Goal: Task Accomplishment & Management: Use online tool/utility

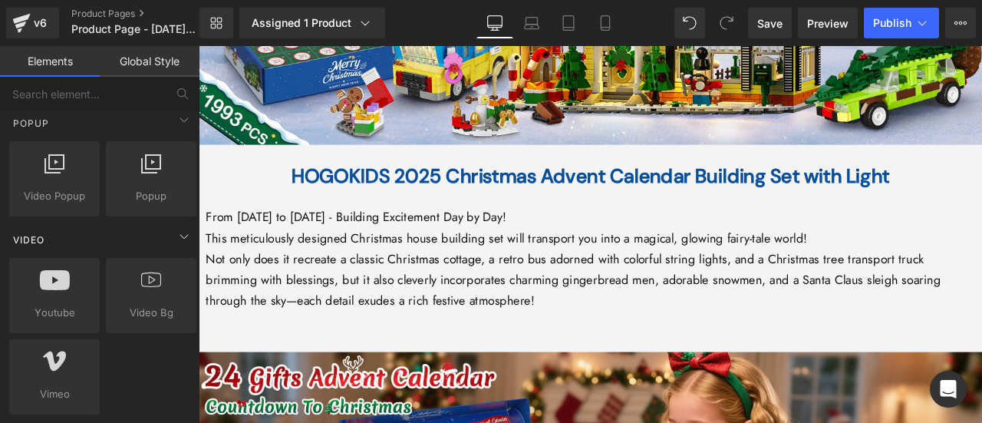
scroll to position [998, 0]
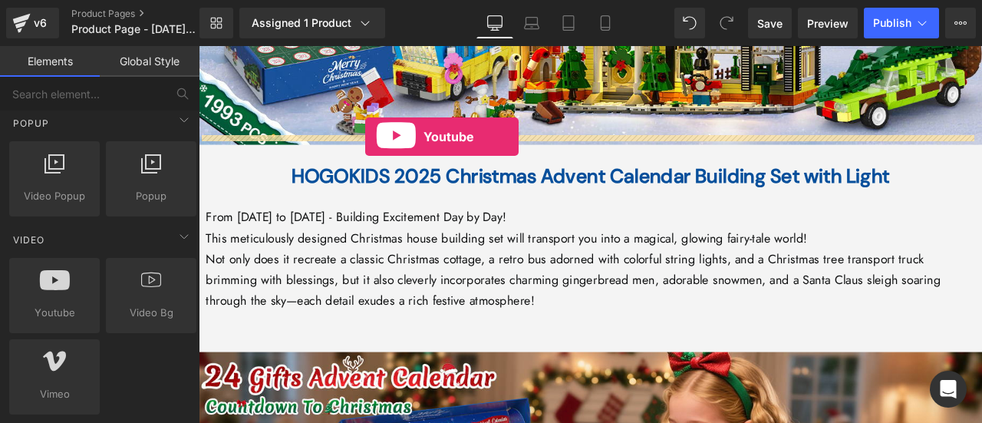
drag, startPoint x: 258, startPoint y: 325, endPoint x: 396, endPoint y: 153, distance: 220.0
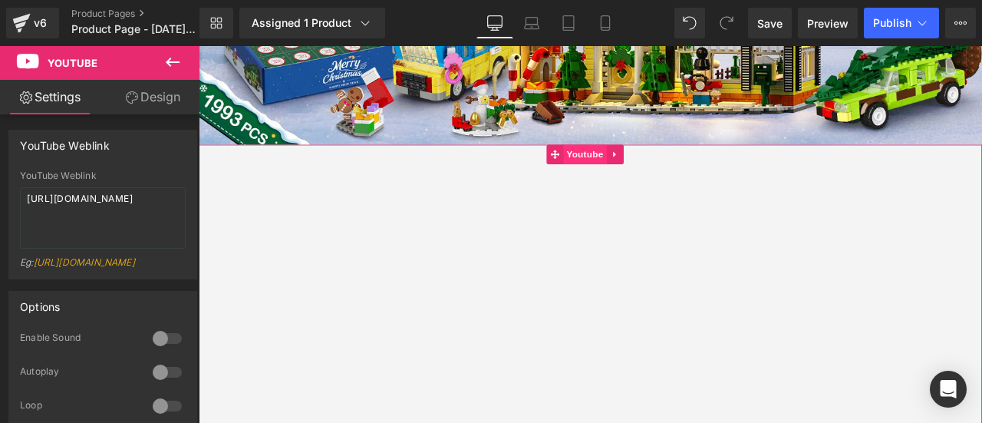
click at [631, 163] on span "Youtube" at bounding box center [656, 174] width 51 height 23
drag, startPoint x: 140, startPoint y: 211, endPoint x: 0, endPoint y: 192, distance: 141.0
click at [0, 192] on div "YouTube Weblink YouTube Weblink [URL][DOMAIN_NAME] Eg: [URL][DOMAIN_NAME]" at bounding box center [103, 198] width 206 height 161
paste textarea "[DOMAIN_NAME][URL]"
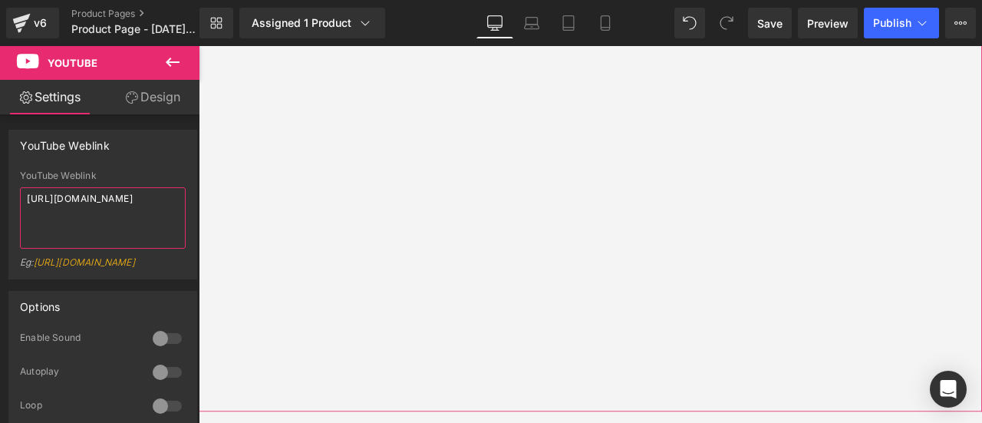
scroll to position [1305, 0]
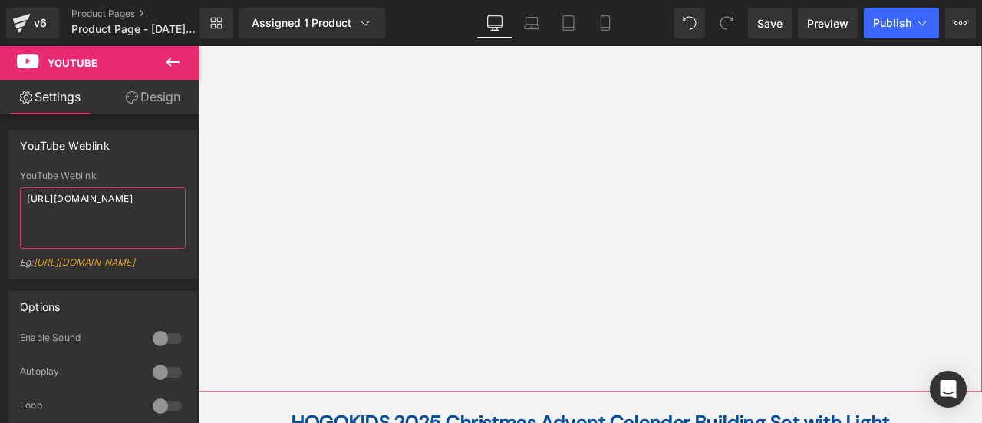
type textarea "[URL][DOMAIN_NAME]"
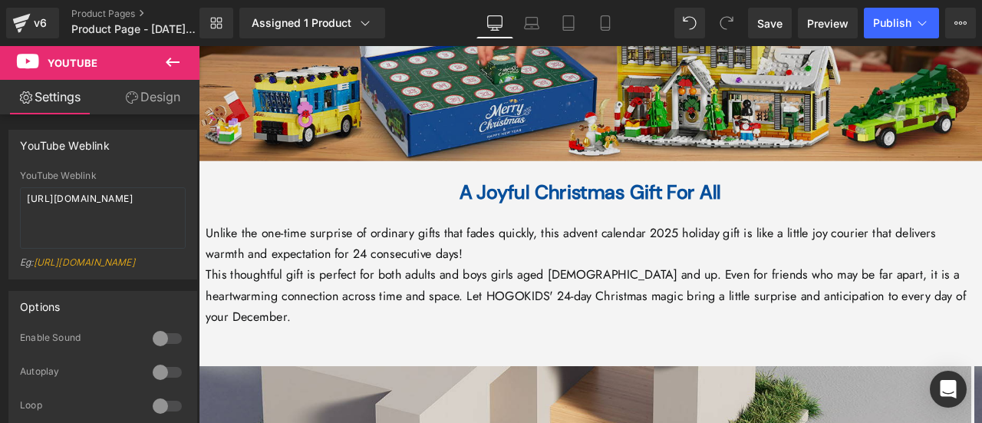
scroll to position [2226, 0]
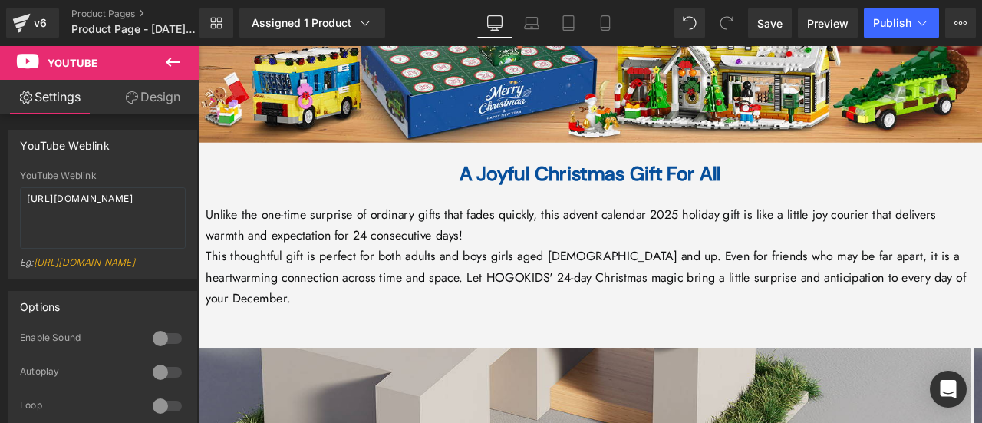
click at [163, 59] on button at bounding box center [173, 63] width 54 height 34
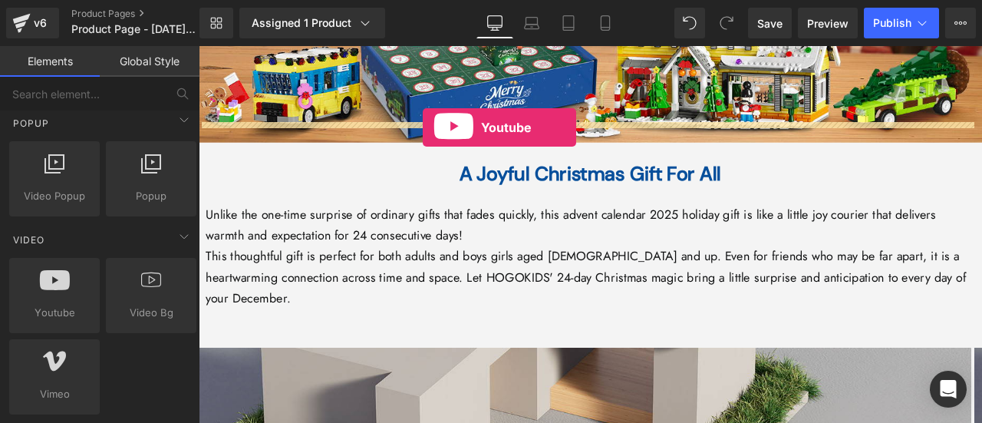
drag, startPoint x: 255, startPoint y: 334, endPoint x: 464, endPoint y: 143, distance: 283.6
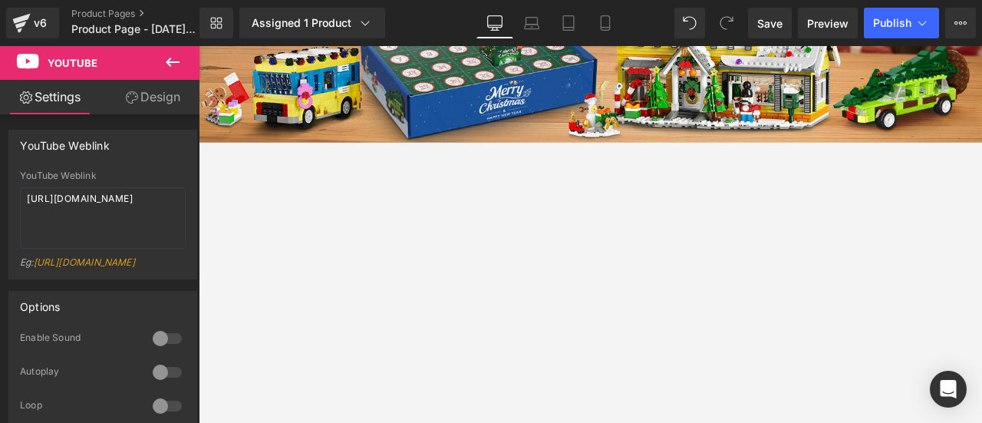
click at [181, 57] on icon at bounding box center [172, 62] width 18 height 18
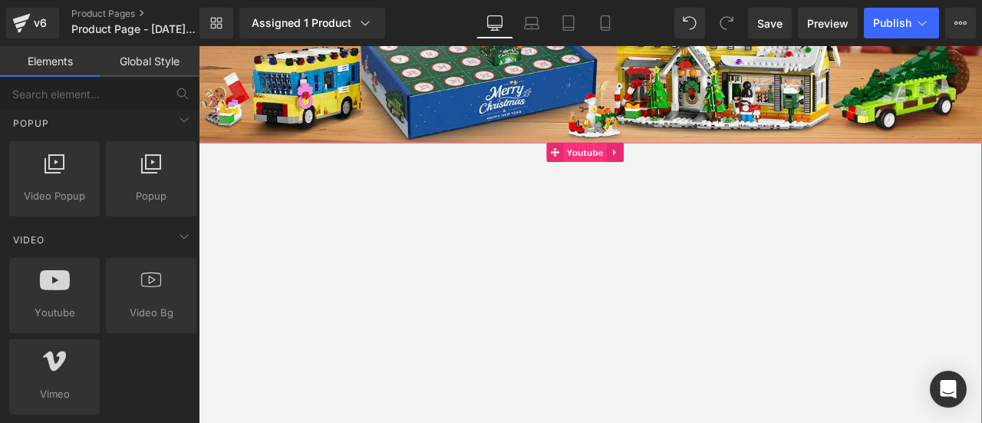
click at [644, 161] on span "Youtube" at bounding box center [656, 172] width 51 height 23
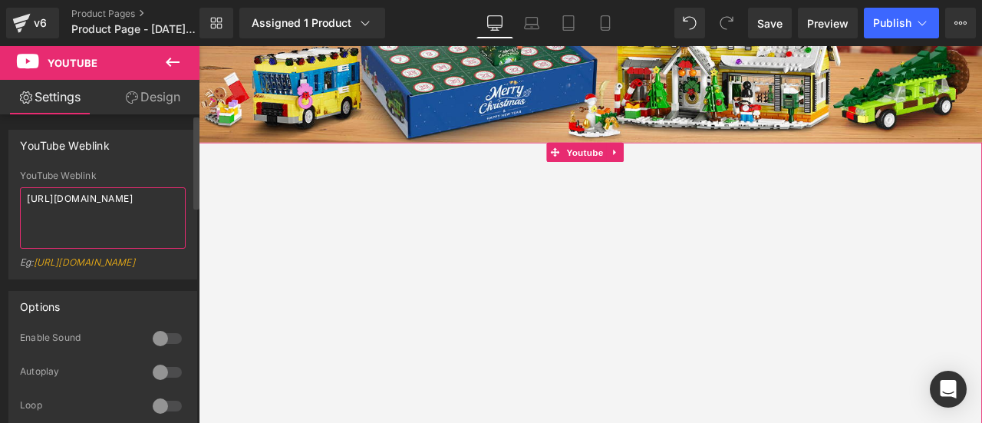
drag, startPoint x: 71, startPoint y: 206, endPoint x: 0, endPoint y: 197, distance: 71.1
drag, startPoint x: 0, startPoint y: 197, endPoint x: 111, endPoint y: 220, distance: 112.9
click at [111, 220] on textarea "[URL][DOMAIN_NAME]" at bounding box center [103, 217] width 166 height 61
drag, startPoint x: 137, startPoint y: 210, endPoint x: 0, endPoint y: 202, distance: 136.9
click at [0, 202] on div "YouTube Weblink YouTube Weblink [URL][DOMAIN_NAME] Eg: [URL][DOMAIN_NAME]" at bounding box center [103, 198] width 206 height 161
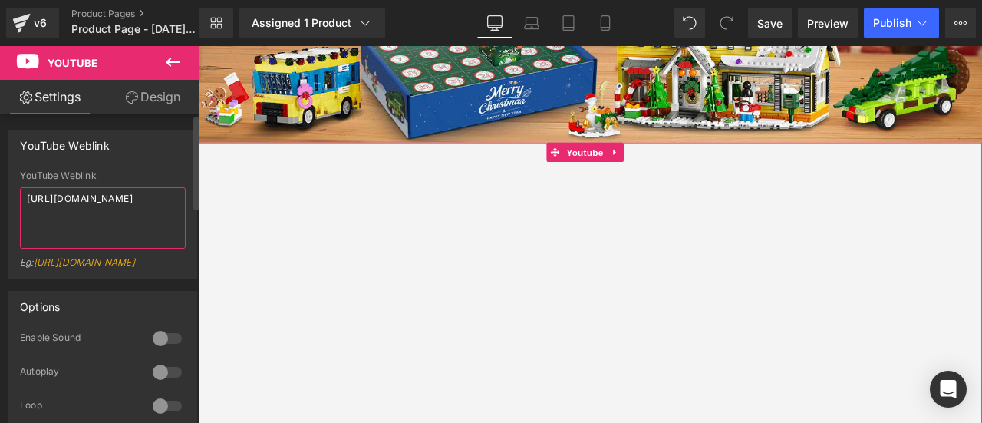
paste textarea "[DOMAIN_NAME][URL]"
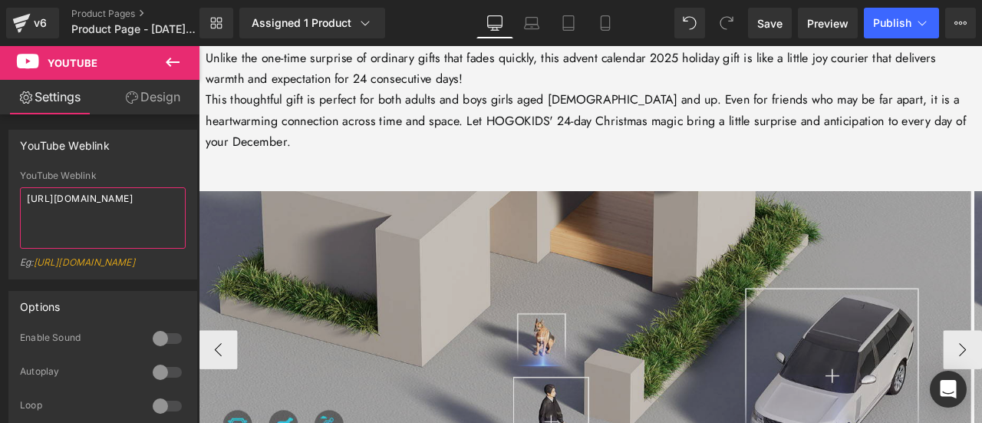
scroll to position [2763, 0]
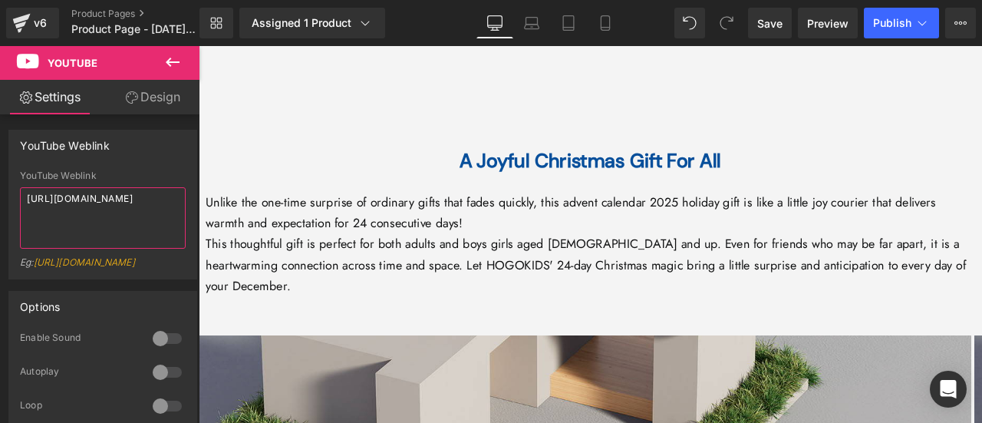
type textarea "[URL][DOMAIN_NAME]"
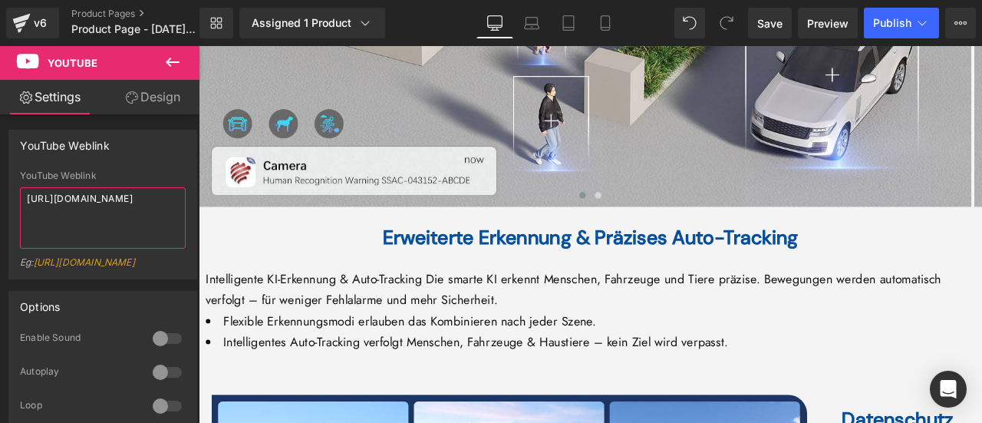
scroll to position [3300, 0]
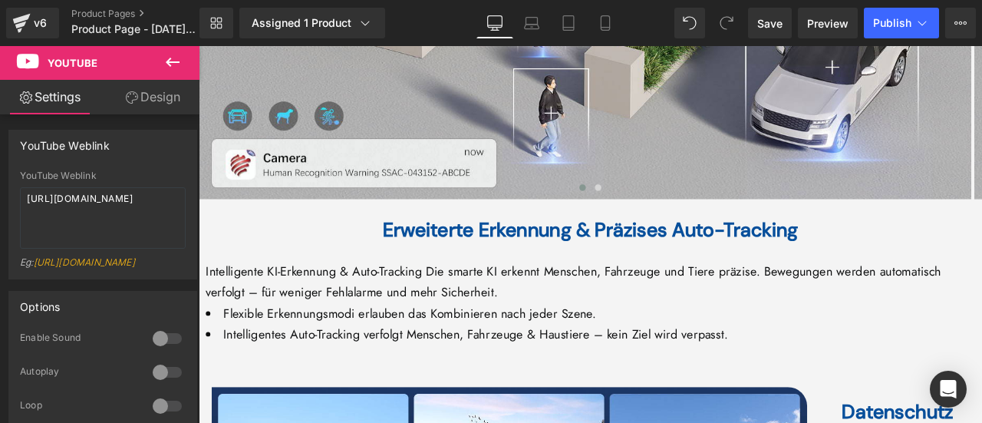
click at [511, 249] on b "Erweiterte Erkennung & Präzises Auto-Tracking" at bounding box center [663, 264] width 493 height 30
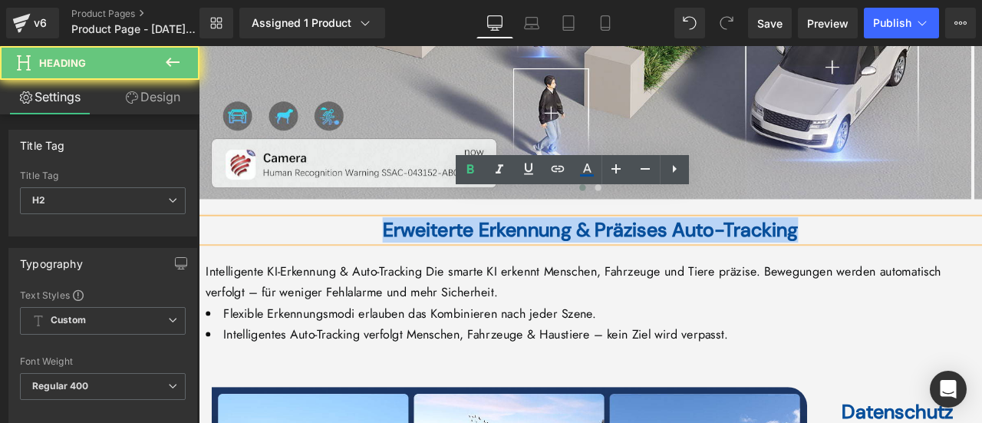
drag, startPoint x: 381, startPoint y: 233, endPoint x: 989, endPoint y: 233, distance: 607.1
click at [982, 250] on h2 "Erweiterte Erkennung & Präzises Auto-Tracking" at bounding box center [663, 264] width 929 height 28
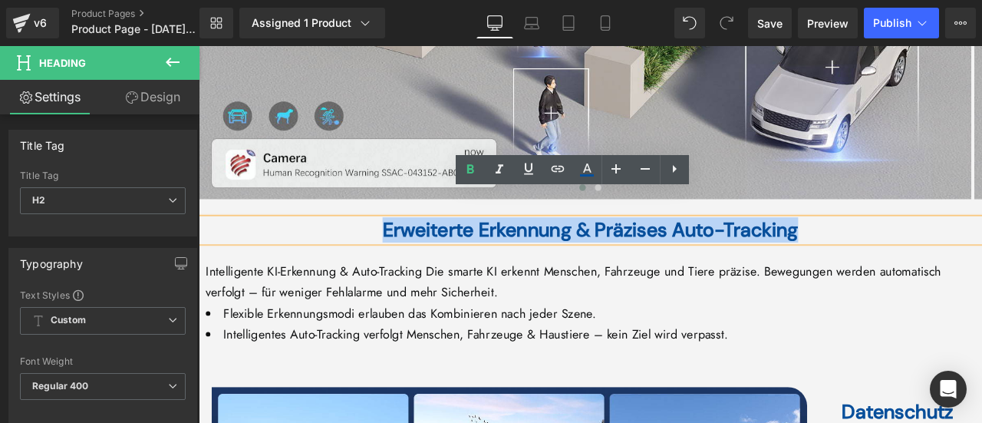
paste div
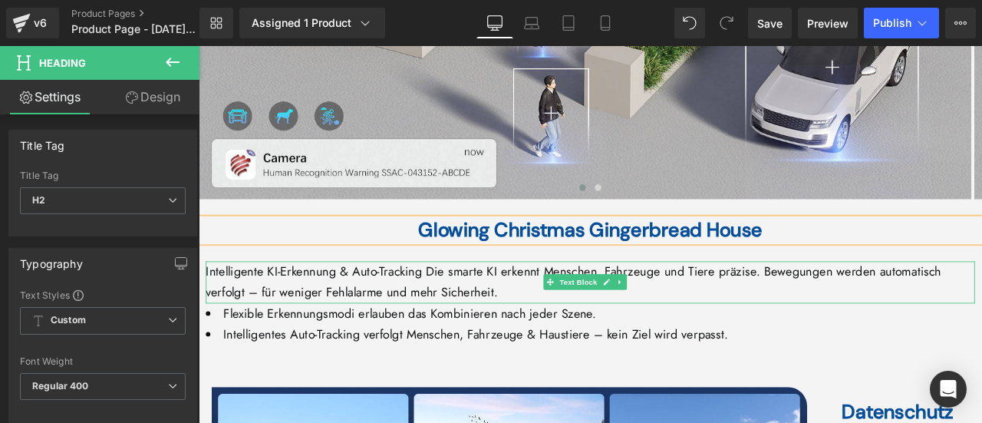
click at [355, 302] on span "Intelligente KI-Erkennung & Auto-Tracking Die smarte KI erkennt Menschen, Fahrz…" at bounding box center [643, 324] width 872 height 45
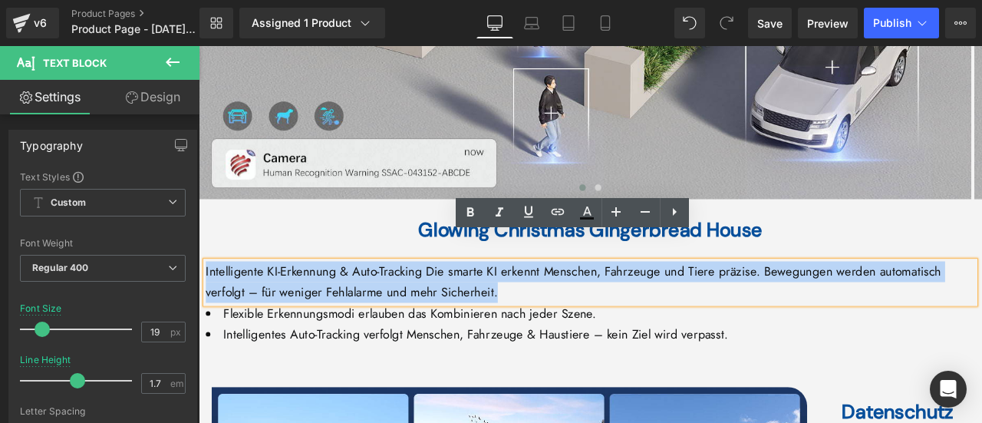
drag, startPoint x: 209, startPoint y: 284, endPoint x: 735, endPoint y: 332, distance: 528.6
click at [735, 332] on div "Home / Product Title Breadcrumbs Sale Off (P) Image" at bounding box center [663, 307] width 929 height 6910
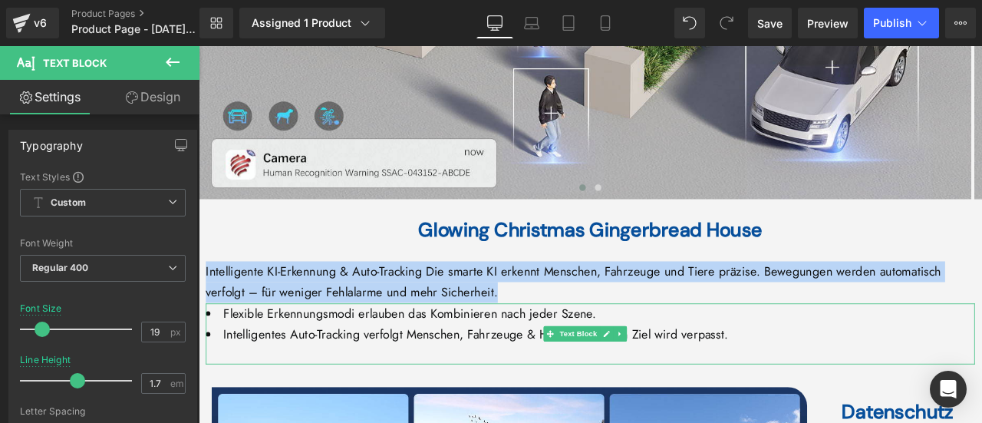
paste div
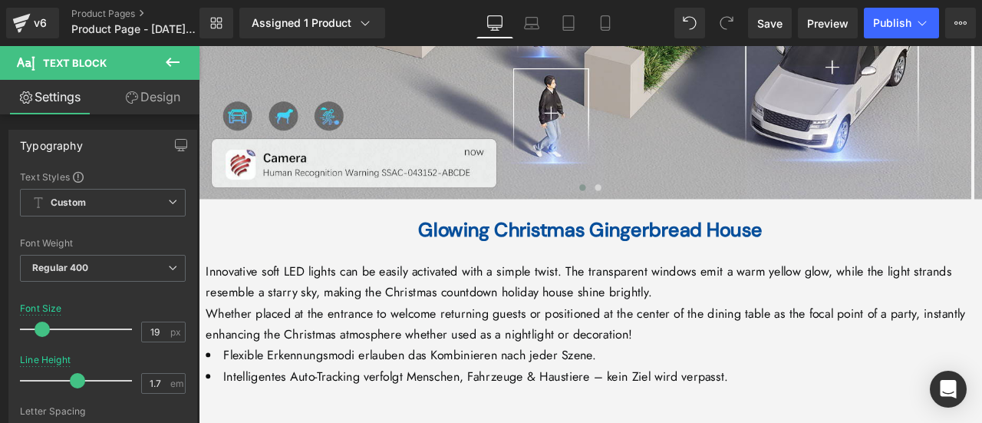
click at [497, 371] on div "Rendering Content" at bounding box center [491, 362] width 94 height 17
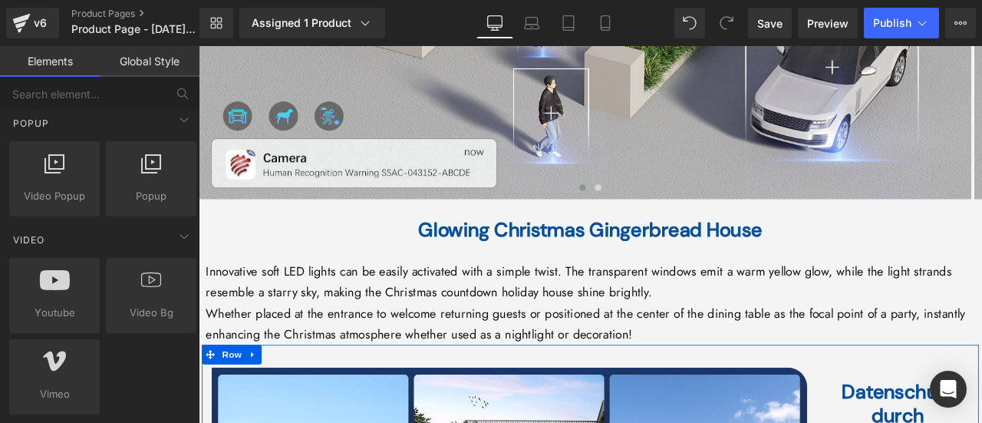
scroll to position [2993, 0]
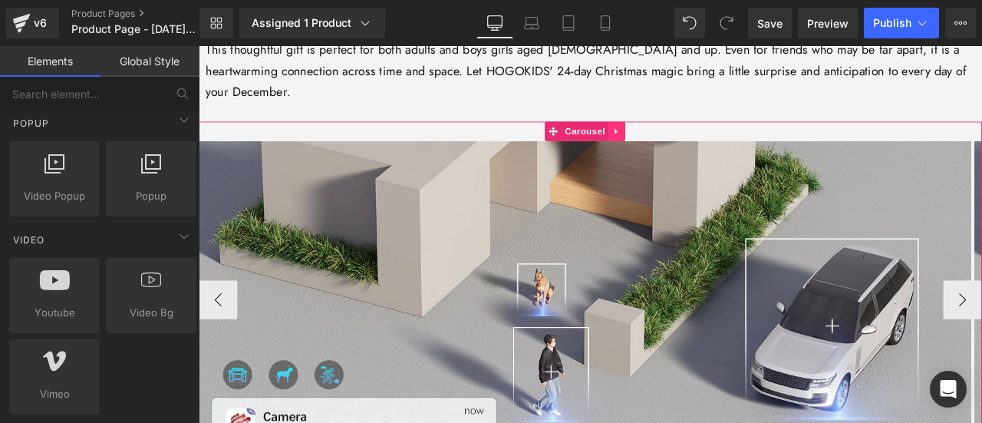
click at [696, 142] on icon at bounding box center [694, 148] width 11 height 12
click at [699, 142] on icon at bounding box center [704, 148] width 11 height 12
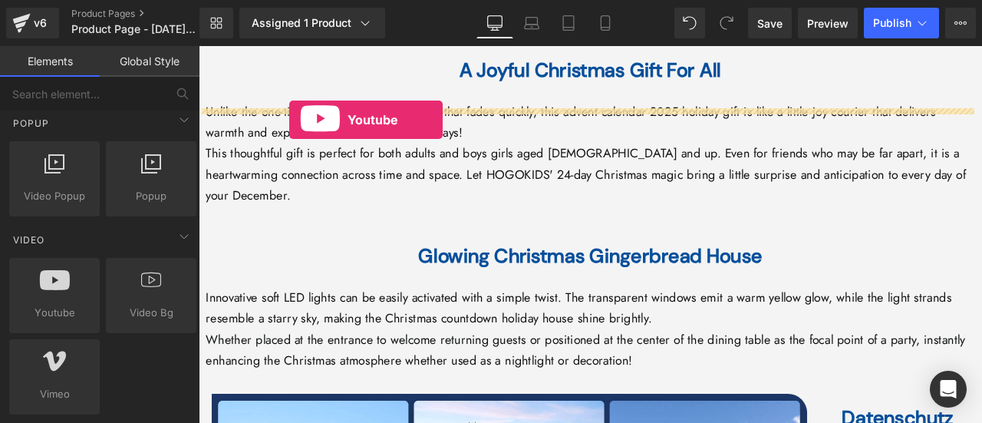
scroll to position [2794, 0]
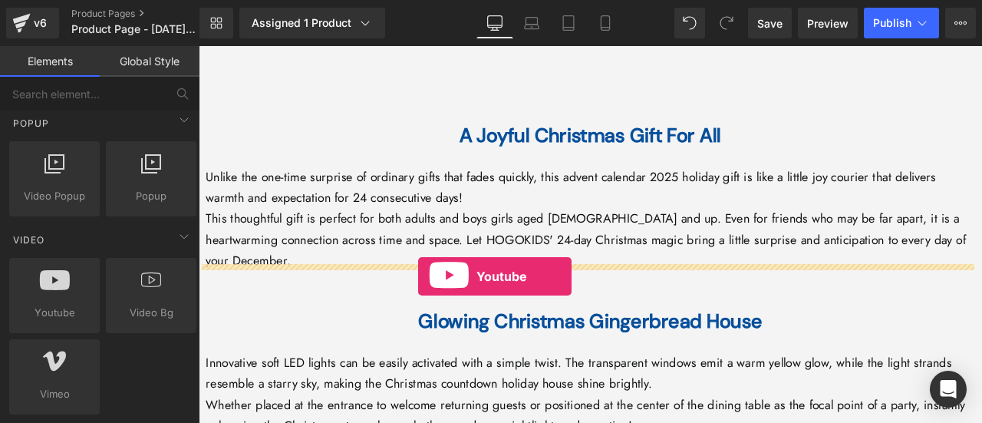
drag, startPoint x: 236, startPoint y: 325, endPoint x: 461, endPoint y: 318, distance: 225.7
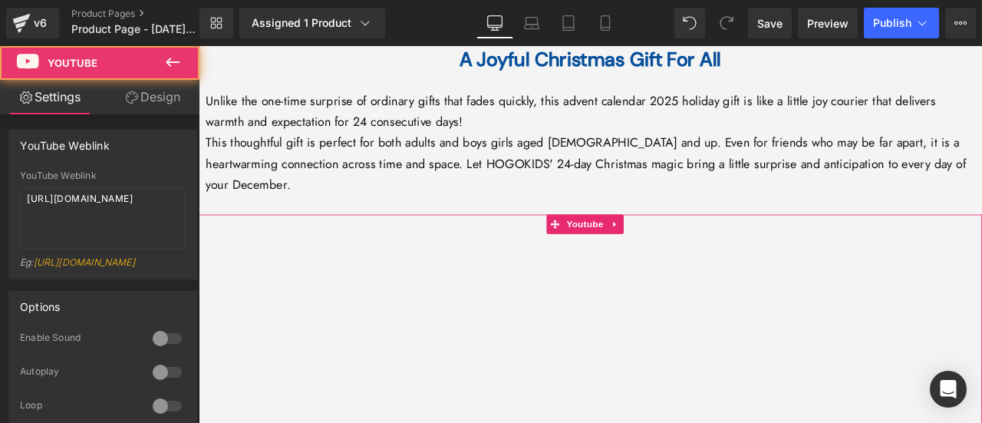
scroll to position [2947, 0]
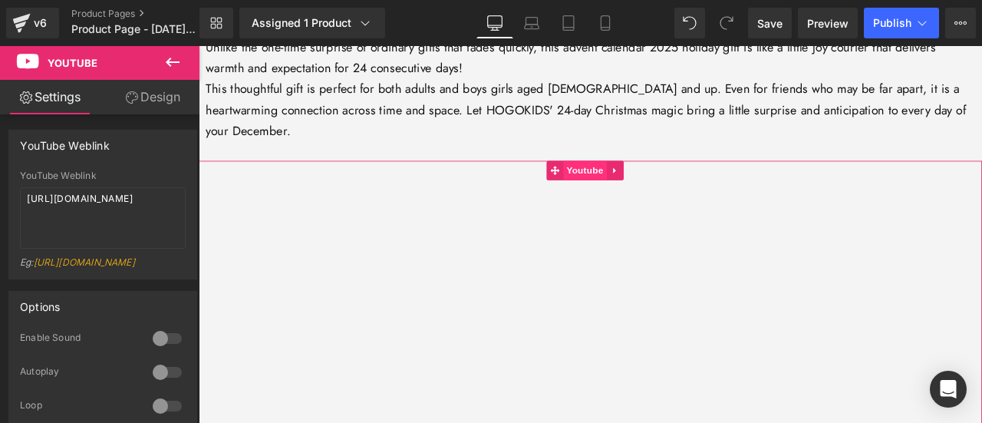
click at [664, 182] on span "Youtube" at bounding box center [656, 193] width 51 height 23
drag, startPoint x: 144, startPoint y: 202, endPoint x: 98, endPoint y: 194, distance: 46.7
click at [2, 184] on div "YouTube Weblink YouTube Weblink [URL][DOMAIN_NAME] Eg: [URL][DOMAIN_NAME]" at bounding box center [103, 198] width 206 height 161
drag, startPoint x: 147, startPoint y: 211, endPoint x: 0, endPoint y: 173, distance: 151.3
click at [0, 173] on div "YouTube Weblink YouTube Weblink [URL][DOMAIN_NAME] Eg: [URL][DOMAIN_NAME]" at bounding box center [103, 198] width 206 height 161
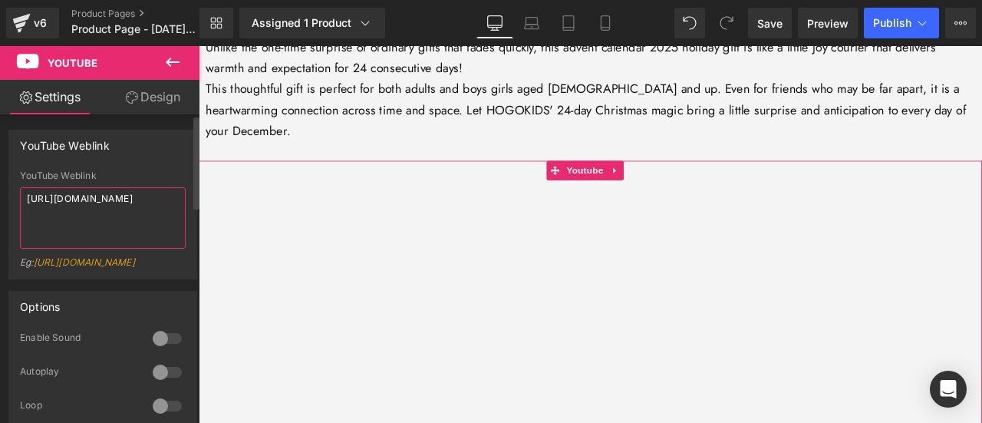
paste textarea "[DOMAIN_NAME][URL]"
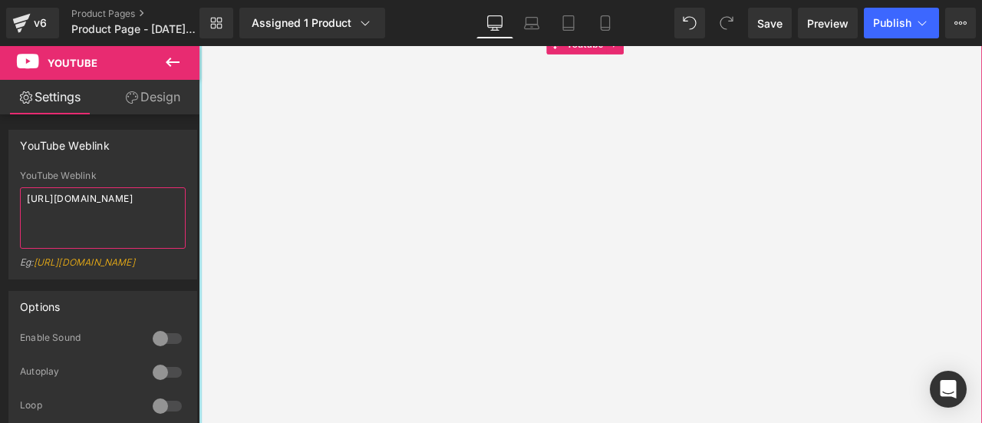
scroll to position [3024, 0]
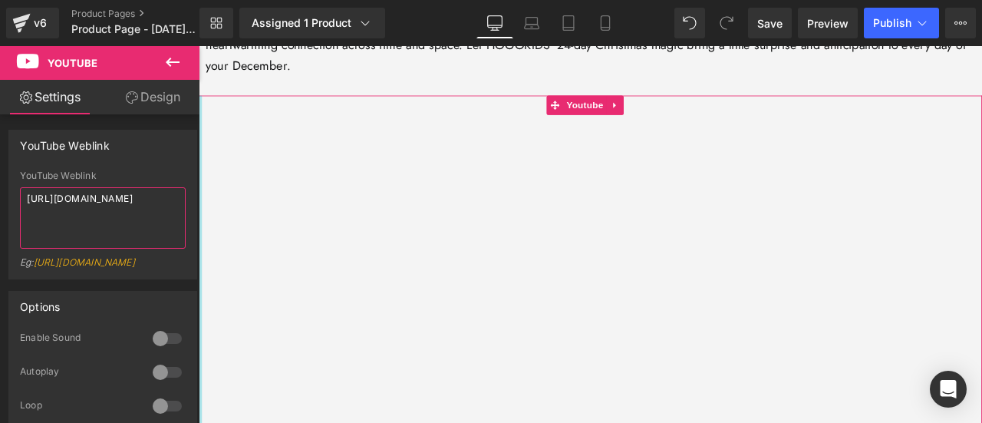
type textarea "[URL][DOMAIN_NAME]"
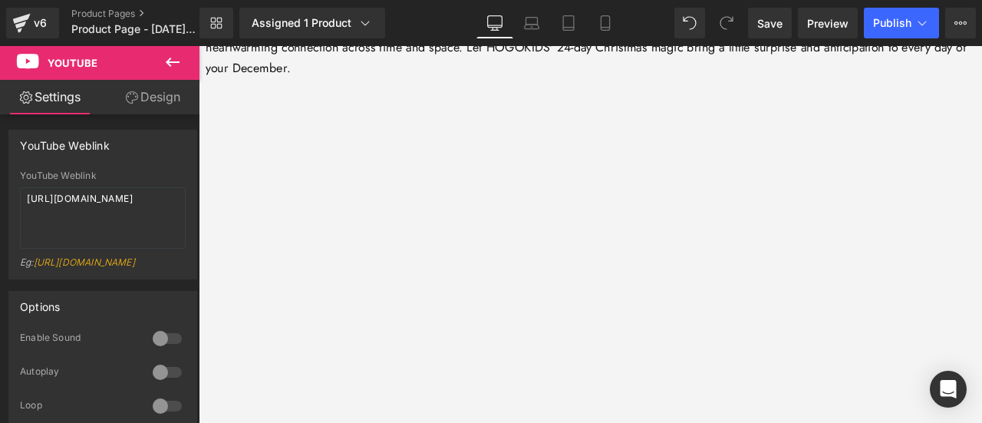
scroll to position [3021, 0]
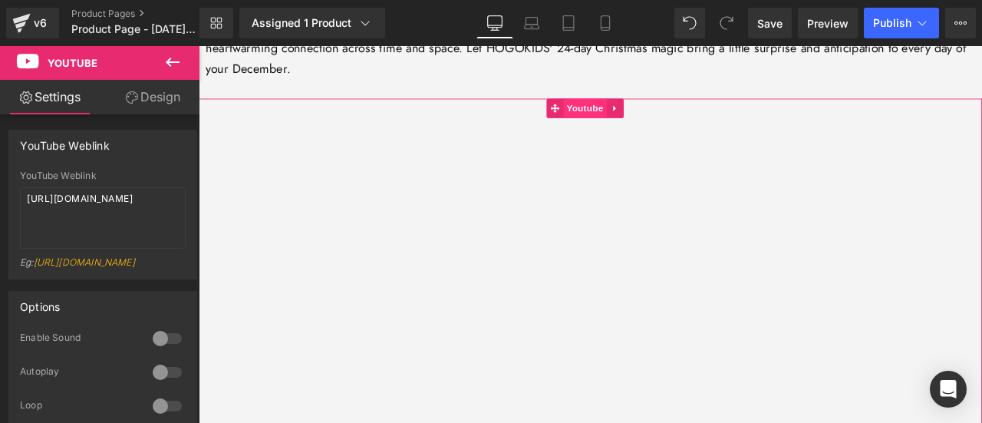
click at [631, 108] on span "Youtube" at bounding box center [656, 119] width 51 height 23
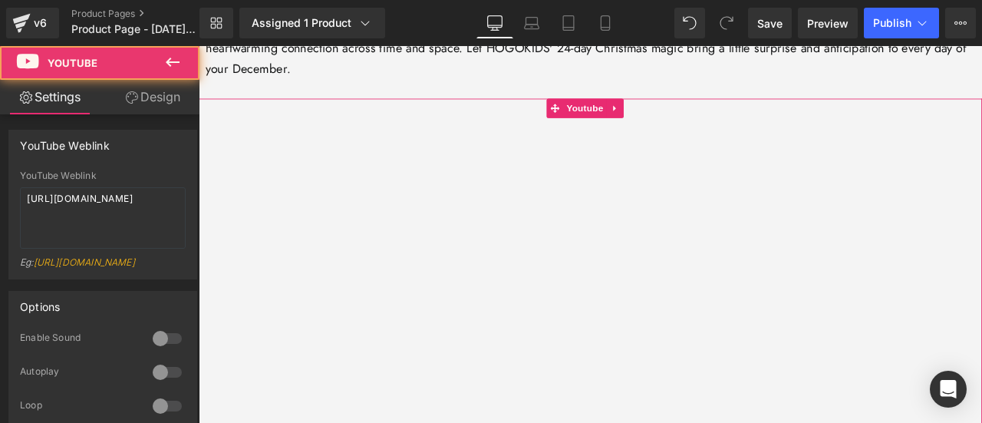
click at [157, 86] on link "Design" at bounding box center [153, 97] width 100 height 35
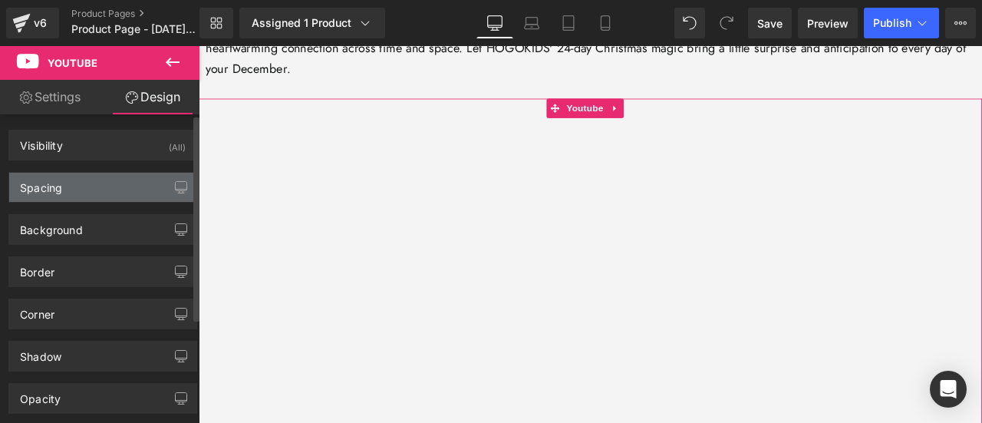
type input "0"
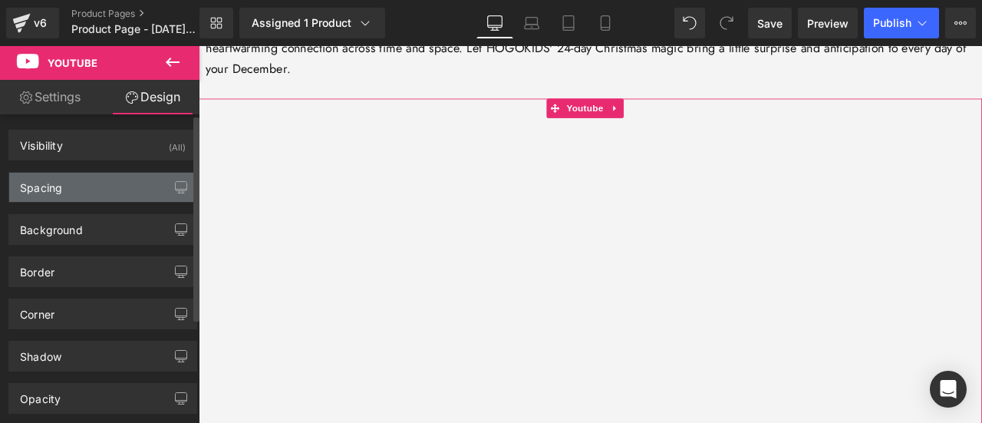
type input "0"
click at [99, 190] on div "Spacing" at bounding box center [102, 187] width 187 height 29
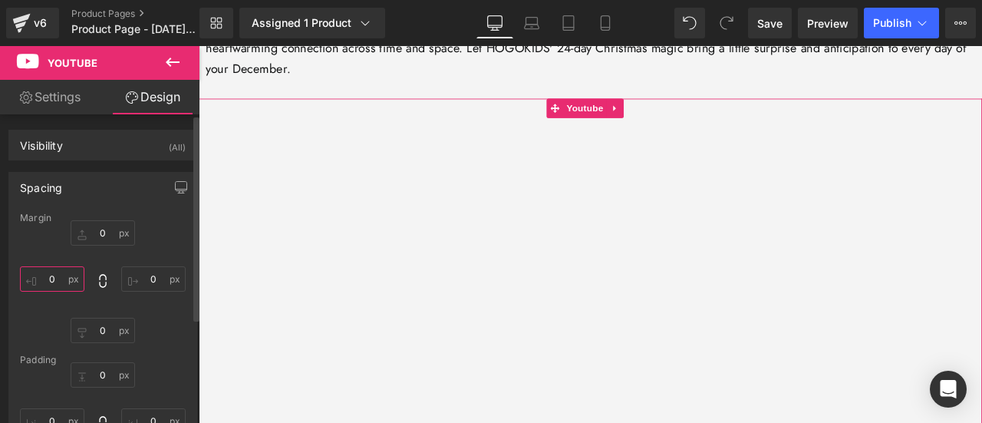
click at [55, 284] on input "0" at bounding box center [52, 278] width 64 height 25
type input "22"
click at [144, 279] on input "0" at bounding box center [153, 278] width 64 height 25
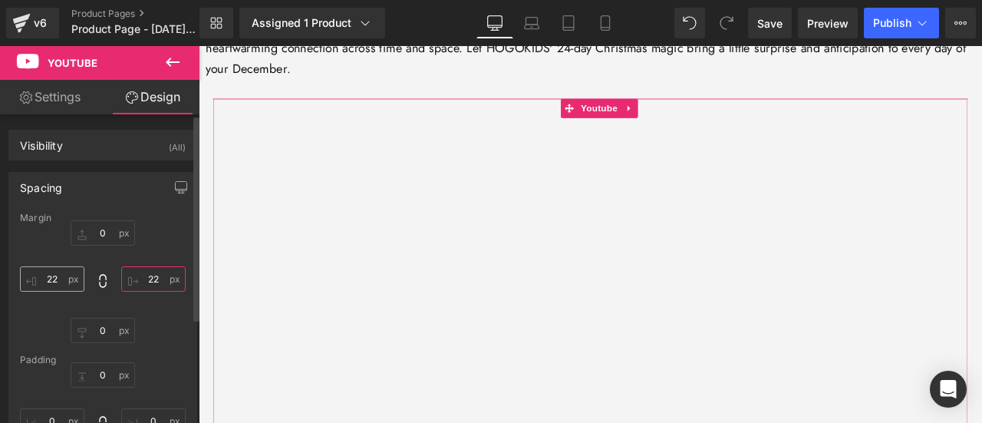
type input "22"
click at [61, 277] on input "22" at bounding box center [52, 278] width 64 height 25
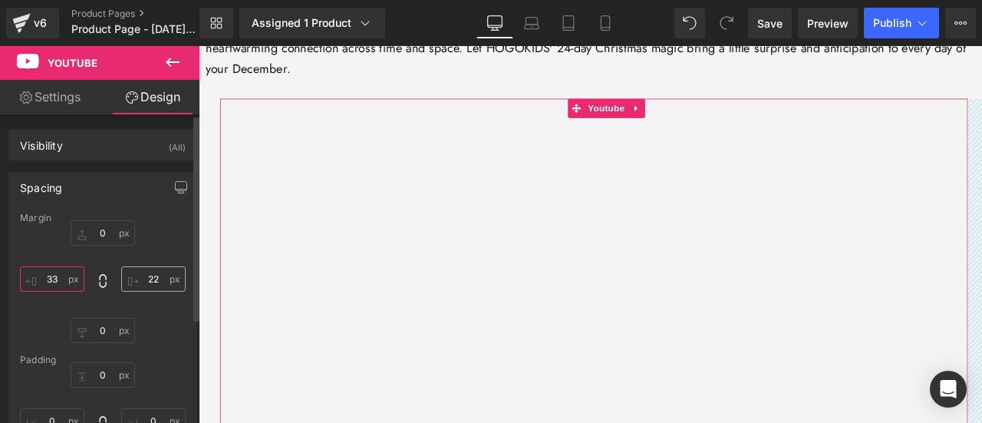
type input "33"
click at [144, 279] on input "22" at bounding box center [153, 278] width 64 height 25
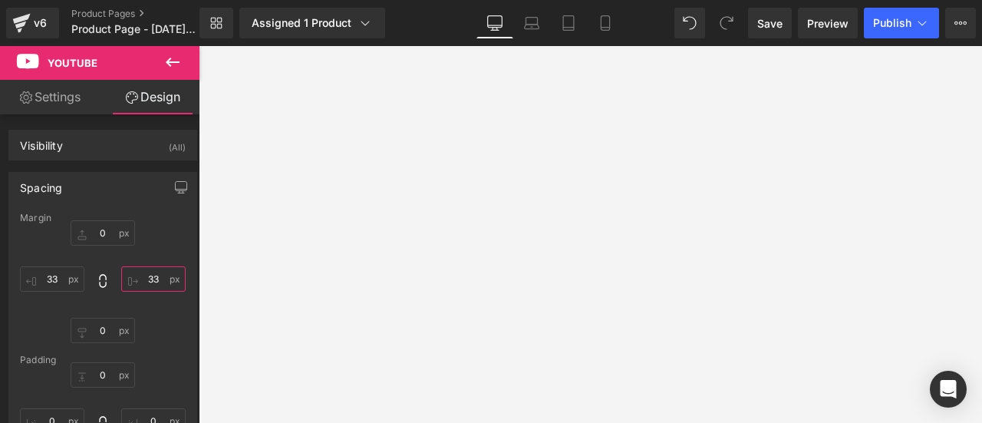
scroll to position [2253, 0]
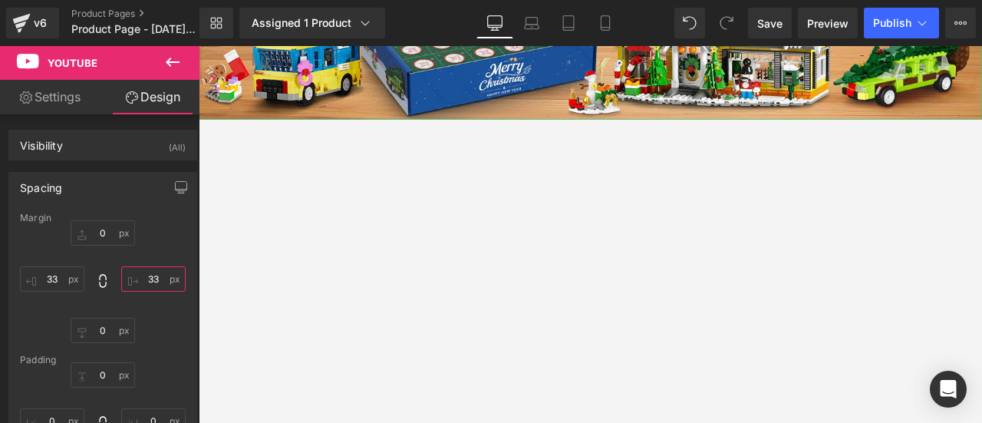
type input "33"
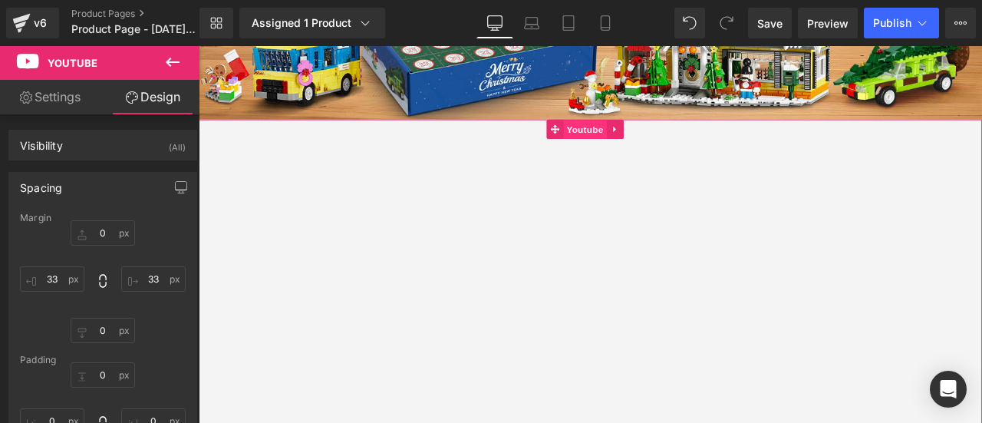
click at [649, 134] on span "Youtube" at bounding box center [656, 145] width 51 height 23
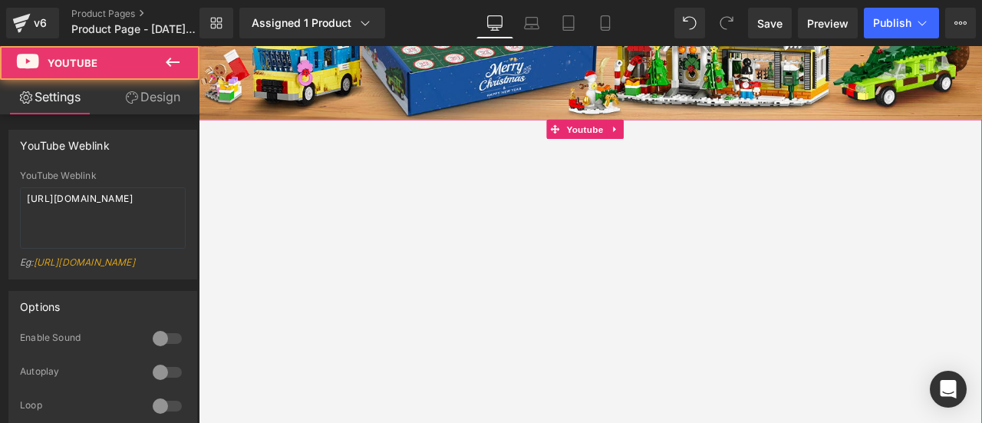
drag, startPoint x: 121, startPoint y: 95, endPoint x: 77, endPoint y: 190, distance: 105.1
click at [121, 95] on link "Design" at bounding box center [153, 97] width 100 height 35
click at [0, 0] on div "Spacing" at bounding box center [0, 0] width 0 height 0
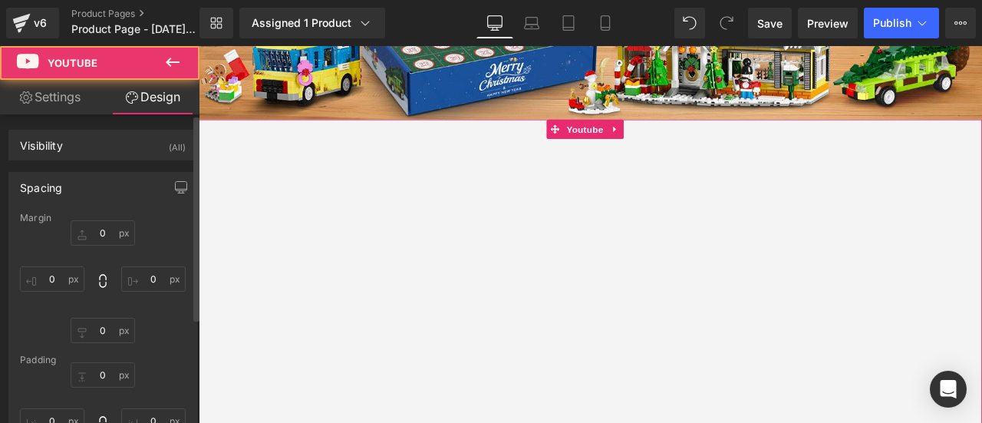
type input "0"
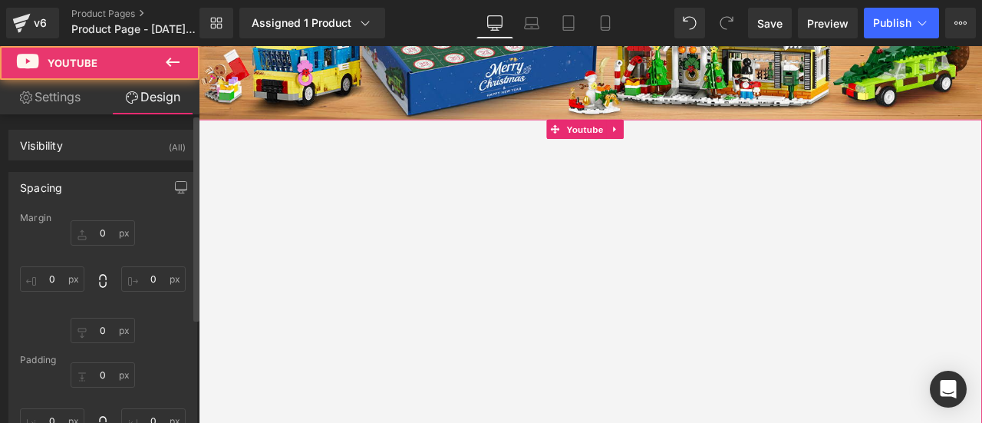
type input "0"
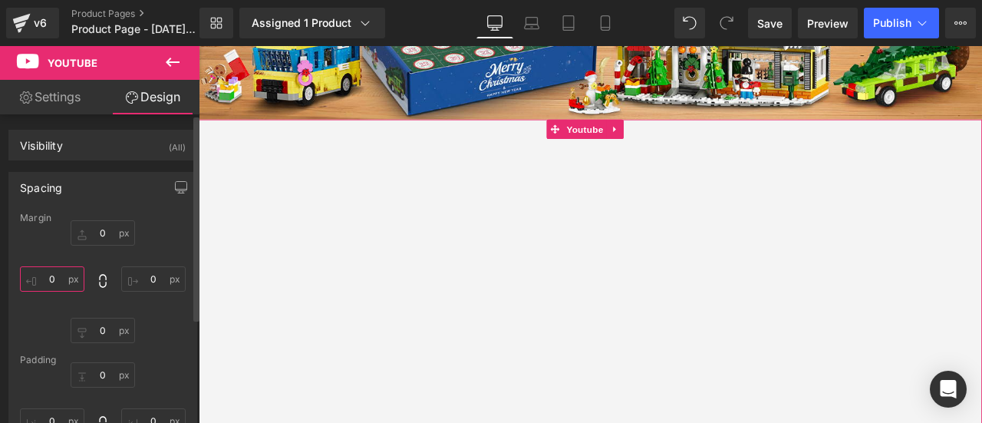
click at [55, 274] on input "0" at bounding box center [52, 278] width 64 height 25
type input "33"
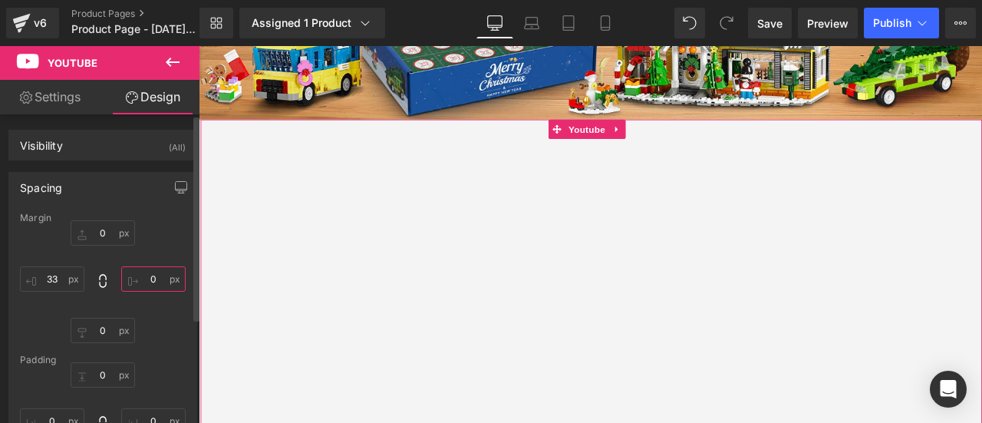
click at [147, 280] on input "0" at bounding box center [153, 278] width 64 height 25
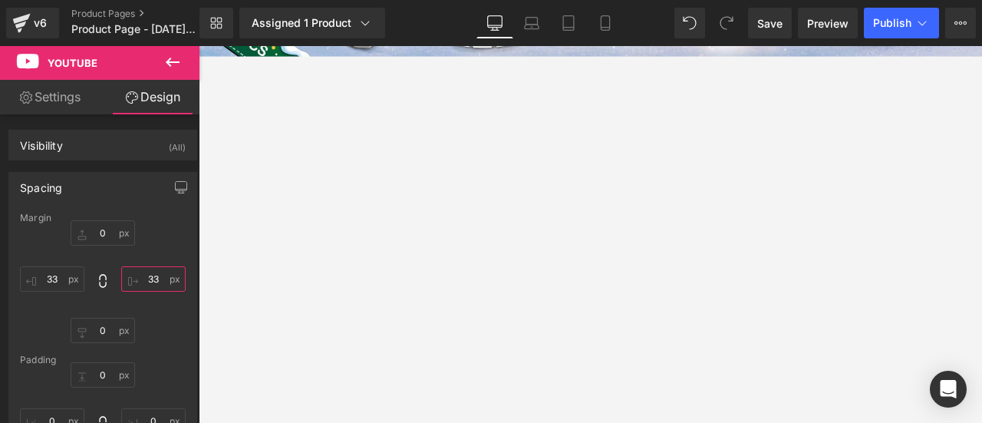
scroll to position [1025, 0]
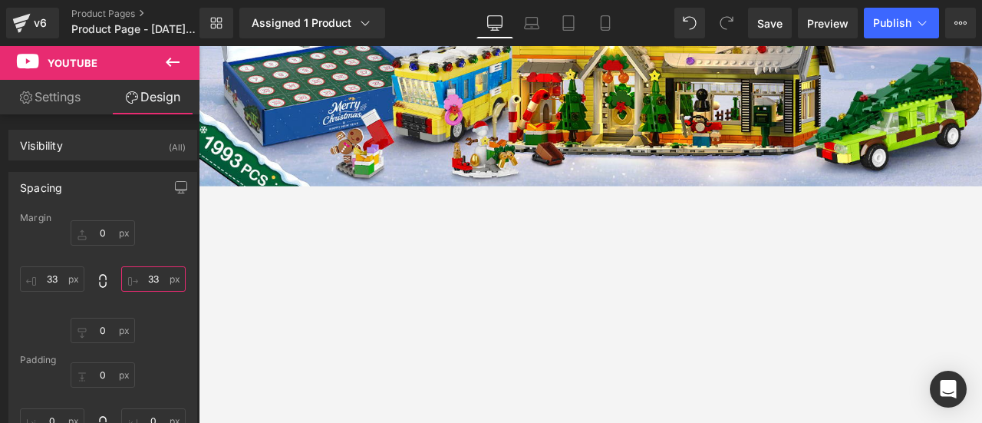
type input "33"
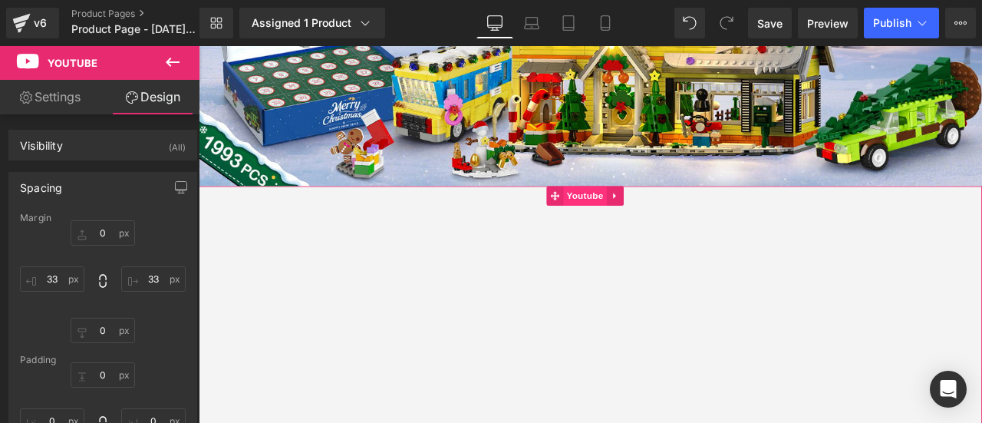
click at [642, 215] on span "Youtube" at bounding box center [656, 223] width 51 height 23
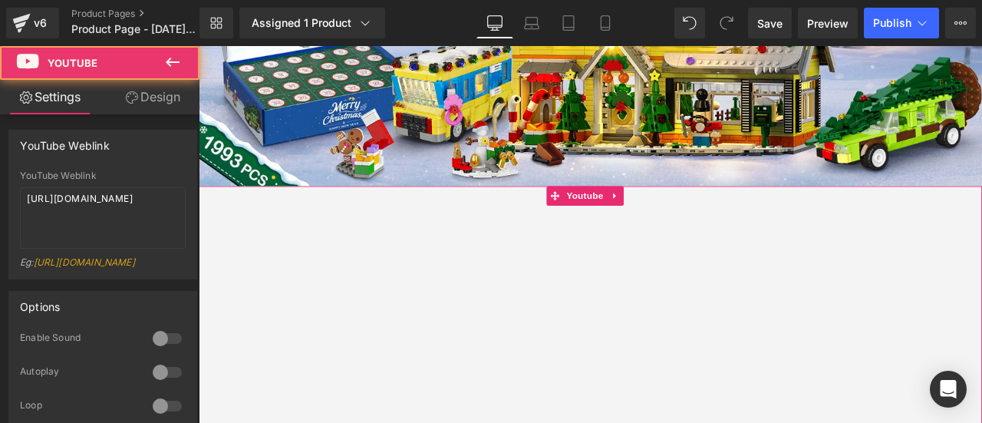
click at [153, 94] on link "Design" at bounding box center [153, 97] width 100 height 35
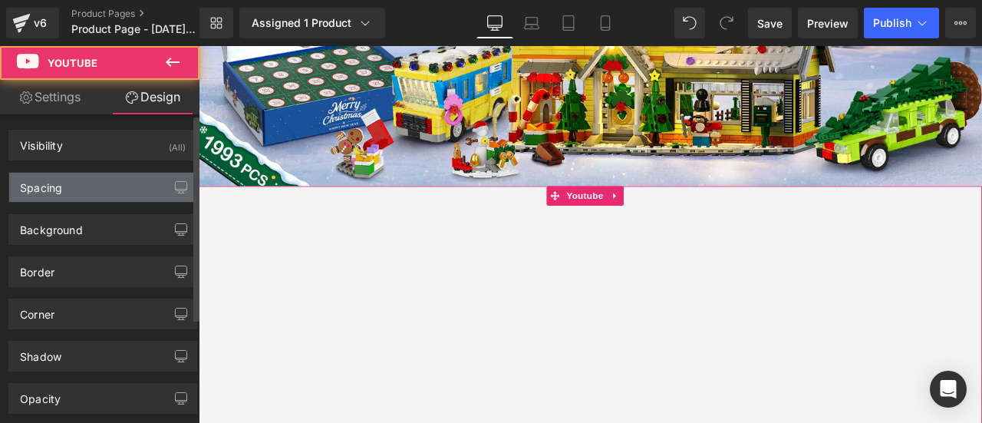
type input "0"
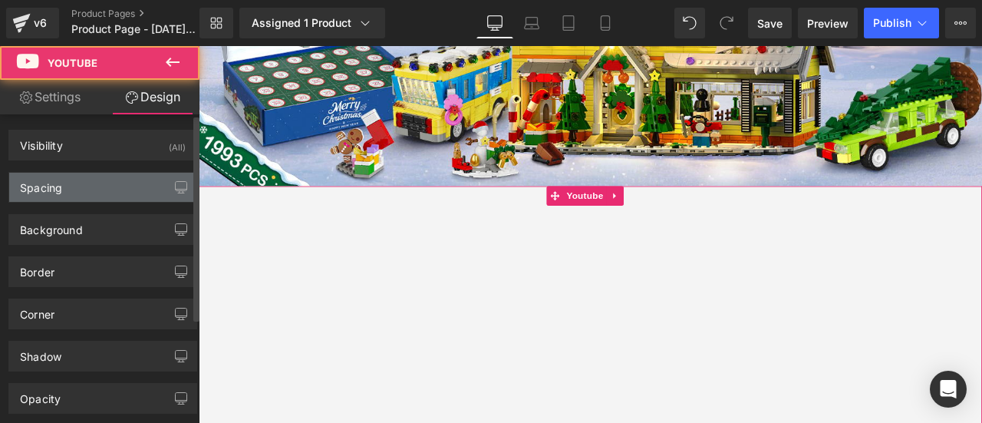
type input "0"
click at [61, 187] on div "Spacing" at bounding box center [41, 183] width 42 height 21
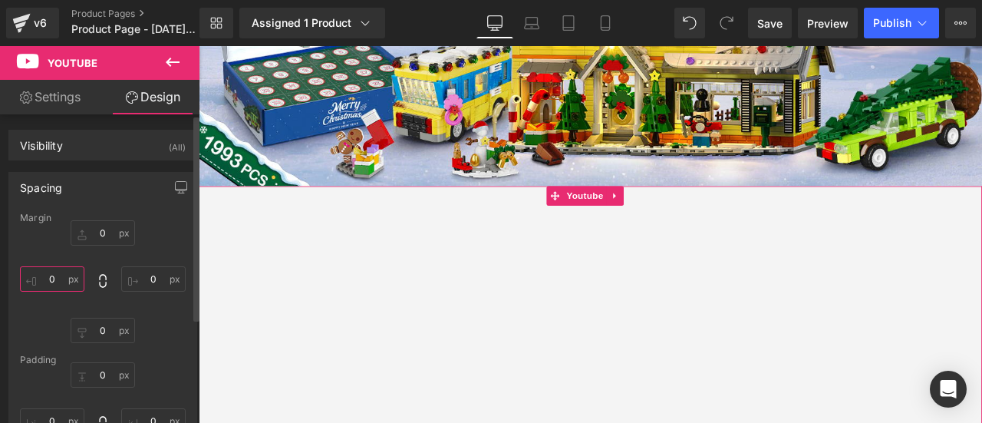
click at [54, 276] on input "0" at bounding box center [52, 278] width 64 height 25
type input "33"
click at [153, 279] on input "0" at bounding box center [153, 278] width 64 height 25
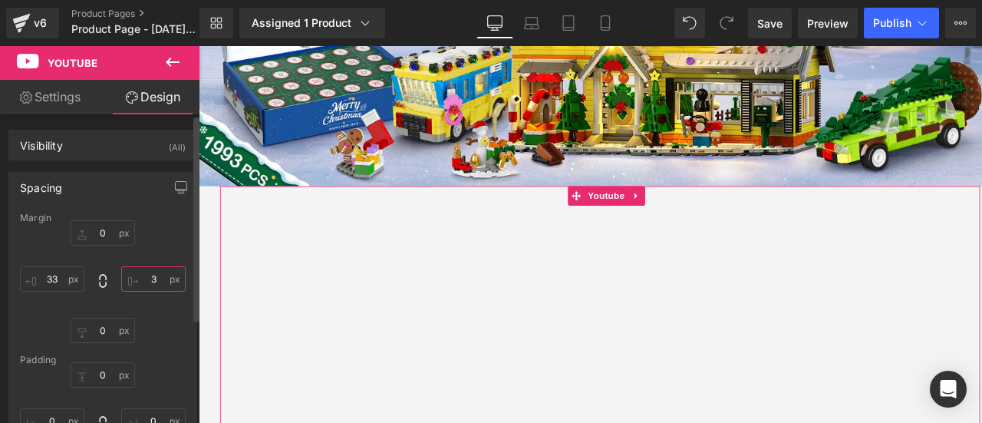
type input "33"
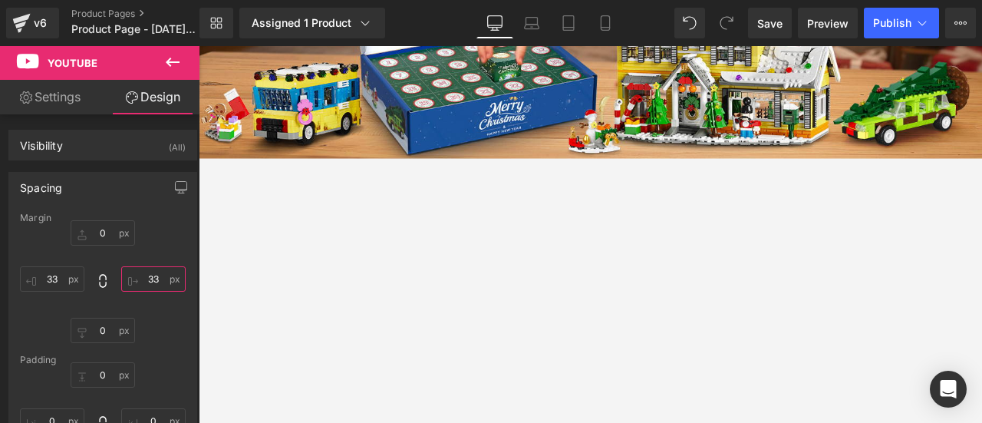
scroll to position [2177, 0]
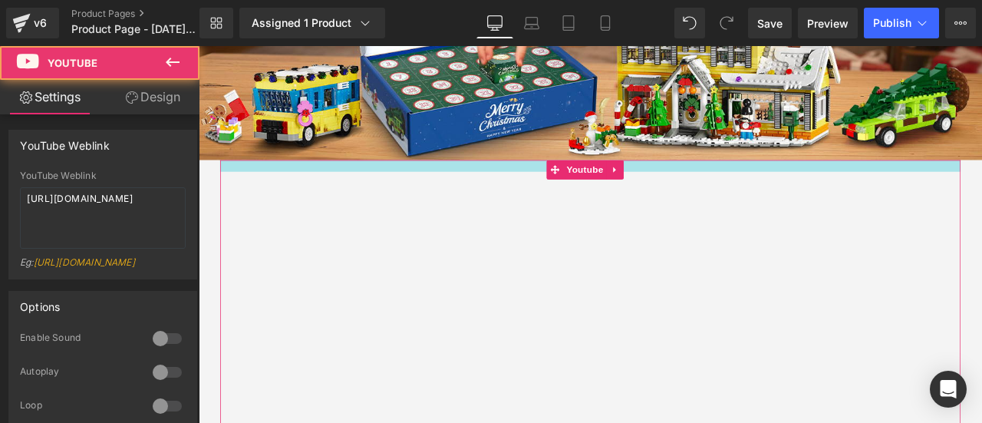
drag, startPoint x: 550, startPoint y: 158, endPoint x: 553, endPoint y: 172, distance: 14.2
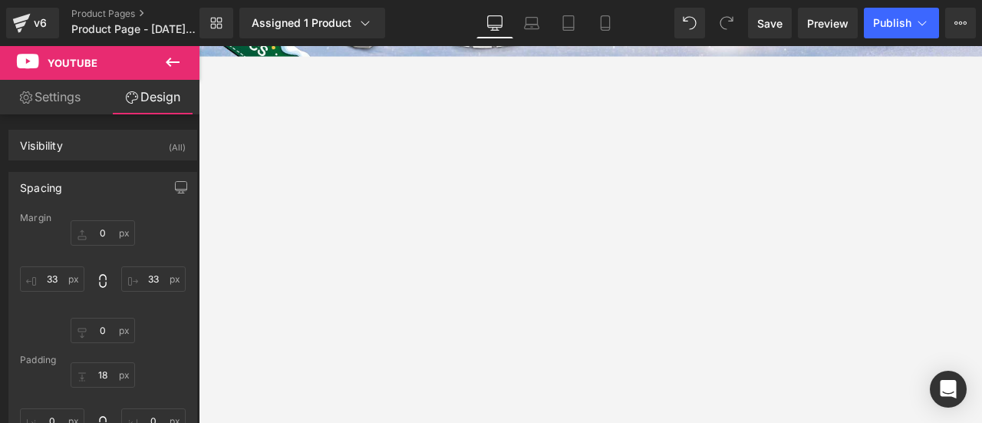
scroll to position [1102, 0]
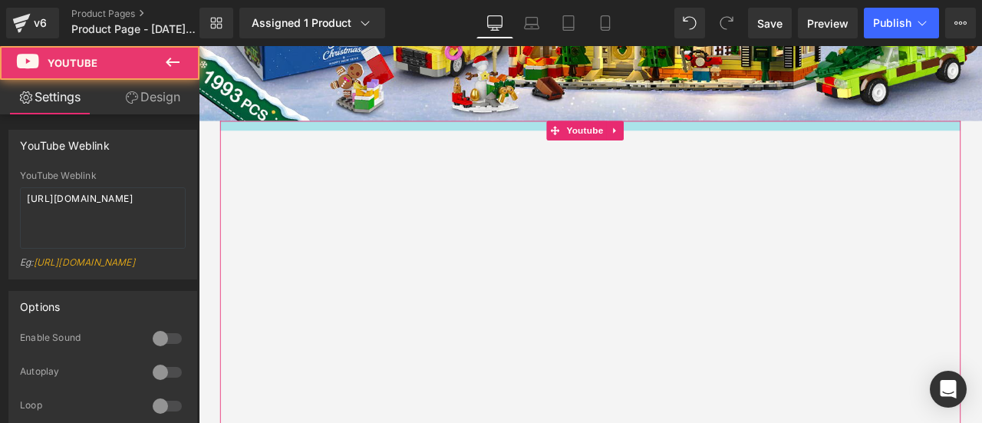
drag, startPoint x: 506, startPoint y: 124, endPoint x: 508, endPoint y: 134, distance: 11.0
click at [508, 135] on div "Youtube" at bounding box center [663, 388] width 878 height 506
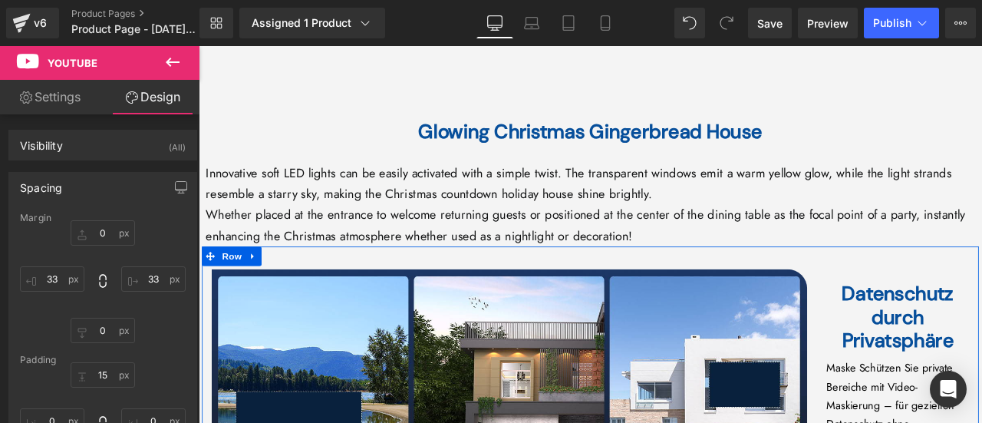
scroll to position [3558, 0]
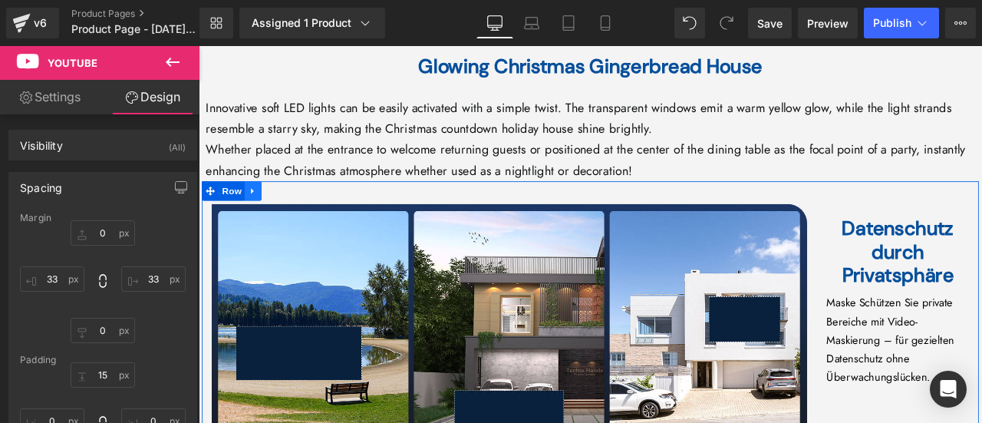
click at [258, 212] on icon at bounding box center [263, 218] width 11 height 12
click at [301, 206] on link at bounding box center [303, 217] width 20 height 23
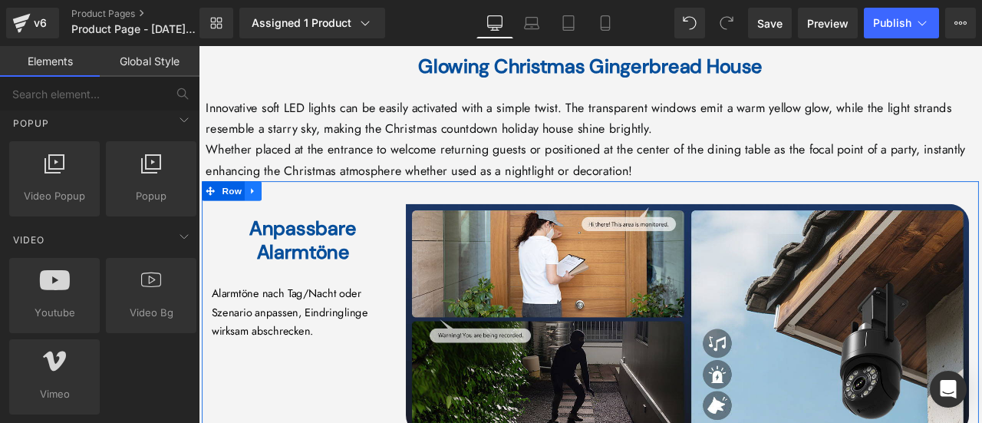
click at [262, 212] on icon at bounding box center [263, 218] width 11 height 12
click at [298, 213] on icon at bounding box center [303, 218] width 11 height 11
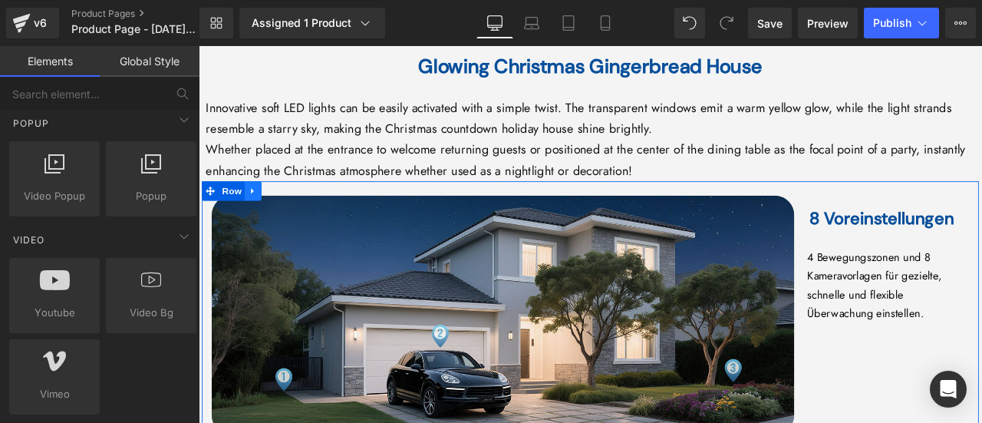
click at [263, 212] on icon at bounding box center [263, 218] width 11 height 12
click at [298, 213] on icon at bounding box center [303, 218] width 11 height 11
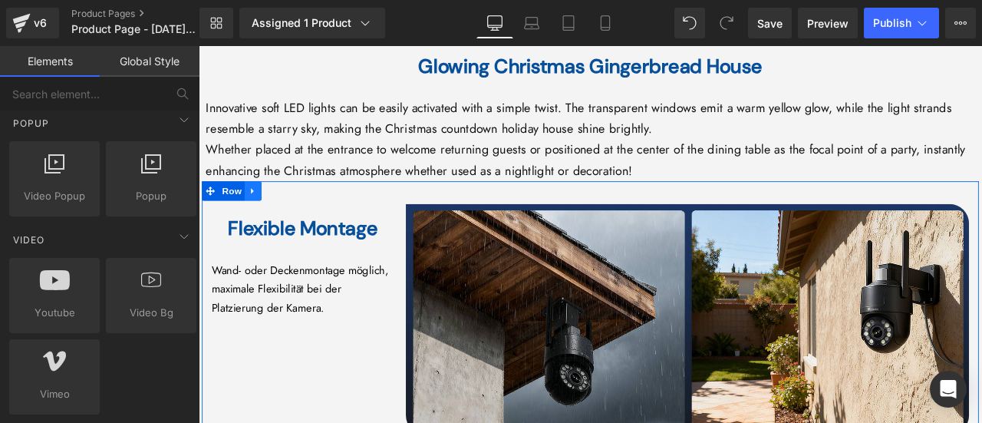
click at [263, 212] on icon at bounding box center [263, 218] width 11 height 12
click at [298, 213] on icon at bounding box center [303, 218] width 11 height 11
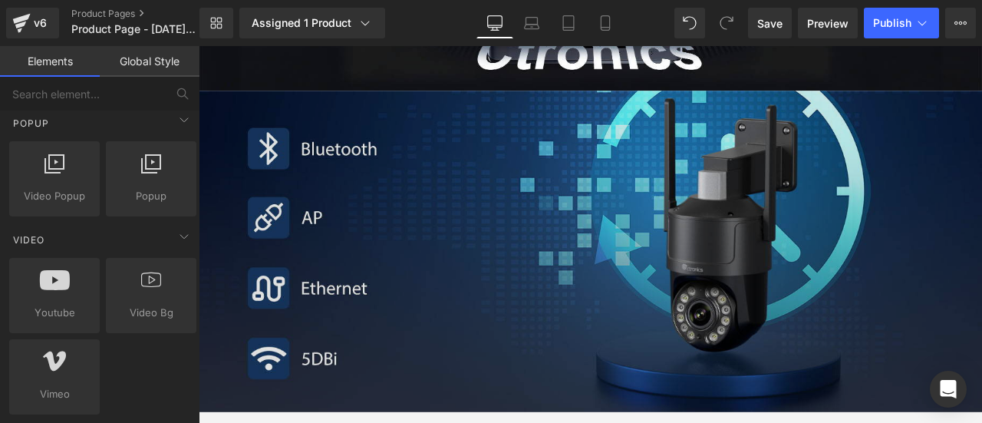
scroll to position [4249, 0]
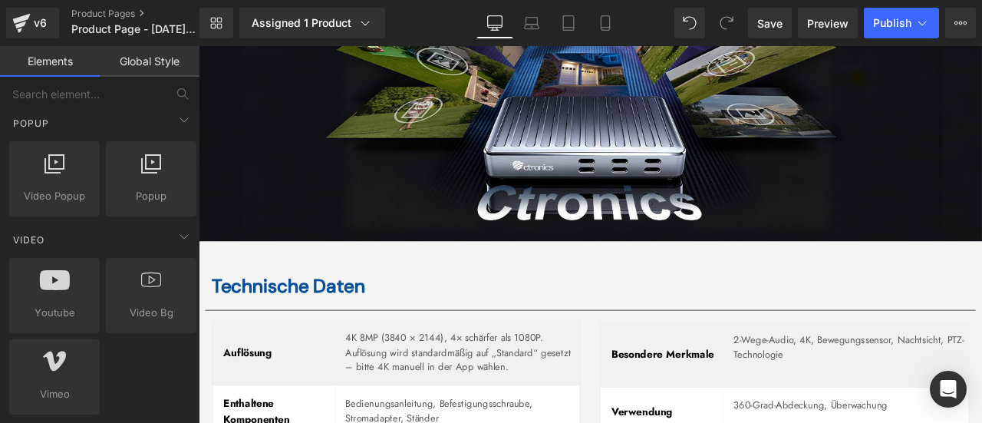
scroll to position [4019, 0]
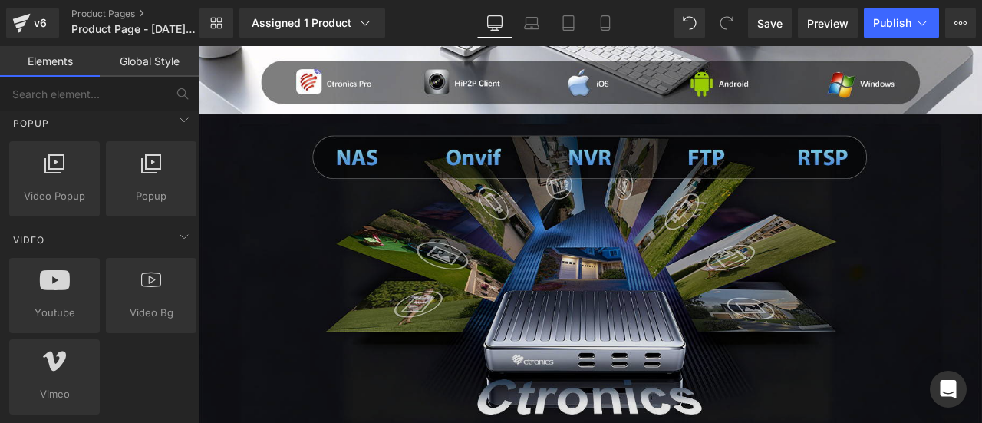
click at [688, 362] on img at bounding box center [663, 317] width 929 height 381
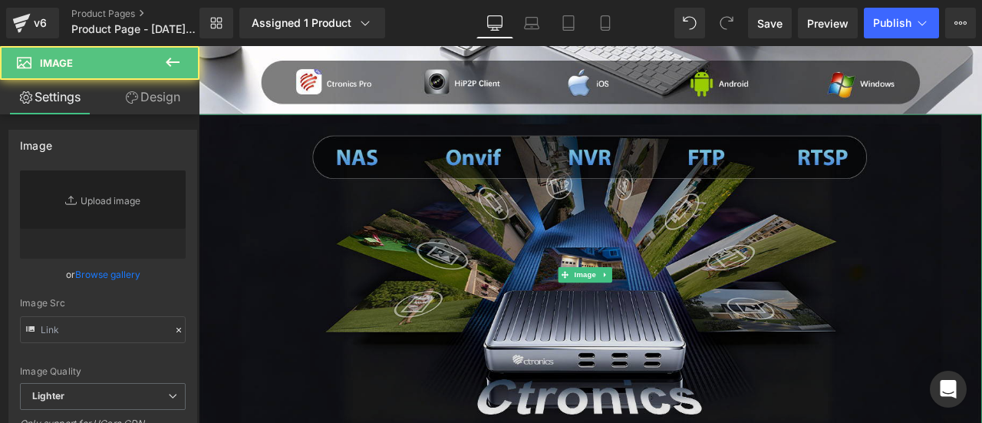
type input "[URL][DOMAIN_NAME]"
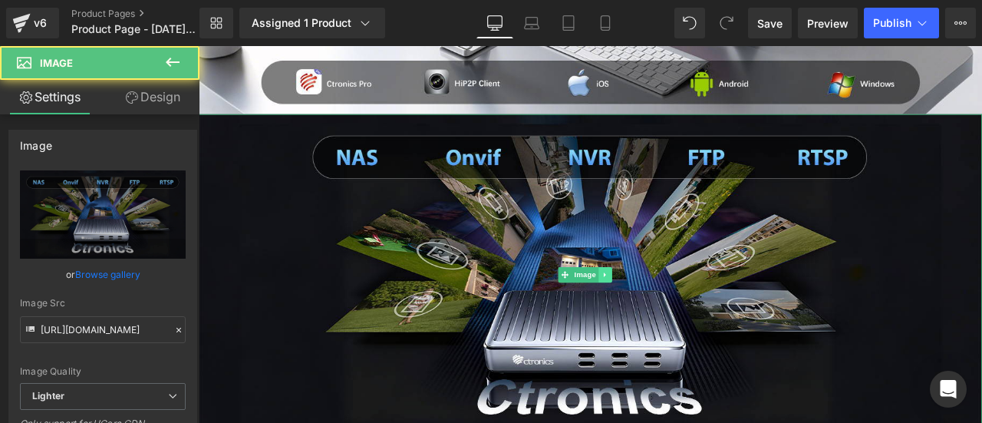
click at [681, 308] on link at bounding box center [680, 317] width 16 height 18
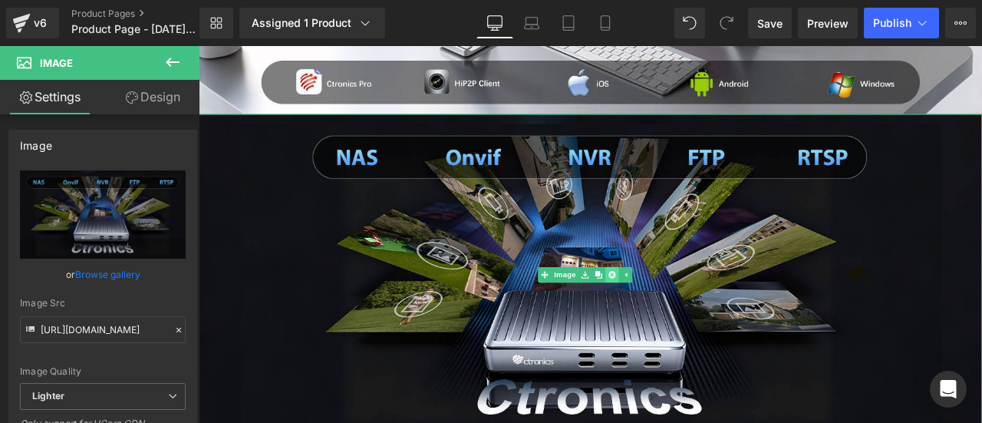
click at [689, 312] on icon at bounding box center [689, 316] width 8 height 9
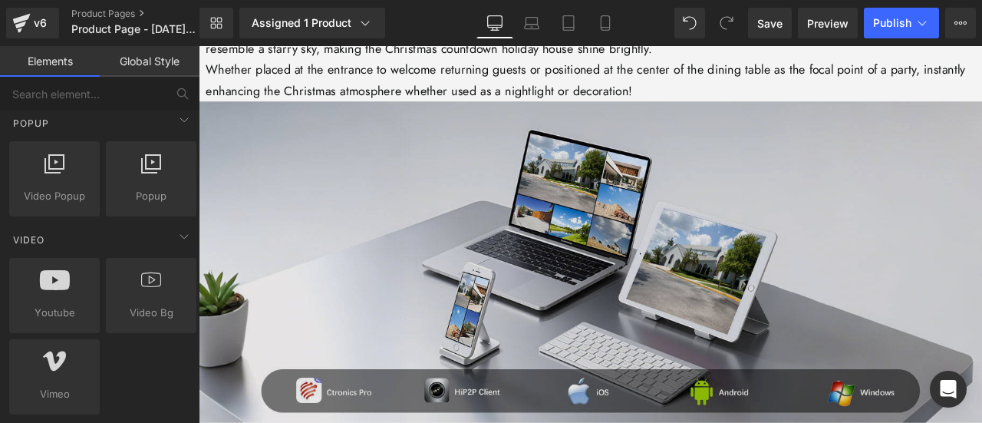
scroll to position [3635, 0]
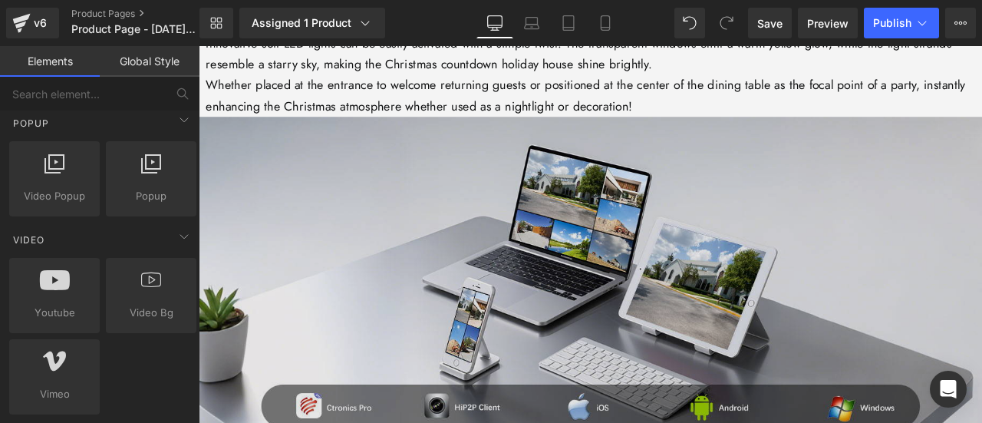
click at [688, 259] on img at bounding box center [663, 320] width 929 height 381
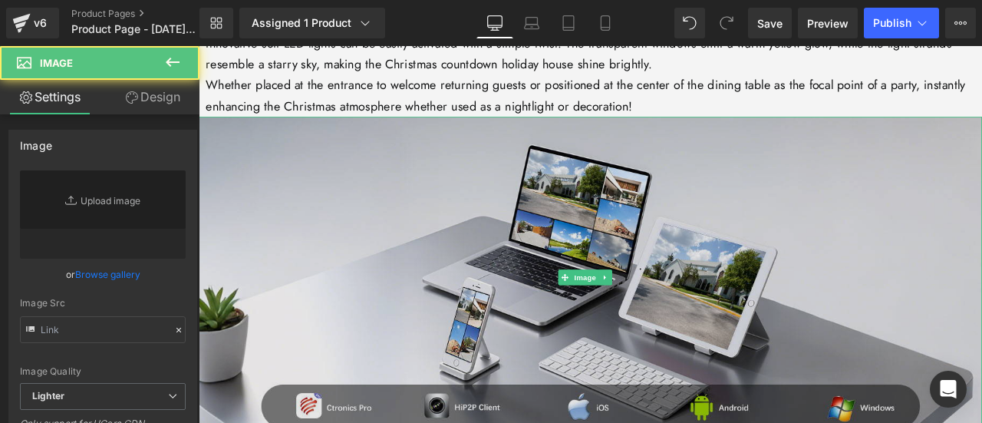
type input "[URL][DOMAIN_NAME]"
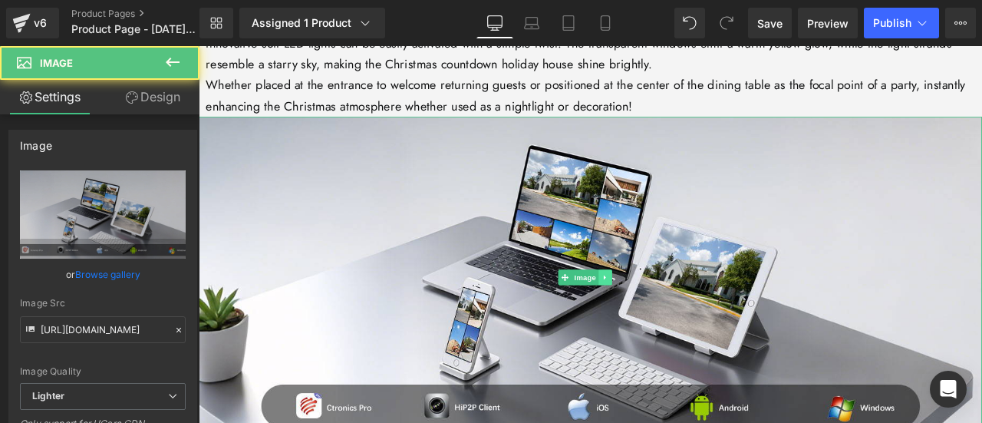
click at [679, 315] on icon at bounding box center [680, 319] width 8 height 9
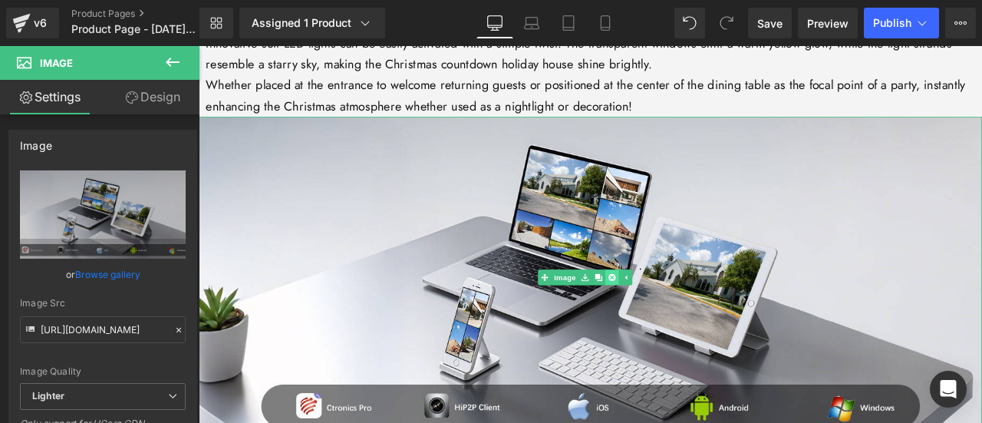
click at [688, 315] on icon at bounding box center [689, 319] width 8 height 8
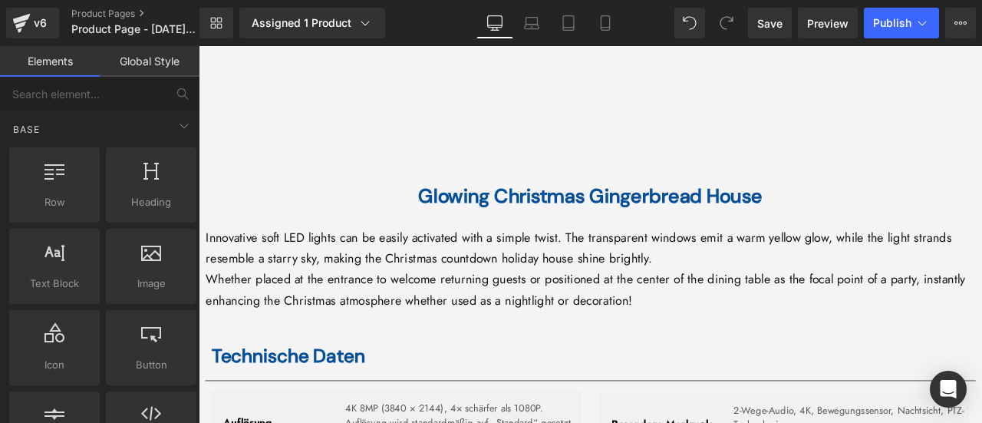
scroll to position [0, 0]
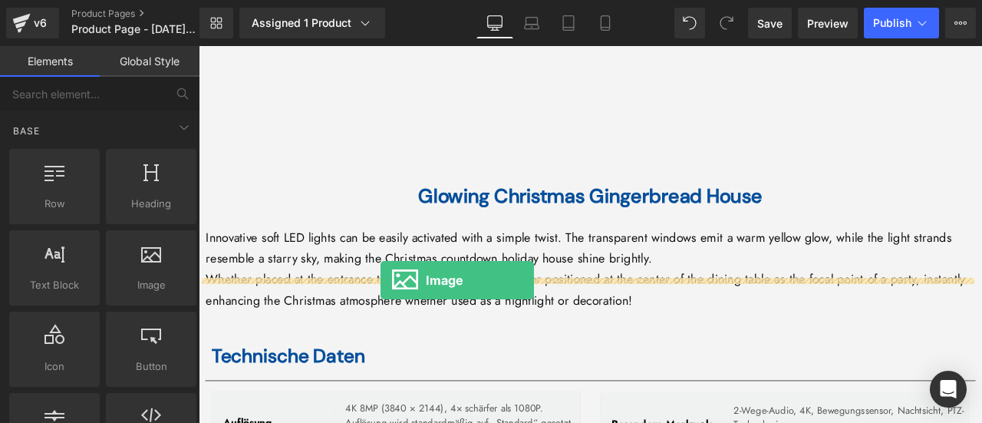
drag, startPoint x: 344, startPoint y: 308, endPoint x: 418, endPoint y: 325, distance: 76.5
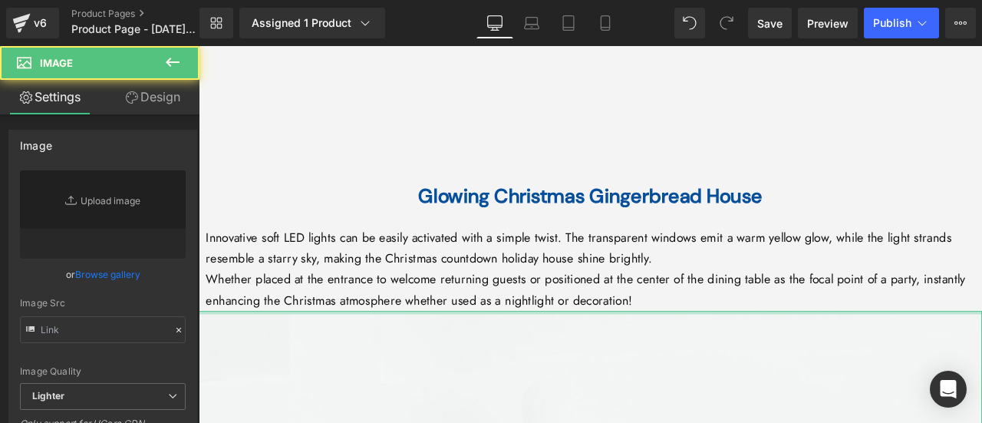
type input "//[DOMAIN_NAME][URL]"
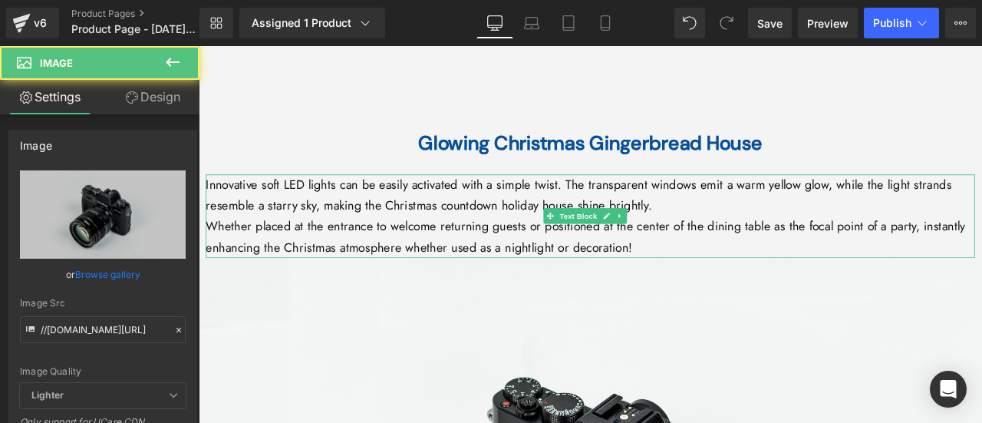
scroll to position [3481, 0]
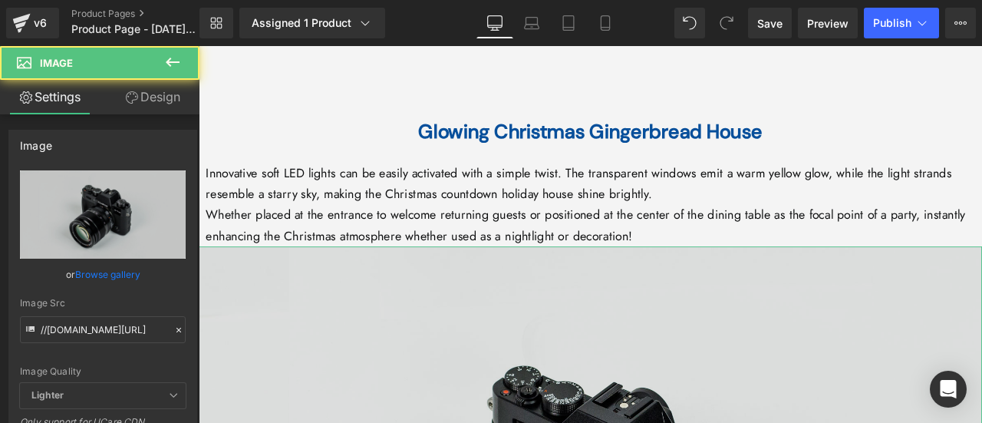
drag, startPoint x: 531, startPoint y: 348, endPoint x: 516, endPoint y: 348, distance: 15.3
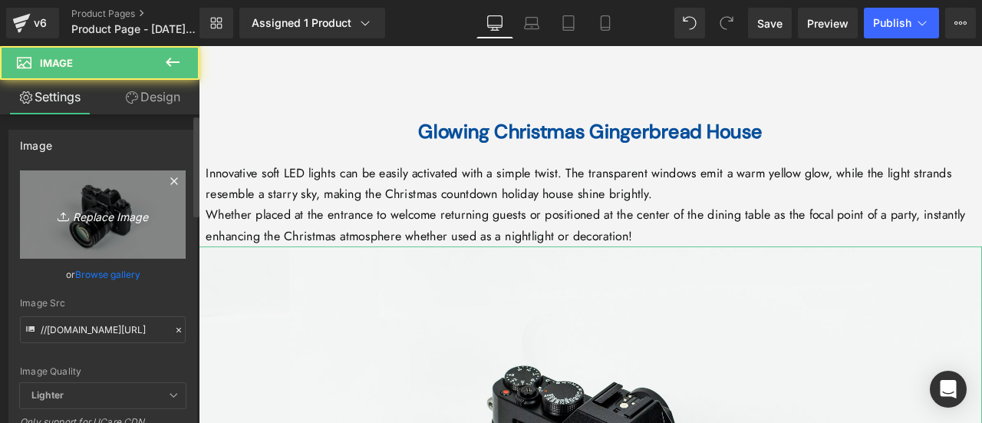
click at [127, 214] on icon "Replace Image" at bounding box center [102, 214] width 123 height 19
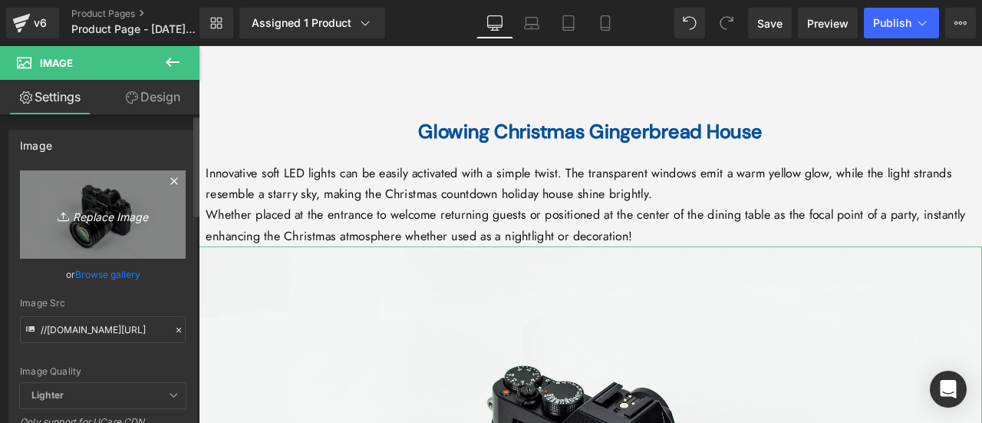
type input "C:\fakepath\详情Detail-40.jpg"
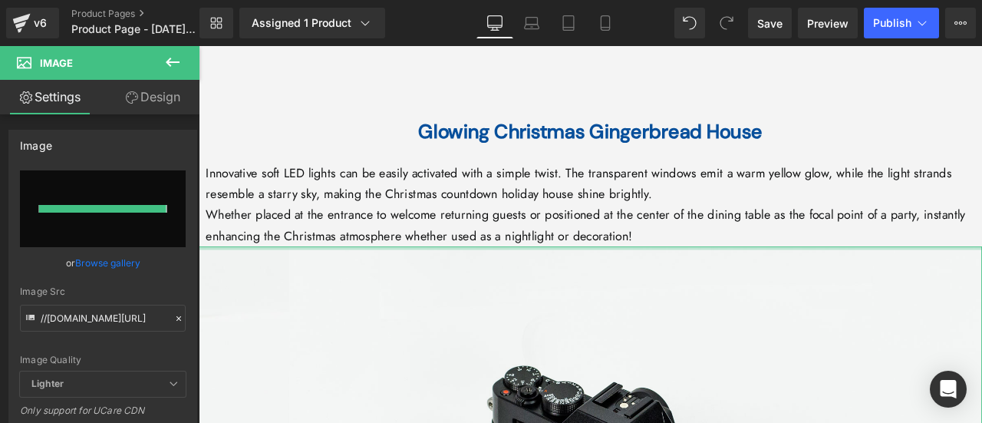
type input "[URL][DOMAIN_NAME]"
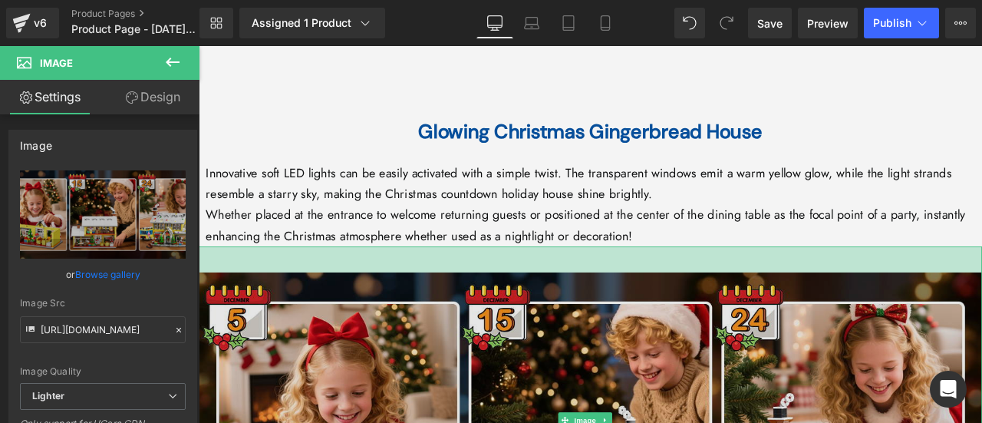
drag, startPoint x: 665, startPoint y: 246, endPoint x: 661, endPoint y: 276, distance: 30.2
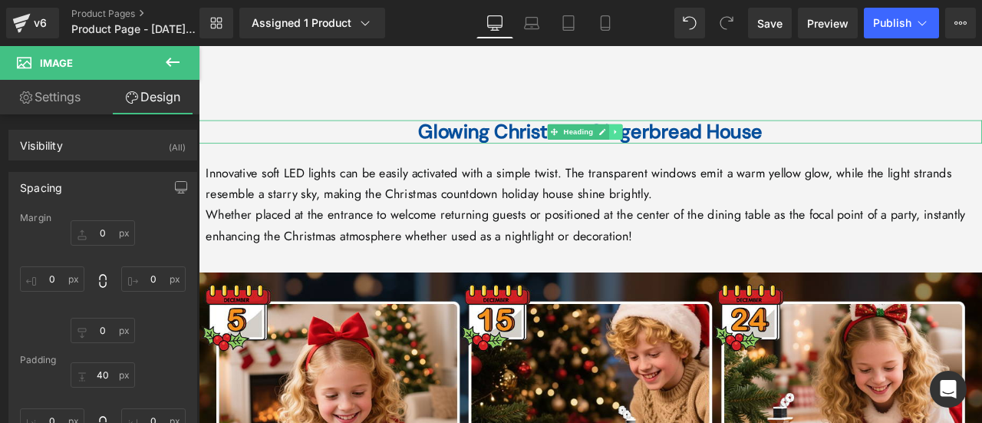
click at [695, 143] on icon at bounding box center [693, 147] width 8 height 9
click at [682, 143] on icon at bounding box center [685, 147] width 8 height 8
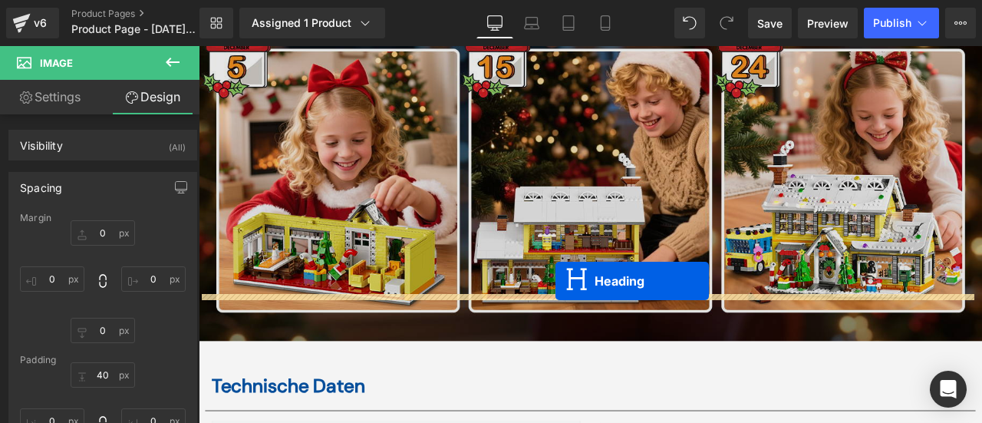
scroll to position [3876, 0]
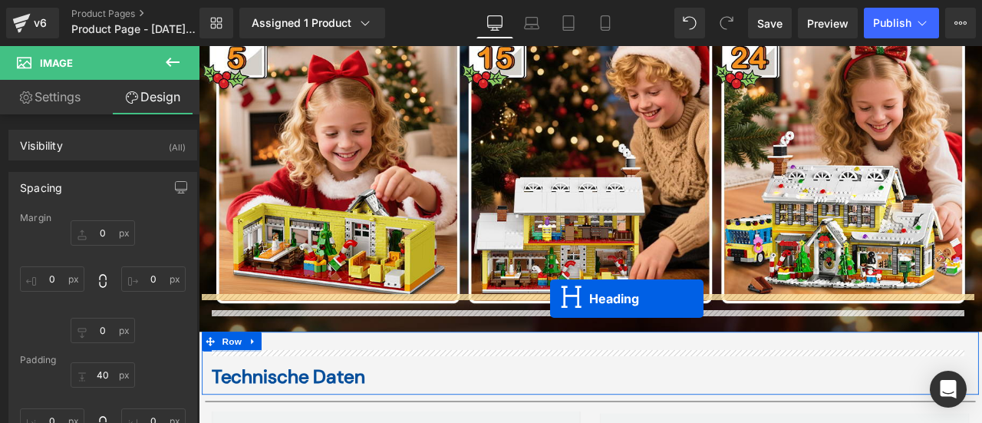
drag, startPoint x: 621, startPoint y: 181, endPoint x: 616, endPoint y: 345, distance: 164.3
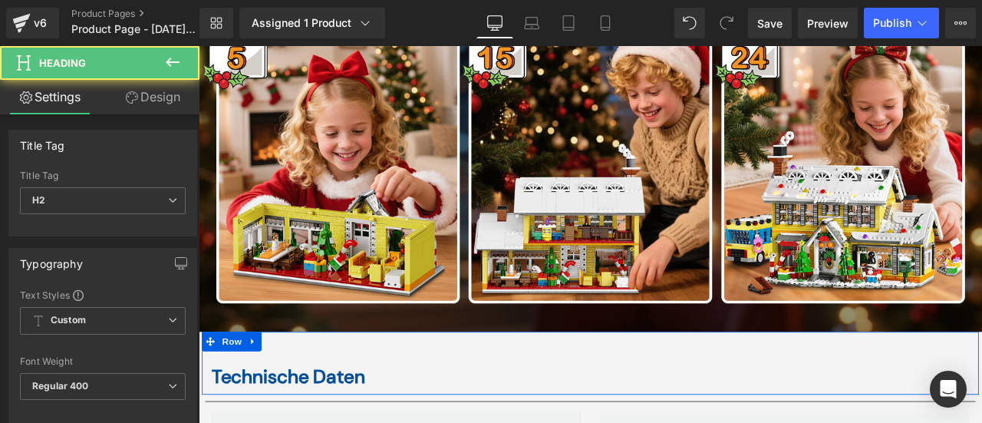
scroll to position [3791, 0]
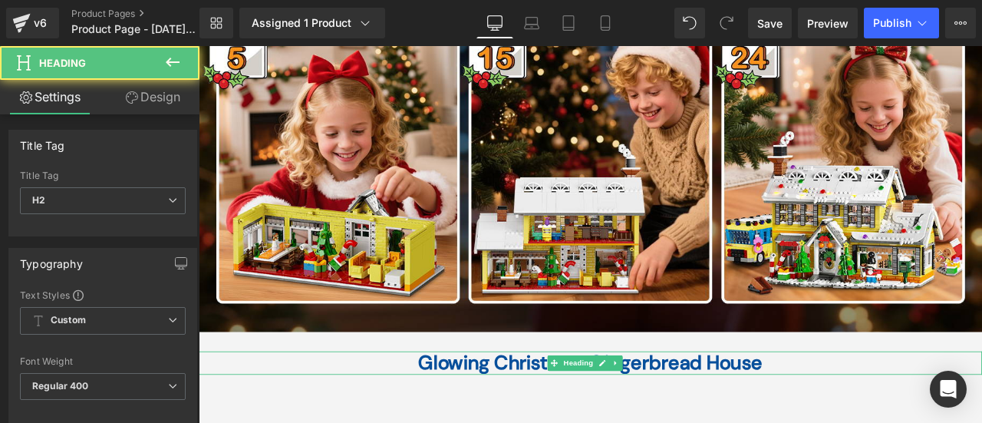
click at [477, 406] on b "Glowing Christmas Gingerbread House" at bounding box center [664, 421] width 408 height 30
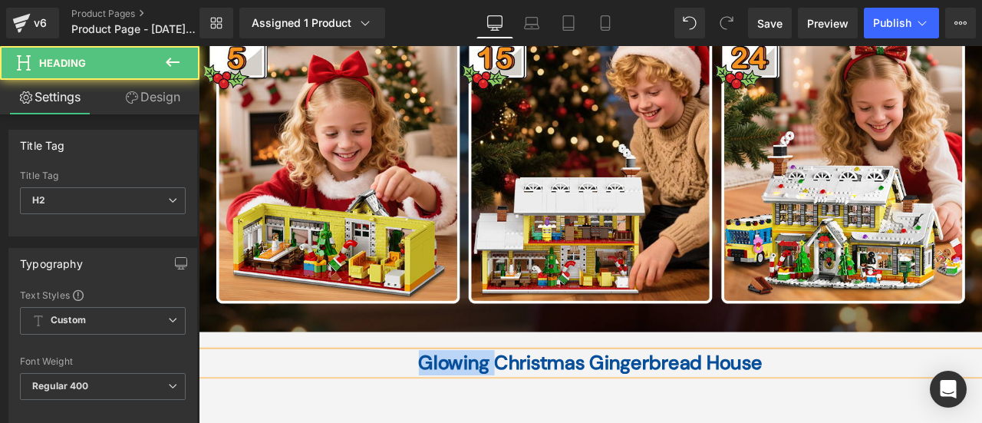
click at [477, 406] on b "Glowing Christmas Gingerbread House" at bounding box center [664, 421] width 408 height 30
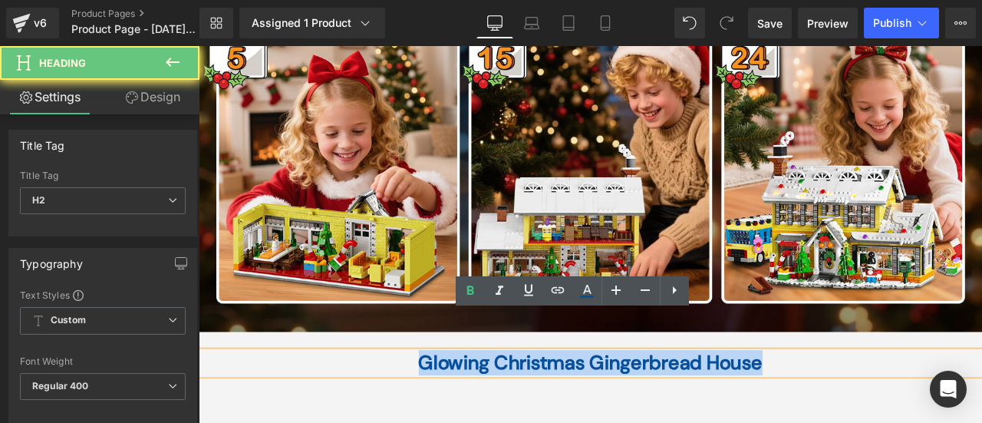
click at [477, 406] on b "Glowing Christmas Gingerbread House" at bounding box center [664, 421] width 408 height 30
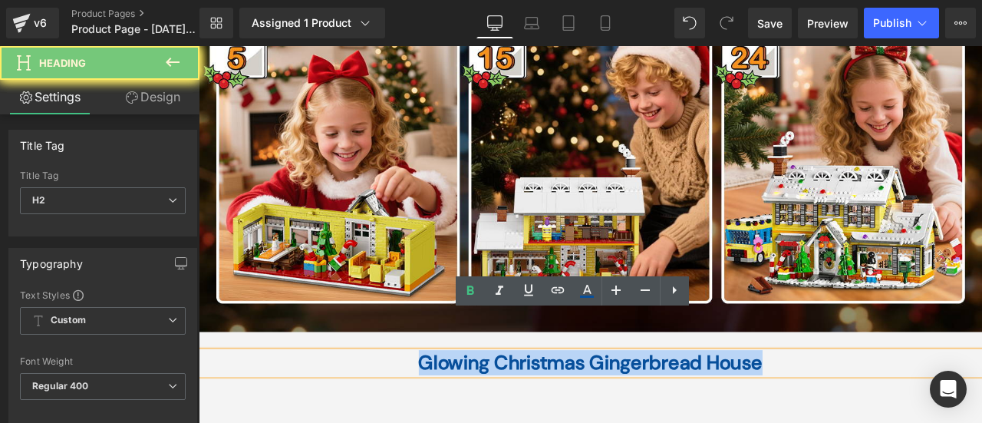
paste div
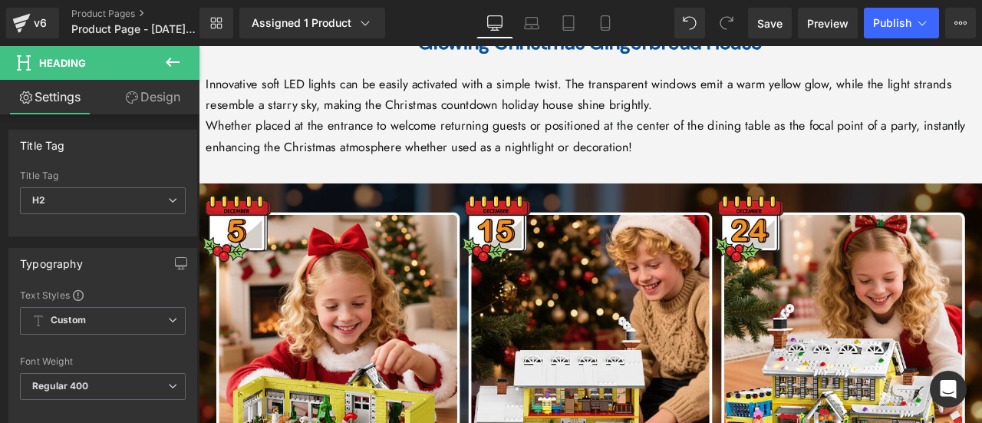
scroll to position [3484, 0]
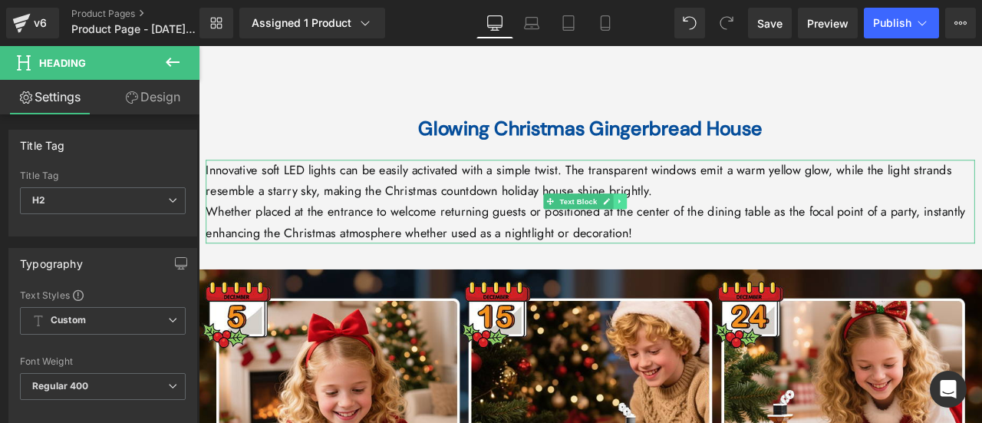
click at [698, 228] on icon at bounding box center [697, 230] width 2 height 5
click at [685, 221] on link at bounding box center [690, 230] width 16 height 18
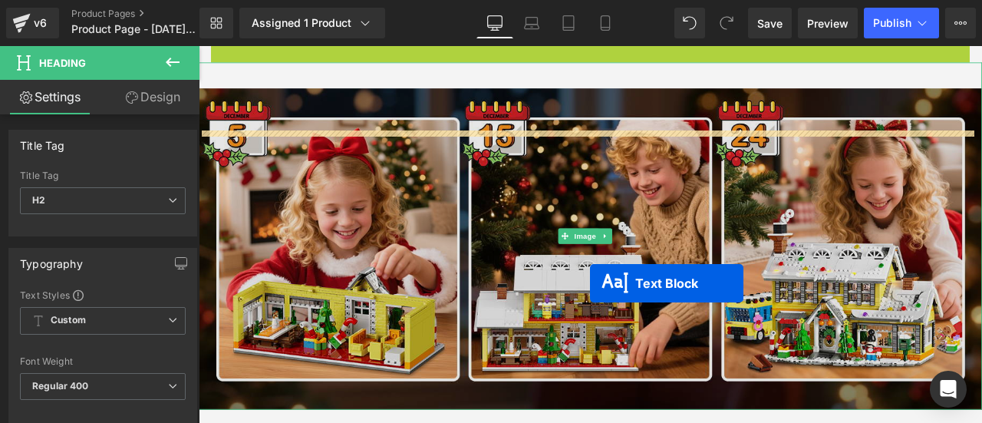
scroll to position [3925, 0]
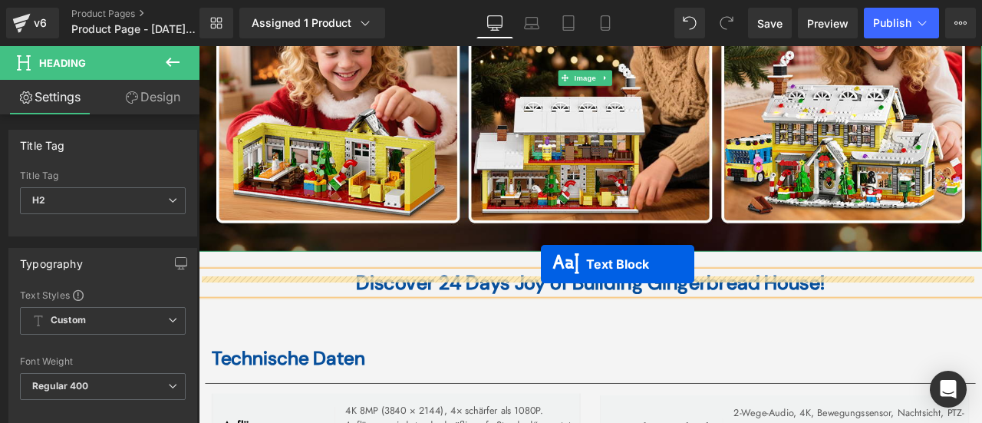
drag, startPoint x: 616, startPoint y: 154, endPoint x: 605, endPoint y: 304, distance: 150.1
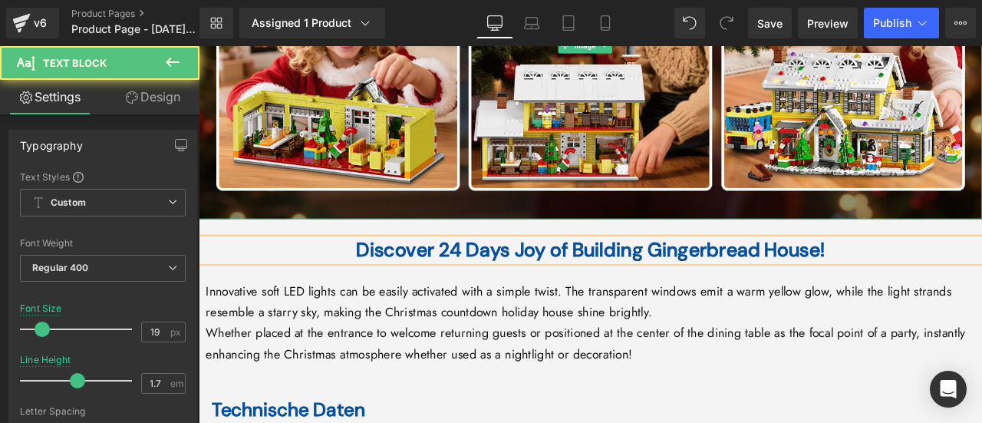
scroll to position [3887, 0]
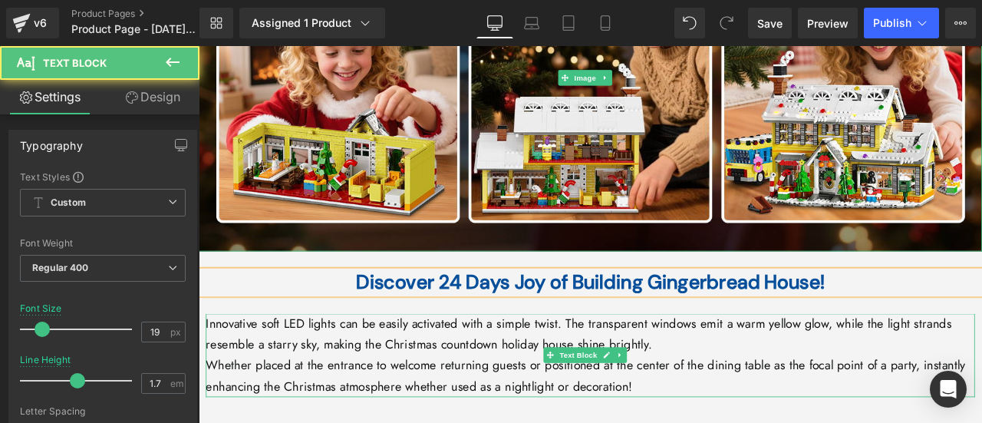
click at [447, 363] on p "Innovative soft LED lights can be easily activated with a simple twist. The tra…" at bounding box center [663, 388] width 912 height 50
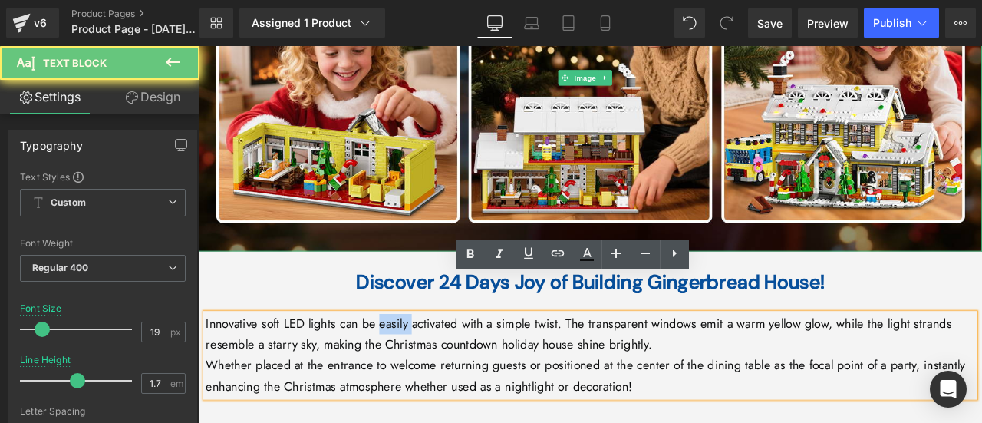
click at [447, 363] on p "Innovative soft LED lights can be easily activated with a simple twist. The tra…" at bounding box center [663, 388] width 912 height 50
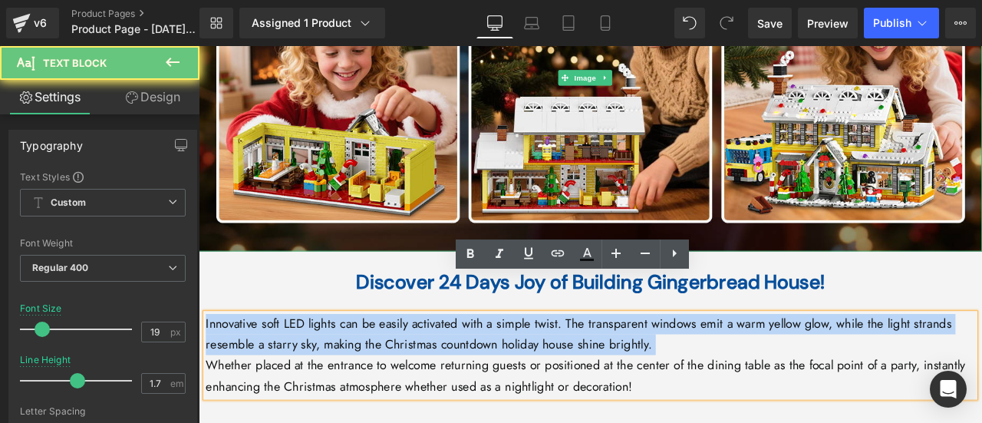
click at [447, 363] on p "Innovative soft LED lights can be easily activated with a simple twist. The tra…" at bounding box center [663, 388] width 912 height 50
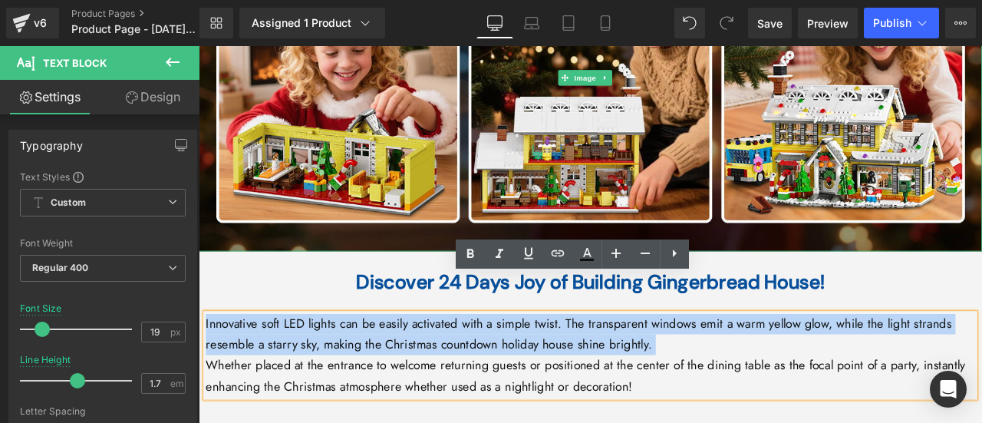
paste div
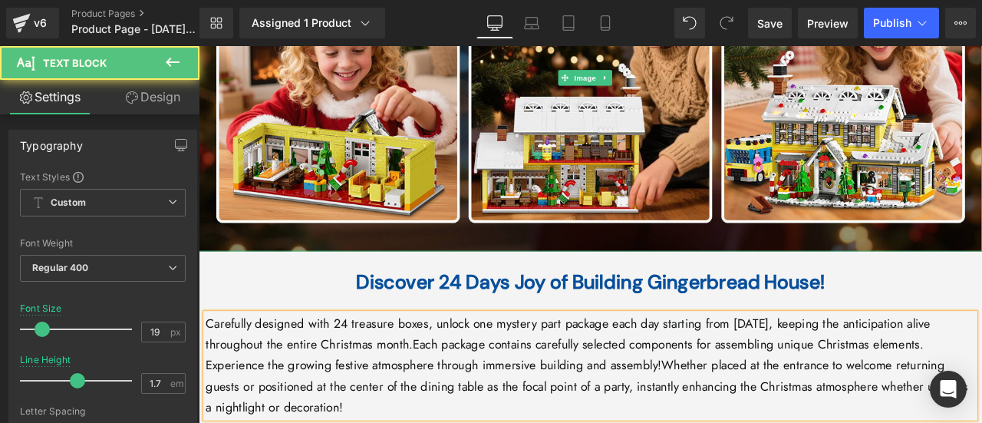
drag, startPoint x: 1022, startPoint y: 385, endPoint x: 1055, endPoint y: 425, distance: 52.4
click at [982, 422] on p "Carefully designed with 24 treasure boxes, unlock one mystery part package each…" at bounding box center [663, 425] width 912 height 124
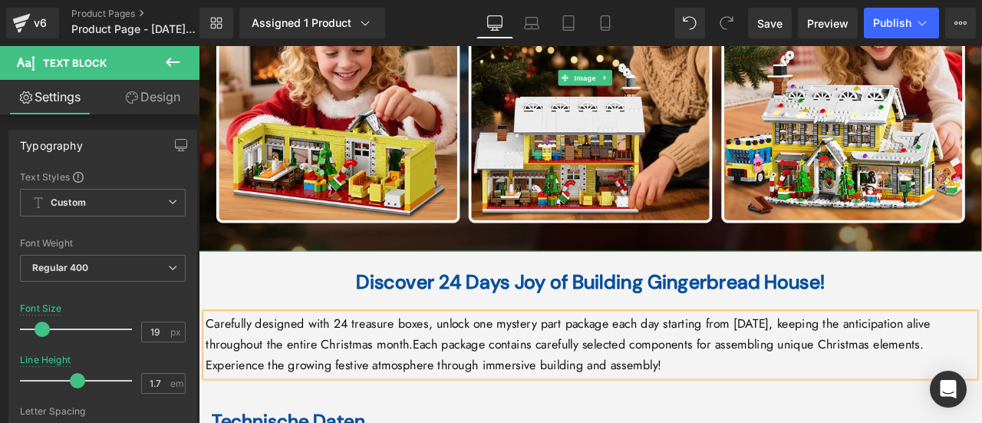
click at [406, 383] on p "Carefully designed with 24 treasure boxes, unlock one mystery part package each…" at bounding box center [663, 400] width 912 height 74
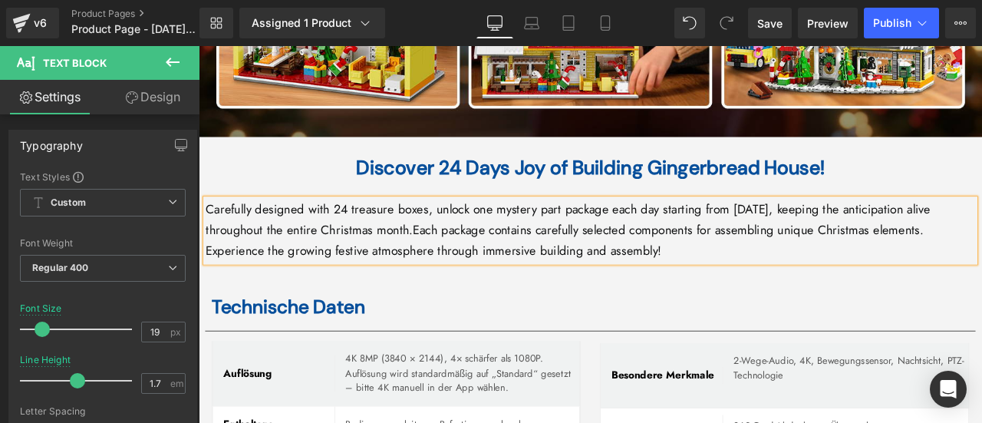
scroll to position [4117, 0]
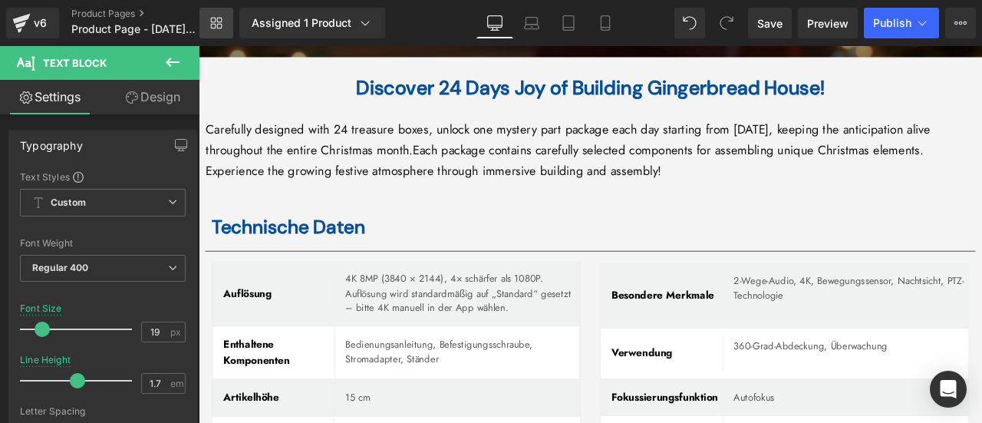
click at [207, 24] on link "Library" at bounding box center [217, 23] width 34 height 31
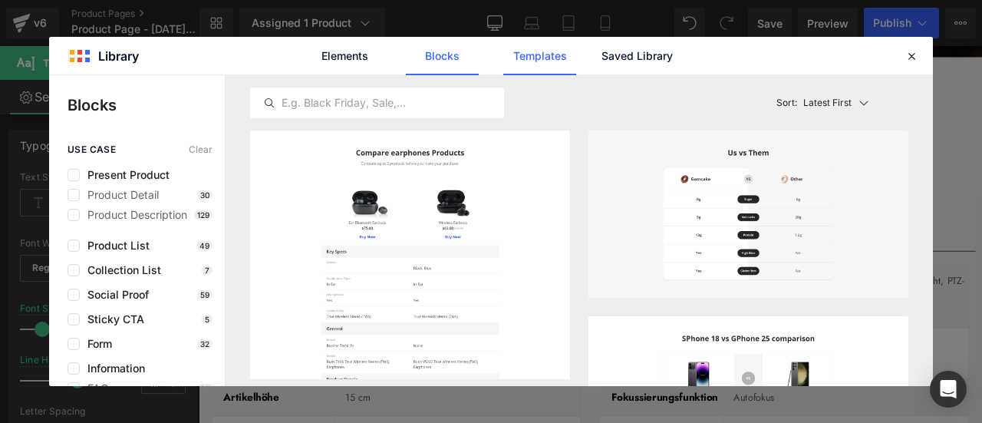
click at [528, 63] on link "Templates" at bounding box center [539, 56] width 73 height 38
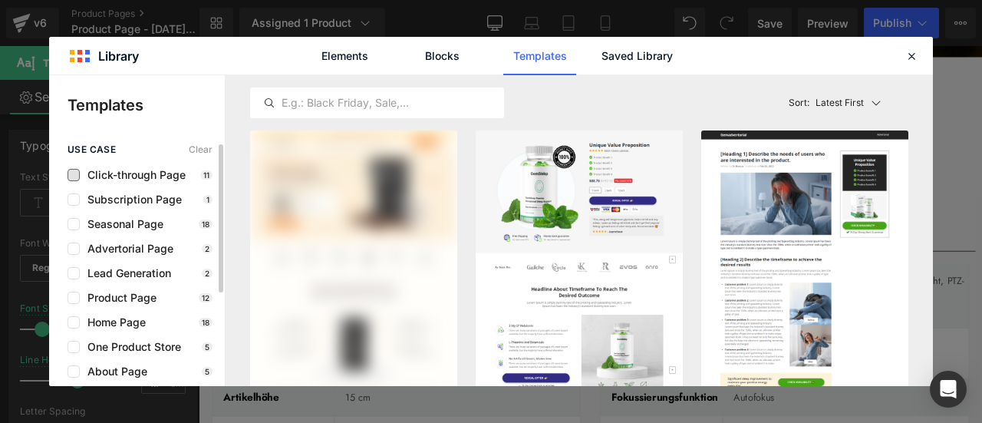
click at [158, 177] on span "Click-through Page" at bounding box center [133, 175] width 106 height 12
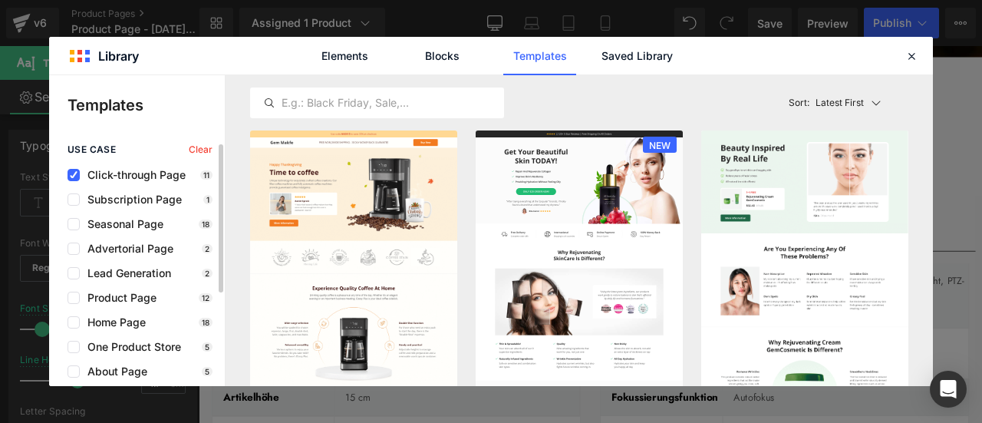
click at [158, 173] on span "Click-through Page" at bounding box center [133, 175] width 106 height 12
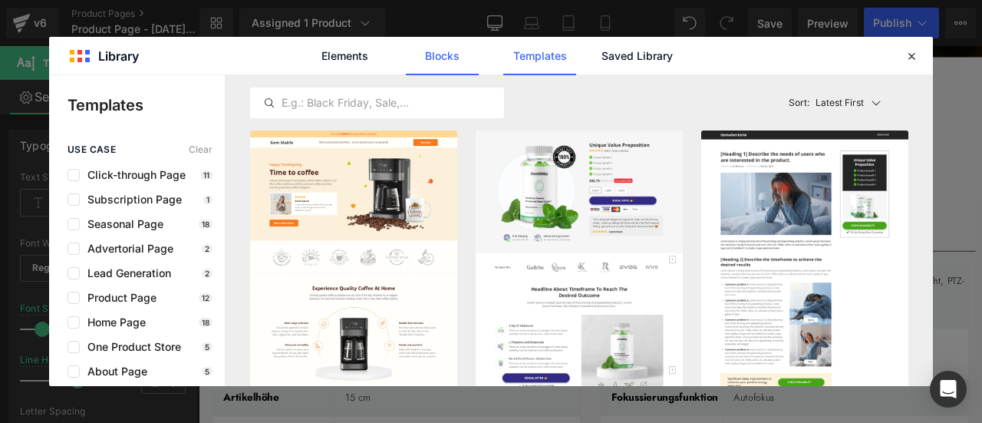
click at [438, 62] on link "Blocks" at bounding box center [442, 56] width 73 height 38
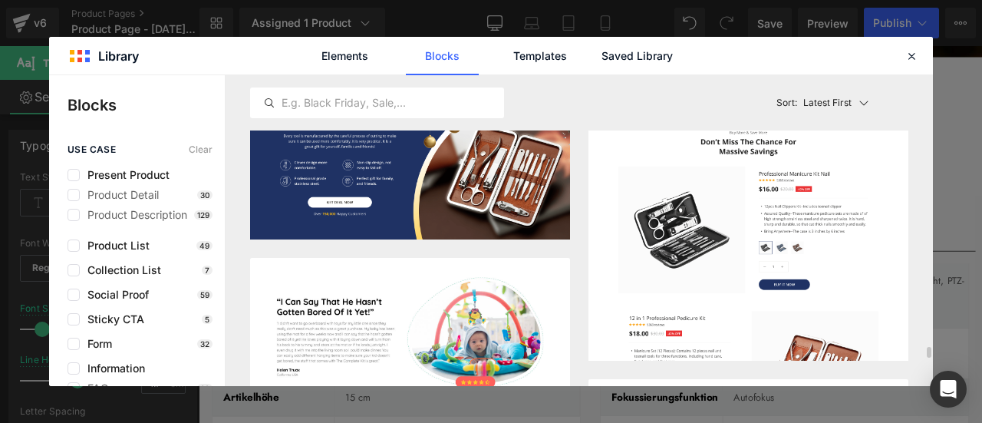
scroll to position [7650, 0]
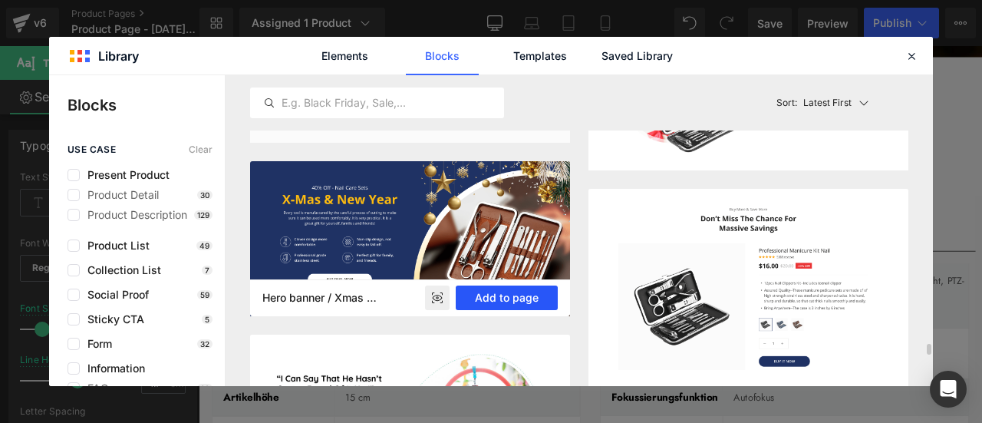
click at [506, 299] on button "Add to page" at bounding box center [507, 298] width 102 height 25
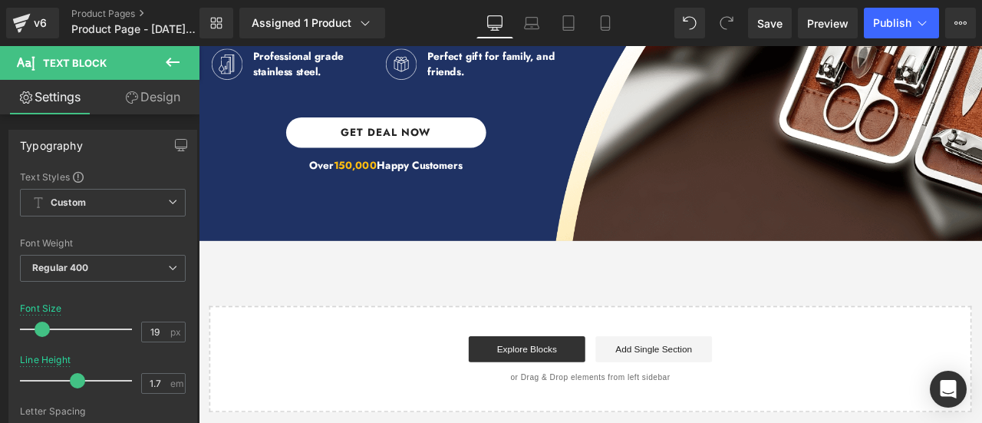
scroll to position [5269, 0]
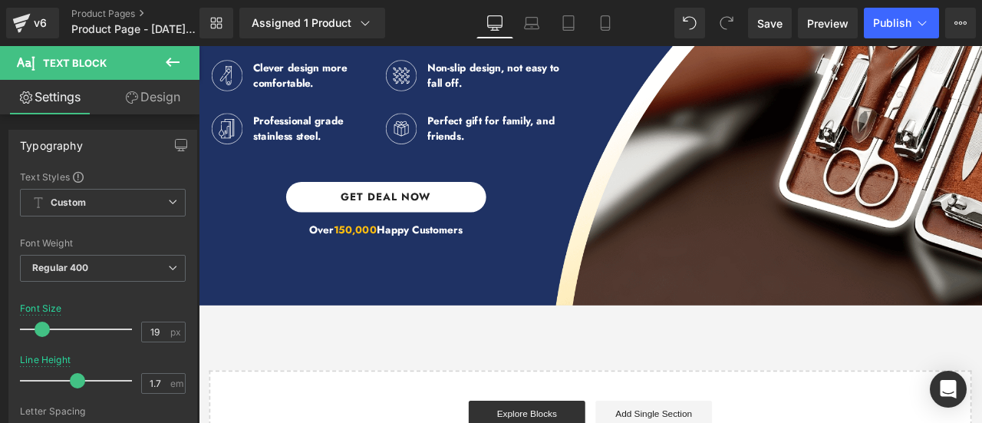
click at [976, 275] on div at bounding box center [893, 70] width 460 height 423
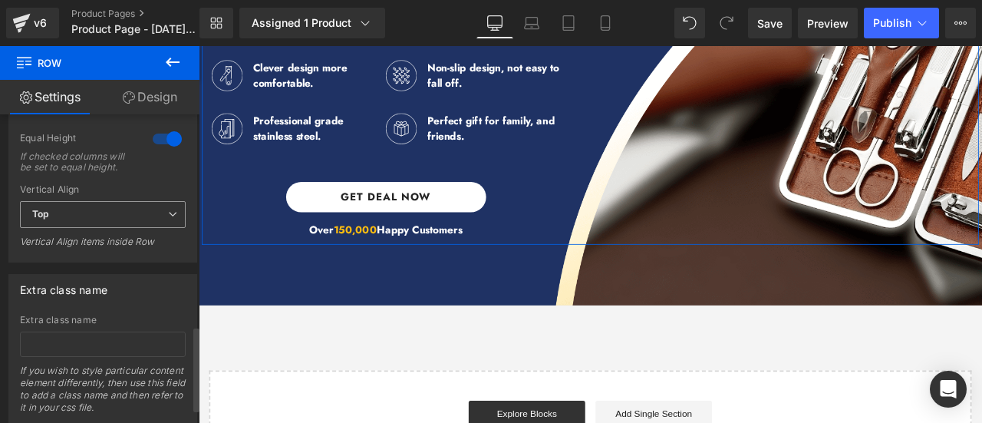
scroll to position [821, 0]
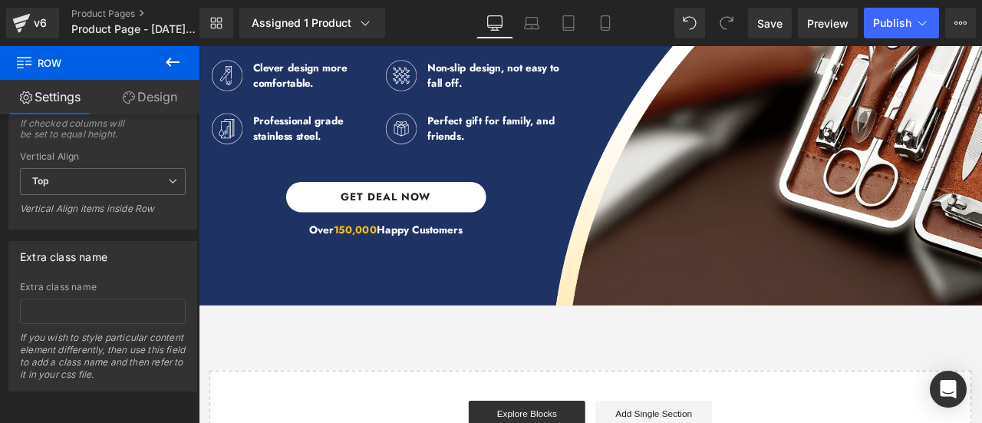
click at [942, 164] on div at bounding box center [893, 70] width 460 height 423
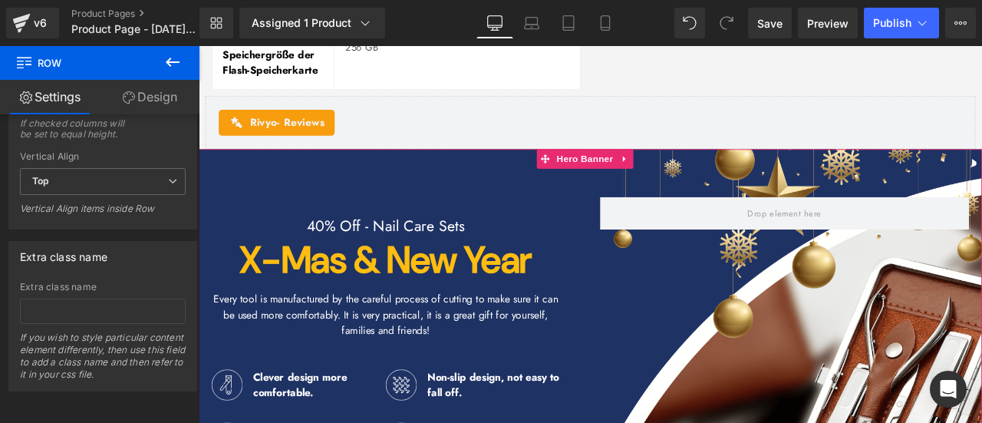
scroll to position [4962, 0]
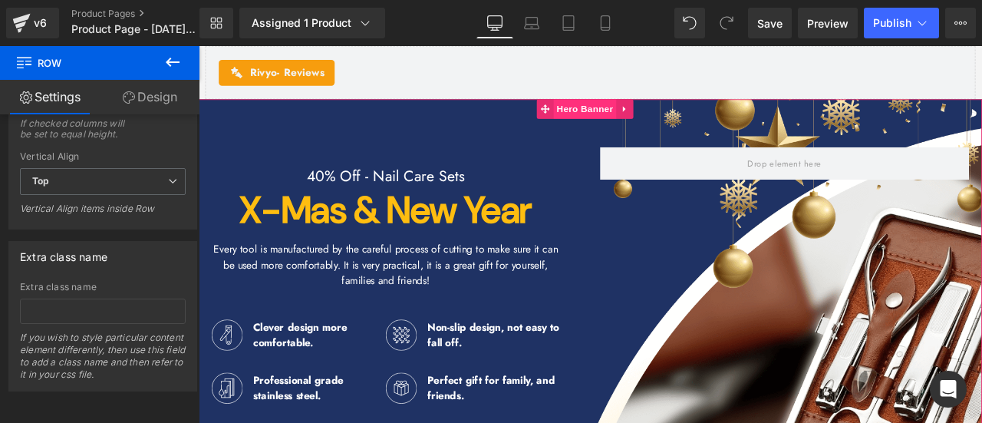
click at [670, 132] on span "Hero Banner" at bounding box center [656, 120] width 74 height 23
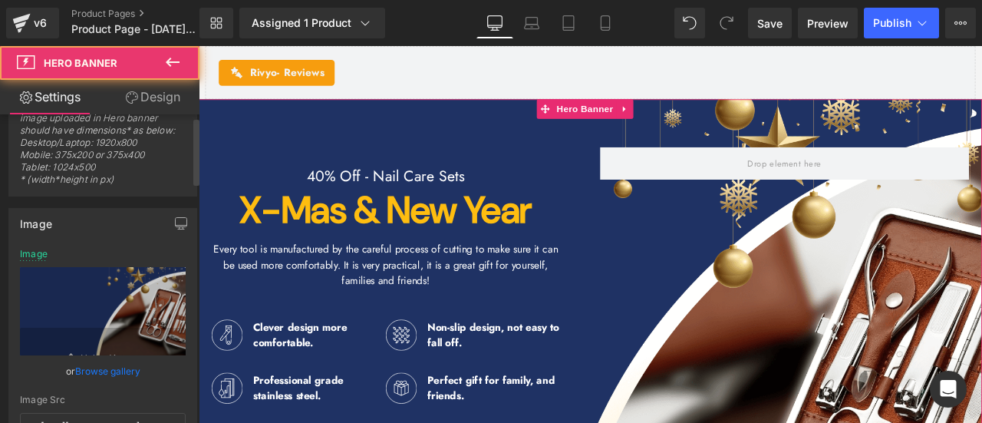
scroll to position [77, 0]
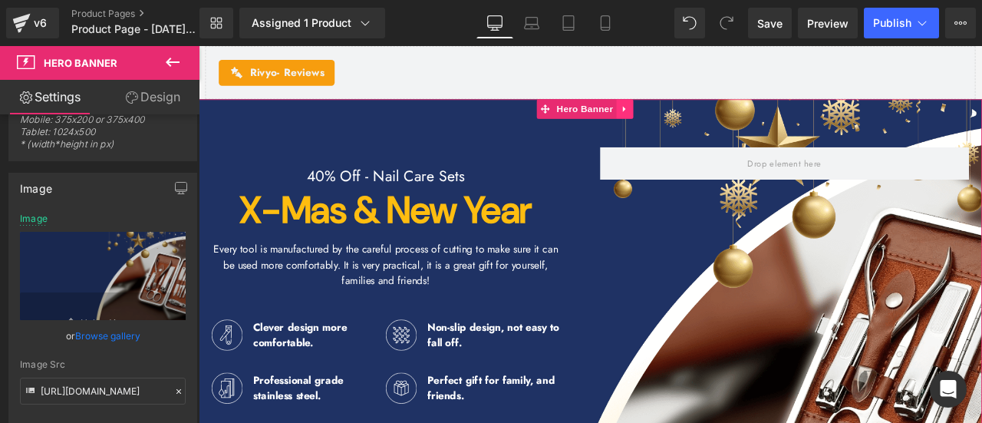
click at [708, 126] on icon at bounding box center [703, 120] width 11 height 12
click at [715, 126] on icon at bounding box center [713, 120] width 11 height 12
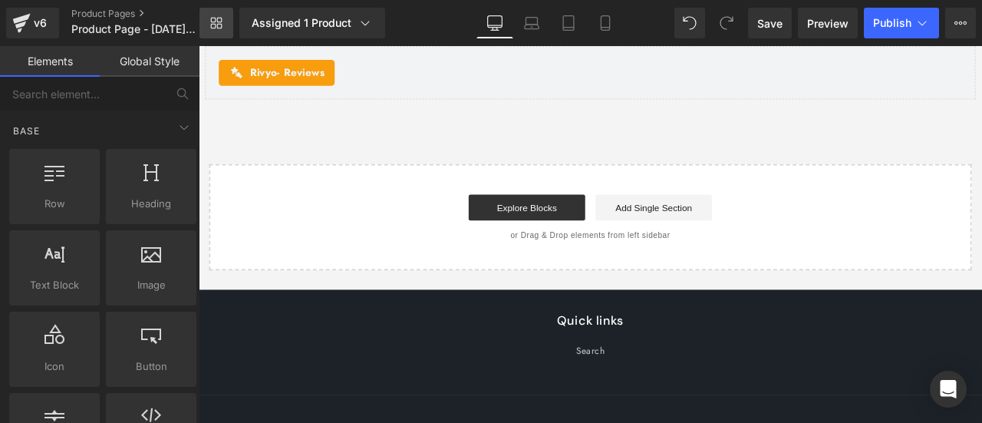
click at [213, 24] on icon at bounding box center [213, 26] width 5 height 5
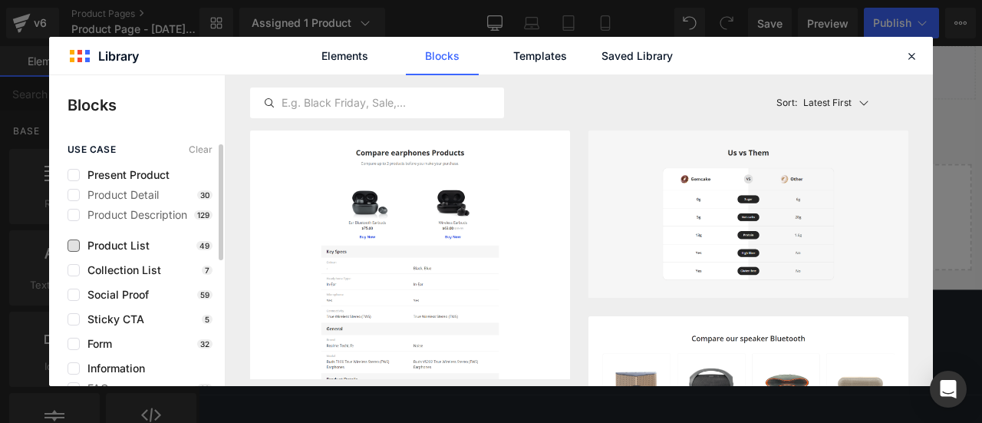
click at [116, 248] on span "Product List" at bounding box center [115, 245] width 70 height 12
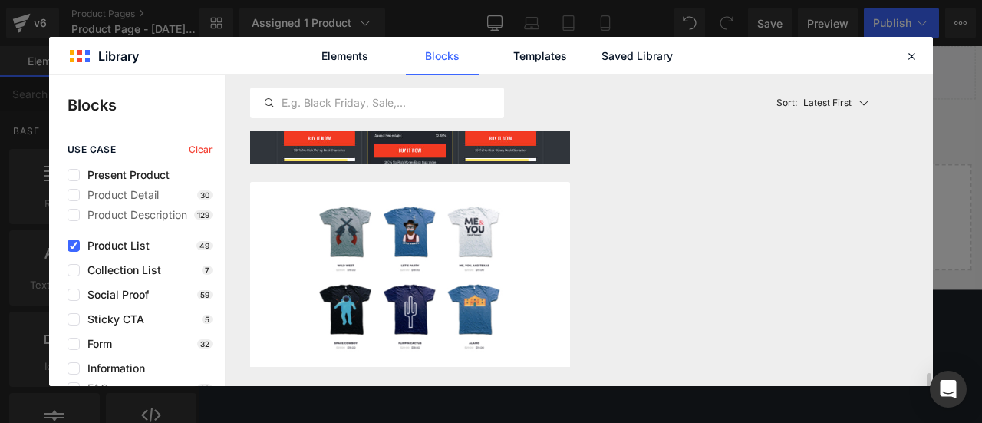
scroll to position [5265, 0]
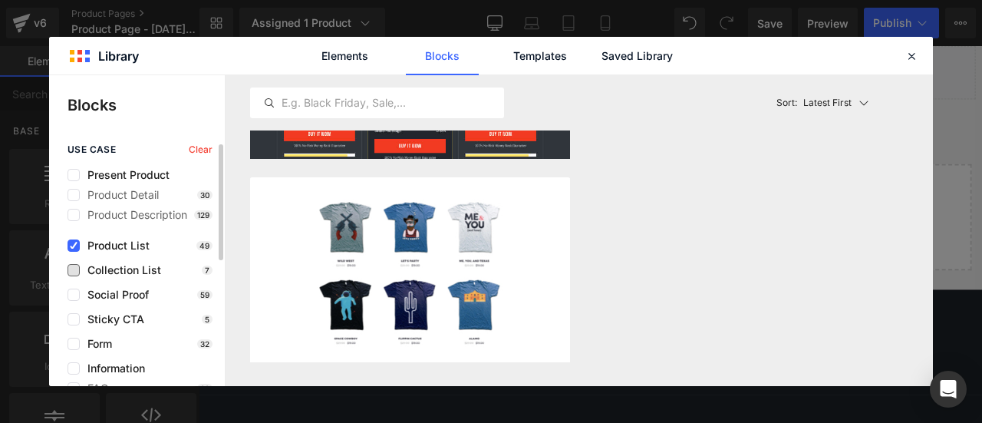
click at [153, 272] on span "Collection List" at bounding box center [120, 270] width 81 height 12
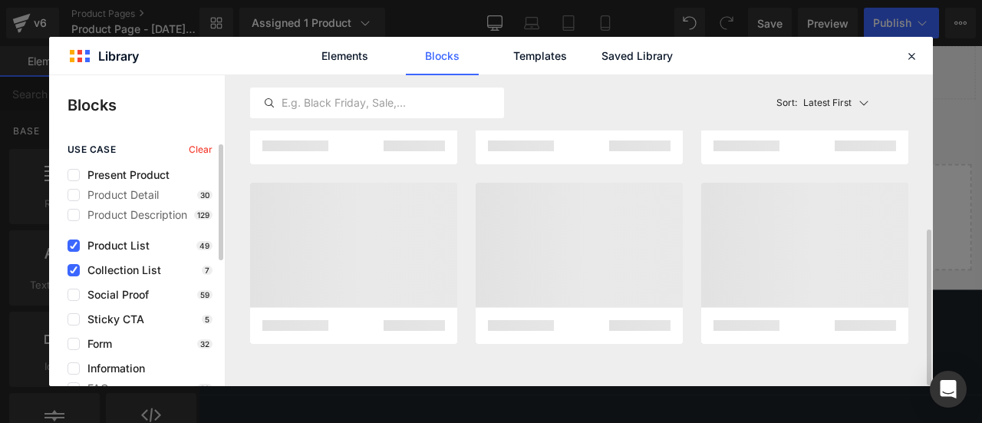
click at [127, 246] on span "Product List" at bounding box center [115, 245] width 70 height 12
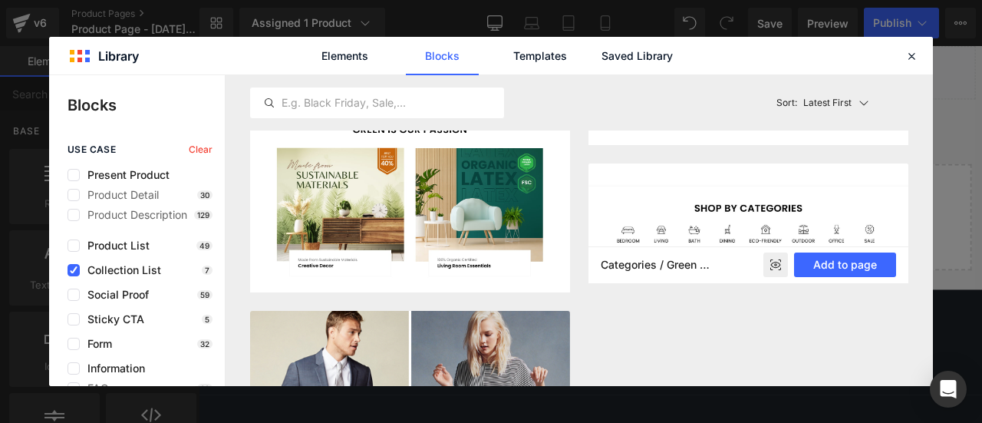
scroll to position [441, 0]
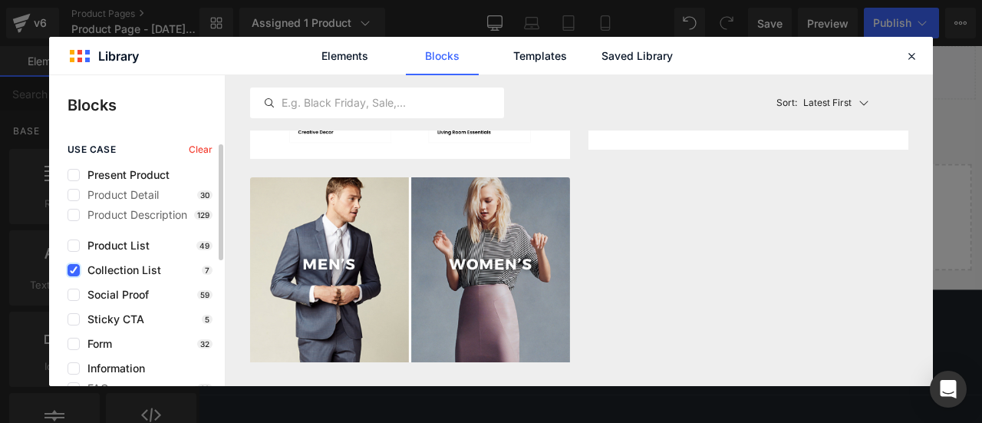
click at [79, 274] on label at bounding box center [74, 270] width 12 height 12
click at [74, 270] on input "checkbox" at bounding box center [74, 270] width 0 height 0
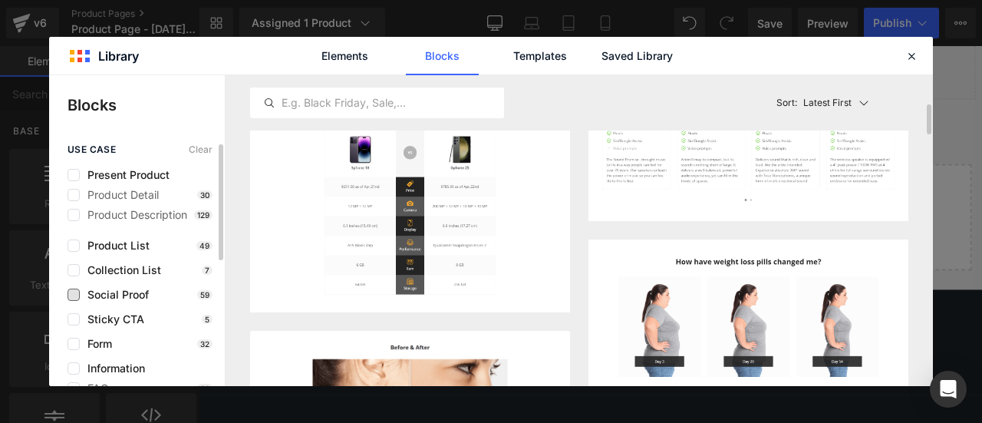
scroll to position [307, 0]
click at [106, 289] on span "Social Proof" at bounding box center [114, 295] width 69 height 12
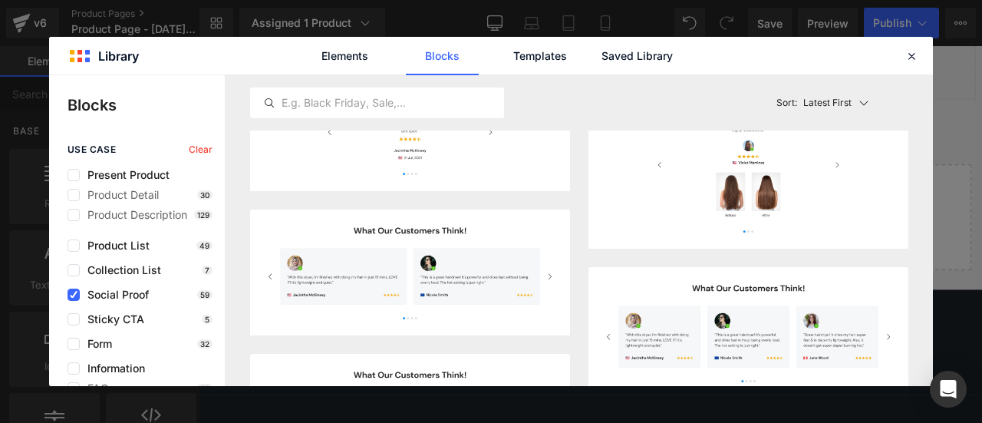
scroll to position [4026, 0]
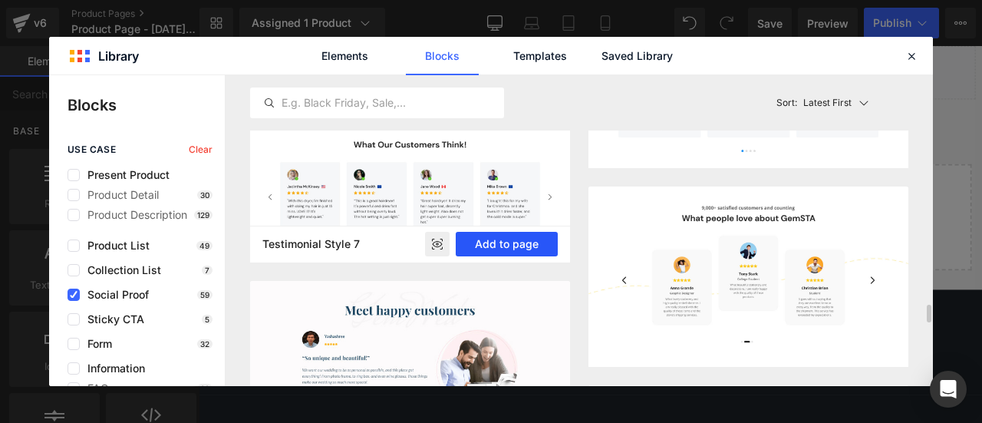
click at [505, 243] on button "Add to page" at bounding box center [507, 244] width 102 height 25
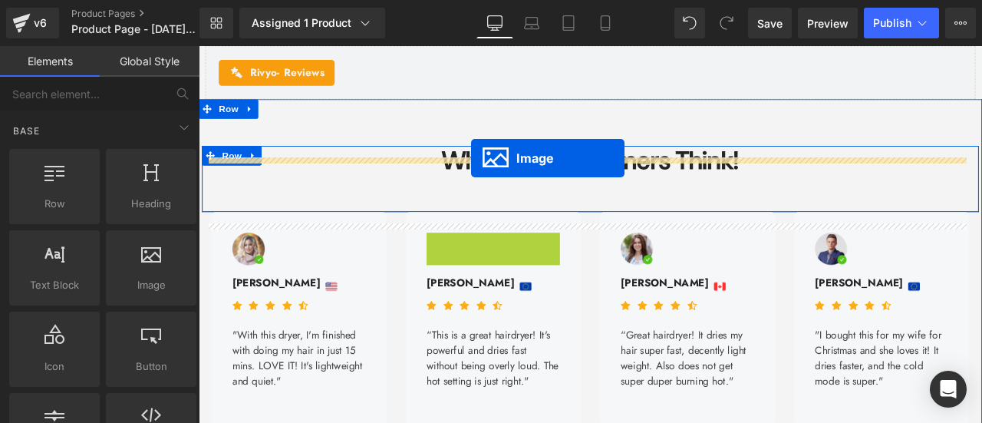
drag, startPoint x: 476, startPoint y: 302, endPoint x: 522, endPoint y: 179, distance: 131.1
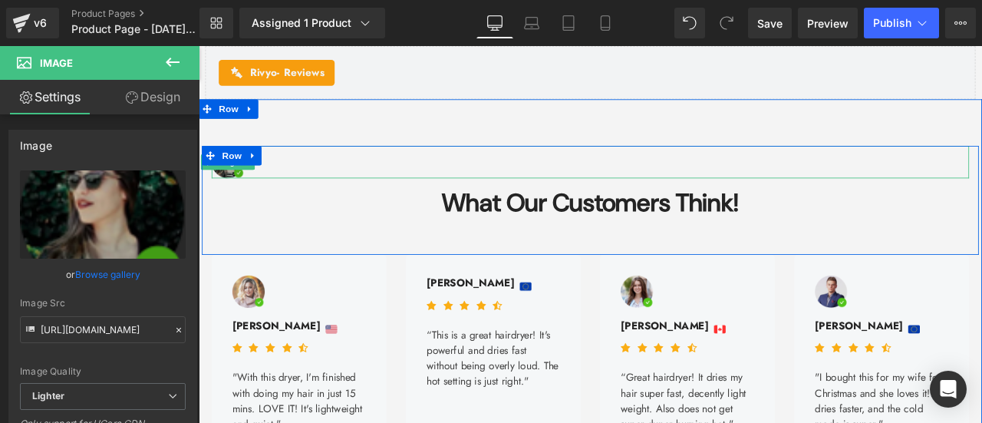
click at [223, 203] on img at bounding box center [233, 183] width 38 height 38
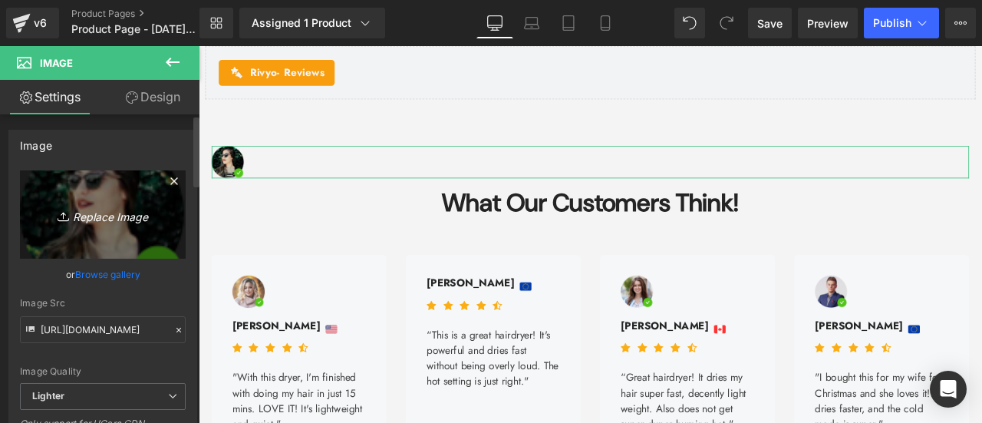
click at [86, 219] on icon "Replace Image" at bounding box center [102, 214] width 123 height 19
type input "C:\fakepath\详情Detail-42.jpg"
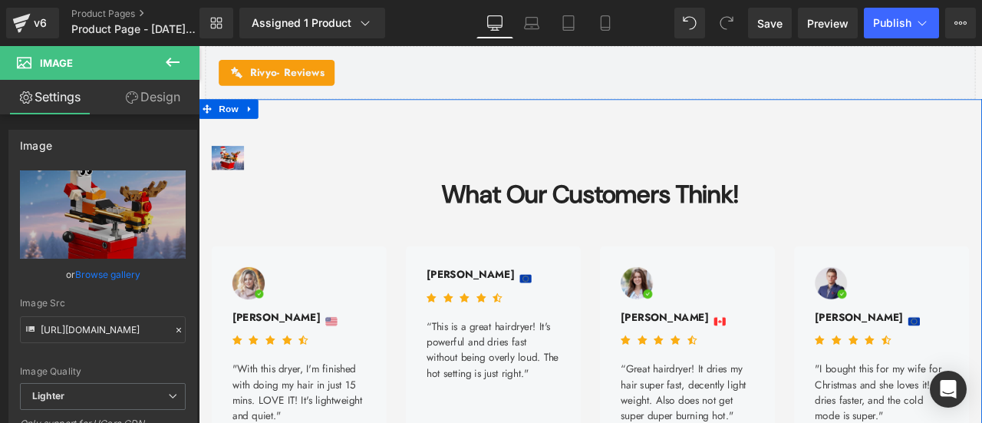
type input "[URL][DOMAIN_NAME]"
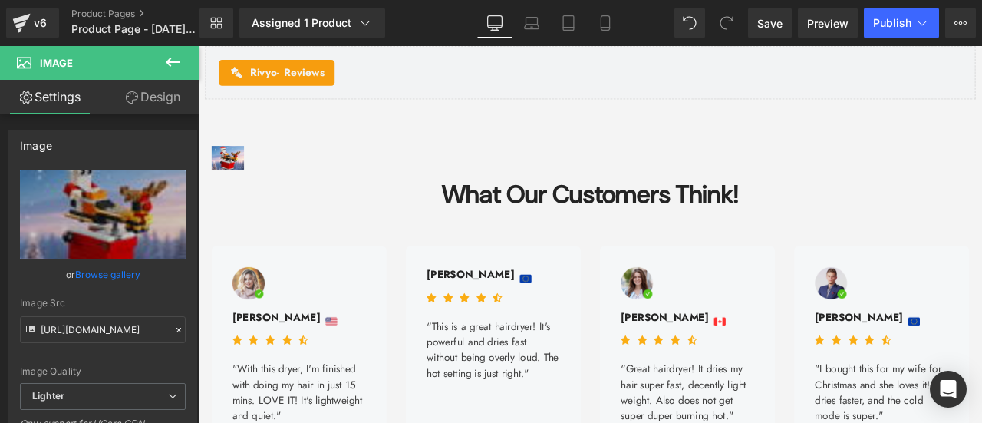
click at [171, 58] on icon at bounding box center [172, 62] width 18 height 18
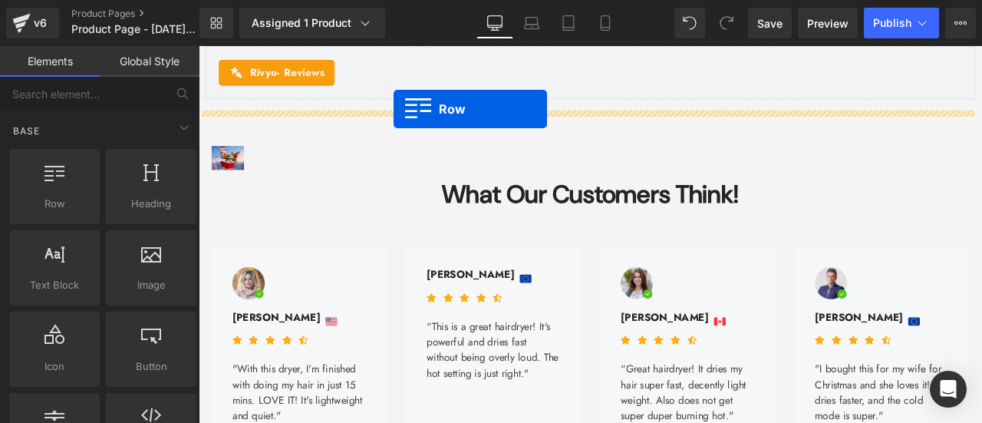
scroll to position [4916, 0]
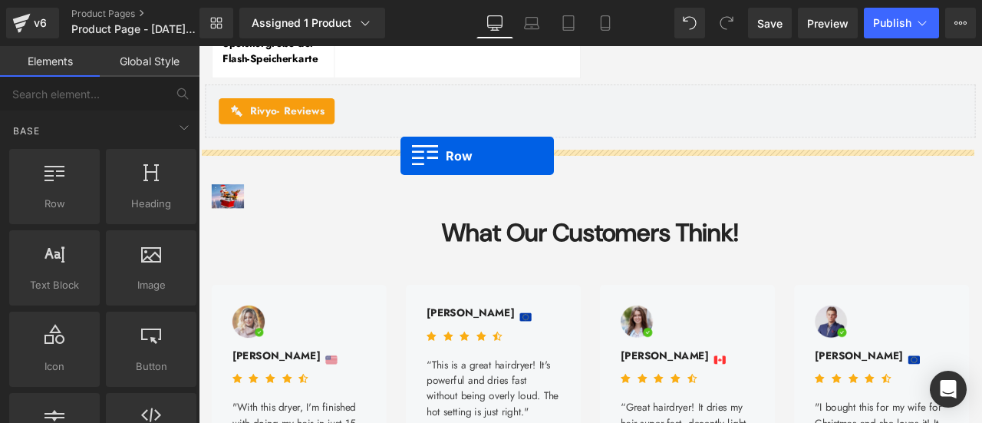
drag, startPoint x: 253, startPoint y: 243, endPoint x: 438, endPoint y: 177, distance: 197.1
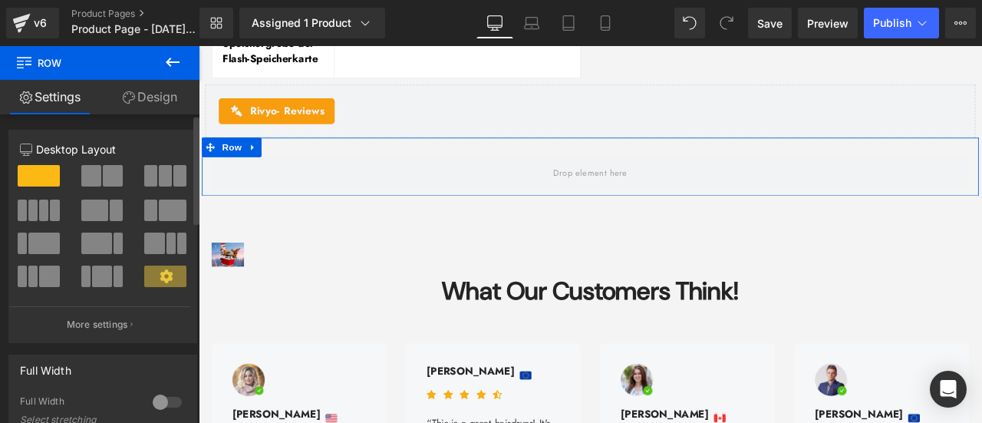
click at [39, 210] on span at bounding box center [43, 210] width 9 height 21
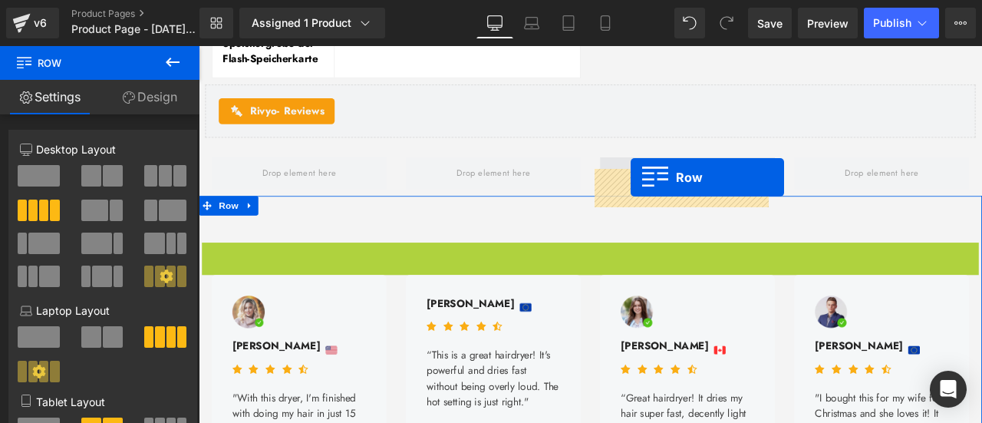
drag, startPoint x: 224, startPoint y: 306, endPoint x: 711, endPoint y: 202, distance: 497.7
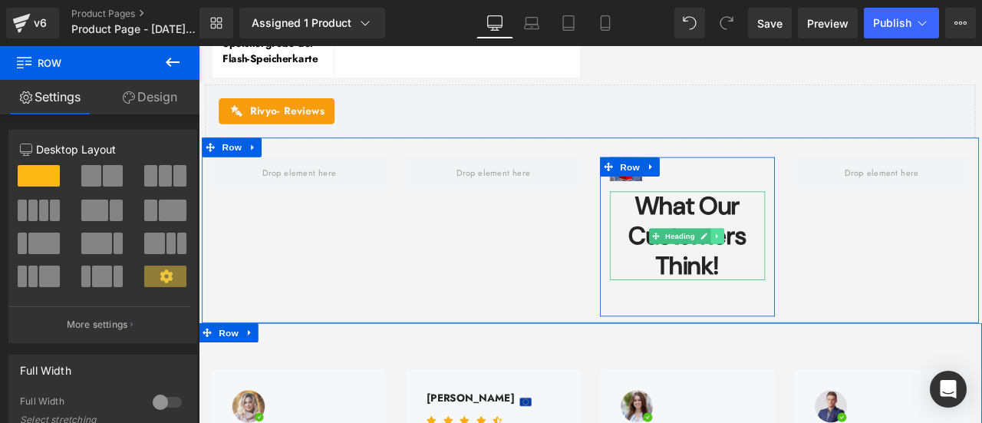
click at [812, 274] on icon at bounding box center [813, 271] width 2 height 5
click at [814, 281] on link at bounding box center [822, 271] width 16 height 18
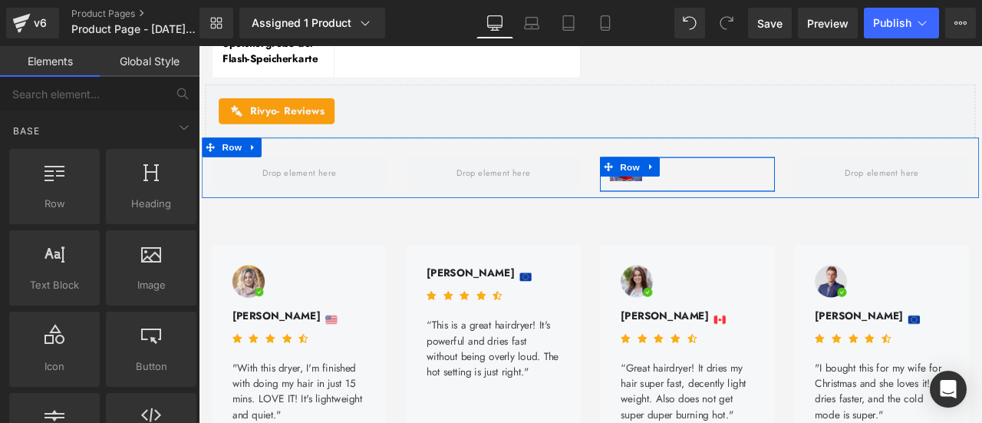
click at [705, 220] on div "Image" at bounding box center [778, 198] width 207 height 41
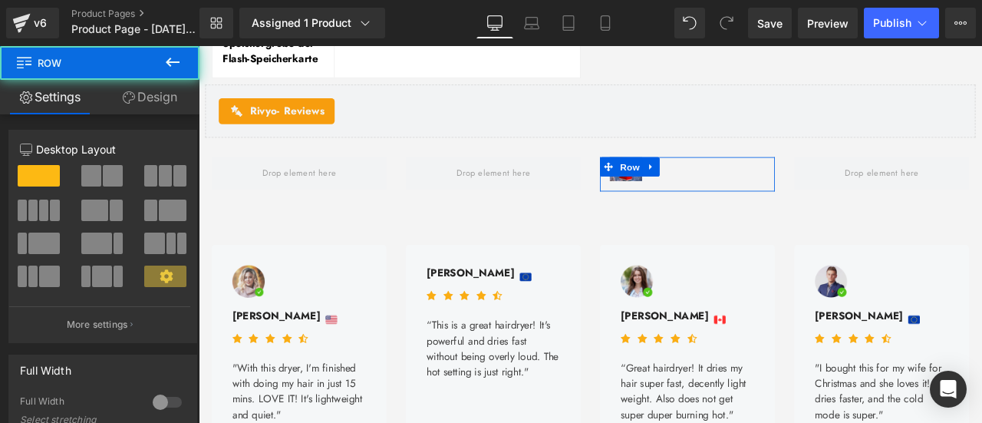
click at [153, 97] on link "Design" at bounding box center [150, 97] width 100 height 35
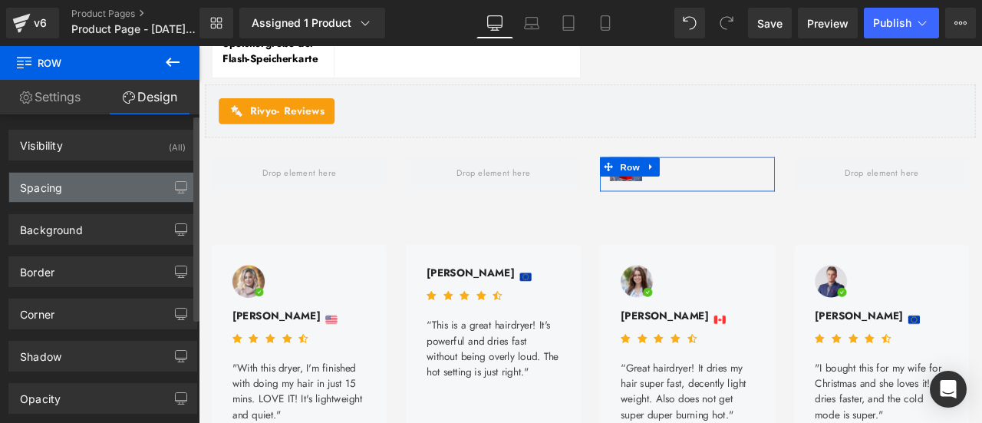
click at [78, 187] on div "Spacing" at bounding box center [102, 187] width 187 height 29
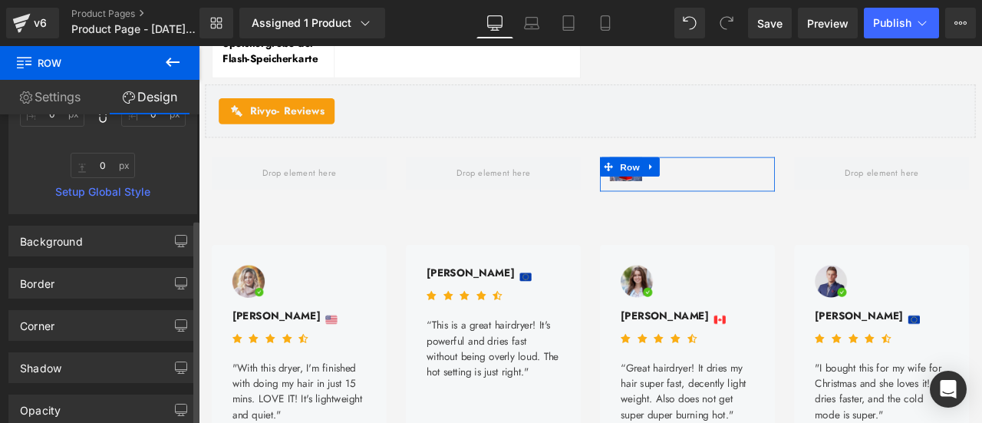
scroll to position [0, 0]
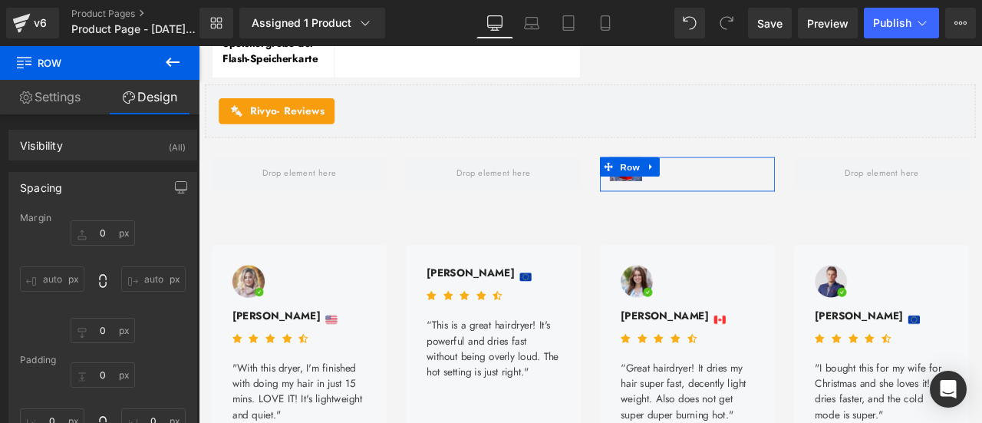
click at [50, 102] on link "Settings" at bounding box center [50, 97] width 100 height 35
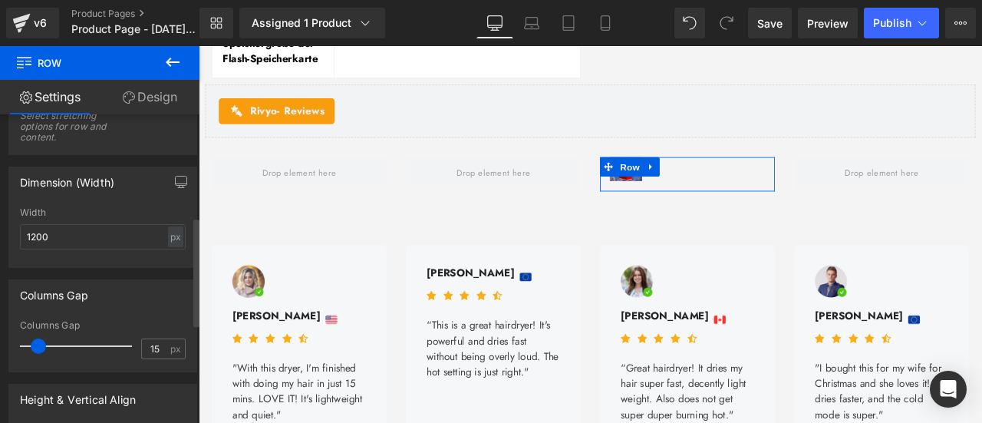
scroll to position [307, 0]
type input "88"
drag, startPoint x: 36, startPoint y: 337, endPoint x: 84, endPoint y: 351, distance: 50.3
click at [84, 351] on div at bounding box center [80, 343] width 104 height 31
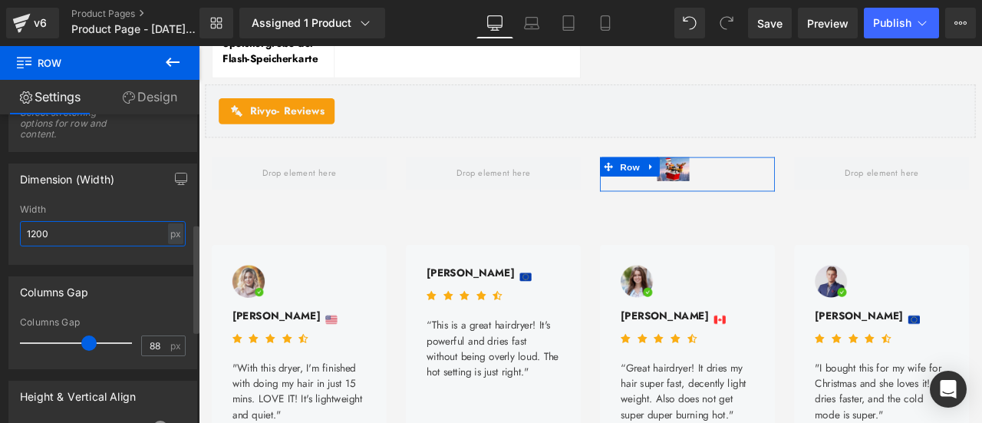
drag, startPoint x: 33, startPoint y: 231, endPoint x: 19, endPoint y: 231, distance: 13.8
click at [20, 231] on input "1200" at bounding box center [103, 233] width 166 height 25
click at [77, 240] on input "3000" at bounding box center [103, 233] width 166 height 25
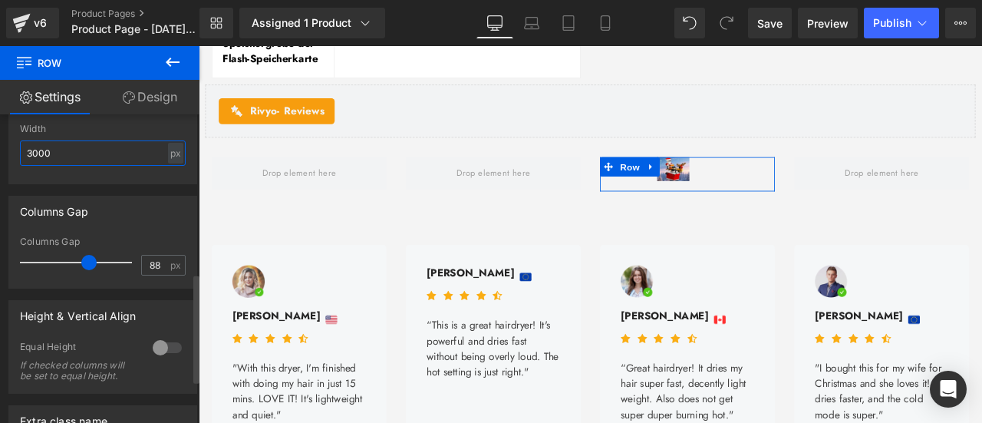
scroll to position [460, 0]
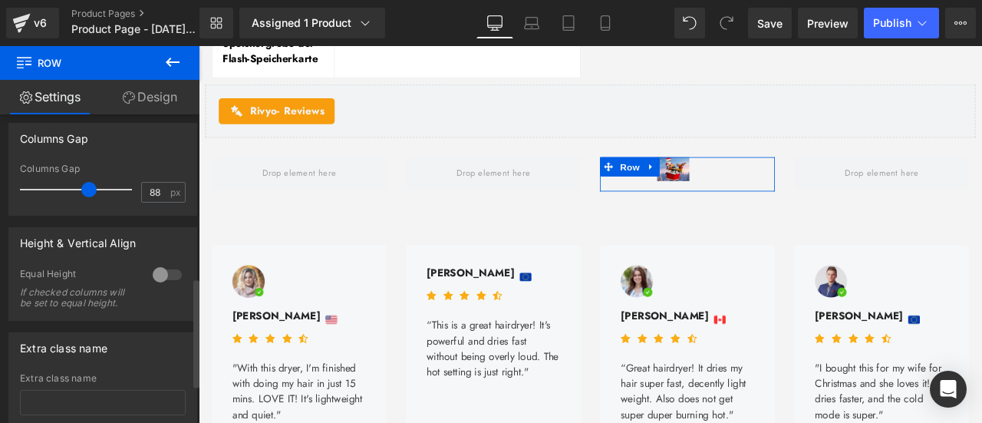
type input "3000"
click at [148, 320] on div "Equal Height If checked columns will be set to equal height." at bounding box center [103, 294] width 166 height 52
click at [157, 277] on div at bounding box center [167, 274] width 37 height 25
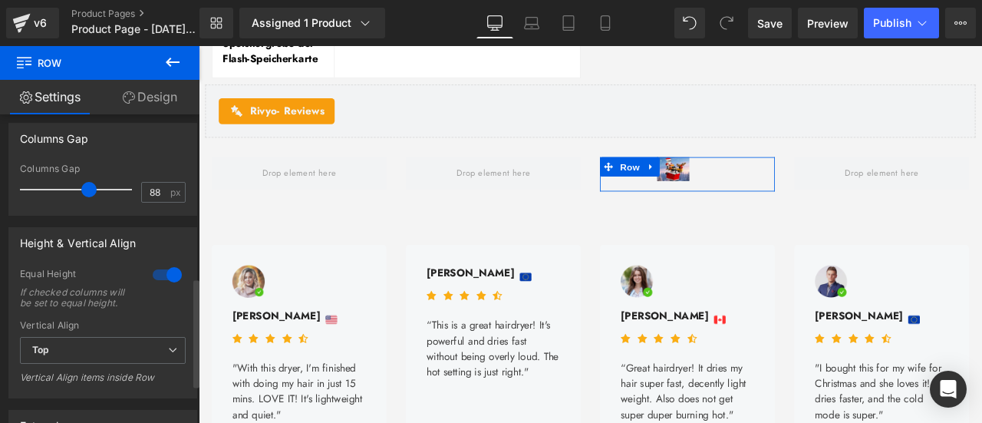
click at [157, 277] on div at bounding box center [167, 274] width 37 height 25
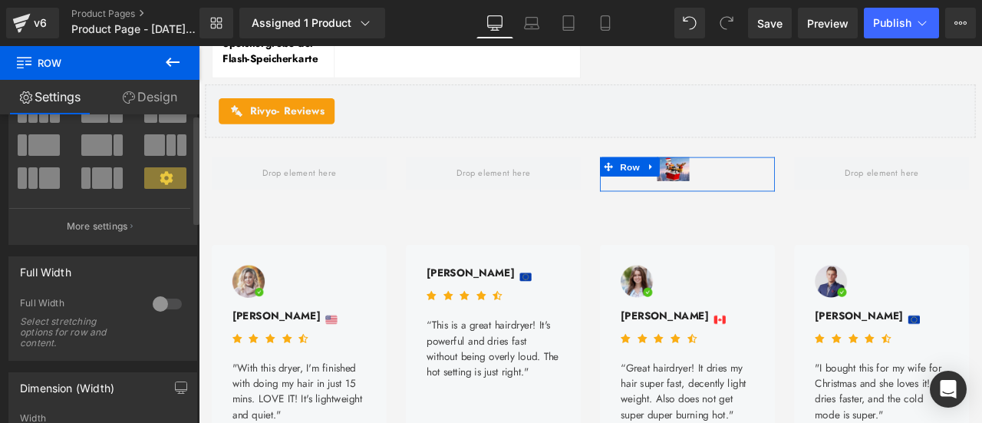
scroll to position [0, 0]
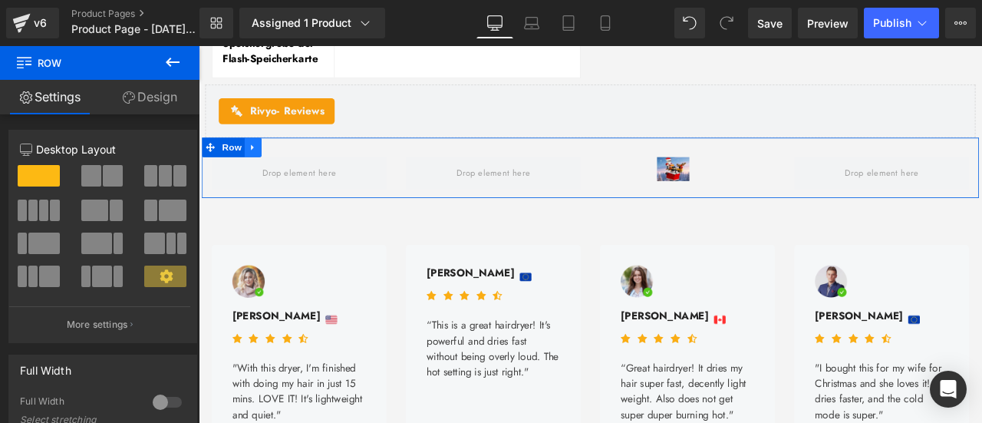
click at [264, 172] on icon at bounding box center [263, 166] width 11 height 12
click at [303, 172] on icon at bounding box center [303, 166] width 11 height 11
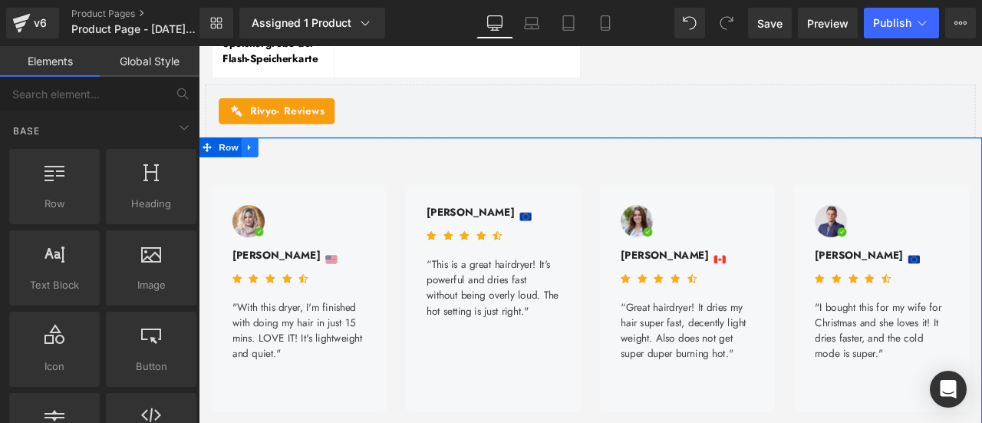
click at [256, 172] on icon at bounding box center [259, 166] width 11 height 12
click at [294, 172] on icon at bounding box center [299, 166] width 11 height 11
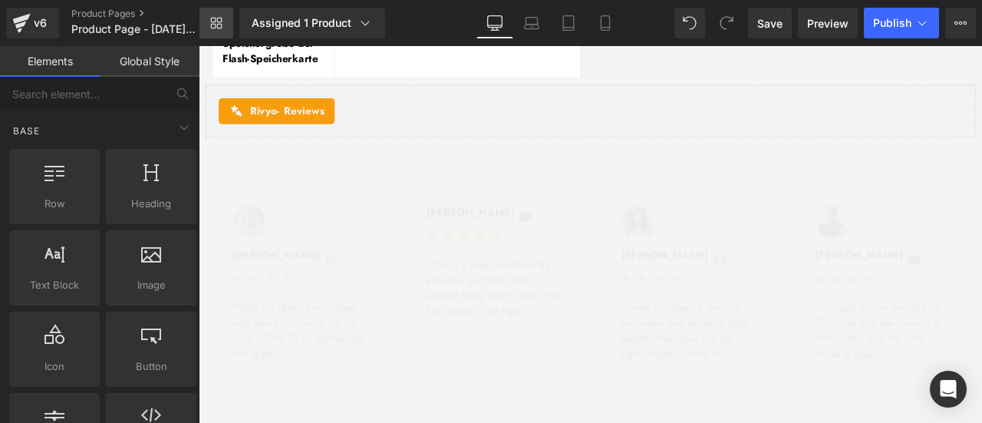
click at [221, 21] on icon at bounding box center [216, 23] width 12 height 12
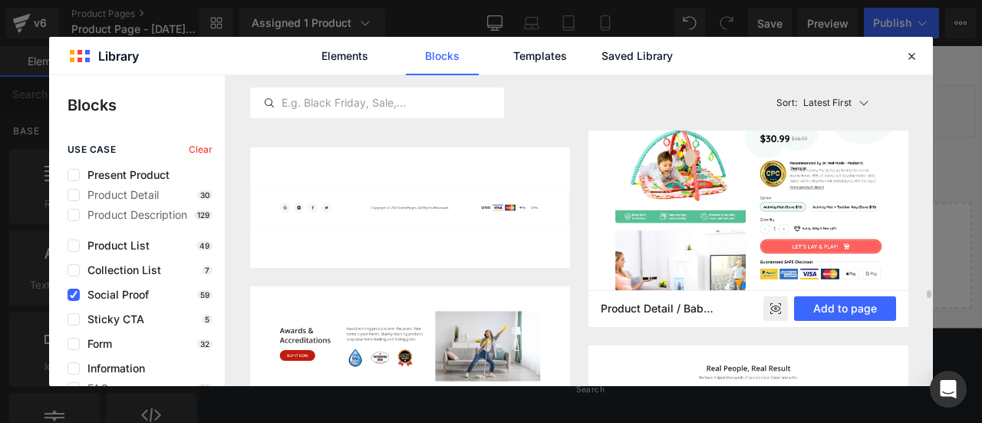
scroll to position [7818, 0]
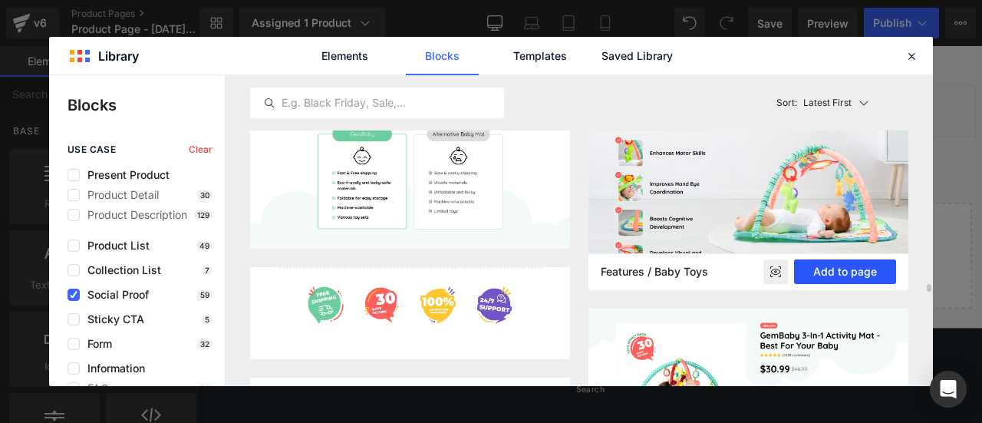
click at [846, 268] on button "Add to page" at bounding box center [845, 271] width 102 height 25
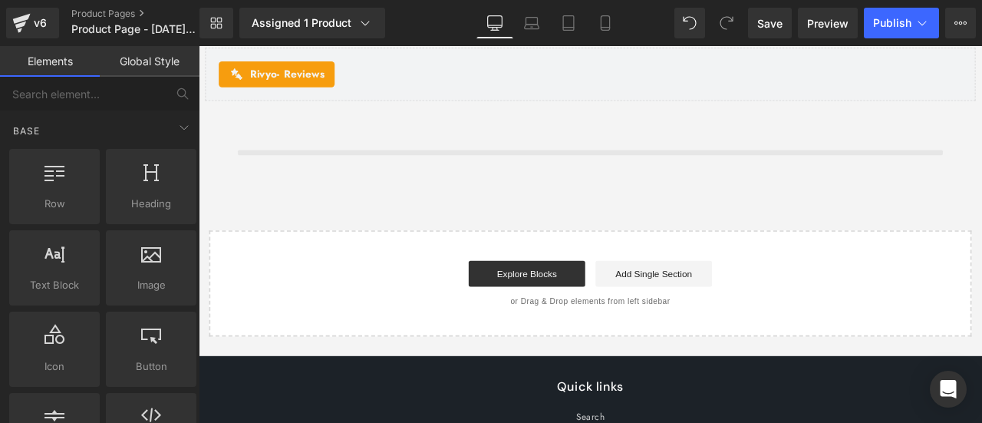
scroll to position [4962, 0]
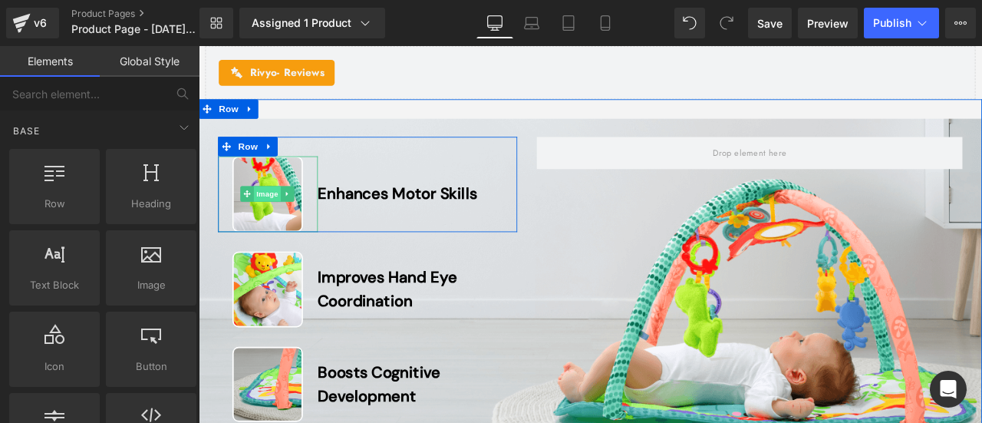
click at [282, 230] on span "Image" at bounding box center [280, 221] width 32 height 18
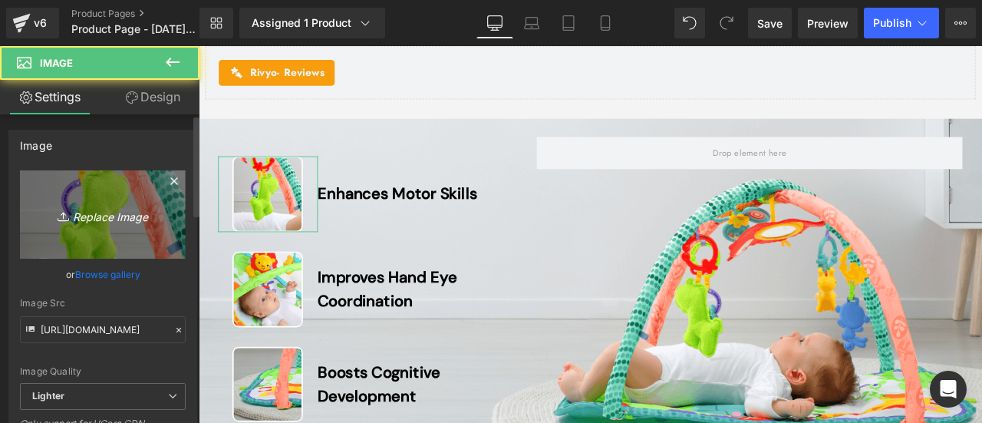
click at [81, 216] on icon "Replace Image" at bounding box center [102, 214] width 123 height 19
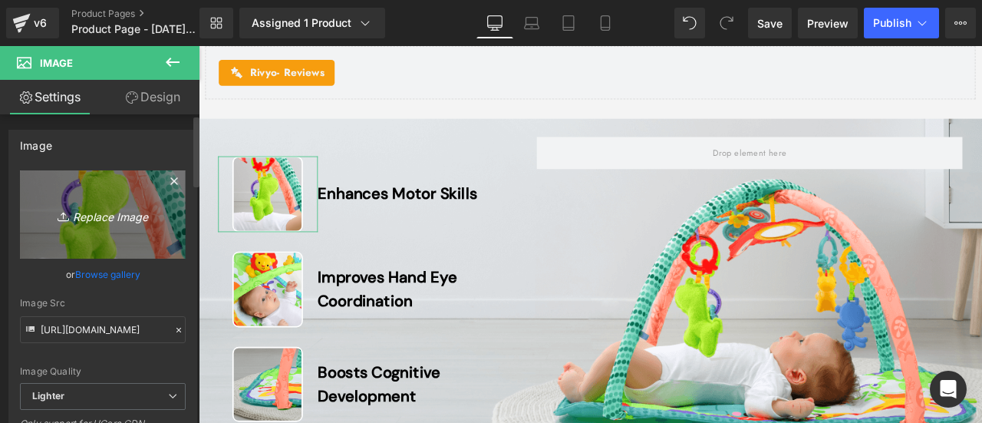
type input "C:\fakepath\详情Detail-41.jpg"
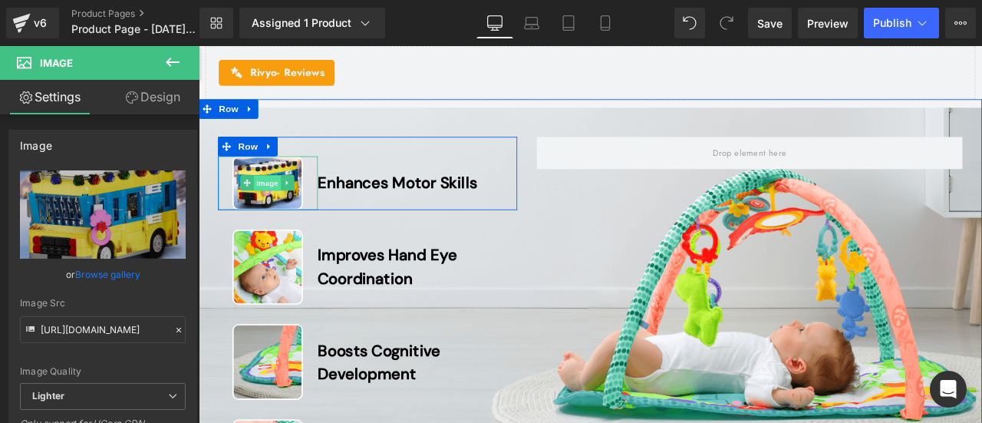
click at [286, 216] on span "Image" at bounding box center [280, 209] width 32 height 18
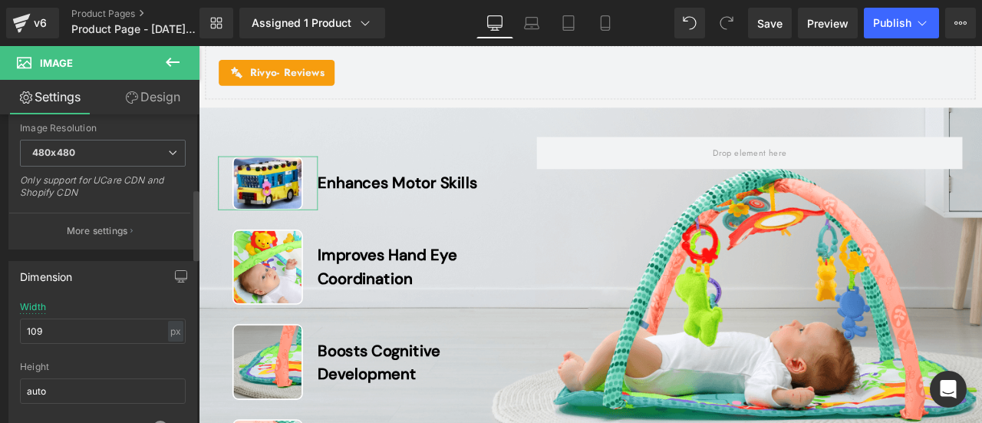
scroll to position [307, 0]
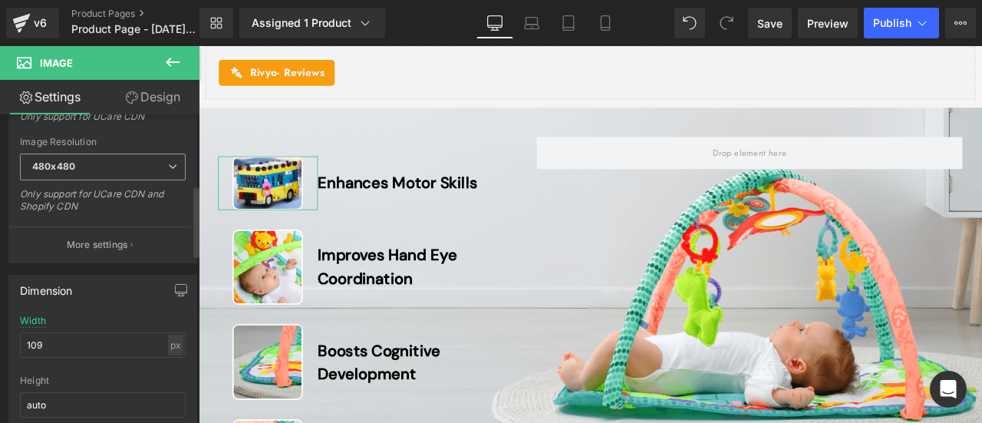
click at [112, 165] on span "480x480" at bounding box center [103, 166] width 166 height 27
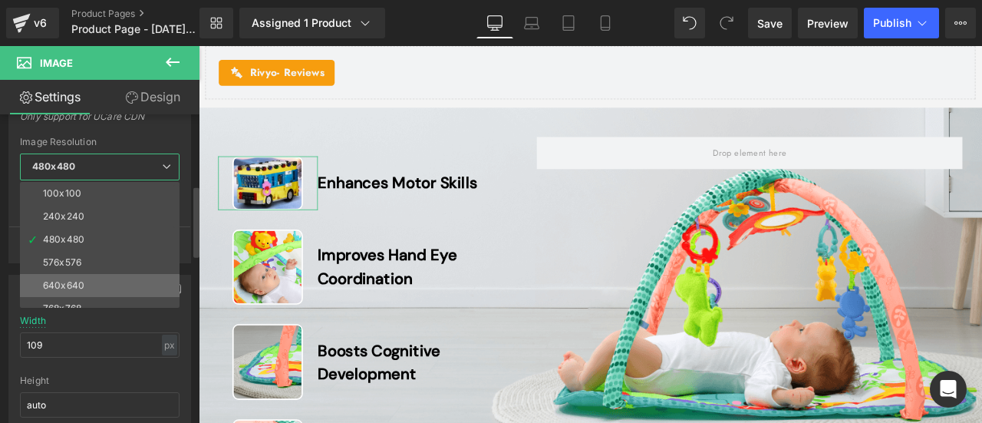
click at [87, 282] on li "640x640" at bounding box center [103, 285] width 167 height 23
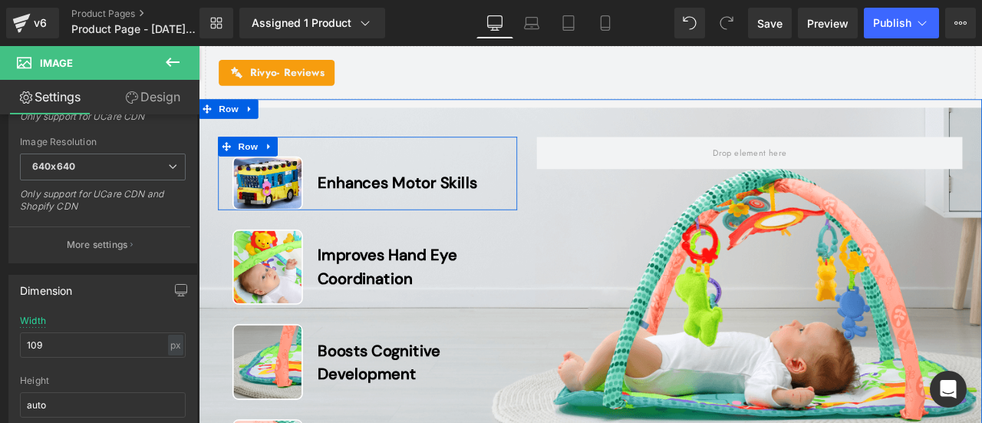
type input "[URL][DOMAIN_NAME]"
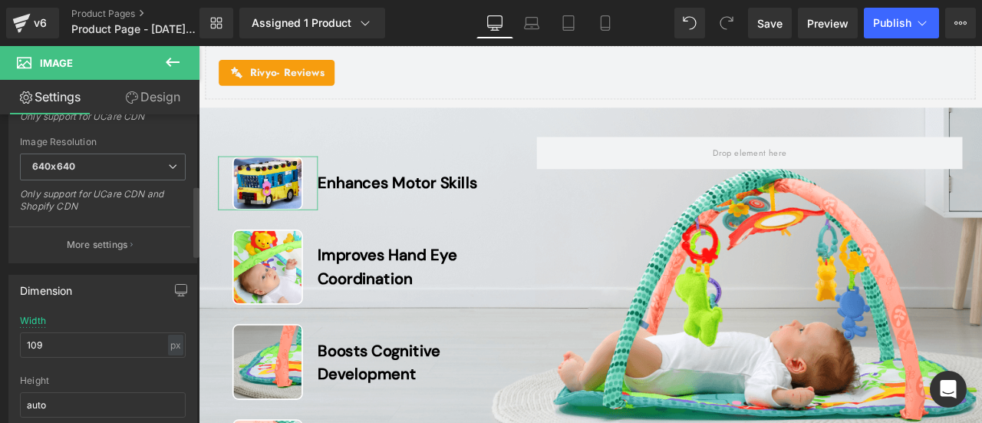
scroll to position [384, 0]
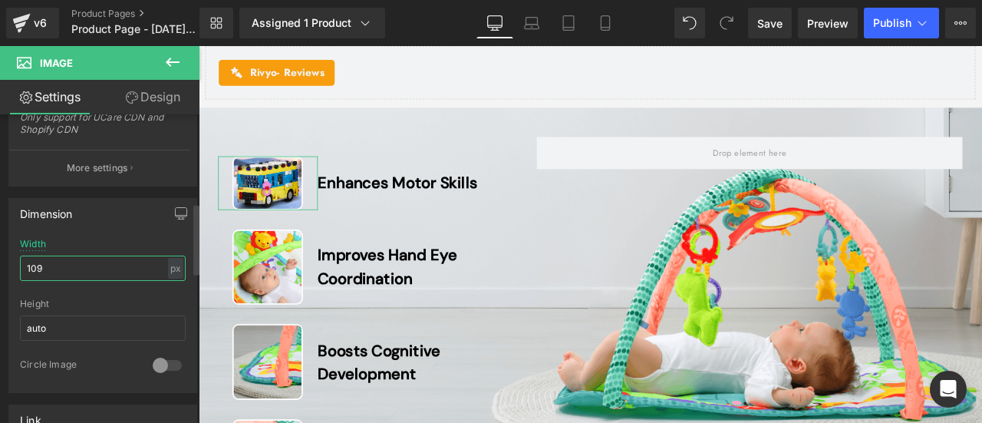
drag, startPoint x: 52, startPoint y: 265, endPoint x: 2, endPoint y: 266, distance: 49.9
click at [2, 266] on div "Dimension 109px Width 109 px % px auto Height auto 0 Circle Image" at bounding box center [103, 290] width 206 height 206
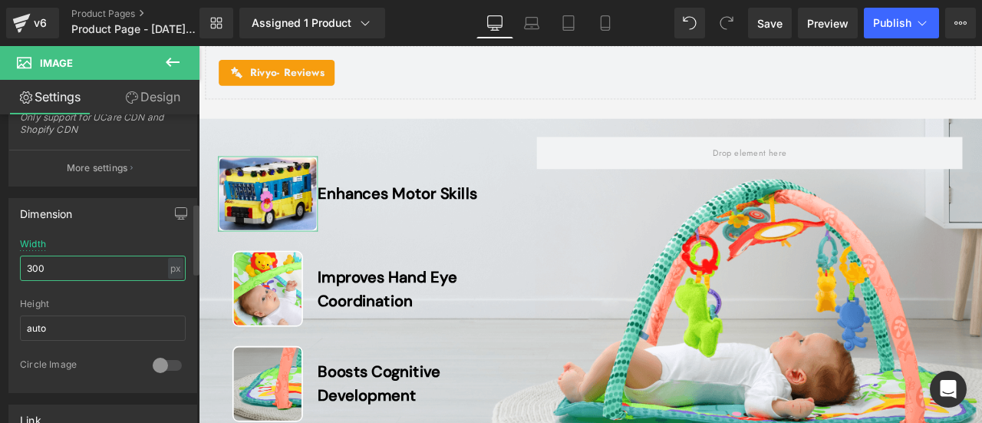
drag, startPoint x: 30, startPoint y: 265, endPoint x: 18, endPoint y: 264, distance: 11.5
click at [18, 264] on div "300px Width 300 px % px auto Height auto 0 Circle Image" at bounding box center [102, 315] width 187 height 153
type input "500"
click at [77, 270] on input "500" at bounding box center [103, 268] width 166 height 25
click at [187, 272] on div "500px Width 500 px % px auto Height auto 0 Circle Image" at bounding box center [102, 315] width 187 height 153
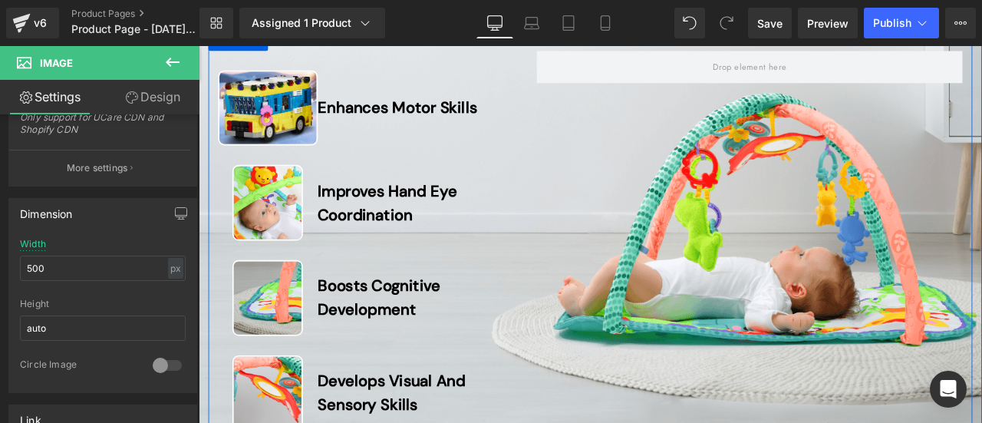
scroll to position [4962, 0]
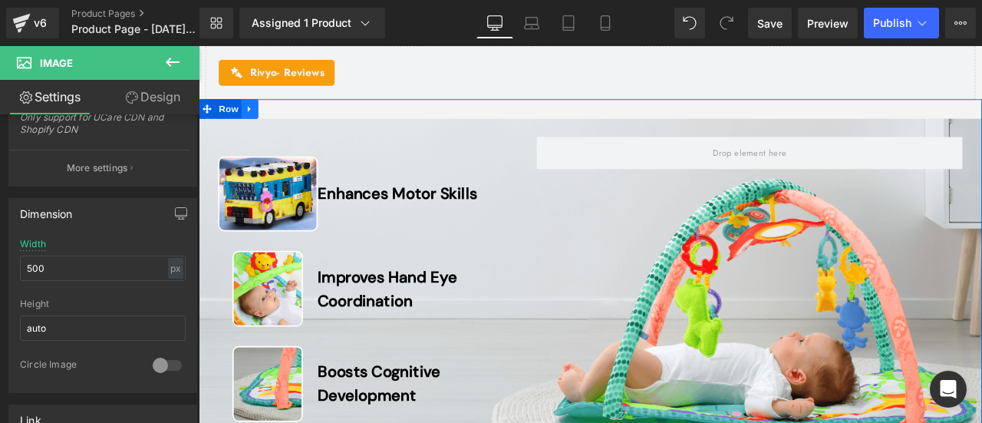
click at [261, 127] on link at bounding box center [259, 120] width 20 height 23
click at [295, 126] on icon at bounding box center [299, 120] width 11 height 11
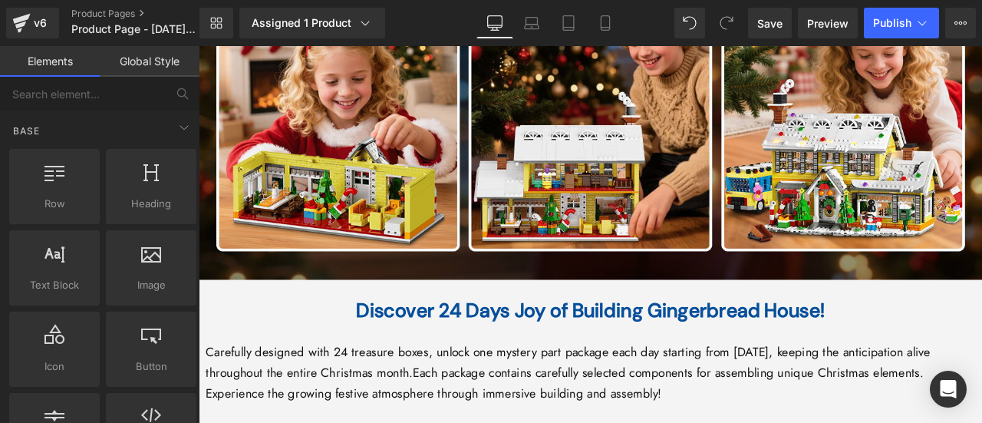
scroll to position [3964, 0]
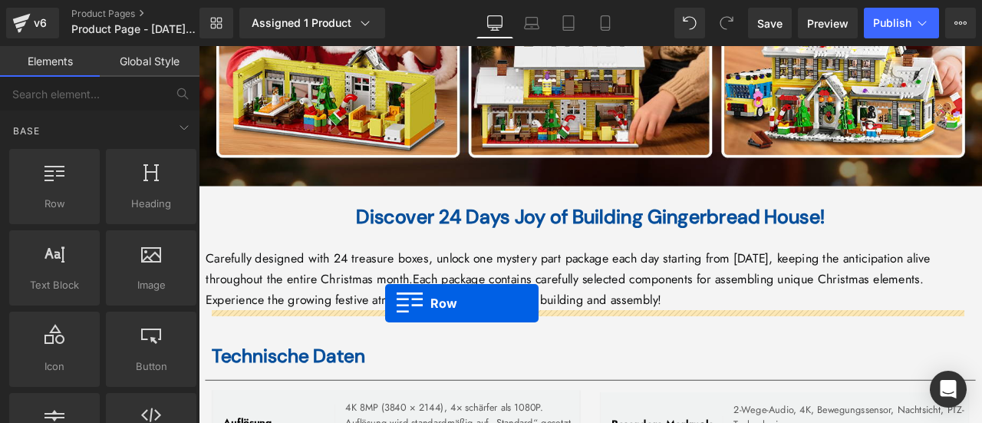
drag, startPoint x: 261, startPoint y: 241, endPoint x: 420, endPoint y: 351, distance: 193.1
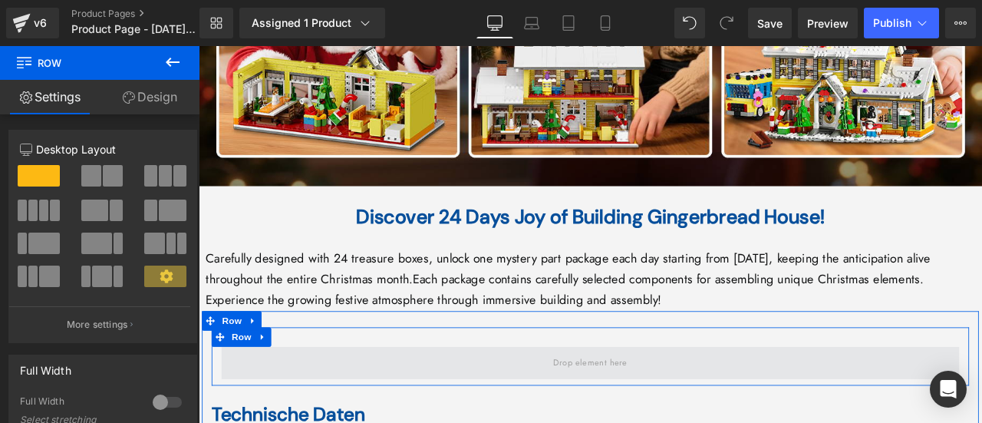
click at [614, 408] on span at bounding box center [663, 420] width 98 height 25
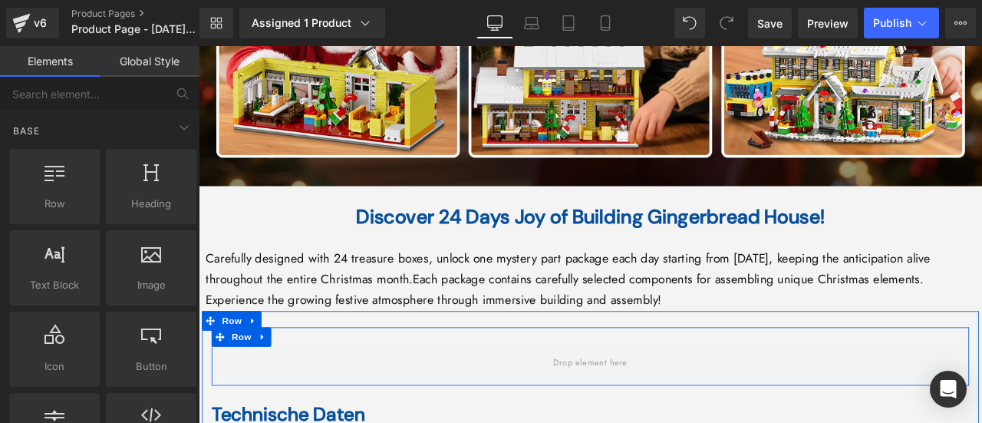
click at [335, 379] on div "Row" at bounding box center [663, 413] width 898 height 69
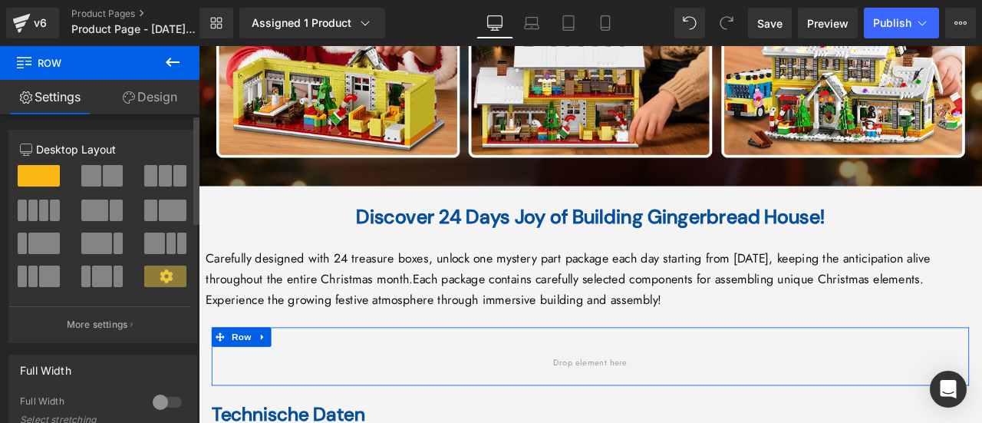
click at [46, 212] on span at bounding box center [43, 210] width 9 height 21
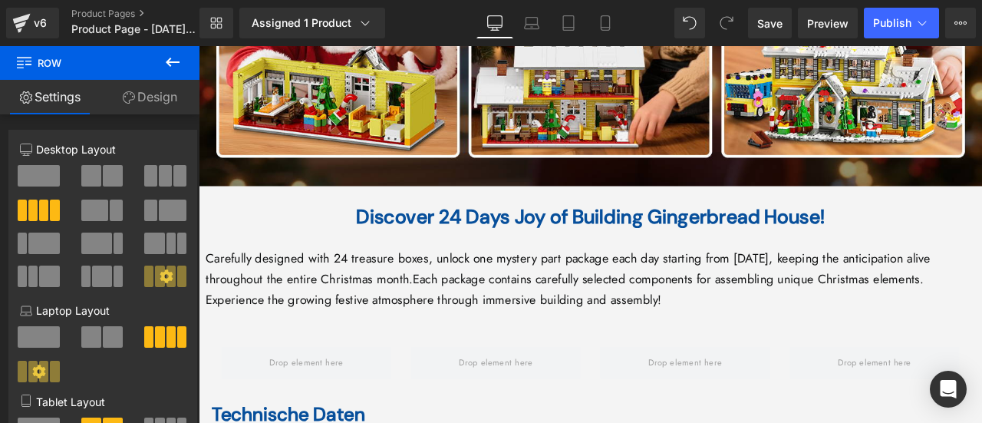
click at [164, 62] on icon at bounding box center [172, 62] width 18 height 18
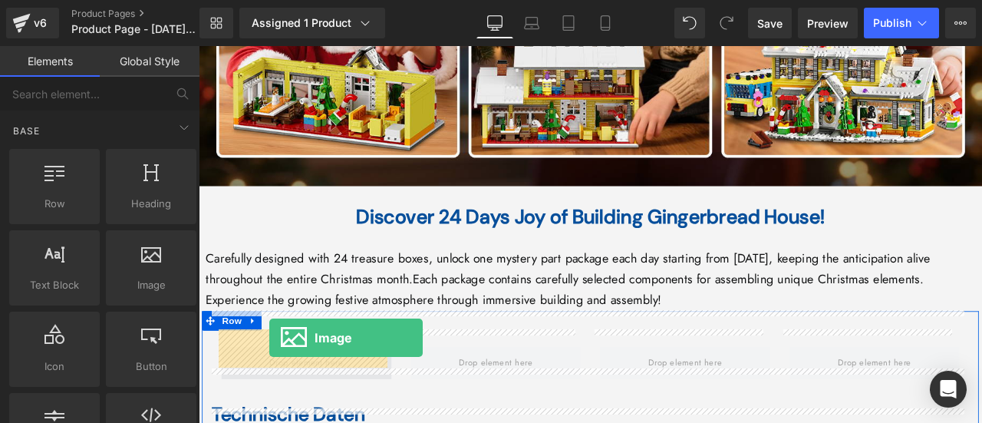
drag, startPoint x: 337, startPoint y: 318, endPoint x: 282, endPoint y: 392, distance: 92.3
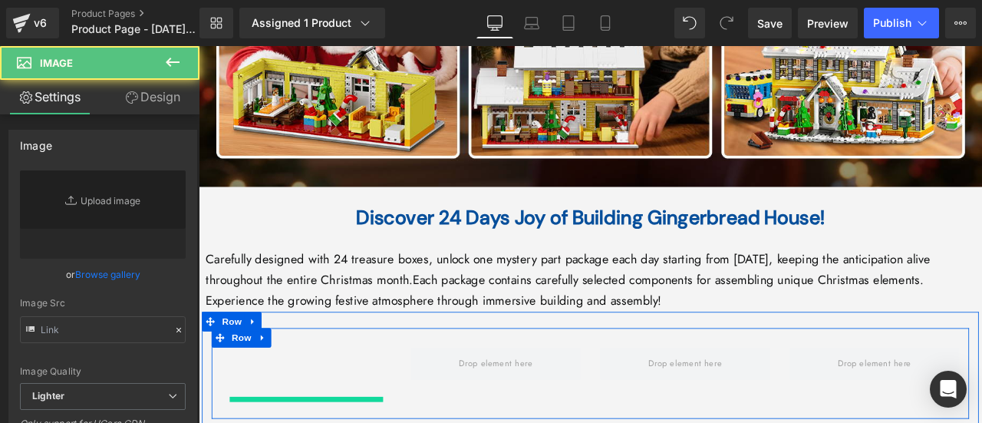
type input "//[DOMAIN_NAME][URL]"
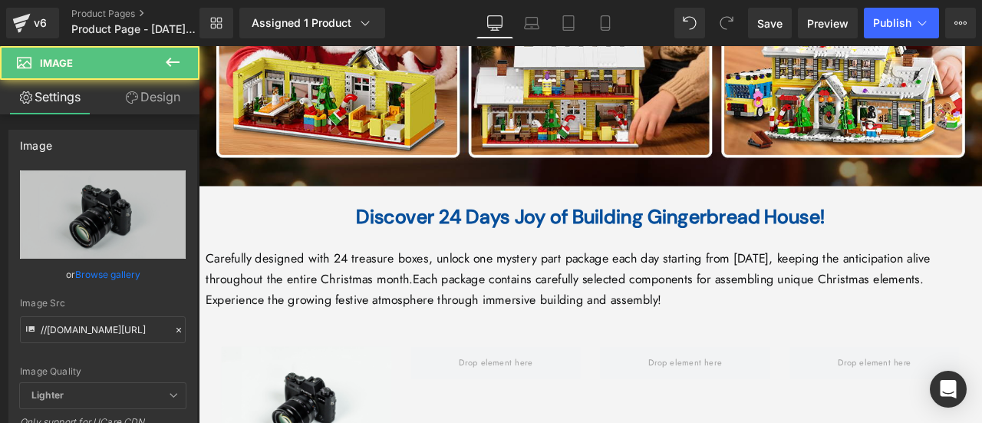
click at [166, 54] on icon at bounding box center [172, 62] width 18 height 18
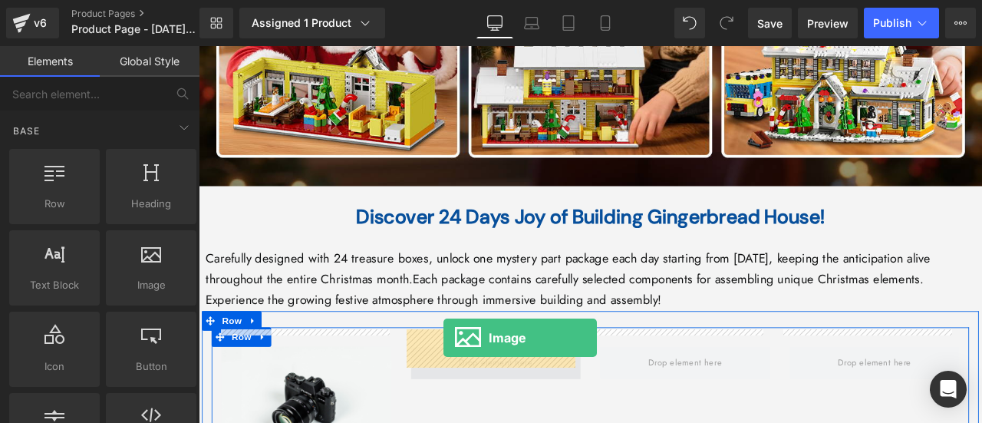
drag, startPoint x: 355, startPoint y: 300, endPoint x: 489, endPoint y: 391, distance: 161.8
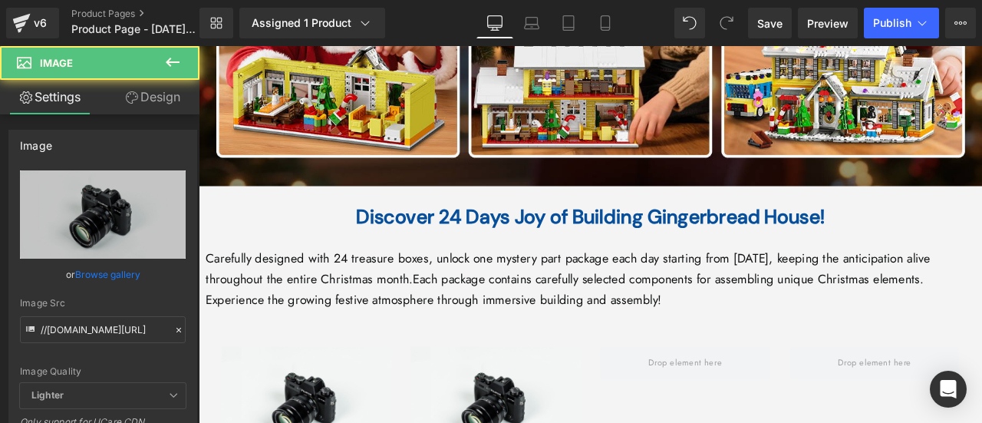
click at [174, 48] on button at bounding box center [173, 63] width 54 height 34
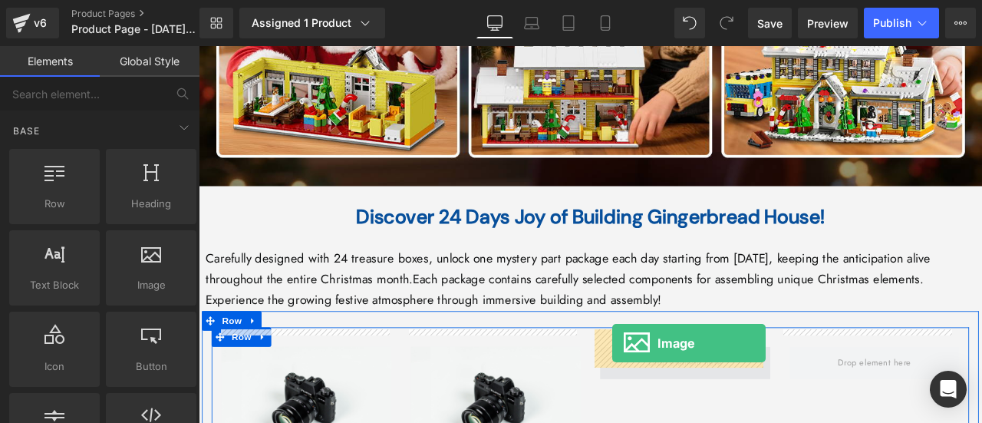
drag, startPoint x: 352, startPoint y: 299, endPoint x: 689, endPoint y: 398, distance: 351.2
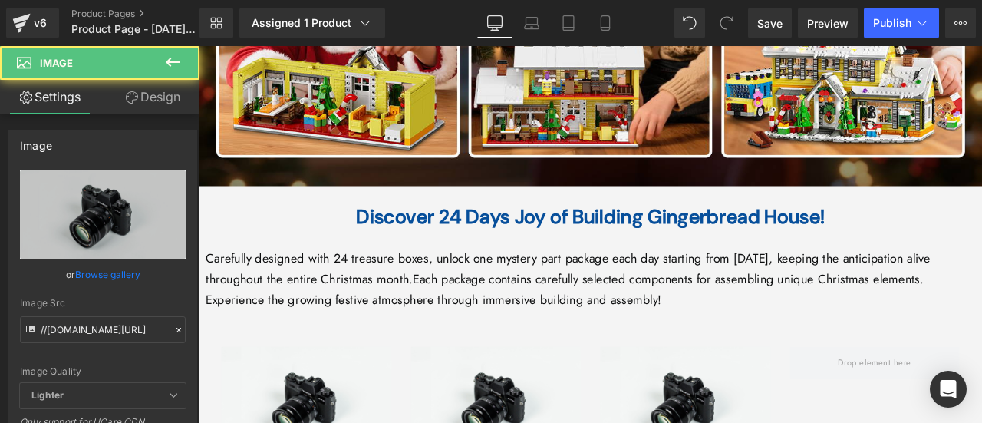
click at [167, 53] on icon at bounding box center [172, 62] width 18 height 18
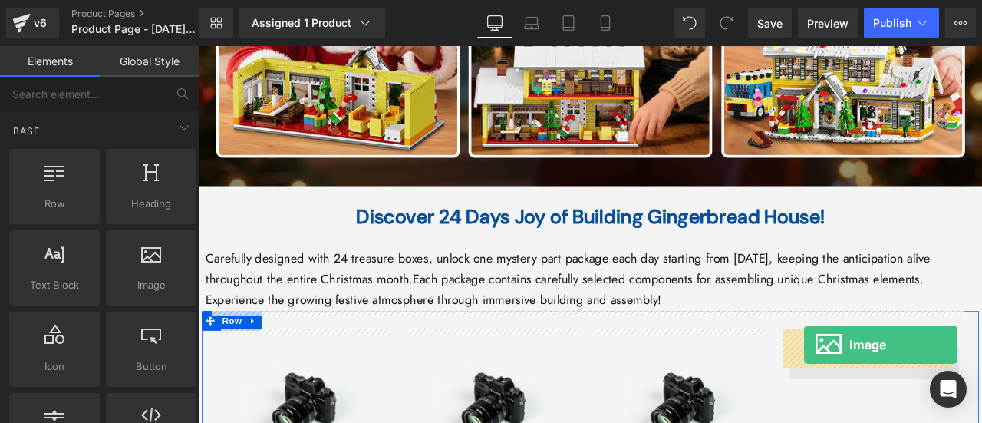
drag, startPoint x: 352, startPoint y: 295, endPoint x: 916, endPoint y: 400, distance: 573.7
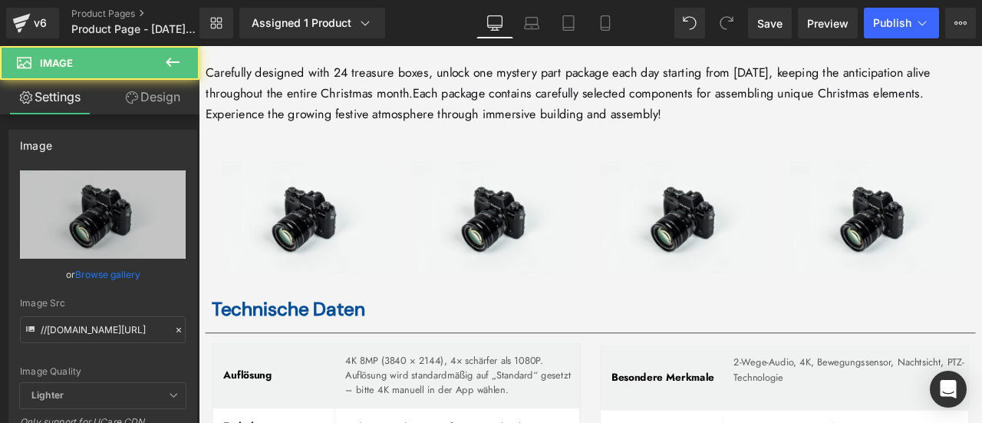
scroll to position [4194, 0]
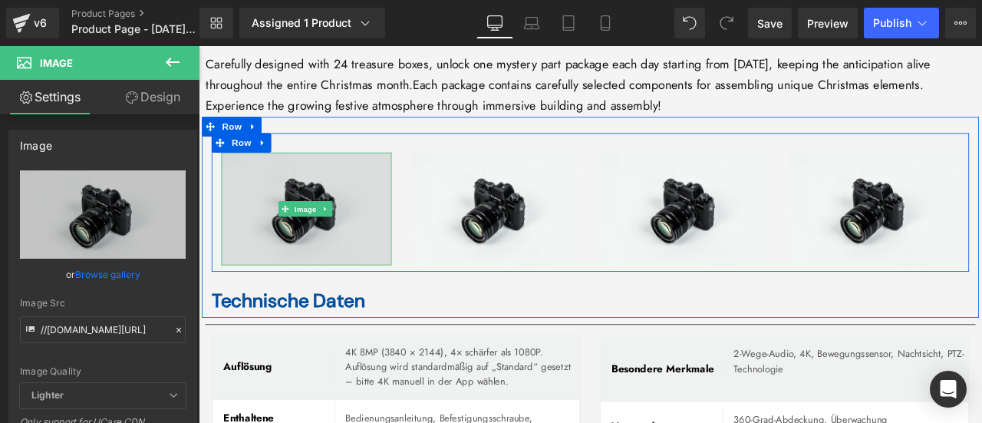
click at [276, 228] on img at bounding box center [327, 239] width 202 height 134
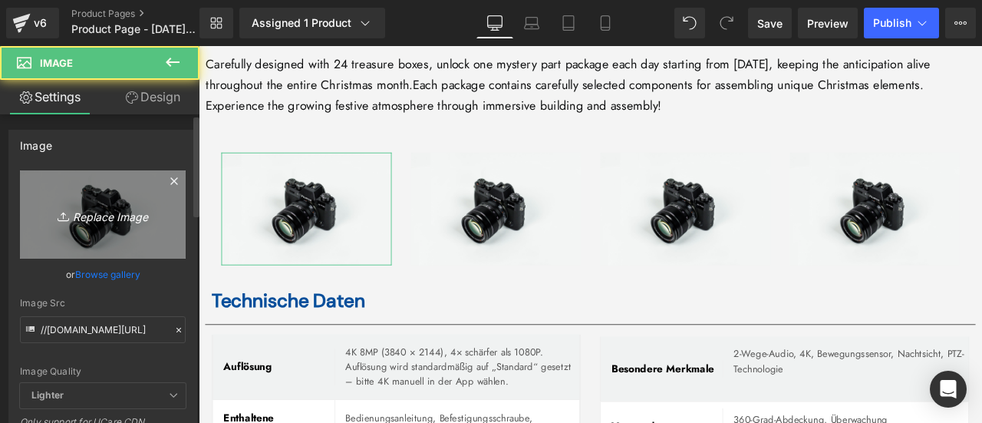
click at [126, 205] on icon "Replace Image" at bounding box center [102, 214] width 123 height 19
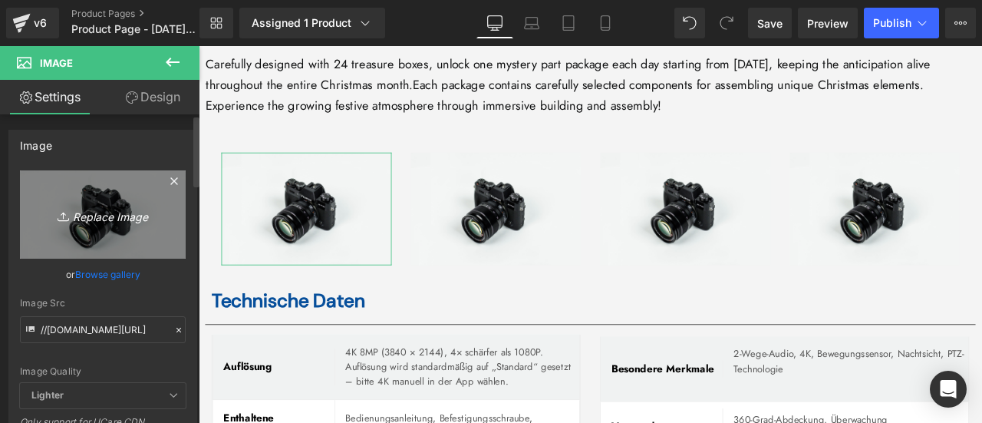
type input "C:\fakepath\详情Detail-41.jpg"
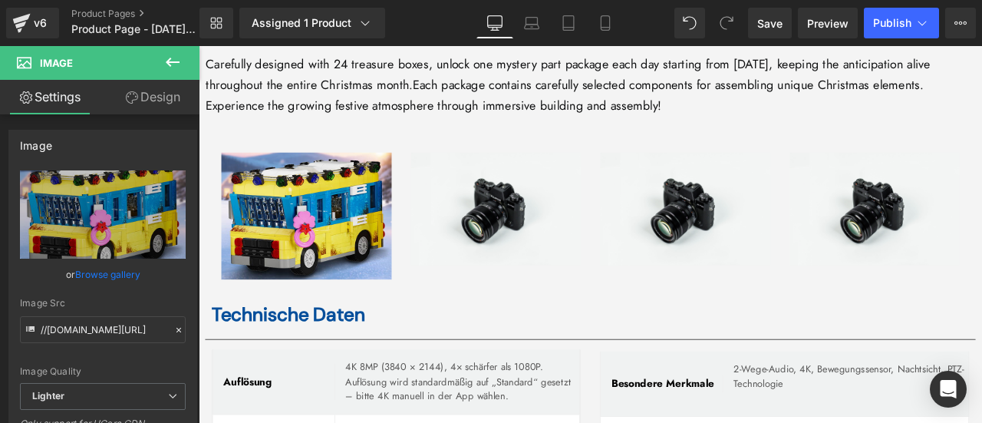
type input "[URL][DOMAIN_NAME]"
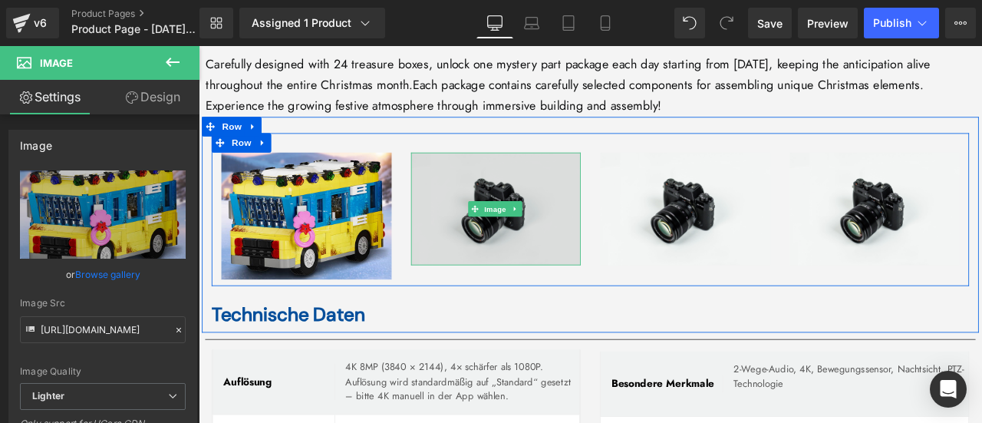
click at [497, 202] on img at bounding box center [552, 239] width 202 height 134
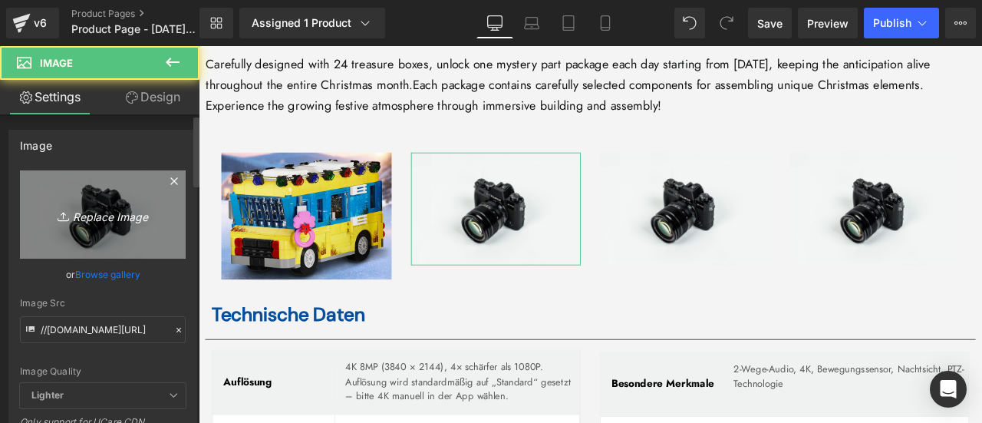
click at [109, 205] on icon "Replace Image" at bounding box center [102, 214] width 123 height 19
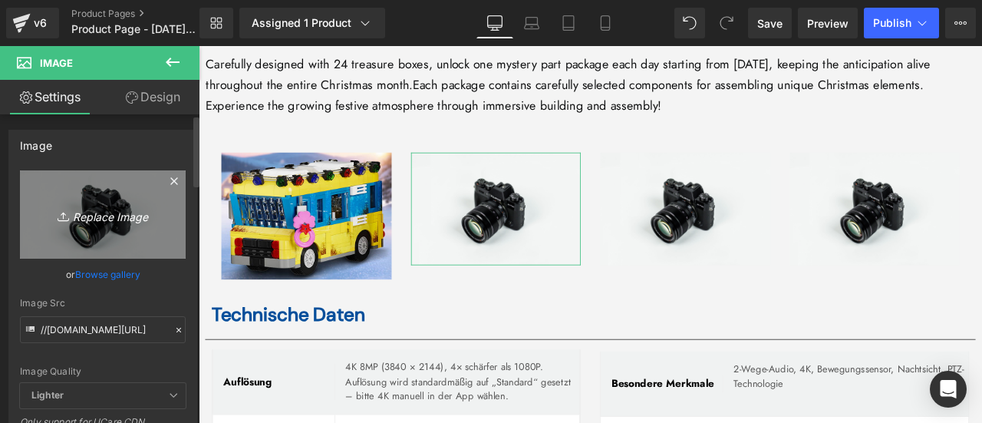
type input "C:\fakepath\详情Detail-42.jpg"
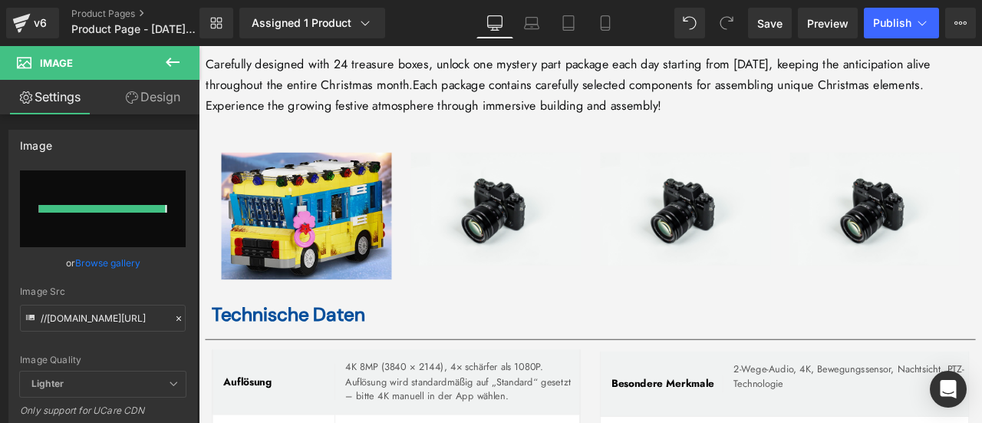
type input "[URL][DOMAIN_NAME]"
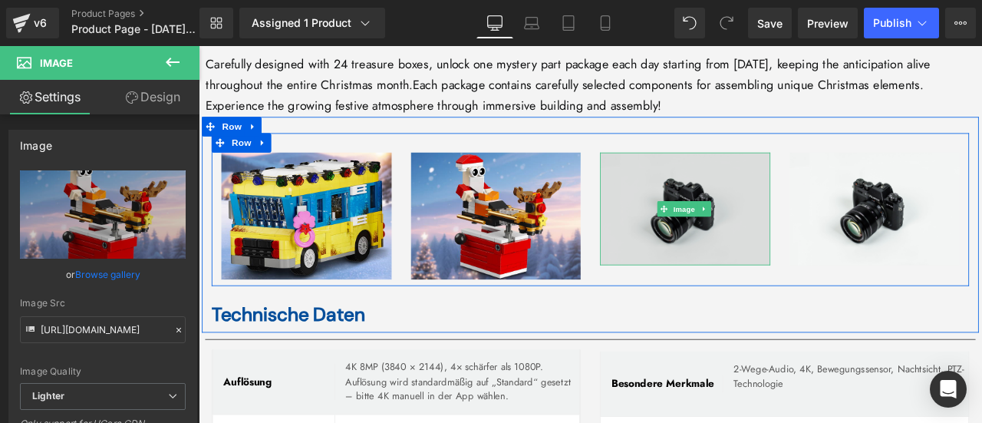
click at [725, 217] on img at bounding box center [776, 239] width 202 height 134
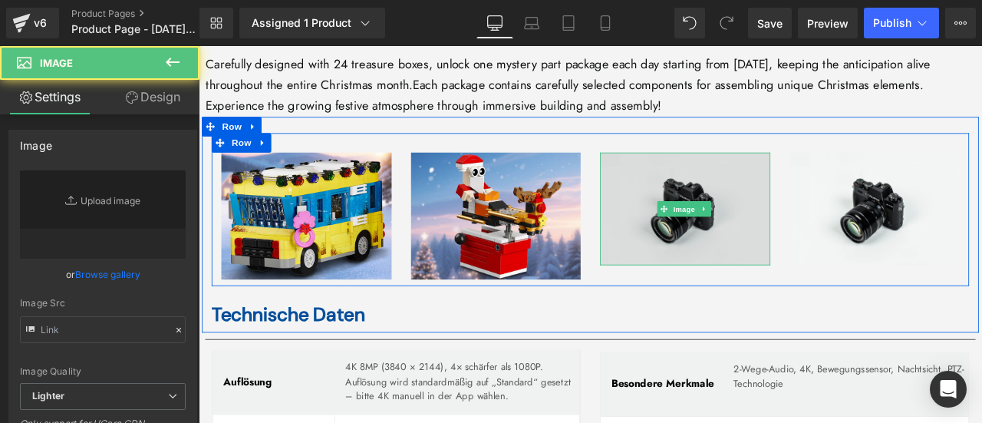
type input "//[DOMAIN_NAME][URL]"
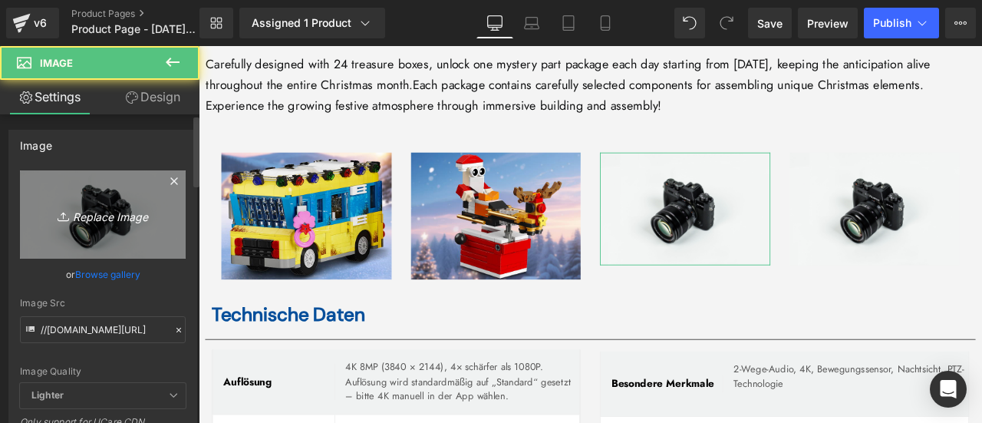
click at [119, 200] on link "Replace Image" at bounding box center [103, 214] width 166 height 88
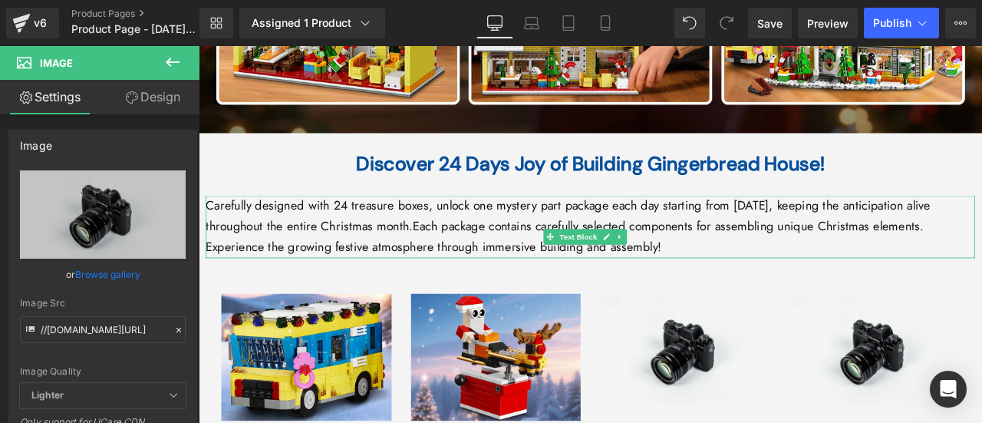
scroll to position [4118, 0]
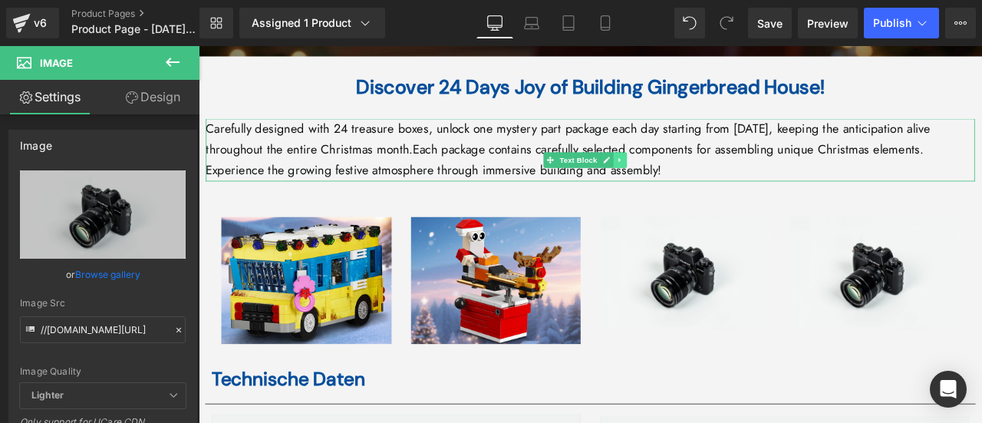
click at [698, 179] on icon at bounding box center [697, 181] width 2 height 5
click at [688, 177] on icon at bounding box center [690, 181] width 8 height 8
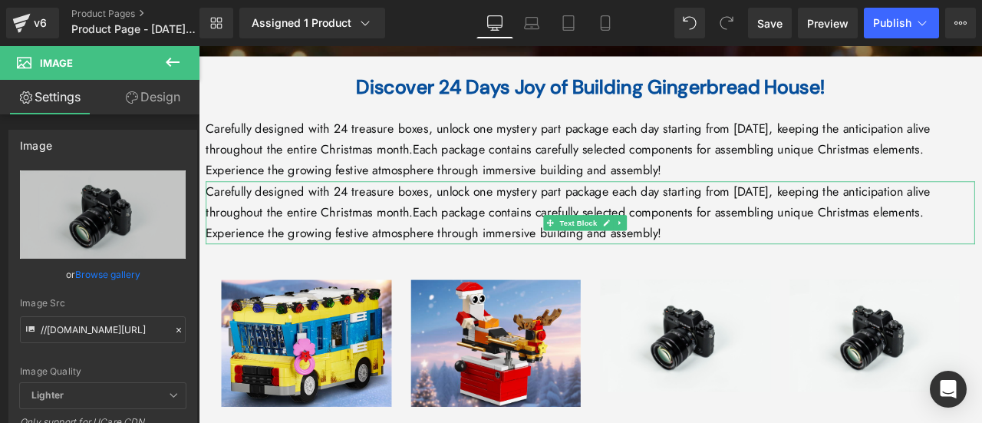
click at [411, 206] on p "Carefully designed with 24 treasure boxes, unlock one mystery part package each…" at bounding box center [663, 231] width 912 height 50
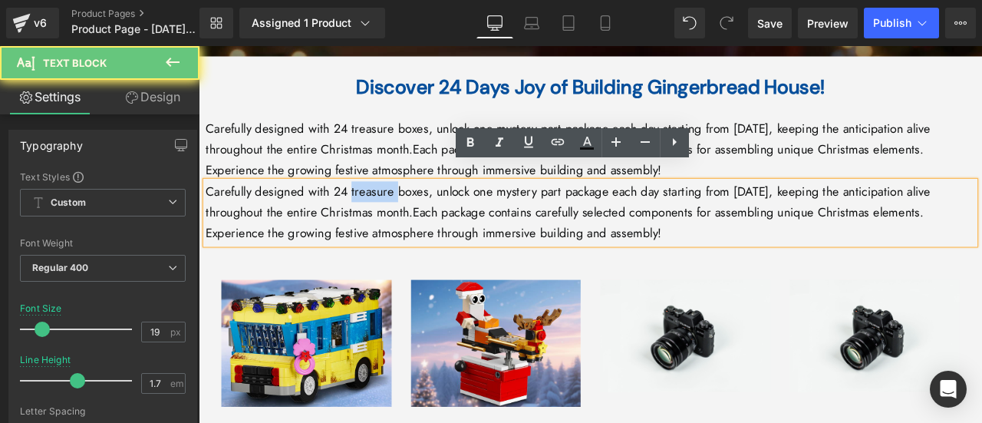
click at [411, 206] on p "Carefully designed with 24 treasure boxes, unlock one mystery part package each…" at bounding box center [663, 231] width 912 height 50
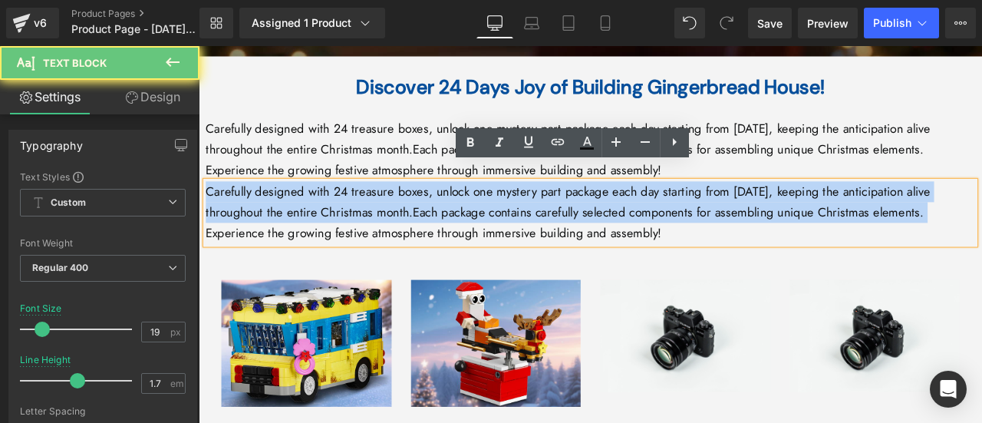
click at [411, 206] on p "Carefully designed with 24 treasure boxes, unlock one mystery part package each…" at bounding box center [663, 231] width 912 height 50
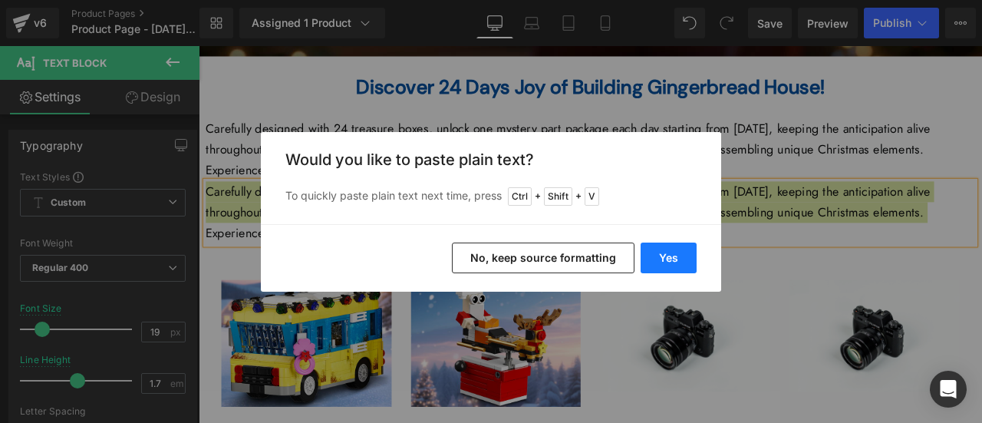
click at [652, 256] on button "Yes" at bounding box center [669, 258] width 56 height 31
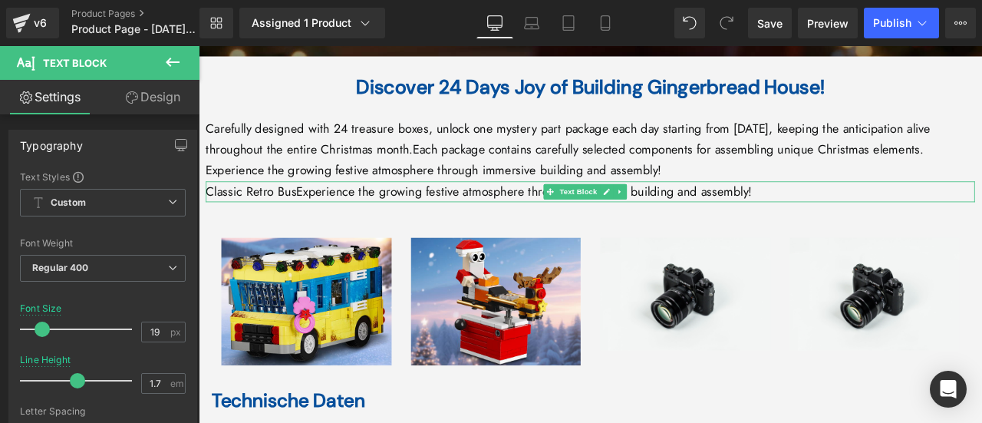
click at [446, 206] on p "Classic Retro BusExperience the growing festive atmosphere through immersive bu…" at bounding box center [663, 218] width 912 height 25
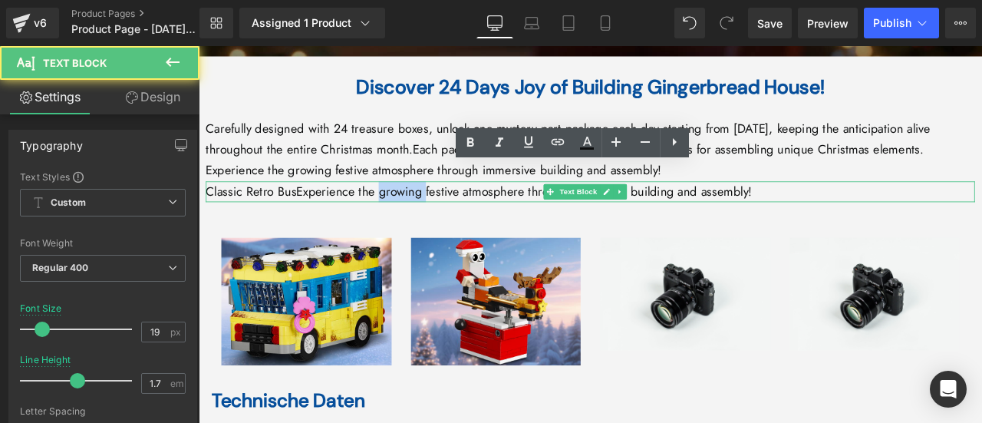
click at [446, 206] on p "Classic Retro BusExperience the growing festive atmosphere through immersive bu…" at bounding box center [663, 218] width 912 height 25
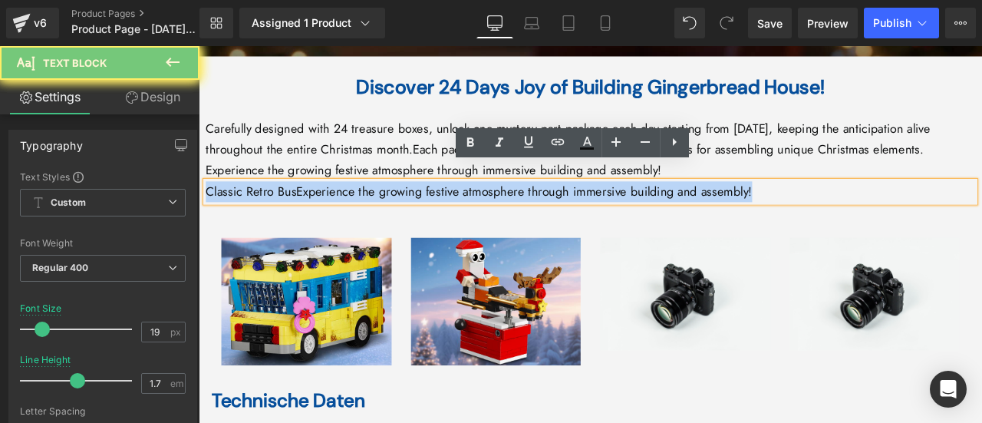
click at [446, 206] on p "Classic Retro BusExperience the growing festive atmosphere through immersive bu…" at bounding box center [663, 218] width 912 height 25
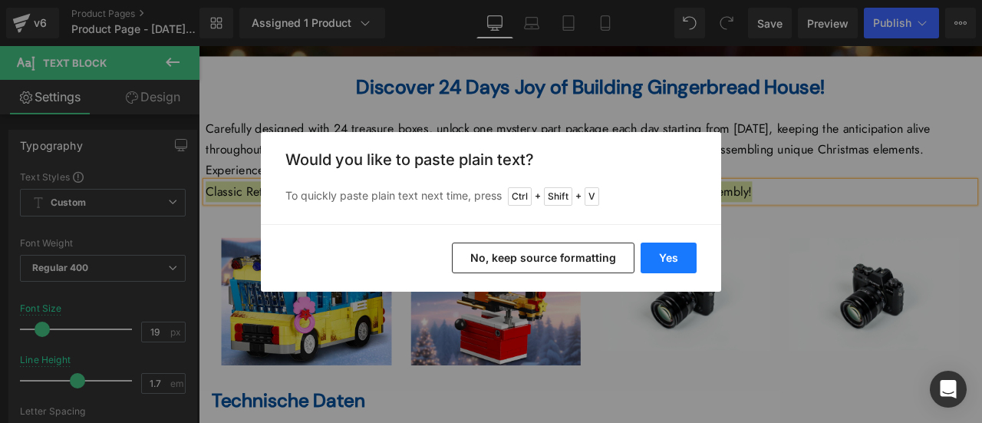
drag, startPoint x: 659, startPoint y: 262, endPoint x: 480, endPoint y: 245, distance: 178.9
click at [659, 262] on button "Yes" at bounding box center [669, 258] width 56 height 31
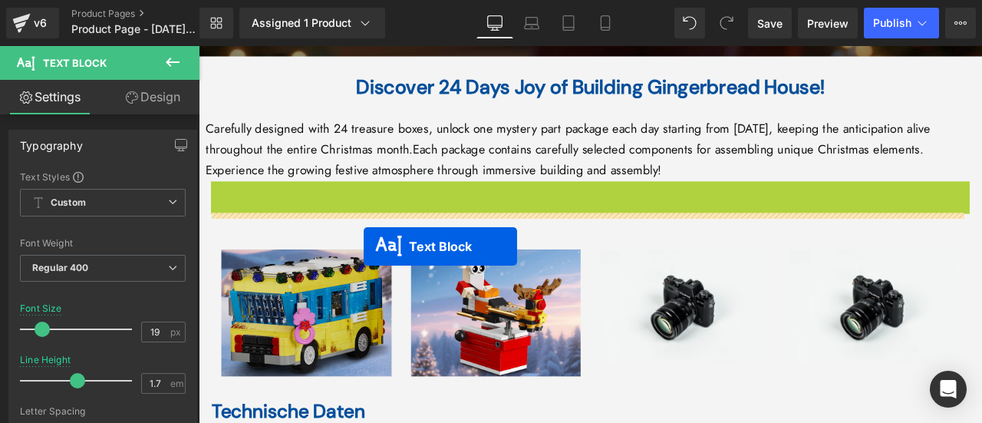
scroll to position [4271, 0]
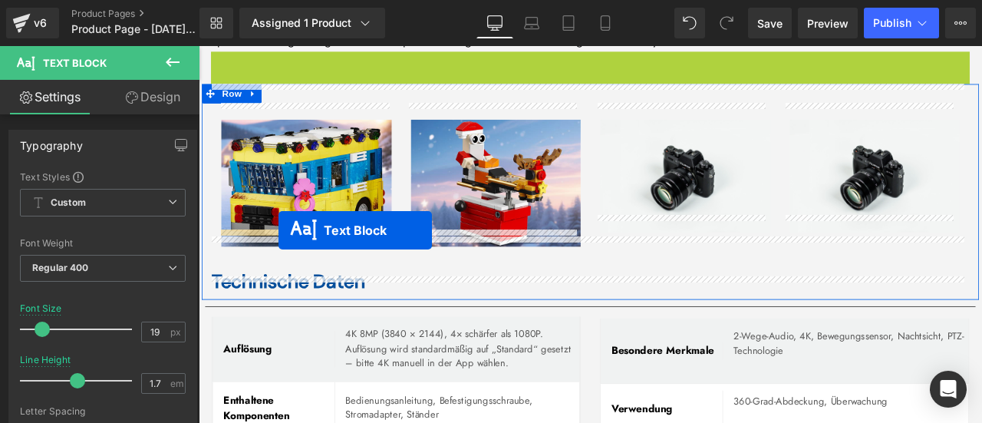
drag, startPoint x: 612, startPoint y: 199, endPoint x: 293, endPoint y: 264, distance: 325.9
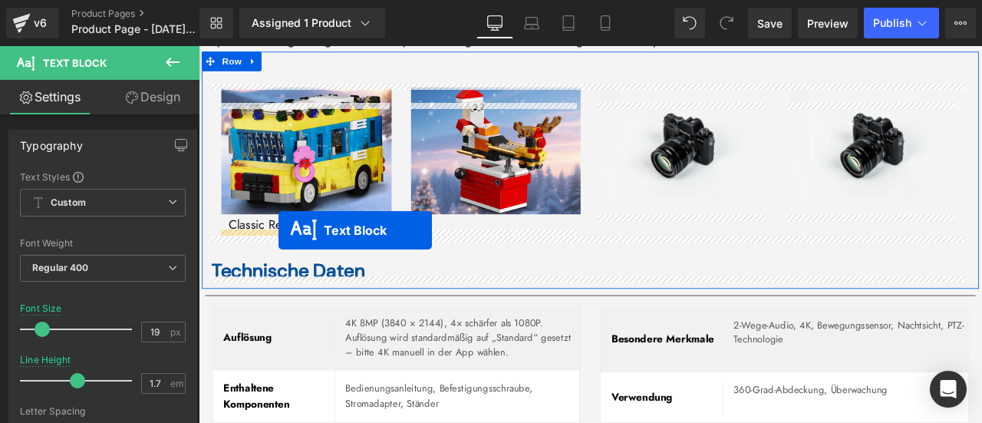
scroll to position [4233, 0]
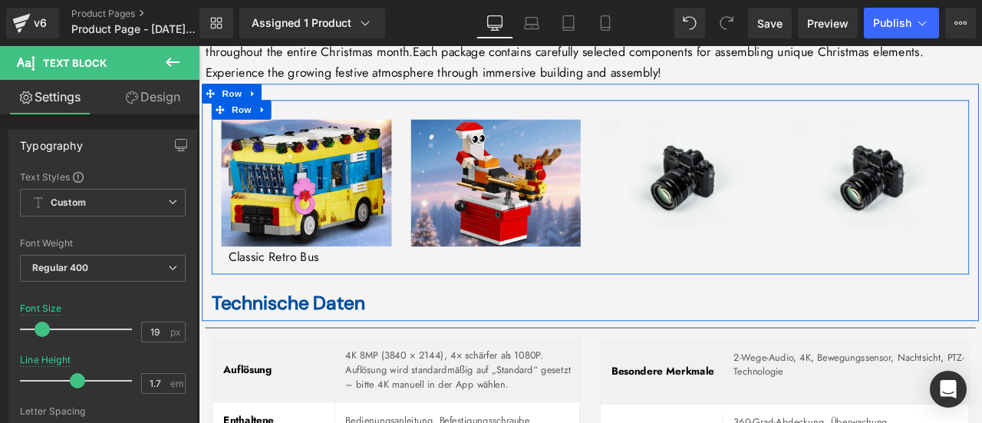
click at [506, 290] on div "Image Classic Retro Bus Text Block Image Image Image Row" at bounding box center [663, 214] width 898 height 206
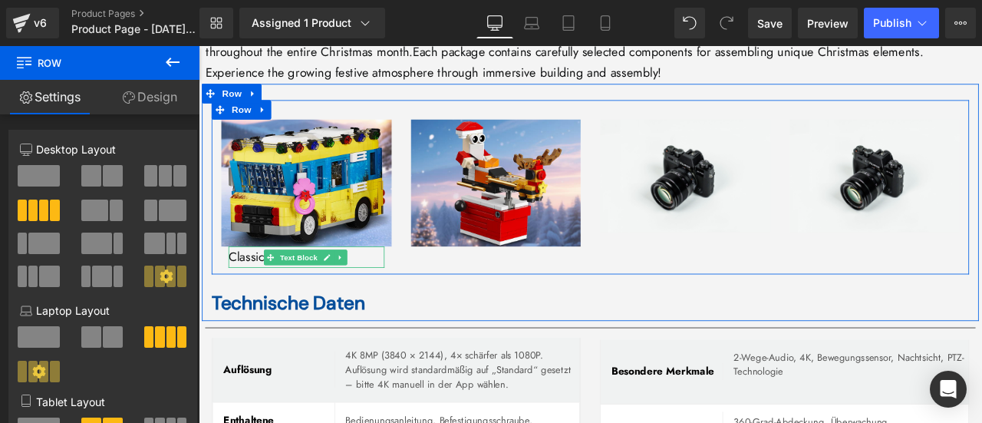
click at [260, 284] on p "Classic Retro Bus" at bounding box center [326, 296] width 185 height 25
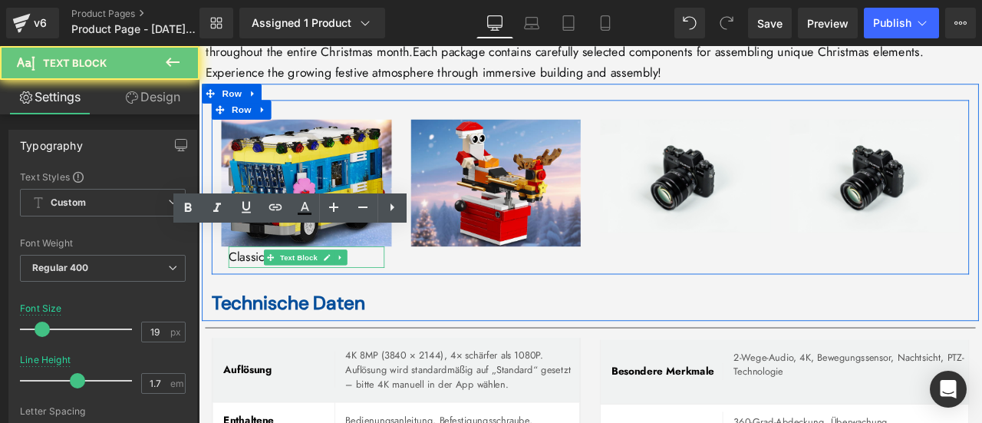
click at [260, 284] on p "Classic Retro Bus" at bounding box center [326, 296] width 185 height 25
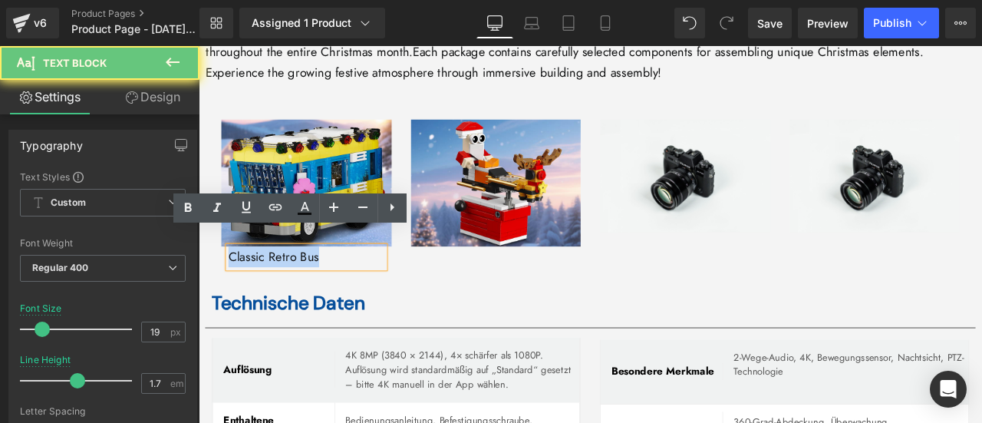
click at [260, 284] on p "Classic Retro Bus" at bounding box center [326, 296] width 185 height 25
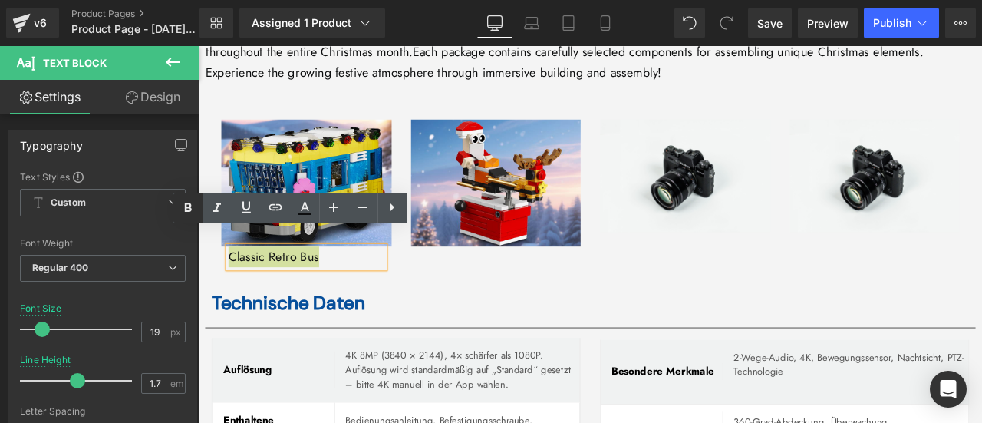
click at [187, 210] on icon at bounding box center [187, 207] width 7 height 9
click at [214, 283] on div "Image Classic Retro Bus Text Block" at bounding box center [326, 222] width 225 height 176
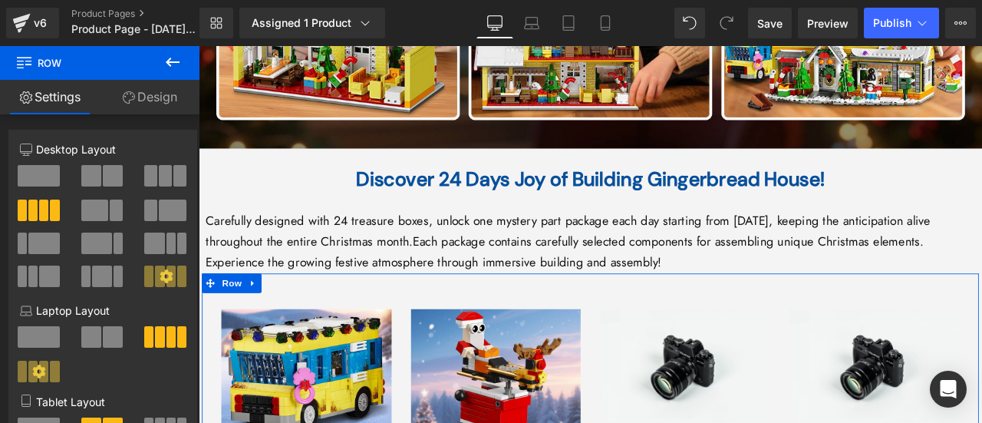
scroll to position [4002, 0]
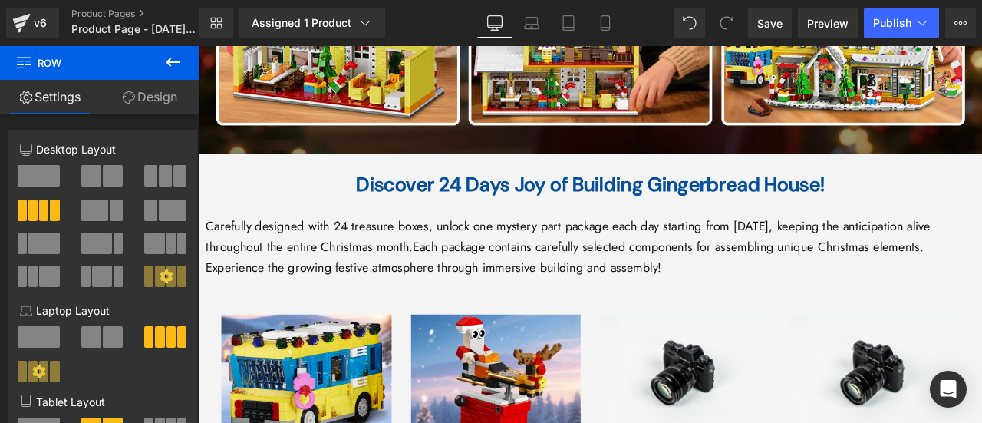
click at [444, 195] on b "Discover 24 Days Joy of Building Gingerbread House!" at bounding box center [663, 210] width 556 height 30
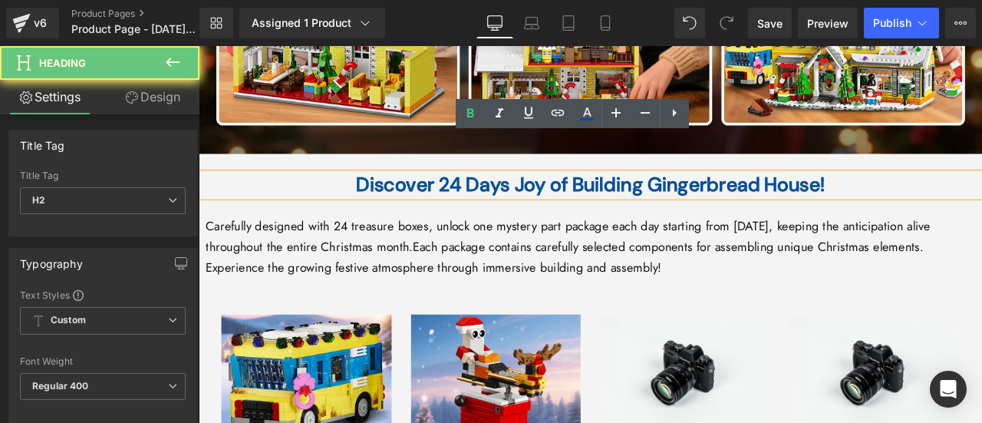
click at [444, 195] on b "Discover 24 Days Joy of Building Gingerbread House!" at bounding box center [663, 210] width 556 height 30
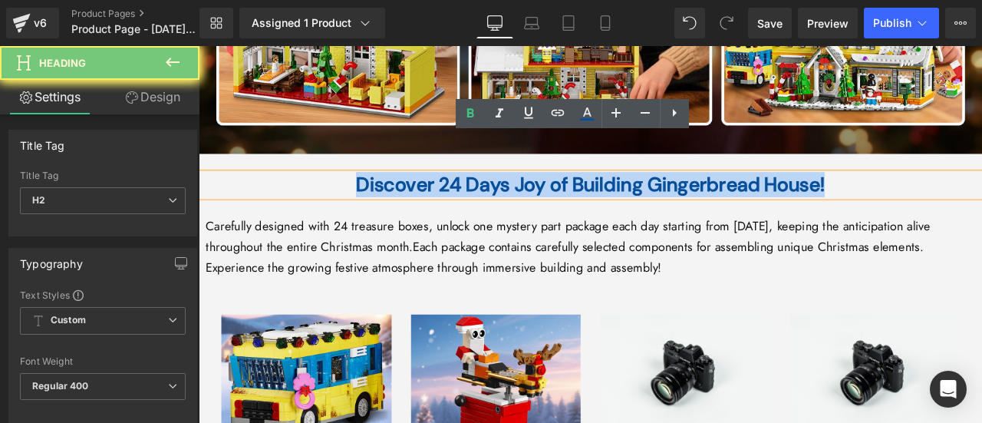
click at [444, 195] on b "Discover 24 Days Joy of Building Gingerbread House!" at bounding box center [663, 210] width 556 height 30
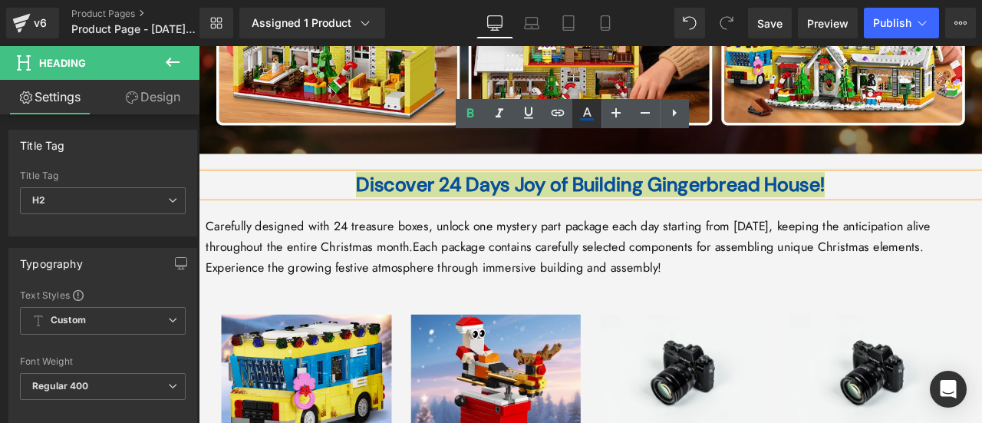
click at [591, 113] on icon at bounding box center [587, 113] width 18 height 18
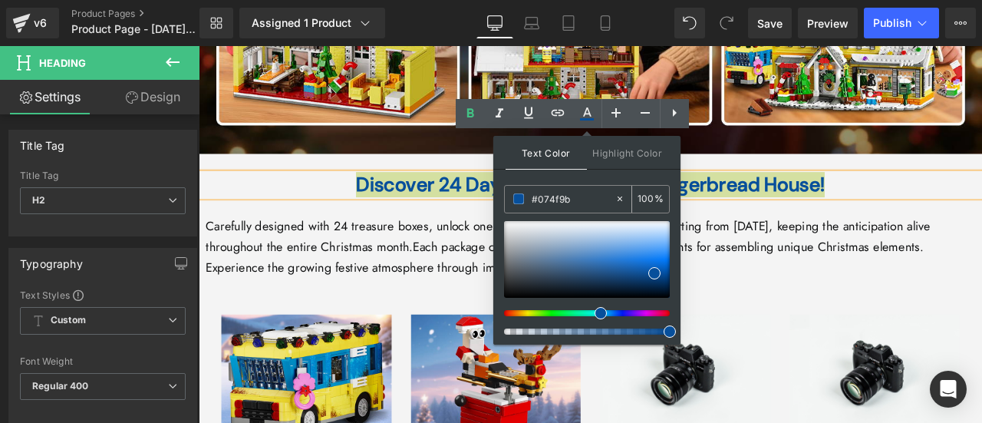
click at [573, 199] on input "#074f9b" at bounding box center [573, 198] width 83 height 17
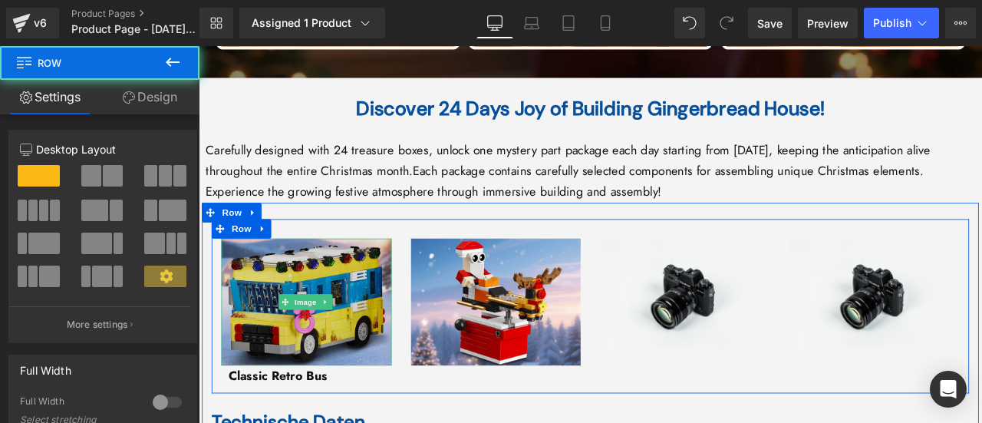
scroll to position [4156, 0]
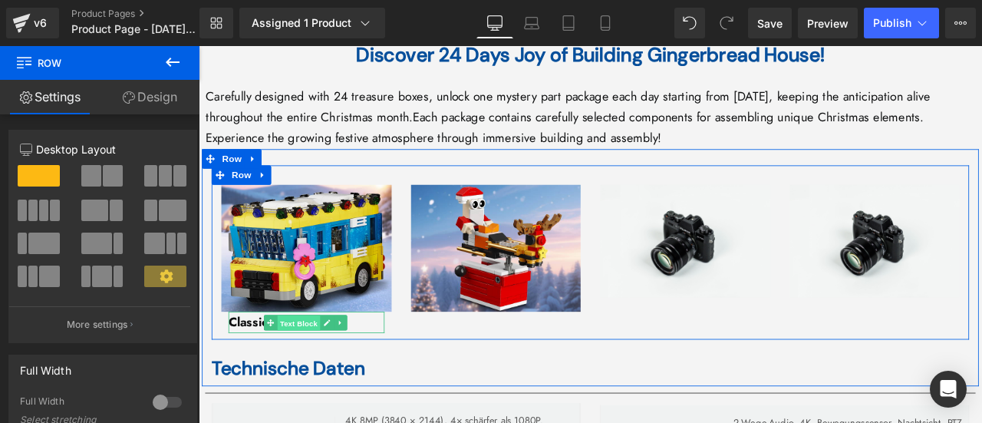
click at [292, 365] on span "Text Block" at bounding box center [317, 374] width 51 height 18
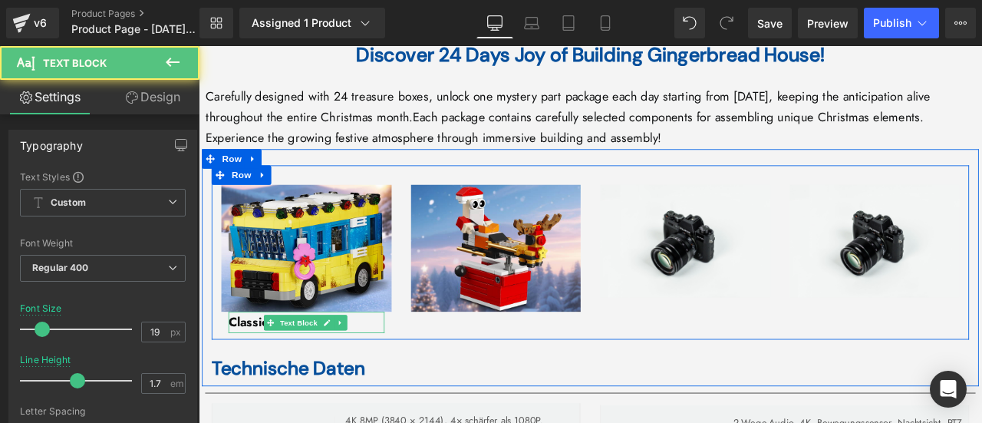
click at [255, 362] on strong "Classic Retro Bus" at bounding box center [292, 372] width 117 height 21
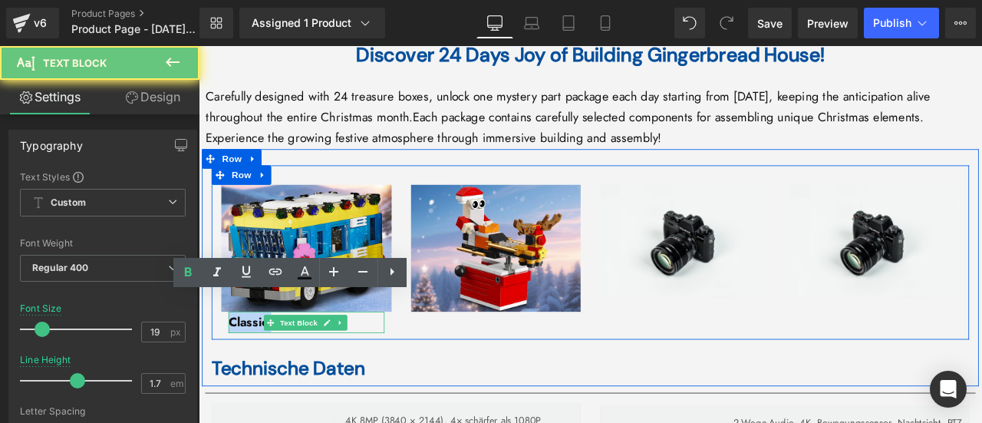
click at [255, 362] on strong "Classic Retro Bus" at bounding box center [292, 372] width 117 height 21
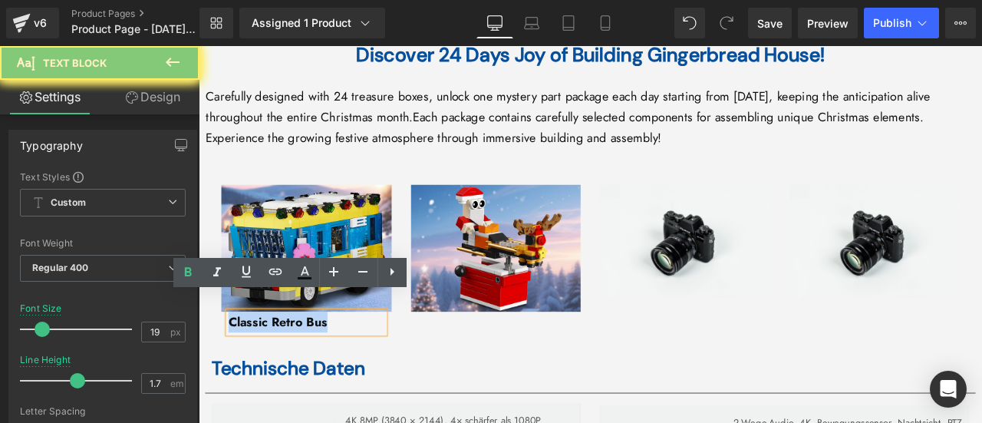
click at [255, 362] on strong "Classic Retro Bus" at bounding box center [292, 372] width 117 height 21
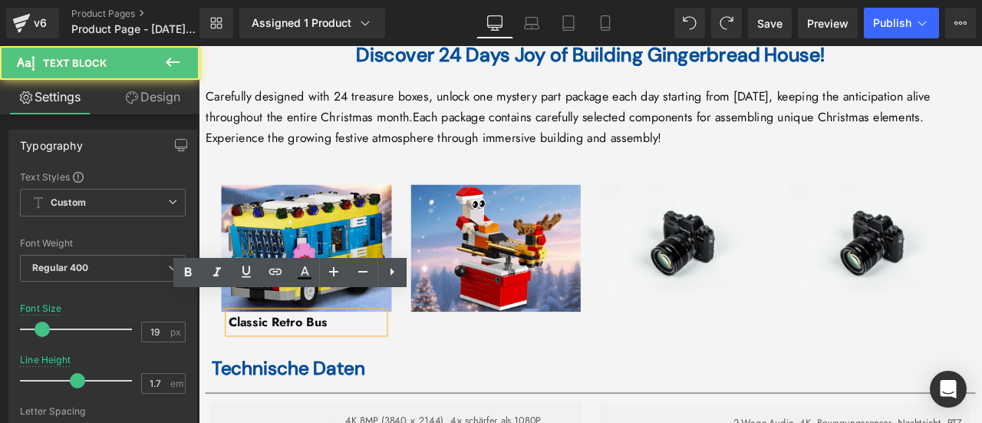
click at [285, 362] on strong "Classic Retro Bus" at bounding box center [292, 372] width 117 height 21
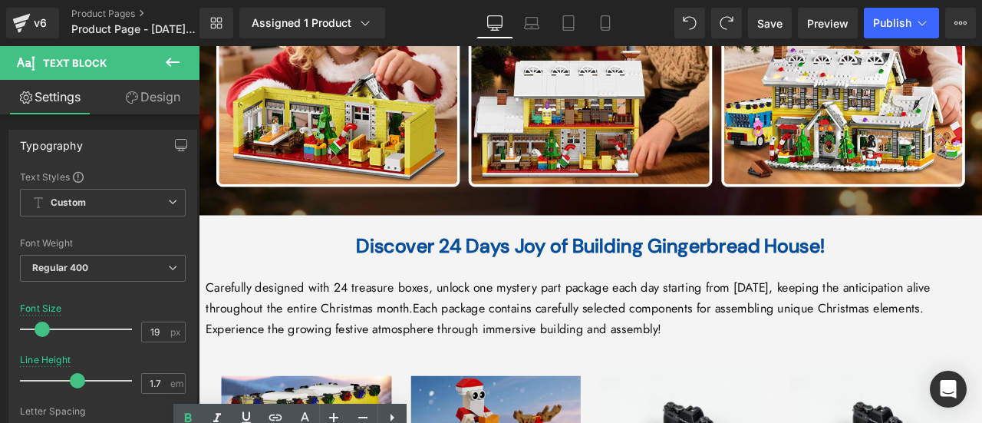
scroll to position [3926, 0]
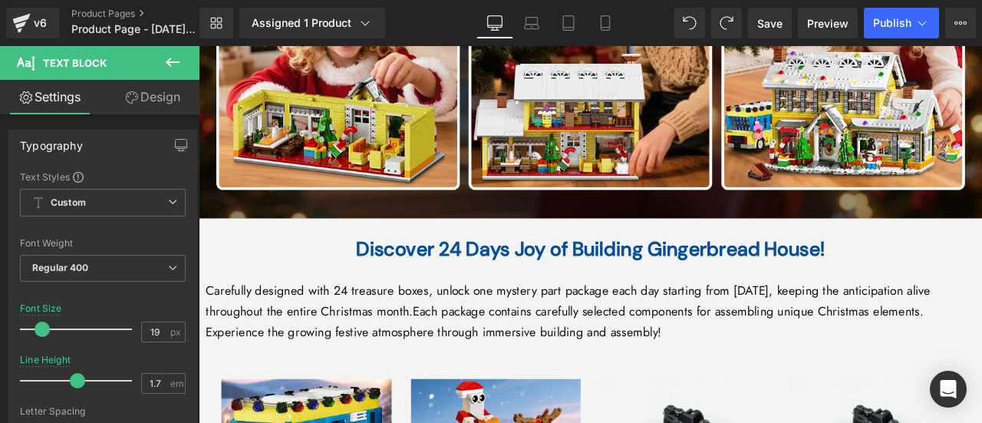
click at [525, 272] on b "Discover 24 Days Joy of Building Gingerbread House!" at bounding box center [663, 287] width 556 height 30
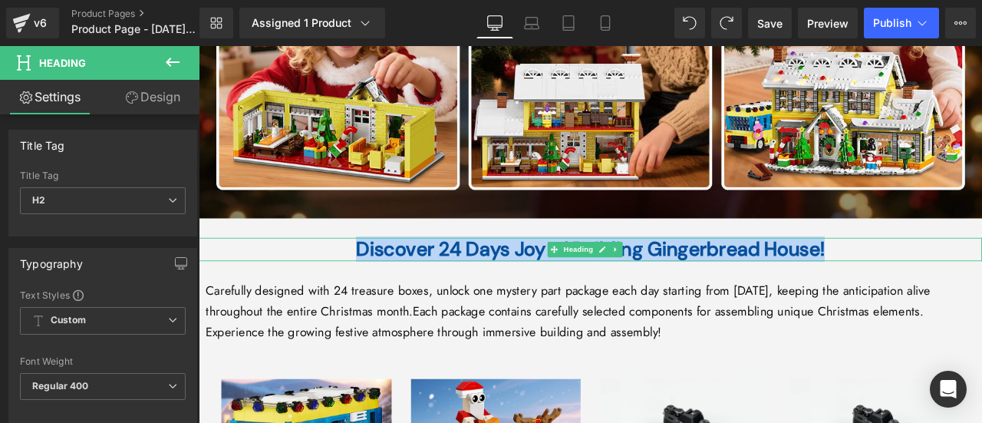
click at [455, 272] on b "Discover 24 Days Joy of Building Gingerbread House!" at bounding box center [663, 287] width 556 height 30
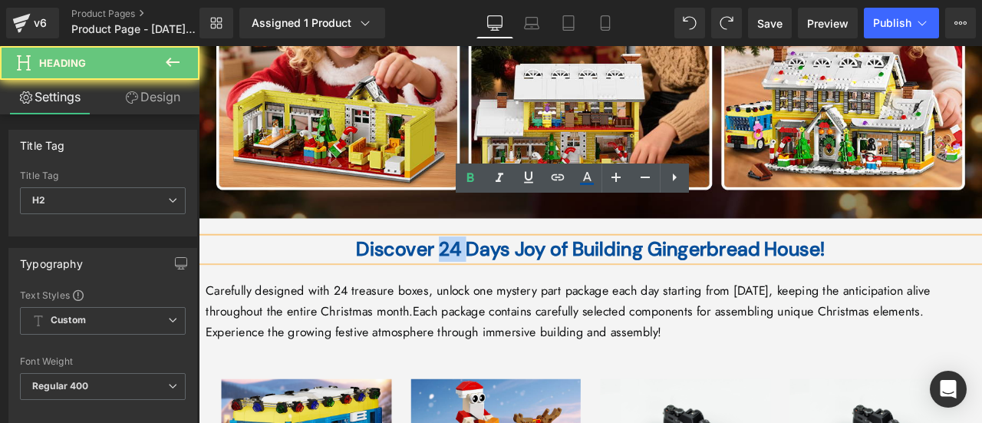
click at [455, 272] on b "Discover 24 Days Joy of Building Gingerbread House!" at bounding box center [663, 287] width 556 height 30
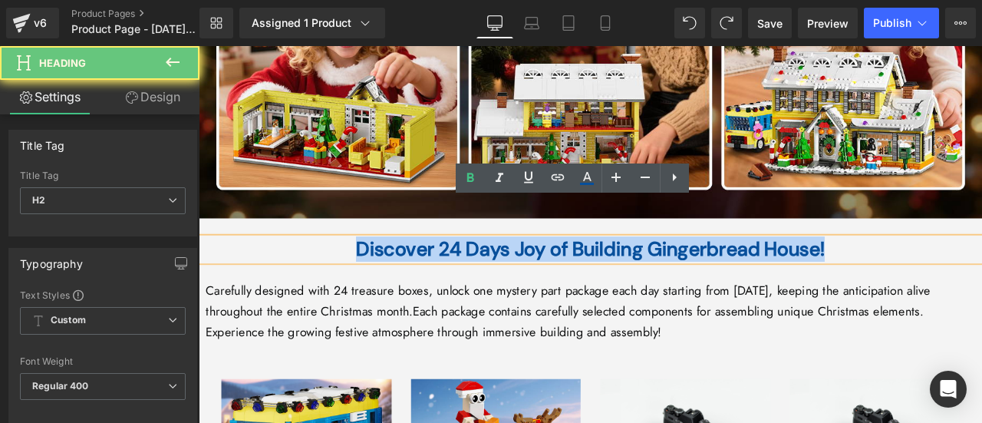
click at [455, 272] on b "Discover 24 Days Joy of Building Gingerbread House!" at bounding box center [663, 287] width 556 height 30
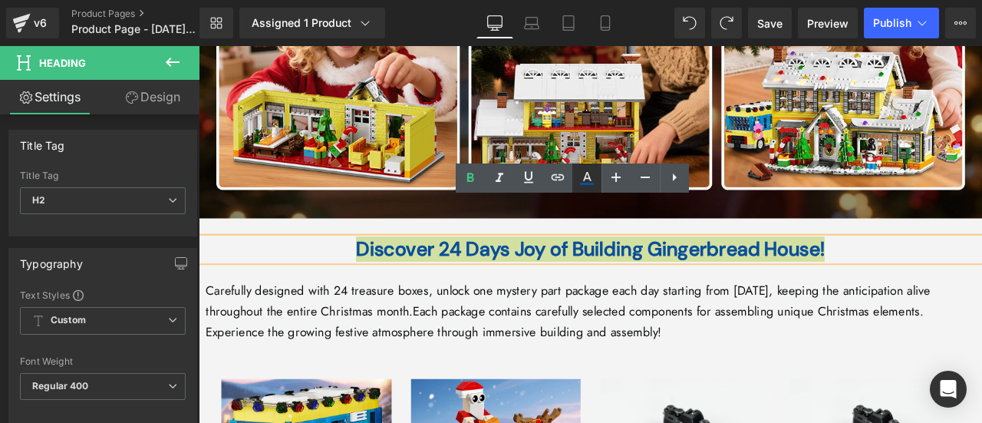
click at [583, 184] on icon at bounding box center [587, 184] width 14 height 2
type input "100"
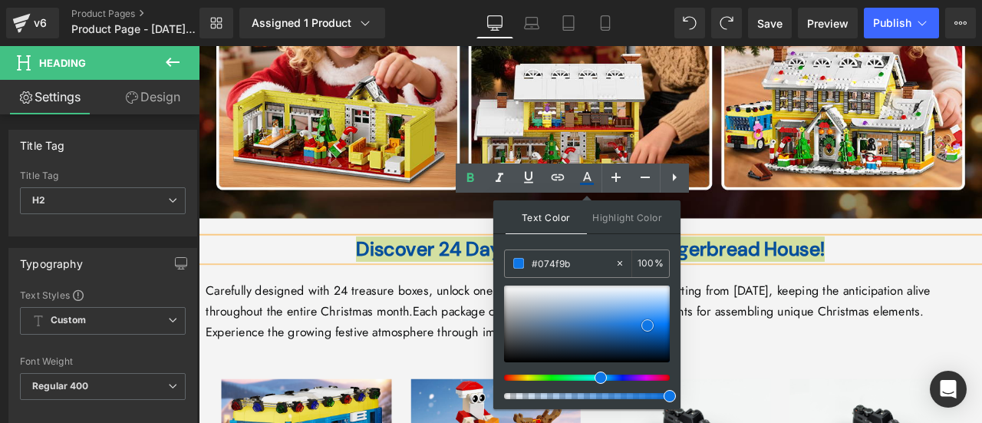
type input "#0e76e6"
click at [648, 325] on div at bounding box center [587, 324] width 166 height 77
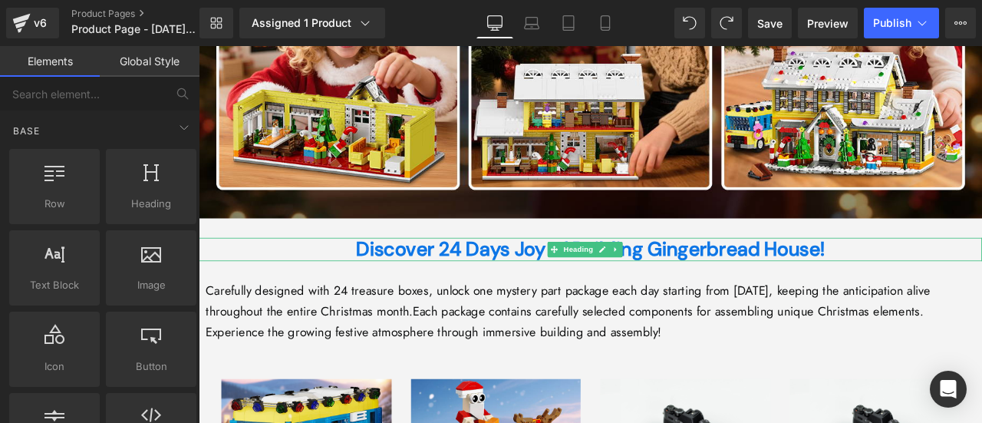
click at [510, 272] on b "Discover 24 Days Joy of Building Gingerbread House!" at bounding box center [663, 287] width 556 height 30
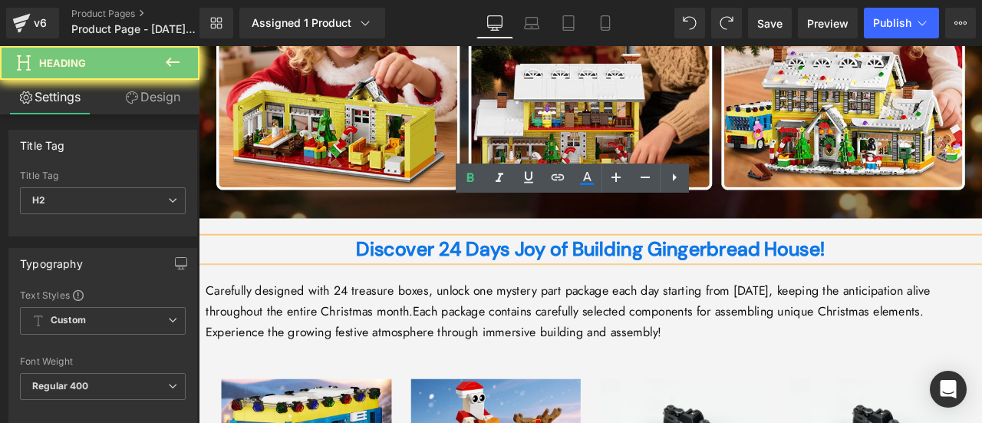
click at [510, 272] on b "Discover 24 Days Joy of Building Gingerbread House!" at bounding box center [663, 287] width 556 height 30
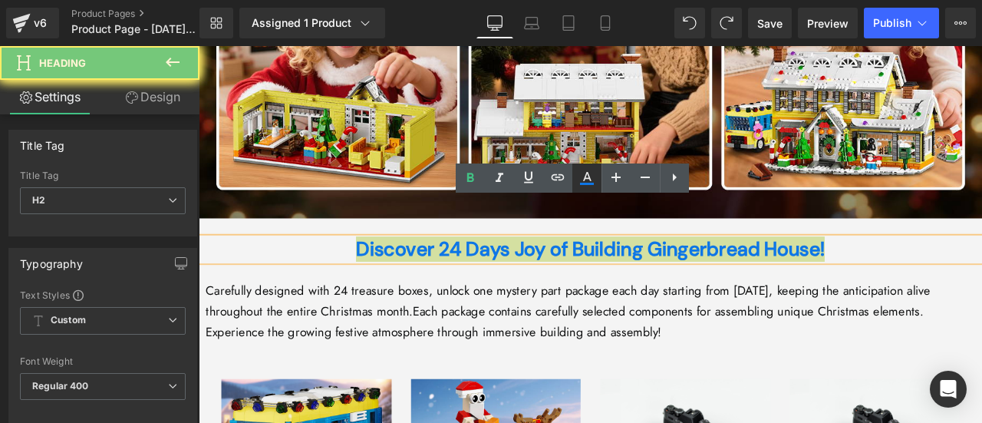
click at [588, 180] on icon at bounding box center [587, 178] width 18 height 18
type input "100"
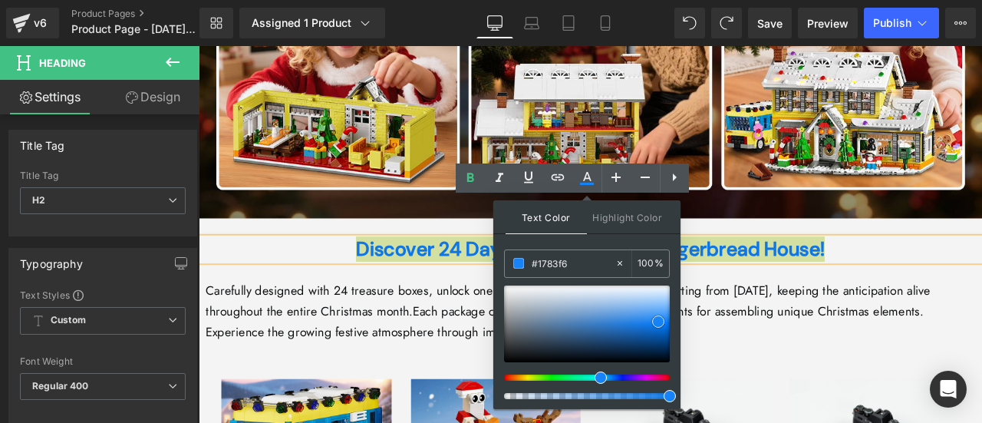
click at [659, 321] on div at bounding box center [587, 324] width 166 height 77
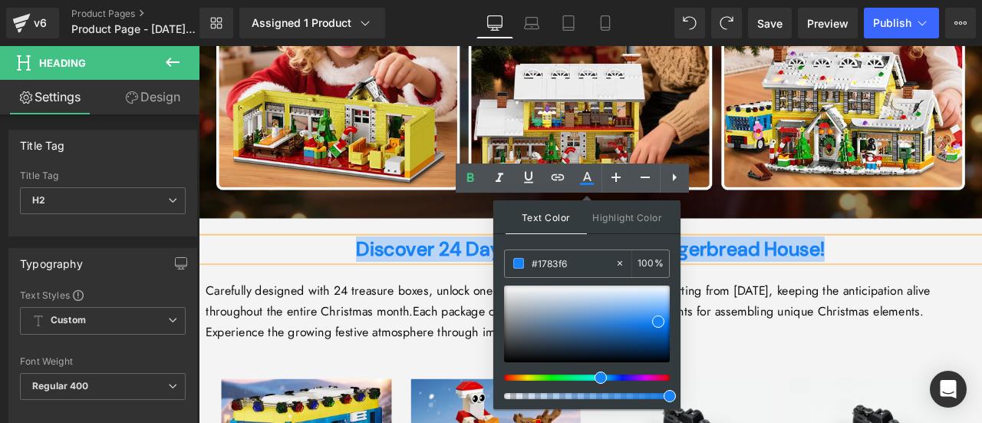
click at [333, 273] on h2 "Discover 24 Days Joy of Building Gingerbread House!" at bounding box center [663, 287] width 929 height 28
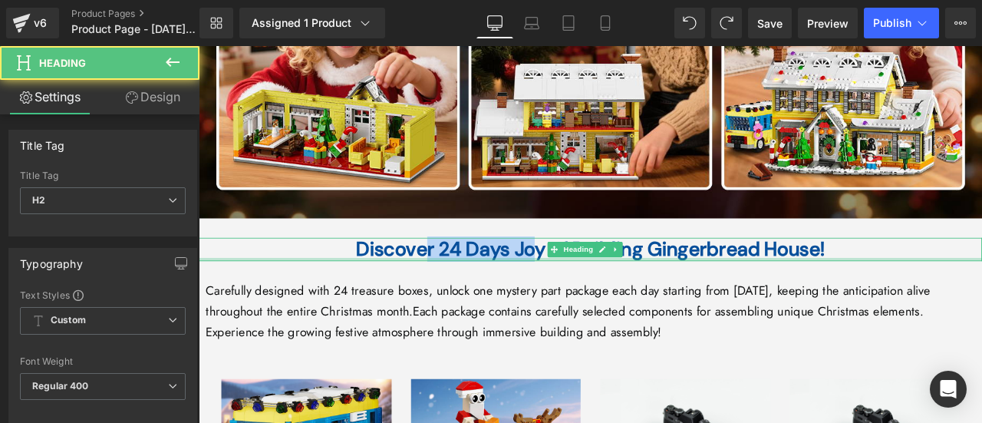
drag, startPoint x: 439, startPoint y: 246, endPoint x: 576, endPoint y: 255, distance: 136.9
click at [576, 273] on div "Discover 24 Days Joy of Building Gingerbread House! Heading" at bounding box center [663, 287] width 929 height 28
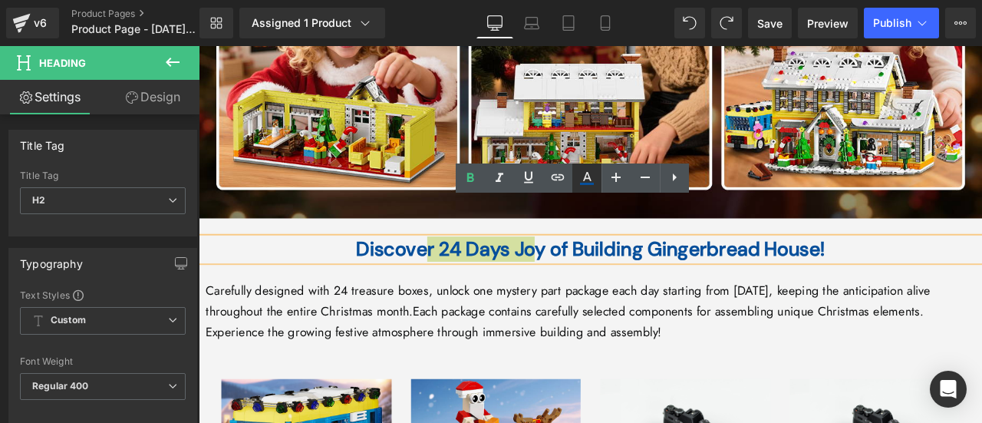
click at [583, 183] on icon at bounding box center [587, 184] width 14 height 2
type input "#074f9b"
type input "100"
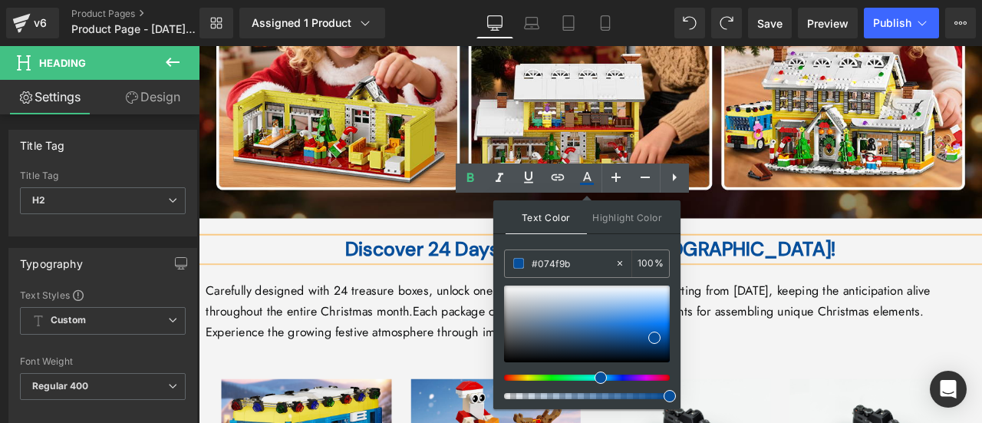
drag, startPoint x: 573, startPoint y: 260, endPoint x: 503, endPoint y: 259, distance: 70.6
click at [503, 259] on div "Text Color Highlight Color rgba(7, 79, 155, 1) #074f9b 100 % transparent transp…" at bounding box center [587, 304] width 187 height 209
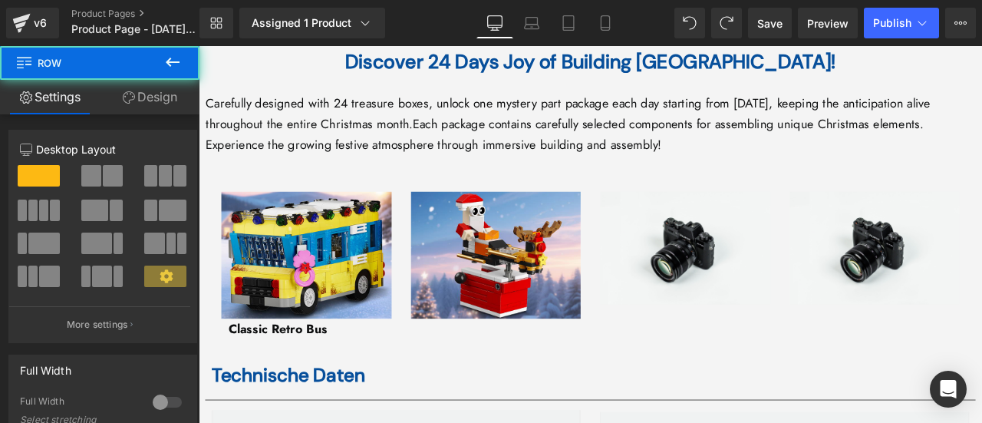
scroll to position [4156, 0]
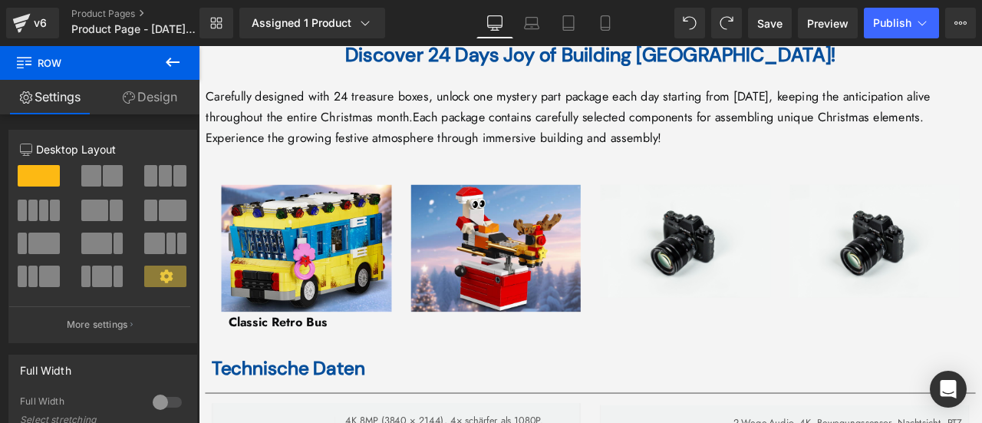
click at [288, 361] on div "Classic Retro Bus Text Block" at bounding box center [326, 373] width 185 height 25
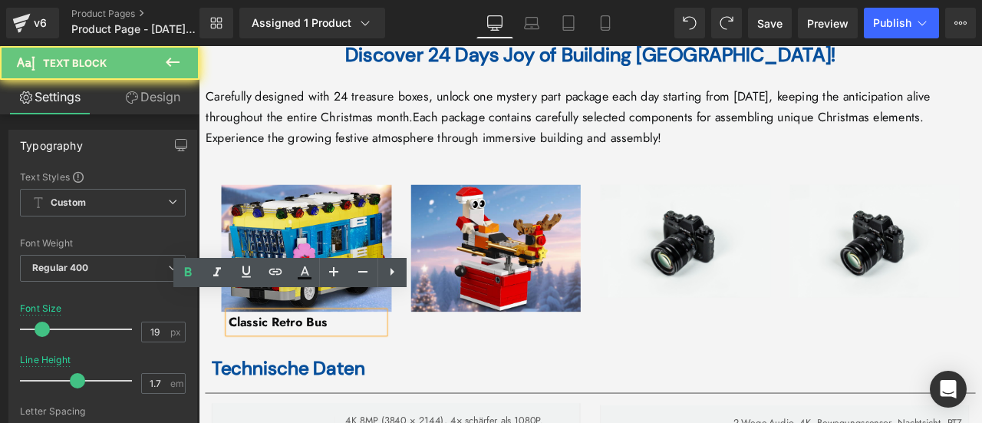
click at [288, 362] on strong "Classic Retro Bus" at bounding box center [292, 372] width 117 height 21
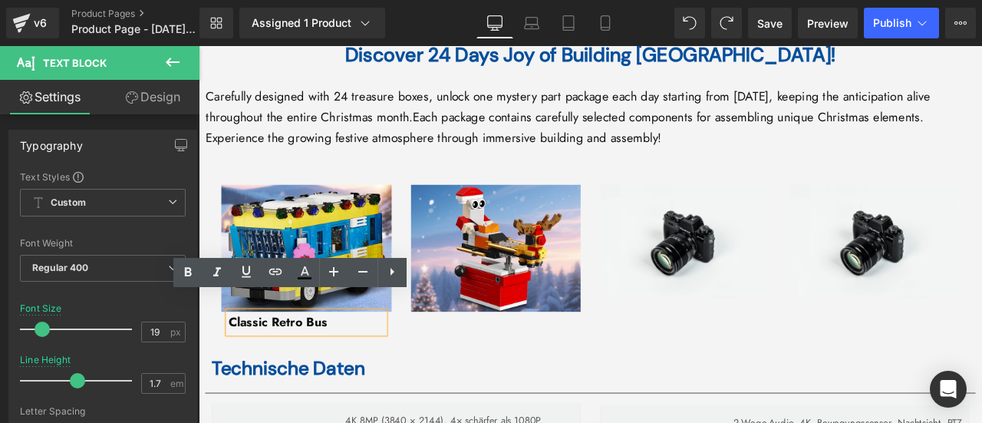
click at [335, 362] on strong "Classic Retro Bus" at bounding box center [292, 372] width 117 height 21
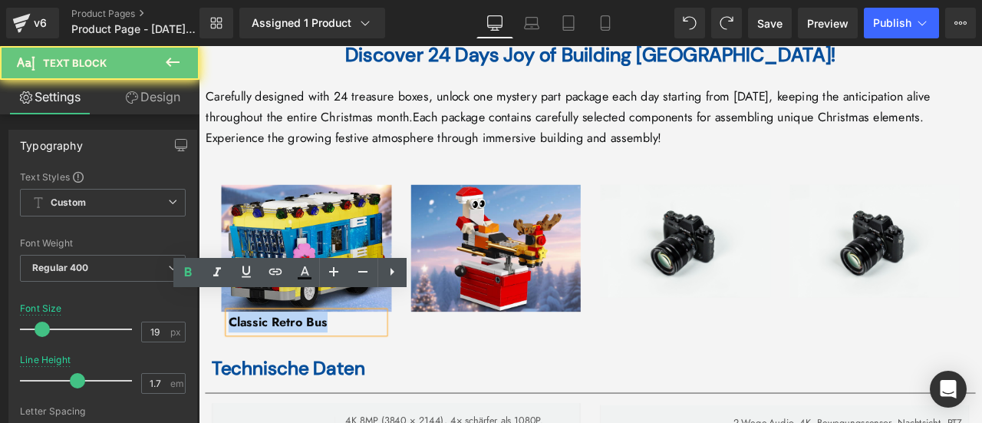
click at [335, 362] on strong "Classic Retro Bus" at bounding box center [292, 372] width 117 height 21
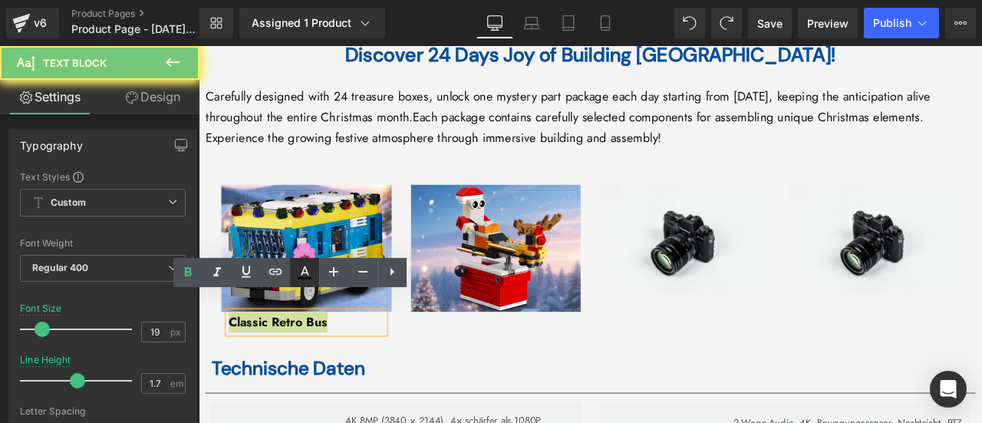
click at [307, 280] on icon at bounding box center [304, 272] width 18 height 18
type input "#0e0f10"
type input "100"
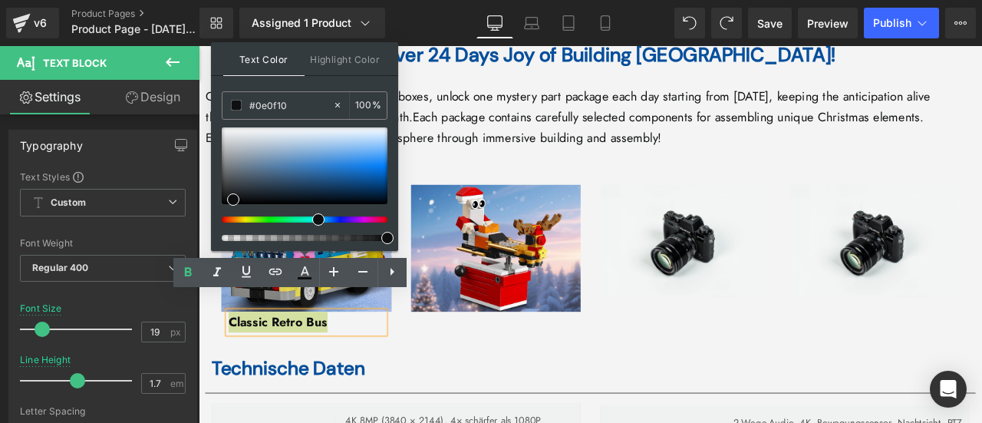
drag, startPoint x: 302, startPoint y: 105, endPoint x: 213, endPoint y: 100, distance: 89.2
click at [213, 100] on div "Text Color Highlight Color rgba(14, 15, 16, 1) #0e0f10 100 % transparent transp…" at bounding box center [304, 146] width 187 height 209
paste input "74f9b"
type input "#074f9b"
click at [238, 104] on span at bounding box center [236, 105] width 11 height 11
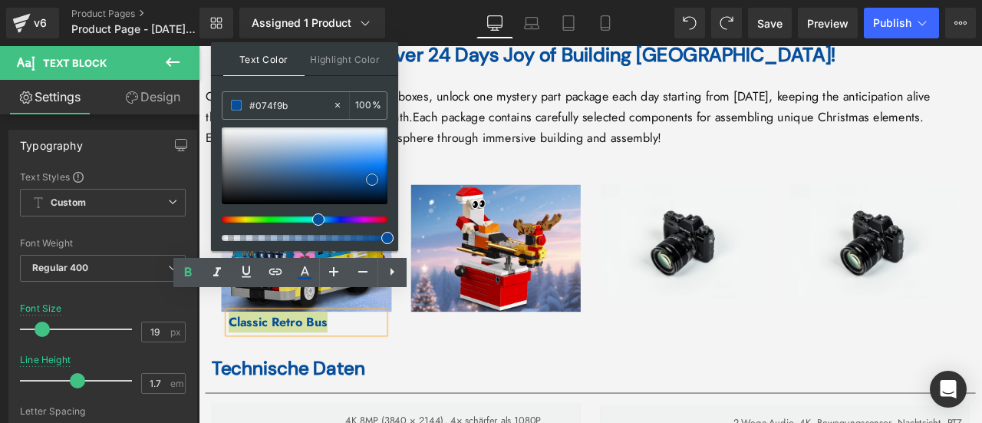
click at [371, 179] on span at bounding box center [372, 179] width 12 height 12
click at [214, 360] on div "Image Classic Retro Bus Text Block" at bounding box center [326, 298] width 225 height 176
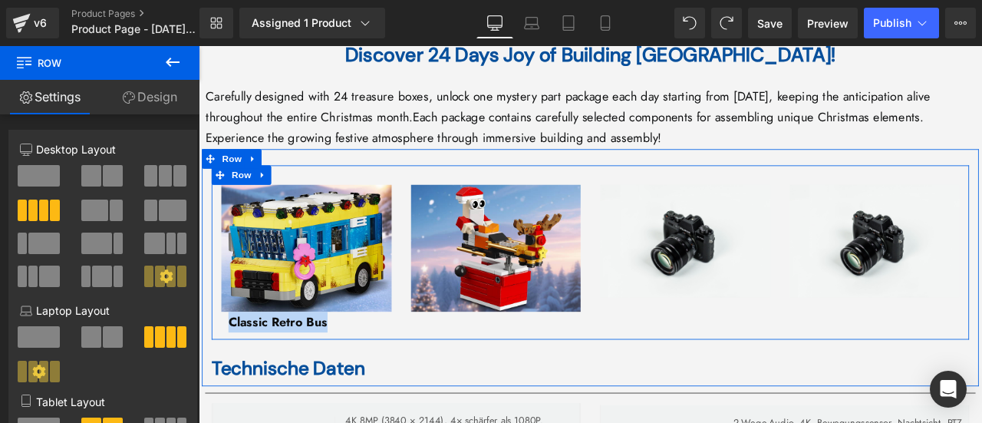
click at [264, 362] on strong "Classic Retro Bus" at bounding box center [292, 372] width 117 height 21
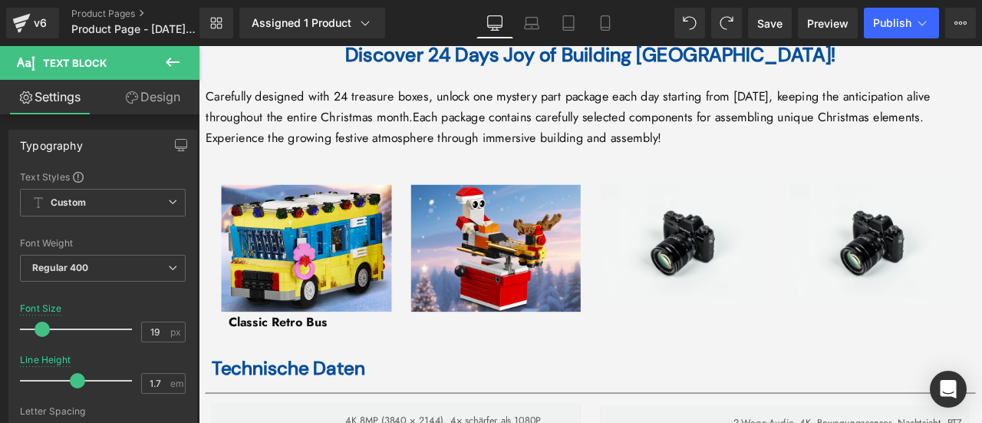
click at [140, 98] on link "Design" at bounding box center [153, 97] width 100 height 35
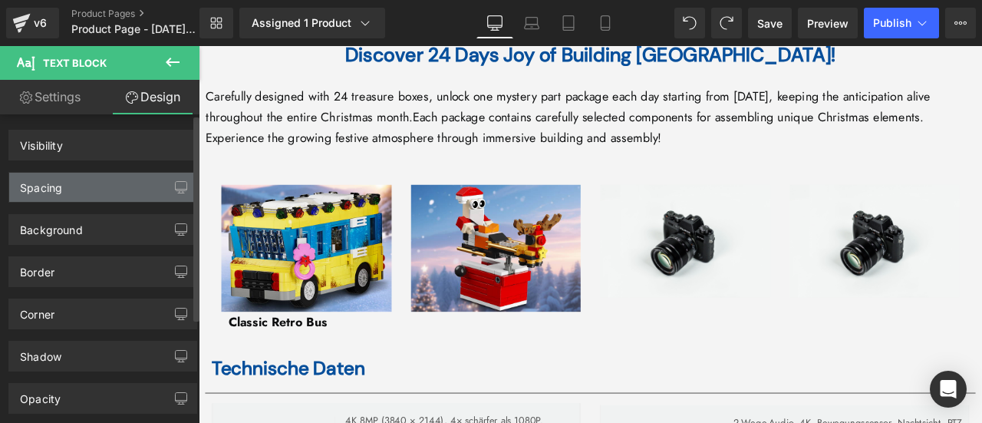
click at [96, 187] on div "Spacing" at bounding box center [102, 187] width 187 height 29
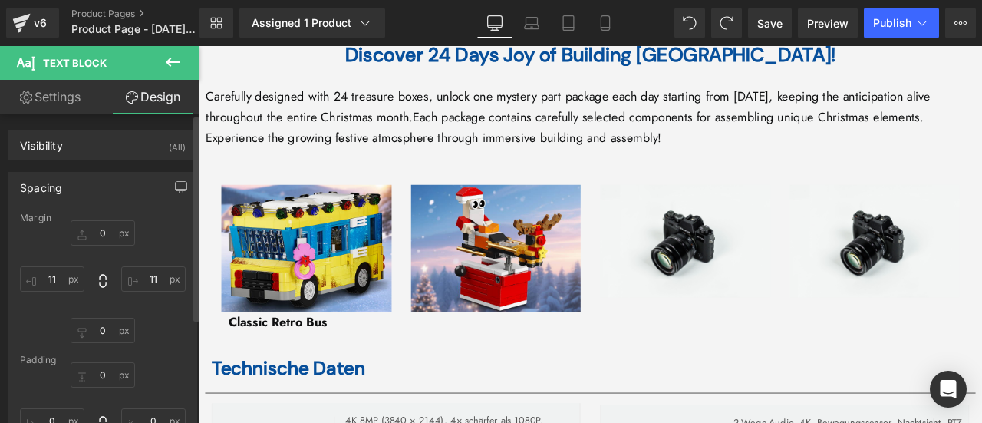
type input "0"
type input "11"
type input "0"
type input "11"
type input "0"
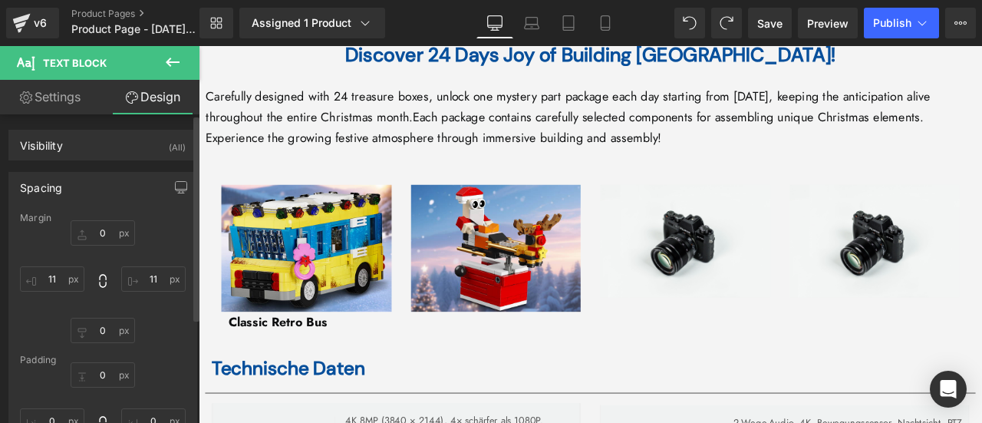
type input "0"
click at [109, 232] on input "0" at bounding box center [103, 232] width 64 height 25
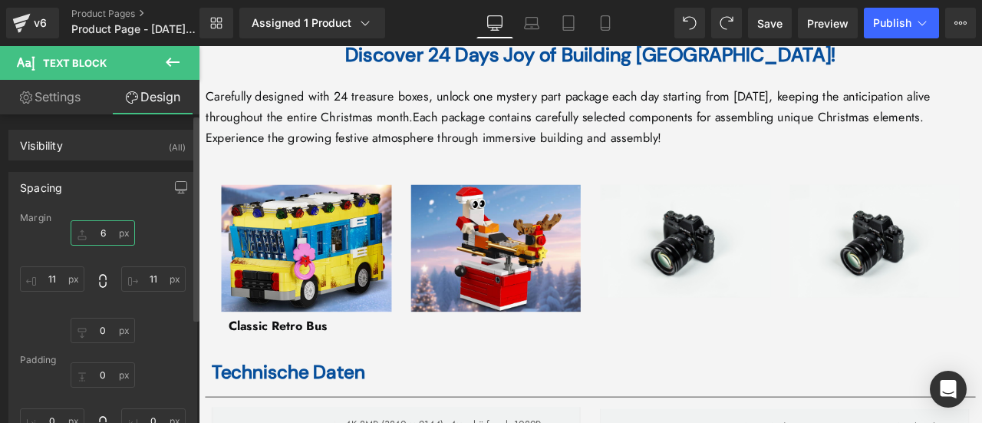
type input "6"
click at [43, 240] on div "6 6 11px 11 0px 0 11px 11" at bounding box center [103, 281] width 166 height 123
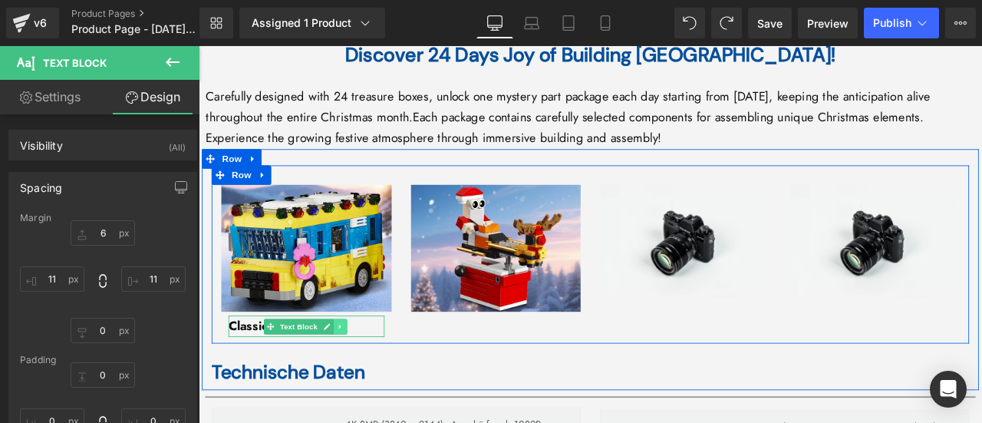
click at [363, 374] on icon at bounding box center [367, 378] width 8 height 9
click at [356, 374] on icon at bounding box center [359, 378] width 8 height 8
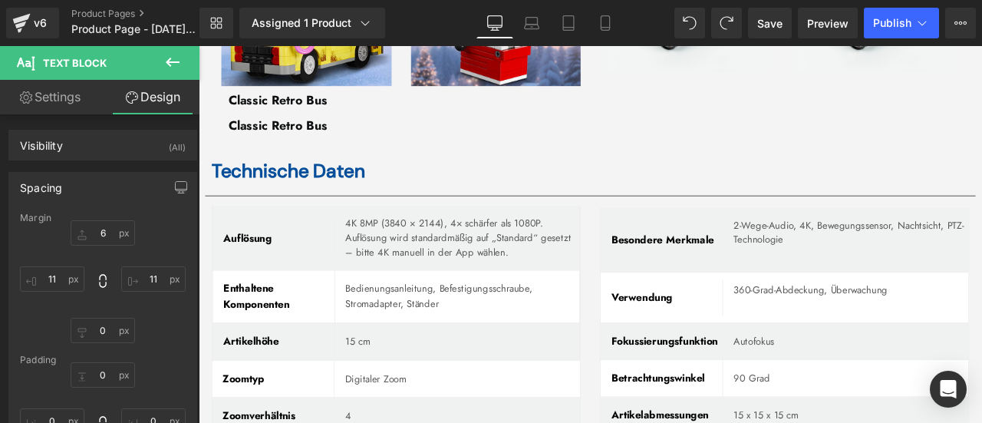
scroll to position [4361, 0]
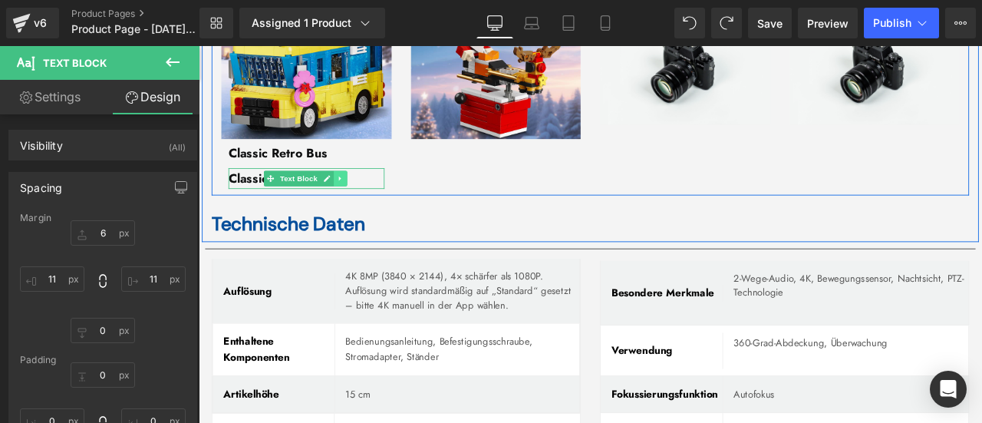
click at [363, 198] on icon at bounding box center [367, 202] width 8 height 9
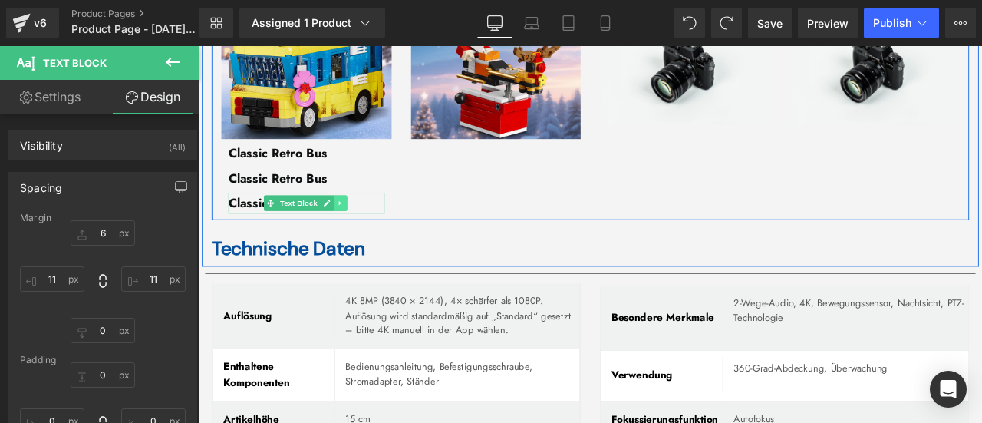
click at [365, 229] on icon at bounding box center [366, 231] width 2 height 5
click at [358, 227] on icon at bounding box center [359, 231] width 8 height 9
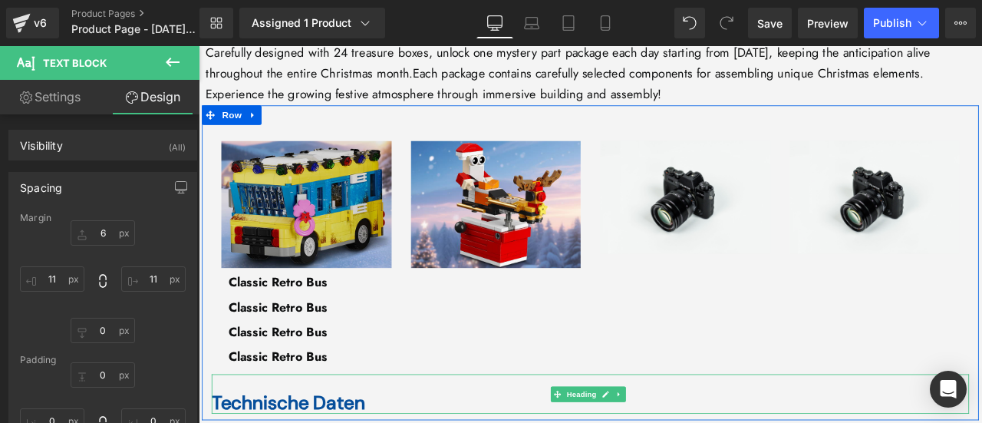
scroll to position [4207, 0]
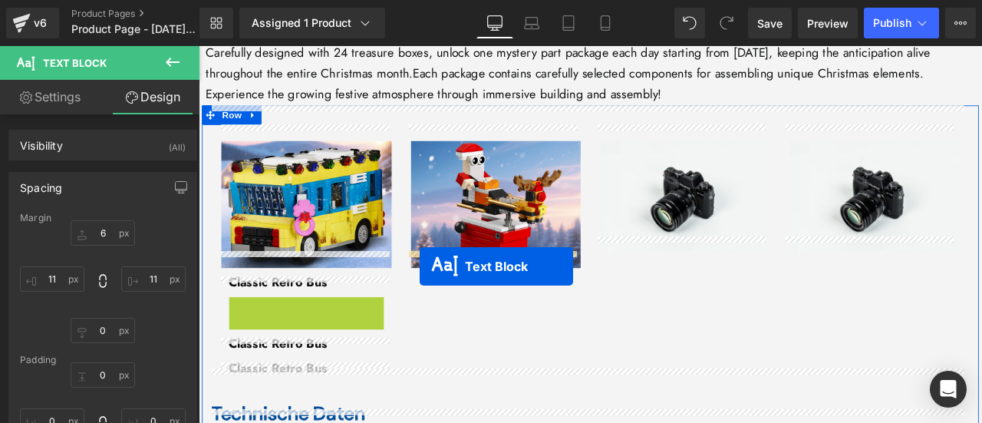
drag, startPoint x: 255, startPoint y: 335, endPoint x: 460, endPoint y: 307, distance: 207.6
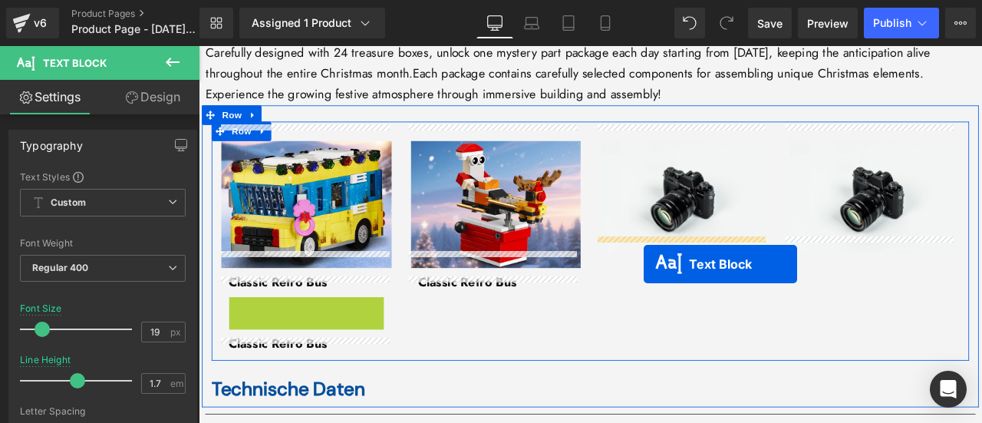
drag, startPoint x: 273, startPoint y: 336, endPoint x: 726, endPoint y: 304, distance: 454.0
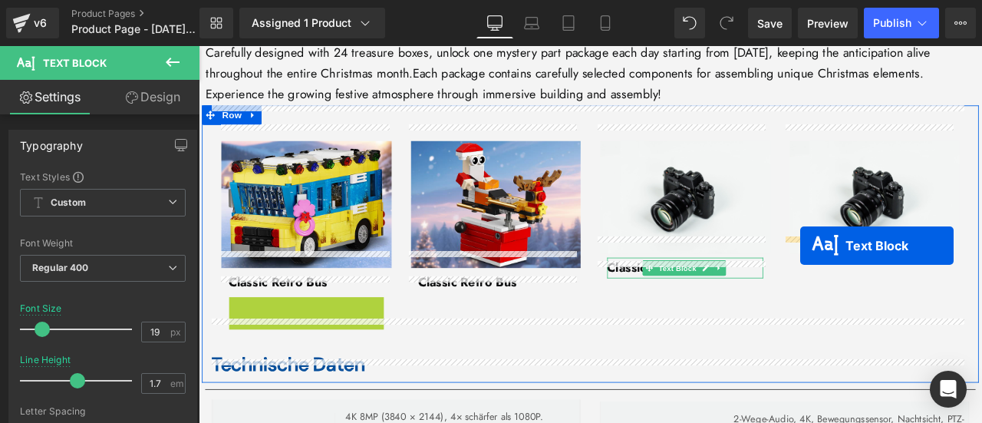
drag, startPoint x: 277, startPoint y: 337, endPoint x: 912, endPoint y: 282, distance: 637.1
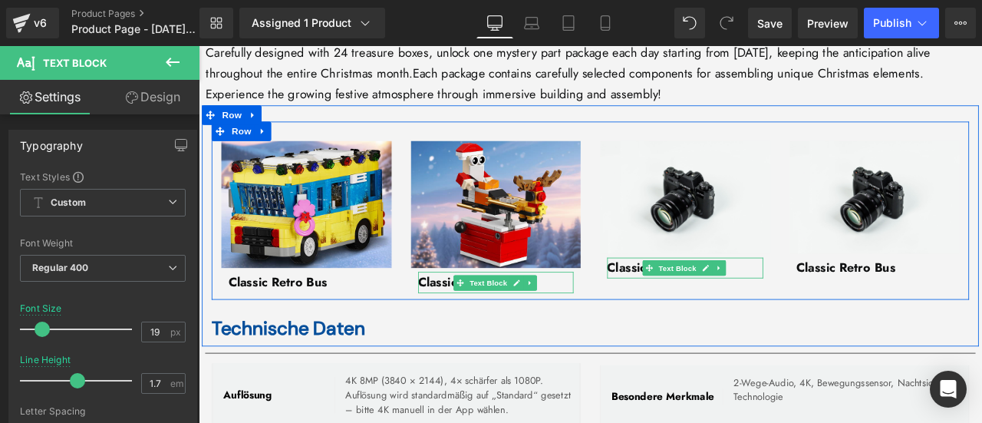
click at [486, 315] on strong "Classic Retro Bus" at bounding box center [517, 325] width 117 height 21
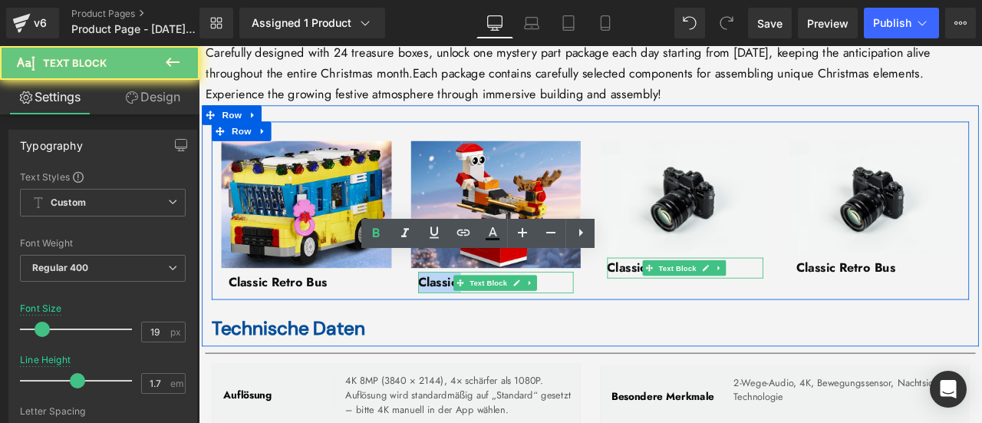
click at [486, 315] on strong "Classic Retro Bus" at bounding box center [517, 325] width 117 height 21
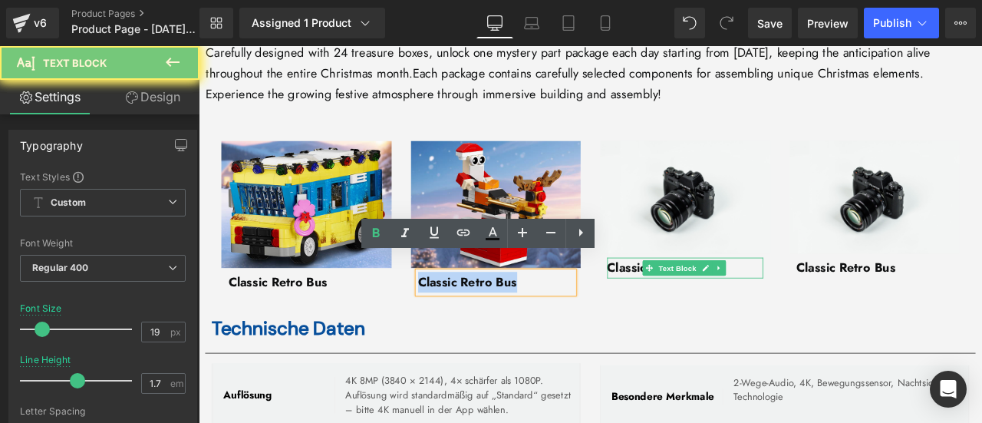
click at [486, 315] on strong "Classic Retro Bus" at bounding box center [517, 325] width 117 height 21
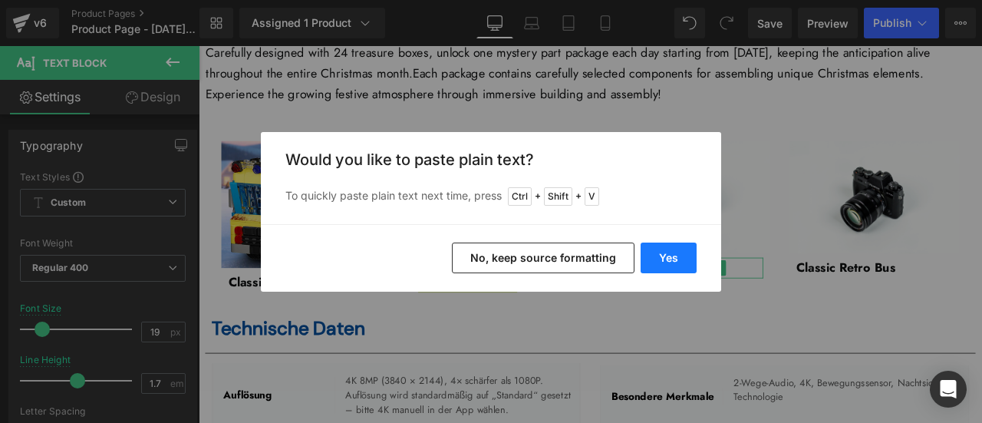
click at [659, 256] on button "Yes" at bounding box center [669, 258] width 56 height 31
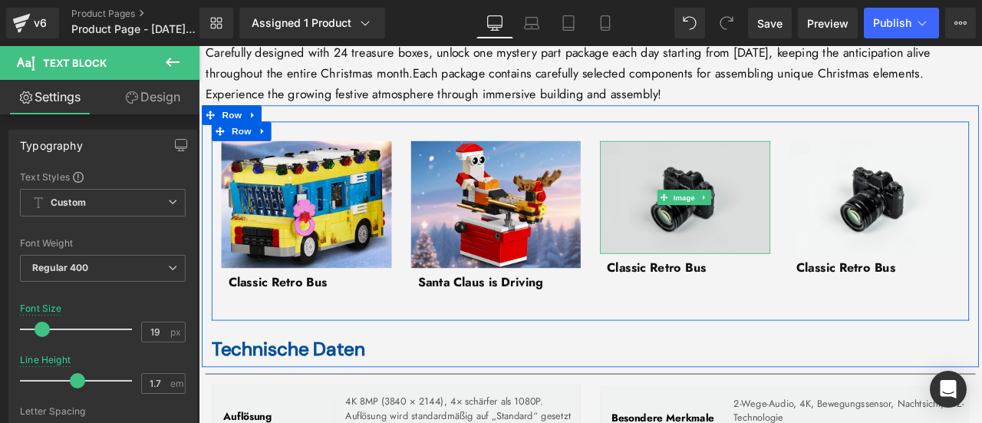
click at [731, 209] on img at bounding box center [776, 226] width 202 height 134
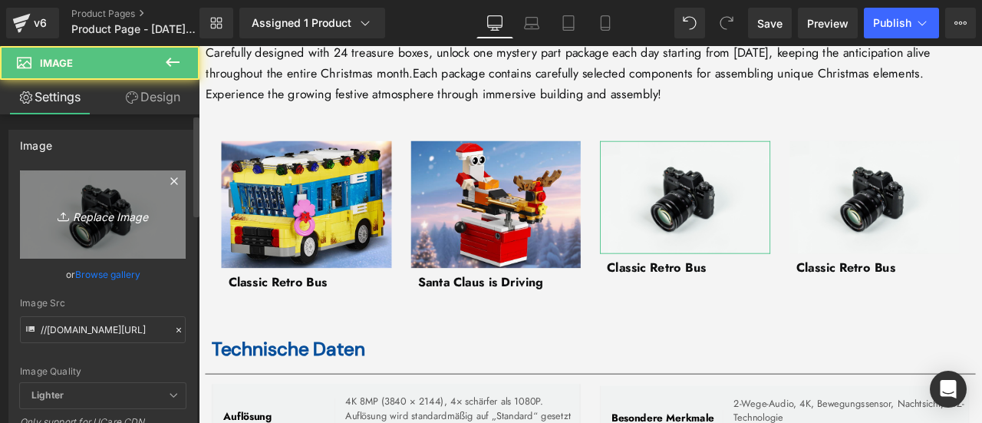
click at [101, 202] on link "Replace Image" at bounding box center [103, 214] width 166 height 88
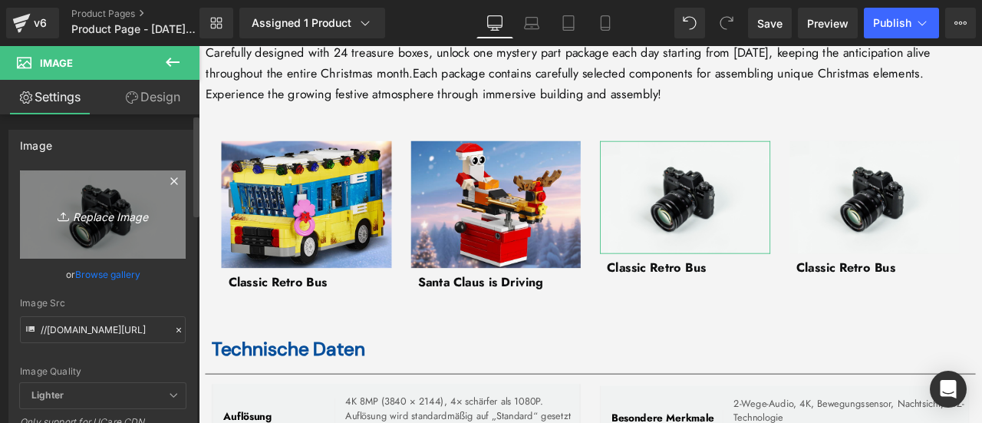
type input "C:\fakepath\3.jpg"
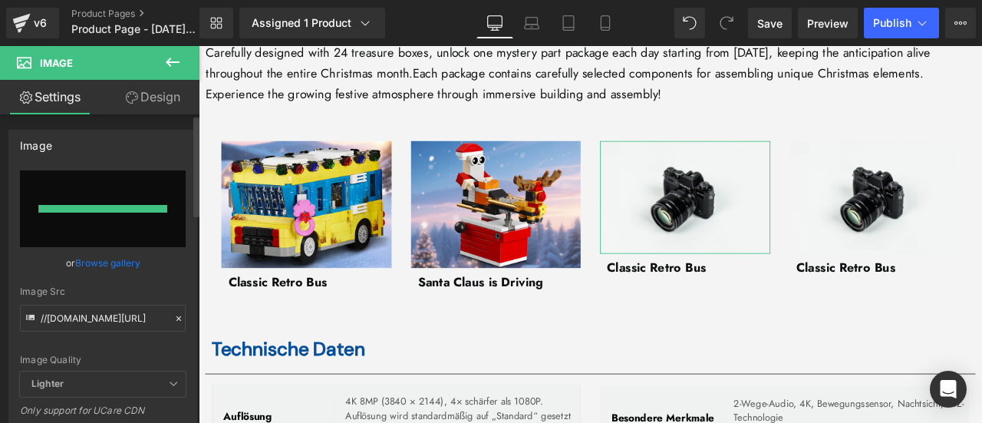
type input "https://ucarecdn.com/87c6205a-ffc9-4144-9355-5bd75550f1bf/-/format/auto/-/previ…"
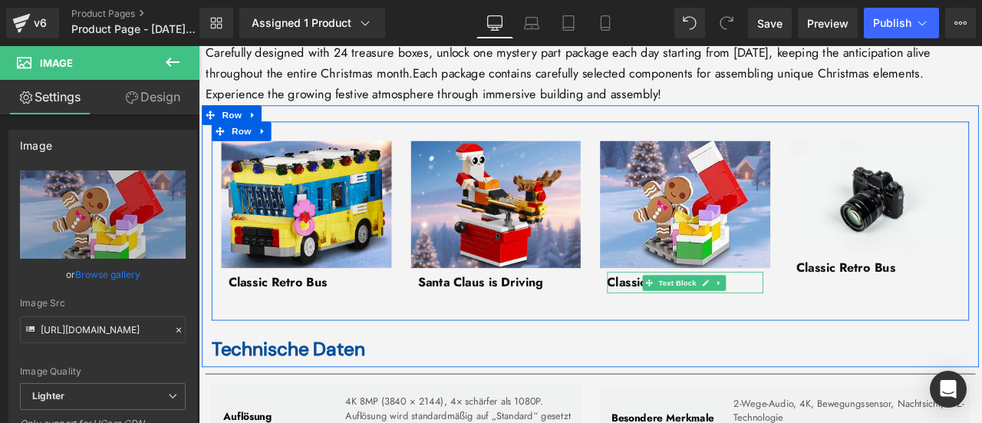
click at [687, 315] on strong "Classic Retro Bus" at bounding box center [741, 325] width 117 height 21
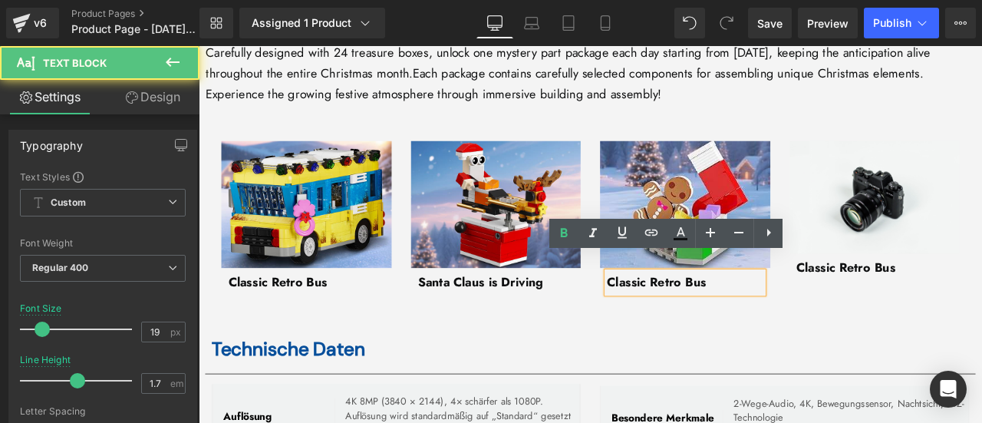
click at [687, 315] on strong "Classic Retro Bus" at bounding box center [741, 325] width 117 height 21
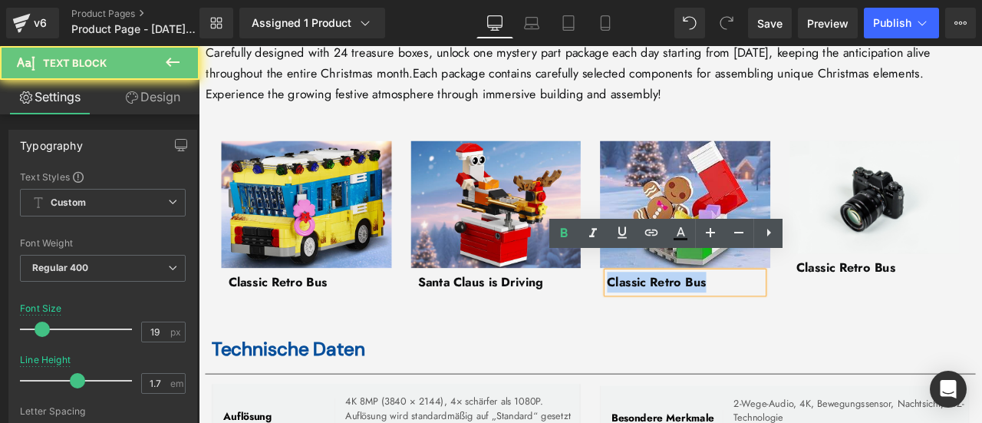
click at [687, 315] on strong "Classic Retro Bus" at bounding box center [741, 325] width 117 height 21
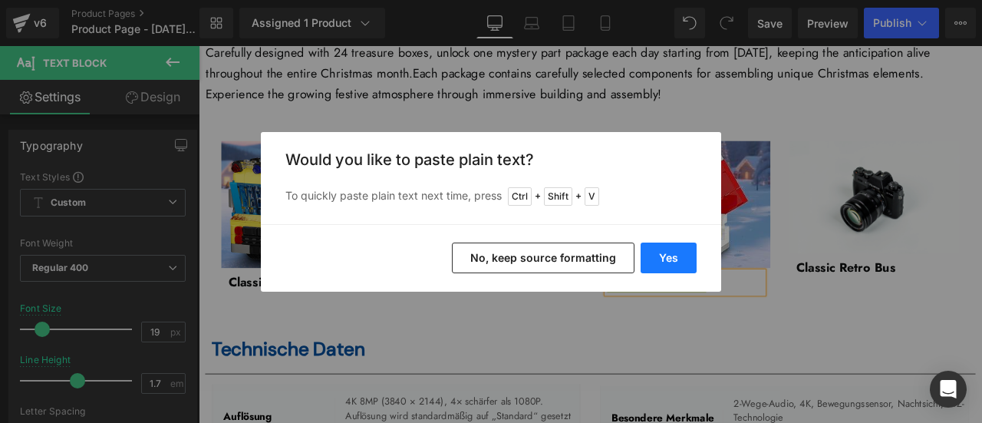
click at [663, 259] on button "Yes" at bounding box center [669, 258] width 56 height 31
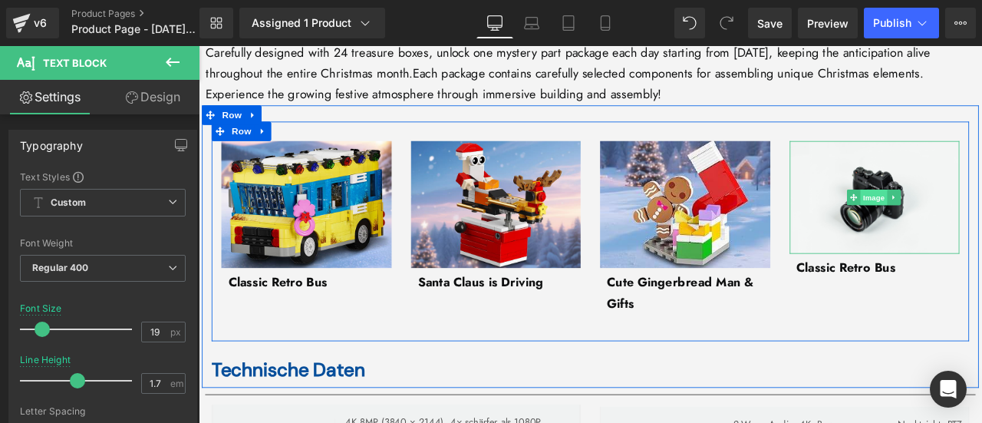
click at [982, 216] on span "Image" at bounding box center [999, 225] width 32 height 18
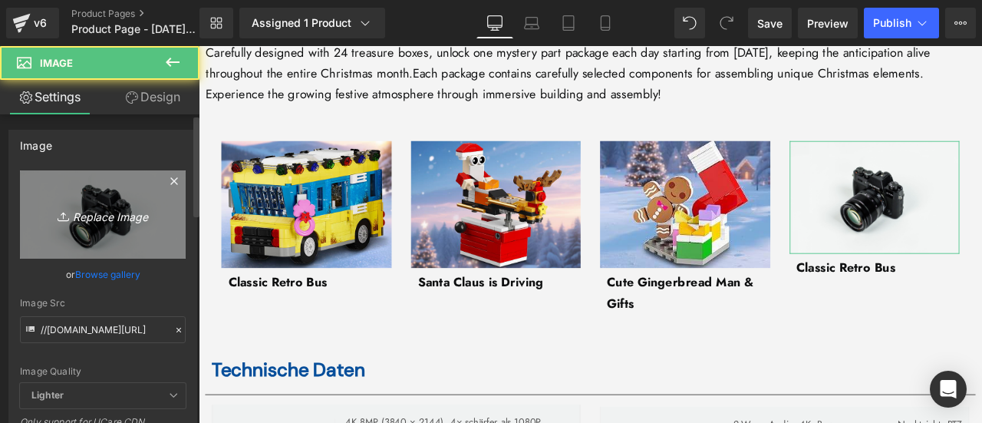
click at [137, 200] on link "Replace Image" at bounding box center [103, 214] width 166 height 88
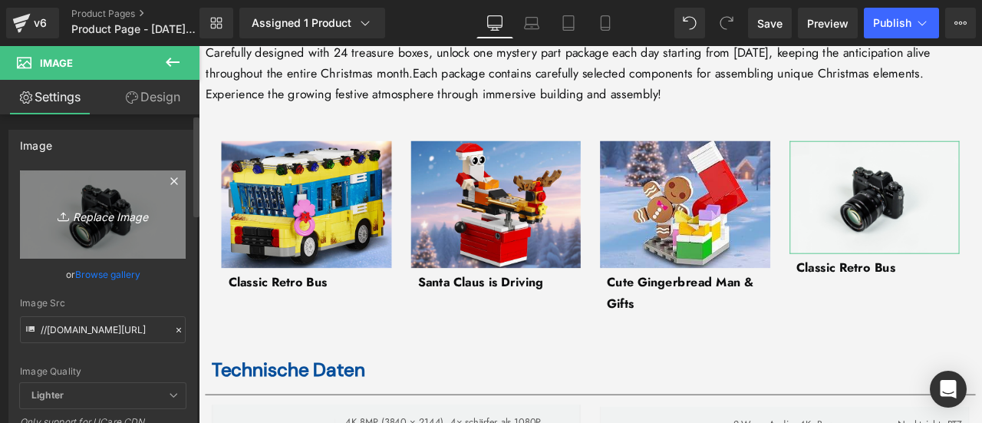
type input "C:\fakepath\4.jpg"
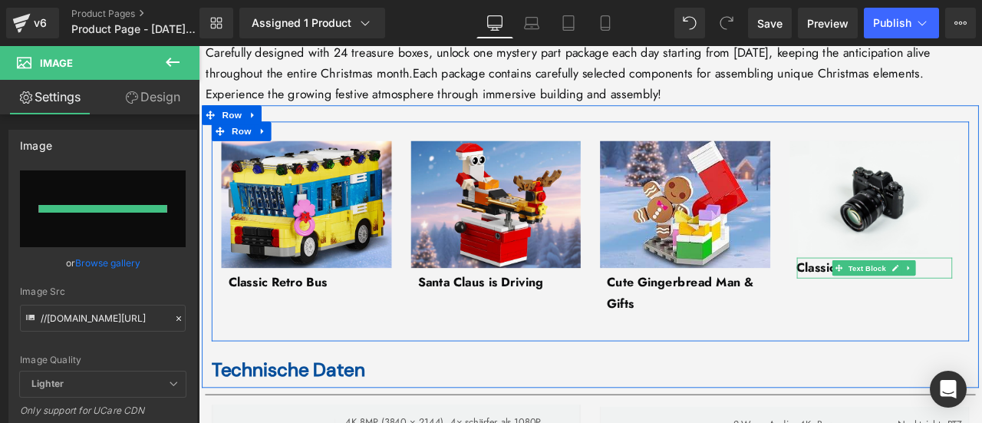
type input "https://ucarecdn.com/931b583a-10c0-4582-922c-169178a0b9ac/-/format/auto/-/previ…"
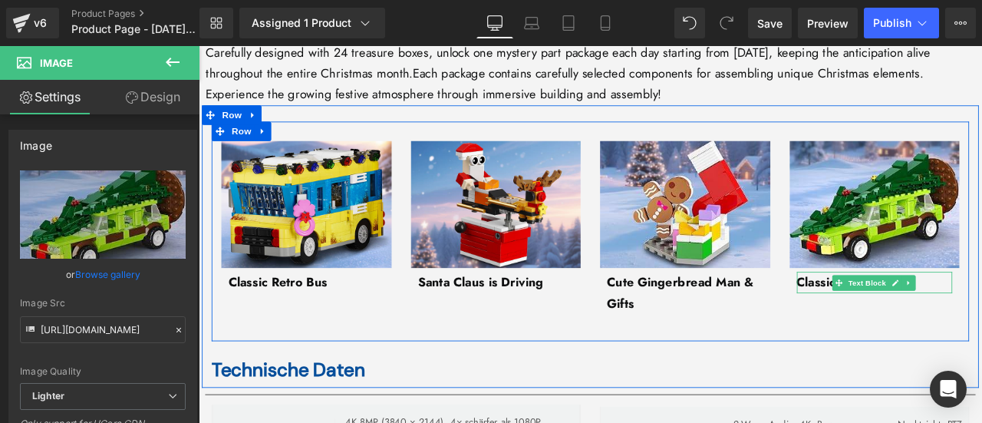
click at [926, 315] on strong "Classic Retro Bus" at bounding box center [966, 325] width 117 height 21
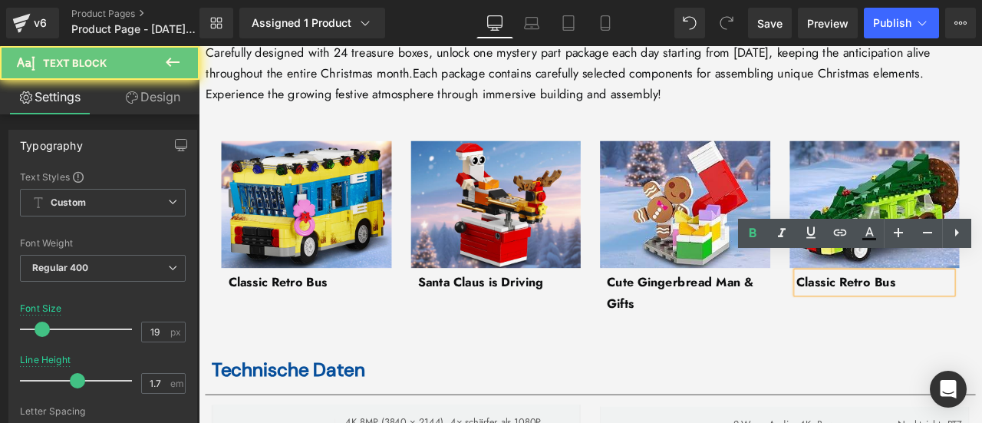
click at [926, 315] on strong "Classic Retro Bus" at bounding box center [966, 325] width 117 height 21
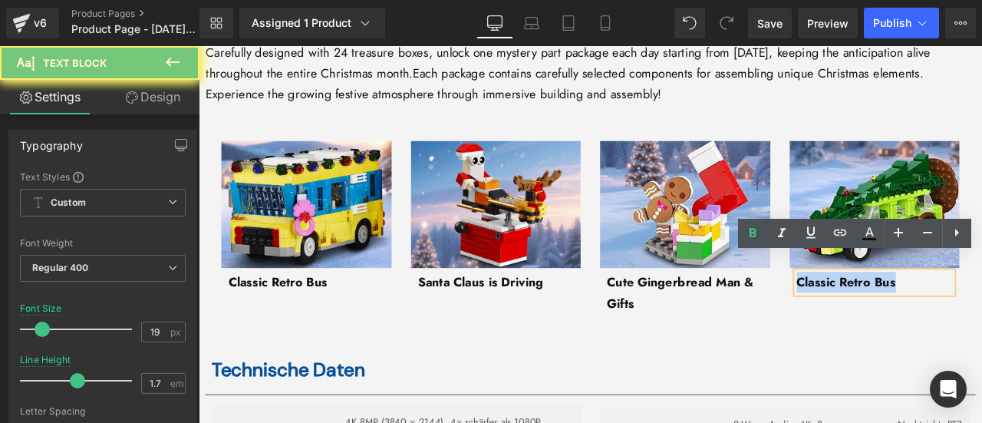
click at [926, 315] on strong "Classic Retro Bus" at bounding box center [966, 325] width 117 height 21
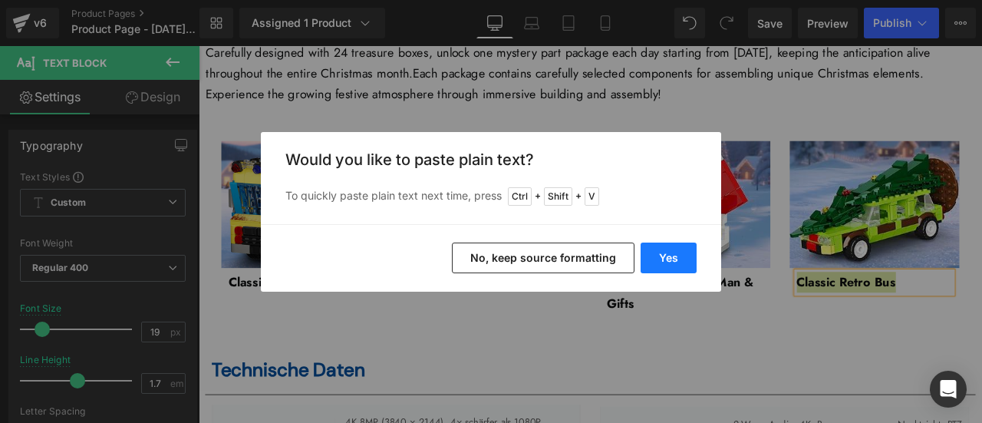
click at [668, 260] on button "Yes" at bounding box center [669, 258] width 56 height 31
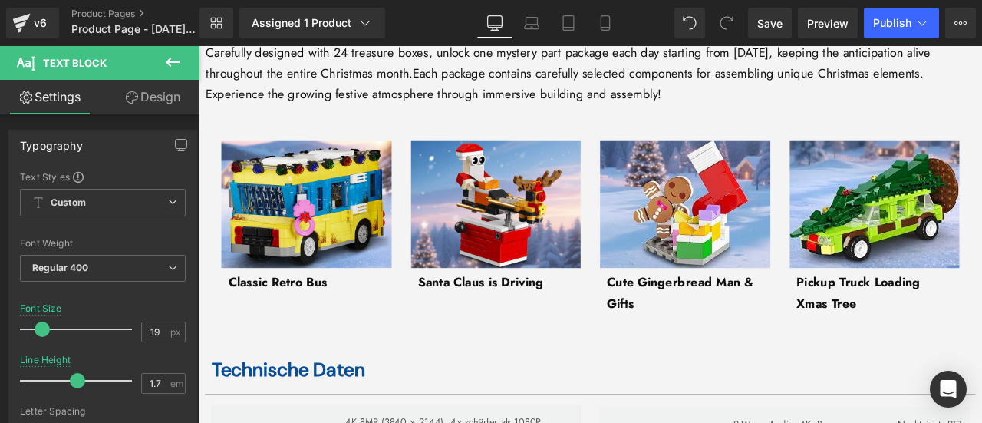
click at [166, 62] on icon at bounding box center [173, 62] width 14 height 9
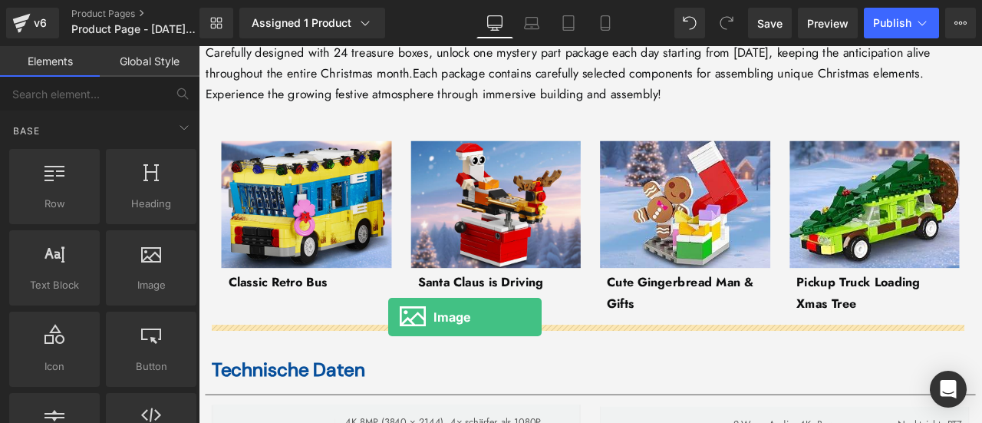
drag, startPoint x: 358, startPoint y: 331, endPoint x: 424, endPoint y: 367, distance: 74.5
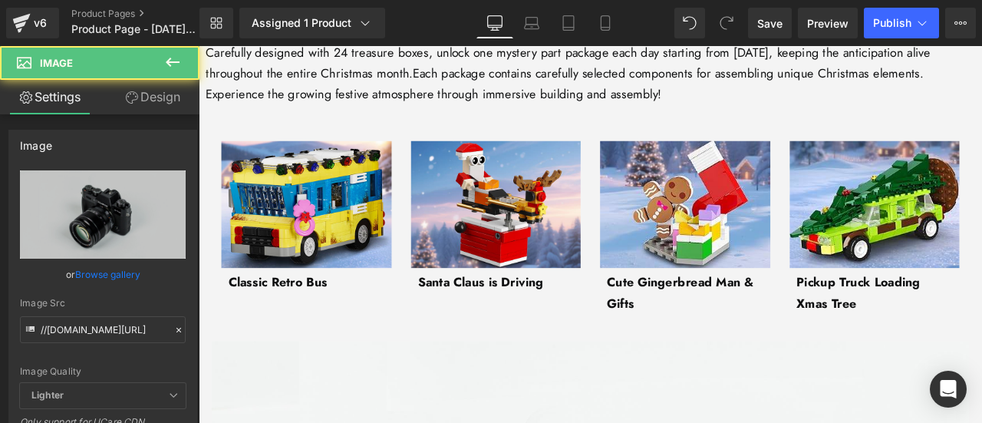
scroll to position [4514, 0]
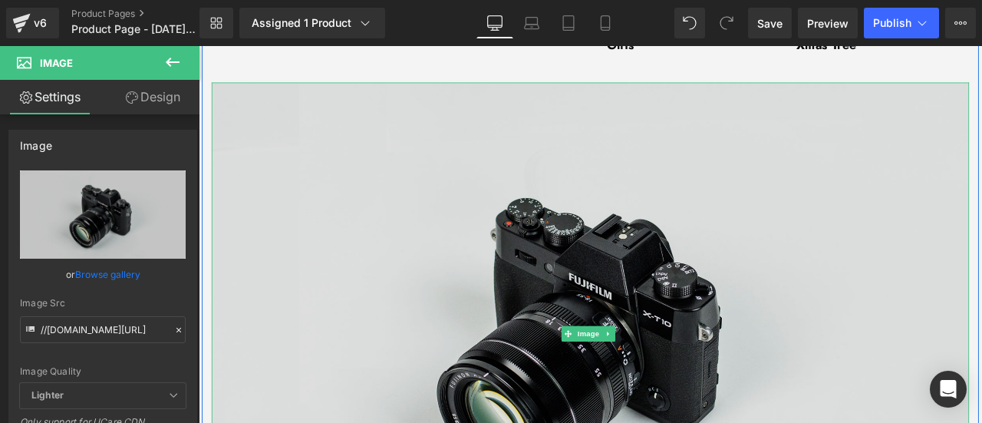
click at [550, 337] on img at bounding box center [663, 386] width 898 height 595
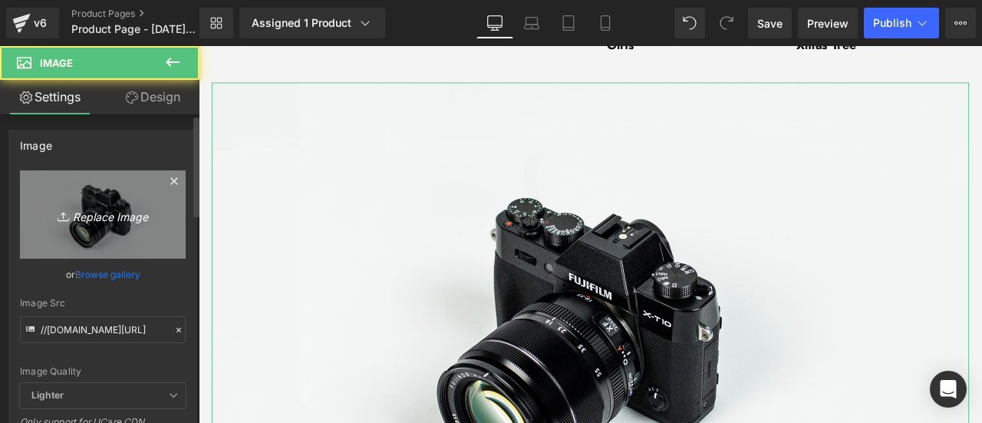
click at [121, 226] on link "Replace Image" at bounding box center [103, 214] width 166 height 88
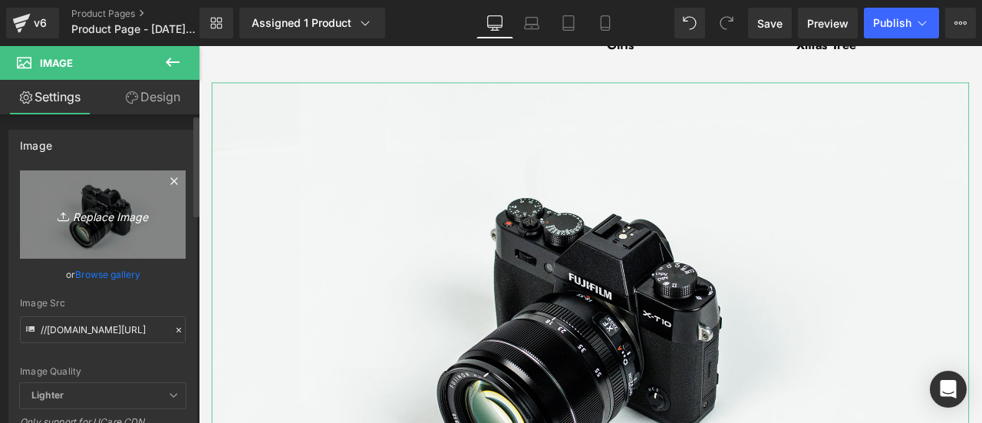
type input "C:\fakepath\详情Detail-45.jpg"
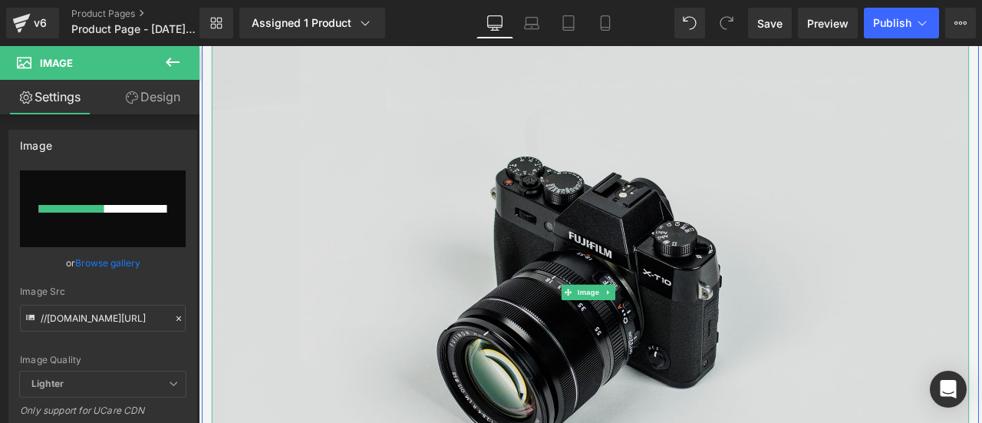
scroll to position [4821, 0]
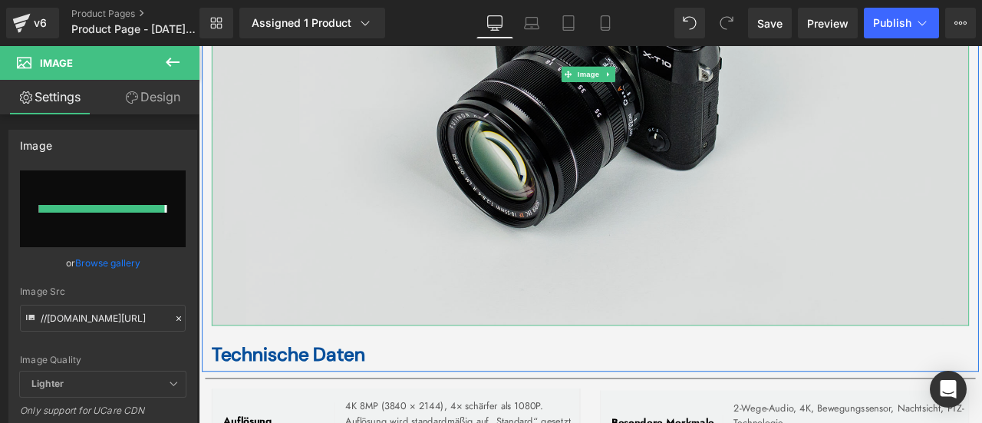
type input "https://ucarecdn.com/bffde5fe-78b9-45c8-bc59-480b0a2cdc05/-/format/auto/-/previ…"
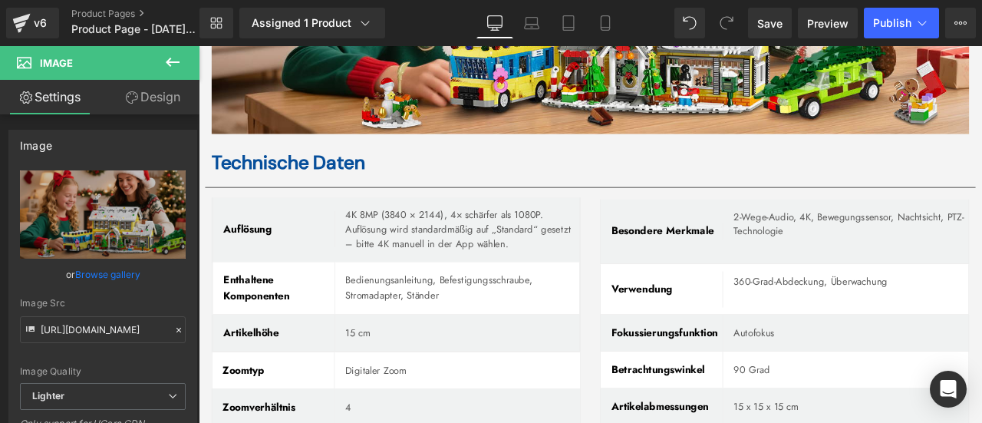
click at [187, 63] on button at bounding box center [173, 63] width 54 height 34
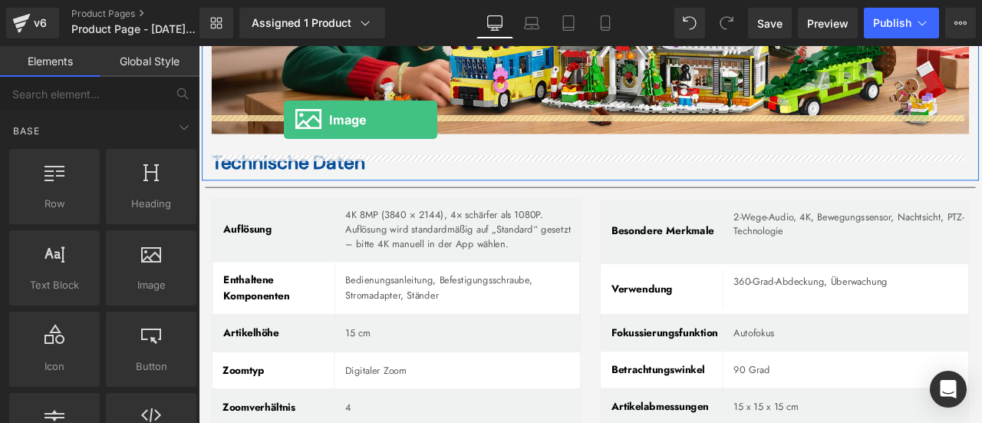
drag, startPoint x: 345, startPoint y: 302, endPoint x: 299, endPoint y: 134, distance: 174.1
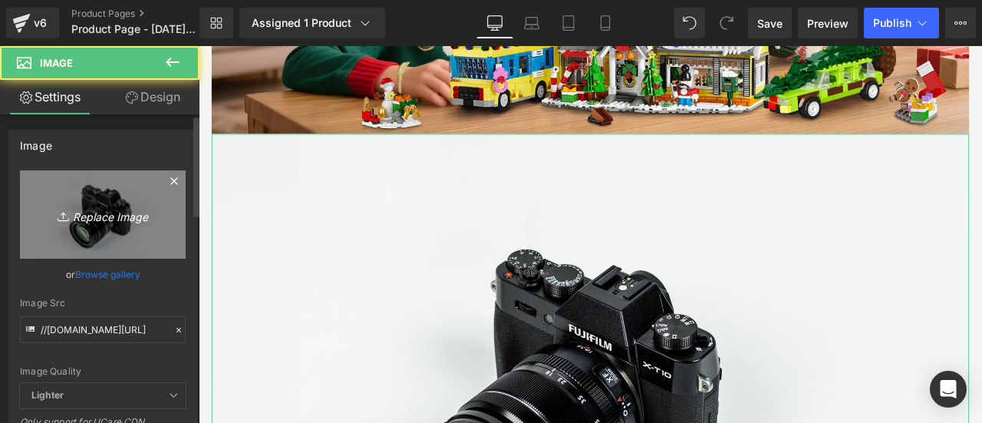
click at [71, 243] on link "Replace Image" at bounding box center [103, 214] width 166 height 88
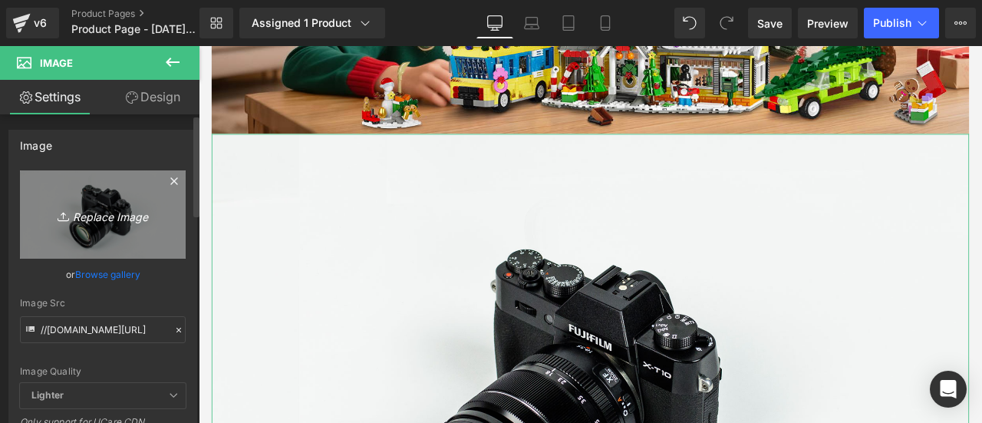
type input "C:\fakepath\详情Detail-46.jpg"
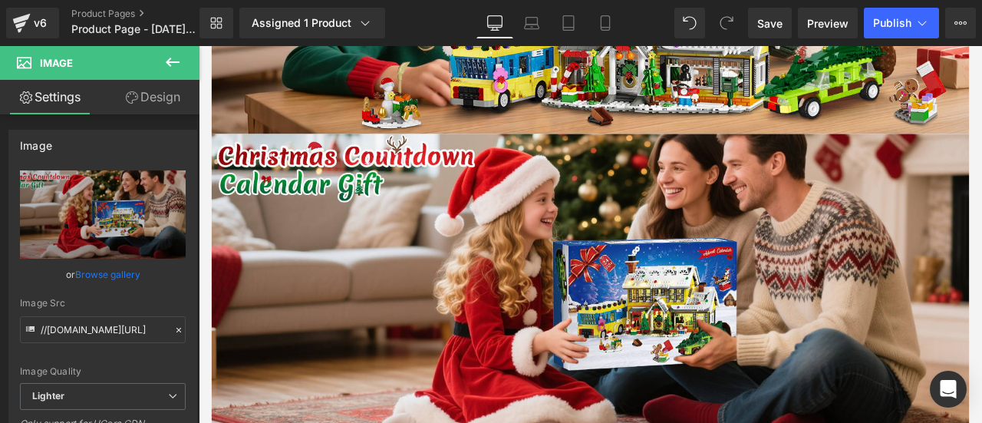
type input "https://ucarecdn.com/90dbf222-17b9-4c9a-a5da-c3df1693be1a/-/format/auto/-/previ…"
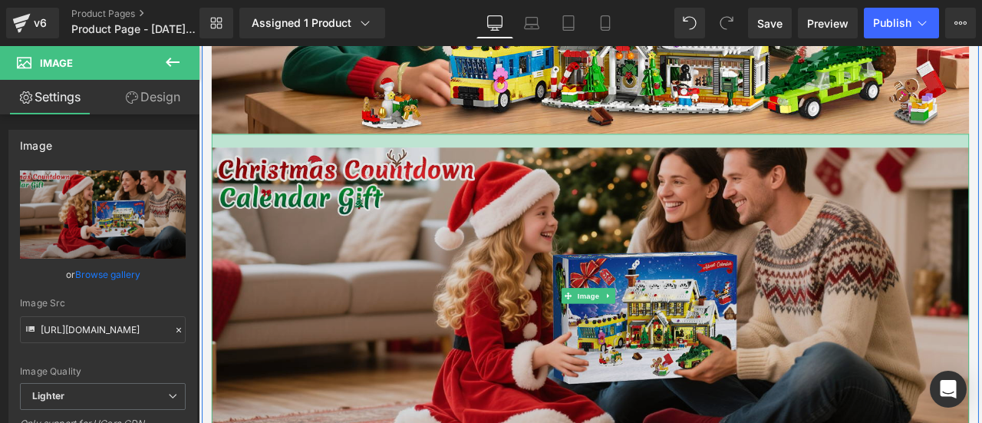
drag, startPoint x: 829, startPoint y: 128, endPoint x: 830, endPoint y: 144, distance: 16.1
click at [830, 150] on div "Image" at bounding box center [663, 342] width 898 height 385
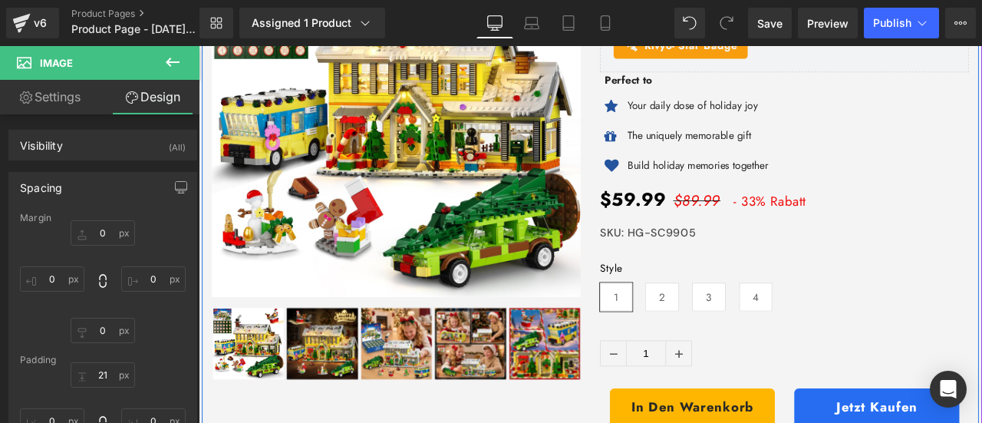
scroll to position [370, 0]
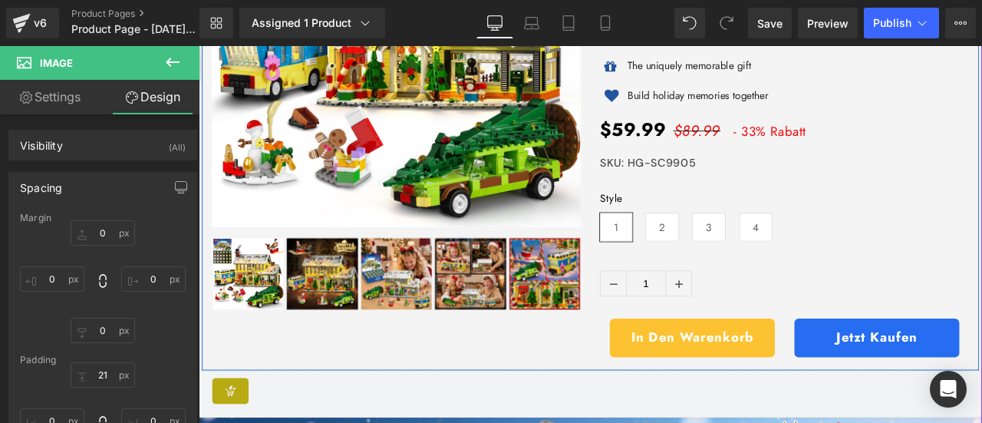
click at [766, 378] on div "In den Warenkorb (P) Cart Button" at bounding box center [784, 392] width 196 height 46
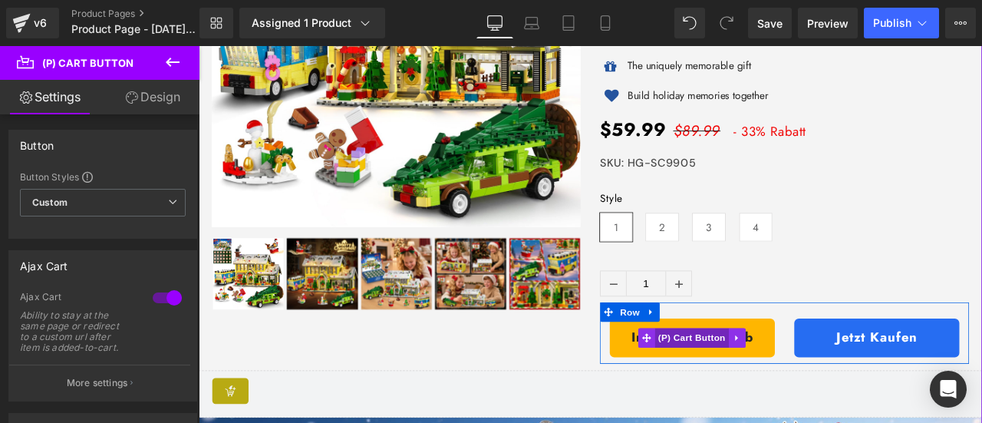
click at [748, 381] on span "(P) Cart Button" at bounding box center [783, 392] width 87 height 23
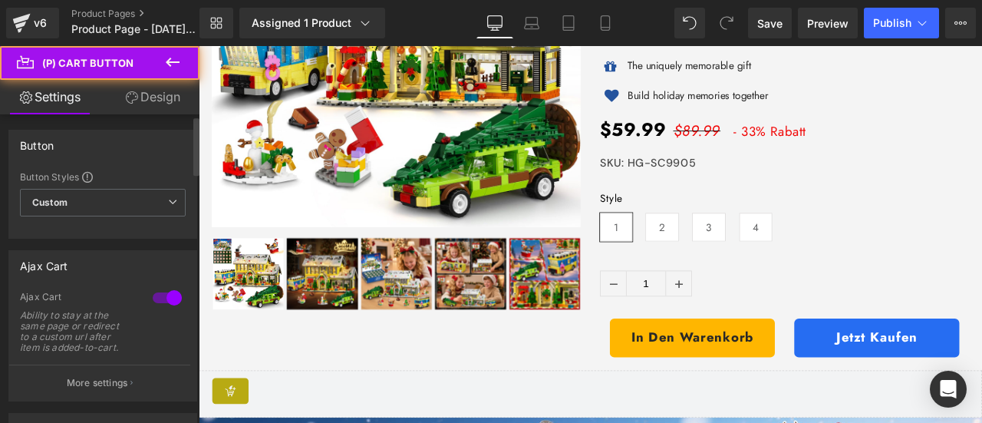
scroll to position [230, 0]
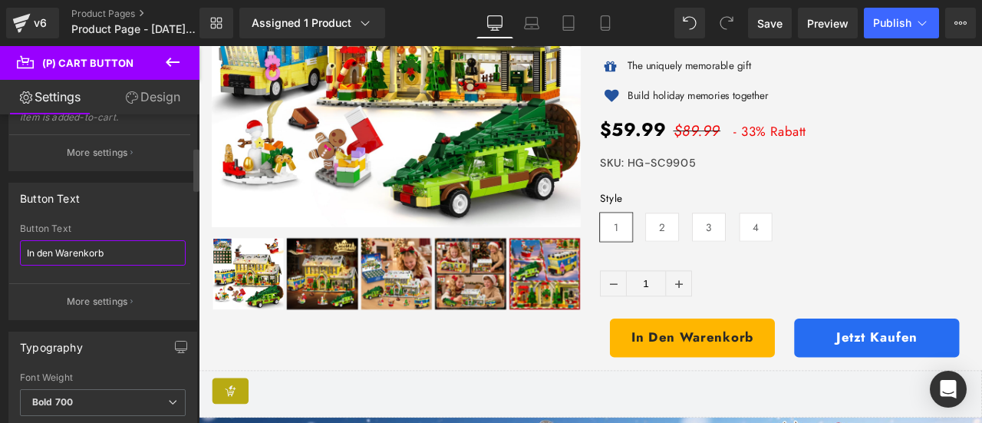
drag, startPoint x: 107, startPoint y: 249, endPoint x: 0, endPoint y: 243, distance: 107.6
click at [0, 243] on div "Button Text In den Warenkorb Button Text In den Warenkorb More settings" at bounding box center [103, 245] width 206 height 149
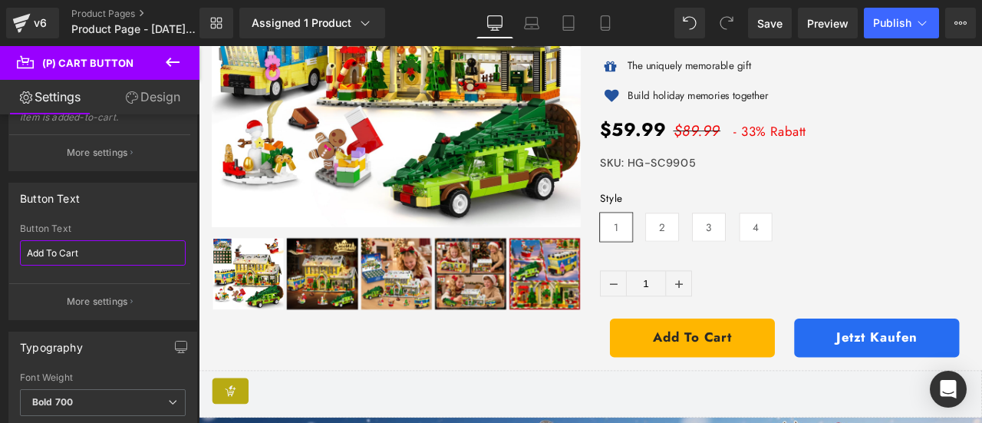
type input "Add To Cart"
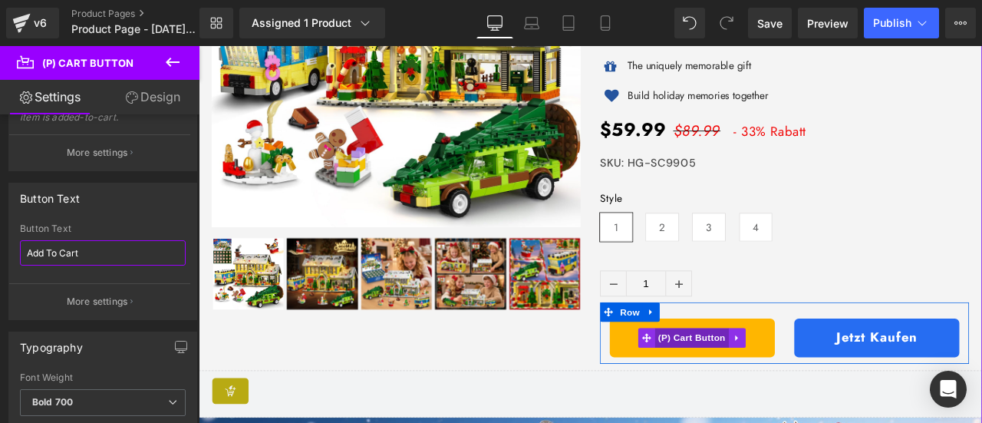
click at [741, 386] on span "(P) Cart Button" at bounding box center [783, 392] width 87 height 23
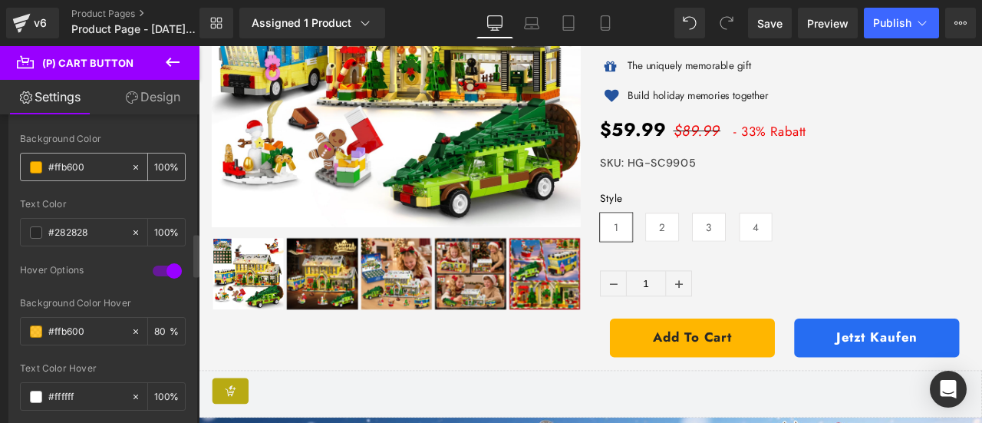
scroll to position [844, 0]
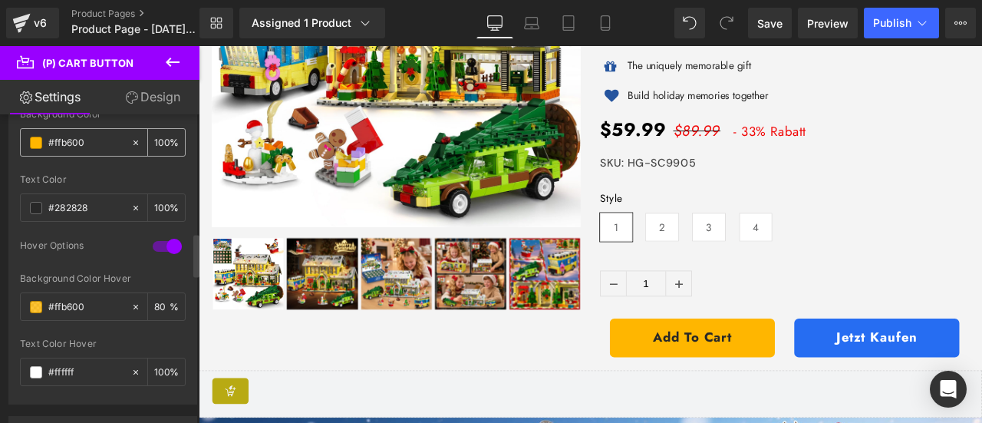
click at [37, 138] on span at bounding box center [36, 143] width 12 height 12
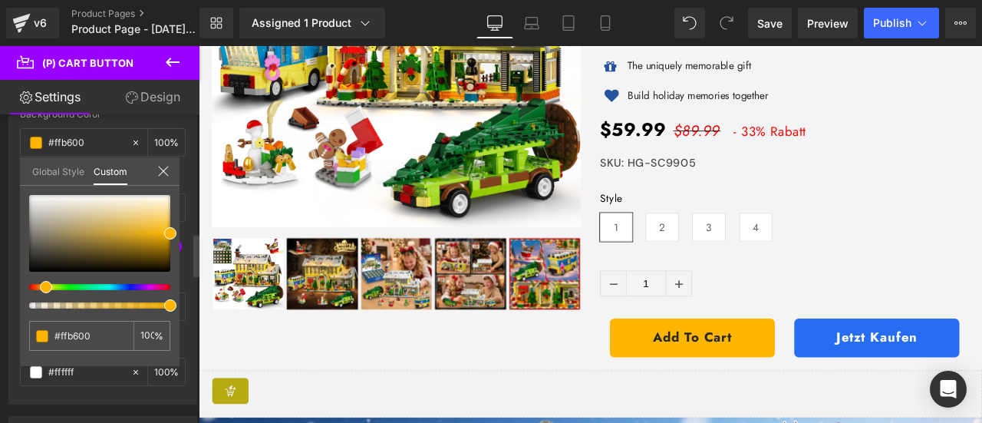
type input "#fffa00"
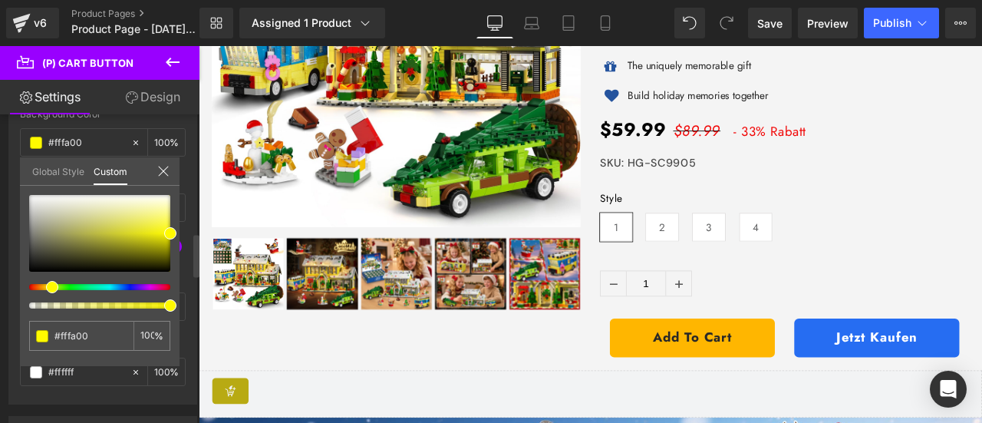
type input "#faff00"
type input "#f2ff00"
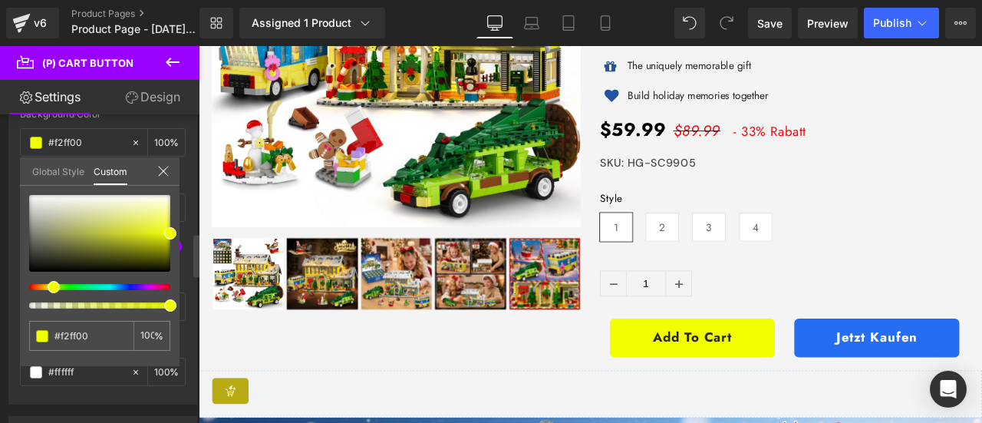
type input "#faff00"
type input "#fffa00"
type input "#fff200"
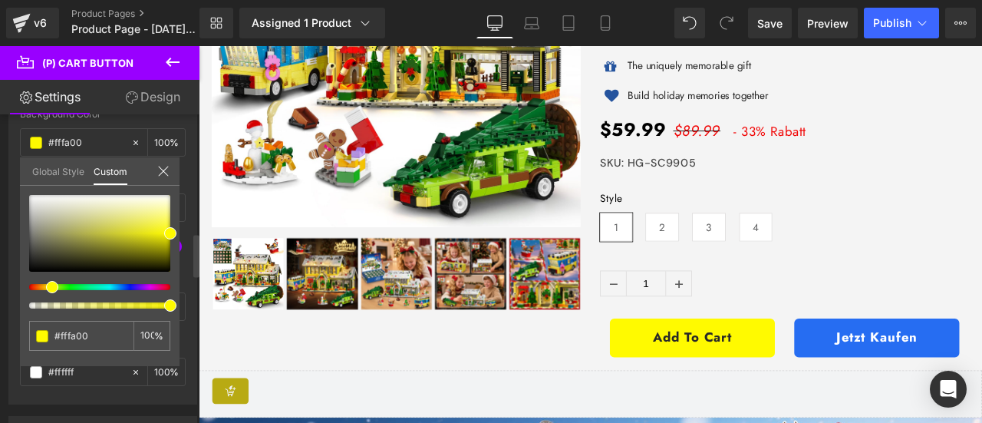
type input "#fff200"
type input "#ffe900"
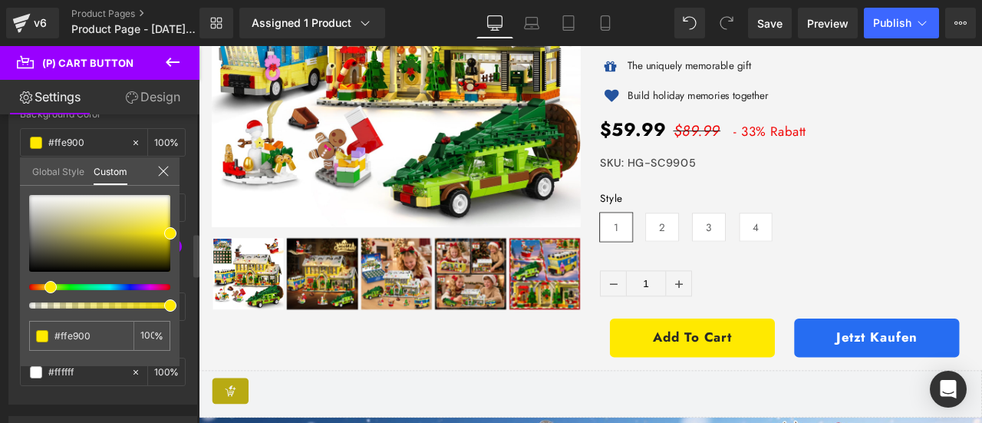
type input "#fff200"
type input "#ffe900"
type input "#ffe100"
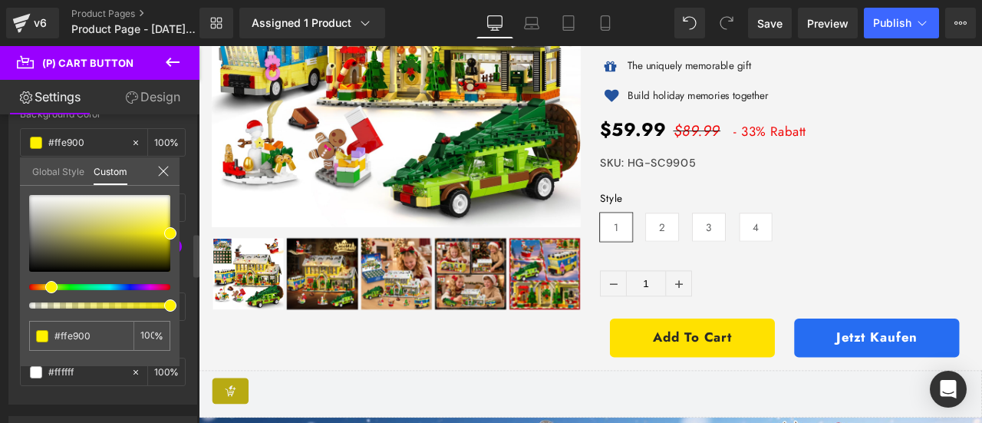
type input "#ffe100"
type input "#ffd000"
type input "#ffc700"
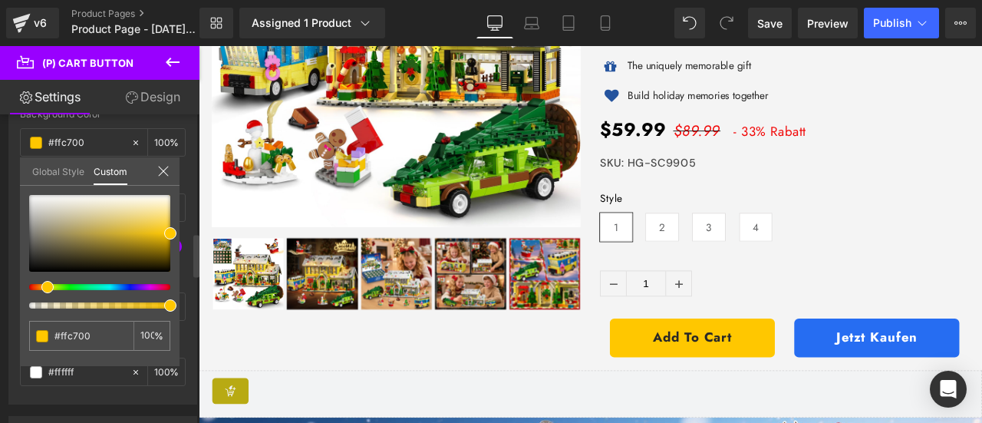
type input "#ffd800"
type input "#ffe900"
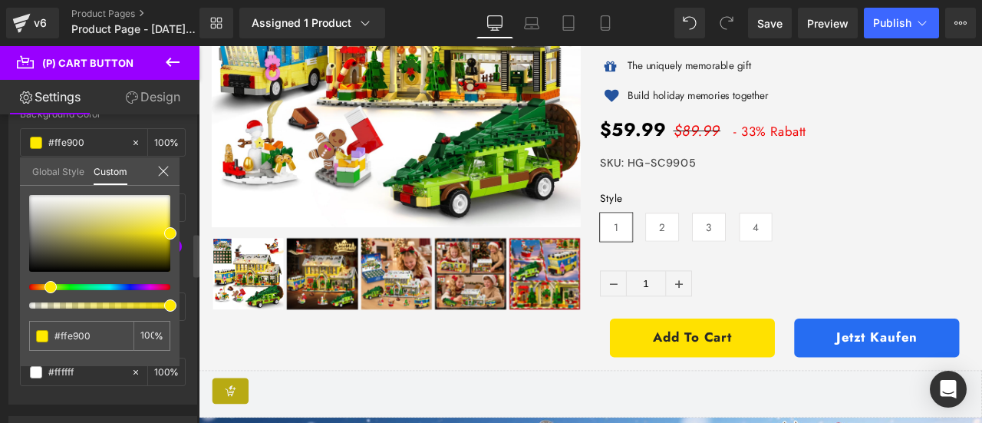
type input "#ffe100"
type input "#ffd800"
type input "#ffd000"
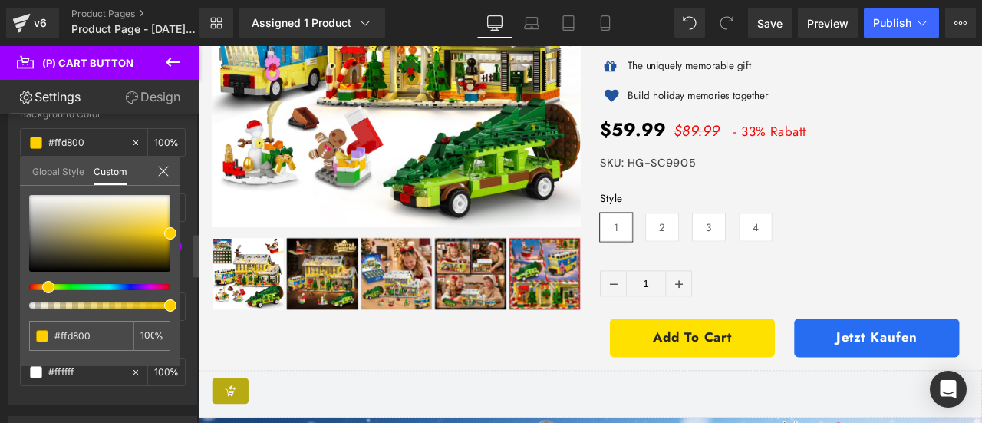
type input "#ffd000"
type input "#ffc700"
type input "#ffbf00"
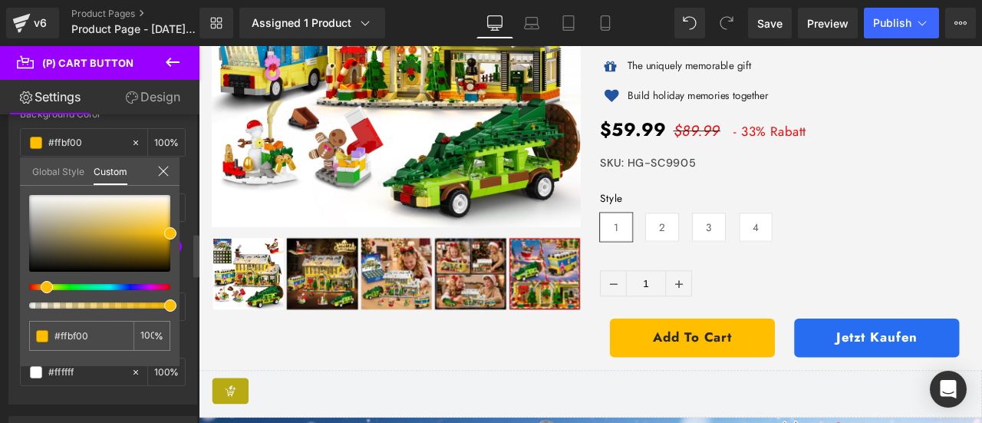
type input "#ffb600"
type input "#ffae00"
type input "#ffa500"
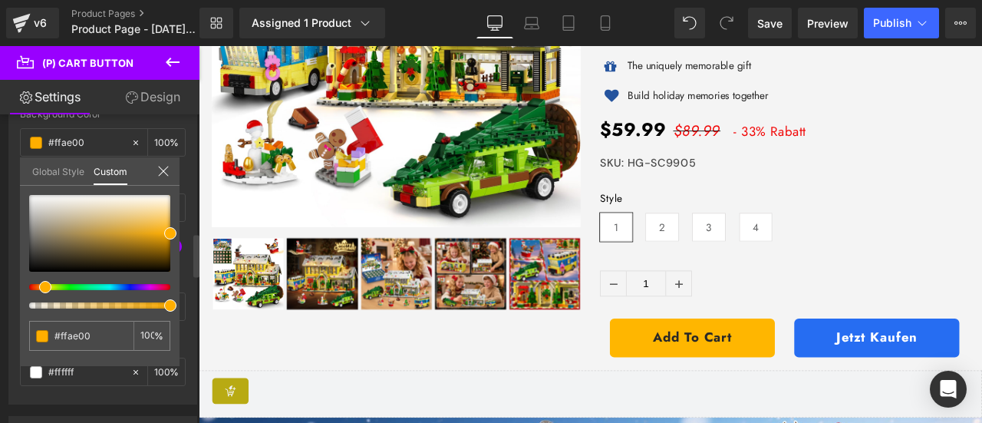
type input "#ffa500"
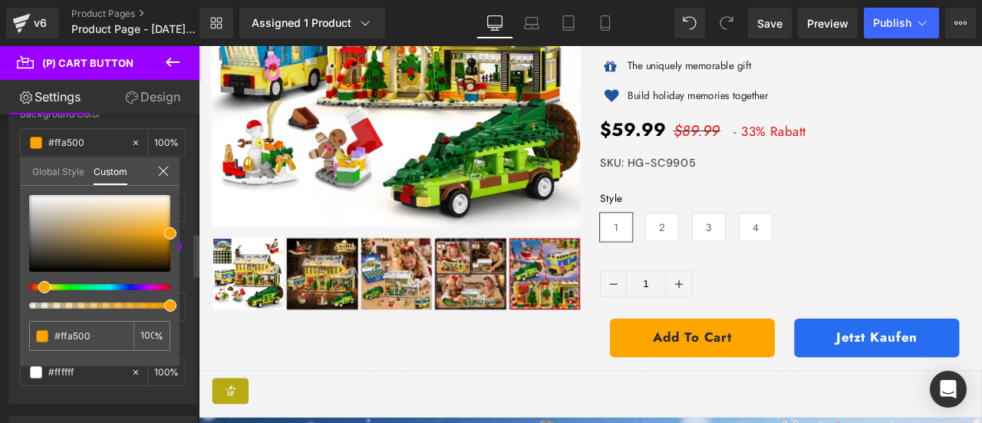
type input "#ffae00"
type input "#ffbf00"
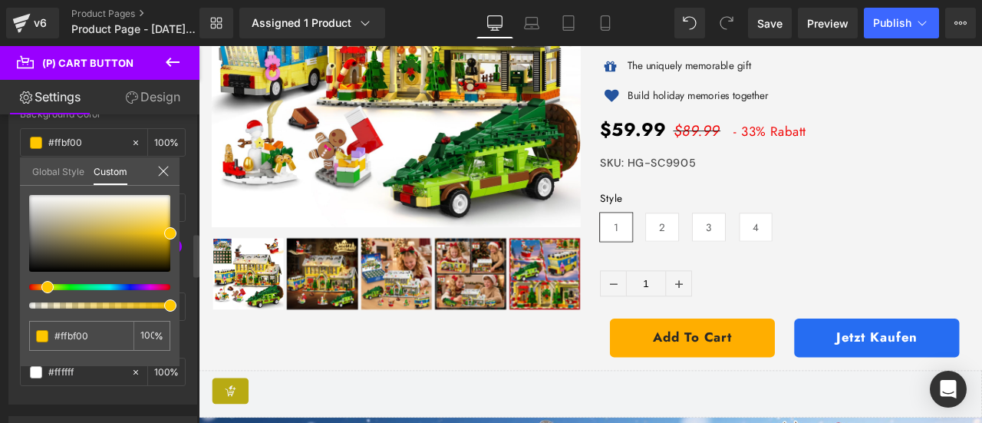
type input "#ffc700"
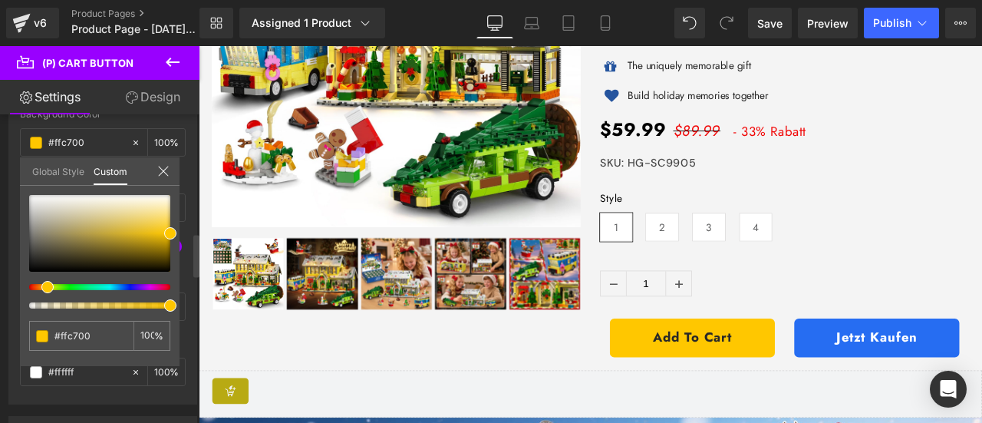
type input "#ffd000"
type input "#ffc700"
type input "#ffbf00"
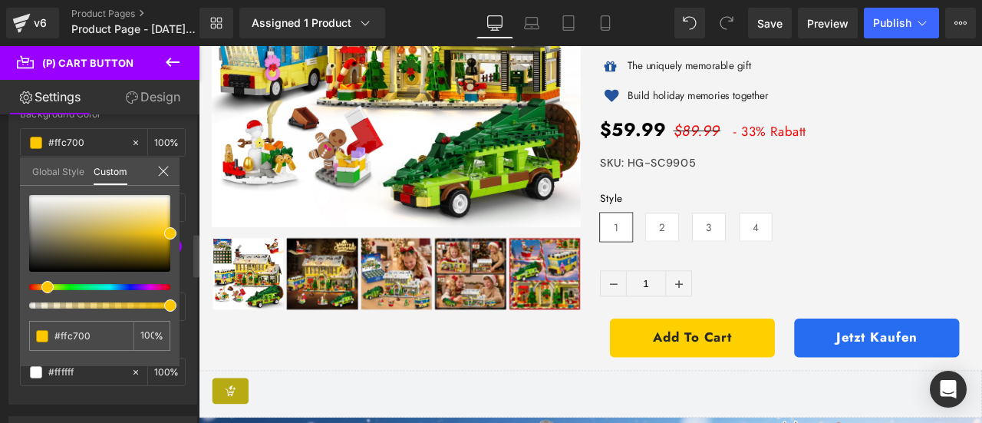
type input "#ffbf00"
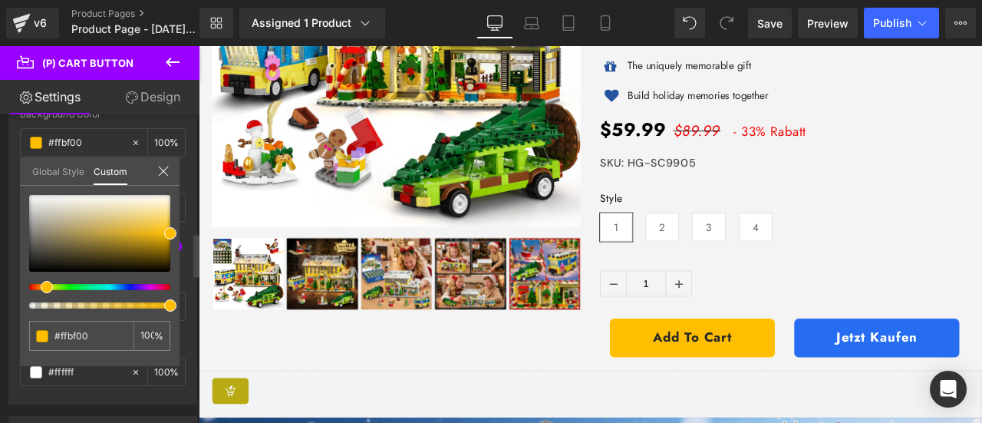
type input "#ffb600"
type input "#ffbf00"
type input "#ffc700"
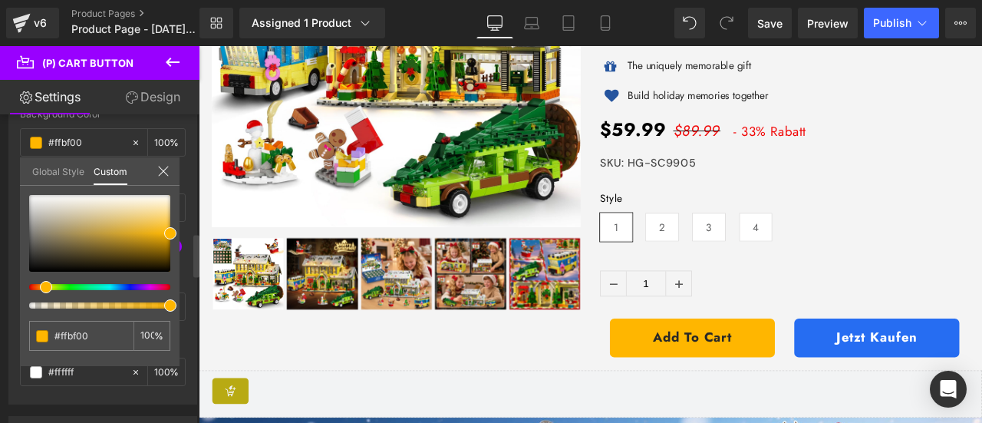
type input "#ffc700"
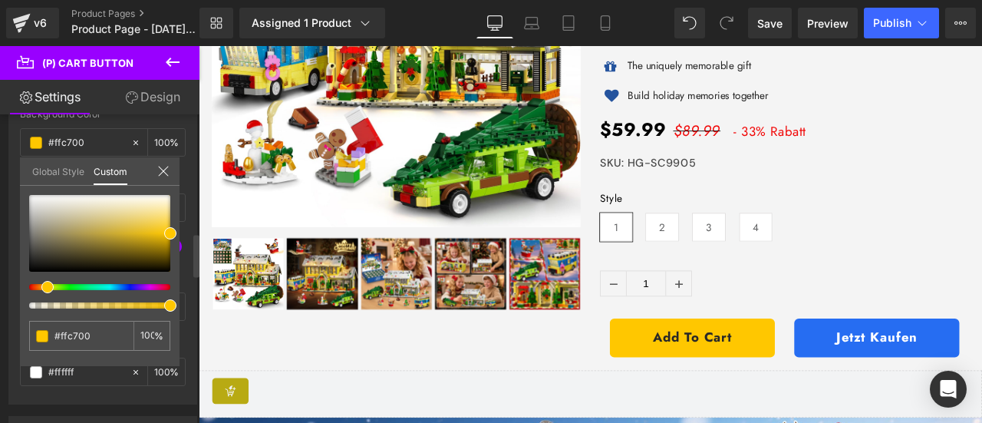
click at [45, 286] on span at bounding box center [47, 287] width 12 height 12
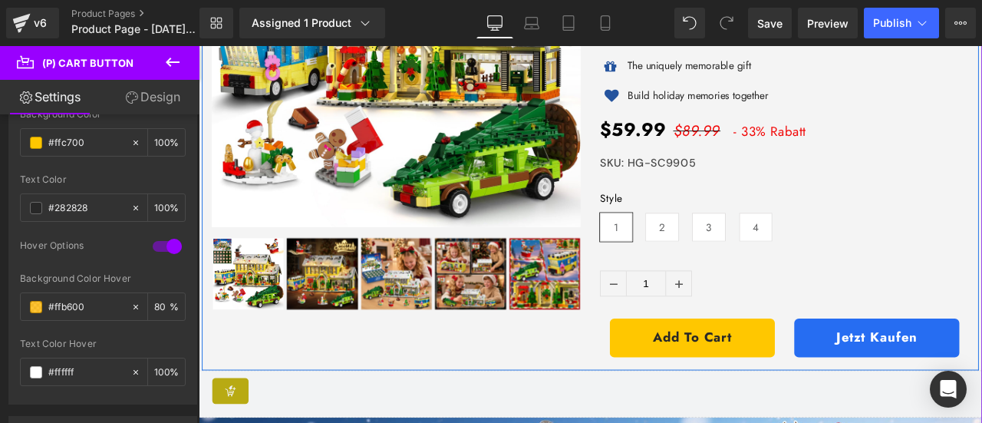
type input "In den Warenkorb"
type input "#ffb600"
type input "100"
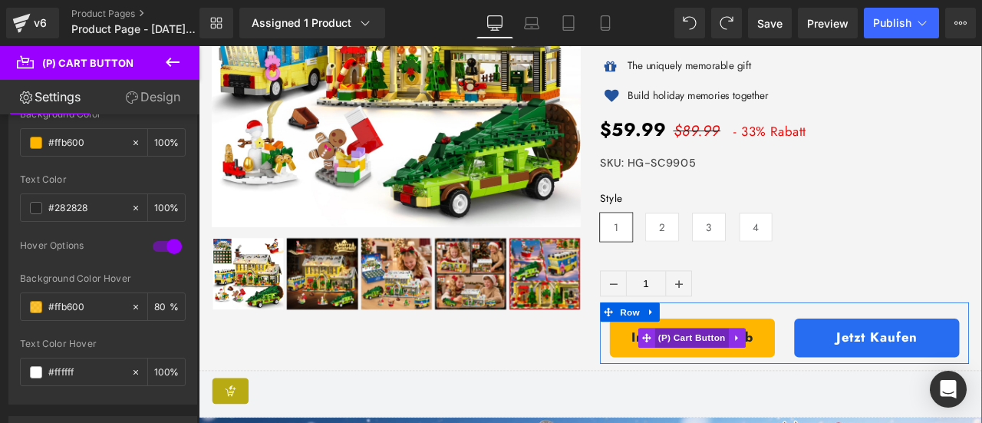
click at [802, 385] on span "(P) Cart Button" at bounding box center [783, 392] width 87 height 23
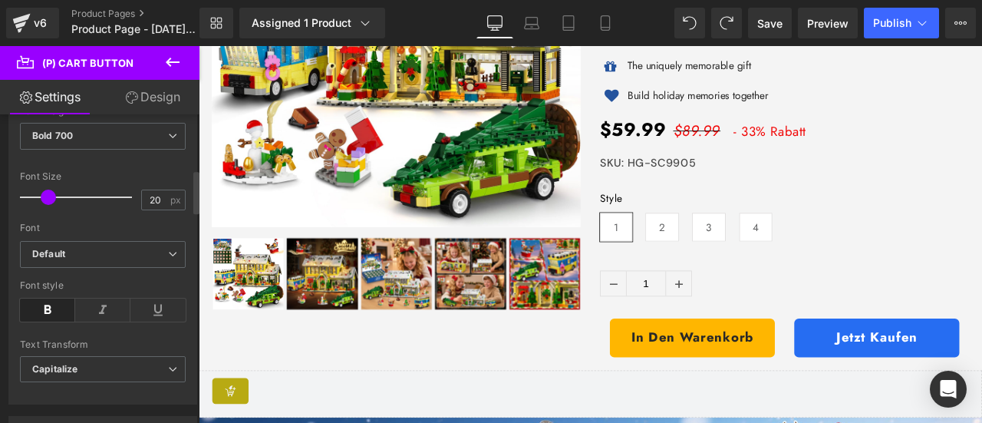
scroll to position [384, 0]
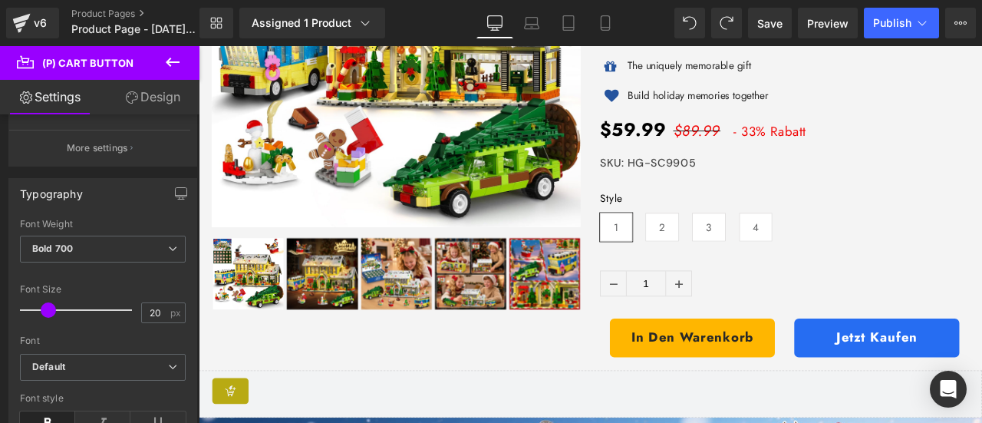
click at [170, 61] on icon at bounding box center [172, 62] width 18 height 18
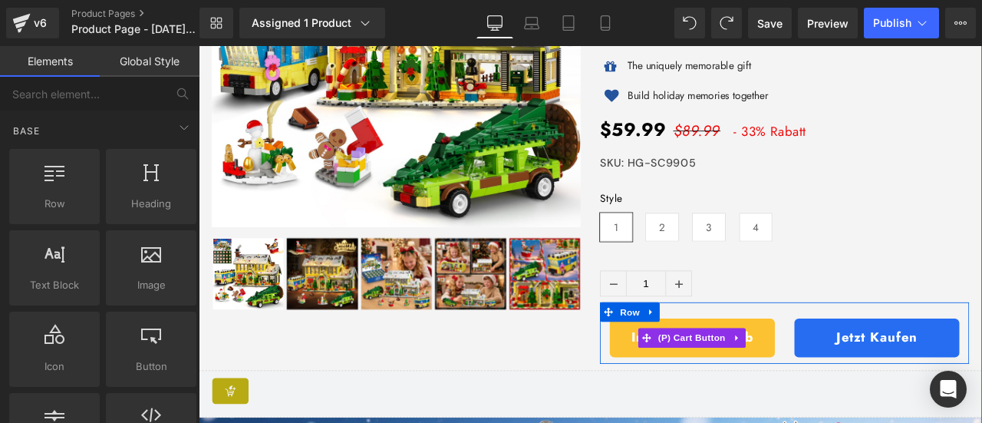
click at [769, 372] on button "In den Warenkorb" at bounding box center [784, 392] width 196 height 46
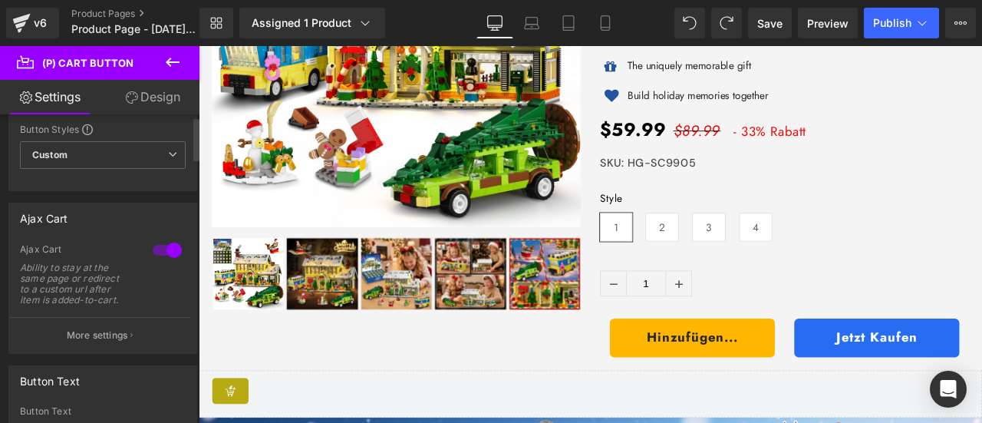
scroll to position [153, 0]
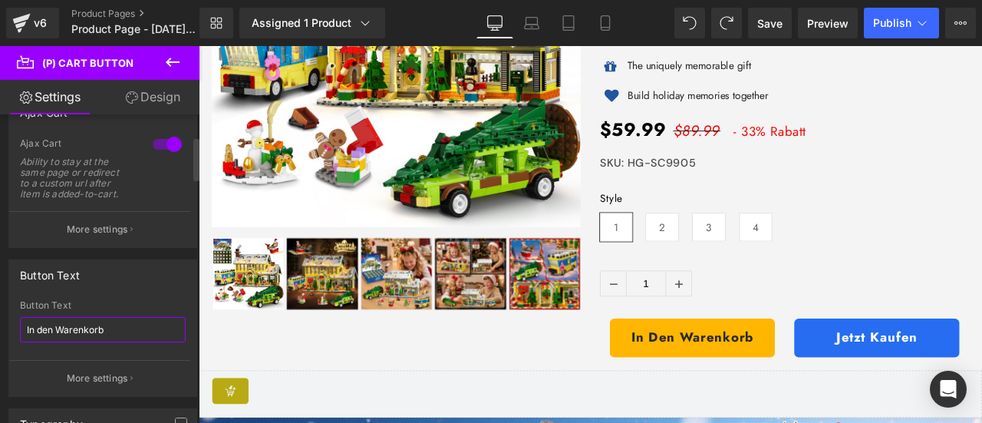
drag, startPoint x: 124, startPoint y: 319, endPoint x: 0, endPoint y: 322, distance: 123.6
click at [0, 322] on div "Button Text In den Warenkorb Button Text In den Warenkorb More settings" at bounding box center [103, 322] width 206 height 149
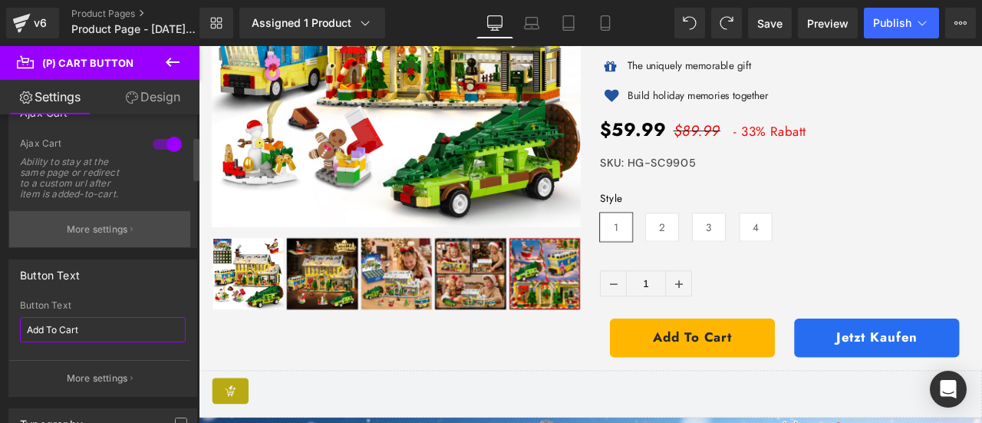
type input "Add To Cart"
click at [117, 234] on p "More settings" at bounding box center [97, 230] width 61 height 14
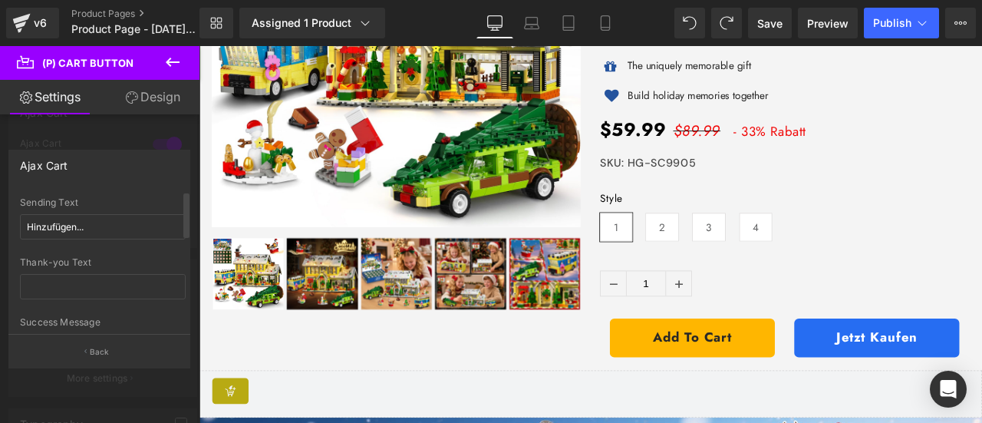
scroll to position [77, 0]
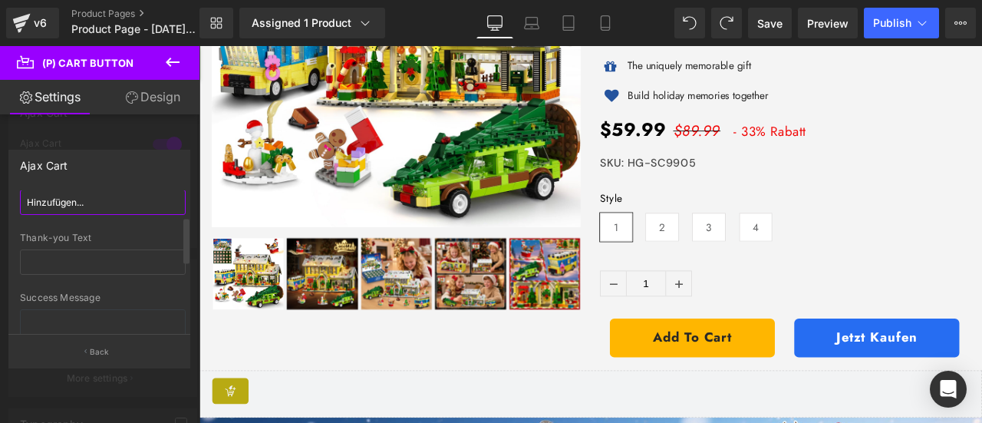
click at [104, 198] on input "Hinzufügen..." at bounding box center [103, 202] width 166 height 25
drag, startPoint x: 75, startPoint y: 204, endPoint x: 0, endPoint y: 204, distance: 75.2
click at [0, 204] on div "Ajax Cart cart Goto Custom Checkout Cart Custom Url Pick Link Hinzufügen... Sen…" at bounding box center [100, 252] width 200 height 229
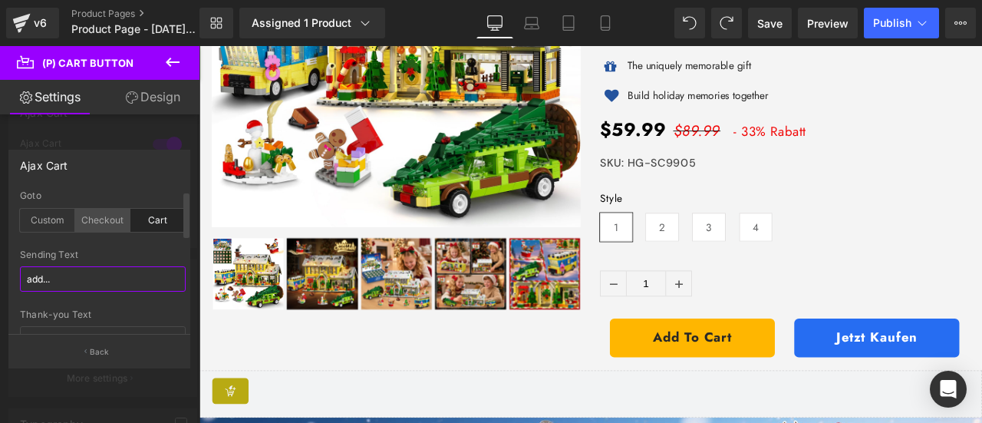
type input "add..."
click at [96, 220] on div "Checkout" at bounding box center [102, 220] width 55 height 23
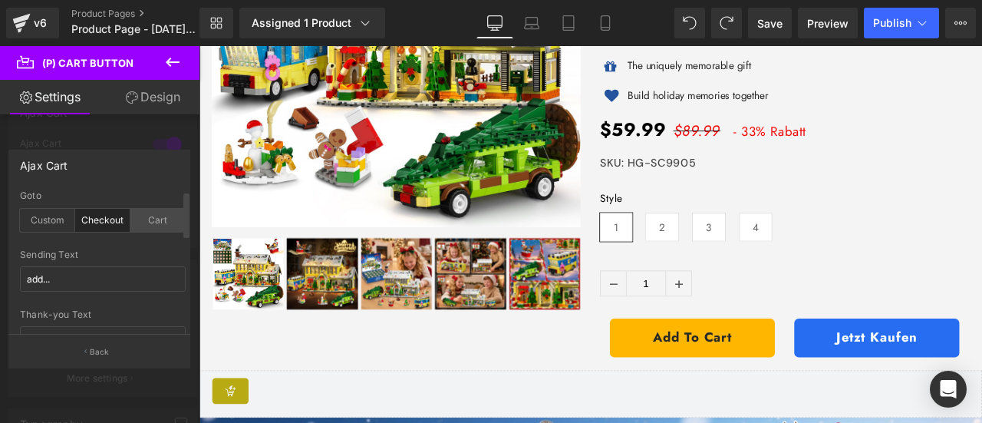
click at [153, 220] on div "Cart" at bounding box center [157, 220] width 55 height 23
click at [125, 377] on div at bounding box center [100, 238] width 200 height 385
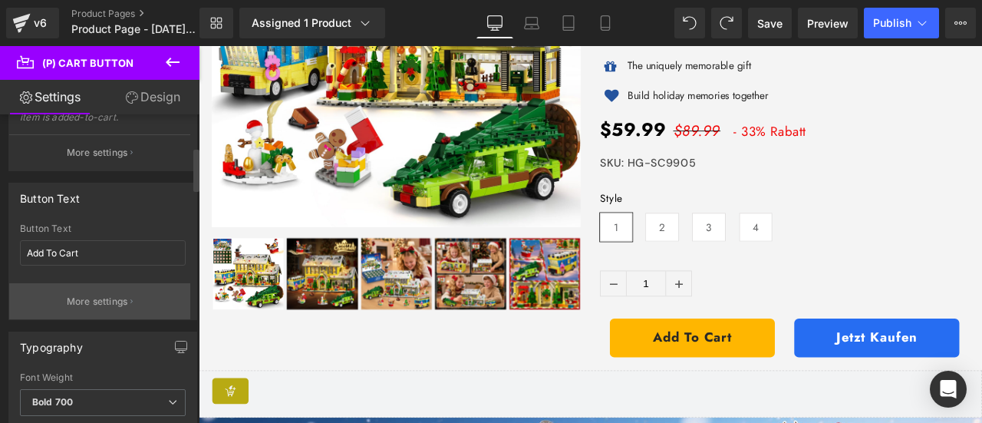
scroll to position [307, 0]
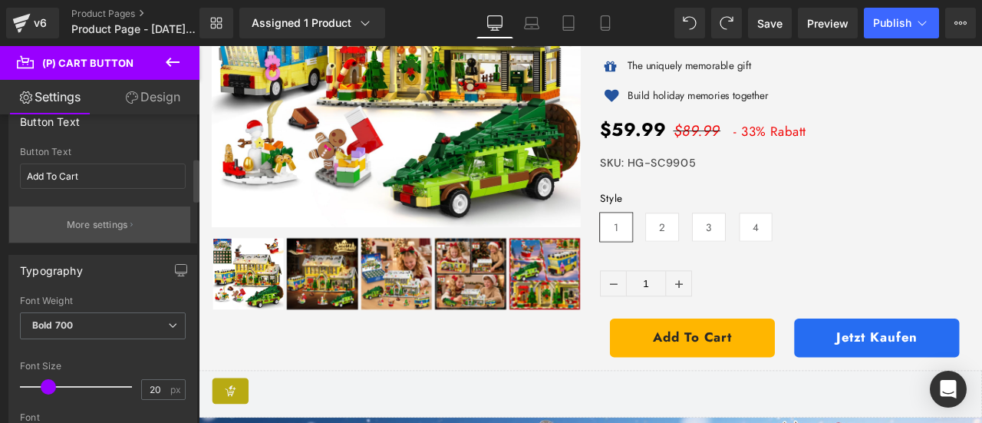
click at [115, 223] on p "More settings" at bounding box center [97, 225] width 61 height 14
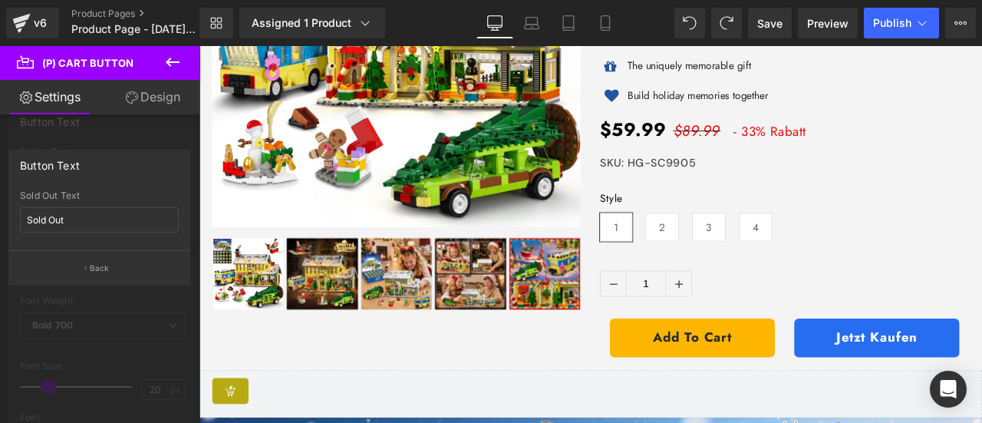
click at [127, 311] on div at bounding box center [100, 238] width 200 height 385
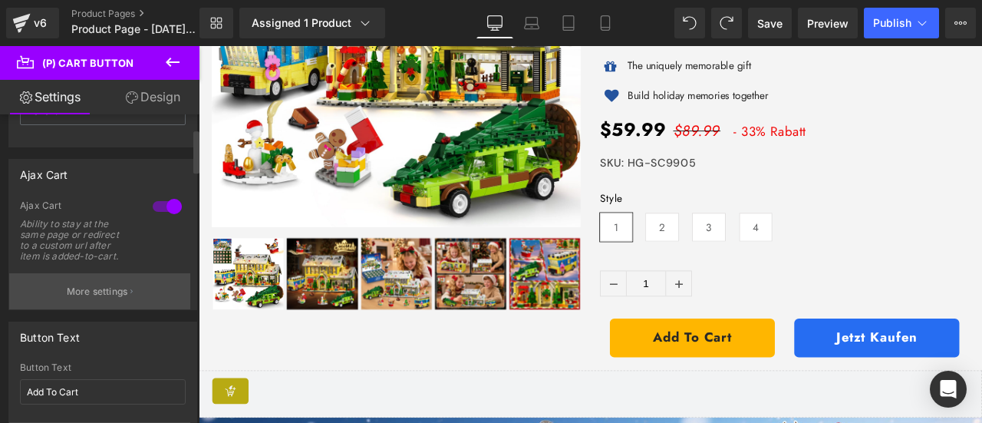
scroll to position [77, 0]
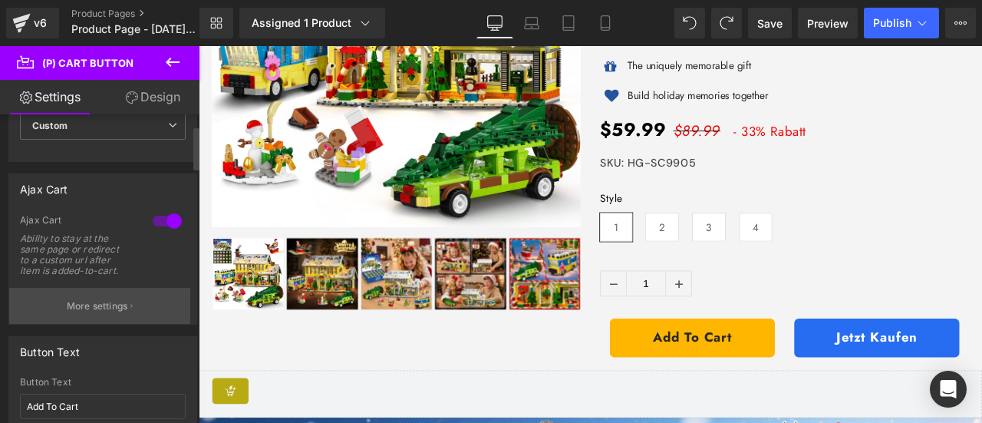
click at [132, 302] on icon "button" at bounding box center [131, 306] width 2 height 8
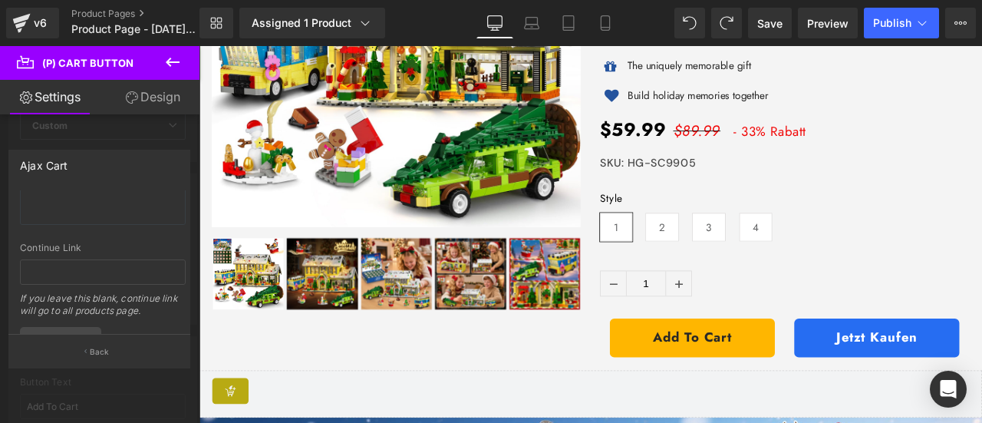
scroll to position [281, 0]
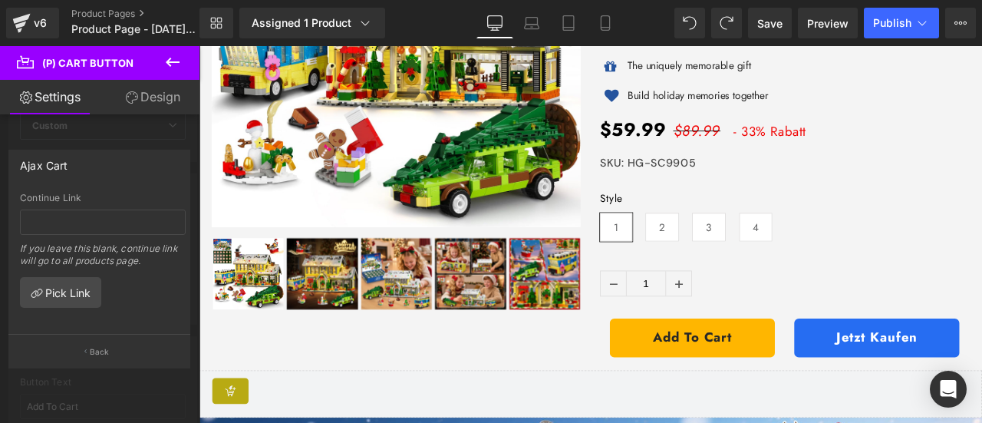
click at [127, 377] on div at bounding box center [100, 238] width 200 height 385
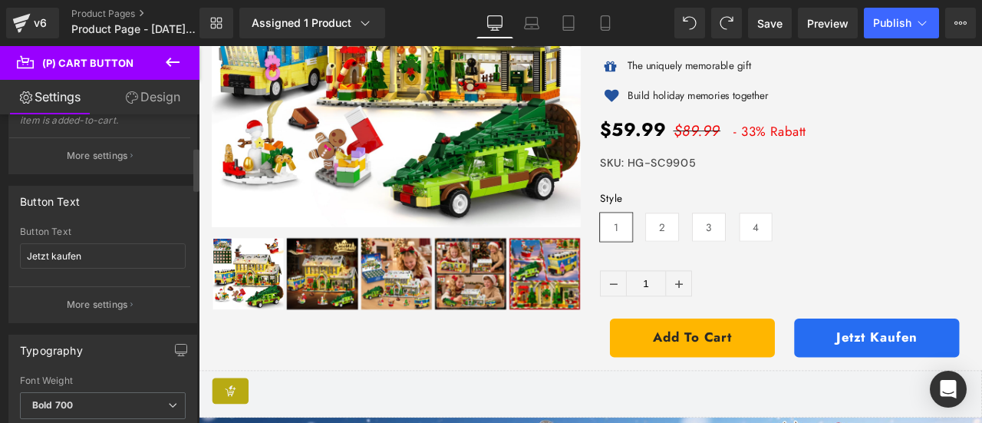
scroll to position [230, 0]
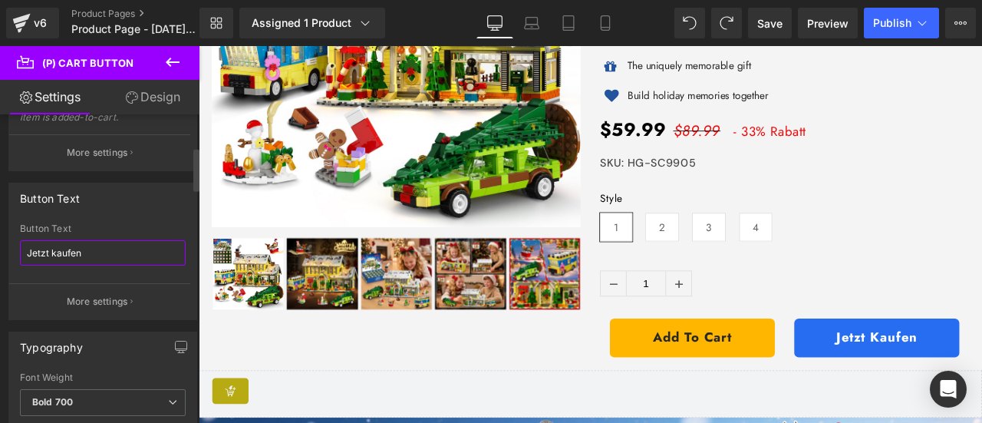
drag, startPoint x: 101, startPoint y: 249, endPoint x: 0, endPoint y: 248, distance: 100.6
click at [0, 248] on div "Button Text Jetzt kaufen Button Text Jetzt kaufen More settings" at bounding box center [103, 245] width 206 height 149
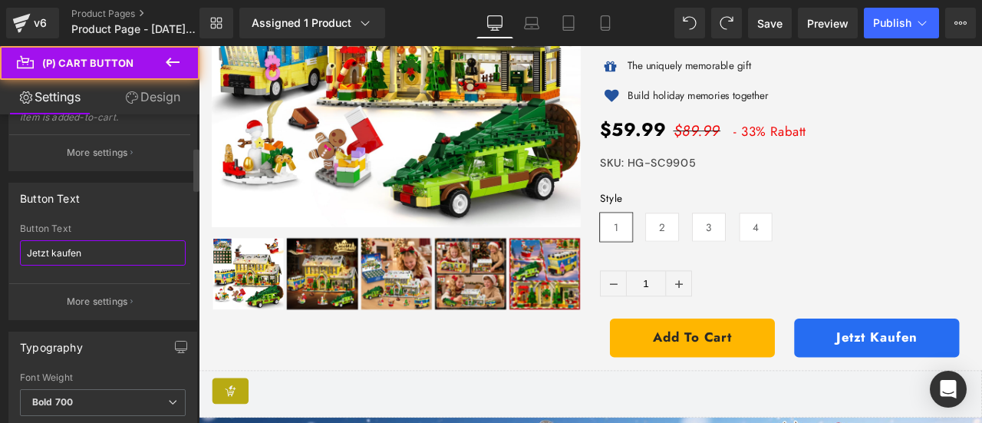
paste input "BUY IT NOW"
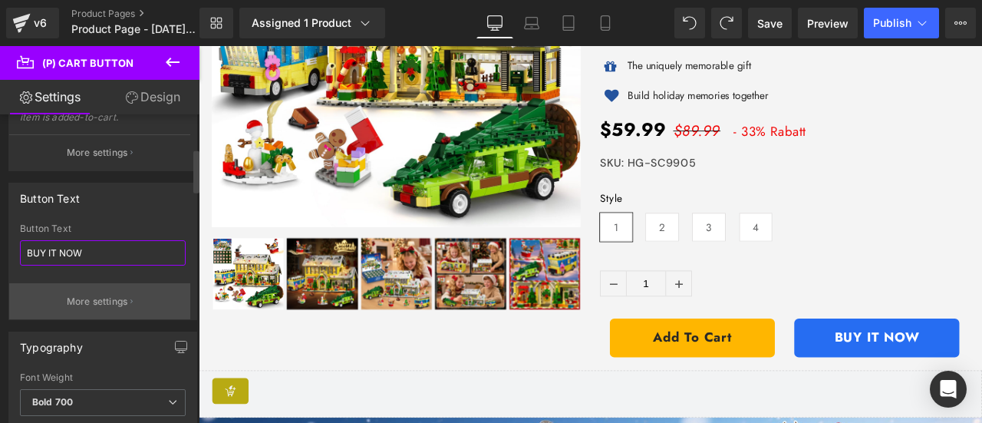
scroll to position [307, 0]
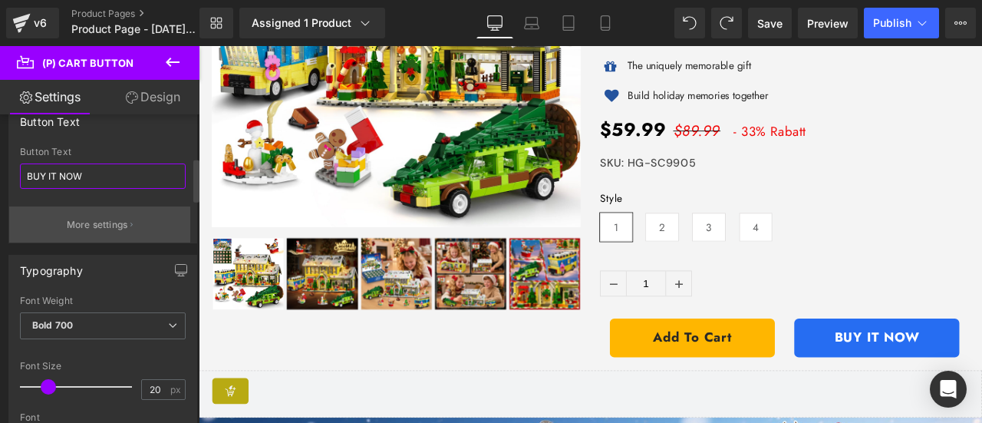
type input "BUY IT NOW"
click at [107, 226] on p "More settings" at bounding box center [97, 225] width 61 height 14
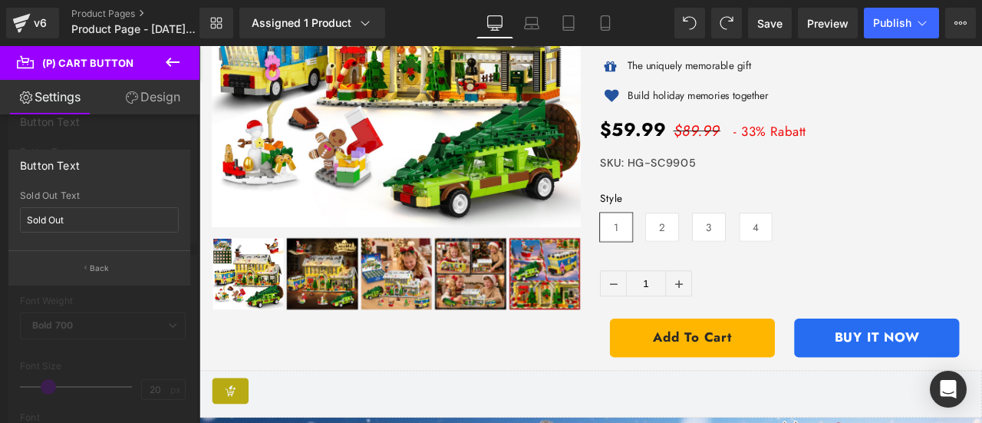
click at [107, 308] on div at bounding box center [100, 238] width 200 height 385
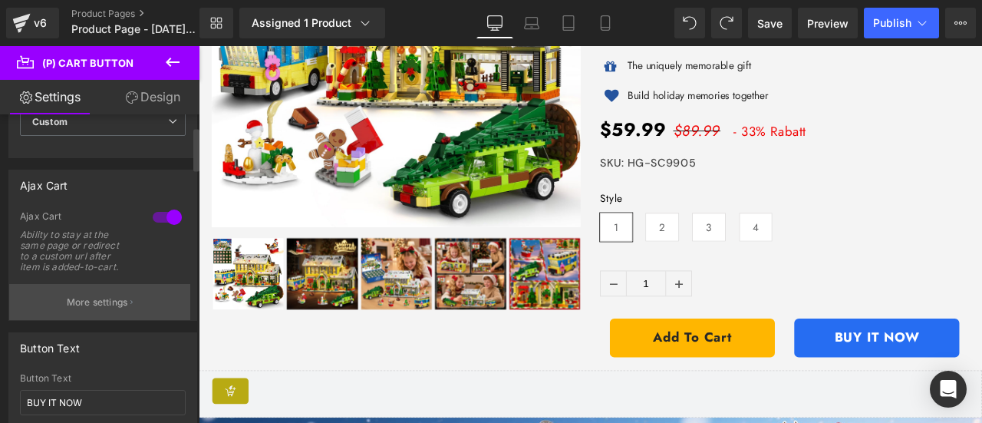
scroll to position [77, 0]
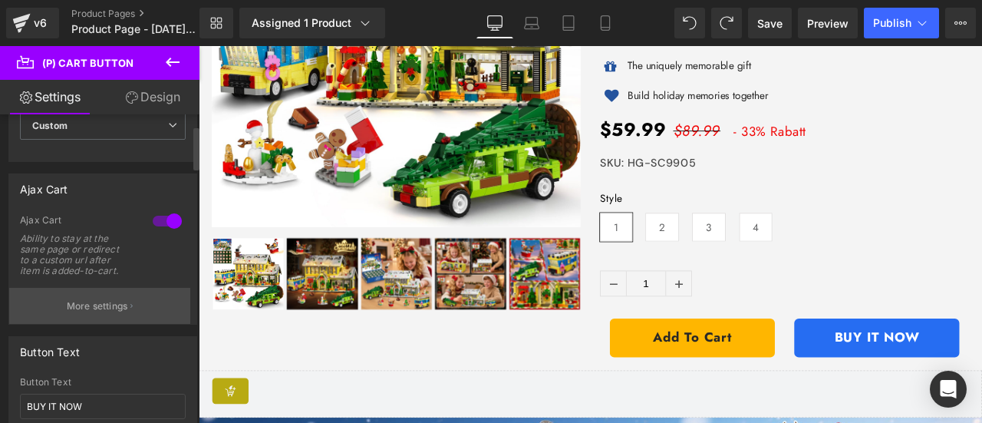
click at [121, 307] on p "More settings" at bounding box center [97, 306] width 61 height 14
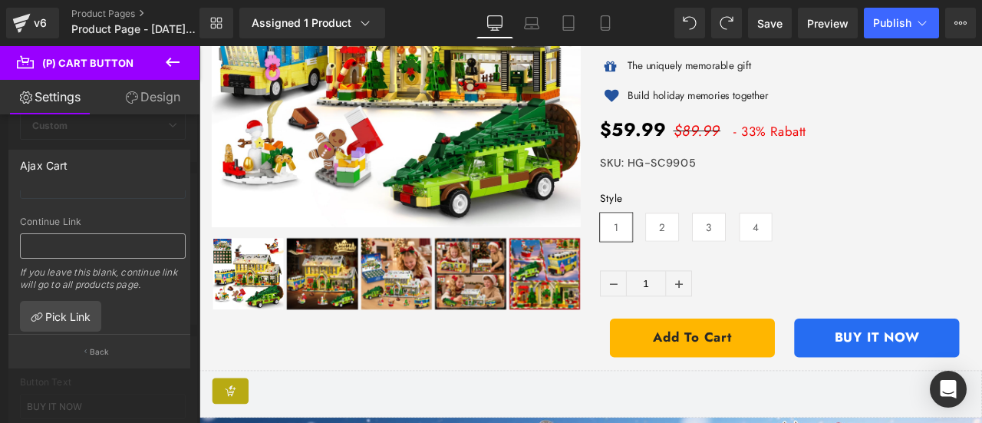
scroll to position [281, 0]
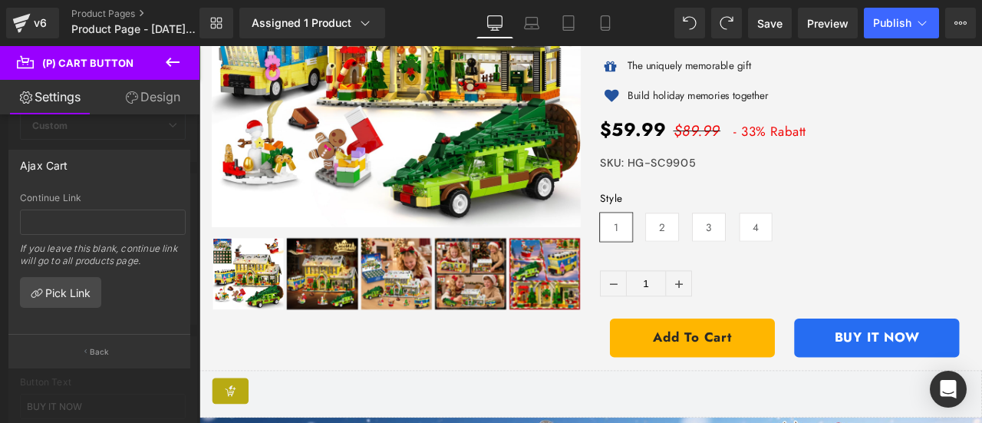
click at [161, 384] on div at bounding box center [100, 238] width 200 height 385
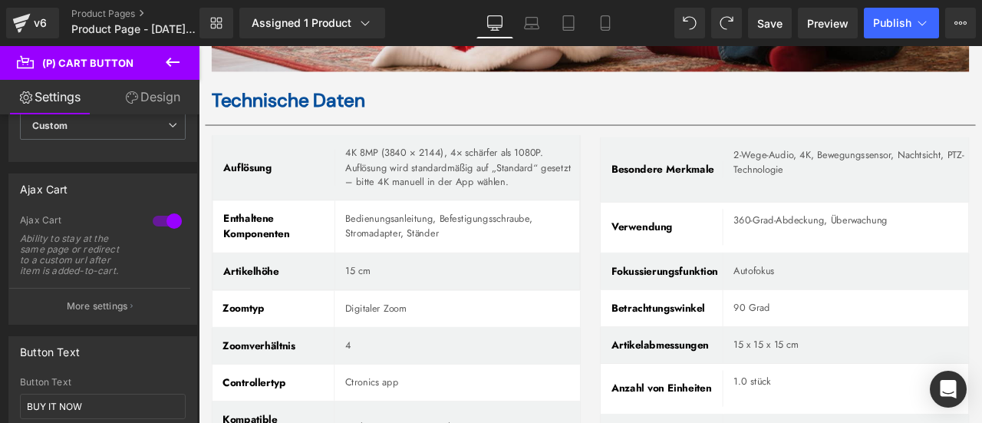
scroll to position [5219, 0]
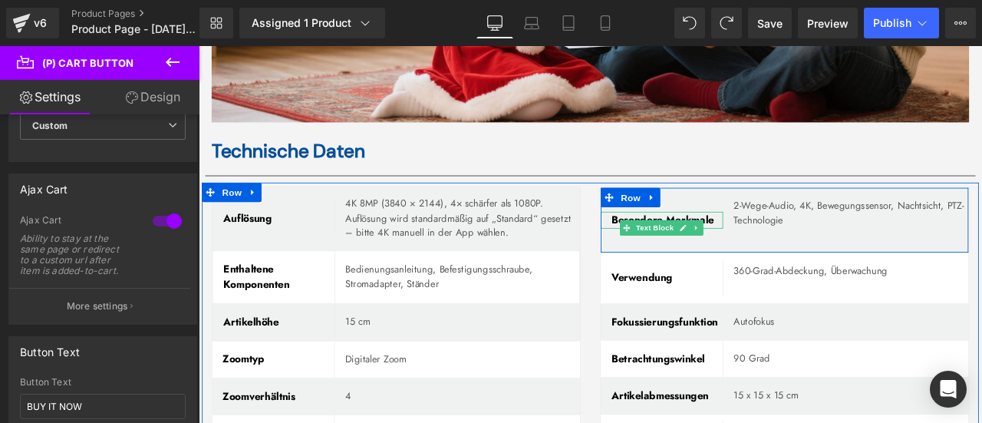
click at [688, 243] on b "Besondere Merkmale" at bounding box center [749, 252] width 122 height 18
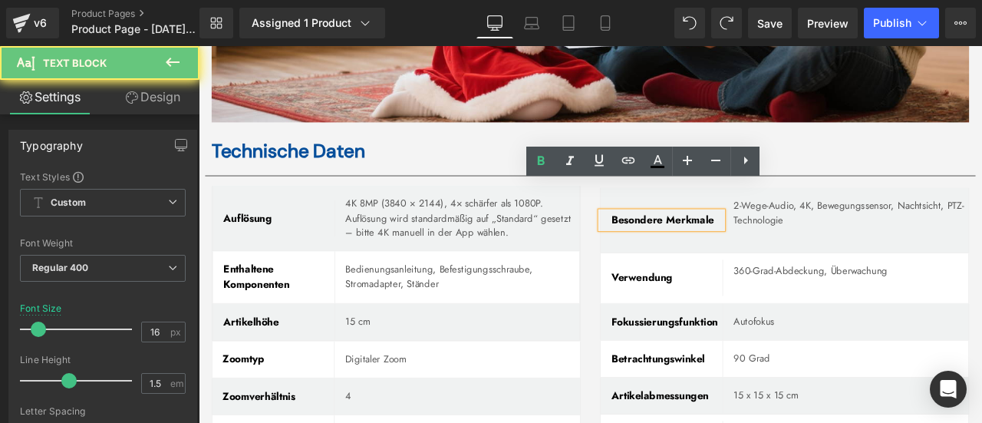
click at [688, 243] on b "Besondere Merkmale" at bounding box center [749, 252] width 122 height 18
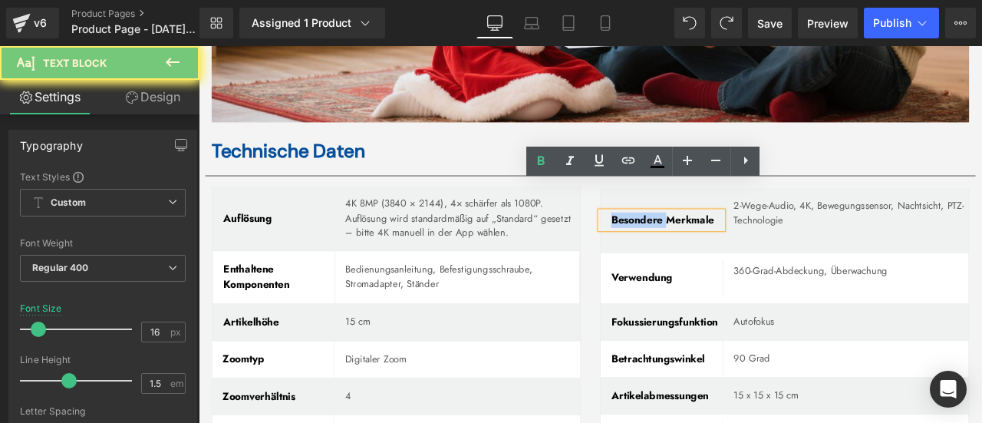
paste div
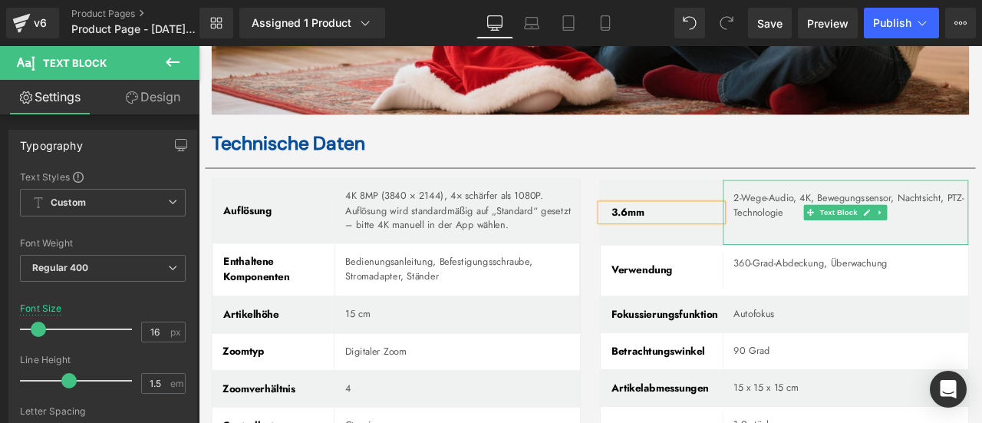
click at [838, 217] on p "2-Wege-Audio, 4K, Bewegungssensor, Nachtsicht, PTZ-Technologie" at bounding box center [972, 234] width 278 height 35
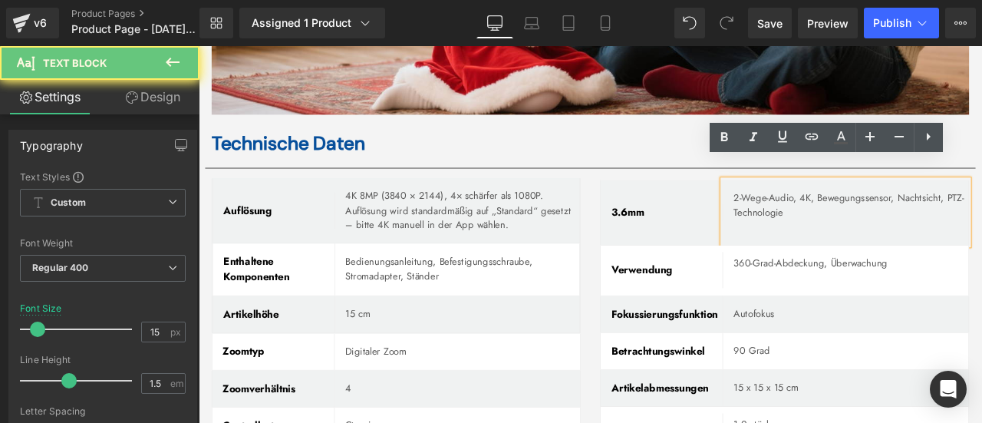
click at [838, 217] on p "2-Wege-Audio, 4K, Bewegungssensor, Nachtsicht, PTZ-Technologie" at bounding box center [972, 234] width 278 height 35
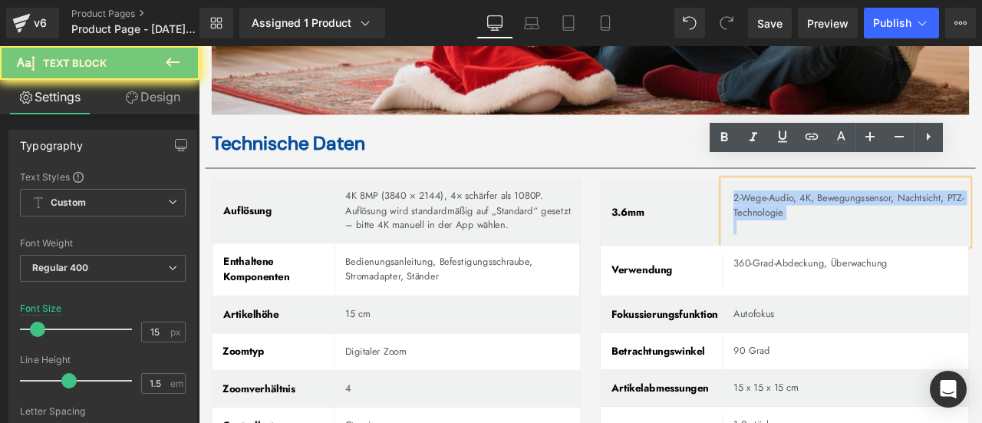
click at [838, 217] on p "2-Wege-Audio, 4K, Bewegungssensor, Nachtsicht, PTZ-Technologie" at bounding box center [972, 234] width 278 height 35
paste div
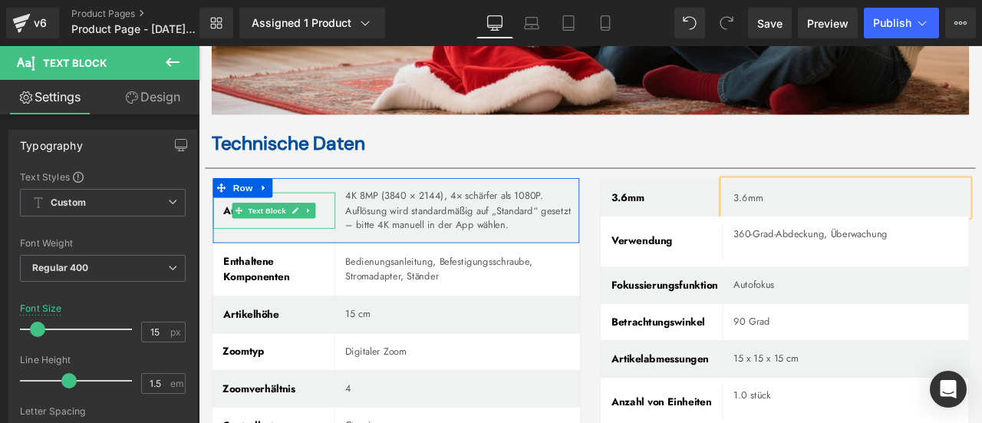
drag, startPoint x: 307, startPoint y: 218, endPoint x: 281, endPoint y: 220, distance: 26.1
click at [309, 237] on icon at bounding box center [313, 241] width 8 height 8
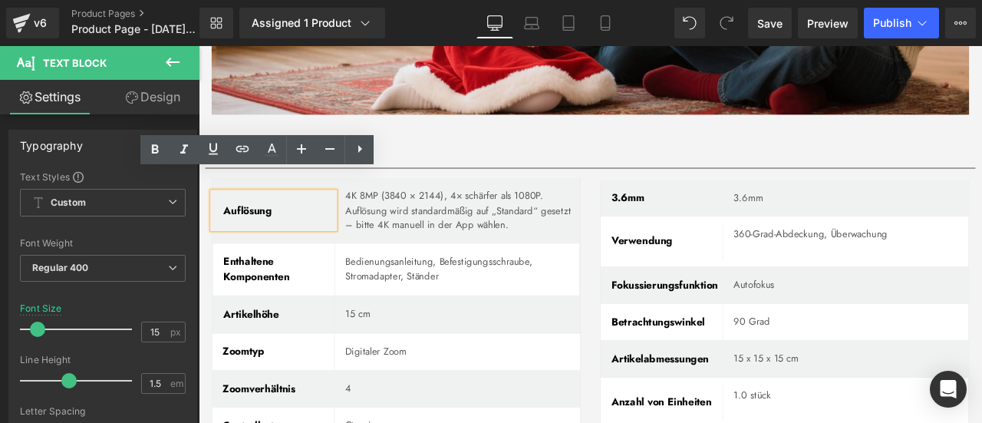
click at [267, 232] on b "Auflösung" at bounding box center [257, 241] width 58 height 18
click at [268, 232] on b "Auflösung" at bounding box center [257, 241] width 58 height 18
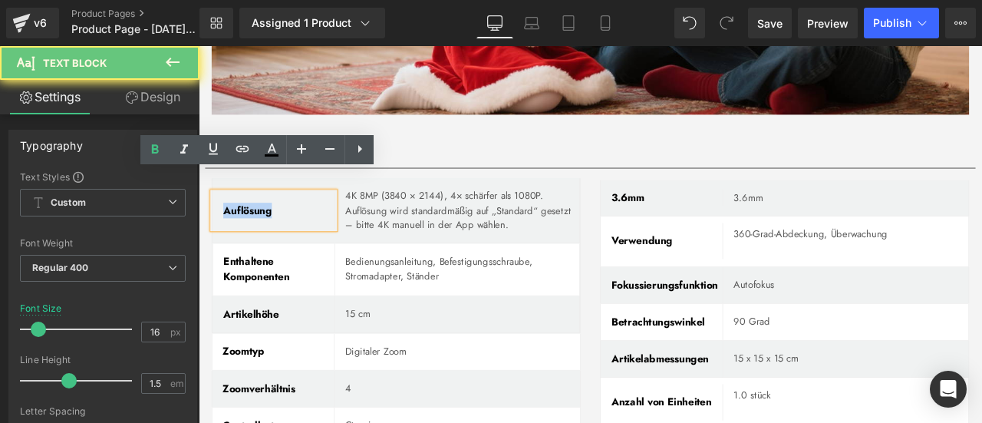
click at [268, 232] on b "Auflösung" at bounding box center [257, 241] width 58 height 18
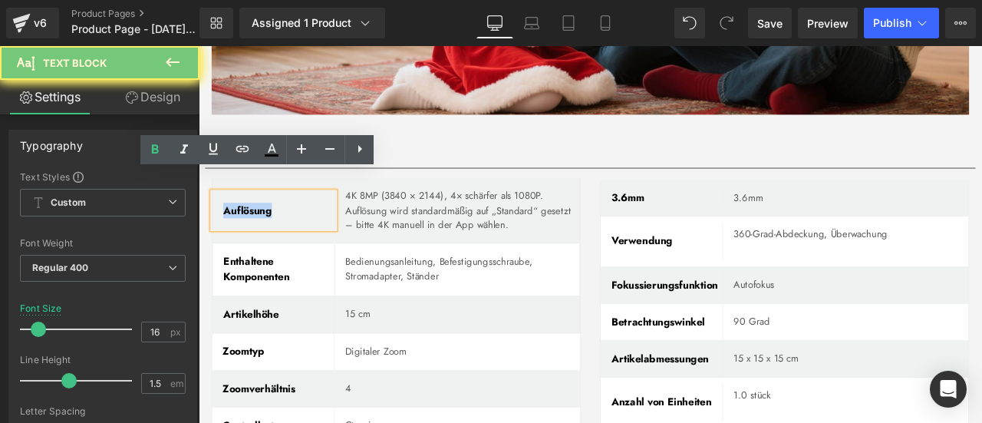
paste div
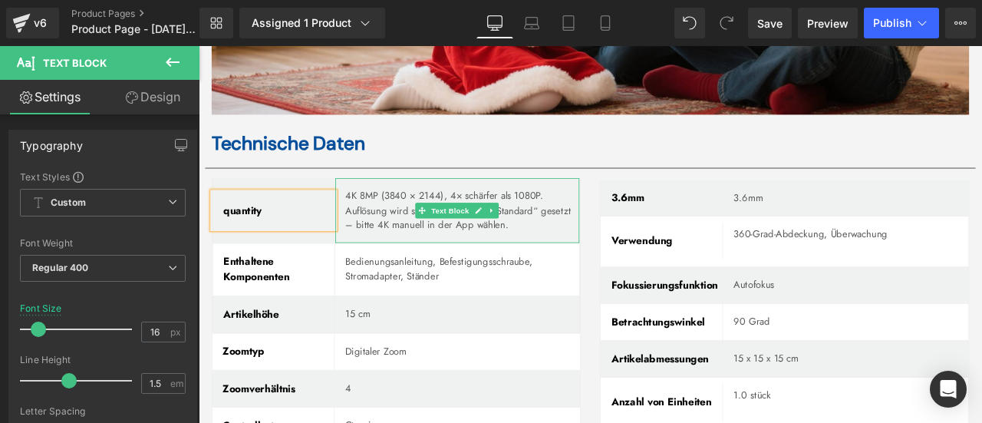
click at [385, 215] on p "4K 8MP (3840 × 2144), 4× schärfer als 1080P. Auflösung wird standardmäßig auf „…" at bounding box center [511, 241] width 276 height 52
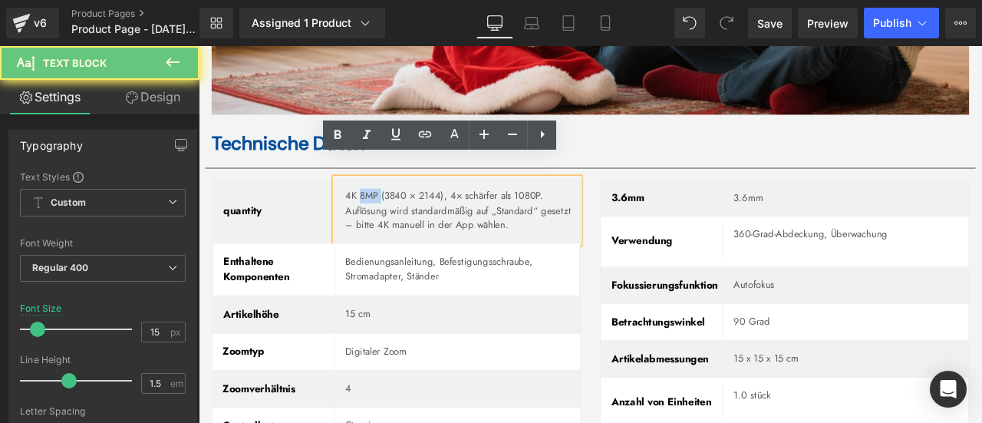
click at [385, 215] on p "4K 8MP (3840 × 2144), 4× schärfer als 1080P. Auflösung wird standardmäßig auf „…" at bounding box center [511, 241] width 276 height 52
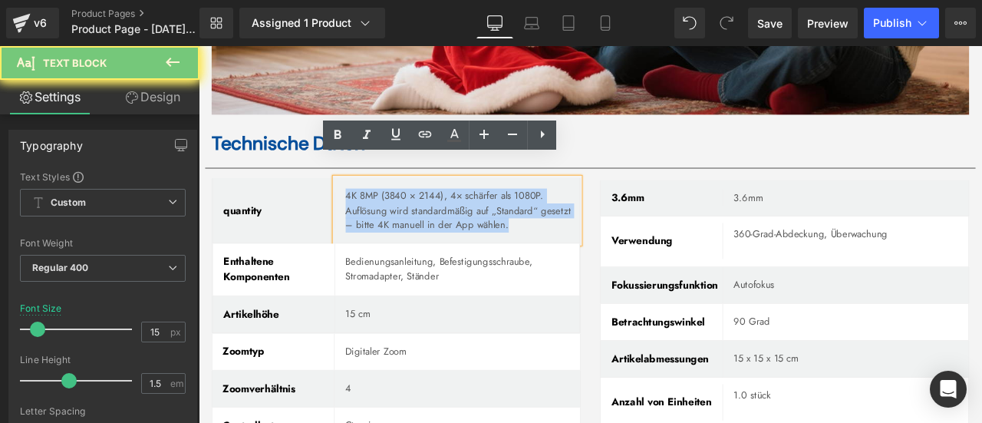
paste div
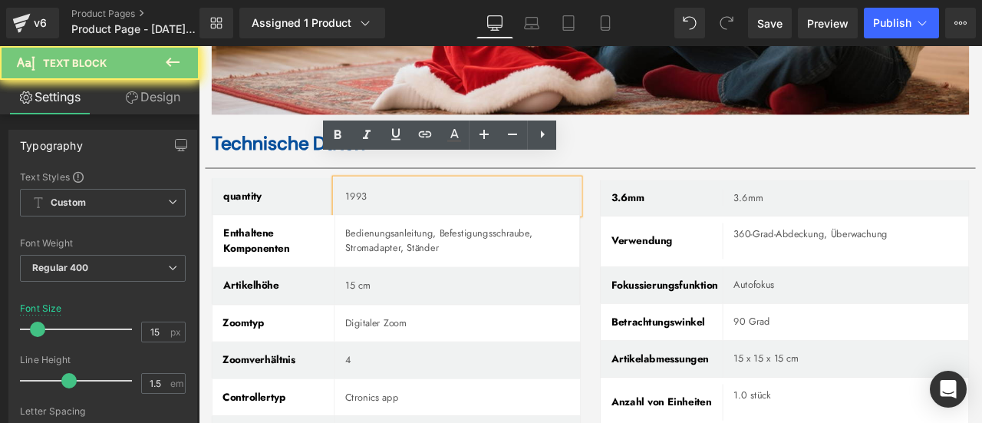
scroll to position [5229, 0]
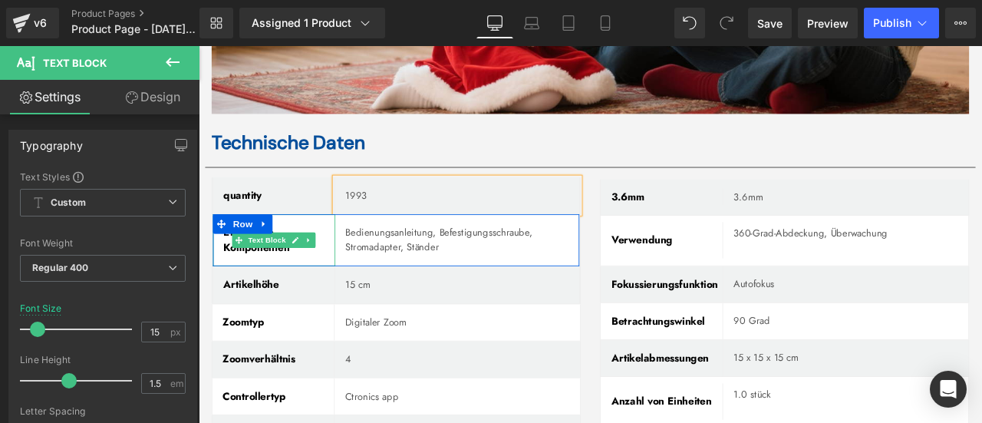
click at [228, 258] on p "Enthaltene Komponenten" at bounding box center [293, 276] width 131 height 37
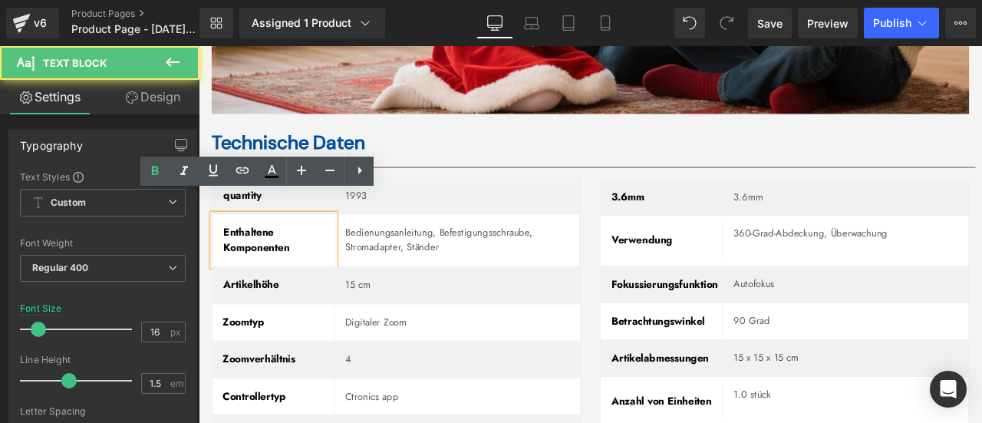
click at [235, 258] on span "Enthaltene Komponenten" at bounding box center [267, 276] width 78 height 36
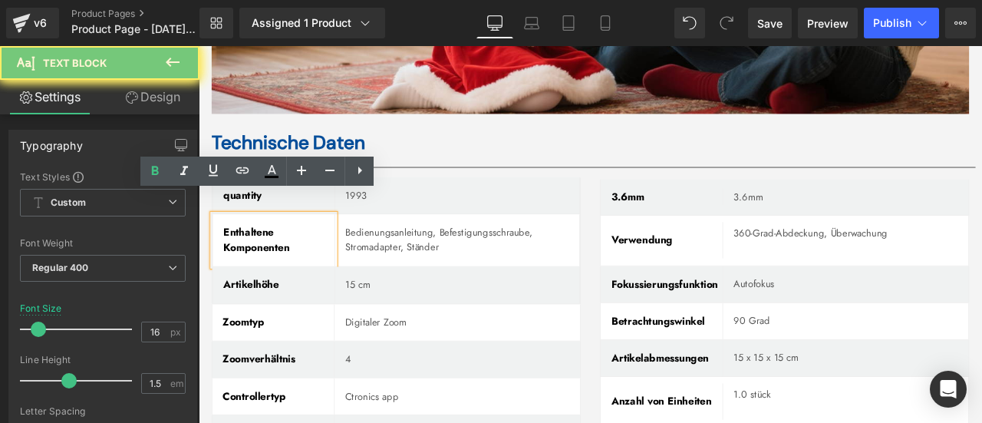
click at [235, 258] on span "Enthaltene Komponenten" at bounding box center [267, 276] width 78 height 36
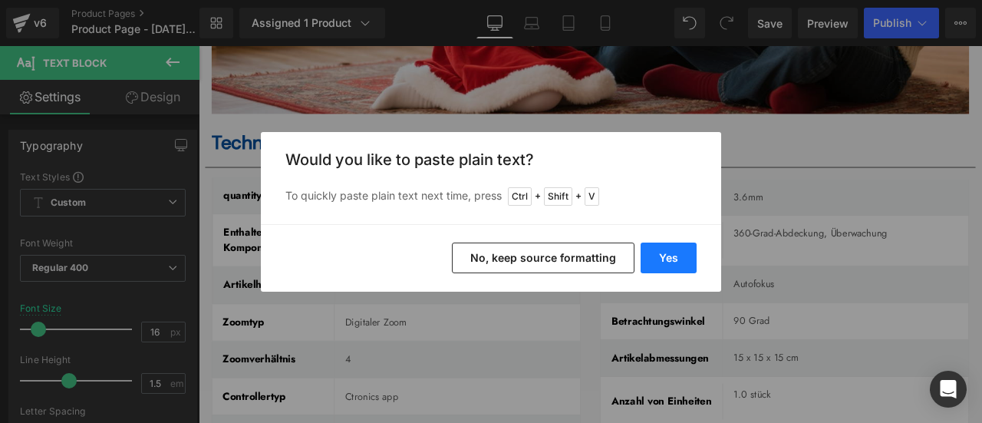
click at [671, 253] on button "Yes" at bounding box center [669, 258] width 56 height 31
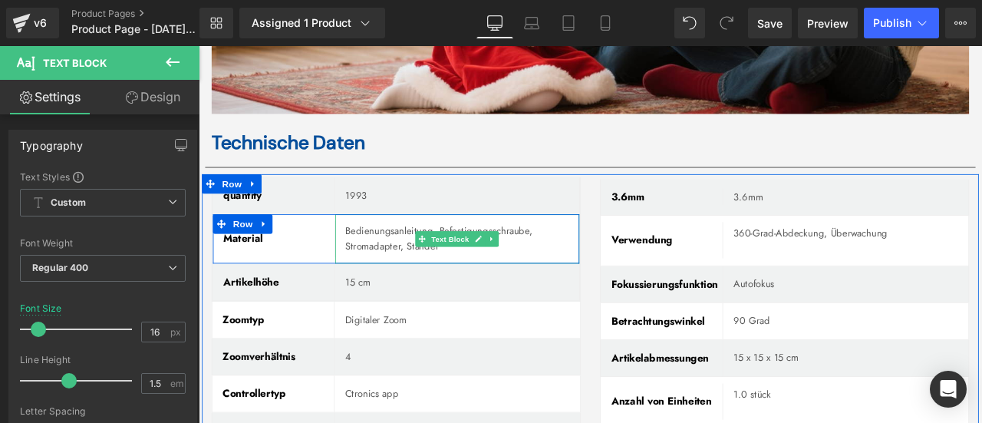
click at [385, 257] on p "Bedienungsanleitung, Befestigungsschraube, Stromadapter, Ständer" at bounding box center [511, 274] width 276 height 35
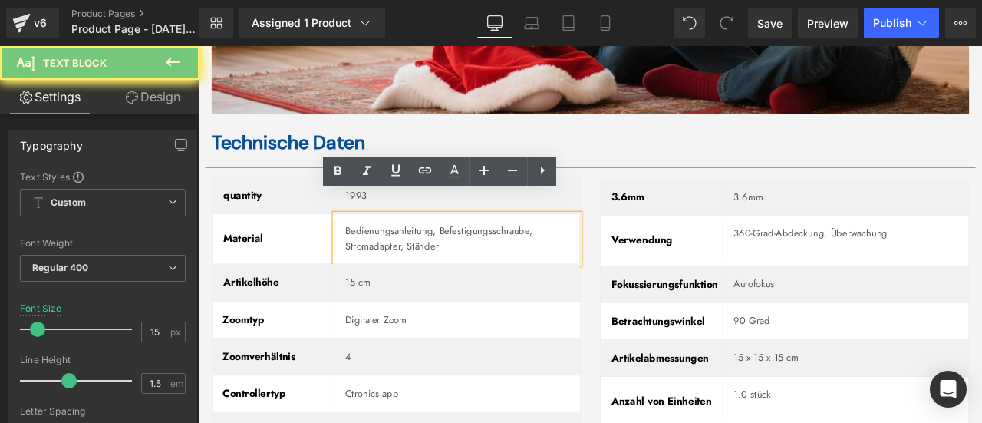
click at [385, 257] on p "Bedienungsanleitung, Befestigungsschraube, Stromadapter, Ständer" at bounding box center [511, 274] width 276 height 35
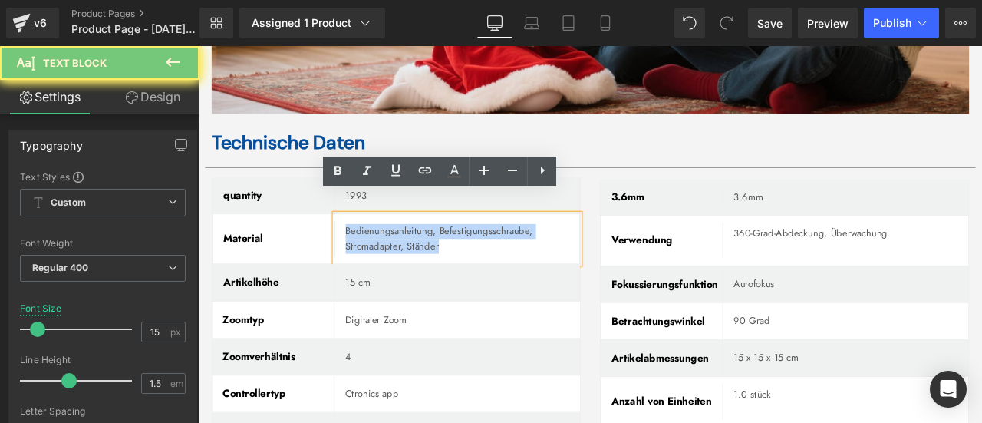
click at [385, 257] on p "Bedienungsanleitung, Befestigungsschraube, Stromadapter, Ständer" at bounding box center [511, 274] width 276 height 35
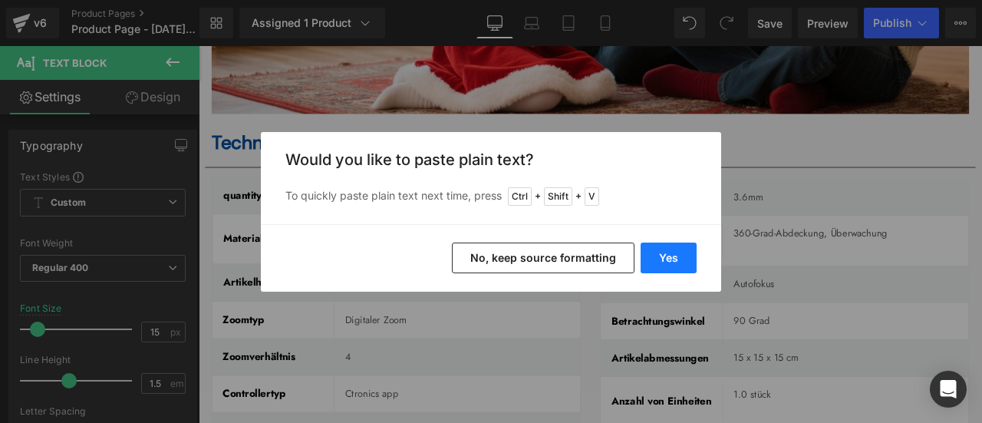
click at [666, 259] on button "Yes" at bounding box center [669, 258] width 56 height 31
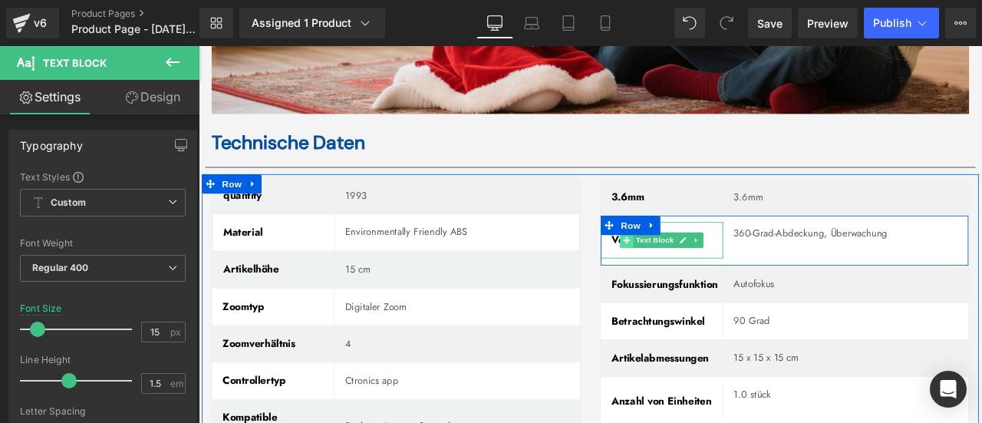
click at [702, 272] on icon at bounding box center [706, 276] width 8 height 8
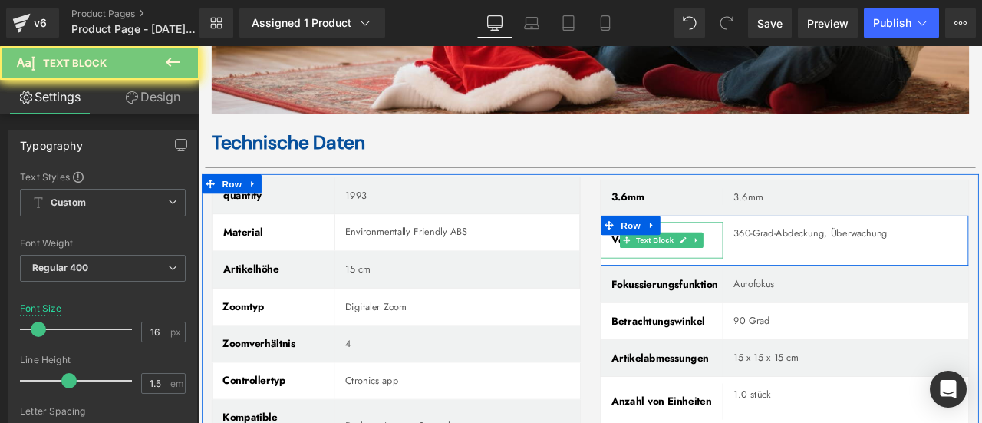
click at [688, 267] on span "Verwendung" at bounding box center [724, 276] width 73 height 18
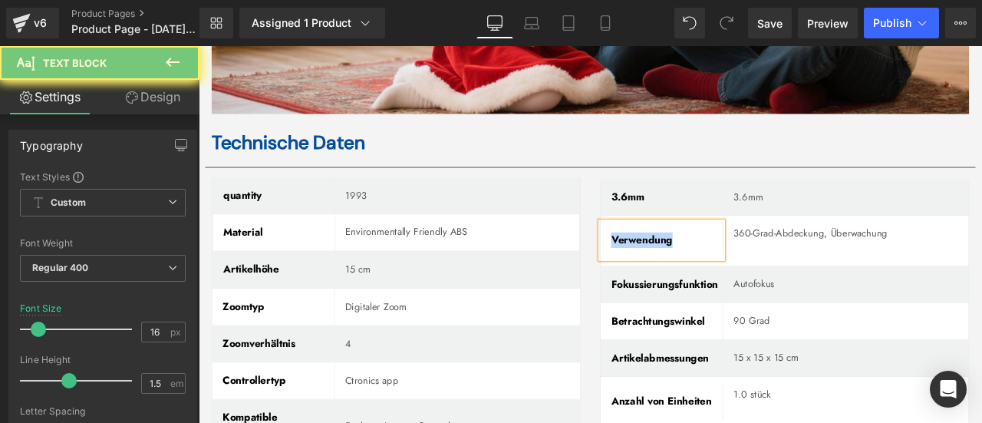
click at [688, 267] on span "Verwendung" at bounding box center [724, 276] width 73 height 18
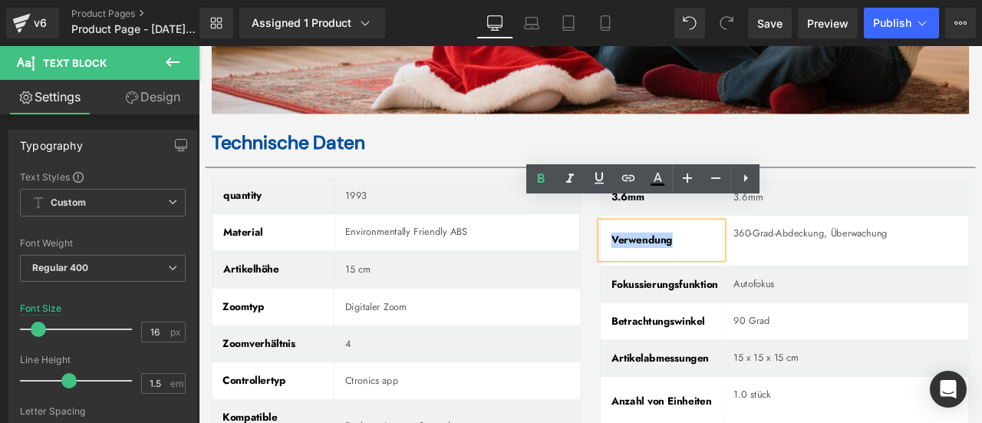
click at [688, 267] on span "Verwendung" at bounding box center [724, 276] width 73 height 18
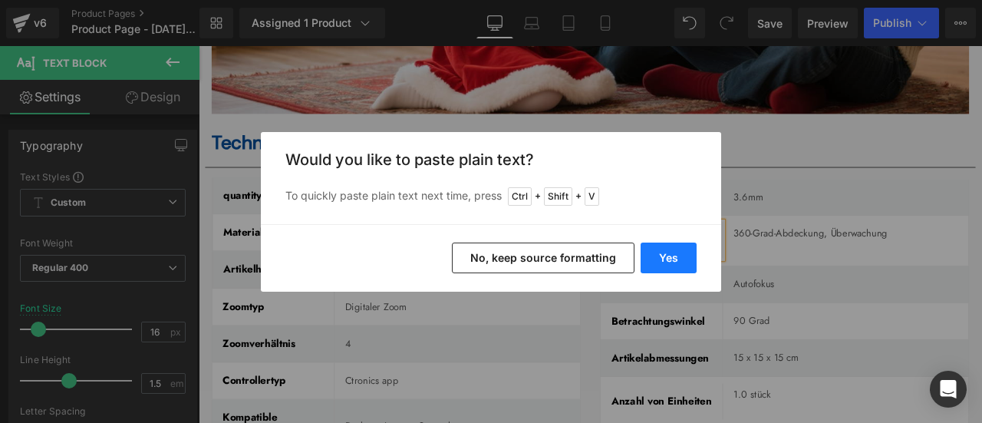
click at [677, 252] on button "Yes" at bounding box center [669, 258] width 56 height 31
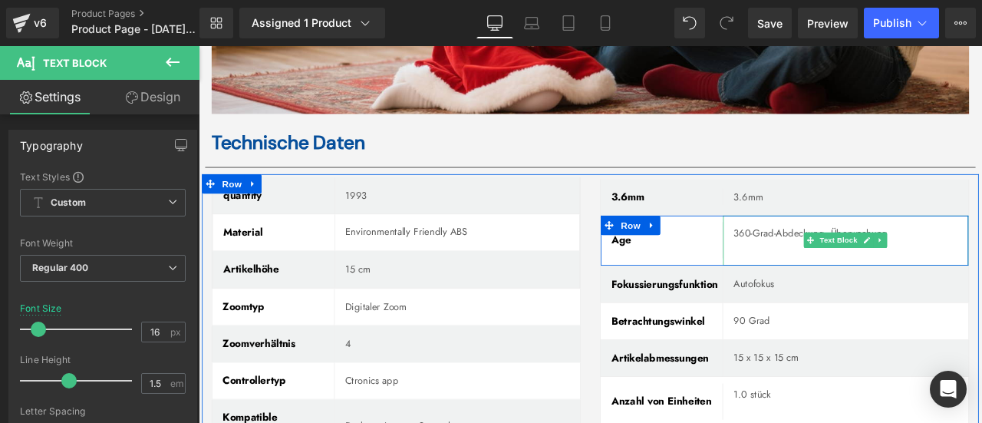
click at [850, 259] on p "360-Grad-Abdeckung, Überwachung" at bounding box center [966, 268] width 266 height 18
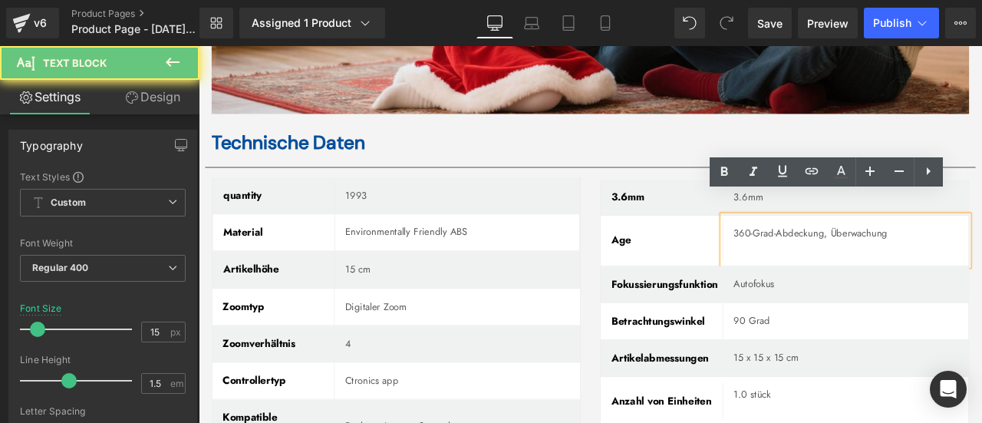
click at [850, 259] on p "360-Grad-Abdeckung, Überwachung" at bounding box center [966, 268] width 266 height 18
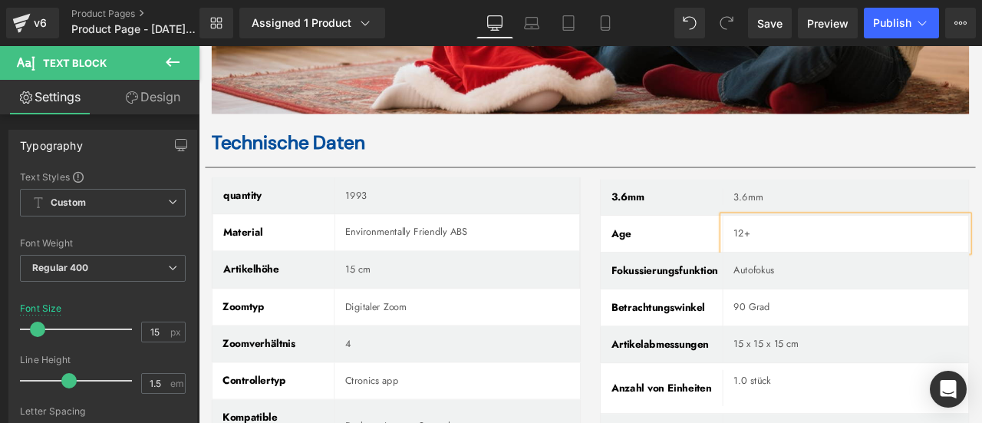
scroll to position [5230, 0]
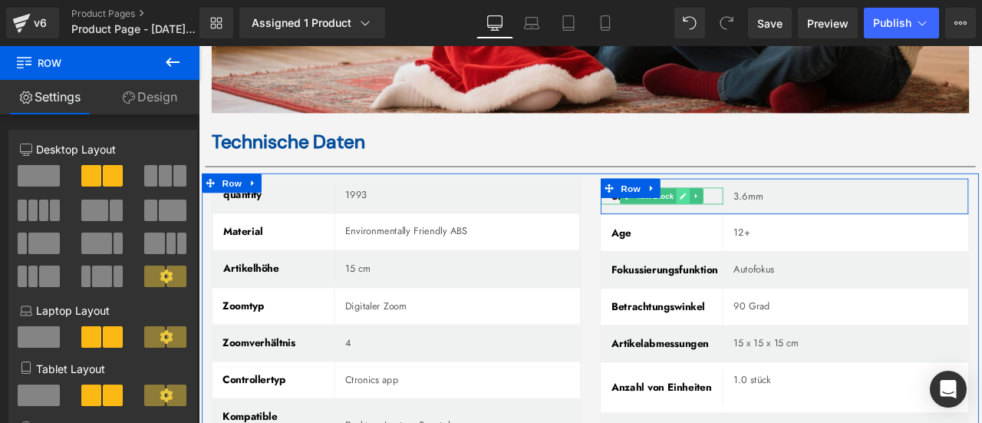
click at [772, 215] on link at bounding box center [773, 224] width 16 height 18
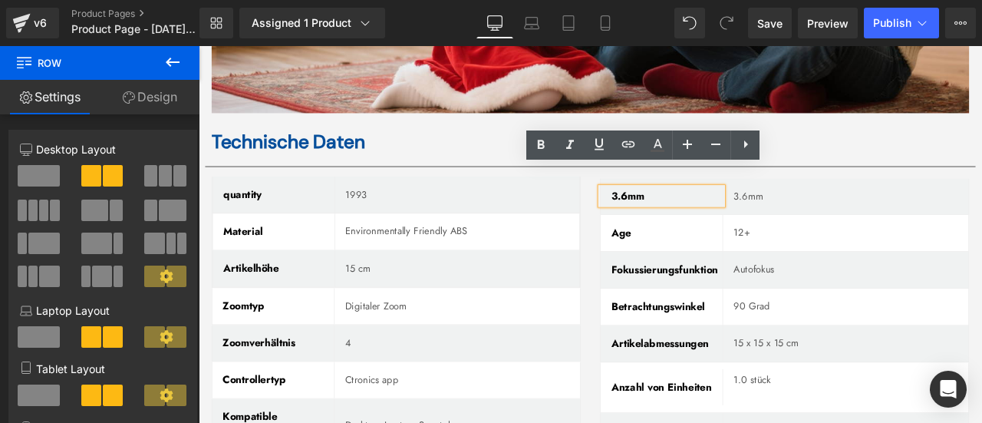
click at [708, 206] on span "Row" at bounding box center [710, 215] width 25 height 18
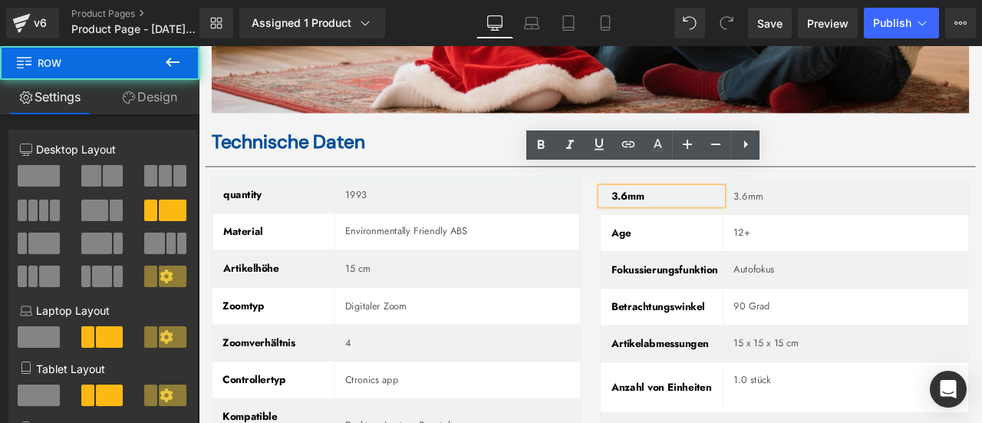
click at [708, 206] on span "Row" at bounding box center [710, 215] width 25 height 18
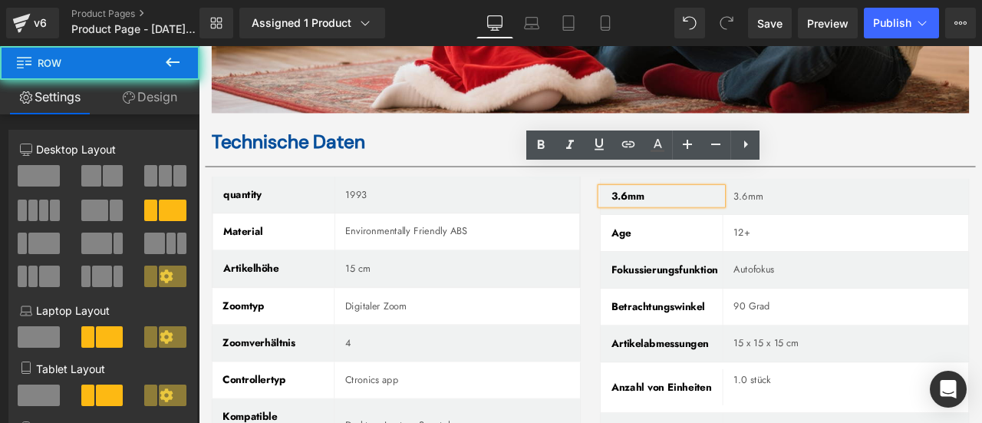
click at [725, 215] on p "3.6mm" at bounding box center [753, 224] width 131 height 18
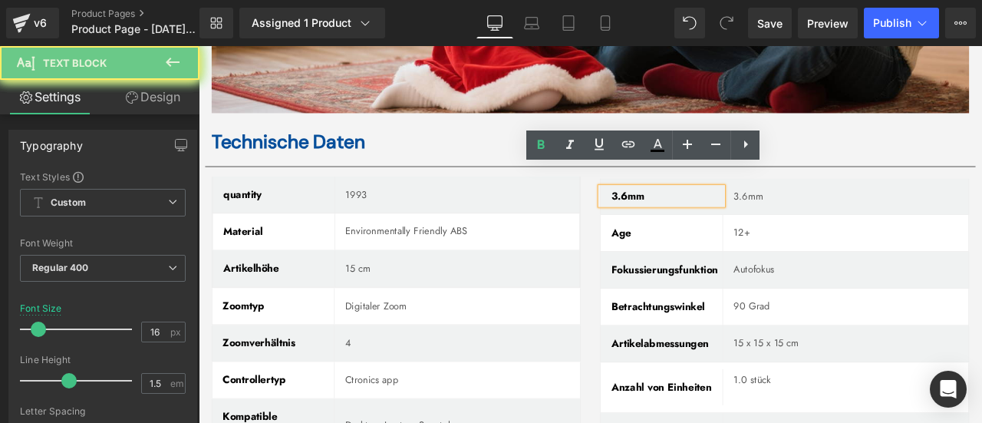
click at [725, 215] on p "3.6mm" at bounding box center [753, 224] width 131 height 18
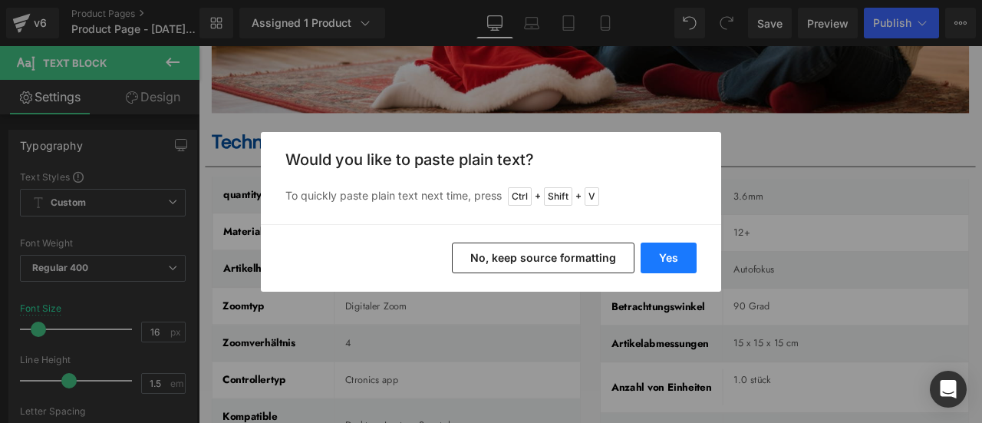
click at [675, 256] on button "Yes" at bounding box center [669, 258] width 56 height 31
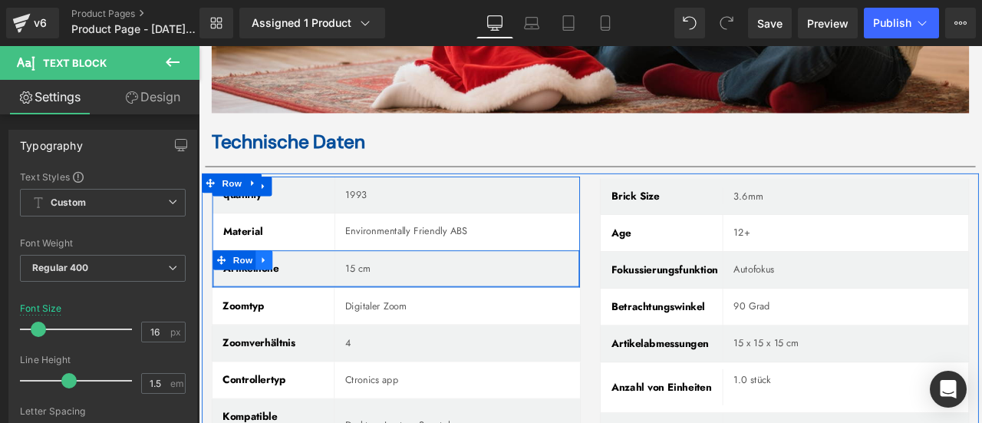
click at [274, 295] on icon at bounding box center [276, 301] width 11 height 12
click at [320, 289] on link at bounding box center [316, 300] width 20 height 23
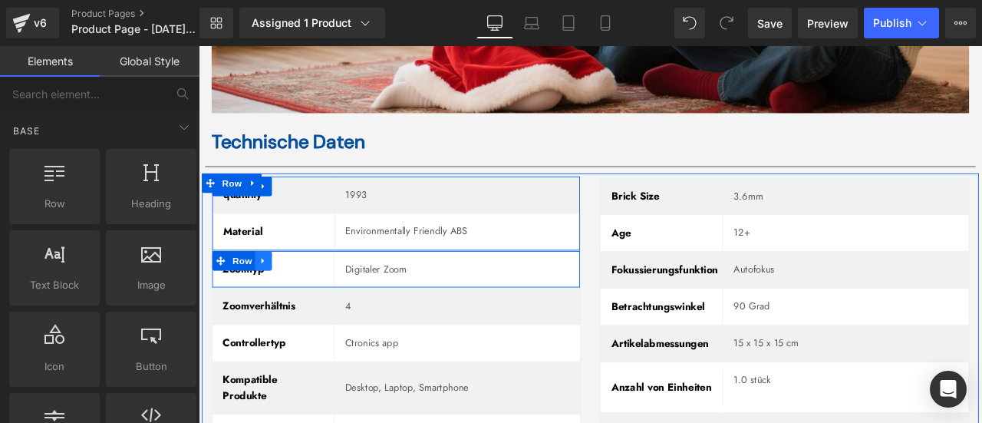
click at [273, 295] on icon at bounding box center [275, 301] width 11 height 12
click at [310, 295] on icon at bounding box center [315, 301] width 11 height 12
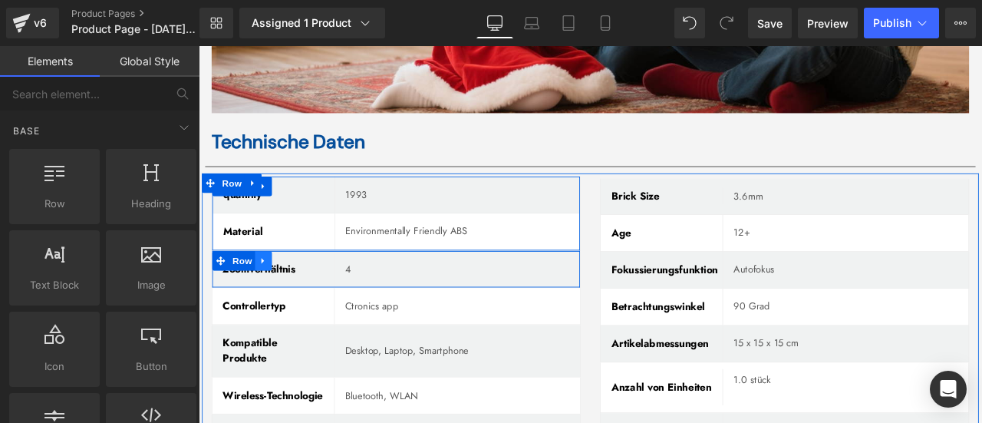
click at [278, 289] on link at bounding box center [276, 300] width 20 height 23
click at [312, 295] on icon at bounding box center [315, 301] width 11 height 12
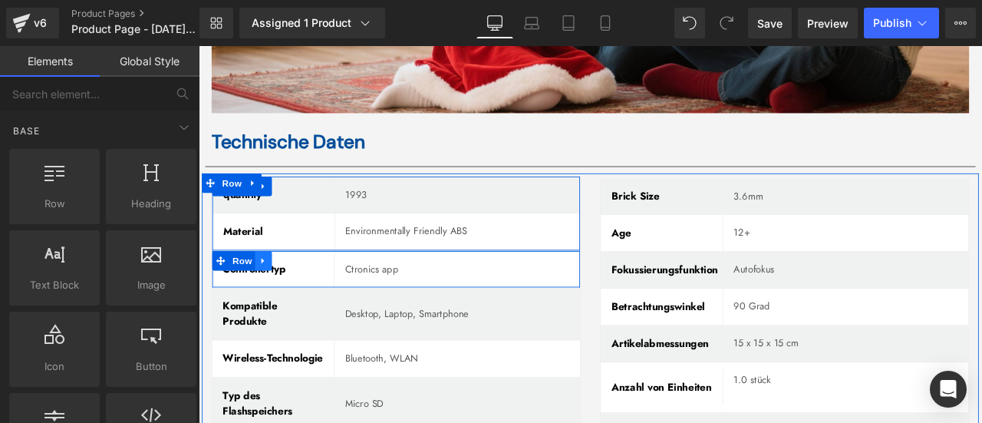
click at [275, 295] on icon at bounding box center [275, 301] width 11 height 12
click at [311, 295] on icon at bounding box center [315, 300] width 11 height 11
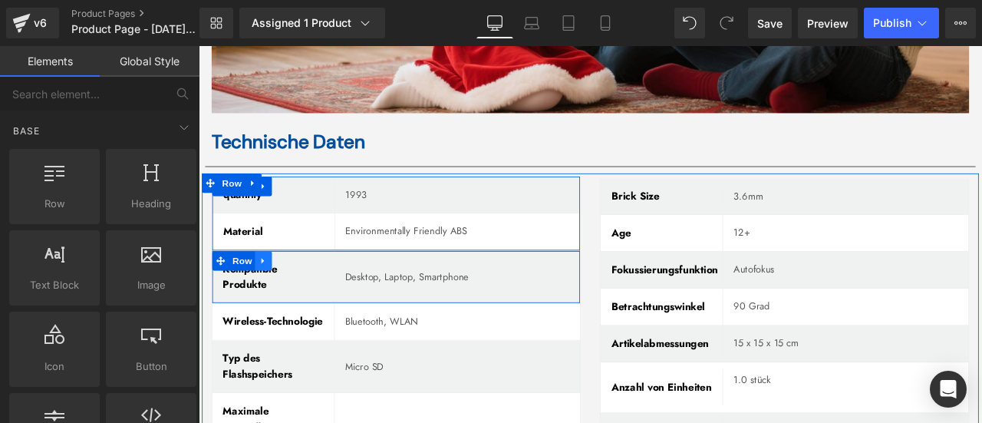
click at [276, 295] on icon at bounding box center [275, 301] width 11 height 12
click at [310, 295] on icon at bounding box center [315, 300] width 11 height 11
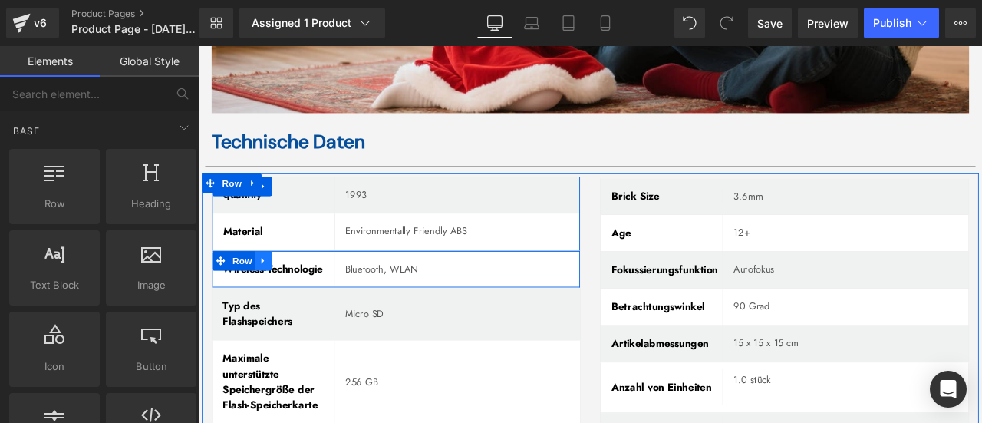
click at [272, 295] on icon at bounding box center [275, 301] width 11 height 12
click at [314, 295] on icon at bounding box center [315, 300] width 11 height 11
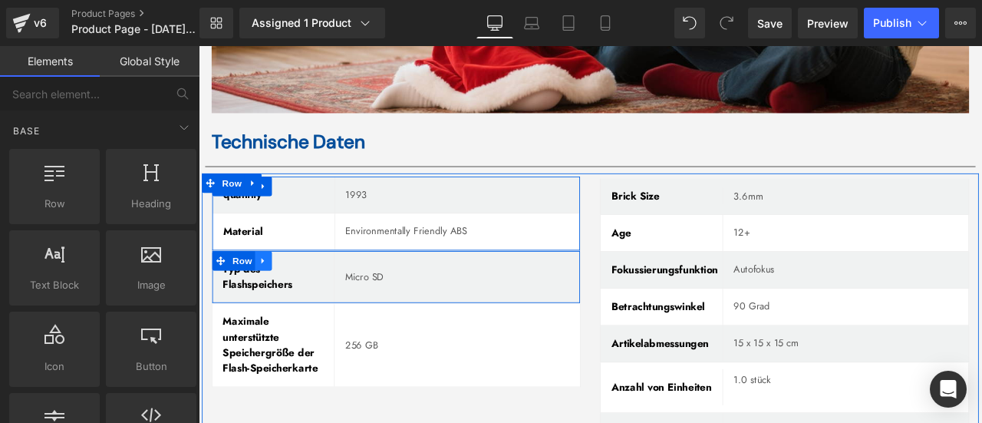
click at [277, 295] on icon at bounding box center [275, 301] width 11 height 12
click at [310, 295] on icon at bounding box center [315, 300] width 11 height 11
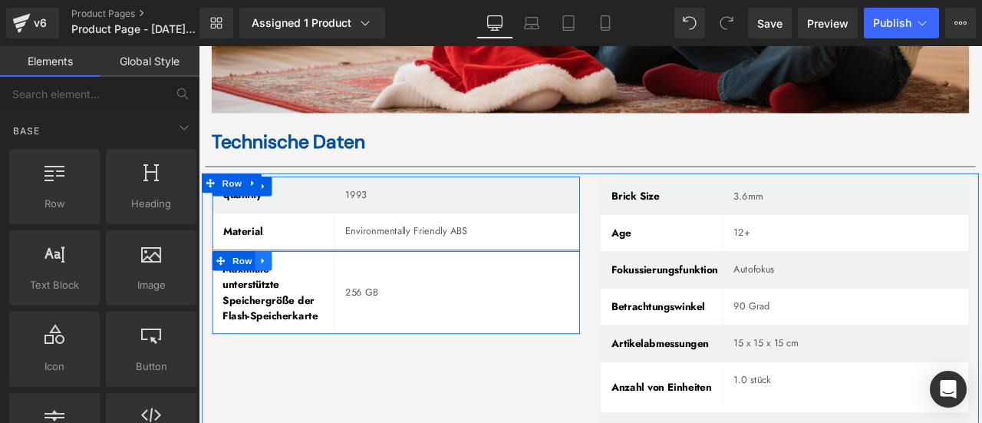
click at [275, 295] on icon at bounding box center [275, 301] width 11 height 12
click at [310, 295] on icon at bounding box center [315, 301] width 11 height 12
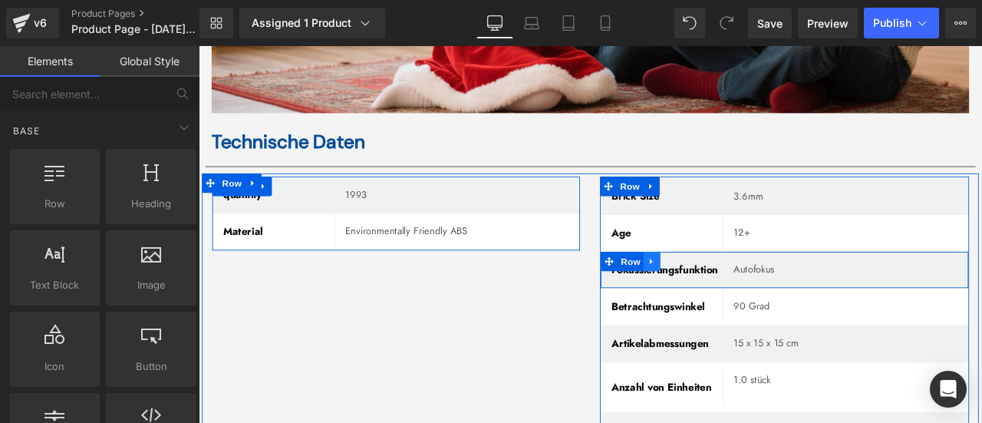
click at [726, 290] on link at bounding box center [736, 301] width 20 height 23
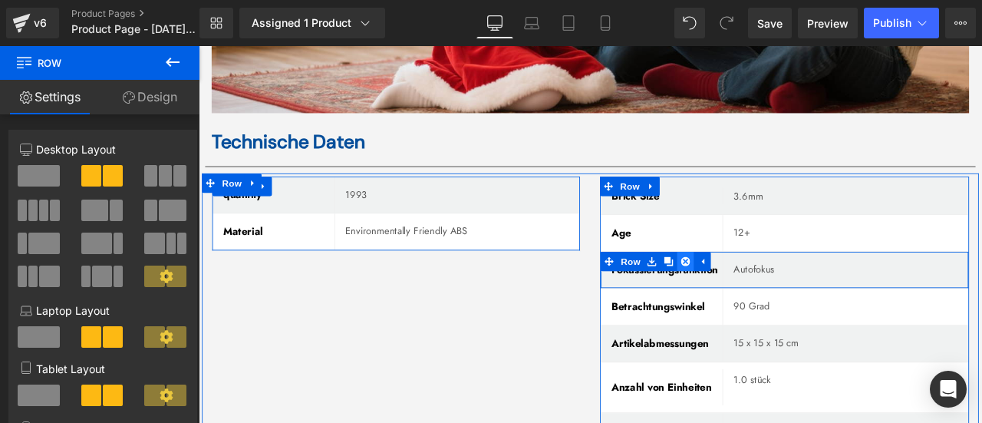
click at [772, 295] on icon at bounding box center [776, 301] width 11 height 12
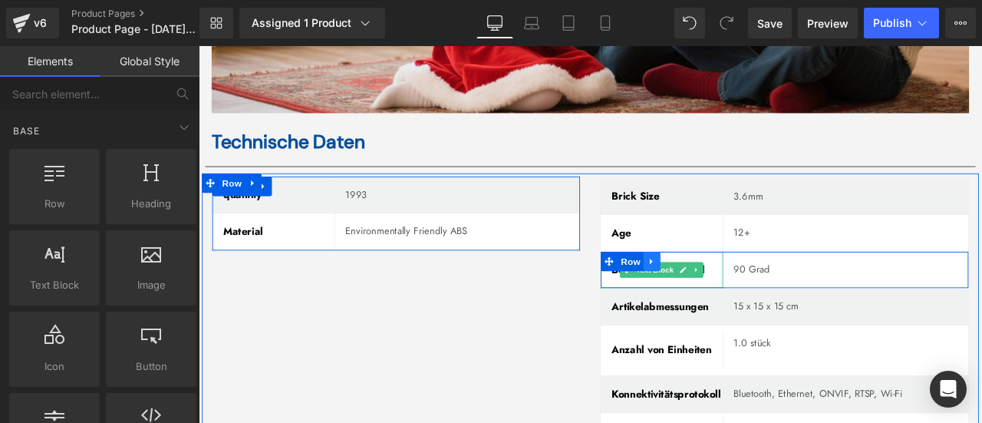
click at [731, 295] on icon at bounding box center [736, 301] width 11 height 12
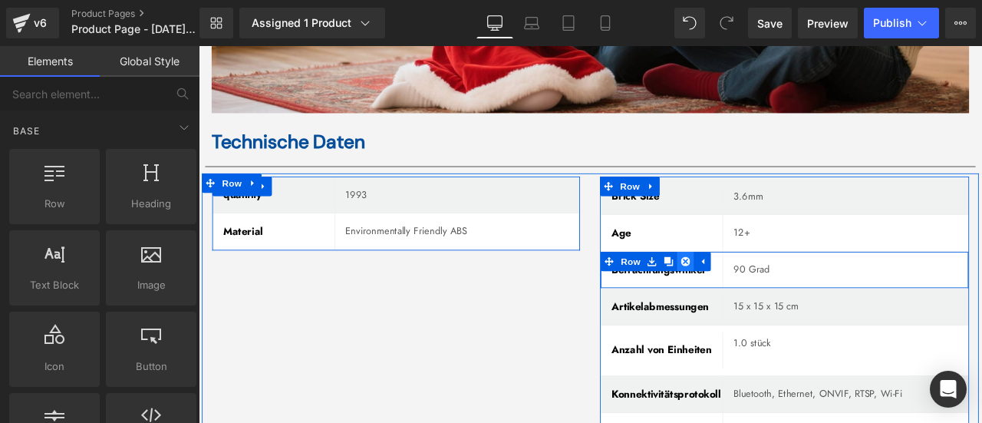
click at [772, 296] on icon at bounding box center [776, 301] width 11 height 11
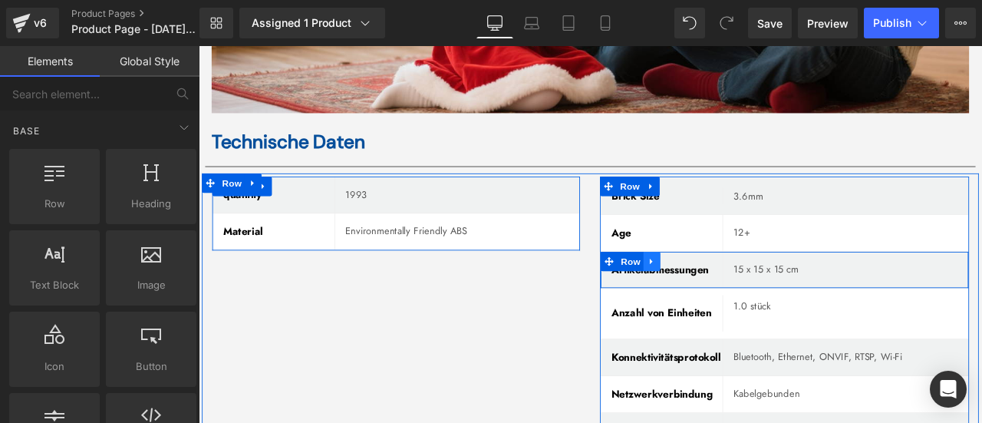
click at [740, 290] on div "Artikelabmessungen Text Block 15 x 15 x 15 cm Text Block Row" at bounding box center [893, 312] width 437 height 44
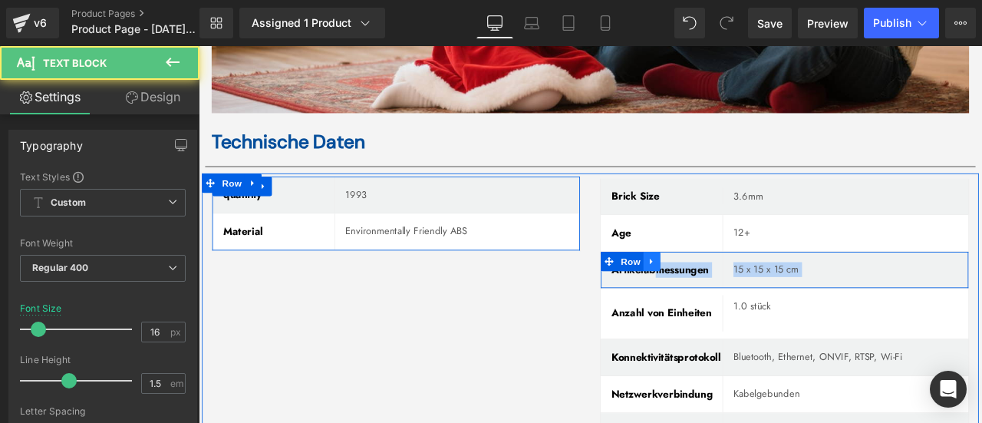
click at [734, 295] on icon at bounding box center [736, 301] width 11 height 12
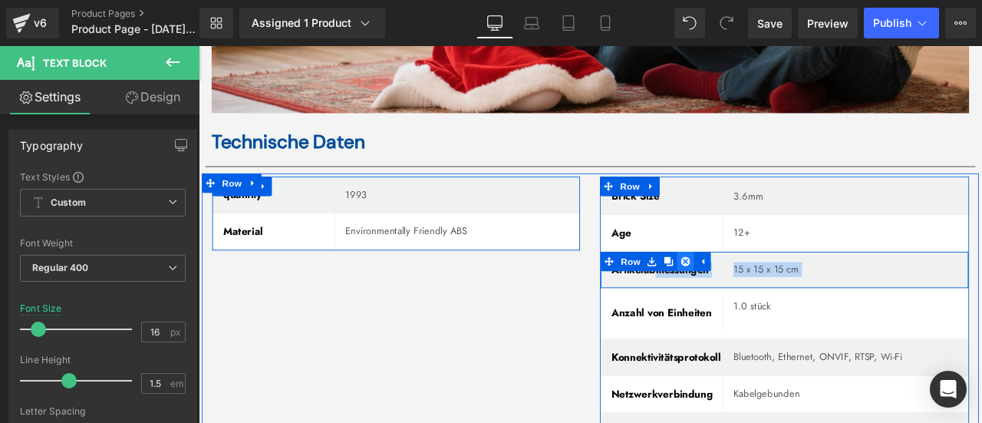
click at [771, 295] on icon at bounding box center [776, 301] width 11 height 12
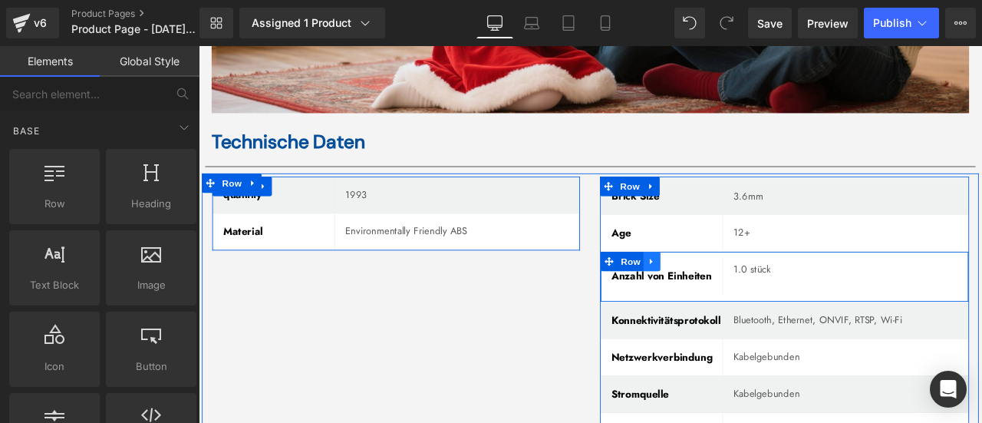
click at [732, 295] on icon at bounding box center [736, 301] width 11 height 12
click at [771, 296] on icon at bounding box center [776, 301] width 11 height 11
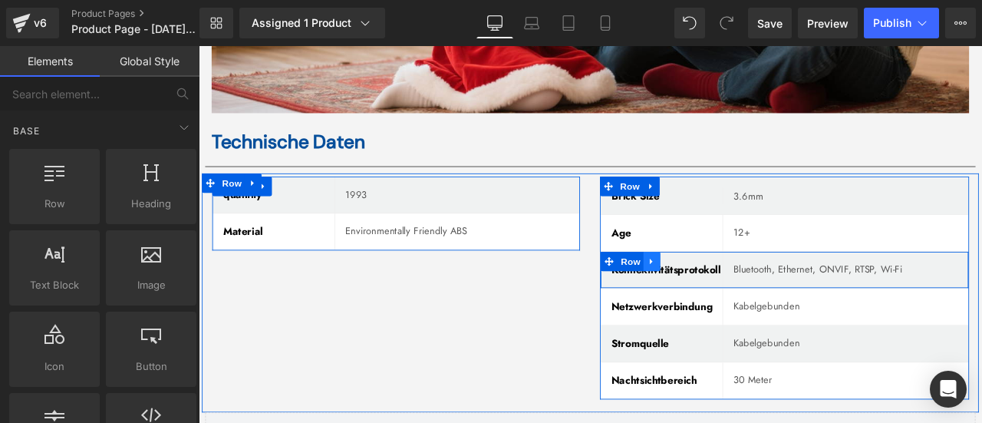
click at [736, 290] on link at bounding box center [736, 301] width 20 height 23
click at [771, 296] on icon at bounding box center [776, 301] width 11 height 11
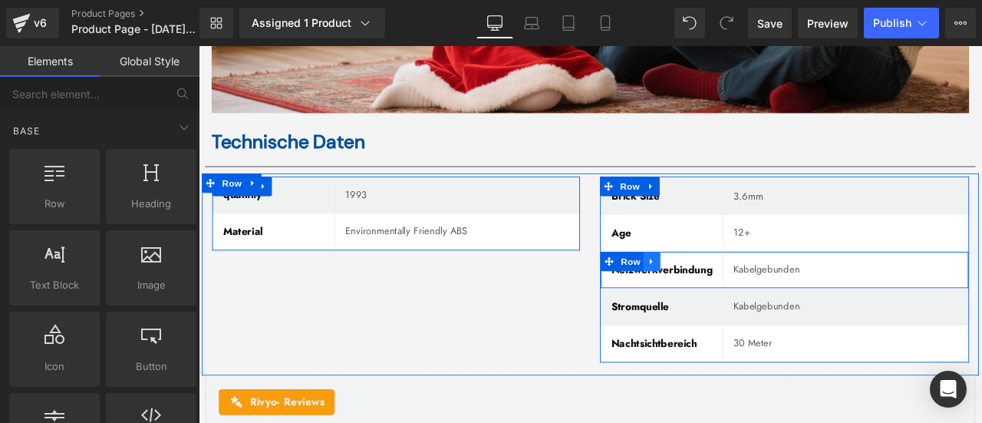
click at [731, 295] on icon at bounding box center [736, 301] width 11 height 12
click at [771, 295] on icon at bounding box center [776, 301] width 11 height 12
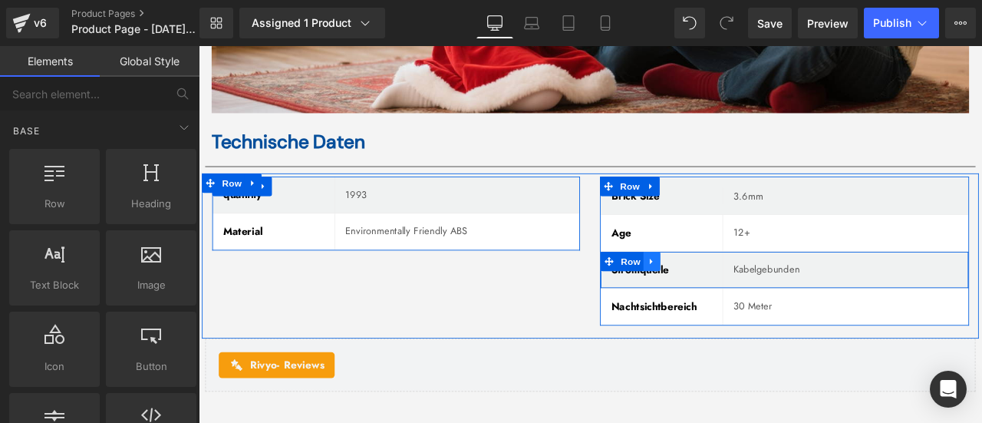
click at [740, 290] on link at bounding box center [736, 301] width 20 height 23
click at [771, 296] on icon at bounding box center [776, 301] width 11 height 11
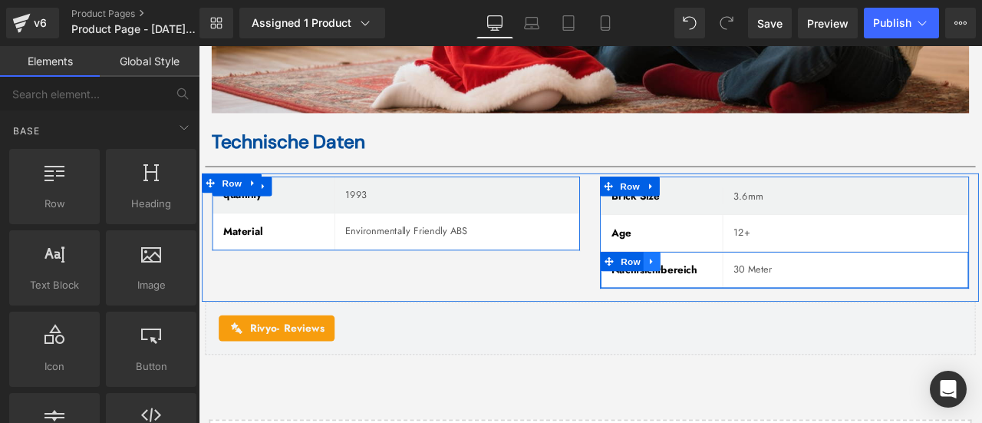
click at [731, 295] on icon at bounding box center [736, 301] width 11 height 12
click at [771, 296] on icon at bounding box center [776, 301] width 11 height 11
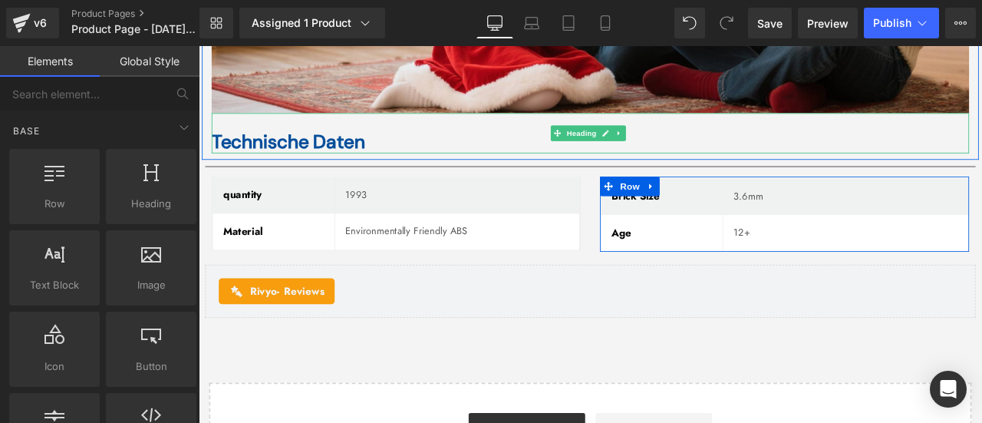
click at [286, 145] on b "Technische Daten" at bounding box center [305, 159] width 182 height 29
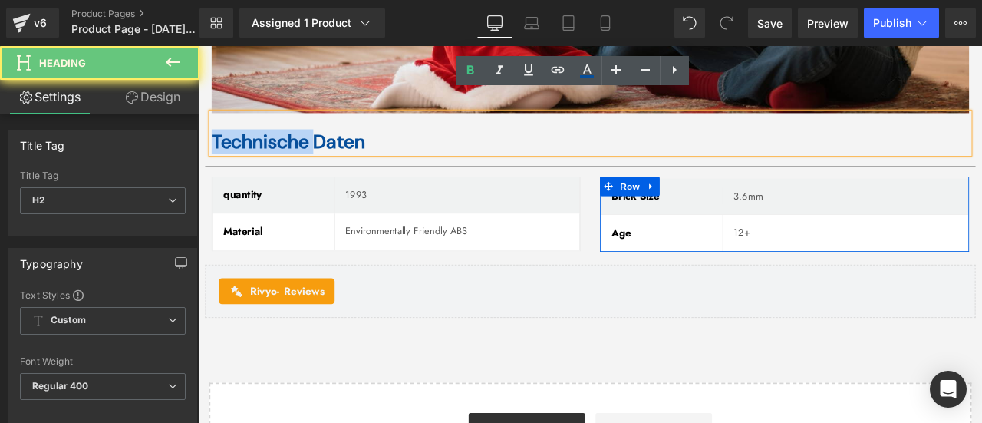
click at [286, 145] on b "Technische Daten" at bounding box center [305, 159] width 182 height 29
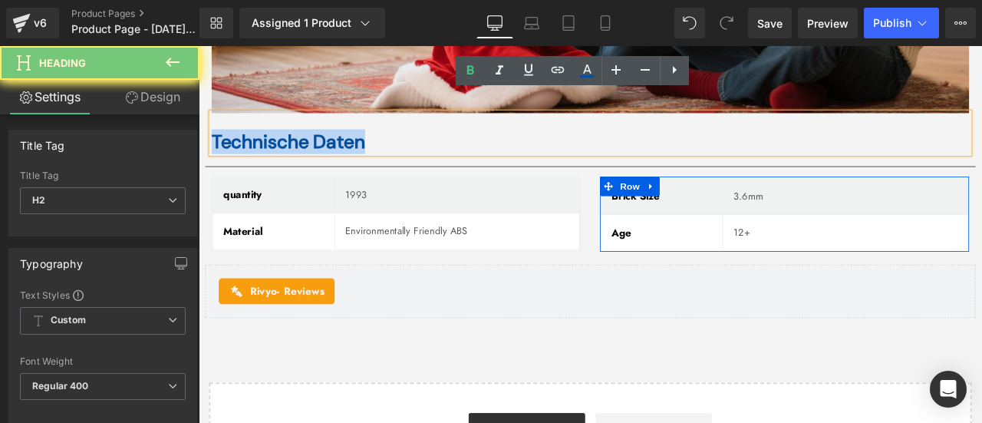
copy b "Technische Daten"
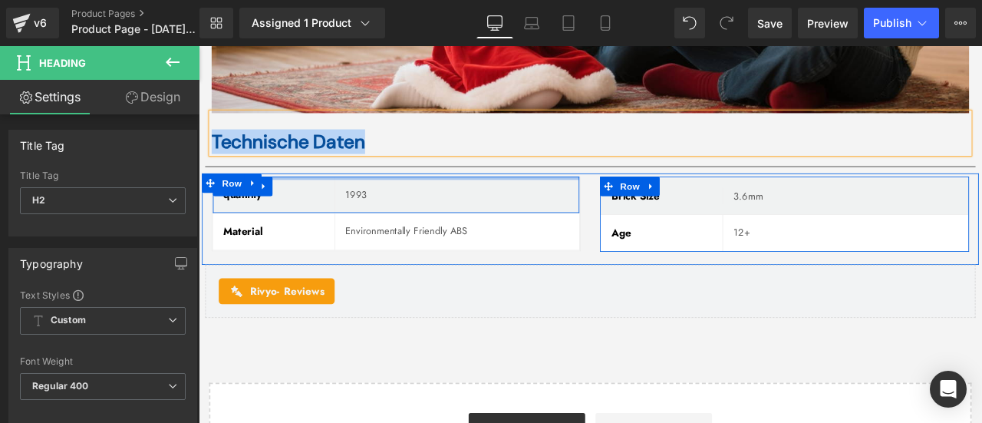
paste div
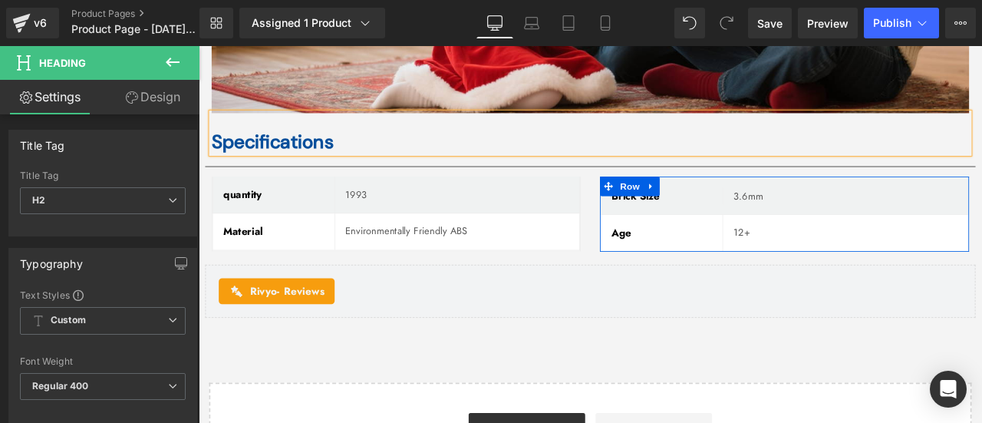
click at [558, 334] on div "Rivyo - Reviews Rivyo" at bounding box center [662, 336] width 913 height 63
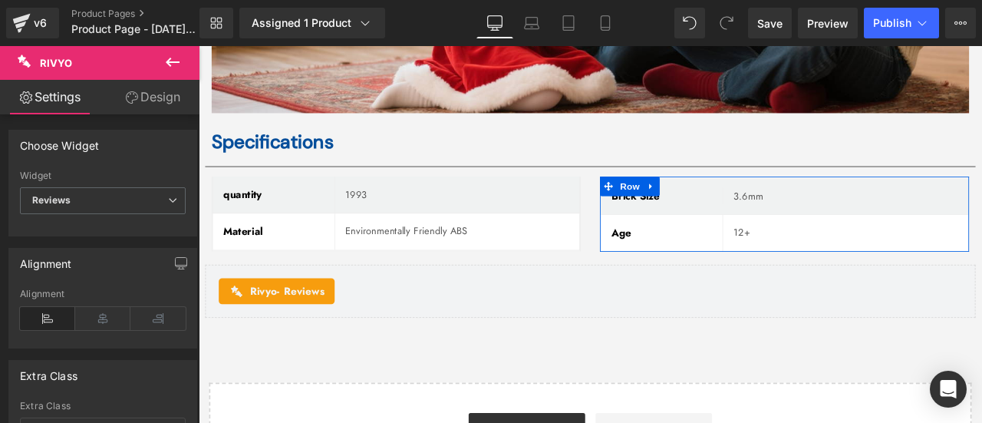
click at [199, 46] on div at bounding box center [199, 46] width 0 height 0
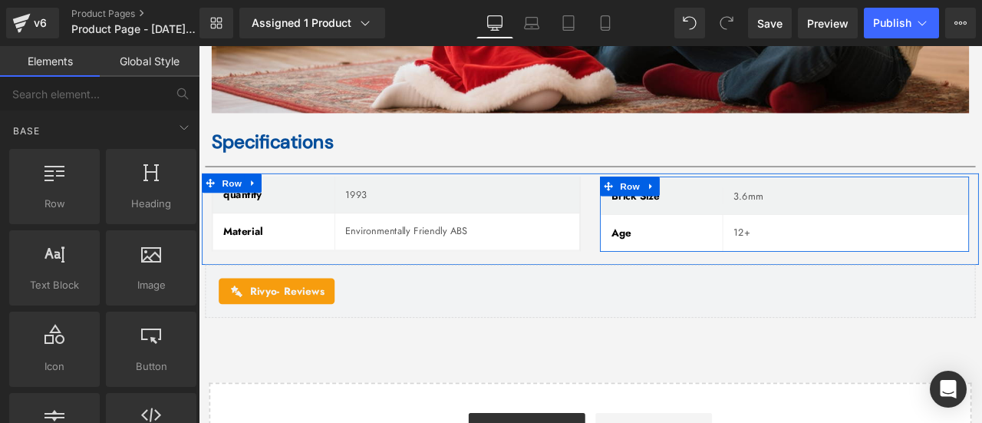
click at [663, 228] on div "Brick Size Text Block 3.6mm Text Block Row Age Text Block 12+ Text Block Row Row" at bounding box center [893, 249] width 460 height 97
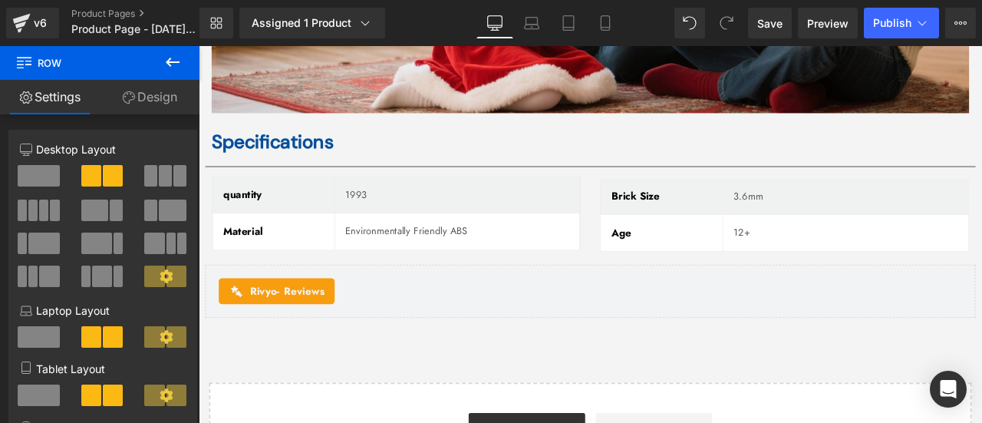
click at [174, 62] on icon at bounding box center [173, 62] width 14 height 9
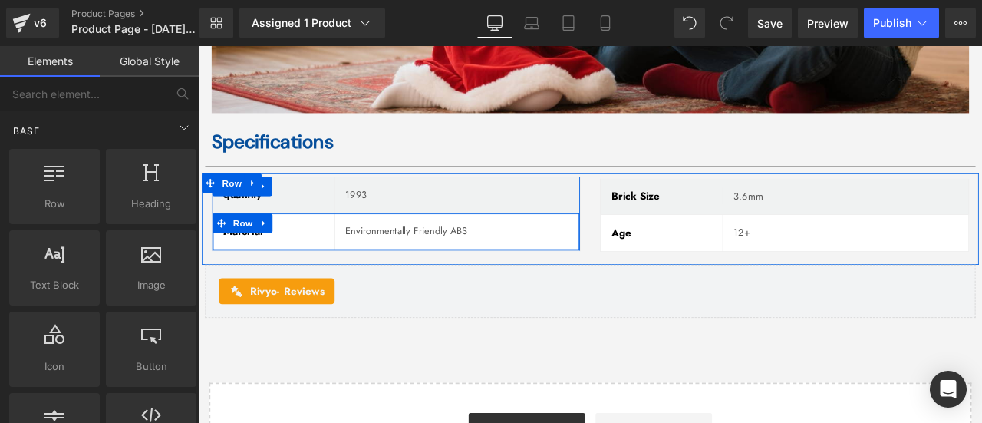
drag, startPoint x: 161, startPoint y: 186, endPoint x: 112, endPoint y: 120, distance: 81.7
click at [112, 120] on div "Base Row rows, columns, layouts, div Heading headings, titles, h1,h2,h3,h4,h5,h…" at bounding box center [102, 291] width 193 height 361
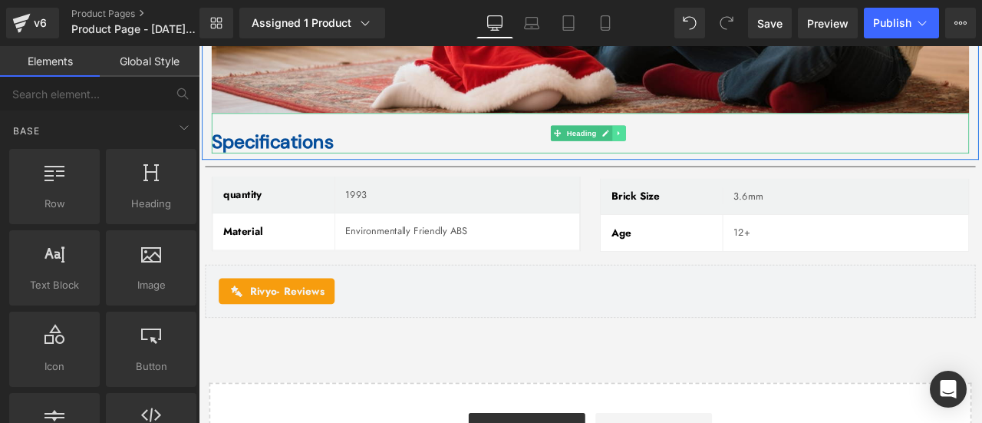
click at [698, 145] on icon at bounding box center [697, 149] width 8 height 9
click at [692, 140] on link at bounding box center [690, 149] width 16 height 18
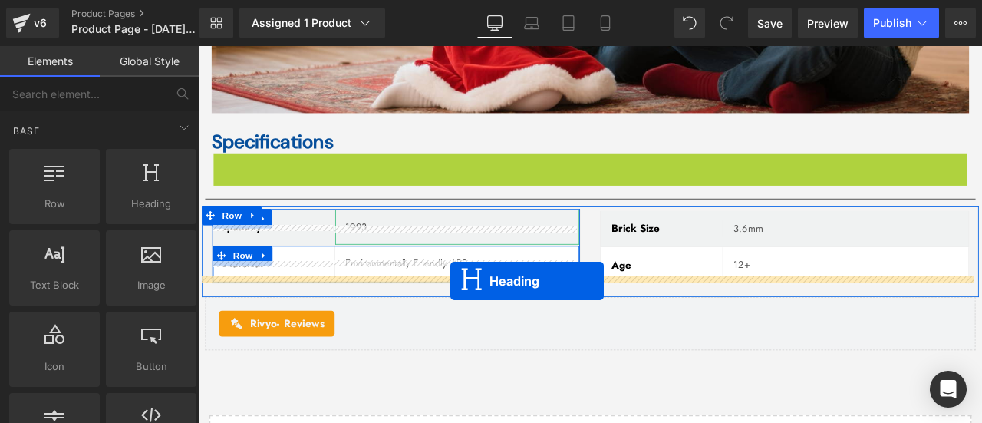
drag, startPoint x: 570, startPoint y: 253, endPoint x: 497, endPoint y: 325, distance: 102.0
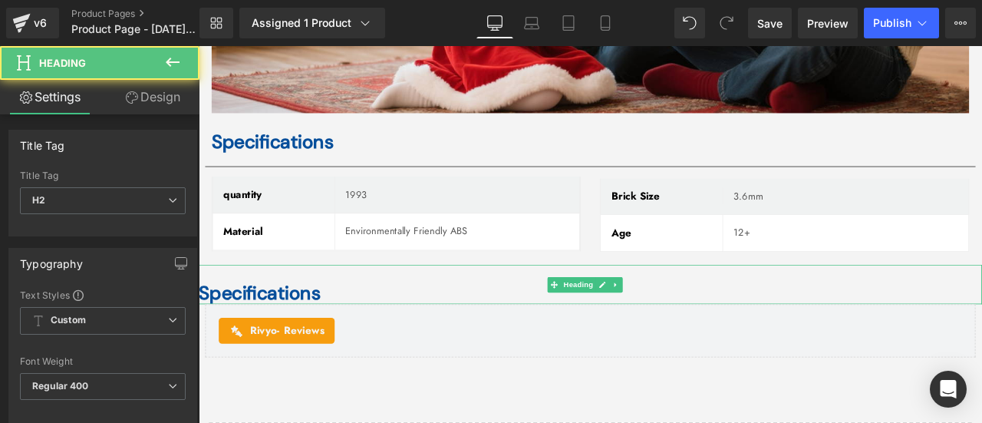
click at [281, 325] on b "Specifications" at bounding box center [271, 339] width 144 height 29
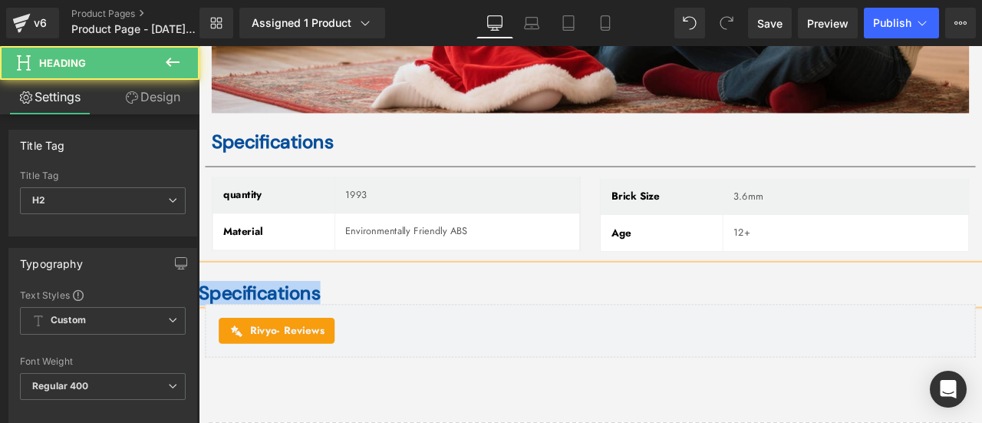
click at [281, 325] on b "Specifications" at bounding box center [271, 339] width 144 height 29
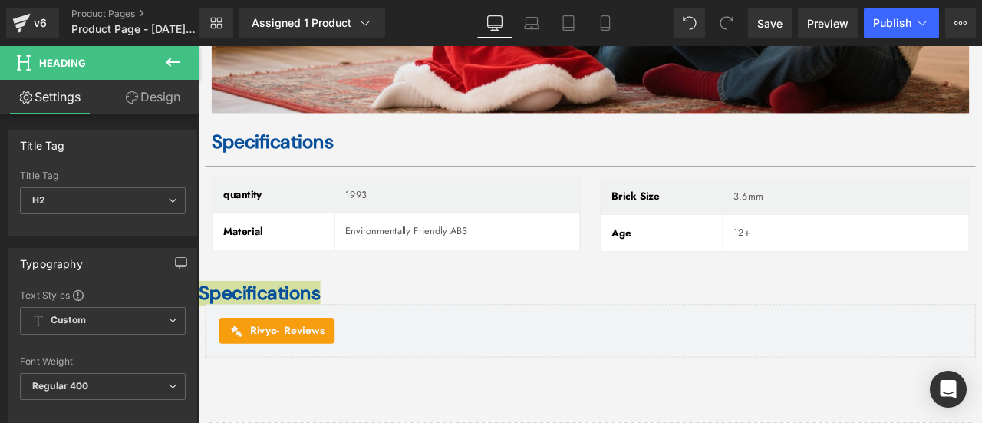
click at [157, 85] on link "Design" at bounding box center [153, 97] width 100 height 35
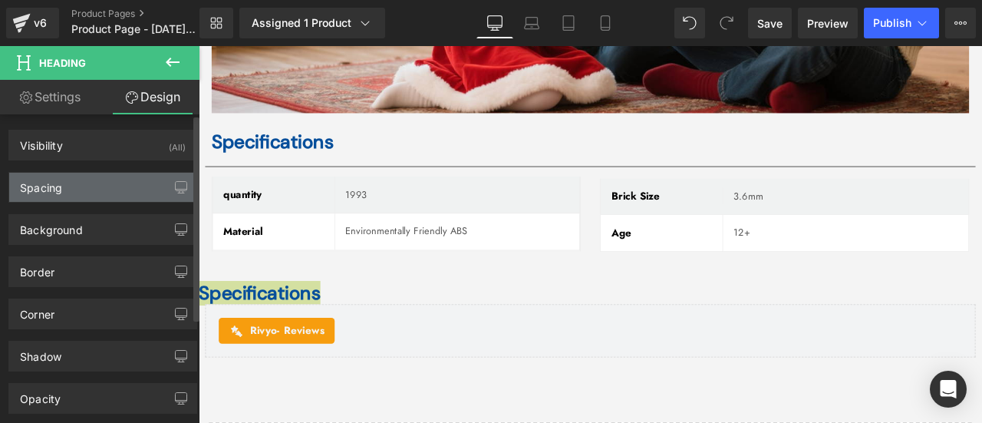
click at [126, 180] on div "Spacing" at bounding box center [102, 187] width 187 height 29
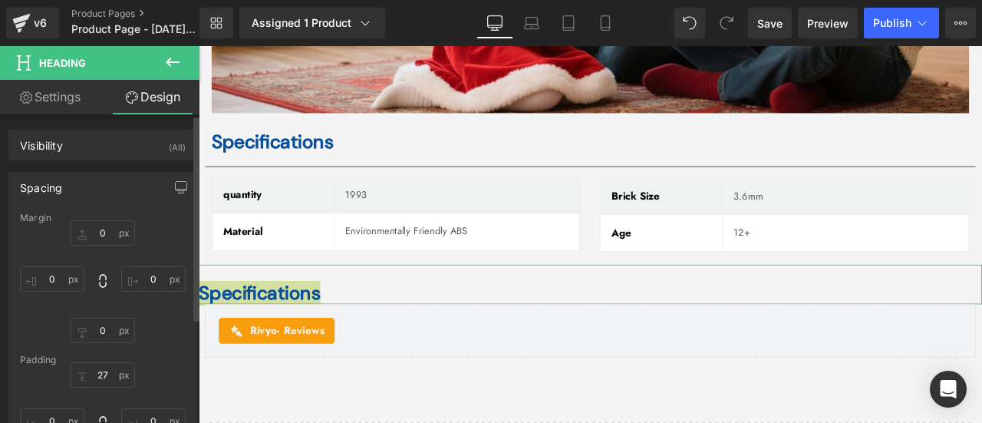
click at [41, 325] on div "0px 0 0px 0 0px 0 0px 0" at bounding box center [103, 281] width 166 height 123
click at [45, 279] on input "0" at bounding box center [52, 278] width 64 height 25
drag, startPoint x: 48, startPoint y: 277, endPoint x: 58, endPoint y: 278, distance: 10.8
click at [58, 278] on input "22" at bounding box center [52, 278] width 64 height 25
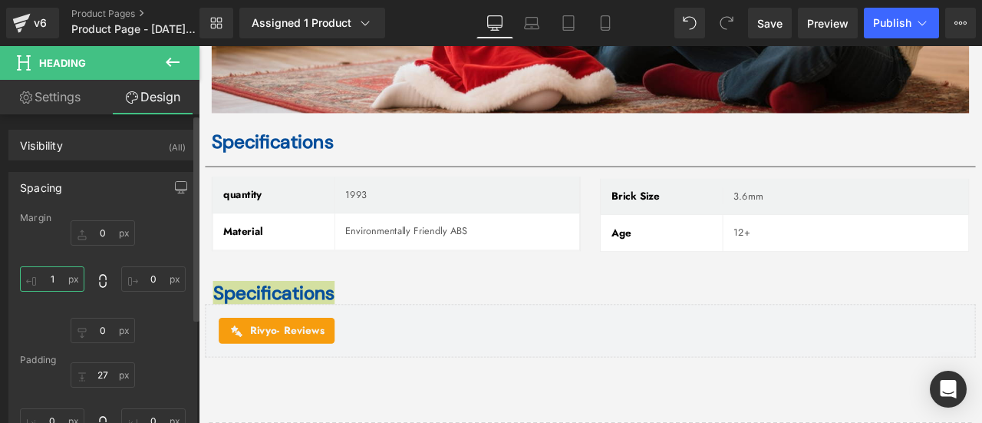
type input "12"
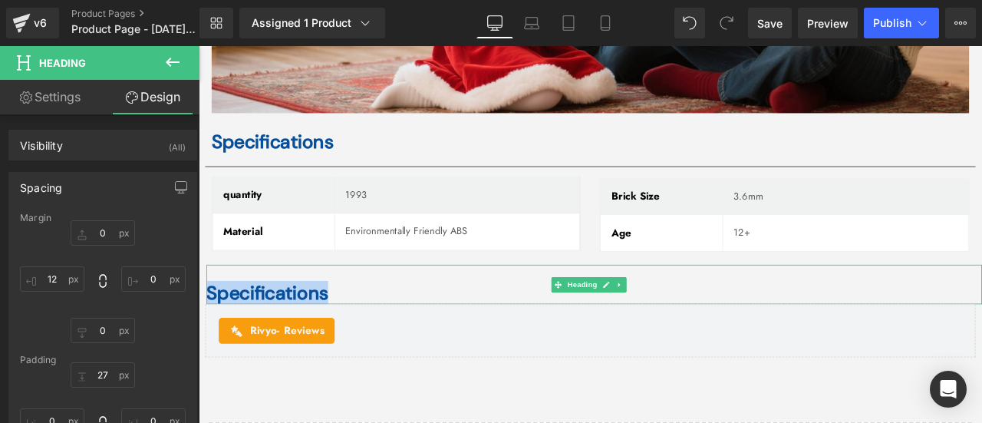
click at [350, 325] on b "Specifications" at bounding box center [280, 339] width 144 height 29
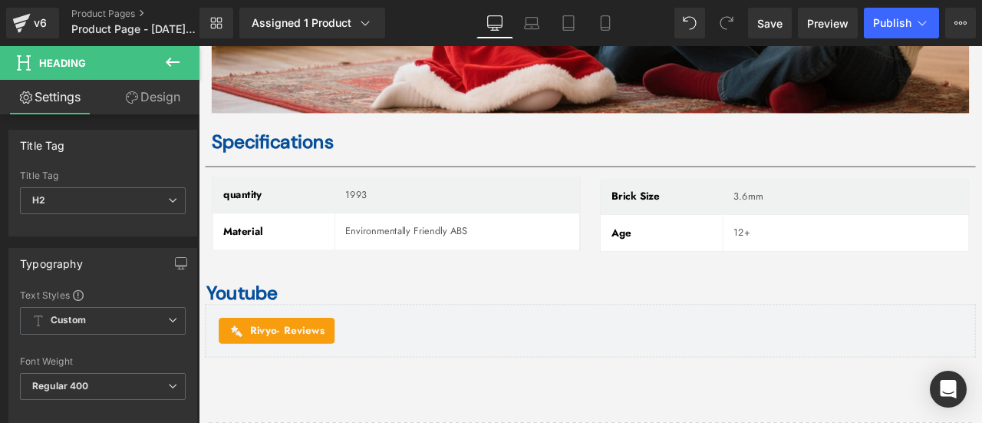
click at [183, 66] on button at bounding box center [173, 63] width 54 height 34
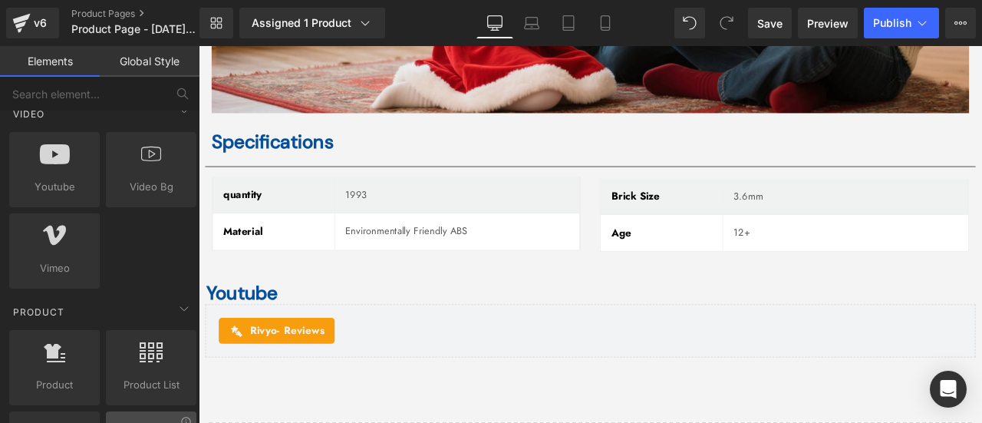
scroll to position [981, 0]
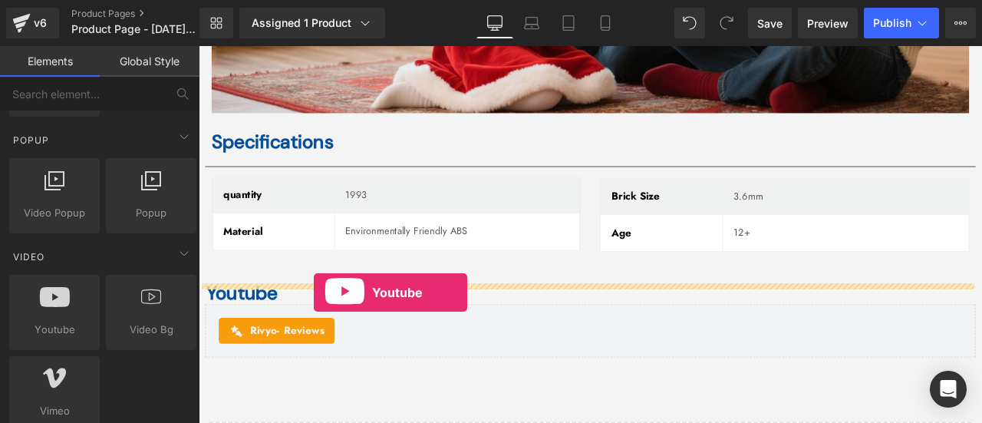
drag, startPoint x: 256, startPoint y: 342, endPoint x: 335, endPoint y: 338, distance: 79.1
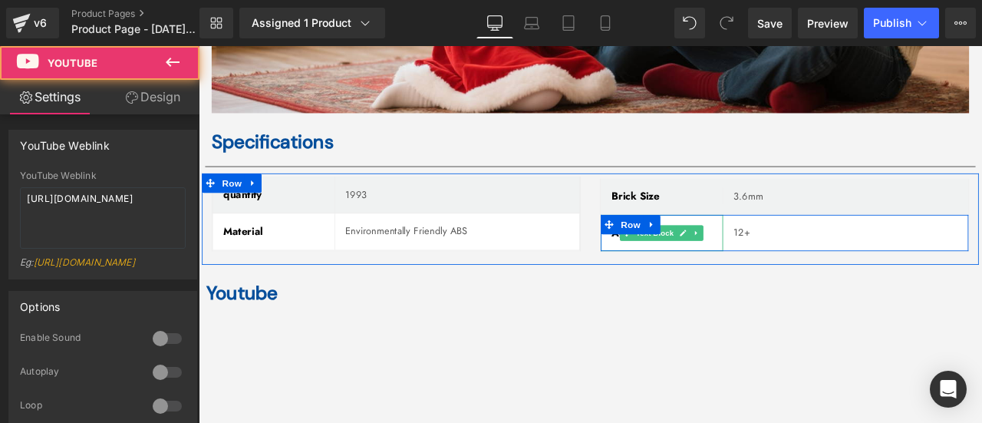
scroll to position [5383, 0]
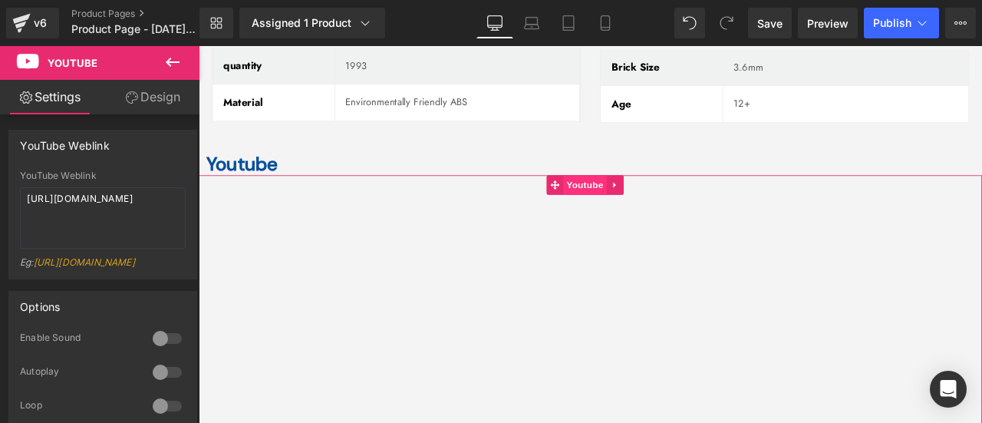
click at [649, 199] on span "Youtube" at bounding box center [656, 210] width 51 height 23
click at [147, 206] on textarea "[URL][DOMAIN_NAME]" at bounding box center [103, 217] width 166 height 61
drag, startPoint x: 150, startPoint y: 214, endPoint x: 0, endPoint y: 168, distance: 156.6
click at [0, 168] on div "YouTube Weblink YouTube Weblink [URL][DOMAIN_NAME] Eg: [URL][DOMAIN_NAME]" at bounding box center [103, 198] width 206 height 161
paste textarea "youtu.be/MvpSpL3pyfA"
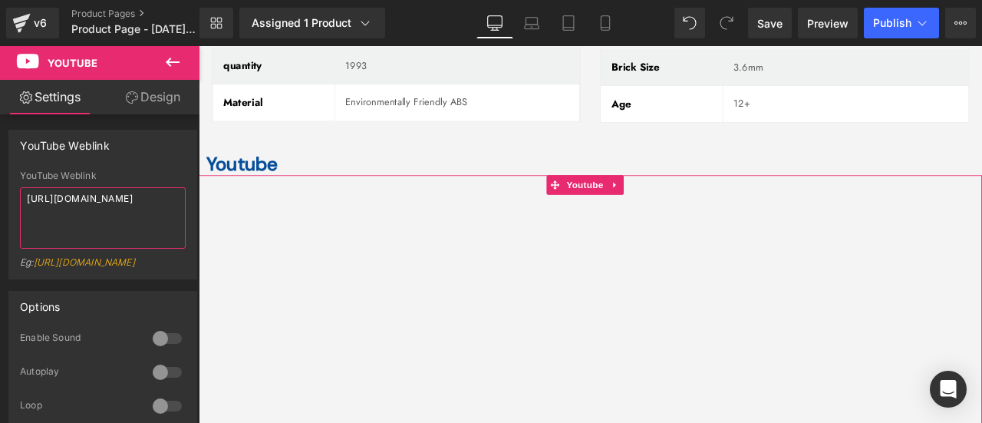
type textarea "https://youtu.be/MvpSpL3pyfA"
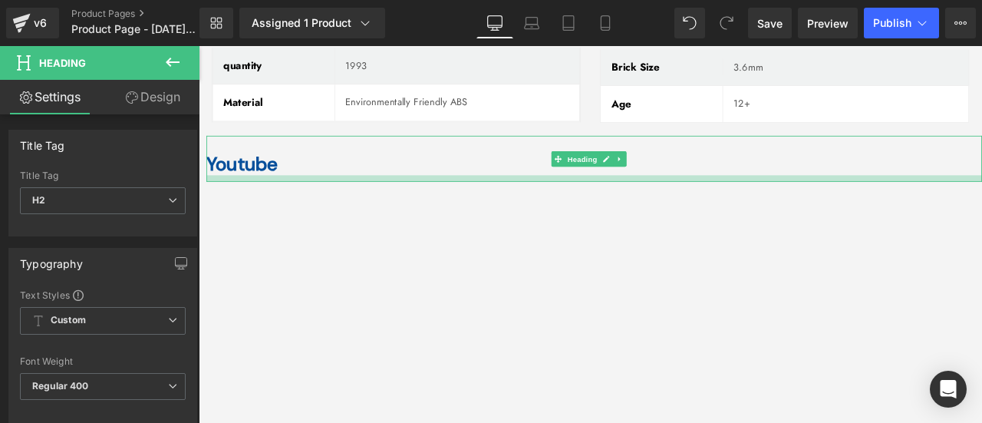
drag, startPoint x: 543, startPoint y: 170, endPoint x: 1083, endPoint y: 160, distance: 539.6
click at [543, 199] on div at bounding box center [667, 203] width 919 height 8
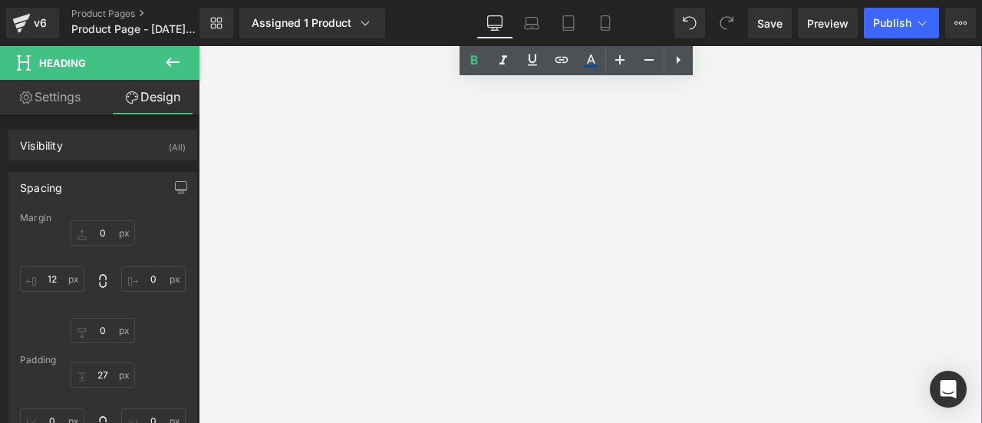
scroll to position [5230, 0]
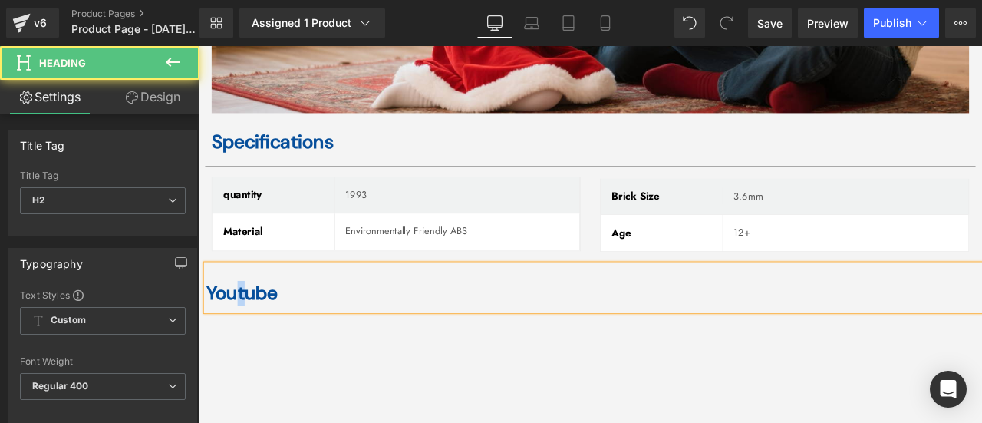
click at [258, 325] on b "Youtube" at bounding box center [250, 339] width 84 height 29
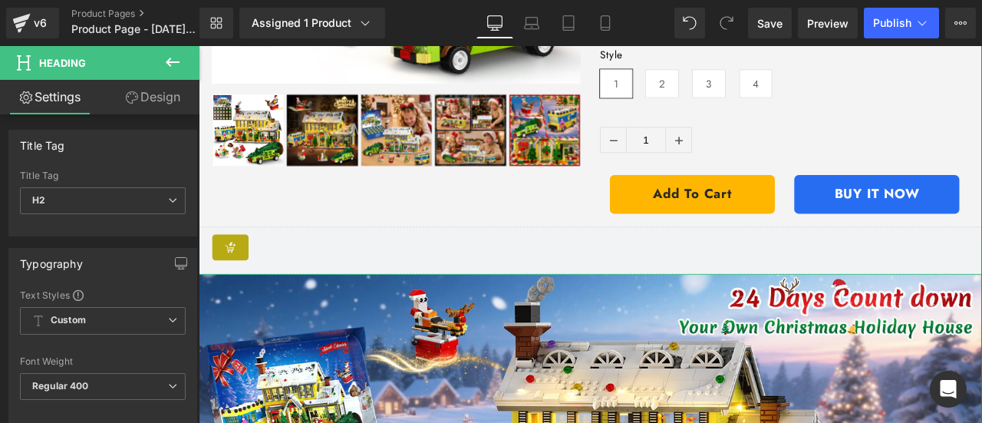
scroll to position [157, 0]
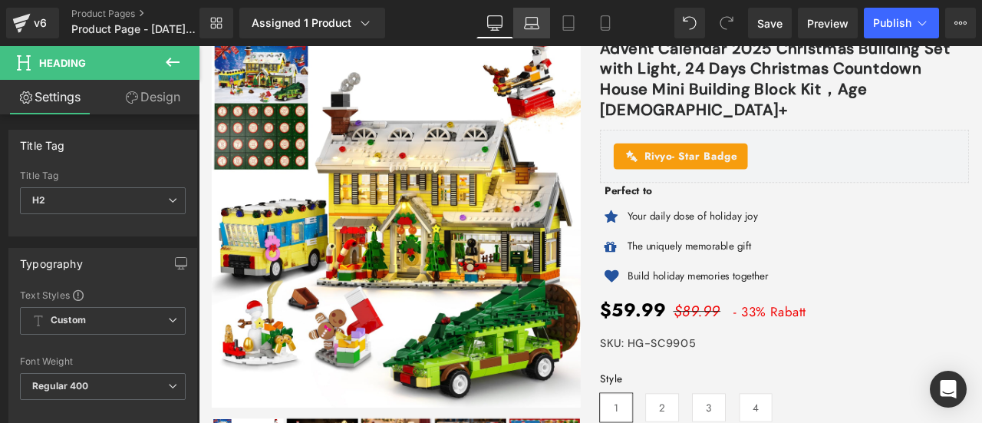
click at [539, 25] on icon at bounding box center [531, 22] width 15 height 15
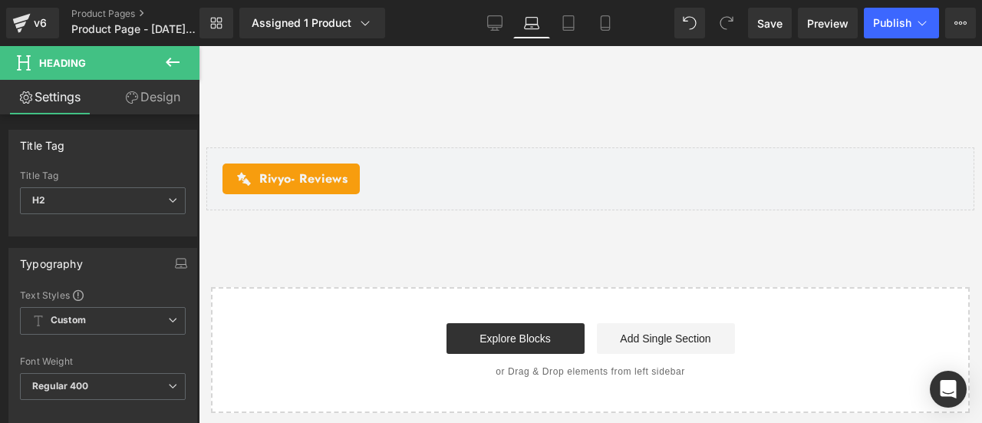
scroll to position [4835, 0]
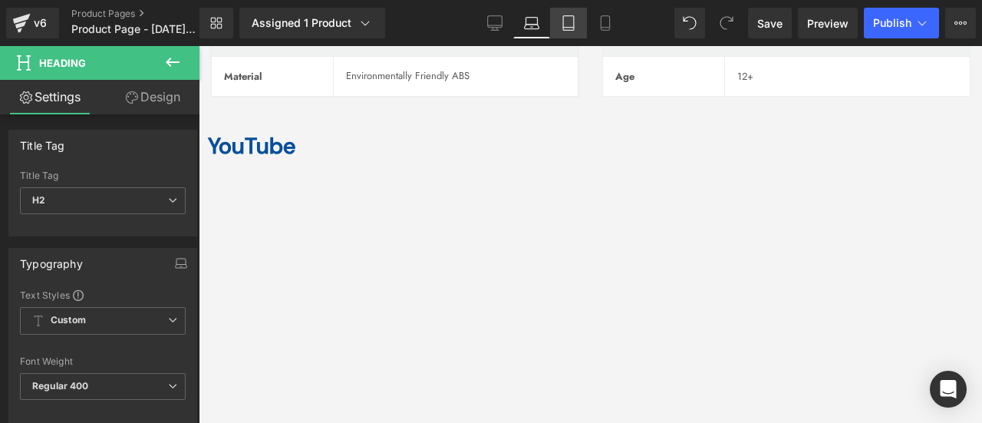
click at [570, 19] on icon at bounding box center [568, 22] width 15 height 15
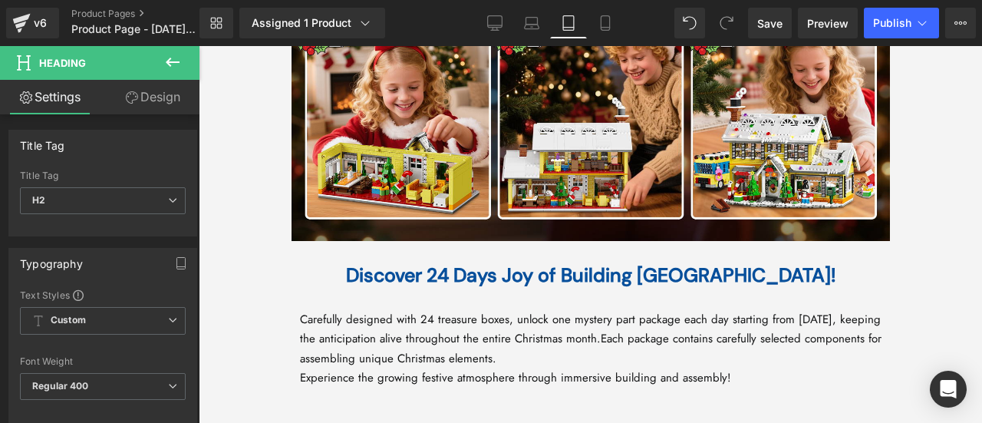
type input "100"
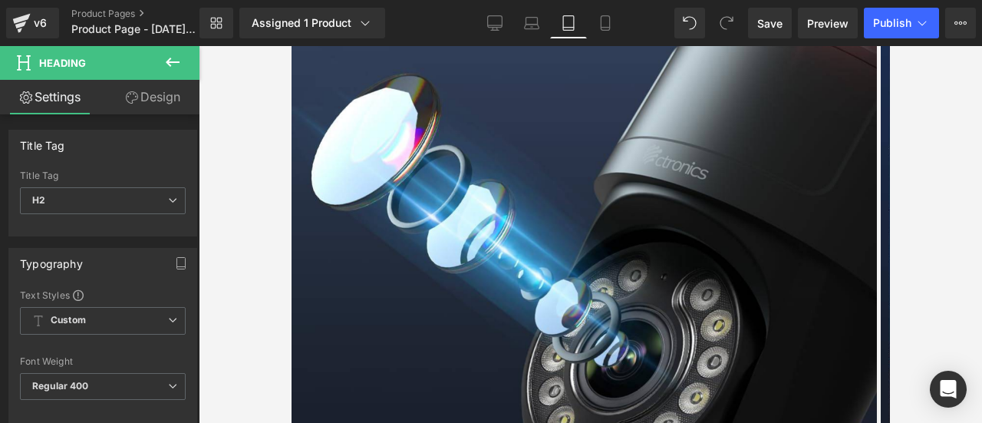
scroll to position [1505, 0]
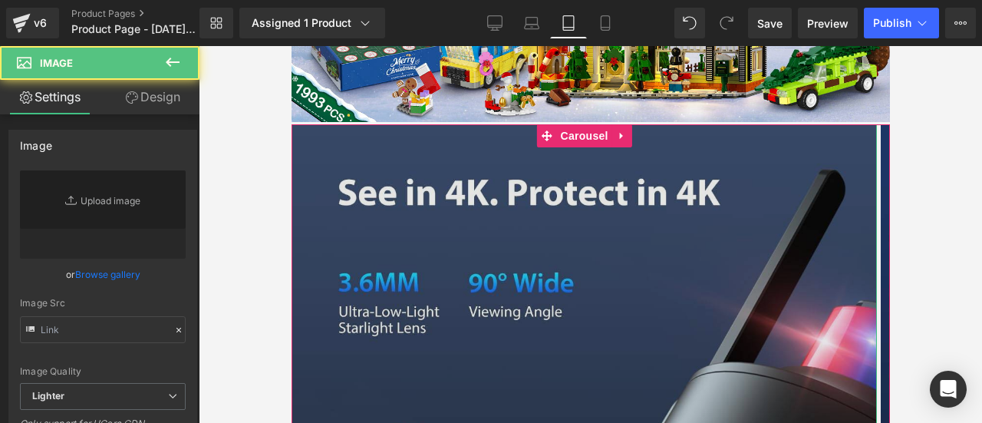
type input "https://ucarecdn.com/b2b8139e-1b05-4a89-932c-06501800c67a/-/format/auto/-/previ…"
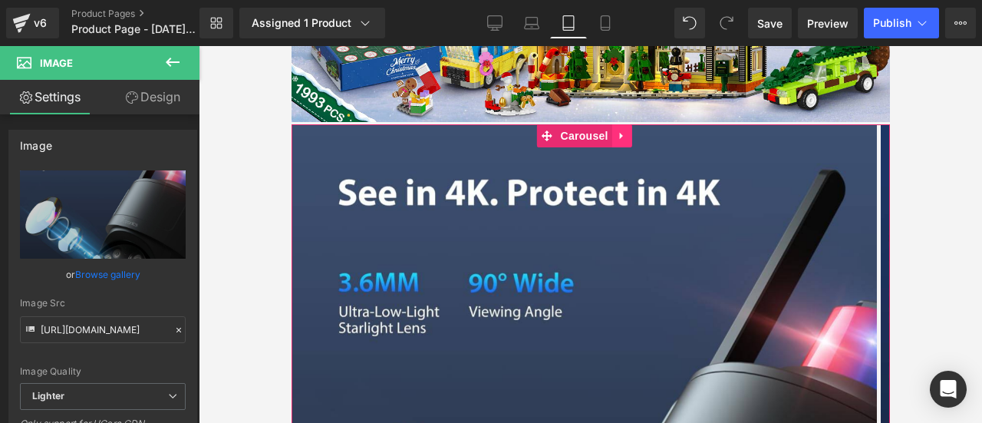
click at [621, 132] on icon at bounding box center [620, 135] width 3 height 7
click at [630, 130] on icon at bounding box center [631, 136] width 11 height 12
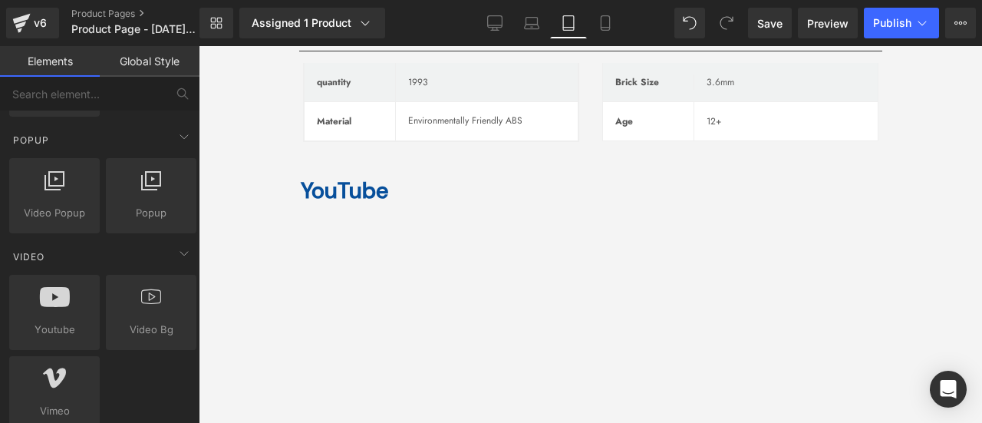
scroll to position [4498, 0]
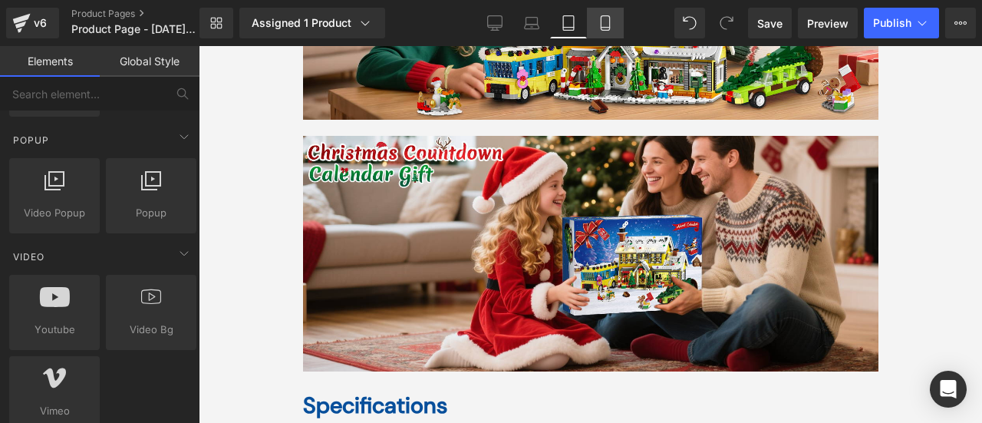
click at [609, 21] on icon at bounding box center [605, 22] width 15 height 15
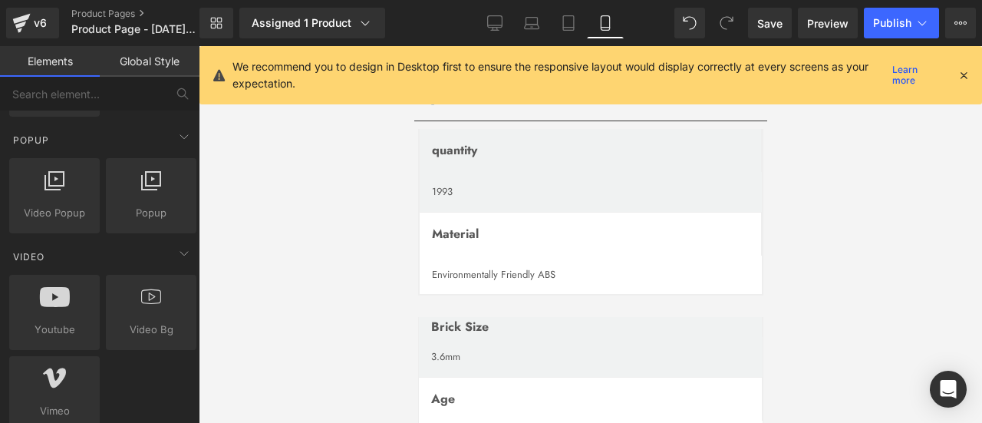
click at [962, 74] on icon at bounding box center [964, 75] width 14 height 14
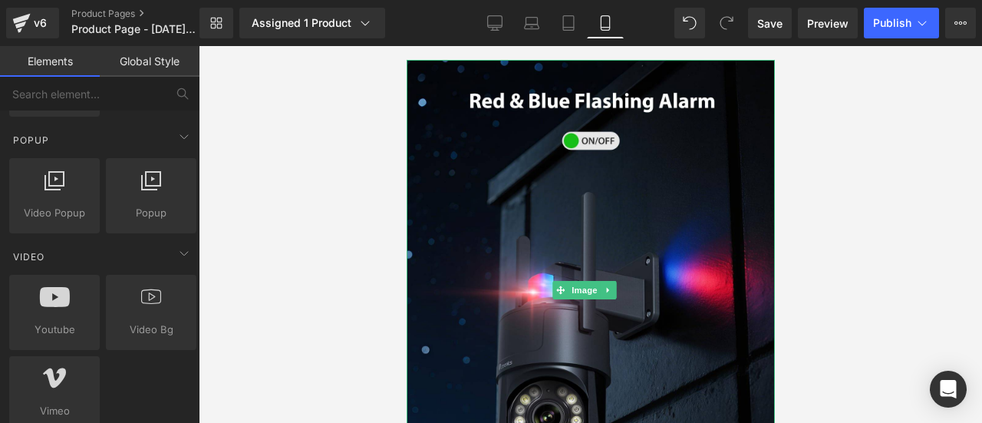
scroll to position [1688, 0]
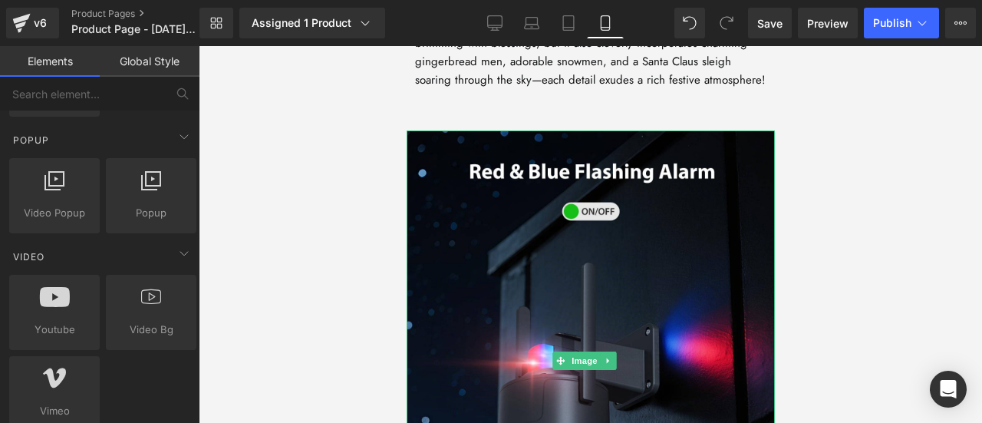
click at [606, 365] on icon at bounding box center [607, 360] width 8 height 9
click at [616, 365] on icon at bounding box center [616, 360] width 8 height 8
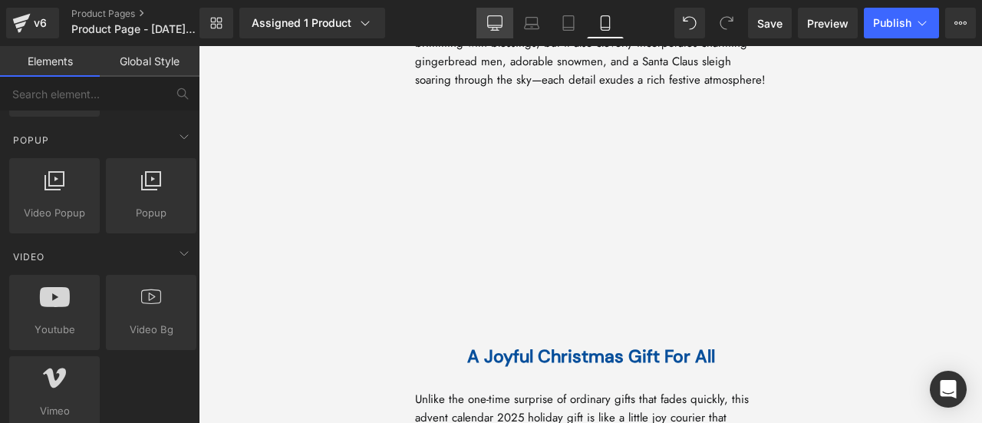
click at [486, 16] on link "Desktop" at bounding box center [495, 23] width 37 height 31
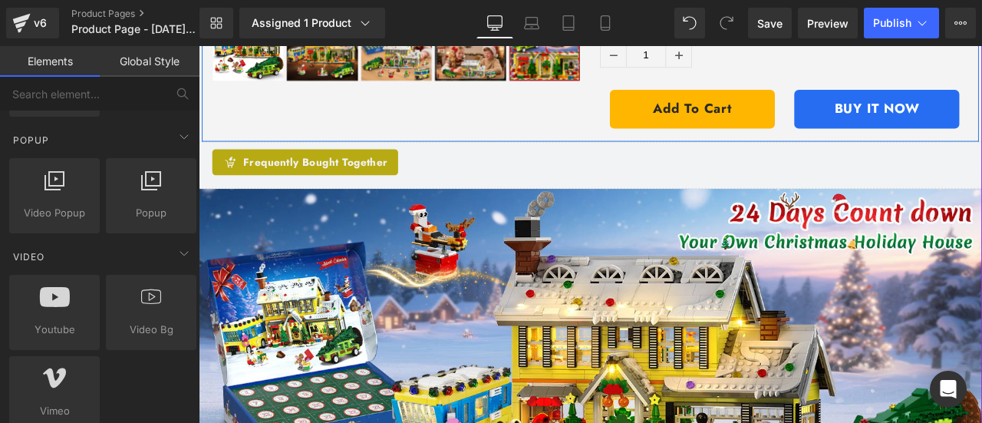
scroll to position [844, 0]
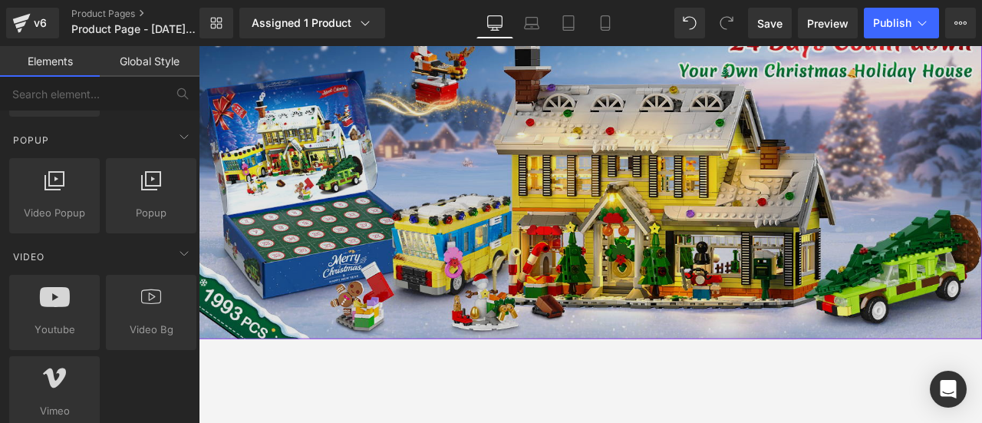
click at [534, 209] on img at bounding box center [663, 202] width 929 height 381
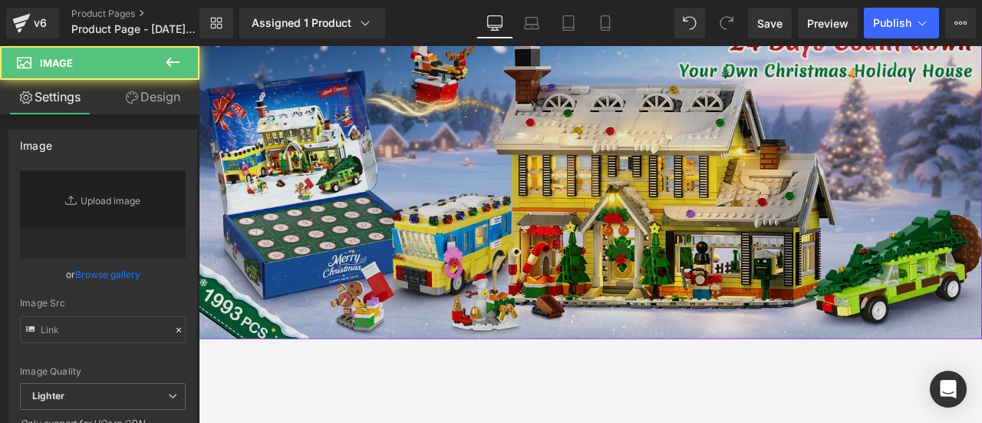
type input "https://ucarecdn.com/a5414dda-6ad0-4dd7-b6d2-bf551771d34d/-/format/auto/-/previ…"
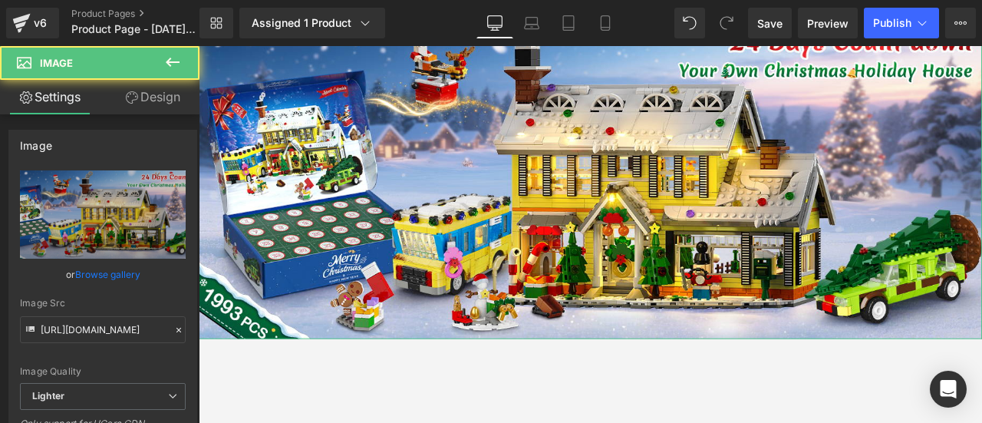
click at [170, 104] on link "Design" at bounding box center [153, 97] width 100 height 35
click at [0, 0] on div "Visibility" at bounding box center [0, 0] width 0 height 0
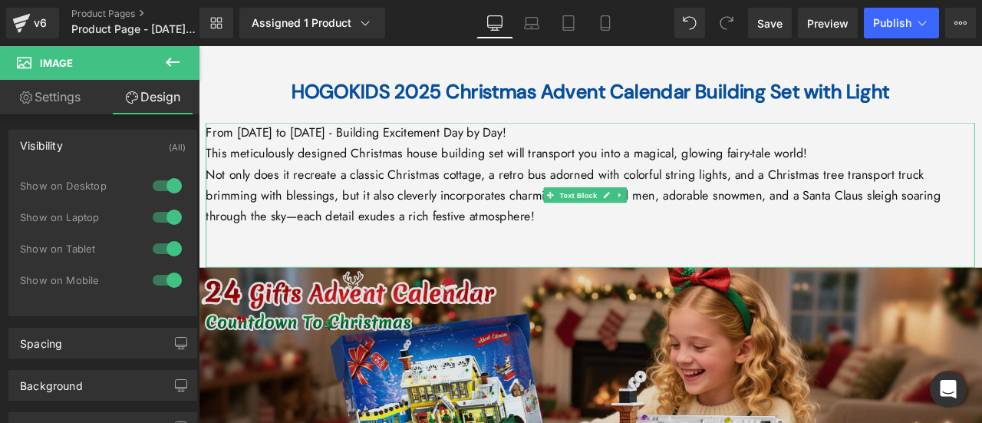
scroll to position [1765, 0]
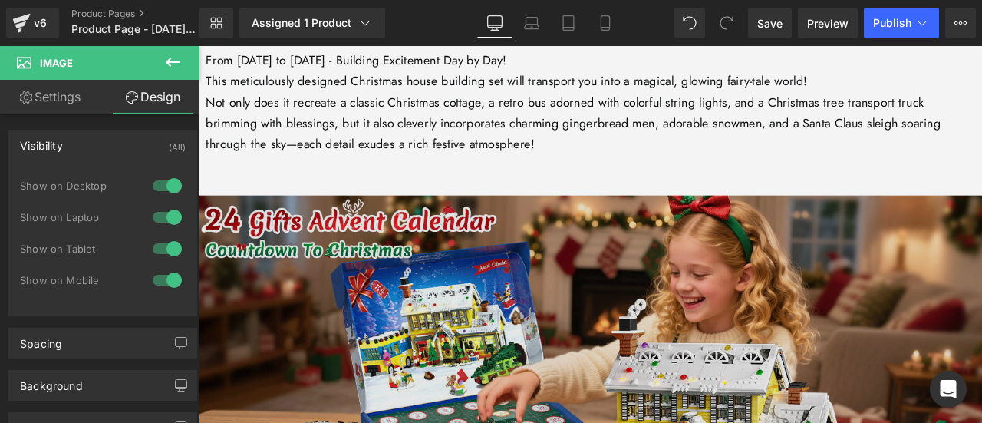
click at [441, 276] on img at bounding box center [663, 413] width 929 height 381
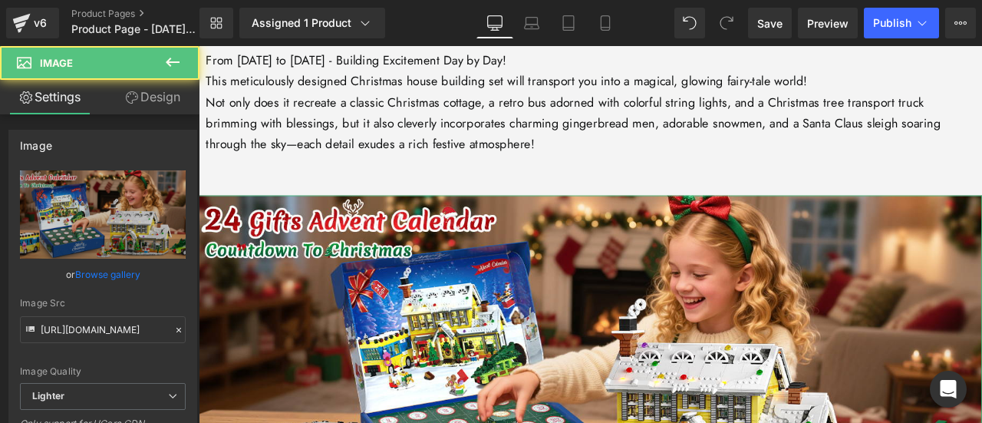
click at [176, 94] on link "Design" at bounding box center [153, 97] width 100 height 35
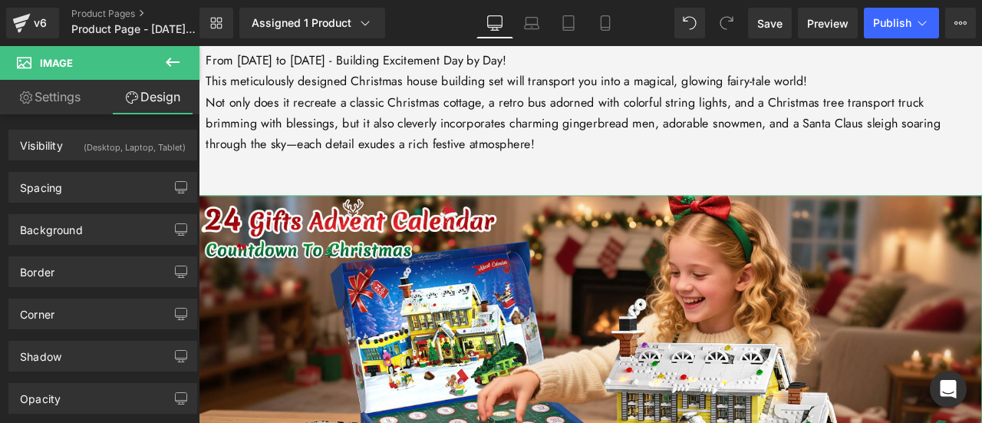
click at [164, 145] on div "(Desktop, Laptop, Tablet)" at bounding box center [135, 142] width 102 height 25
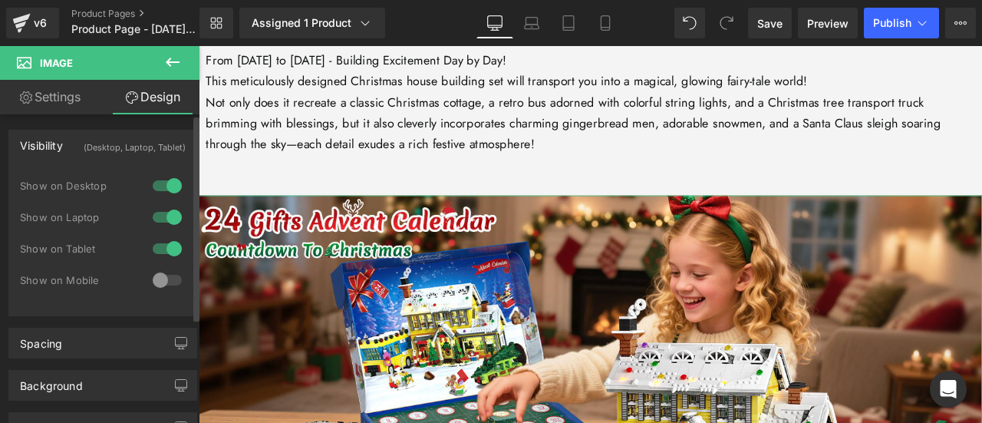
click at [166, 279] on div at bounding box center [167, 280] width 37 height 25
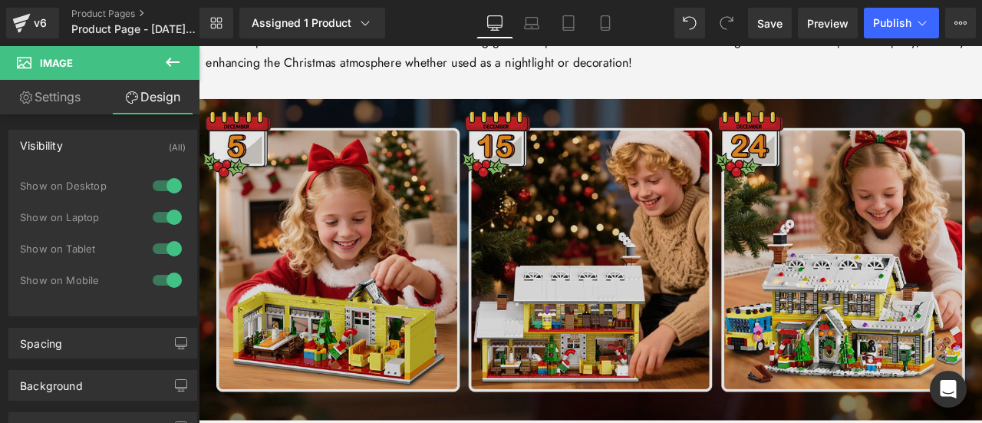
scroll to position [3837, 0]
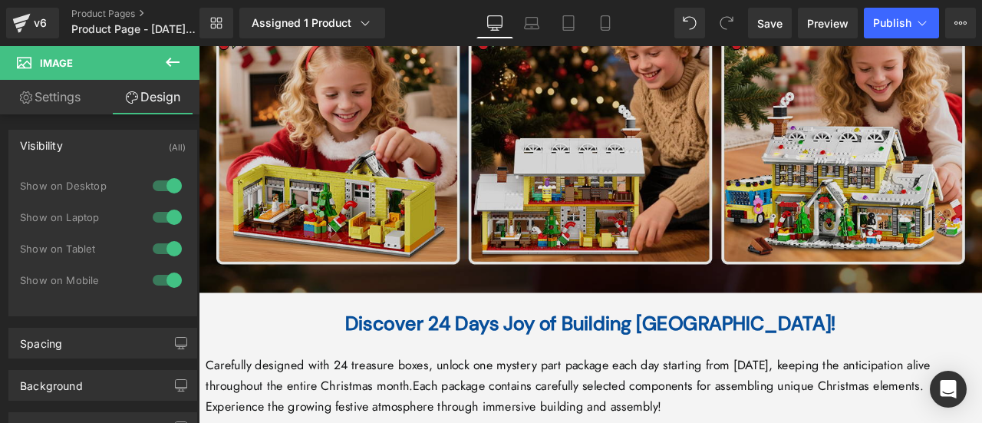
click at [547, 150] on img at bounding box center [663, 132] width 929 height 411
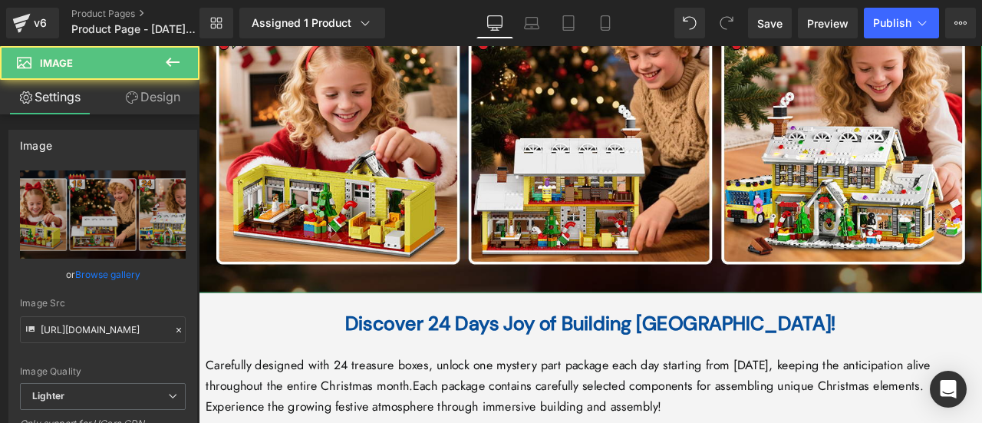
click at [147, 93] on link "Design" at bounding box center [153, 97] width 100 height 35
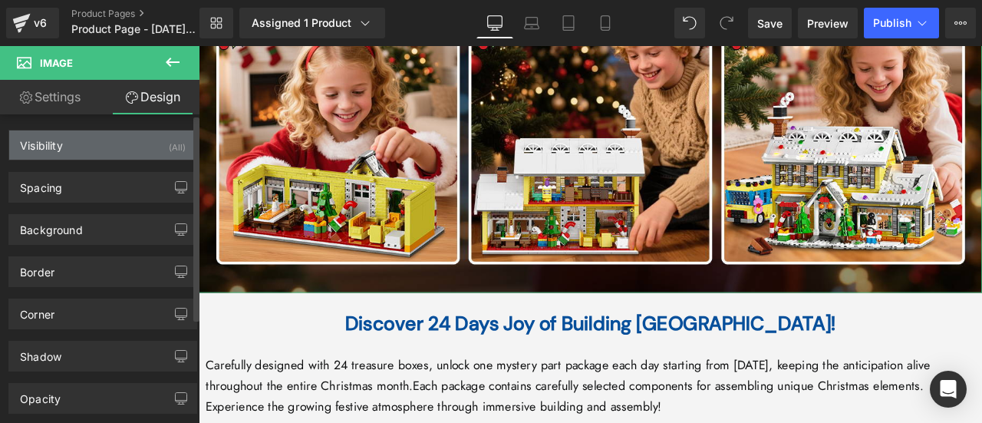
click at [137, 143] on div "Visibility (All)" at bounding box center [102, 144] width 187 height 29
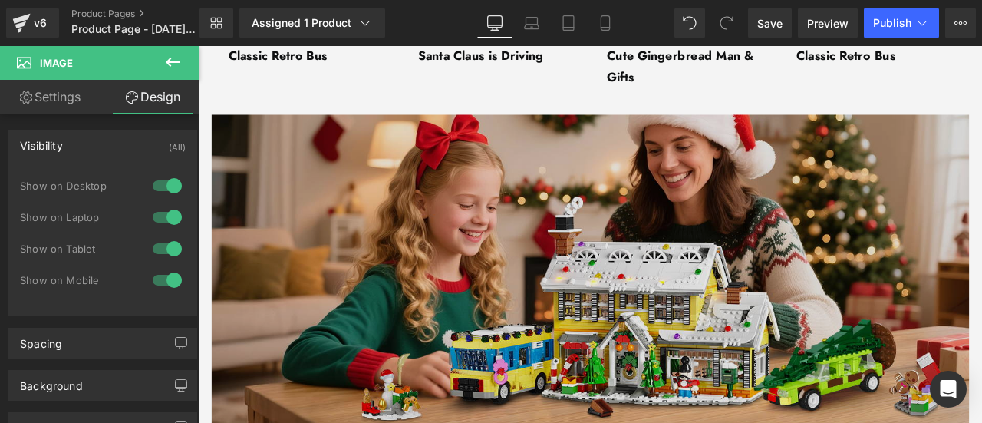
scroll to position [4528, 0]
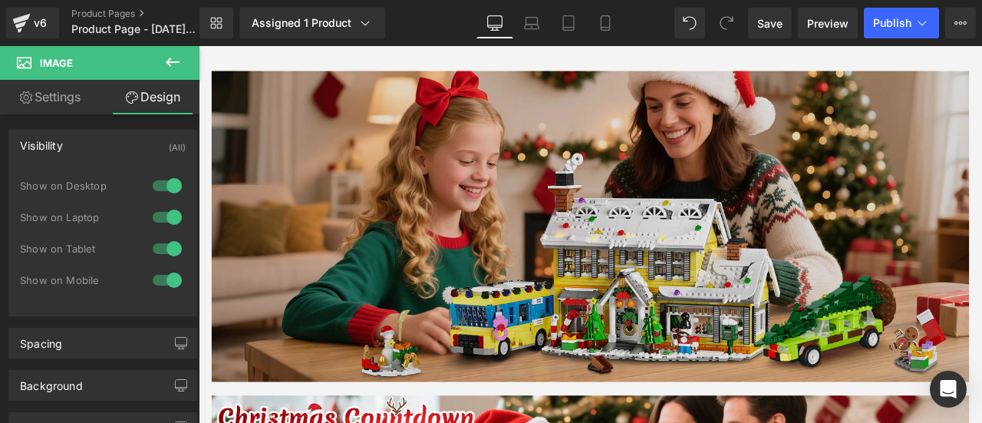
click at [491, 197] on img at bounding box center [663, 259] width 898 height 368
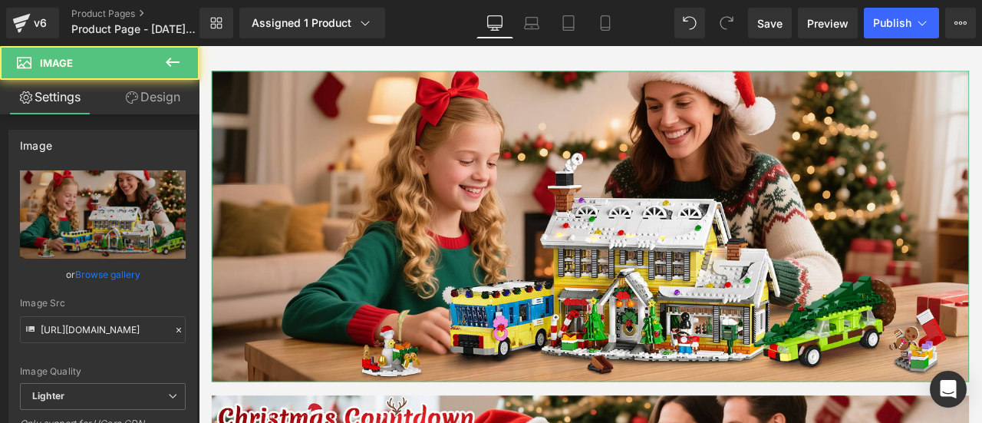
click at [159, 98] on link "Design" at bounding box center [153, 97] width 100 height 35
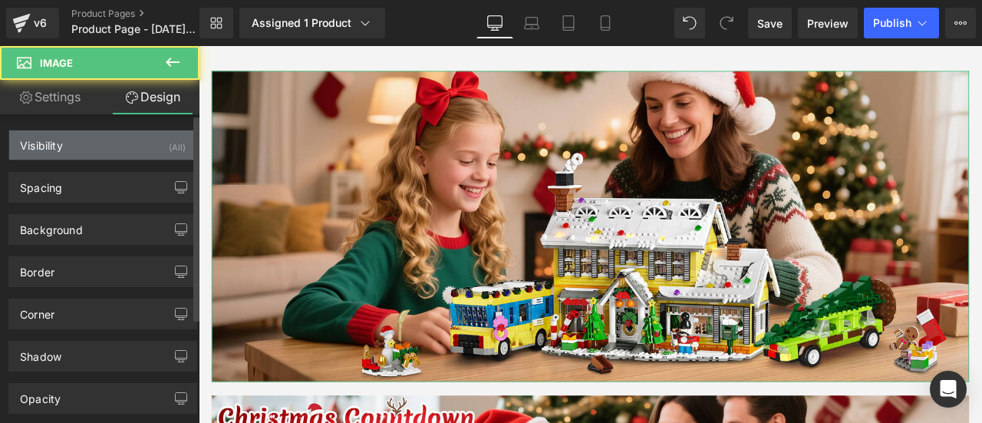
click at [152, 142] on div "Visibility (All)" at bounding box center [102, 144] width 187 height 29
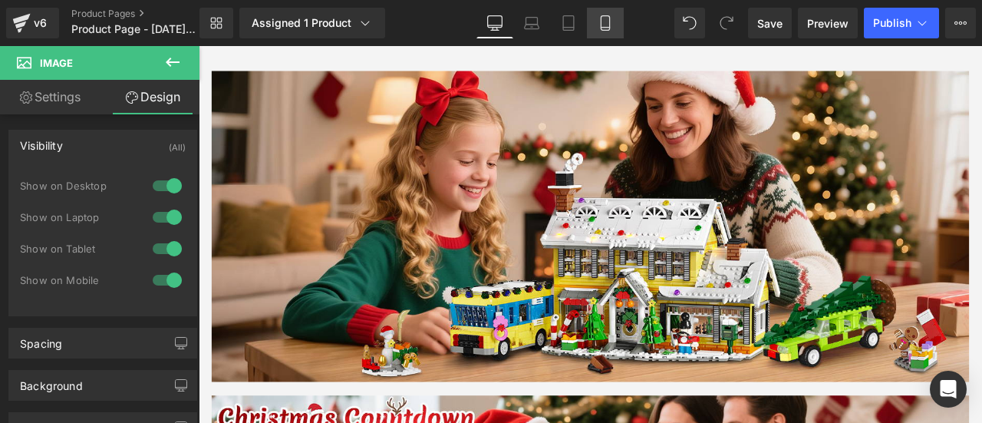
click at [612, 21] on icon at bounding box center [605, 22] width 15 height 15
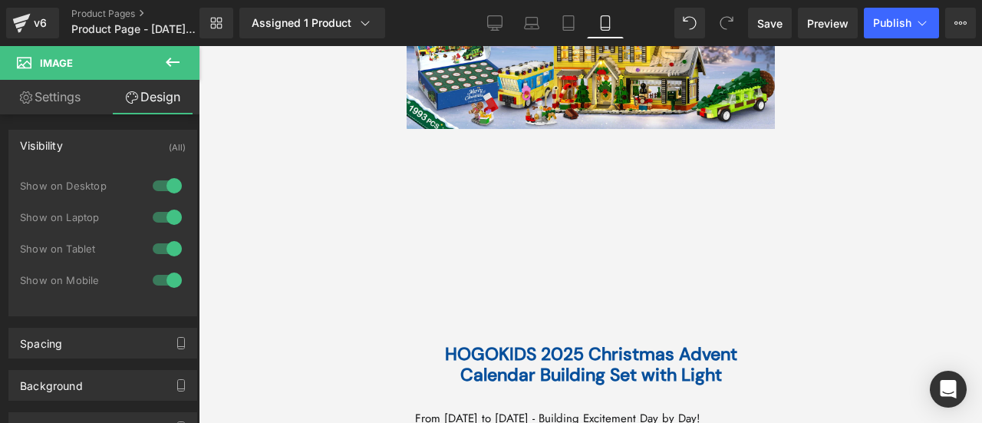
scroll to position [1228, 0]
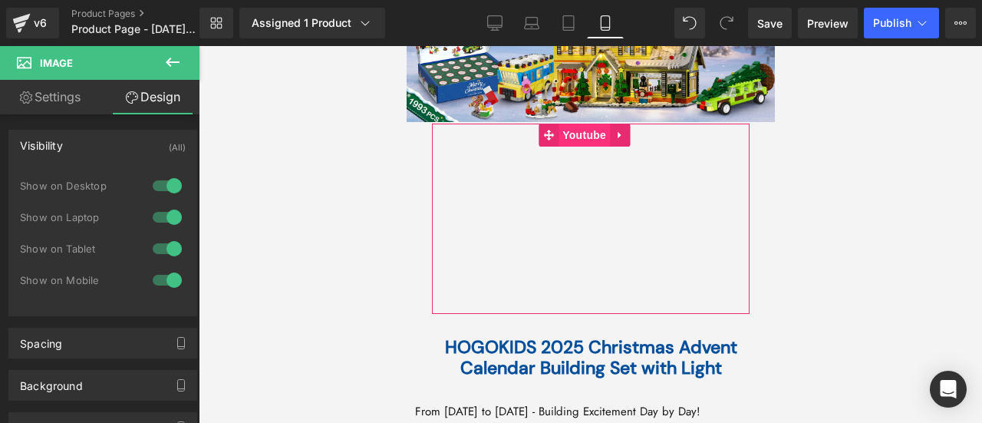
click at [570, 124] on span "Youtube" at bounding box center [583, 135] width 51 height 23
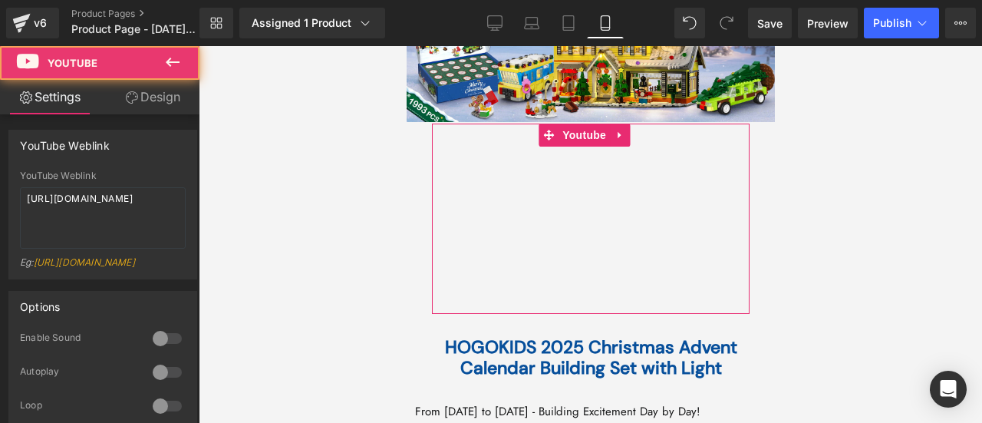
click at [164, 99] on link "Design" at bounding box center [153, 97] width 100 height 35
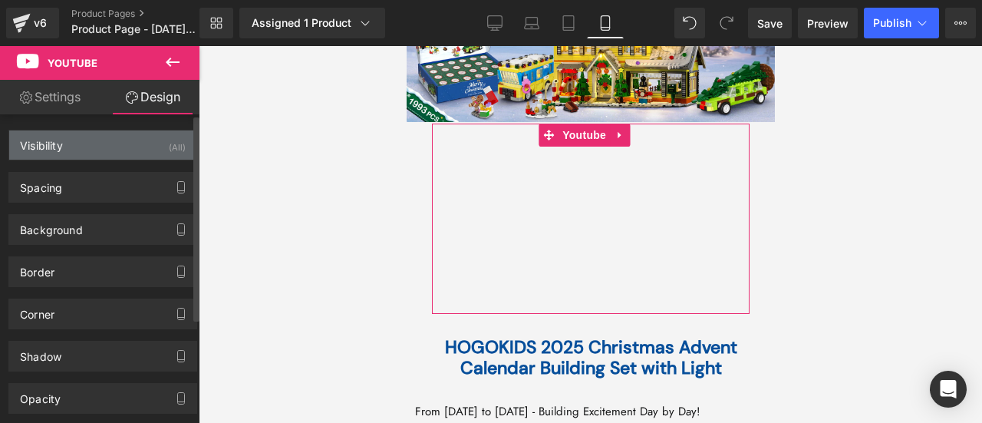
click at [157, 137] on div "Visibility (All)" at bounding box center [102, 144] width 187 height 29
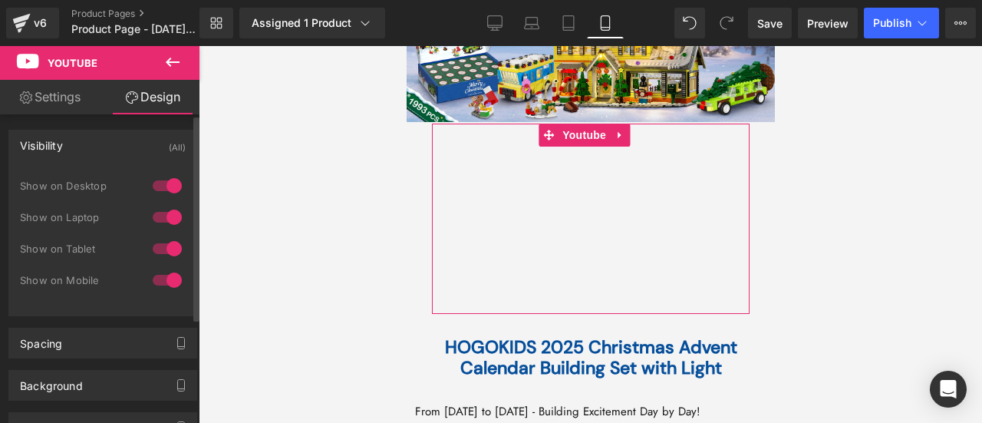
click at [158, 276] on div at bounding box center [167, 280] width 37 height 25
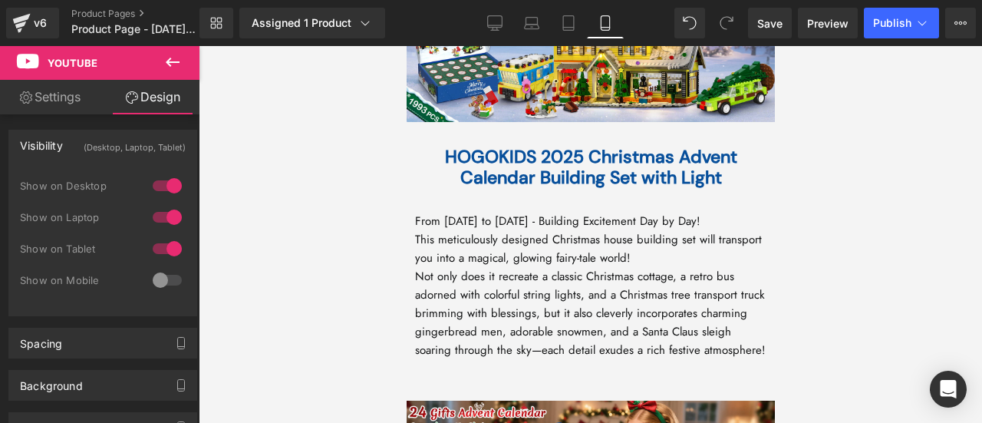
click at [177, 58] on icon at bounding box center [172, 62] width 18 height 18
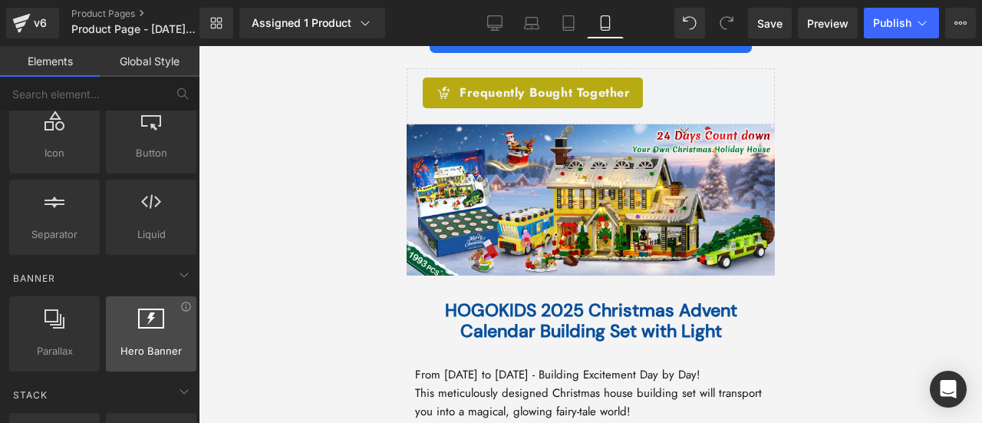
scroll to position [0, 0]
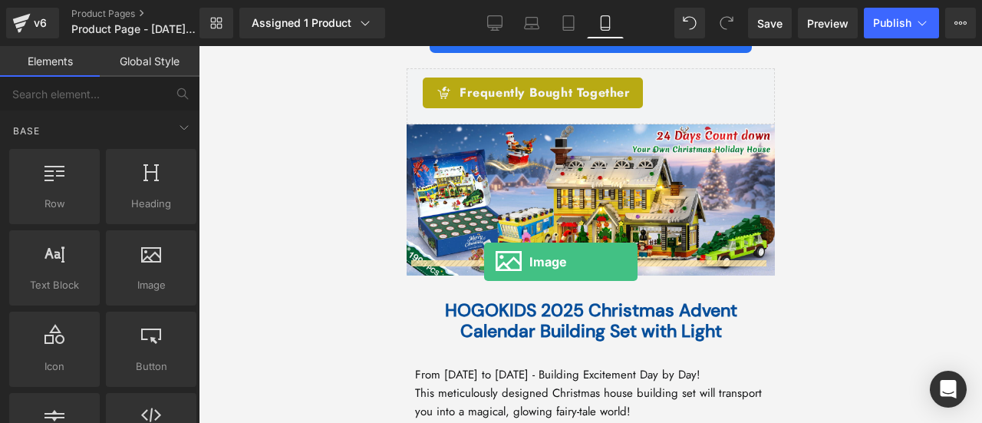
drag, startPoint x: 555, startPoint y: 326, endPoint x: 484, endPoint y: 262, distance: 96.2
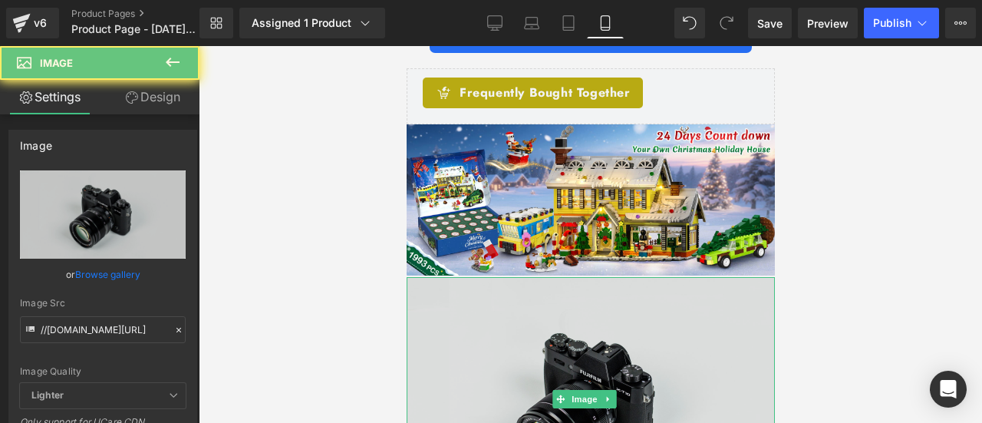
click at [540, 331] on img at bounding box center [590, 399] width 368 height 244
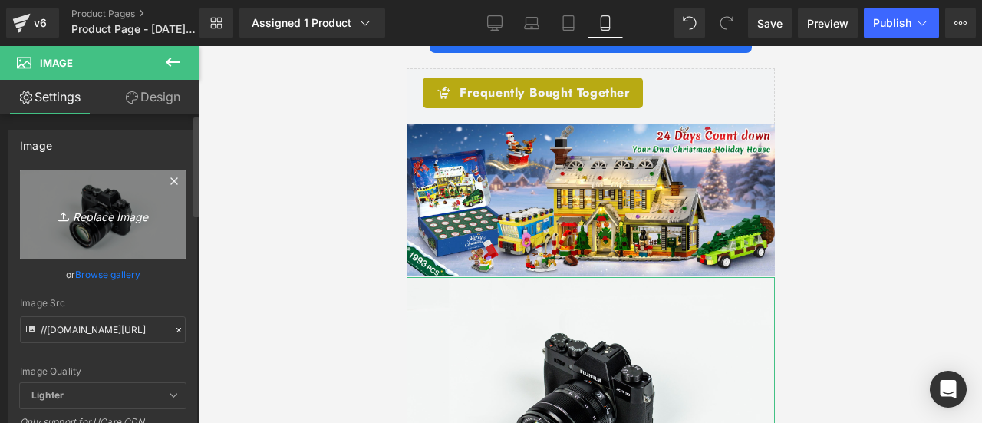
click at [92, 223] on icon "Replace Image" at bounding box center [102, 214] width 123 height 19
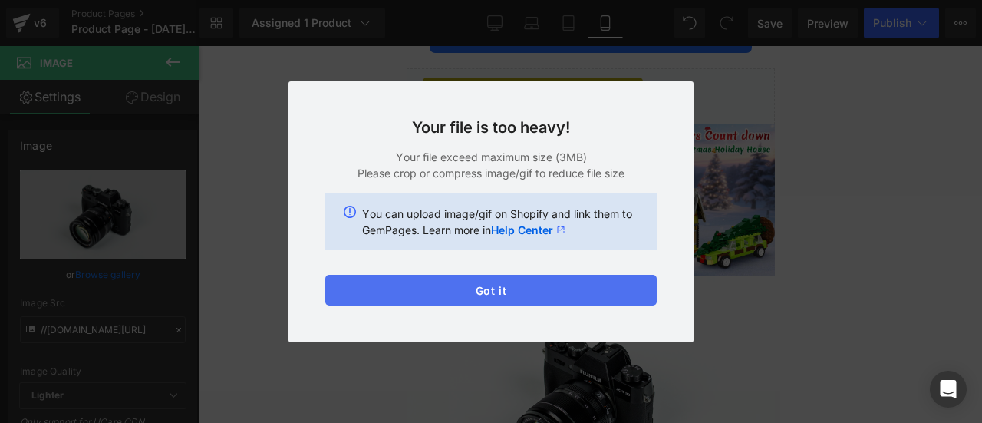
click at [522, 288] on button "Got it" at bounding box center [491, 290] width 332 height 31
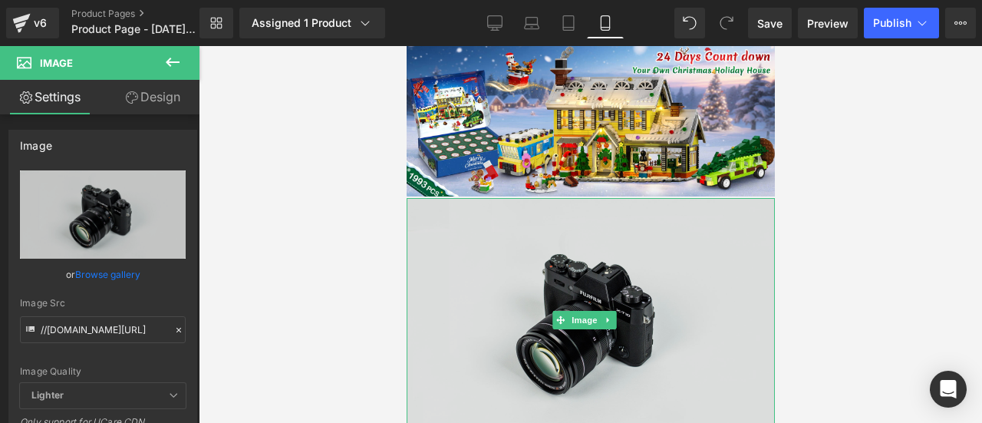
scroll to position [1305, 0]
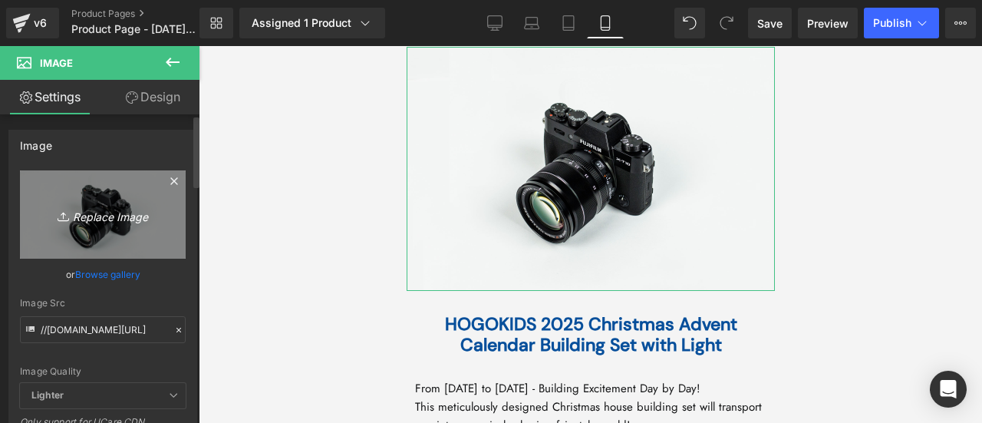
click at [111, 220] on icon "Replace Image" at bounding box center [102, 214] width 123 height 19
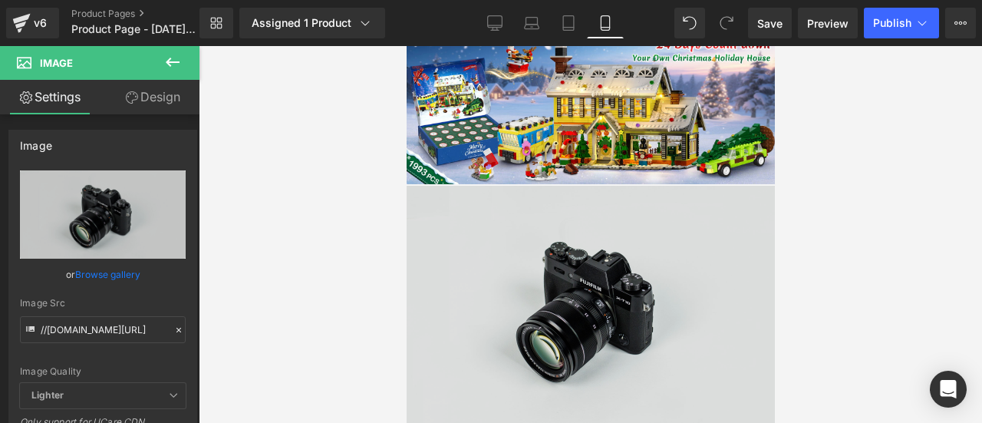
scroll to position [1228, 0]
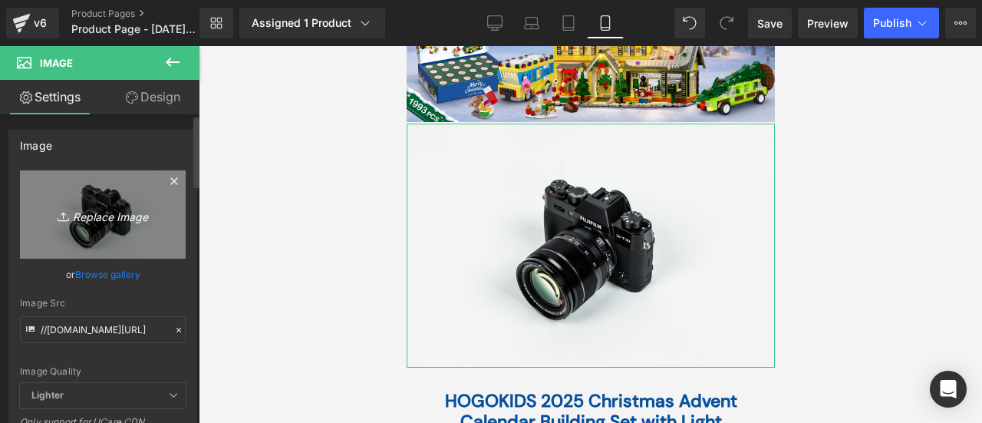
click at [65, 220] on icon at bounding box center [65, 216] width 15 height 15
click at [60, 226] on link "Replace Image" at bounding box center [103, 214] width 166 height 88
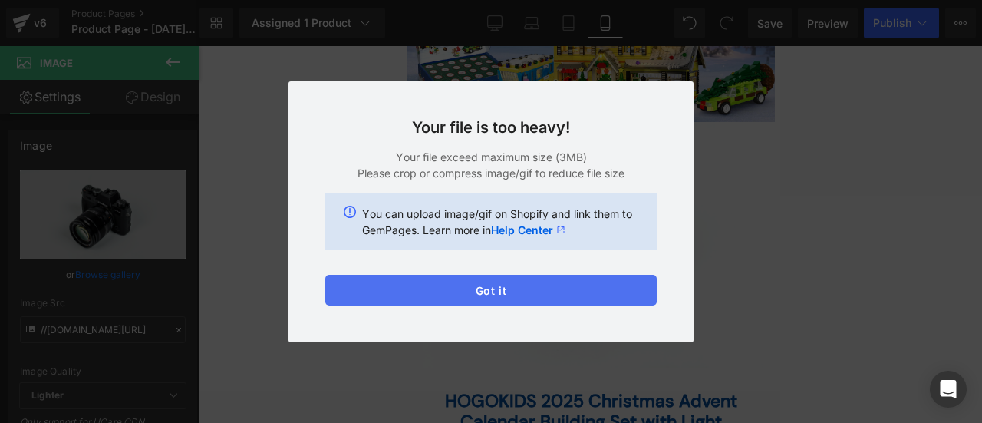
click at [477, 292] on button "Got it" at bounding box center [491, 290] width 332 height 31
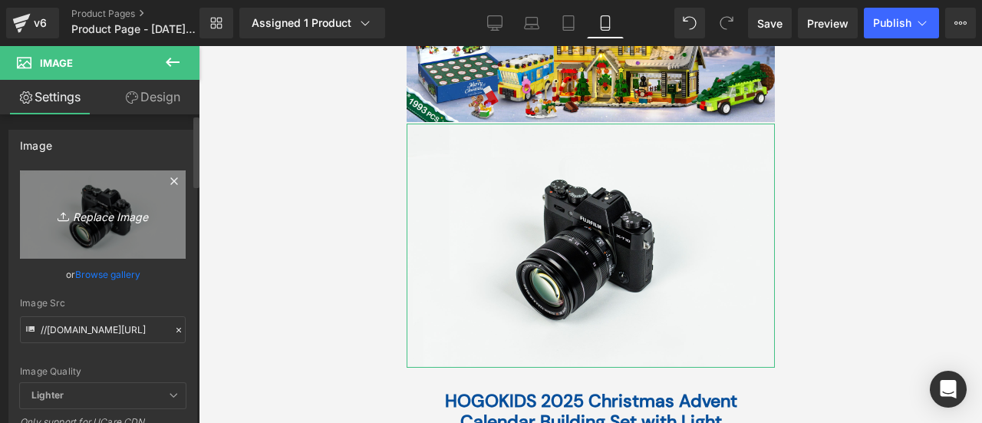
click at [102, 231] on link "Replace Image" at bounding box center [103, 214] width 166 height 88
click at [108, 210] on icon "Replace Image" at bounding box center [102, 214] width 123 height 19
type input "C:\fakepath\9月28日 (1).gif"
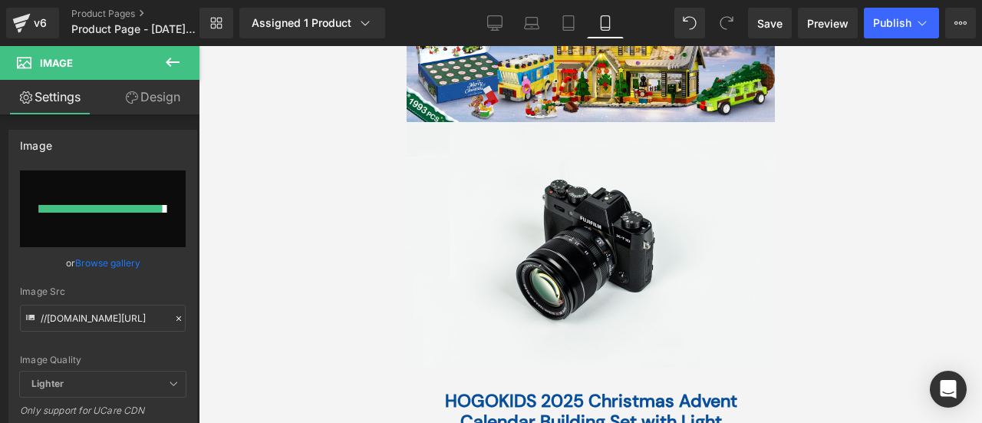
type input "https://ucarecdn.com/ddf45420-cb65-4736-9697-83711a0ecaf1/9%E6%9C%8828%E6%97%A5…"
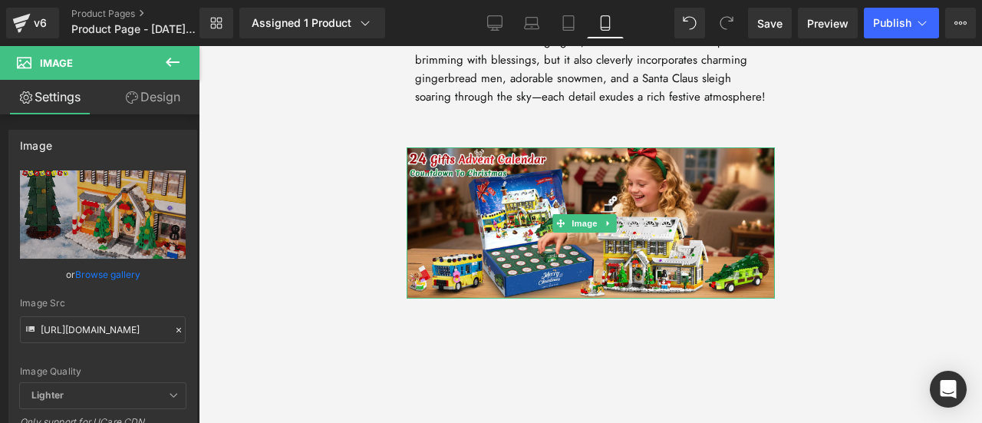
scroll to position [1919, 0]
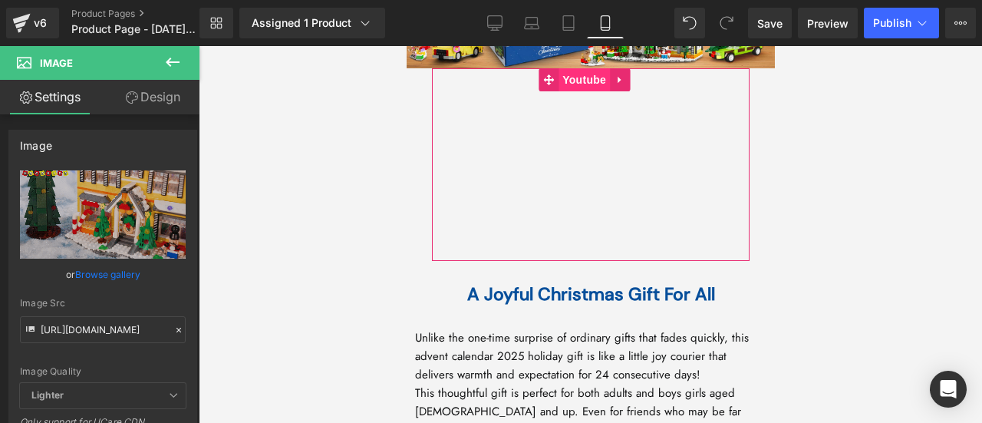
click at [571, 85] on span "Youtube" at bounding box center [583, 79] width 51 height 23
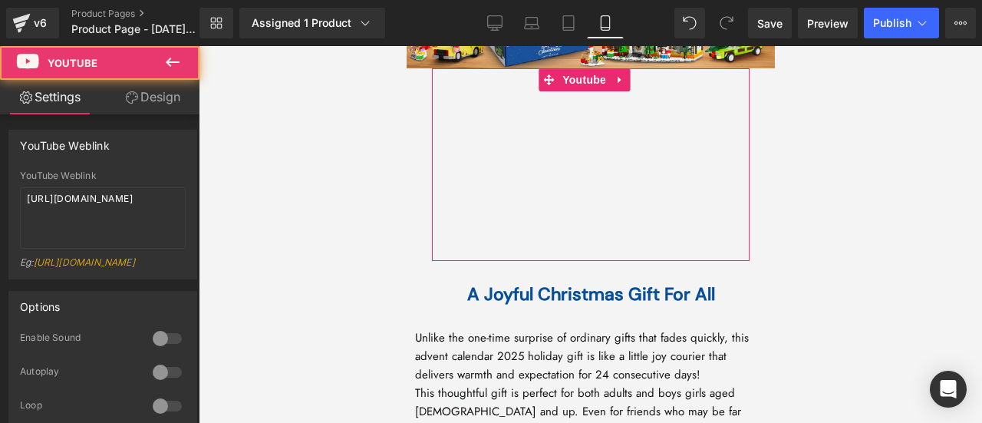
click at [149, 87] on link "Design" at bounding box center [153, 97] width 100 height 35
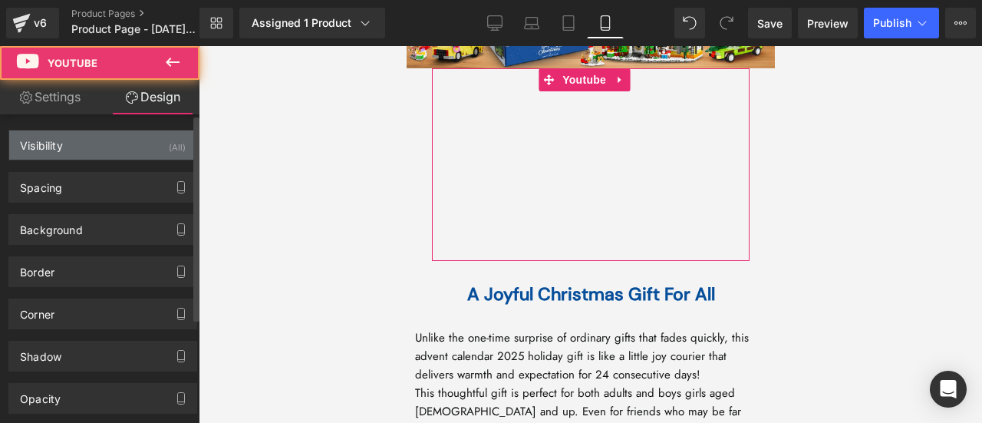
click at [138, 136] on div "Visibility (All)" at bounding box center [102, 144] width 187 height 29
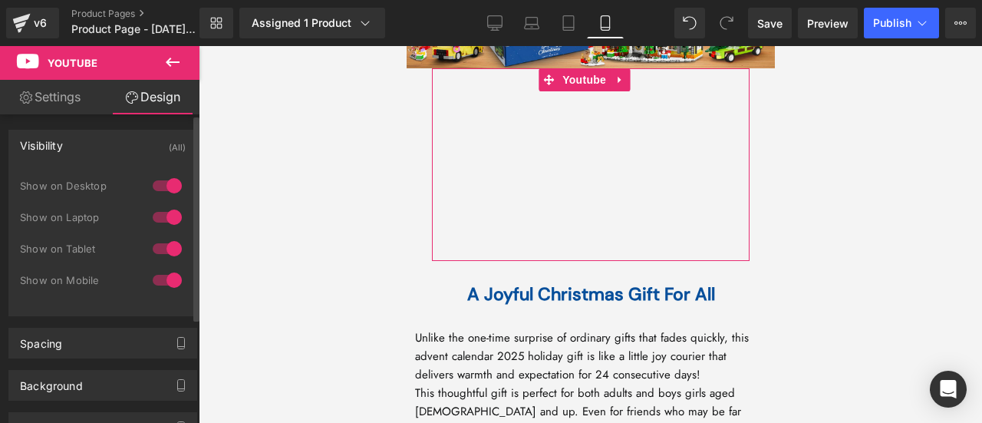
click at [166, 280] on div at bounding box center [167, 280] width 37 height 25
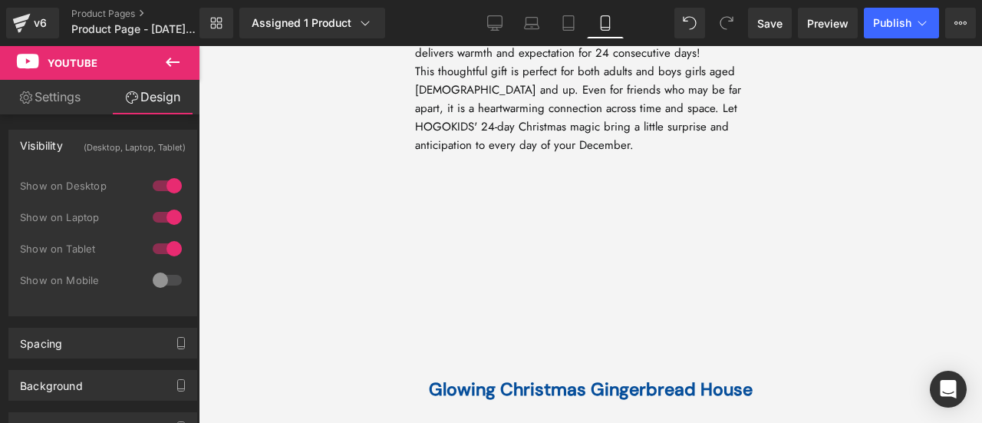
scroll to position [2072, 0]
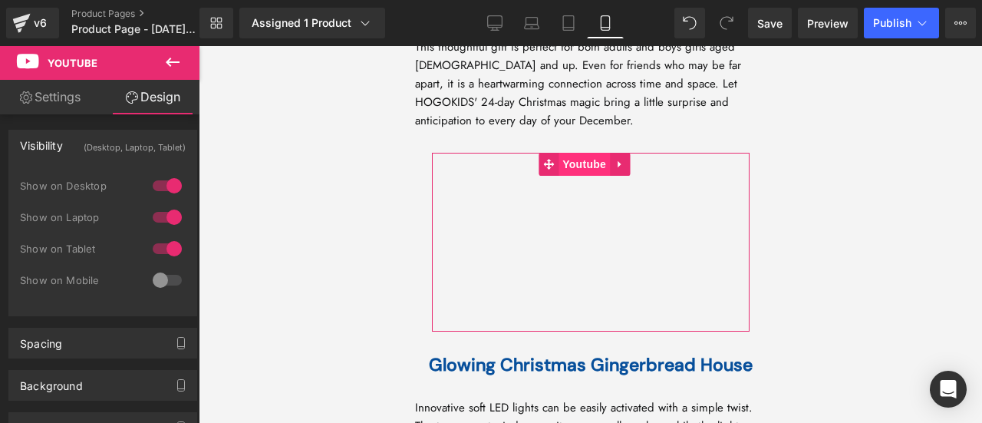
click at [577, 176] on span "Youtube" at bounding box center [583, 164] width 51 height 23
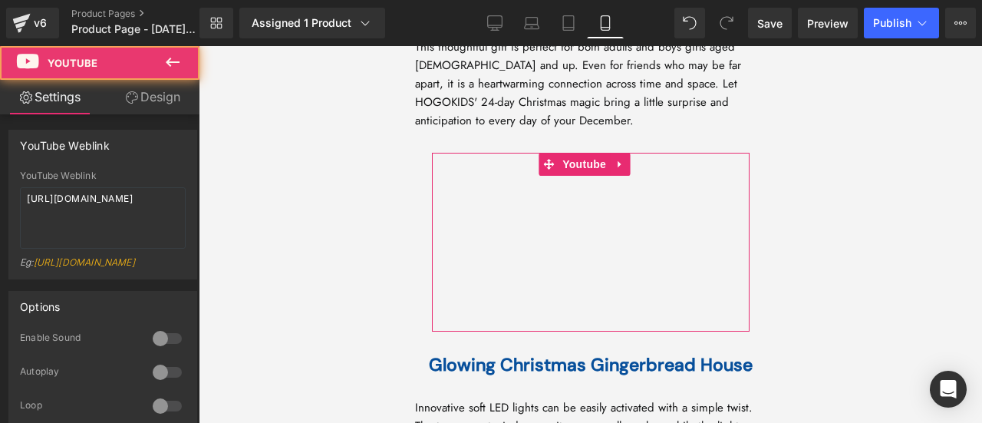
click at [133, 99] on icon at bounding box center [132, 97] width 12 height 12
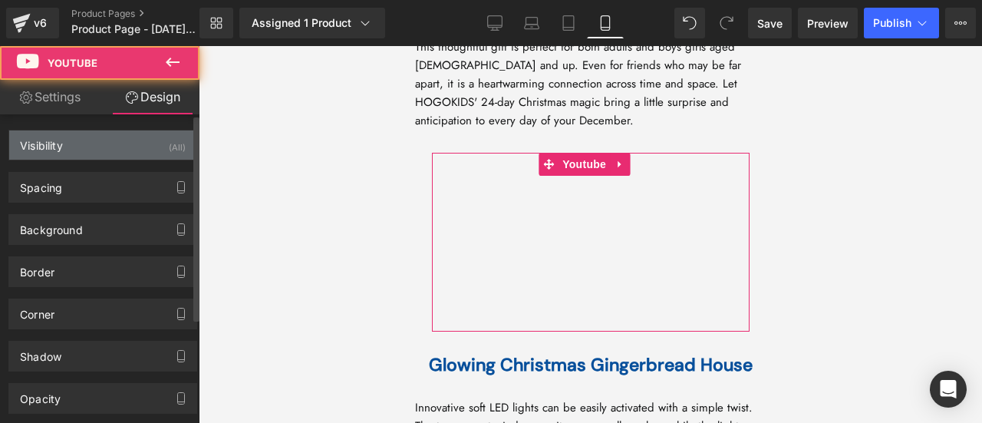
click at [140, 133] on div "Visibility (All)" at bounding box center [102, 144] width 187 height 29
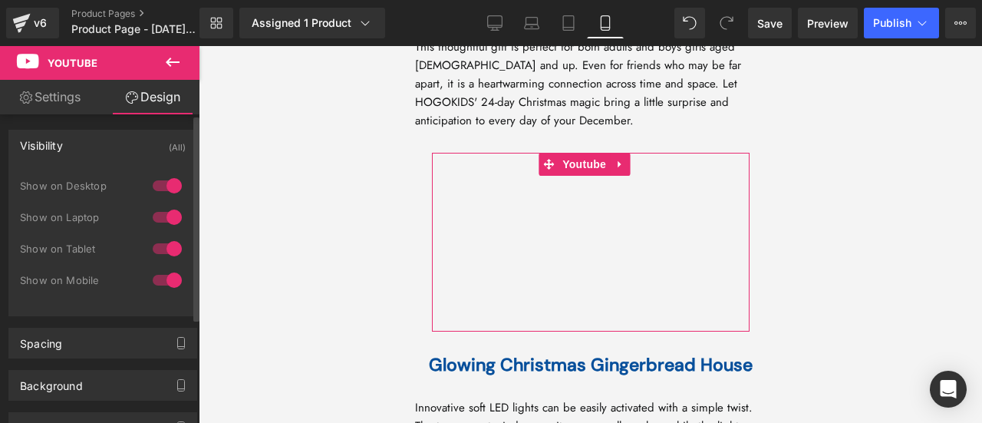
click at [161, 281] on div at bounding box center [167, 280] width 37 height 25
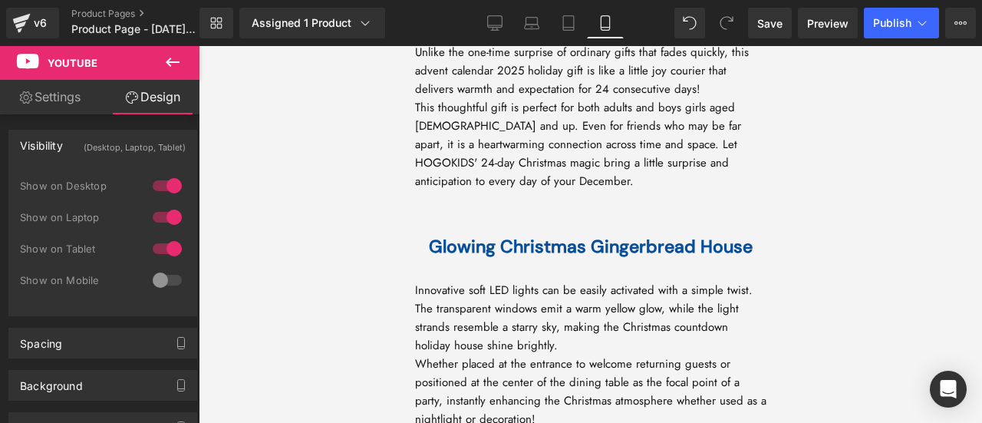
scroll to position [1919, 0]
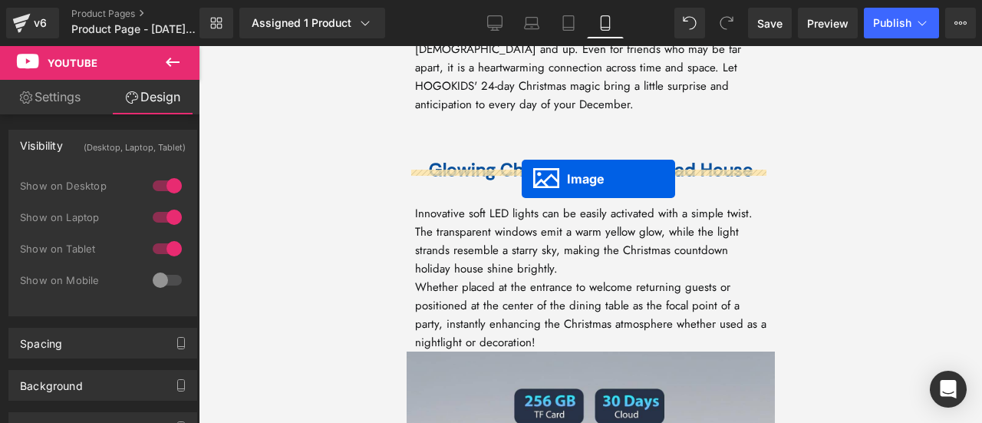
drag, startPoint x: 567, startPoint y: 285, endPoint x: 521, endPoint y: 179, distance: 115.5
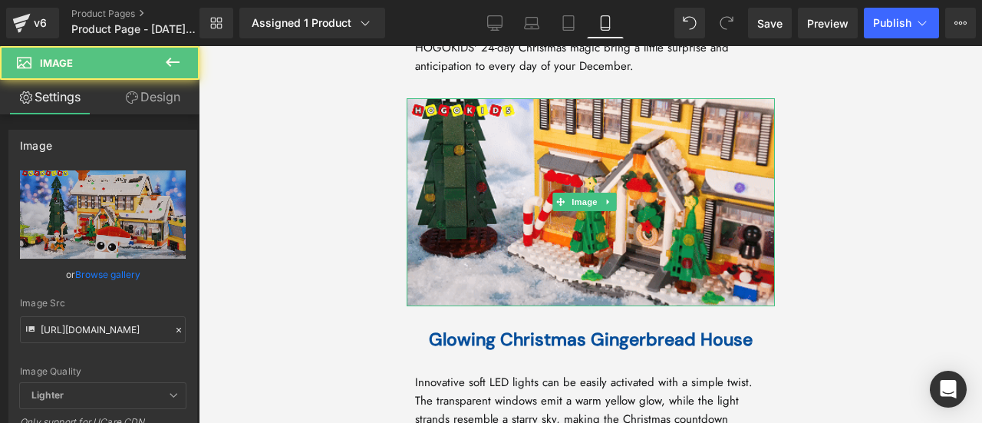
scroll to position [1880, 0]
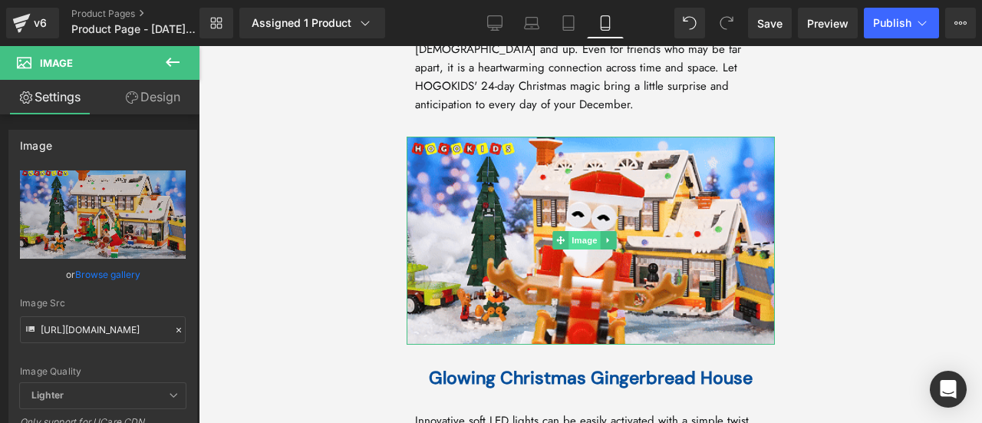
click at [577, 249] on span "Image" at bounding box center [584, 240] width 32 height 18
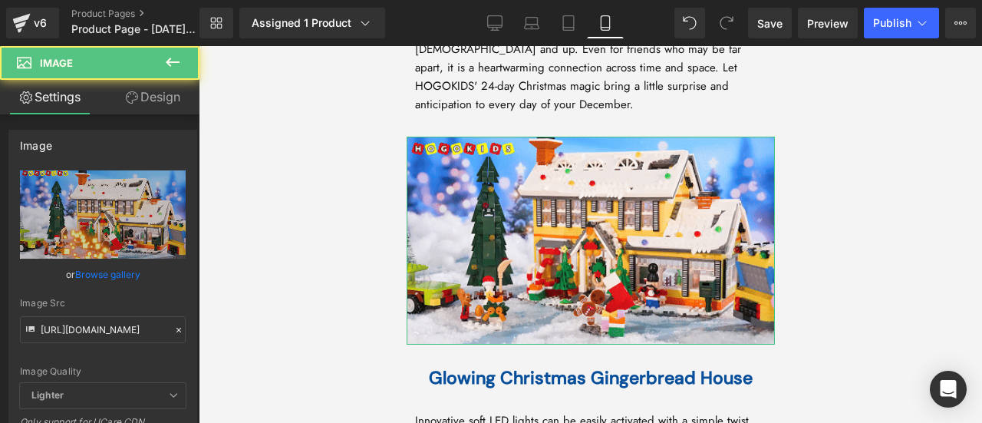
click at [147, 97] on link "Design" at bounding box center [153, 97] width 100 height 35
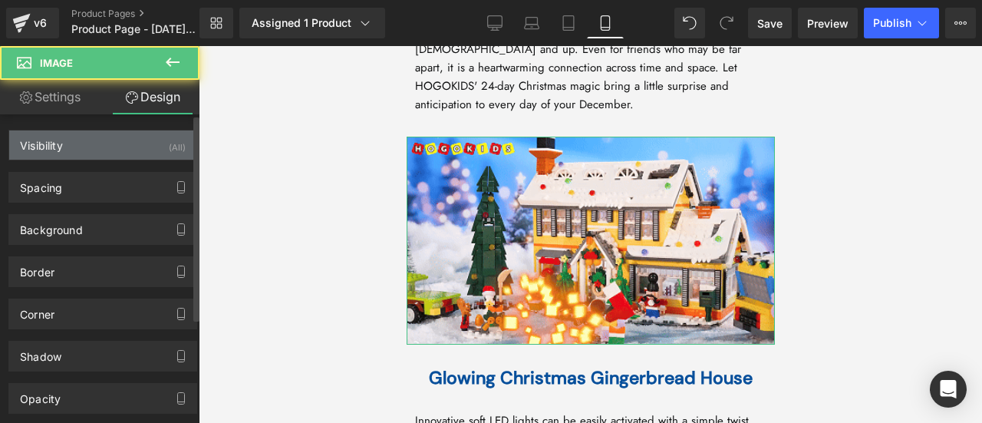
click at [119, 147] on div "Visibility (All)" at bounding box center [102, 144] width 187 height 29
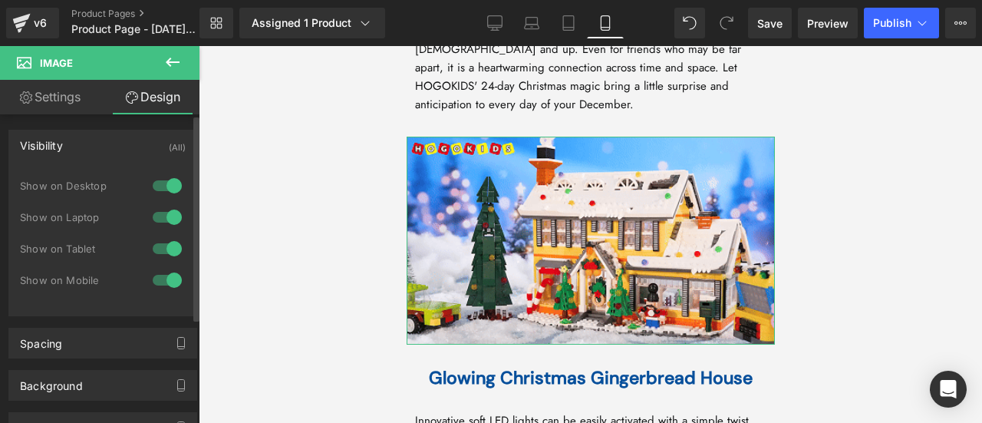
click at [168, 246] on div at bounding box center [167, 248] width 37 height 25
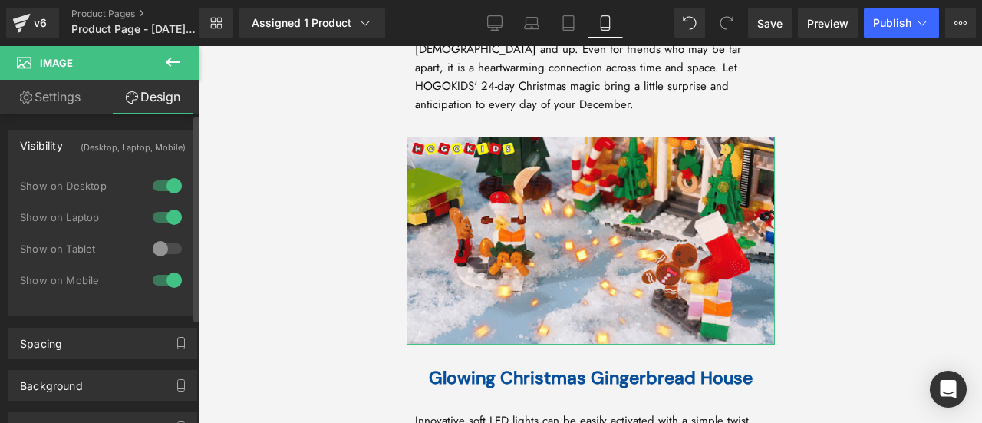
click at [173, 205] on div at bounding box center [167, 217] width 37 height 25
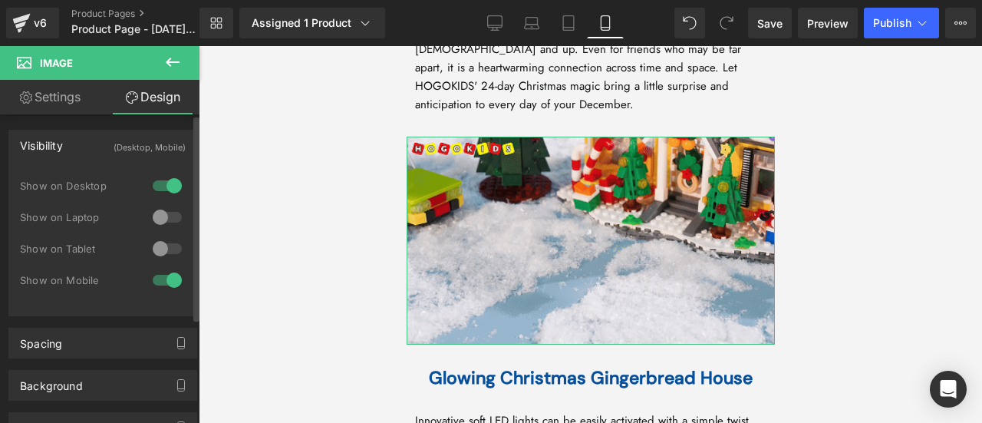
click at [166, 187] on div at bounding box center [167, 185] width 37 height 25
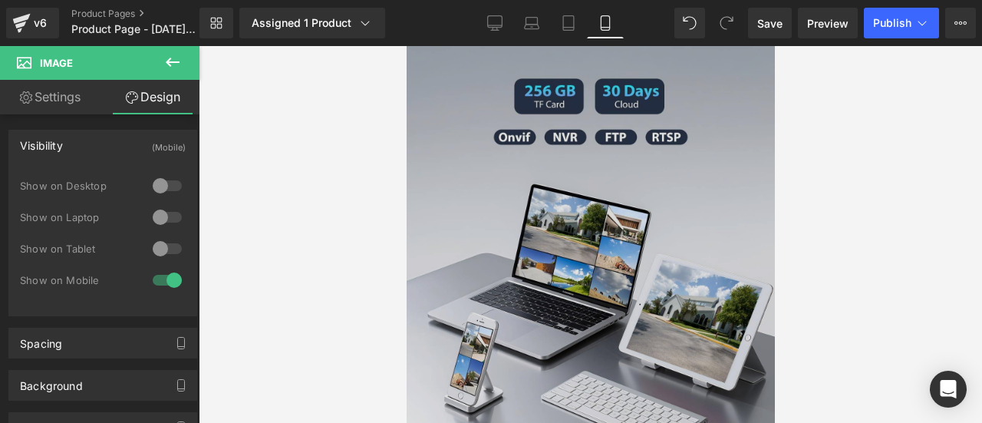
scroll to position [2341, 0]
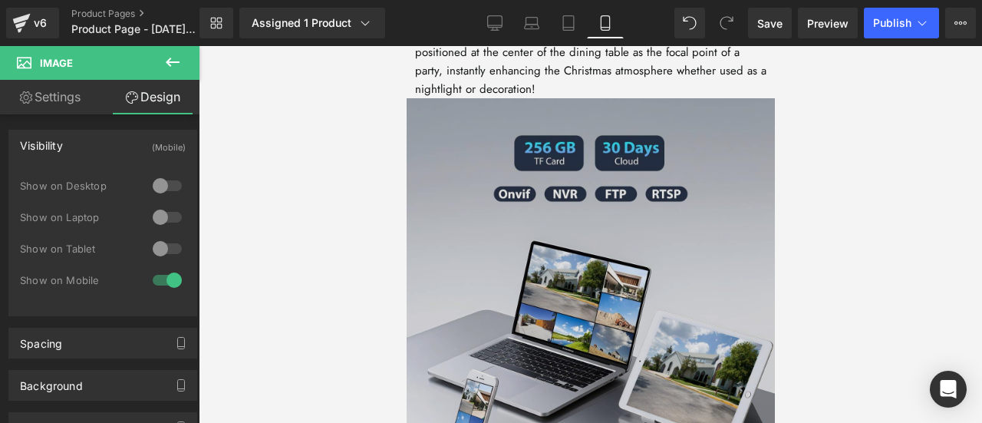
click at [648, 194] on img at bounding box center [590, 328] width 368 height 460
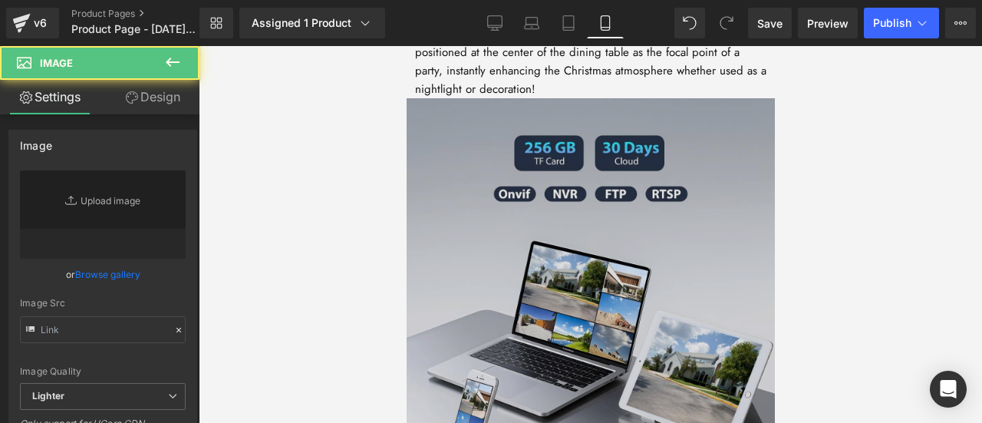
type input "https://ucarecdn.com/6f40bd83-62b5-444b-84e3-52160abaf2c1/-/format/auto/-/previ…"
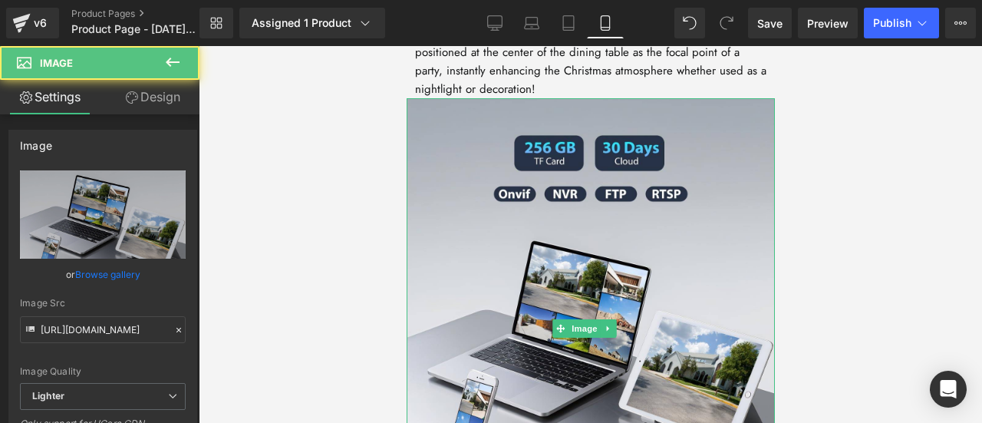
click at [609, 338] on link at bounding box center [607, 328] width 16 height 18
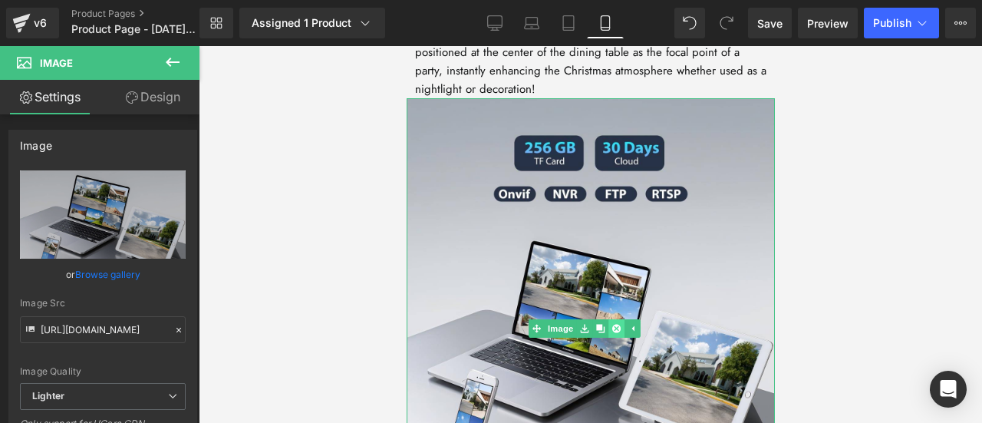
click at [612, 333] on icon at bounding box center [616, 329] width 8 height 8
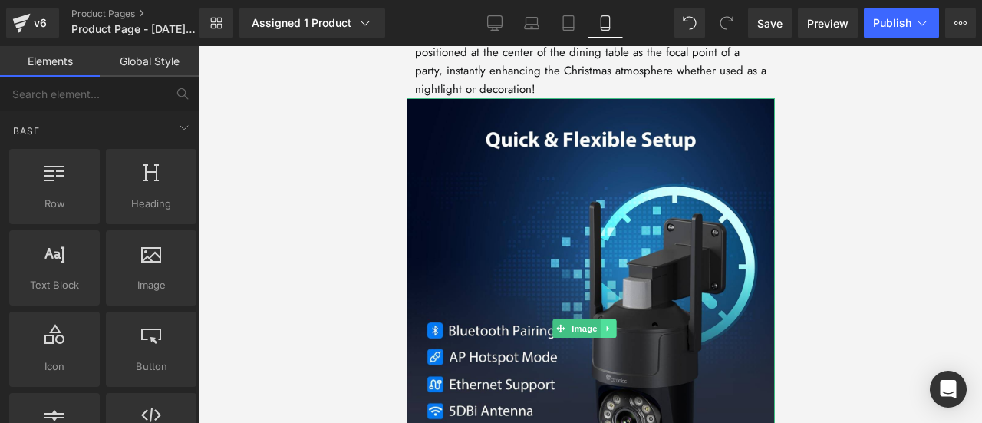
click at [608, 333] on icon at bounding box center [607, 328] width 8 height 9
click at [614, 333] on icon at bounding box center [616, 329] width 8 height 8
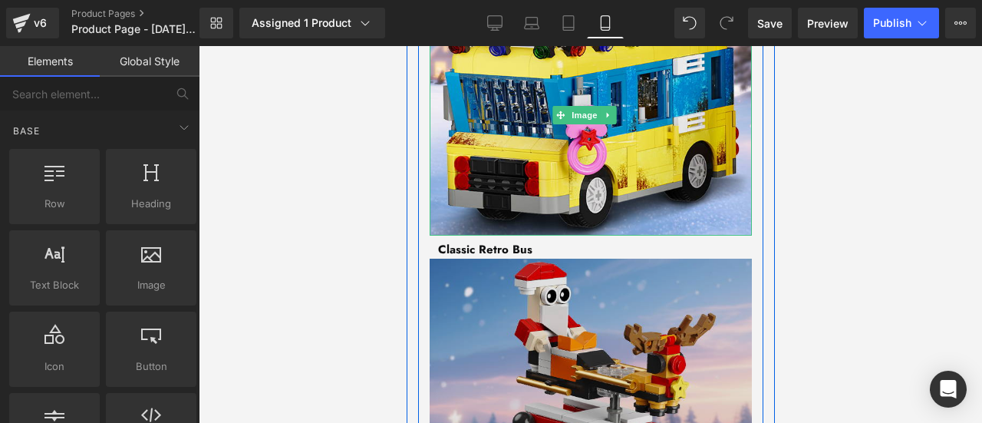
scroll to position [2955, 0]
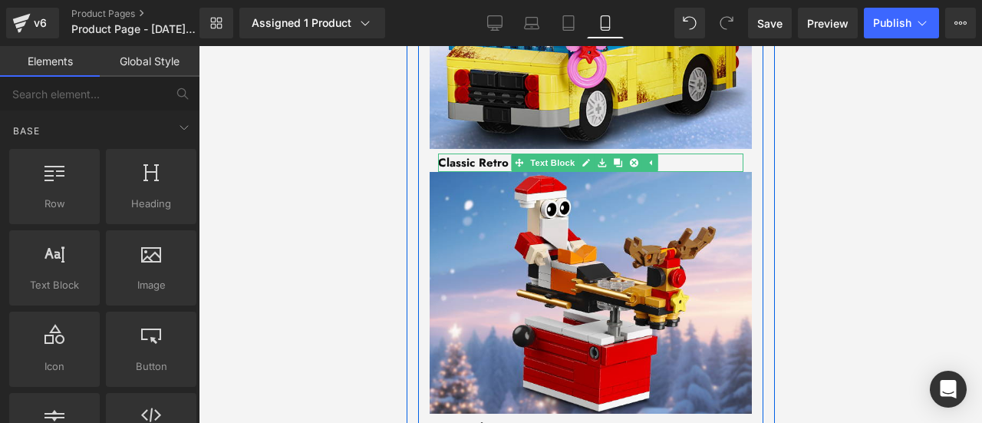
click at [497, 172] on div at bounding box center [589, 170] width 305 height 4
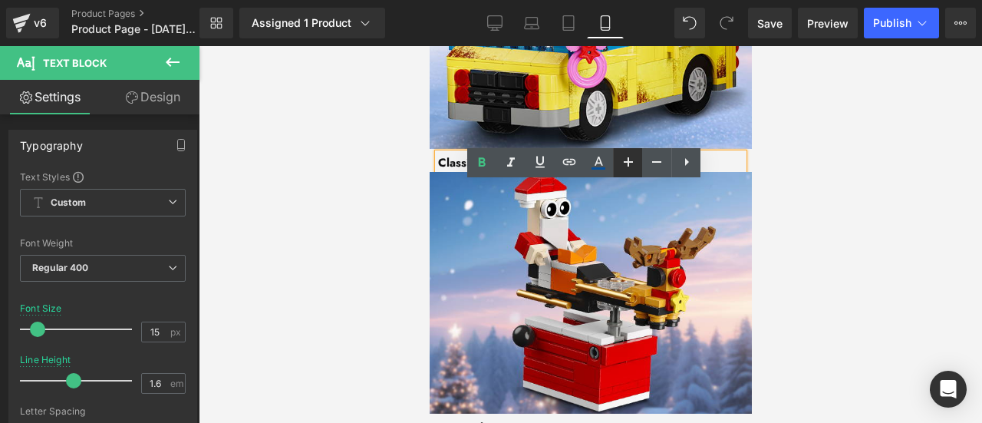
click at [629, 163] on icon at bounding box center [628, 162] width 18 height 18
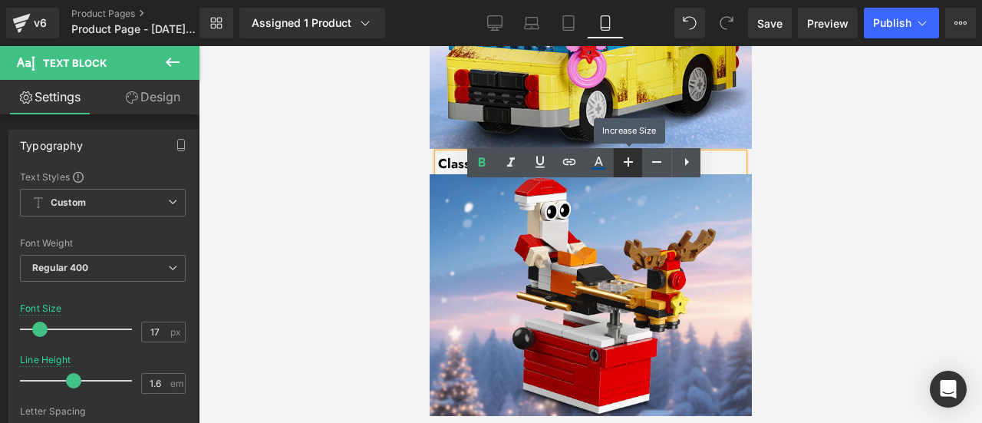
click at [629, 163] on icon at bounding box center [628, 162] width 18 height 18
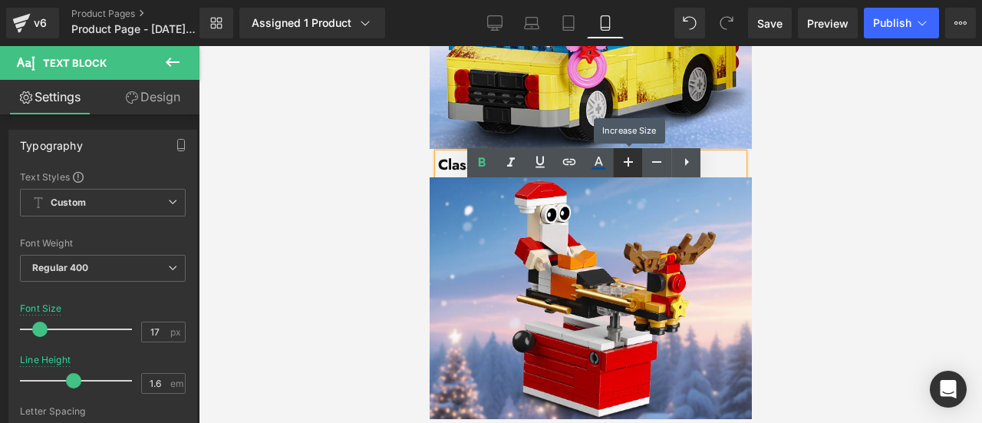
type input "19"
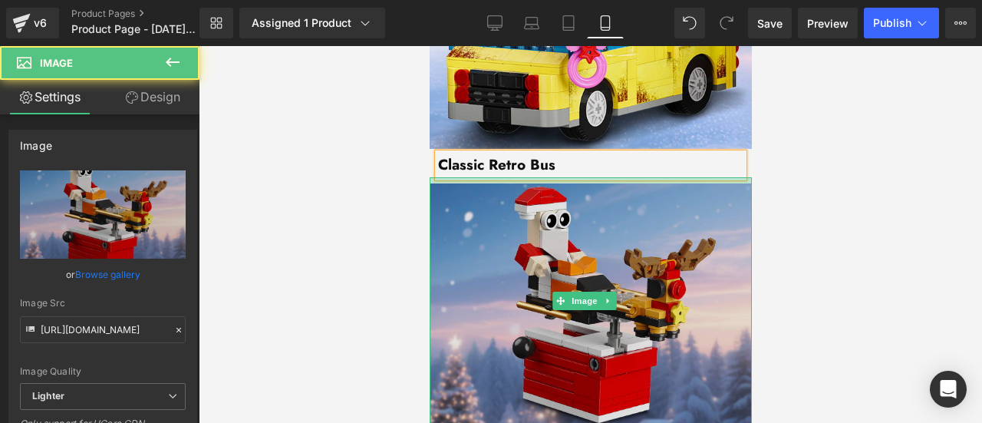
click at [500, 213] on div "Image" at bounding box center [590, 301] width 322 height 248
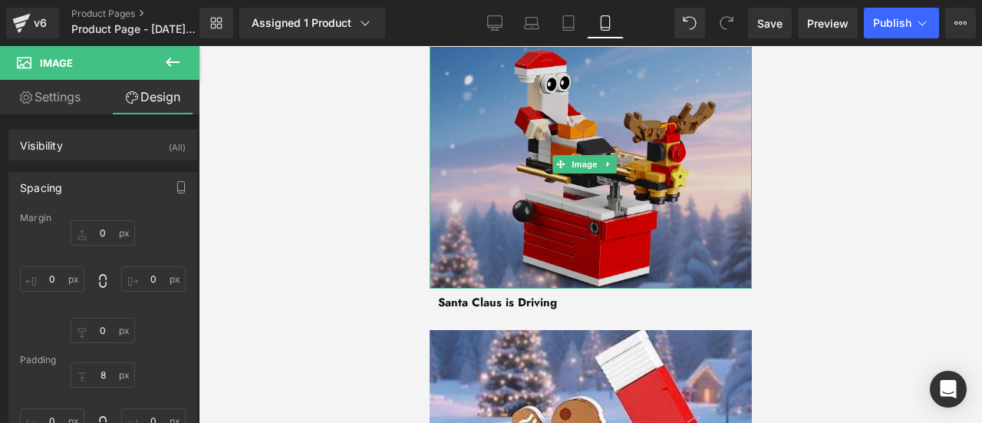
scroll to position [3262, 0]
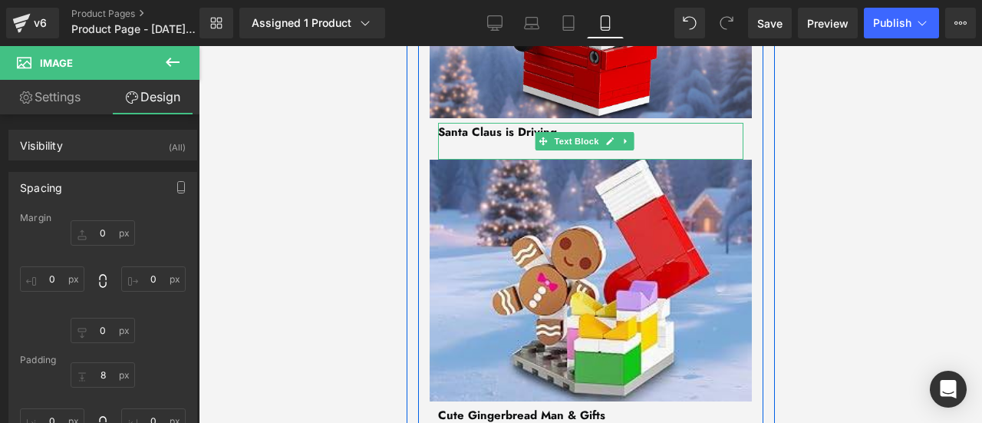
click at [500, 140] on span "Santa Claus is Driving" at bounding box center [496, 132] width 119 height 17
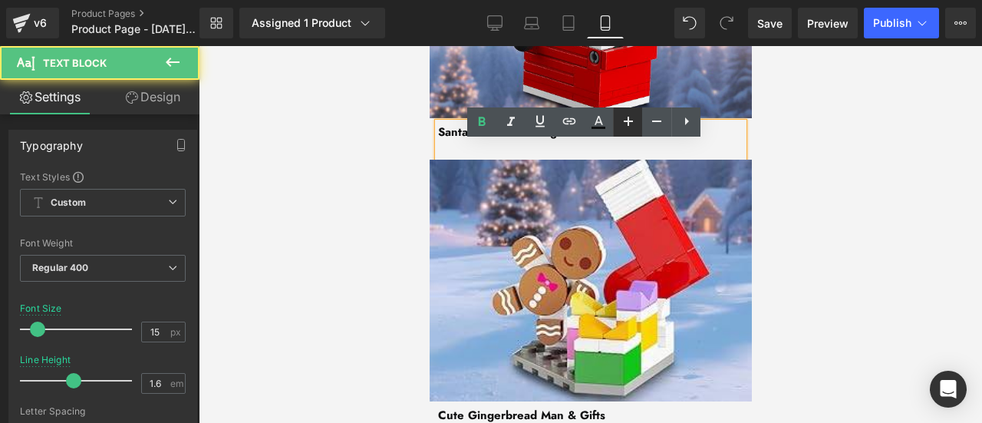
click at [623, 122] on icon at bounding box center [628, 121] width 18 height 18
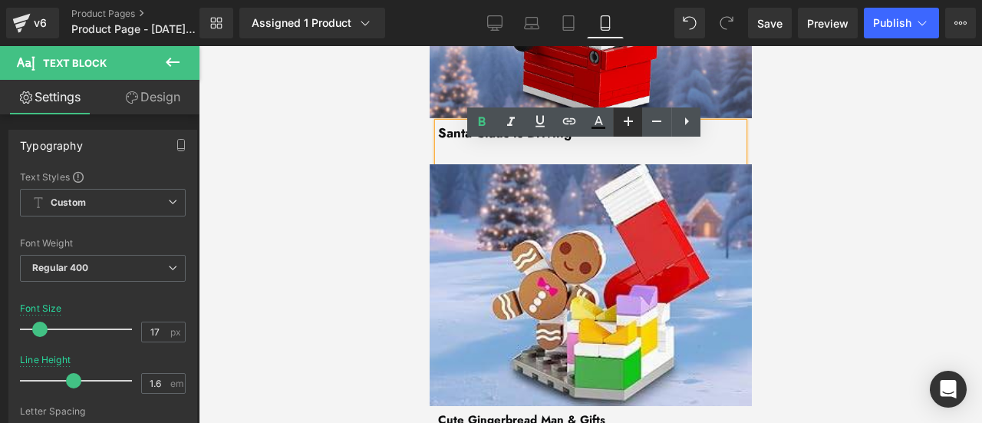
click at [623, 122] on icon at bounding box center [628, 121] width 18 height 18
type input "19"
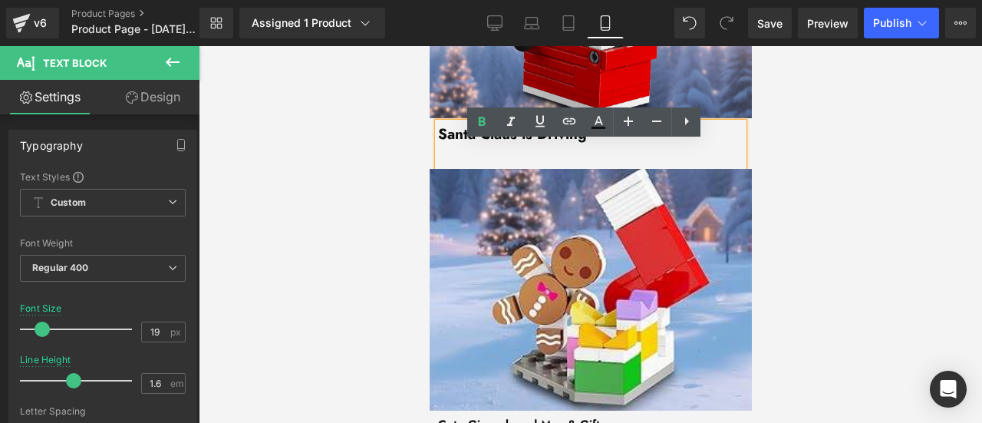
click at [496, 144] on span "Santa Claus is Driving" at bounding box center [511, 134] width 149 height 21
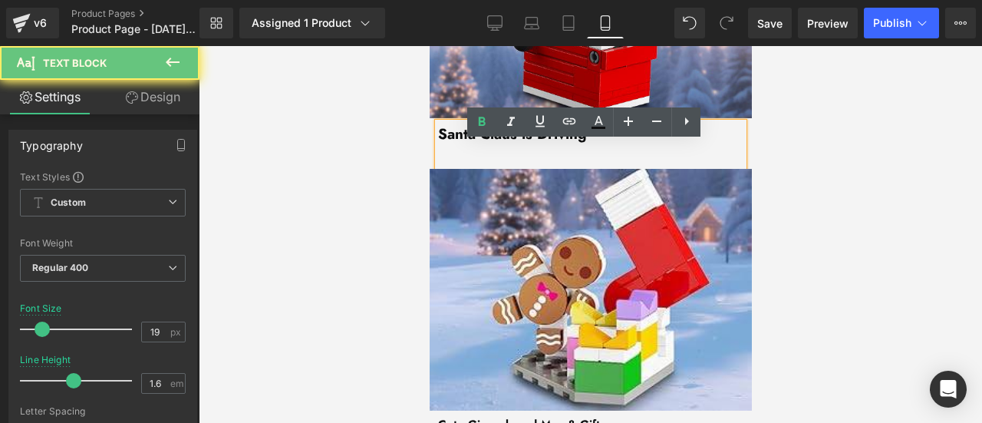
click at [493, 169] on p at bounding box center [589, 157] width 305 height 23
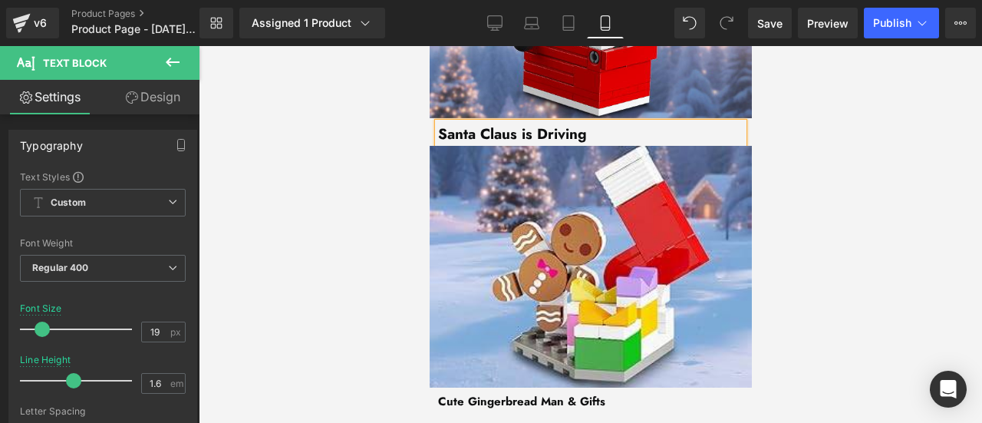
click at [486, 144] on span "Santa Claus is Driving" at bounding box center [511, 134] width 149 height 21
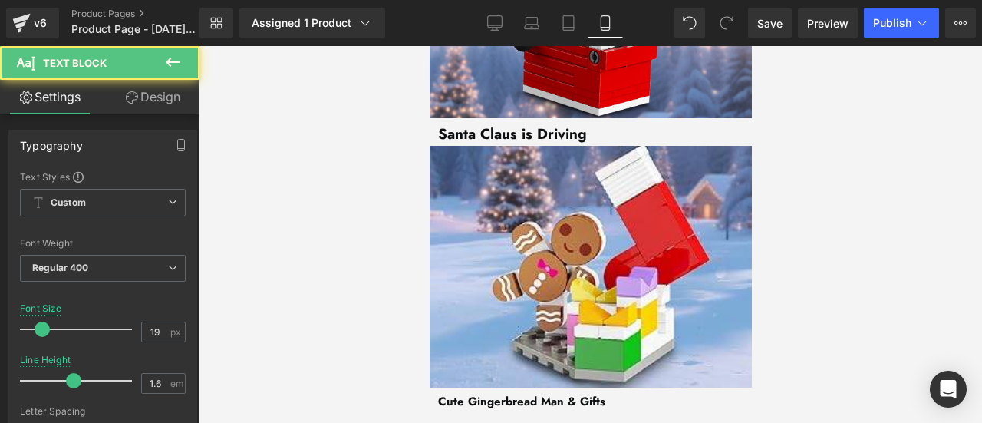
click at [174, 94] on link "Design" at bounding box center [153, 97] width 100 height 35
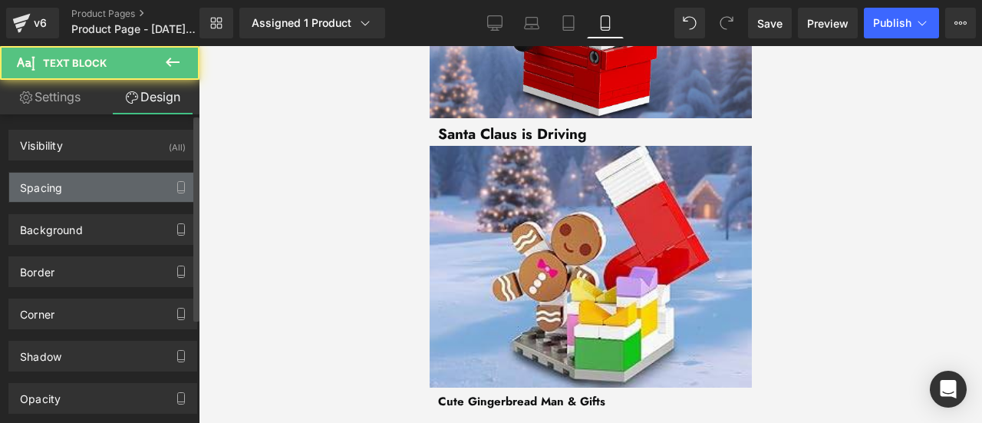
type input "6"
type input "11"
type input "0"
type input "11"
type input "0"
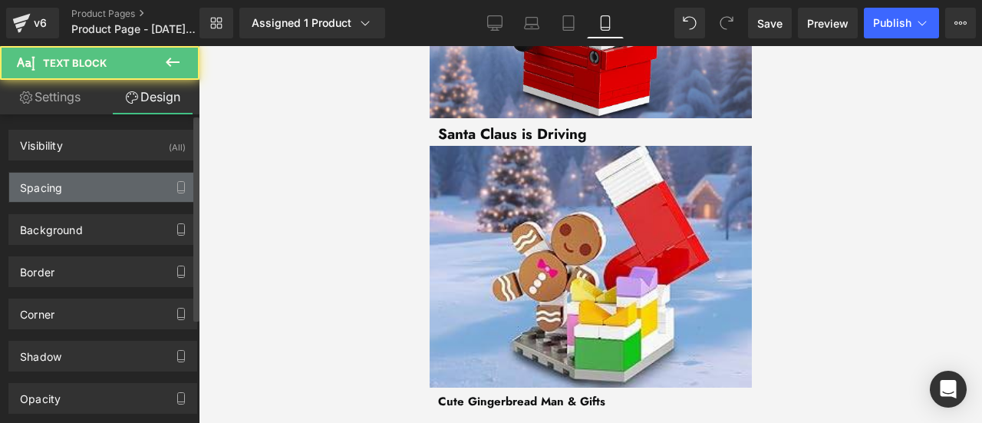
type input "0"
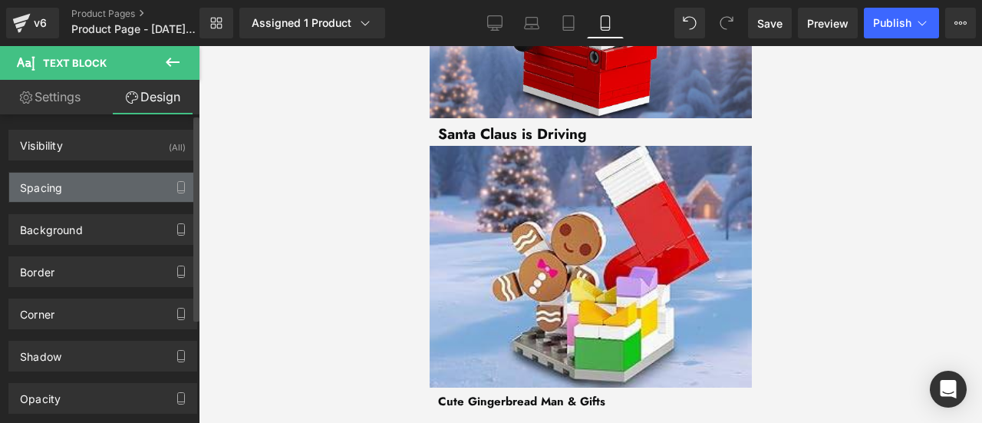
click at [107, 183] on div "Spacing" at bounding box center [102, 187] width 187 height 29
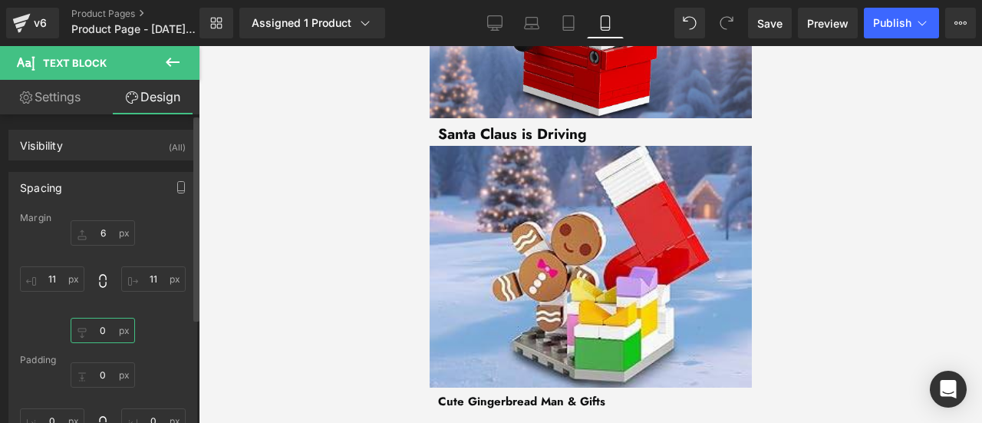
click at [110, 329] on input "0" at bounding box center [103, 330] width 64 height 25
type input "6"
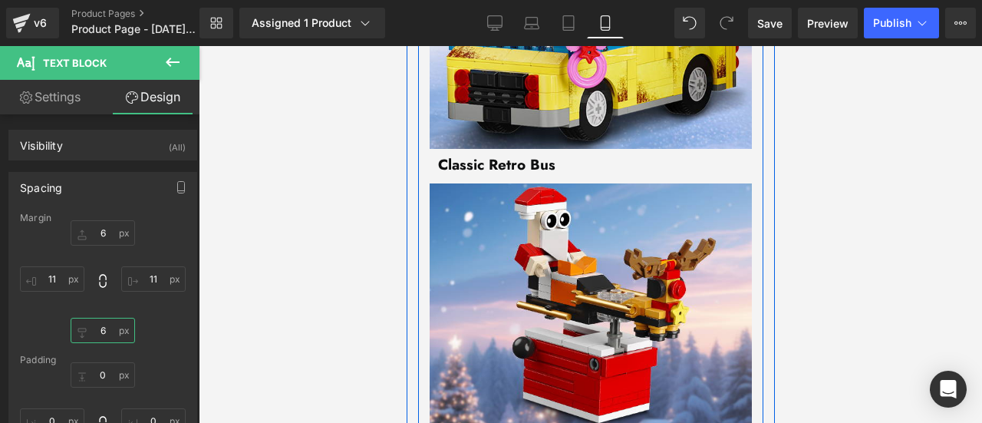
scroll to position [3492, 0]
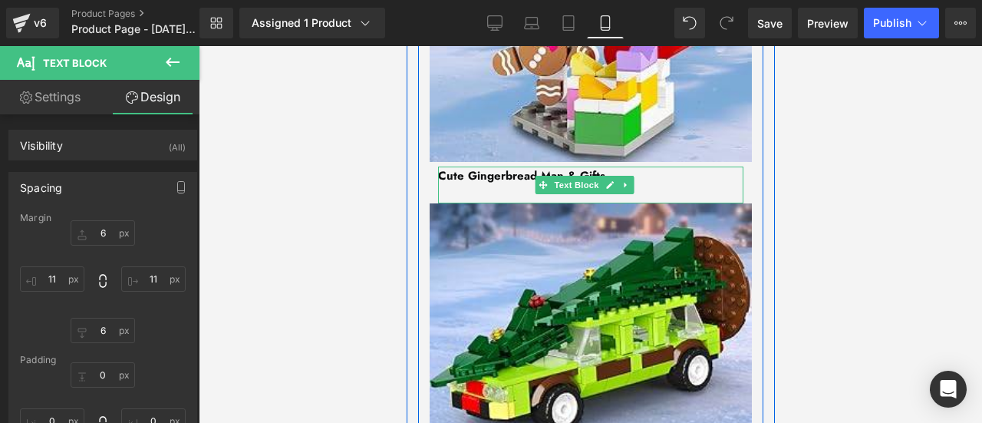
click at [507, 184] on span "Cute Gingerbread Man & Gifts" at bounding box center [520, 175] width 167 height 17
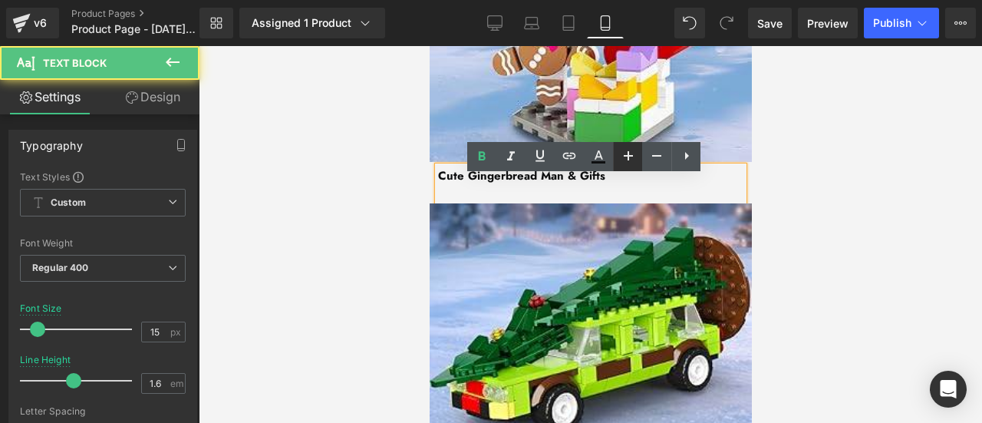
click at [619, 150] on icon at bounding box center [628, 156] width 18 height 18
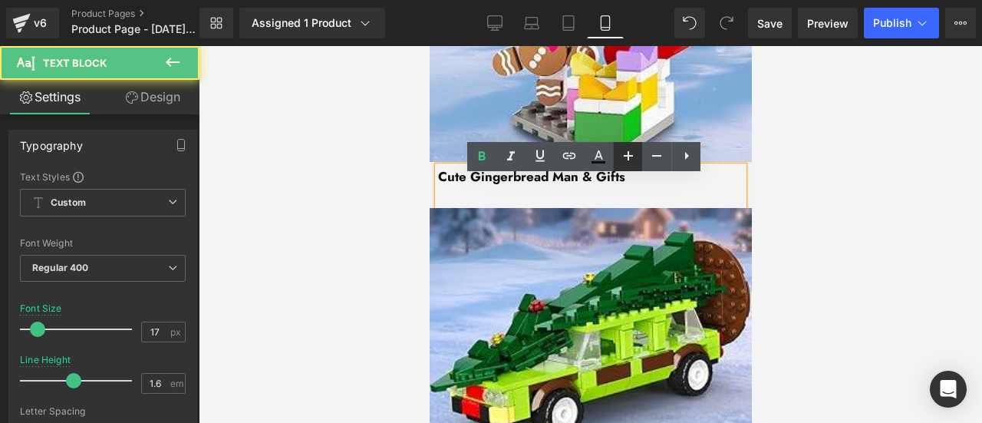
click at [619, 150] on icon at bounding box center [628, 156] width 18 height 18
type input "19"
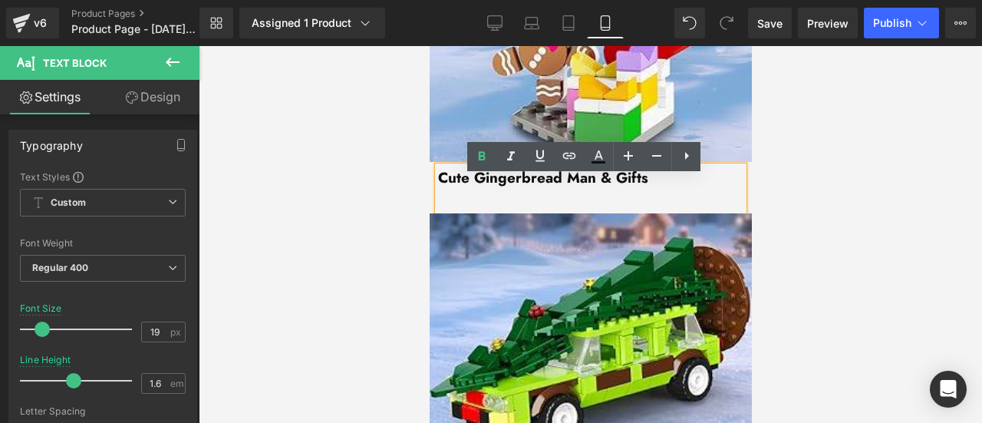
click at [457, 188] on span "Cute Gingerbread Man & Gifts" at bounding box center [542, 177] width 210 height 21
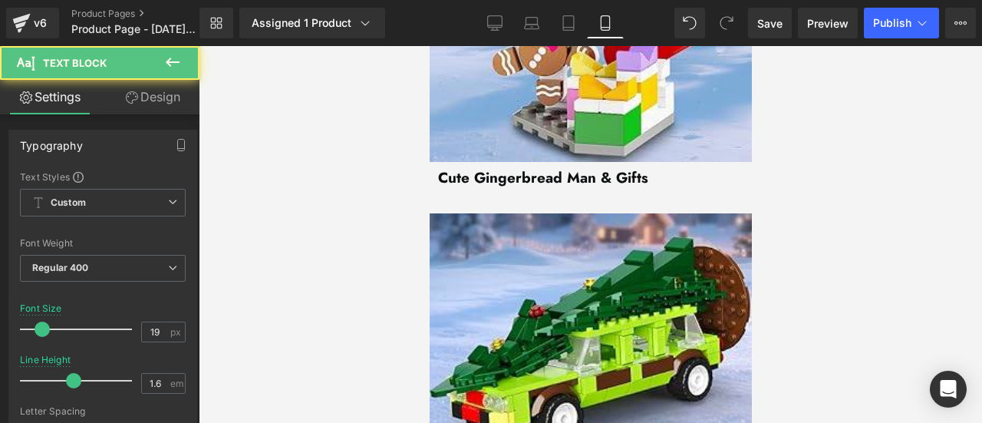
click at [161, 89] on link "Design" at bounding box center [153, 97] width 100 height 35
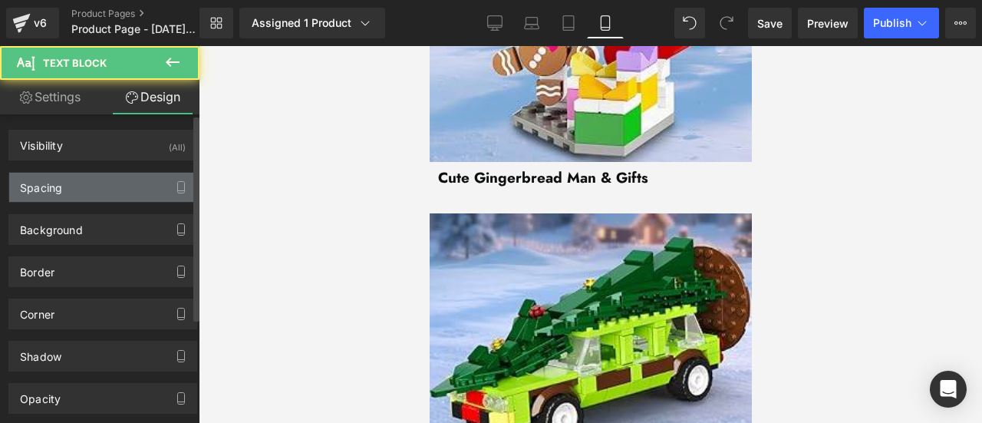
click at [100, 181] on div "Spacing" at bounding box center [102, 187] width 187 height 29
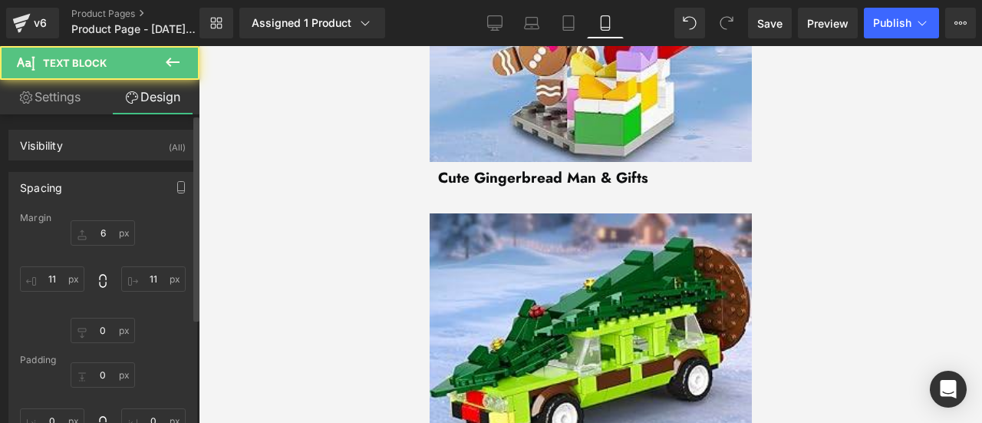
type input "6"
type input "11"
type input "0"
type input "11"
type input "0"
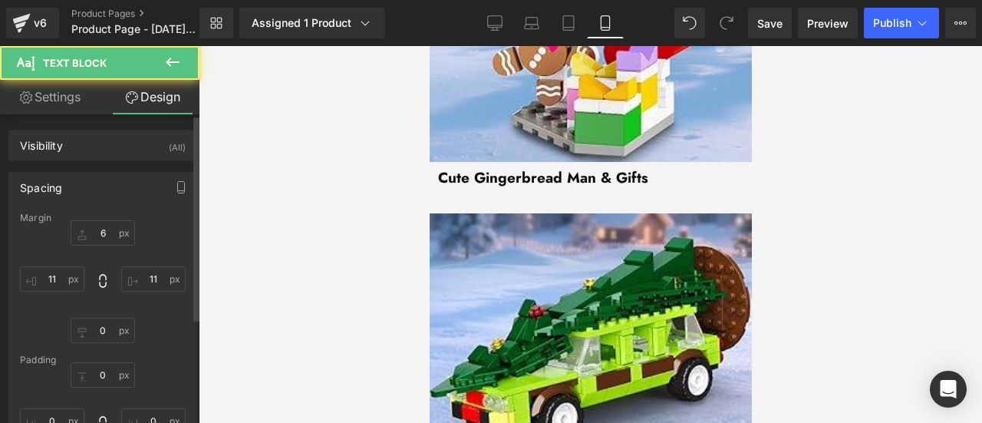
type input "0"
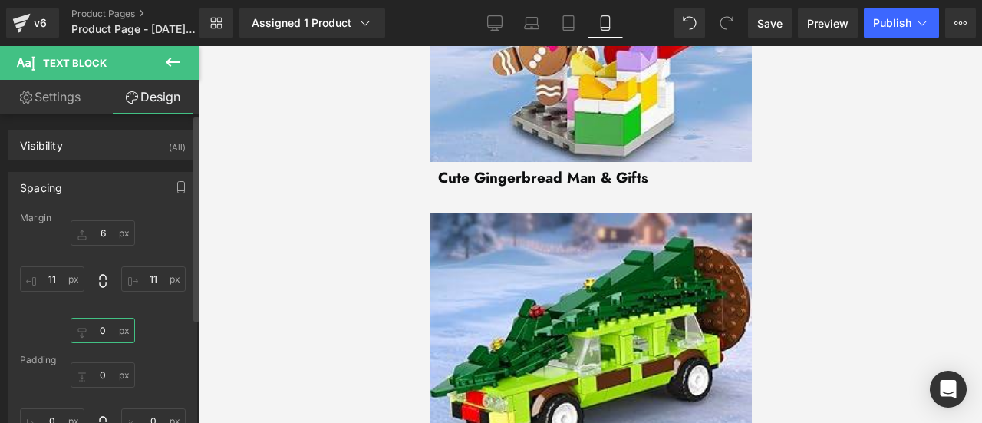
click at [108, 332] on input "0" at bounding box center [103, 330] width 64 height 25
type input "6"
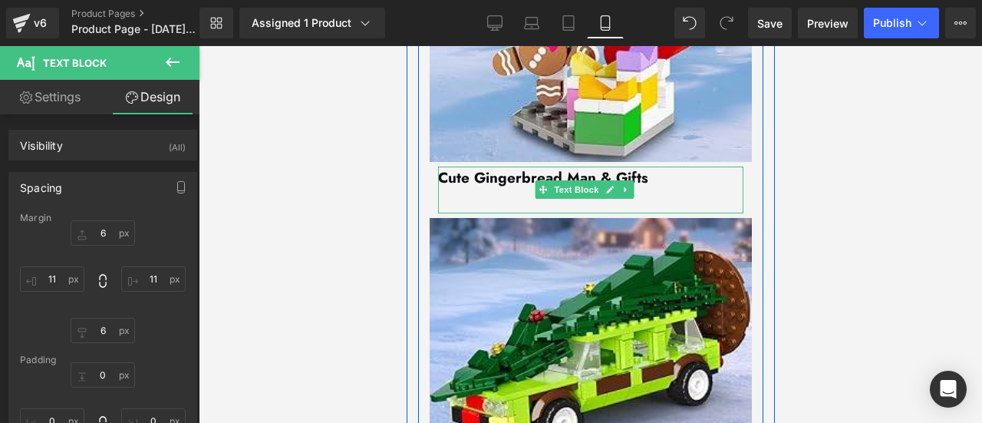
click at [528, 213] on p at bounding box center [589, 201] width 305 height 23
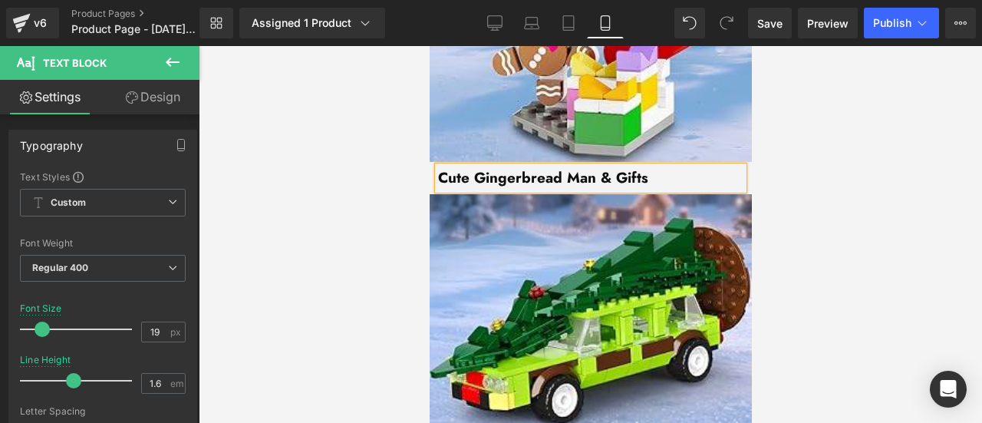
click at [857, 223] on div at bounding box center [591, 234] width 784 height 377
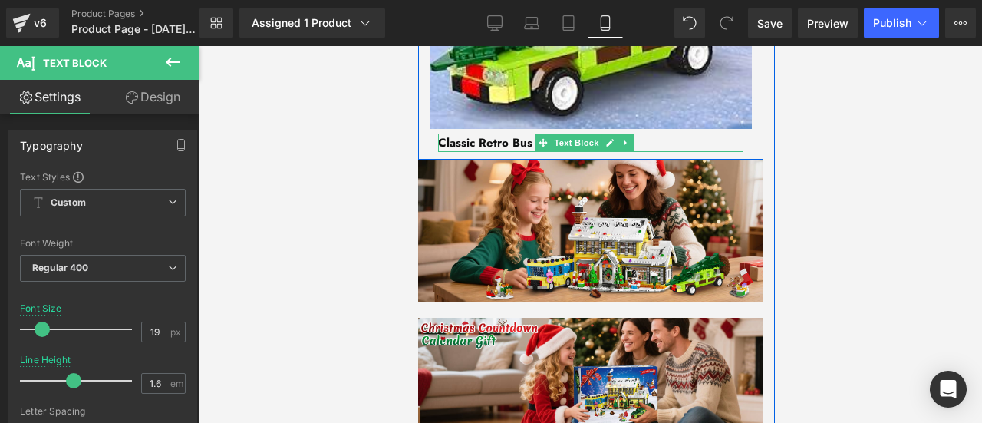
click at [492, 147] on strong "Classic Retro Bus" at bounding box center [484, 142] width 94 height 17
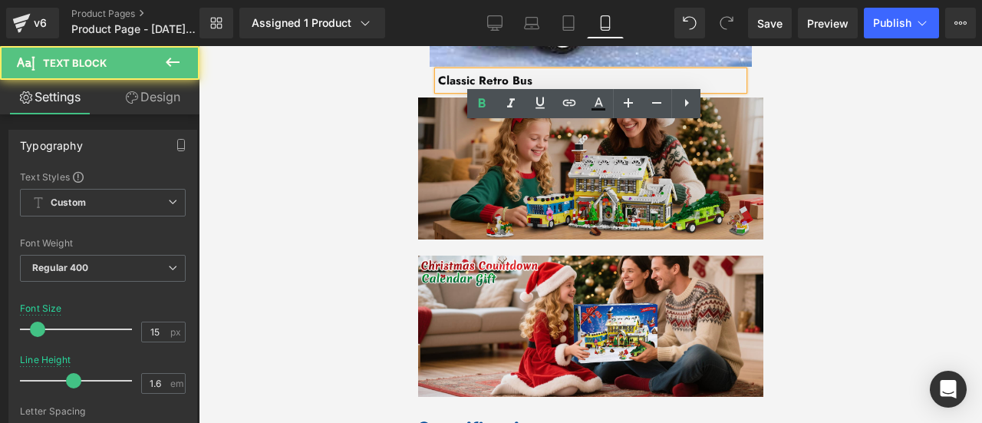
scroll to position [3876, 0]
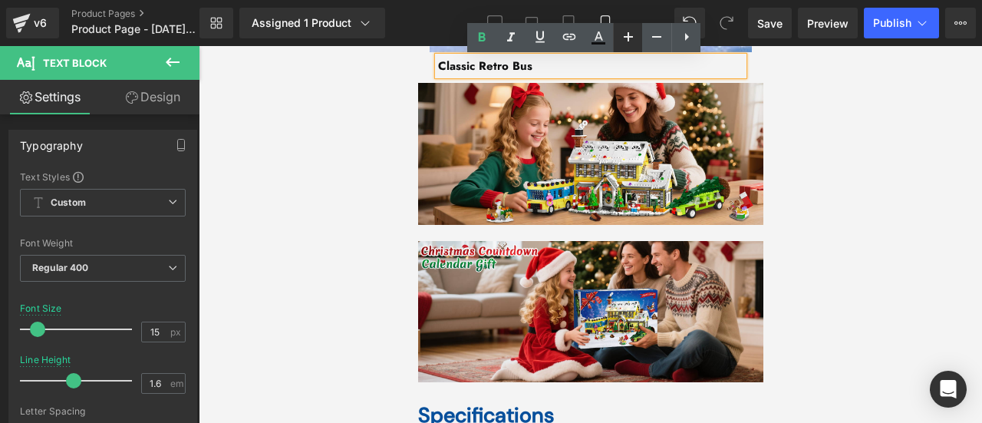
click at [630, 38] on icon at bounding box center [628, 37] width 18 height 18
type input "19"
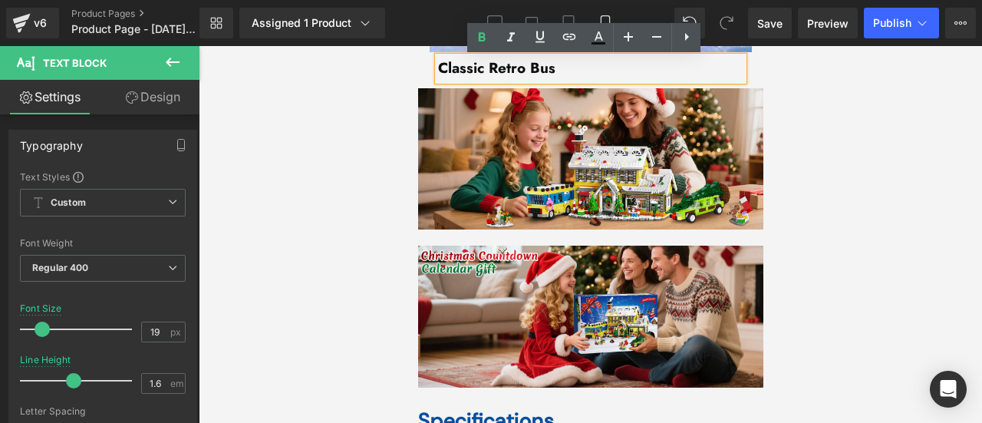
click at [487, 70] on strong "Classic Retro Bus" at bounding box center [495, 68] width 117 height 21
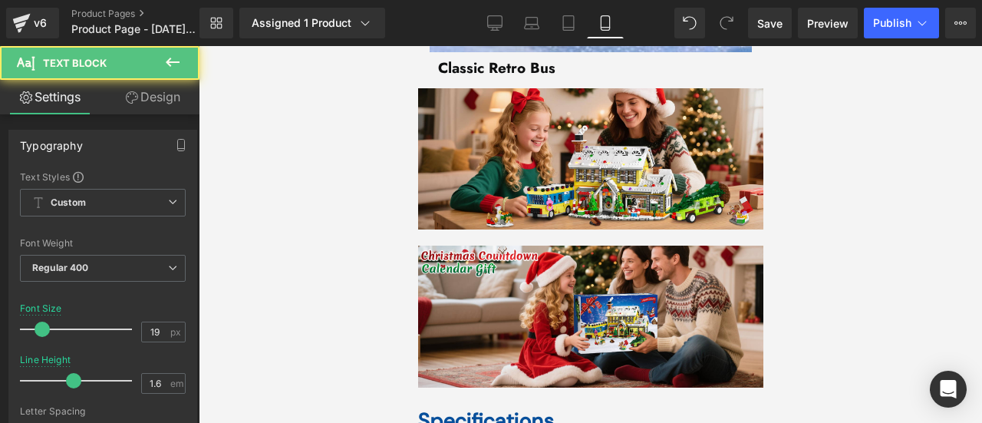
click at [153, 99] on link "Design" at bounding box center [153, 97] width 100 height 35
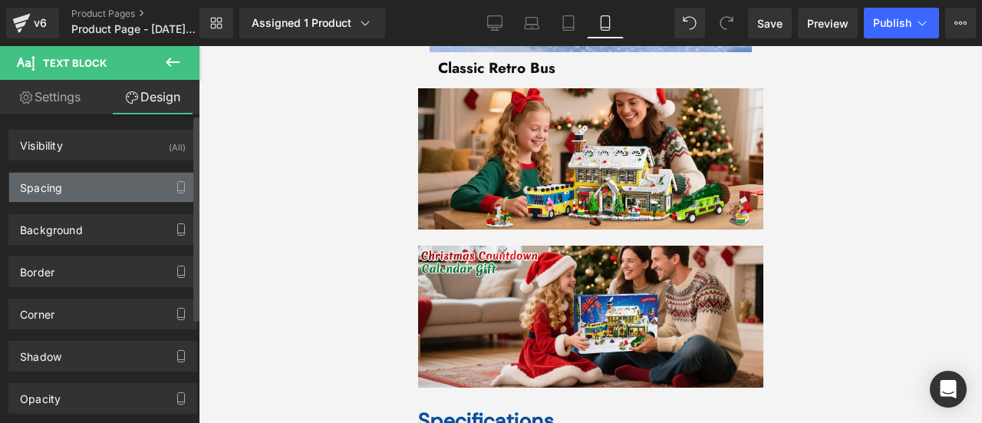
click at [97, 187] on div "Spacing" at bounding box center [102, 187] width 187 height 29
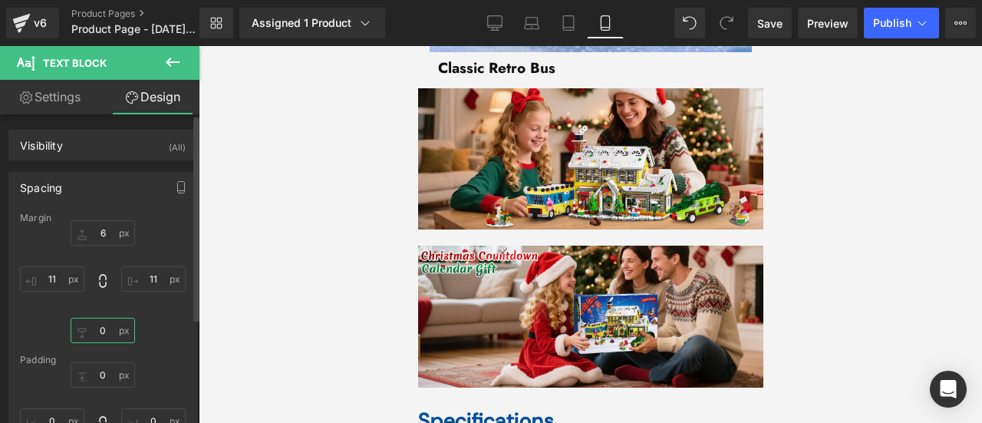
click at [102, 332] on input "0" at bounding box center [103, 330] width 64 height 25
type input "6"
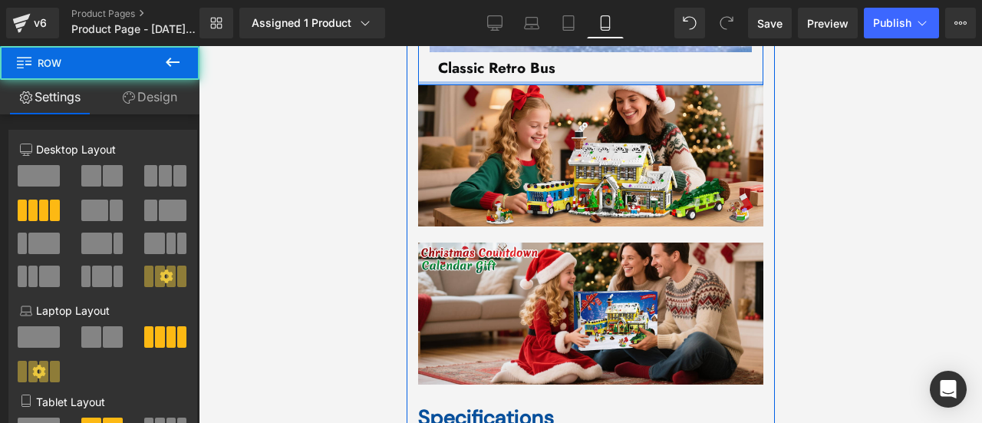
drag, startPoint x: 467, startPoint y: 89, endPoint x: 468, endPoint y: 81, distance: 8.6
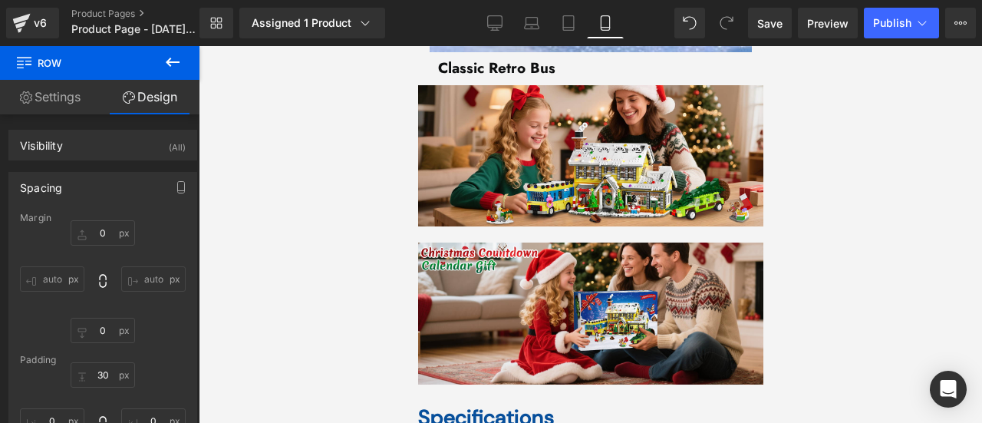
click at [830, 170] on div at bounding box center [591, 234] width 784 height 377
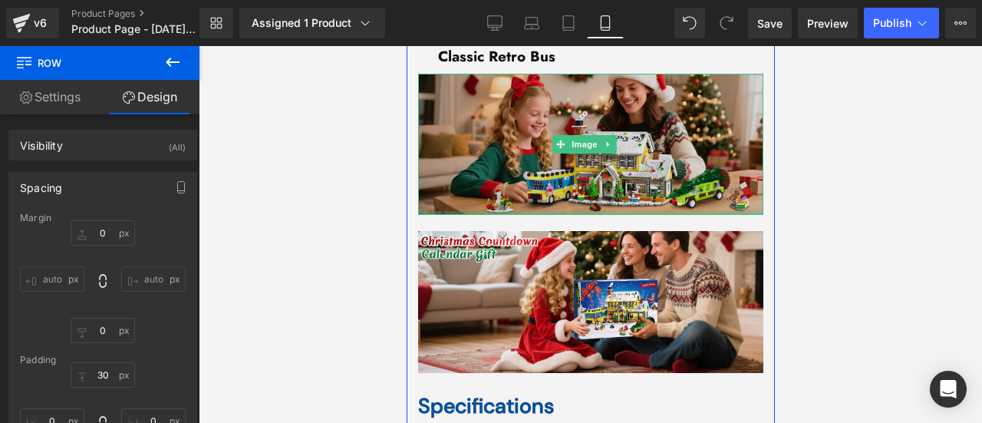
scroll to position [4106, 0]
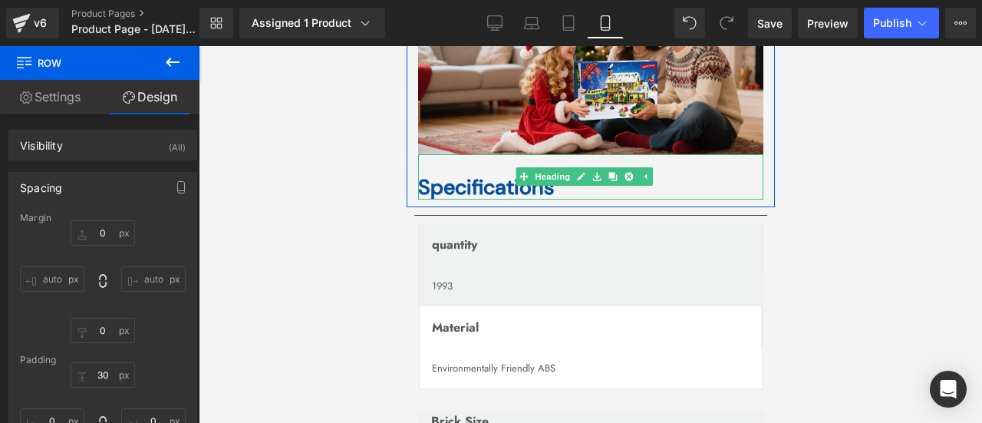
click at [457, 180] on b "Specifications" at bounding box center [486, 186] width 136 height 27
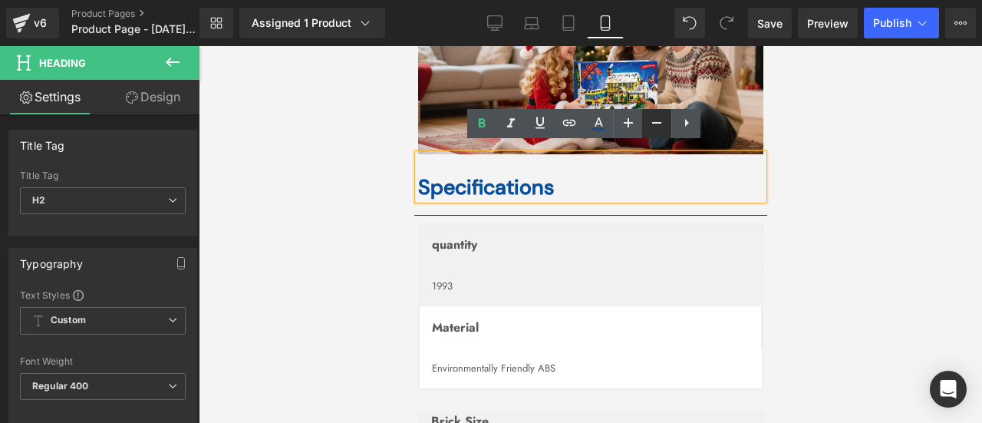
click at [651, 125] on icon at bounding box center [657, 123] width 18 height 18
click at [654, 127] on icon at bounding box center [657, 123] width 18 height 18
type input "23"
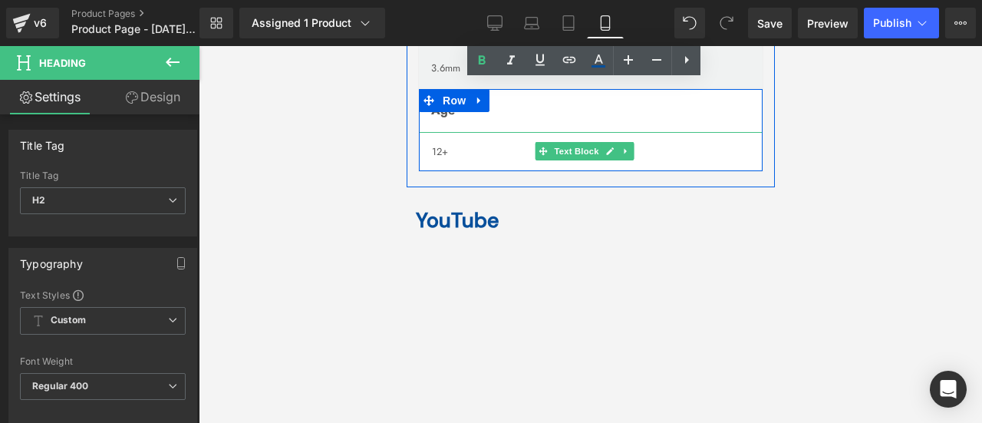
scroll to position [4490, 0]
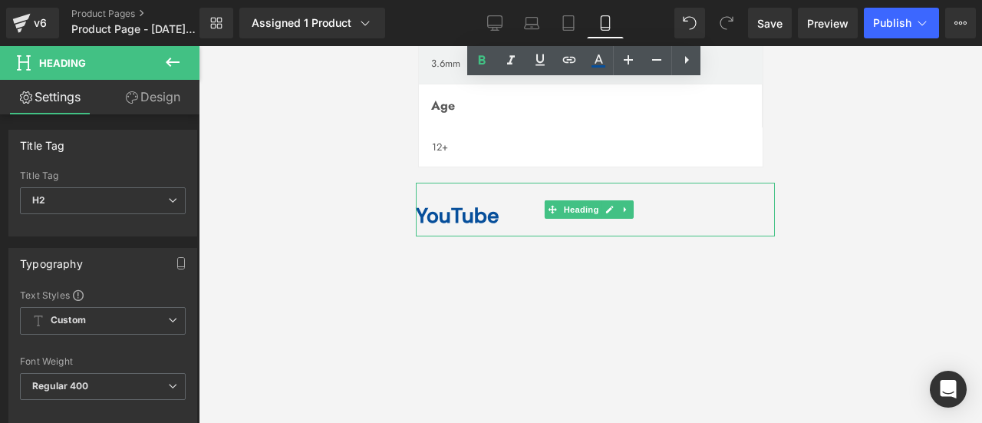
click at [453, 204] on b "YouTube" at bounding box center [456, 215] width 83 height 27
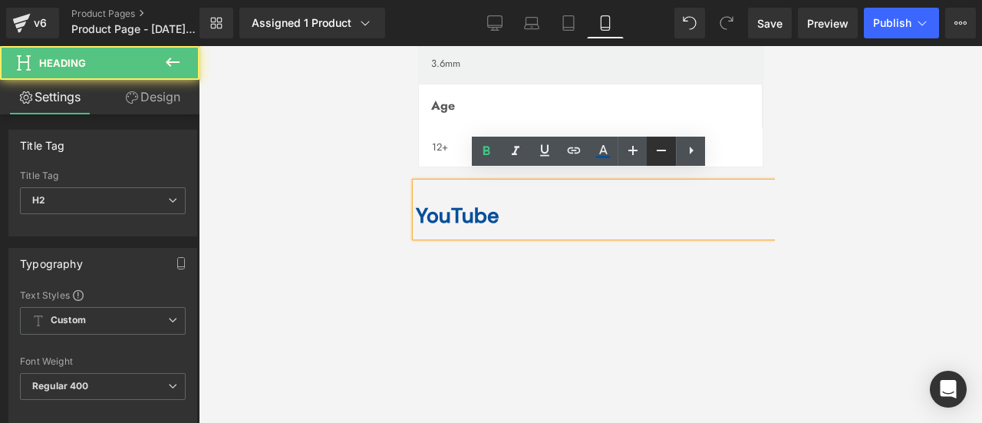
click at [659, 153] on icon at bounding box center [661, 150] width 18 height 18
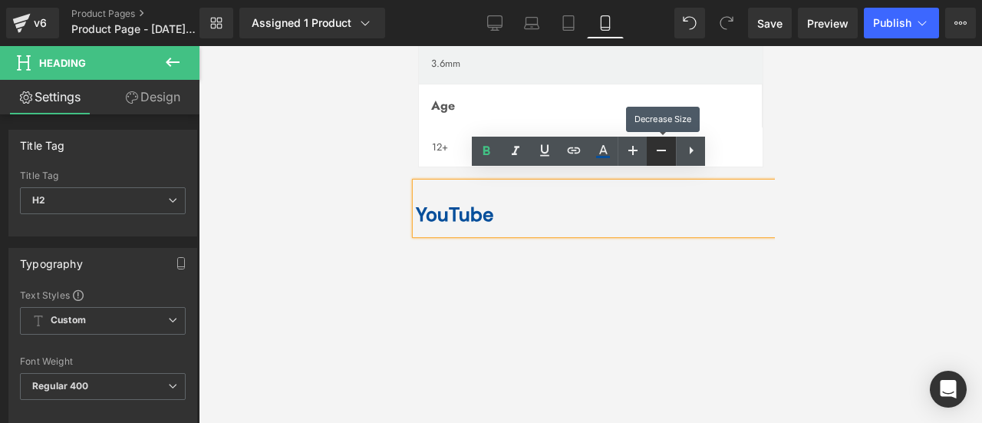
click at [659, 153] on icon at bounding box center [661, 150] width 18 height 18
type input "23"
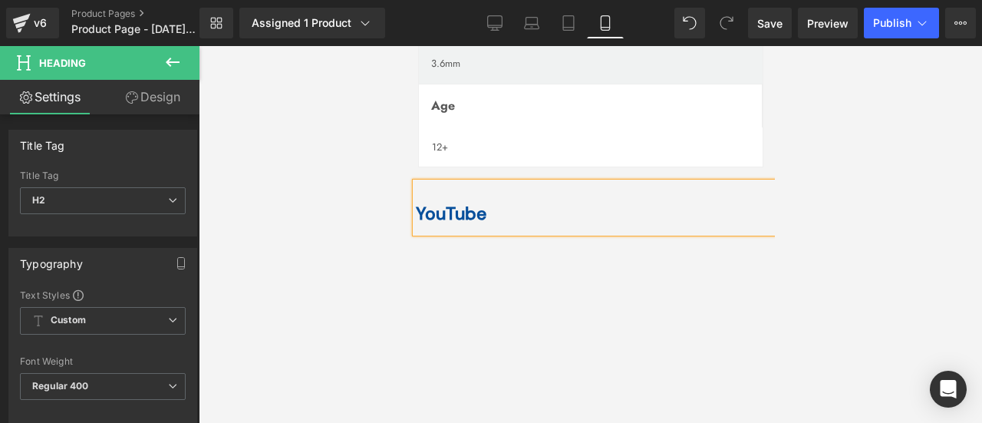
click at [907, 262] on div at bounding box center [591, 234] width 784 height 377
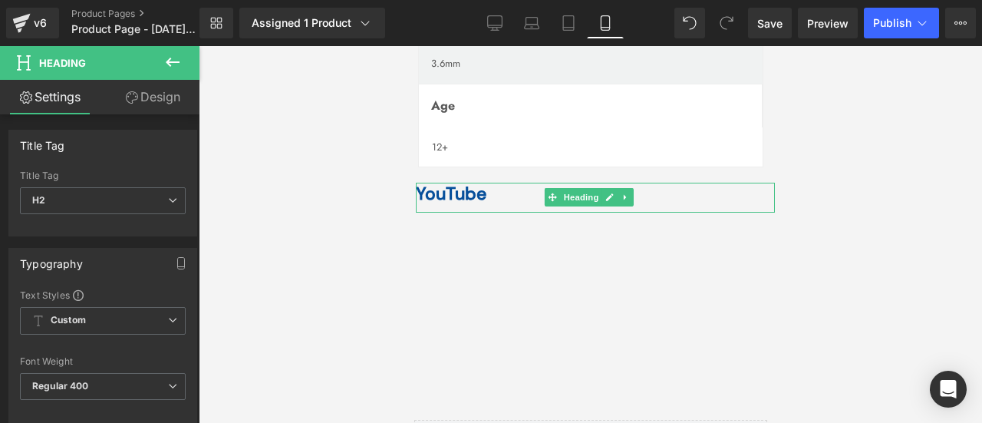
drag, startPoint x: 546, startPoint y: 173, endPoint x: 553, endPoint y: 153, distance: 20.9
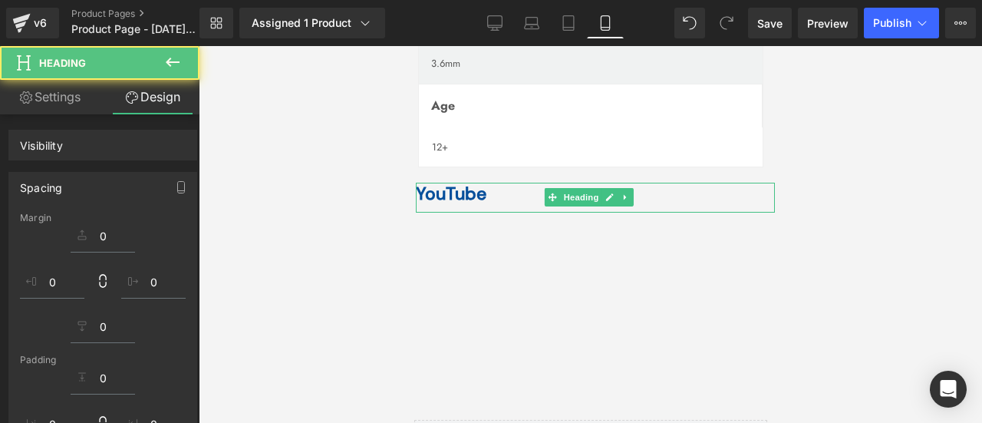
click at [856, 210] on div at bounding box center [591, 234] width 784 height 377
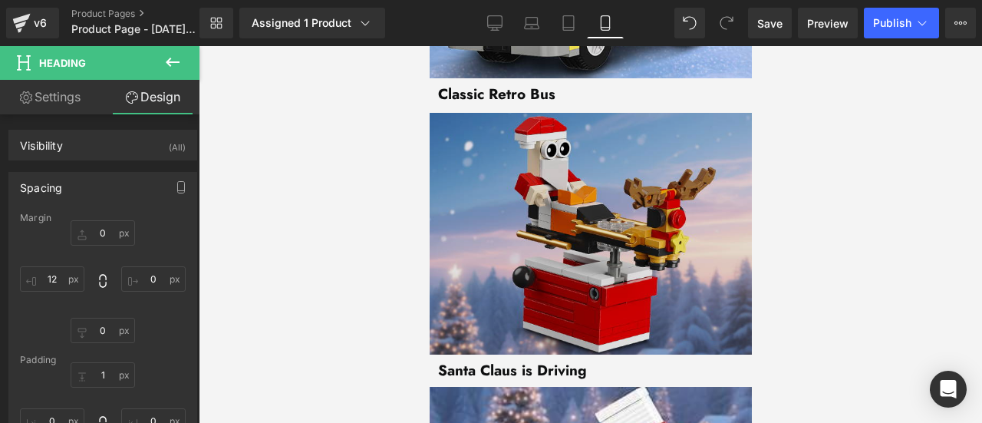
scroll to position [2571, 0]
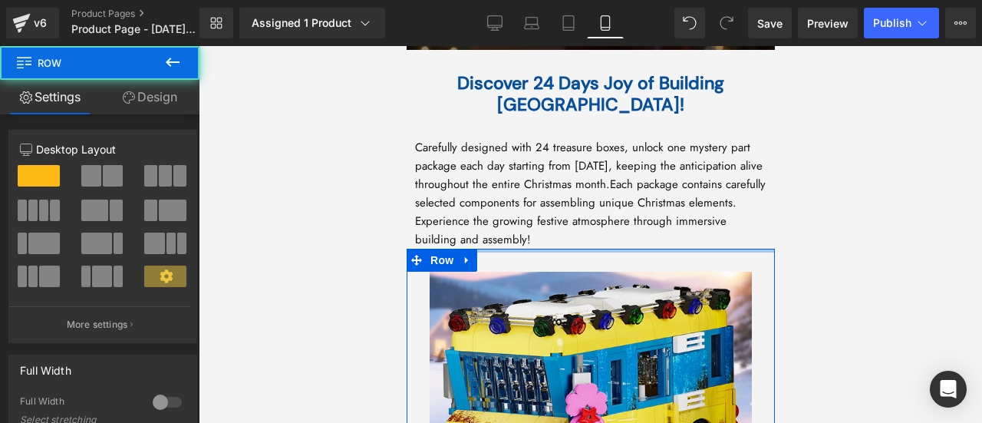
drag, startPoint x: 626, startPoint y: 299, endPoint x: 652, endPoint y: 266, distance: 42.1
click at [643, 262] on div "Home / Product Title Breadcrumbs Sale Off (P) Image" at bounding box center [590, 86] width 368 height 5083
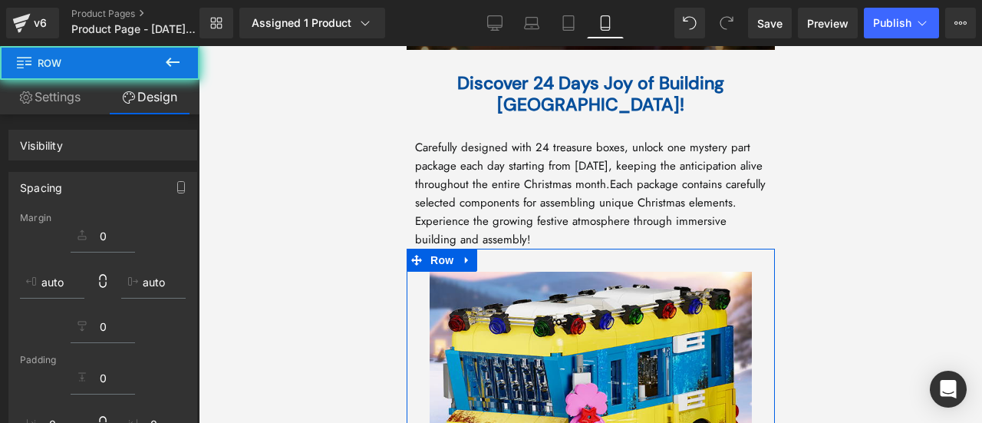
click at [867, 280] on div at bounding box center [591, 234] width 784 height 377
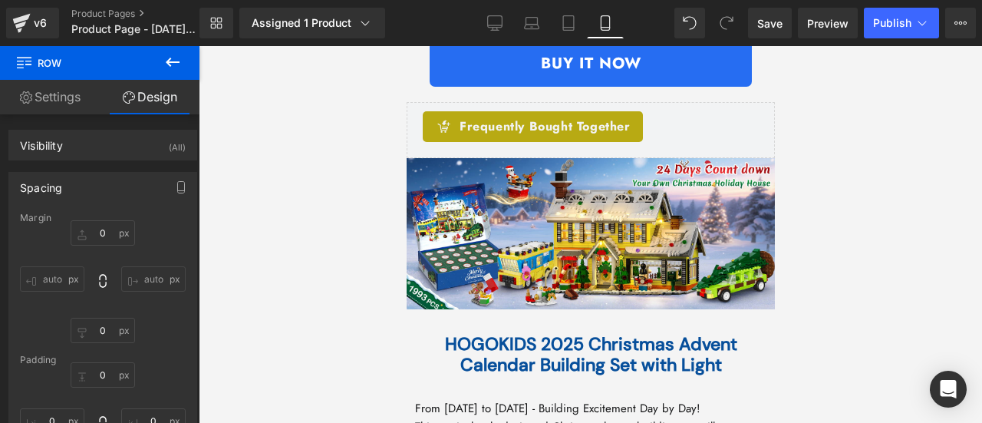
scroll to position [1113, 0]
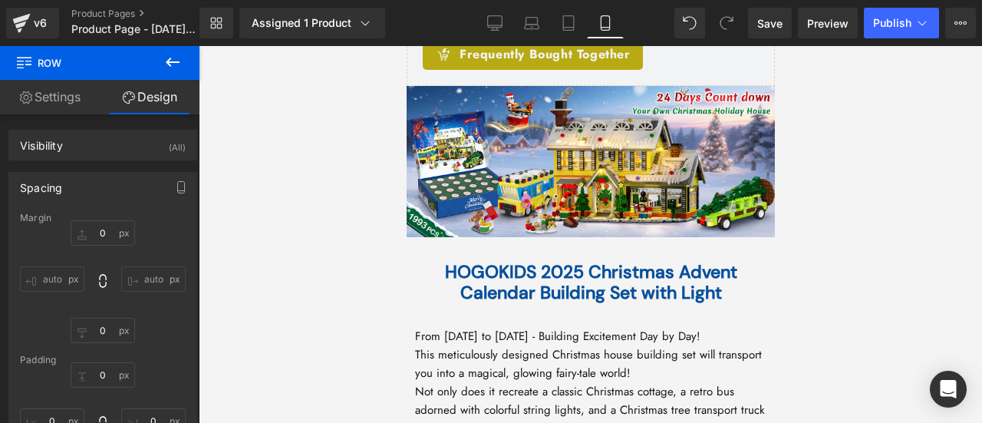
click at [167, 51] on button at bounding box center [173, 63] width 54 height 34
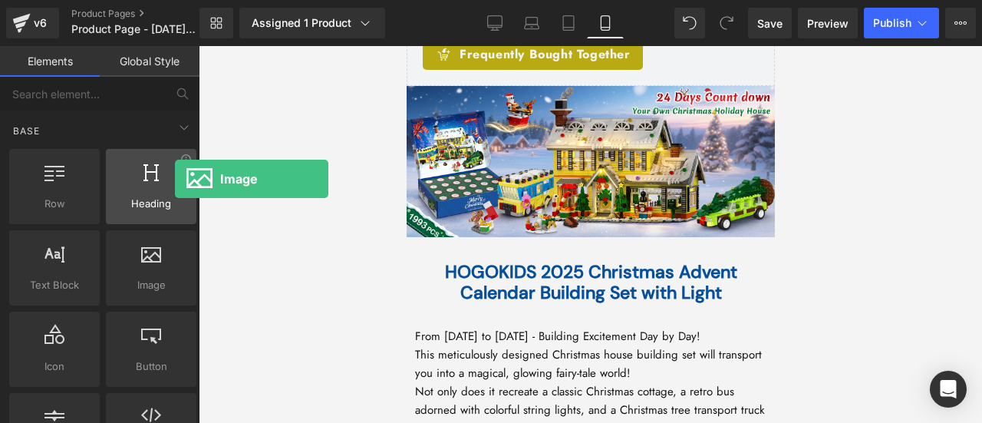
drag, startPoint x: 155, startPoint y: 262, endPoint x: 164, endPoint y: 177, distance: 86.5
click at [164, 177] on div "Row rows, columns, layouts, div Heading headings, titles, h1,h2,h3,h4,h5,h6 Tex…" at bounding box center [102, 308] width 193 height 325
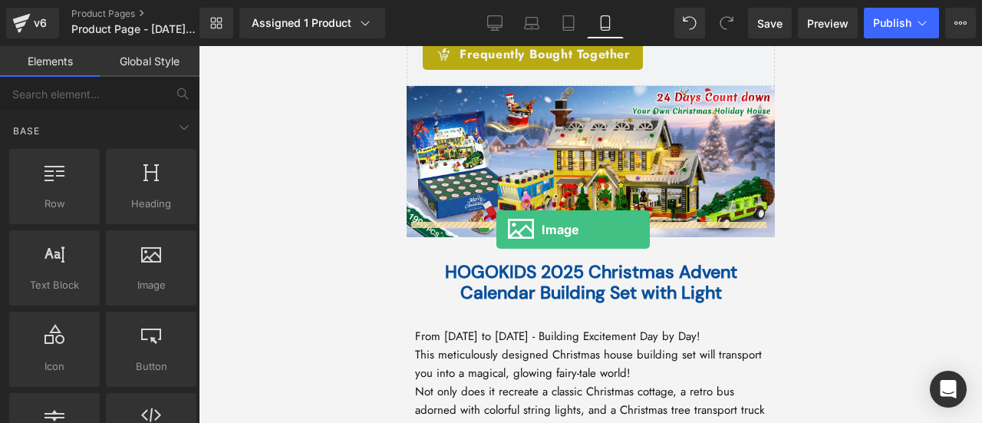
drag, startPoint x: 567, startPoint y: 320, endPoint x: 494, endPoint y: 226, distance: 119.3
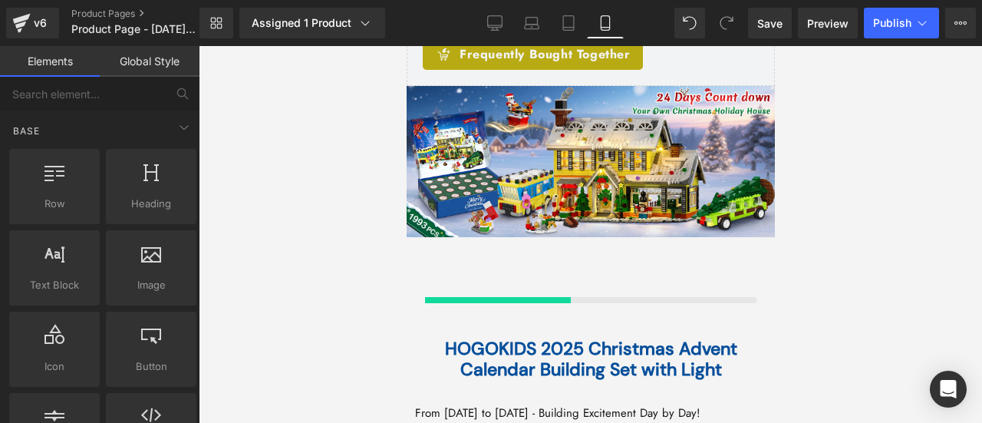
click at [283, 229] on div at bounding box center [591, 234] width 784 height 377
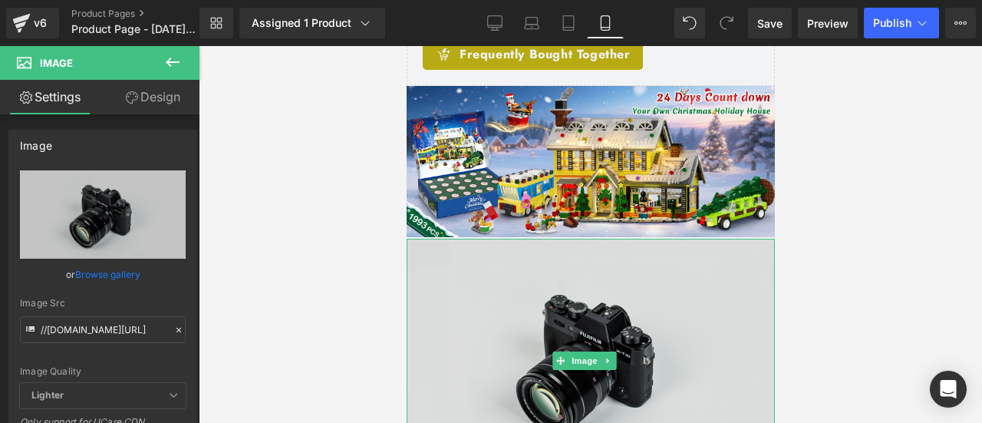
click at [514, 318] on img at bounding box center [590, 361] width 368 height 244
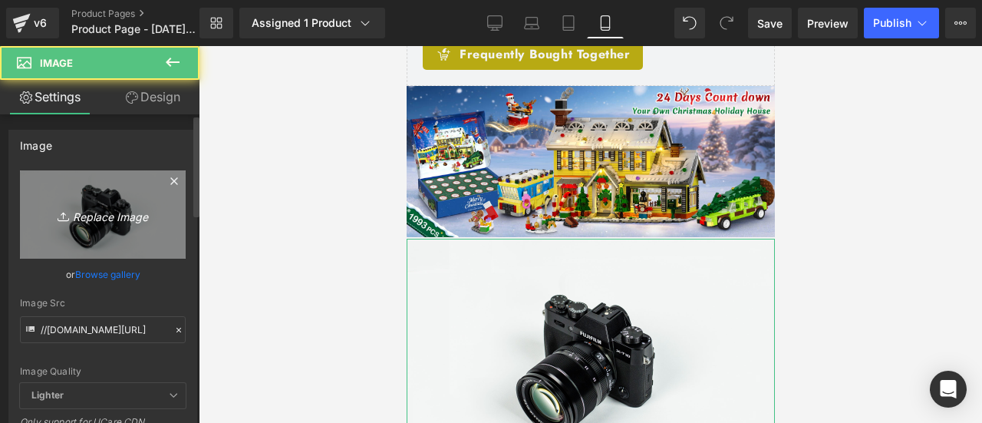
click at [119, 205] on icon "Replace Image" at bounding box center [102, 214] width 123 height 19
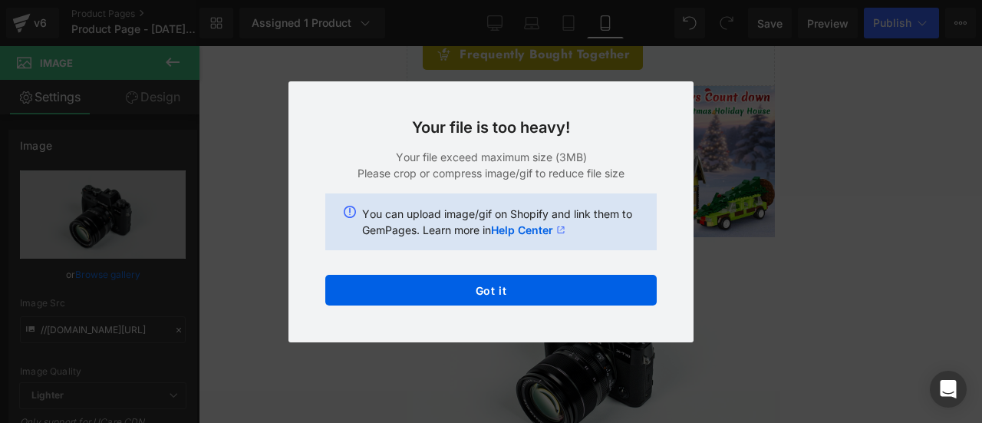
click at [755, 211] on div "Back to Library Insert Your file is too heavy! Your file exceed maximum size (3…" at bounding box center [491, 211] width 982 height 423
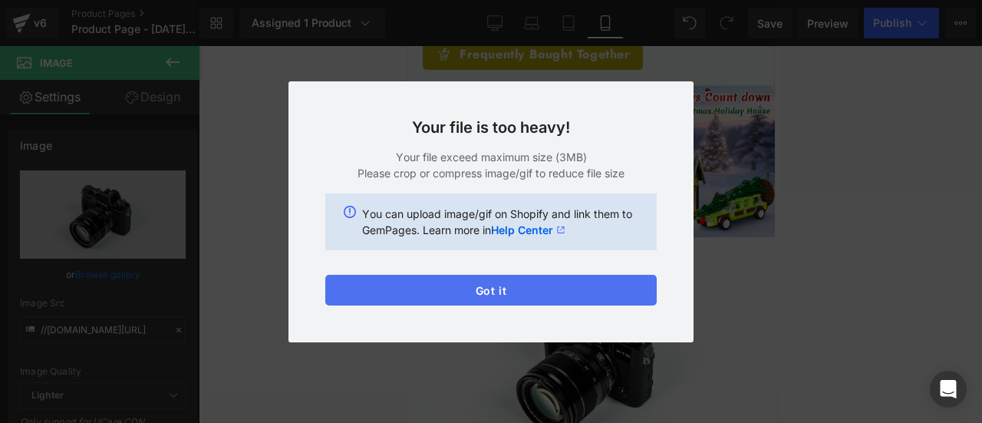
drag, startPoint x: 507, startPoint y: 282, endPoint x: 102, endPoint y: 234, distance: 407.3
click at [507, 282] on button "Got it" at bounding box center [491, 290] width 332 height 31
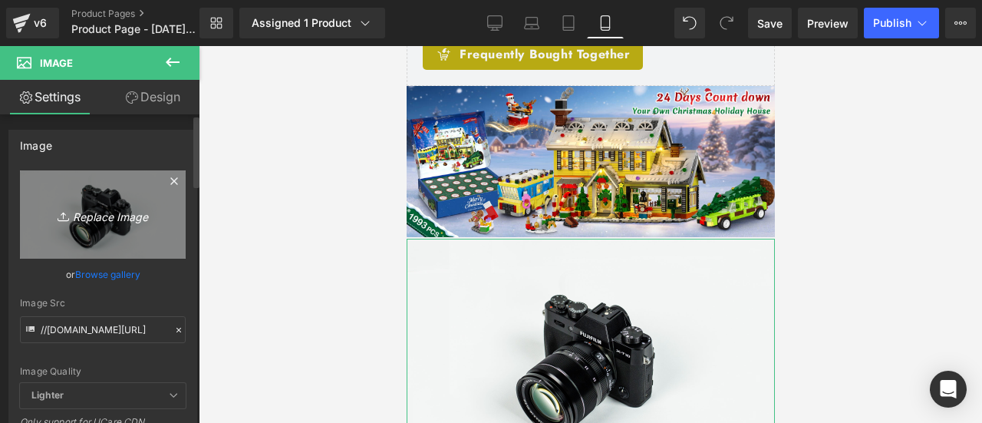
click at [71, 210] on icon "Replace Image" at bounding box center [102, 214] width 123 height 19
type input "C:\fakepath\2.gif"
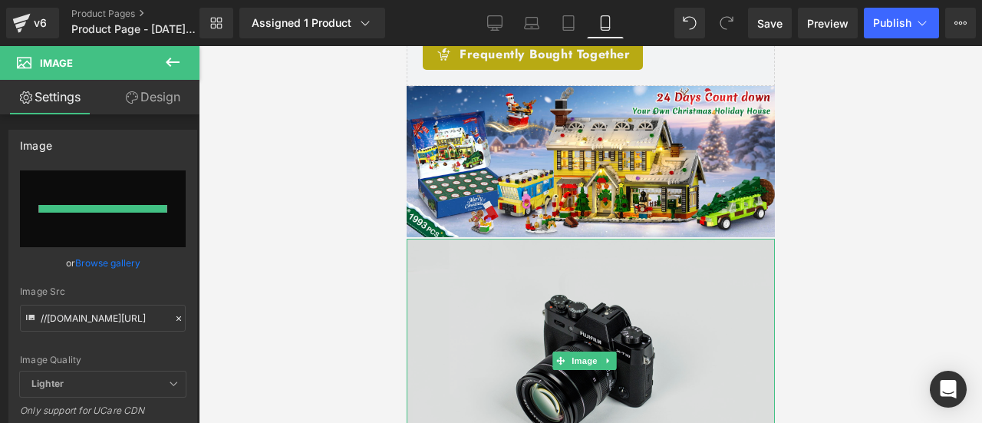
type input "https://ucarecdn.com/aaae1266-ee7a-46f1-988e-05d717a38529/2.gif"
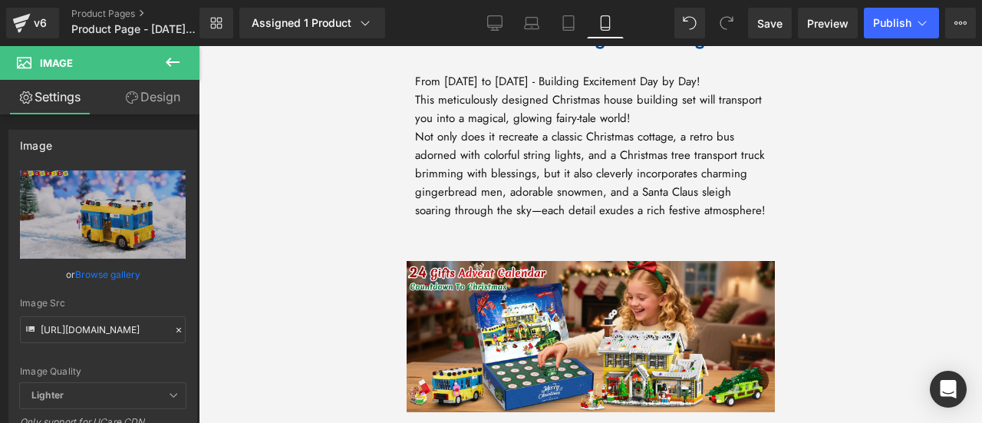
scroll to position [1573, 0]
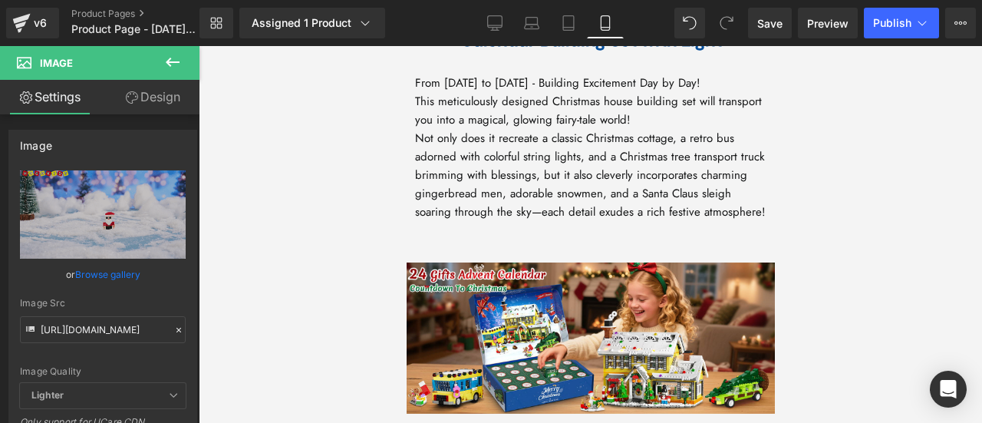
click at [170, 65] on icon at bounding box center [173, 62] width 14 height 9
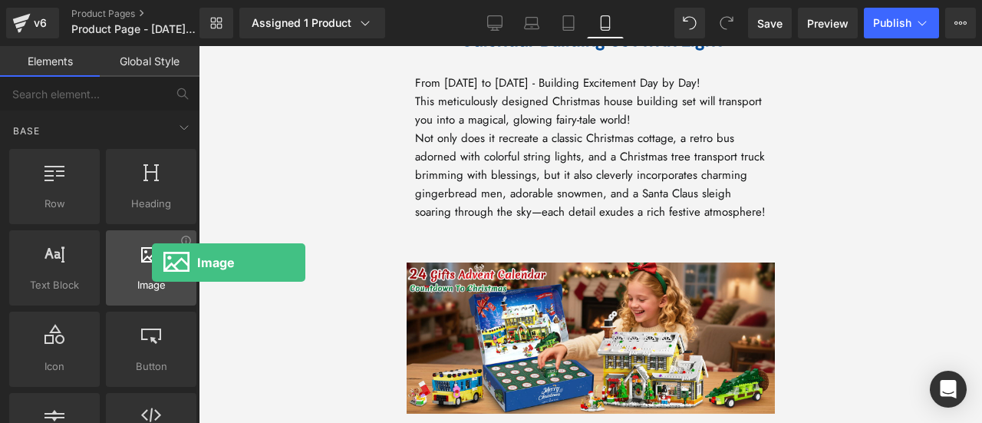
click at [152, 262] on div at bounding box center [151, 260] width 81 height 35
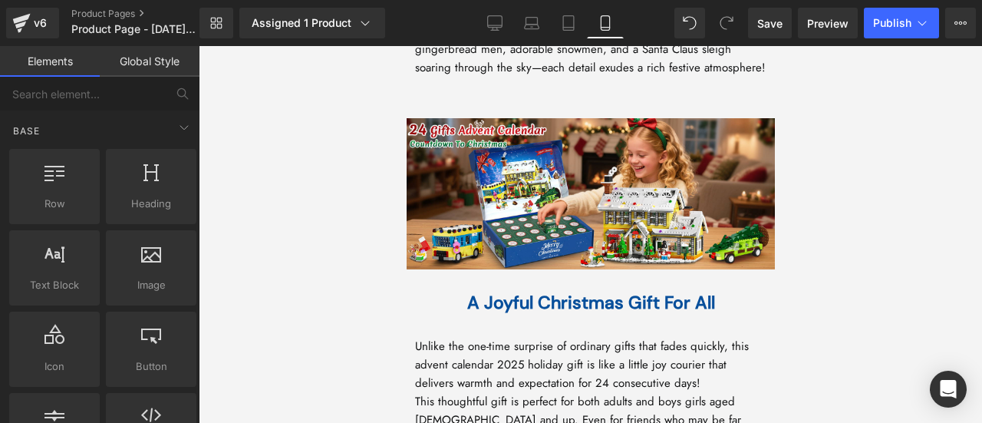
scroll to position [1704, 0]
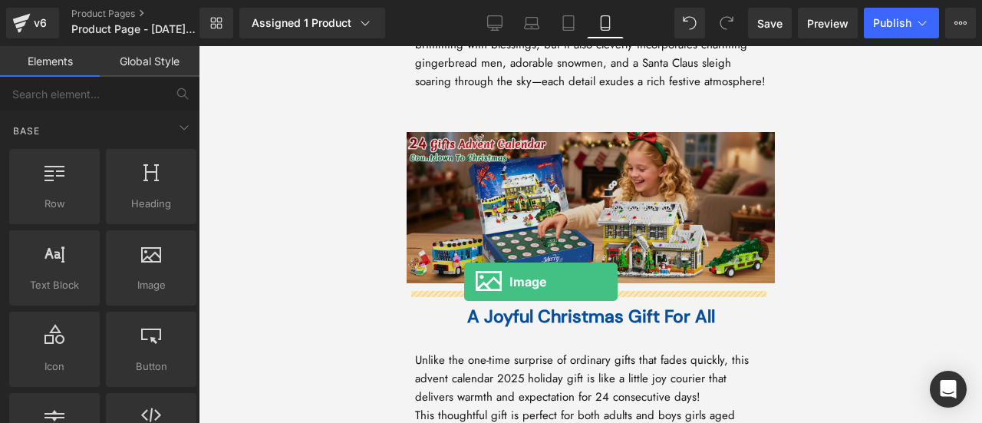
drag, startPoint x: 569, startPoint y: 316, endPoint x: 464, endPoint y: 282, distance: 110.7
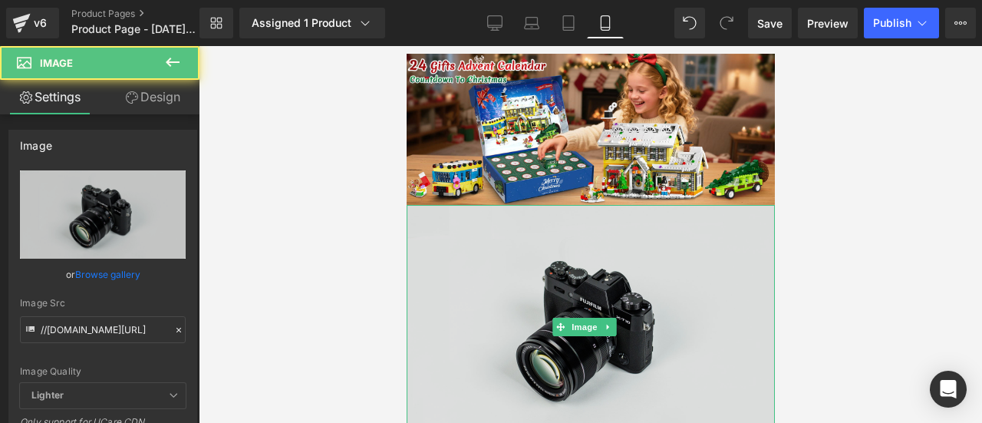
scroll to position [1857, 0]
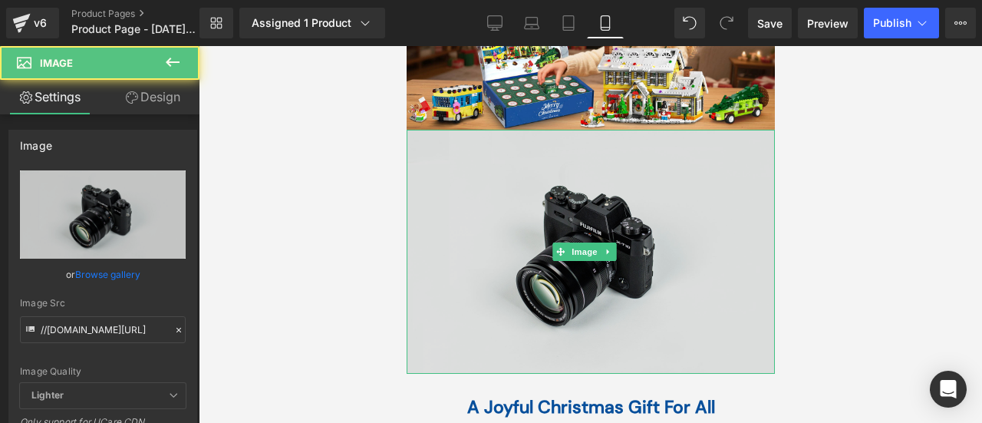
click at [493, 231] on img at bounding box center [590, 252] width 368 height 244
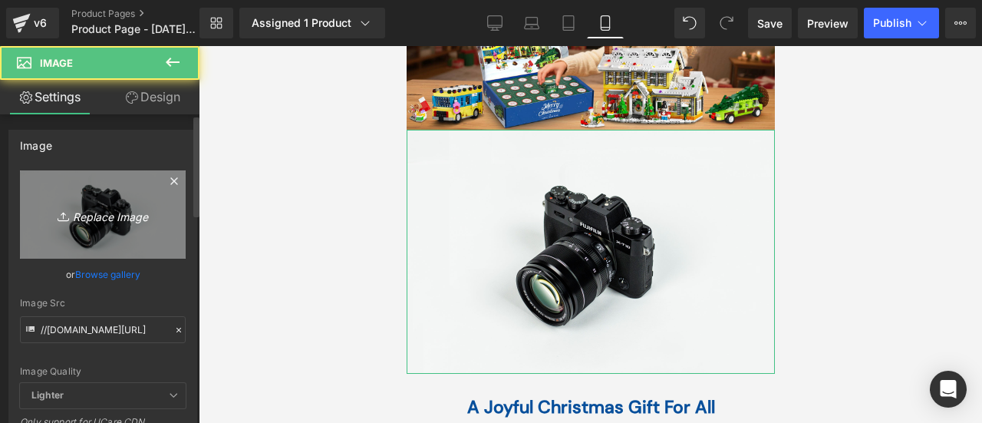
click at [97, 230] on link "Replace Image" at bounding box center [103, 214] width 166 height 88
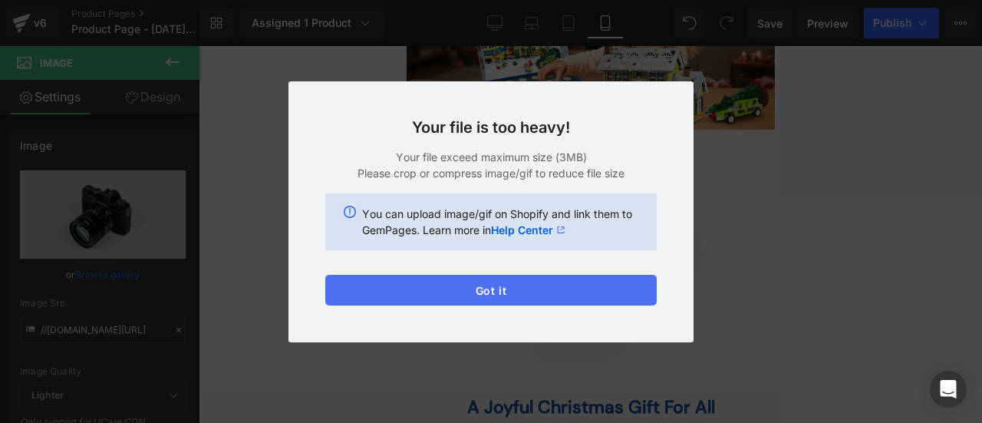
click at [510, 296] on button "Got it" at bounding box center [491, 290] width 332 height 31
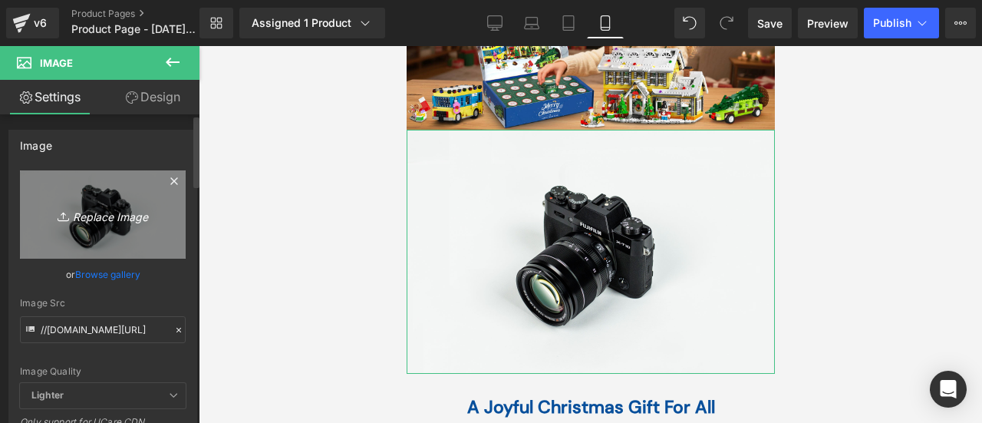
click at [114, 219] on icon "Replace Image" at bounding box center [102, 214] width 123 height 19
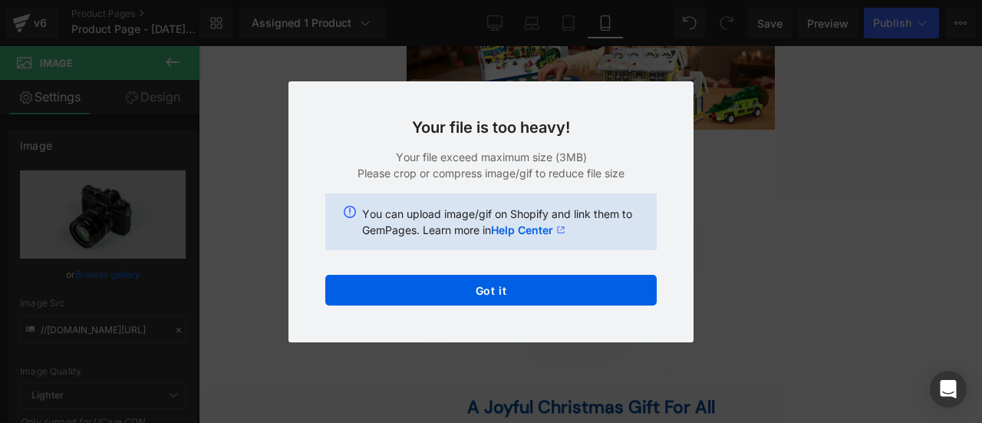
click at [700, 245] on div "Back to Library Insert Your file is too heavy! Your file exceed maximum size (3…" at bounding box center [491, 211] width 982 height 423
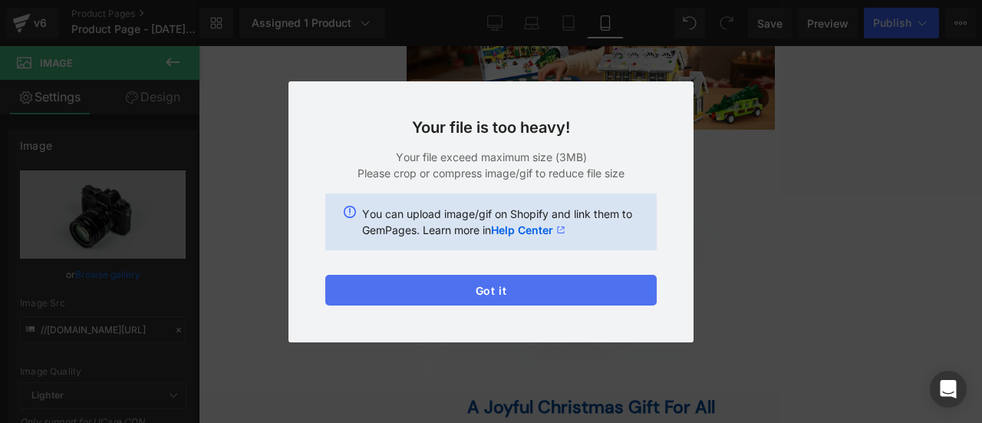
click at [505, 287] on button "Got it" at bounding box center [491, 290] width 332 height 31
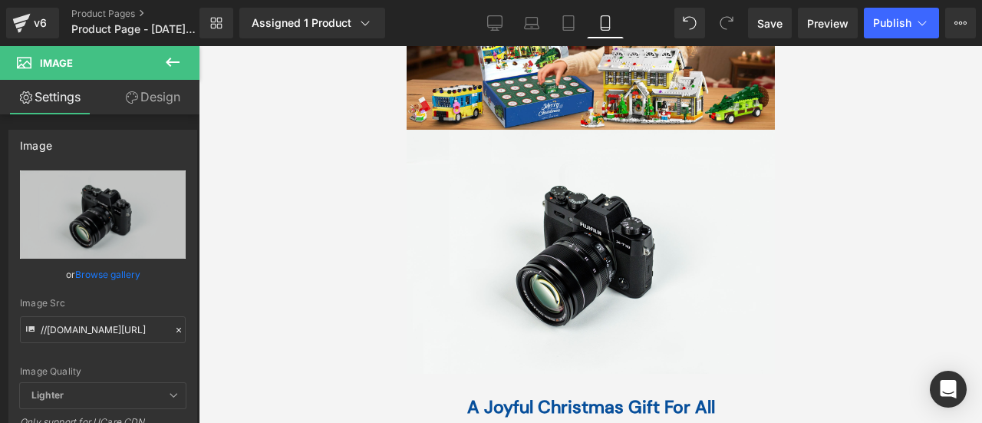
click at [218, 197] on div at bounding box center [591, 234] width 784 height 377
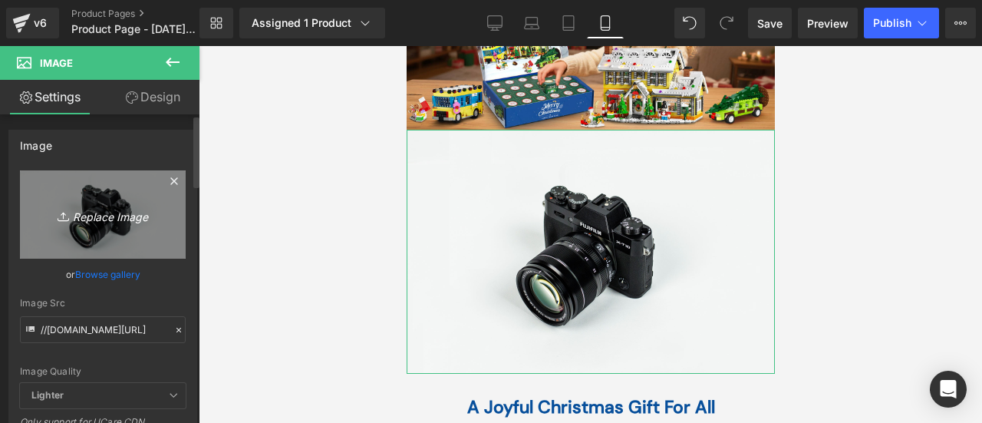
click at [87, 216] on icon "Replace Image" at bounding box center [102, 214] width 123 height 19
type input "C:\fakepath\9月28日.gif"
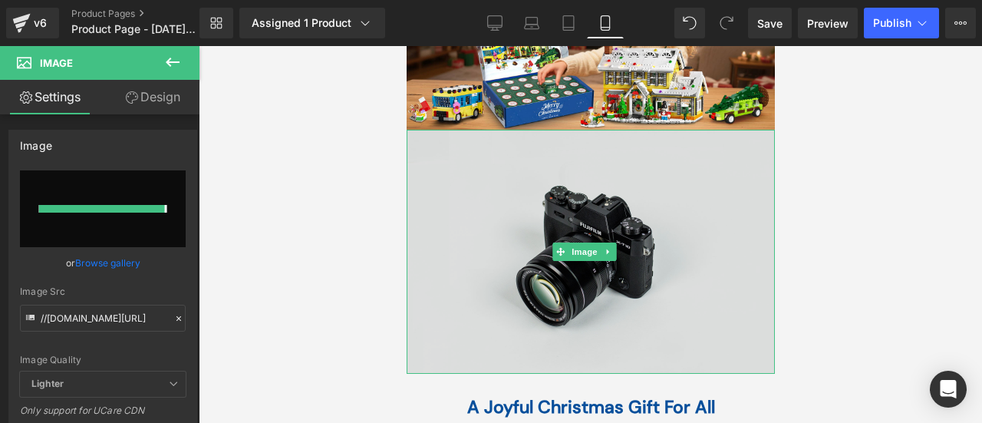
type input "https://ucarecdn.com/6ff9264d-7d6d-47de-92b7-0272b74e7dcf/9%E6%9C%8828%E6%97%A5…"
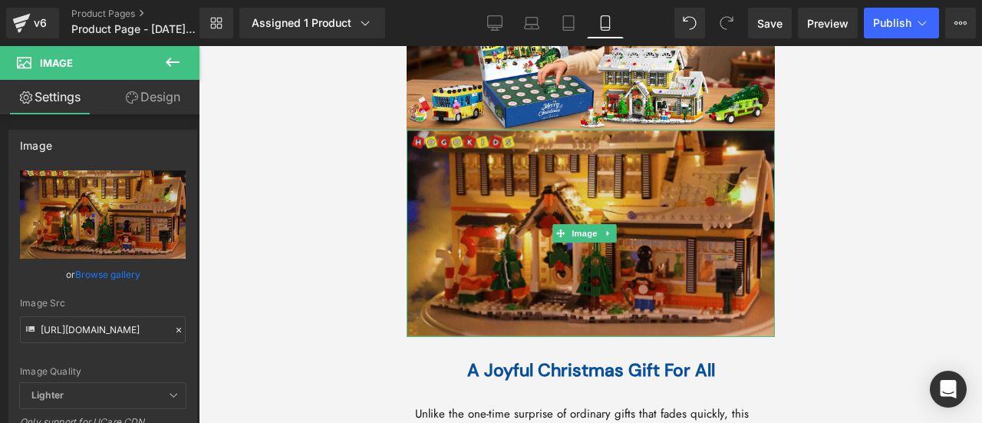
click at [531, 211] on img at bounding box center [590, 233] width 368 height 207
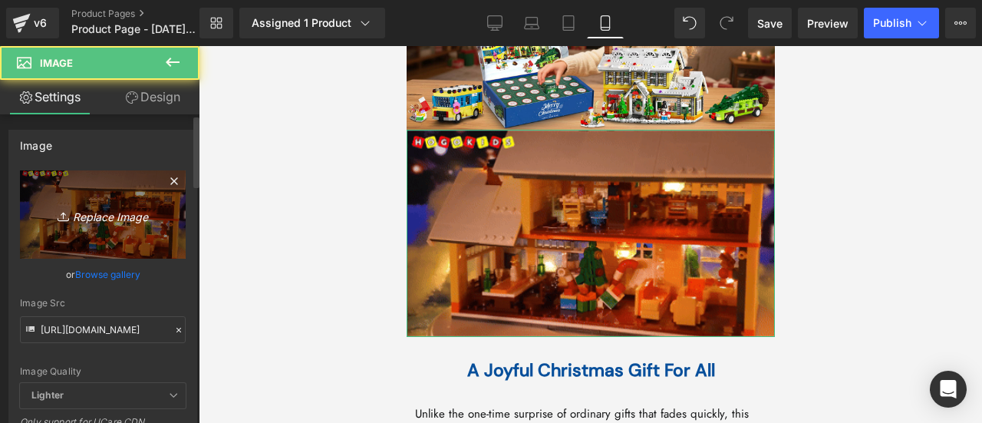
click at [121, 222] on icon "Replace Image" at bounding box center [102, 214] width 123 height 19
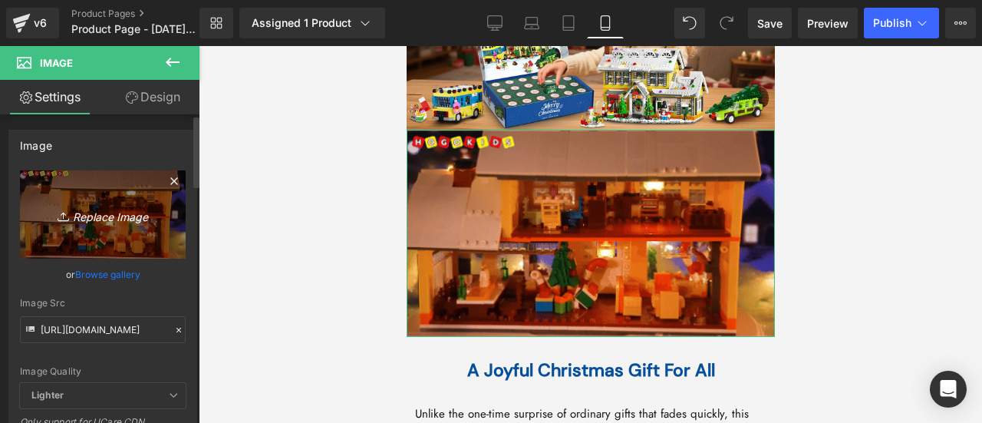
type input "C:\fakepath\3.gif"
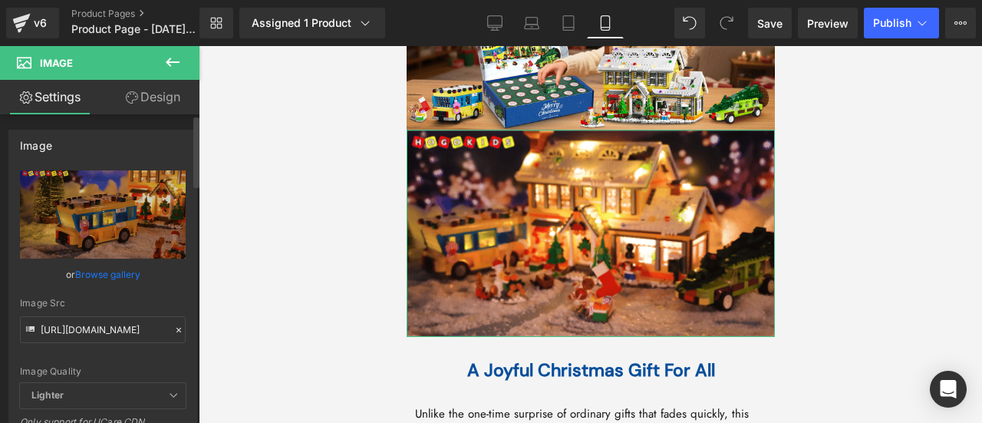
type input "https://ucarecdn.com/73a5cc46-e3fe-4271-884e-e98dc0f9c0d5/3.gif"
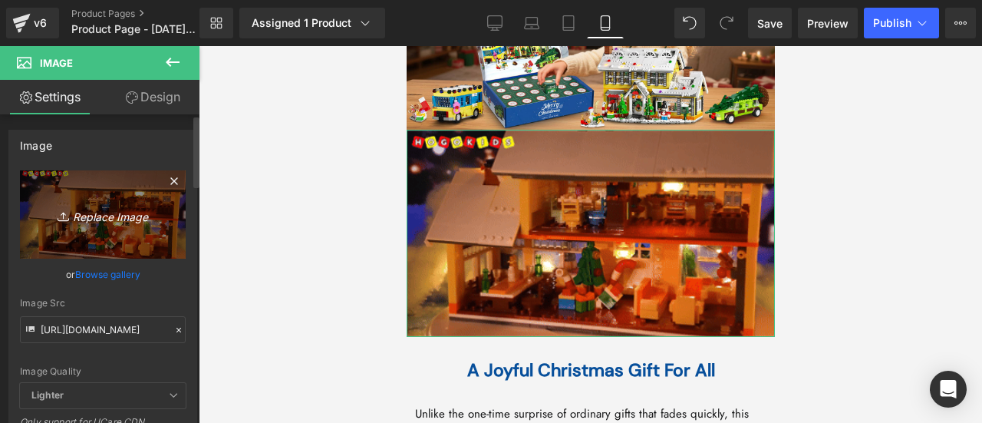
click at [99, 220] on icon "Replace Image" at bounding box center [102, 214] width 123 height 19
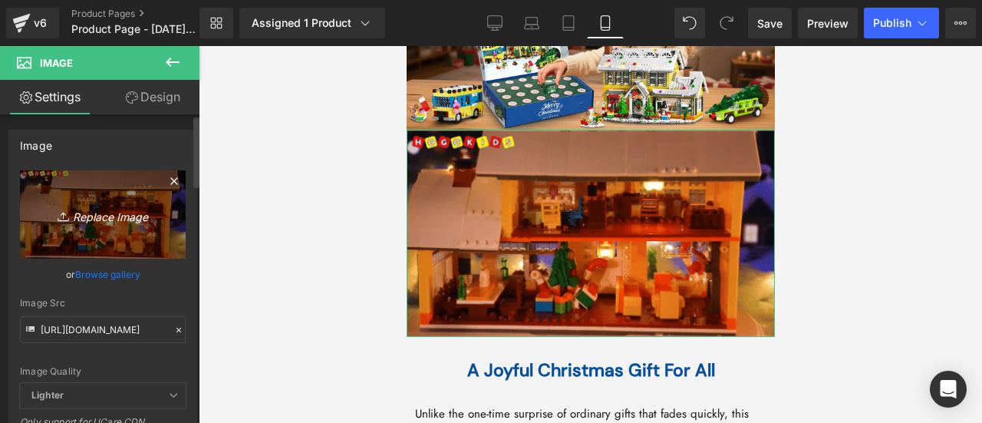
type input "C:\fakepath\9月28日.gif"
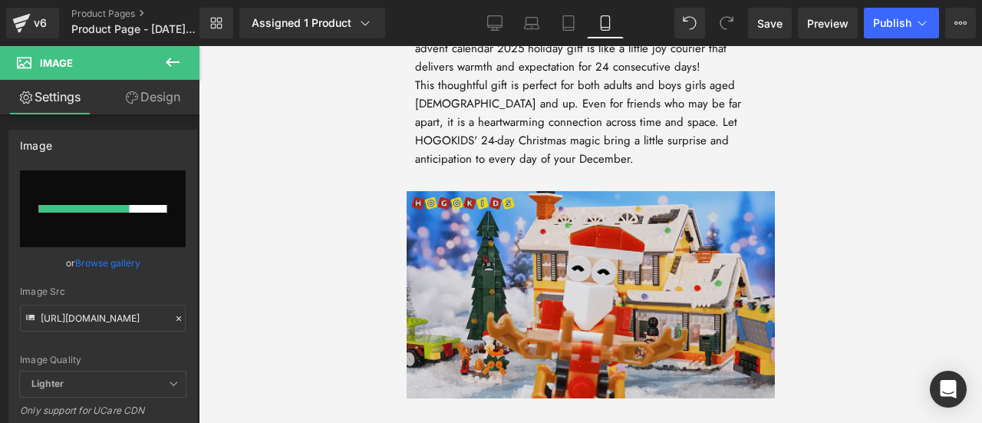
scroll to position [2318, 0]
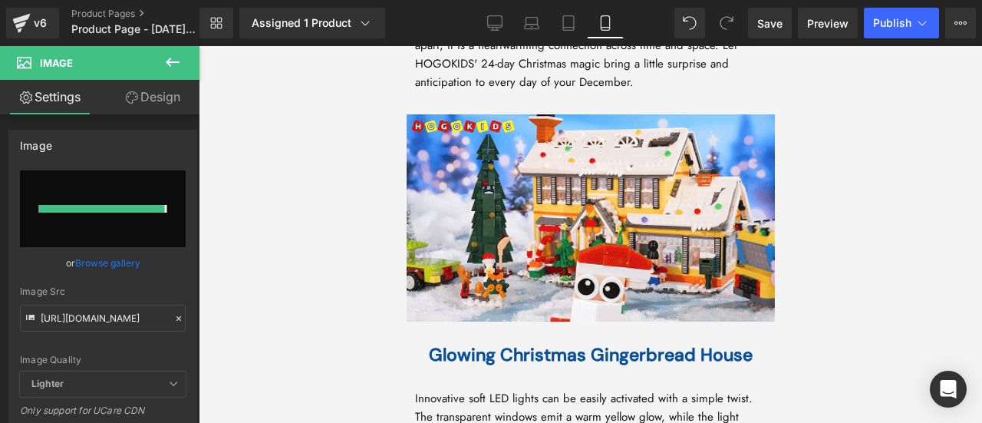
type input "https://ucarecdn.com/26487a55-b5e4-44c2-89d0-e8b57468a9a7/9%E6%9C%8828%E6%97%A5…"
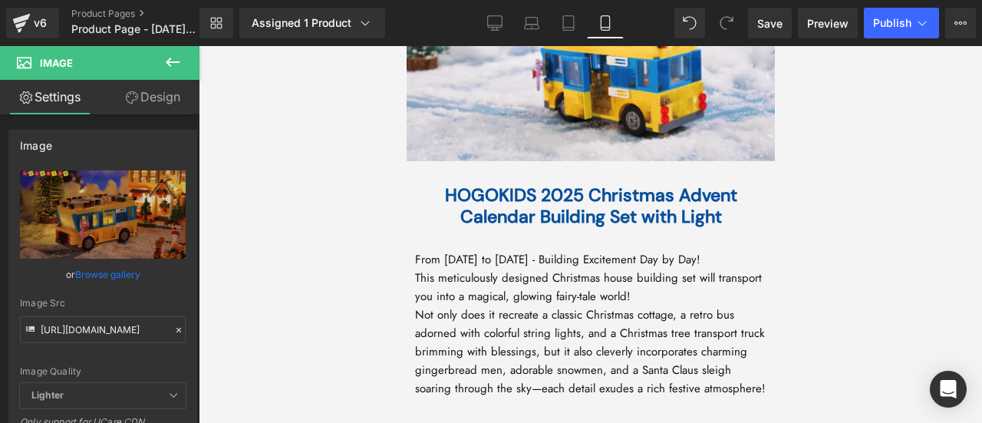
scroll to position [1167, 0]
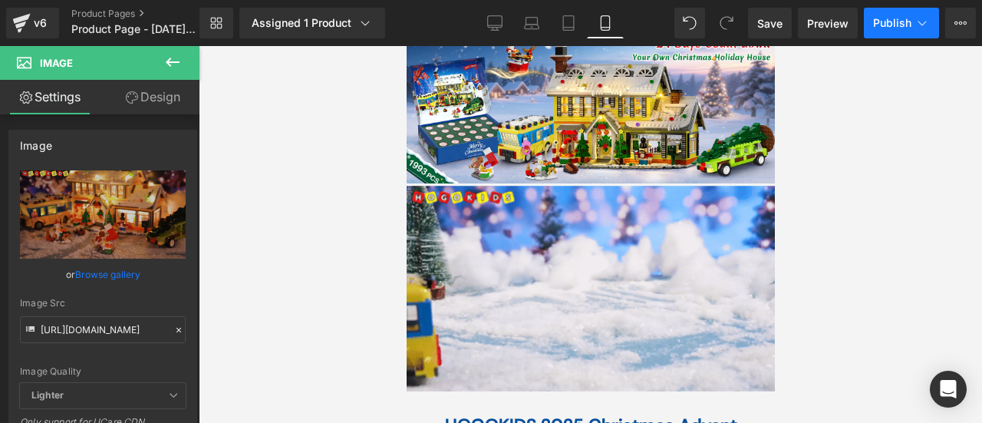
click at [899, 18] on span "Publish" at bounding box center [892, 23] width 38 height 12
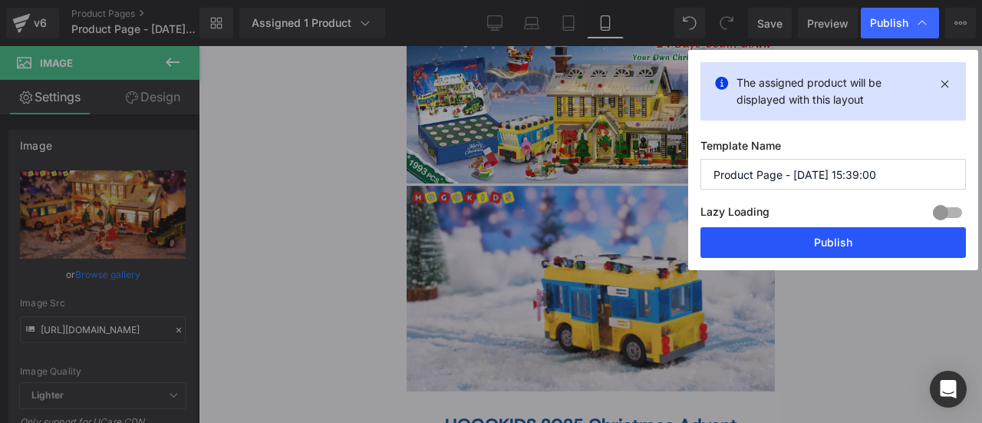
click at [848, 241] on button "Publish" at bounding box center [834, 242] width 266 height 31
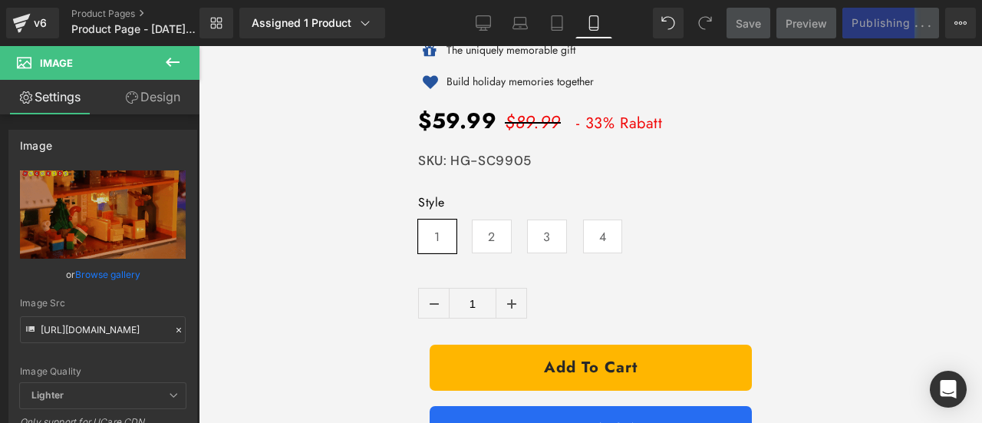
scroll to position [844, 0]
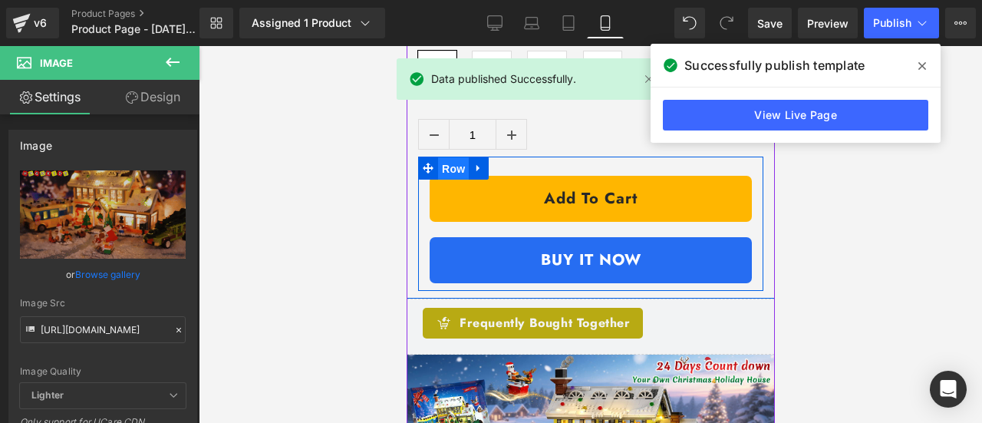
click at [454, 157] on span "Row" at bounding box center [452, 168] width 31 height 23
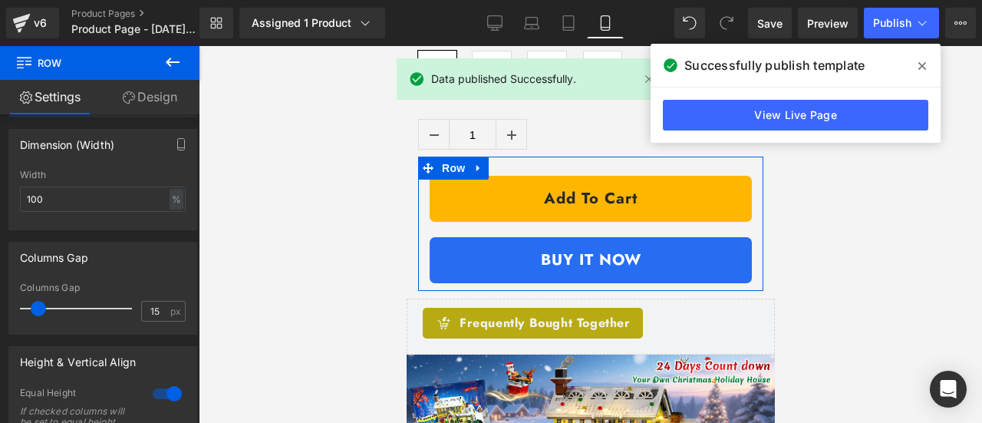
scroll to position [537, 0]
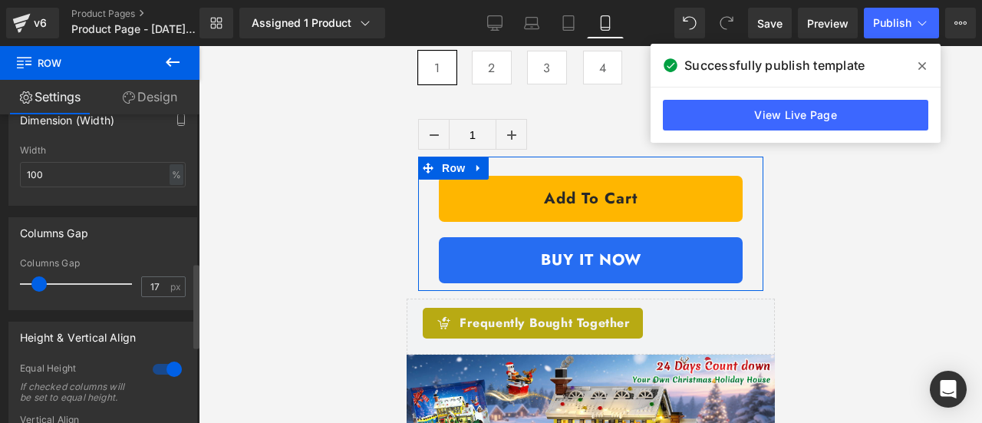
type input "15"
click at [32, 289] on span at bounding box center [38, 283] width 15 height 15
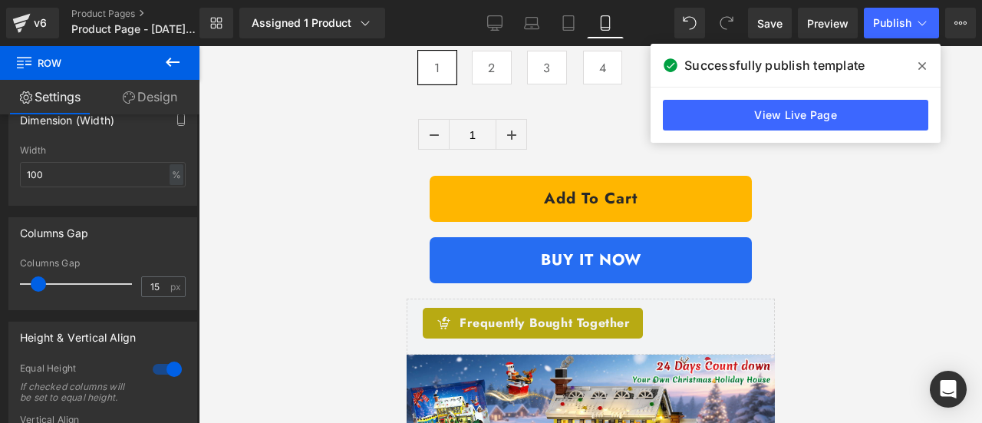
click at [256, 281] on div at bounding box center [591, 234] width 784 height 377
click at [929, 67] on span at bounding box center [922, 66] width 25 height 25
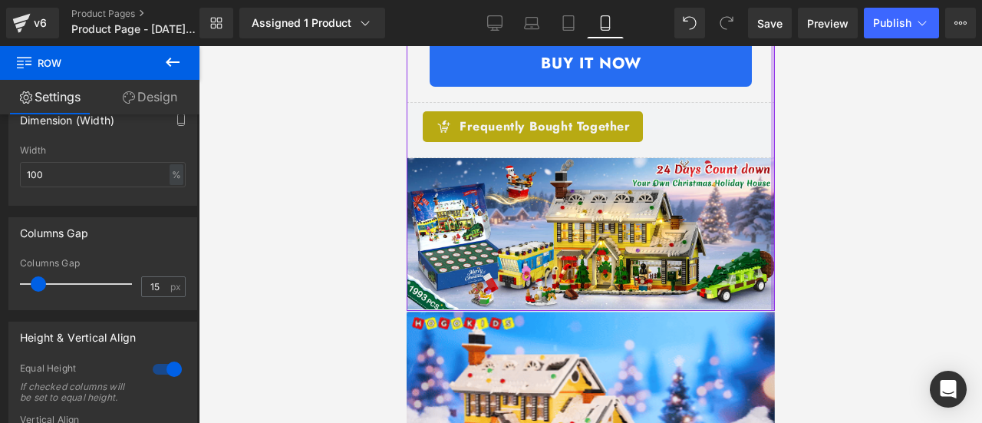
scroll to position [1151, 0]
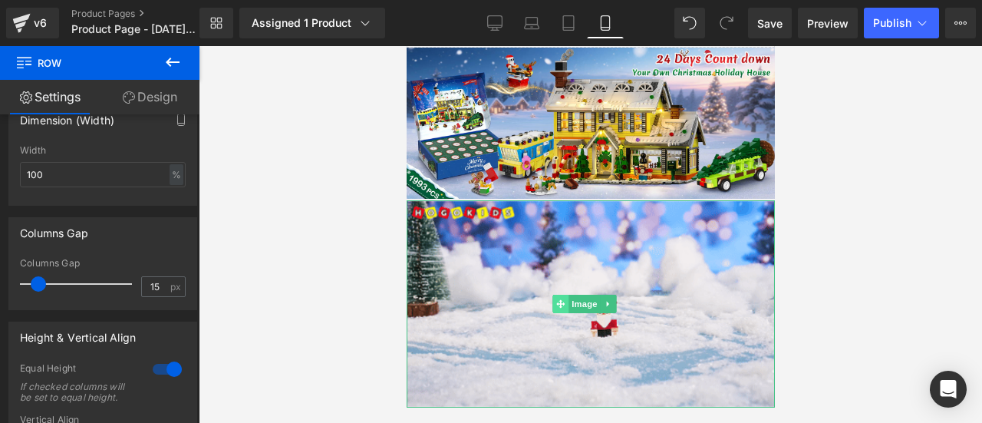
click at [563, 295] on span at bounding box center [560, 304] width 16 height 18
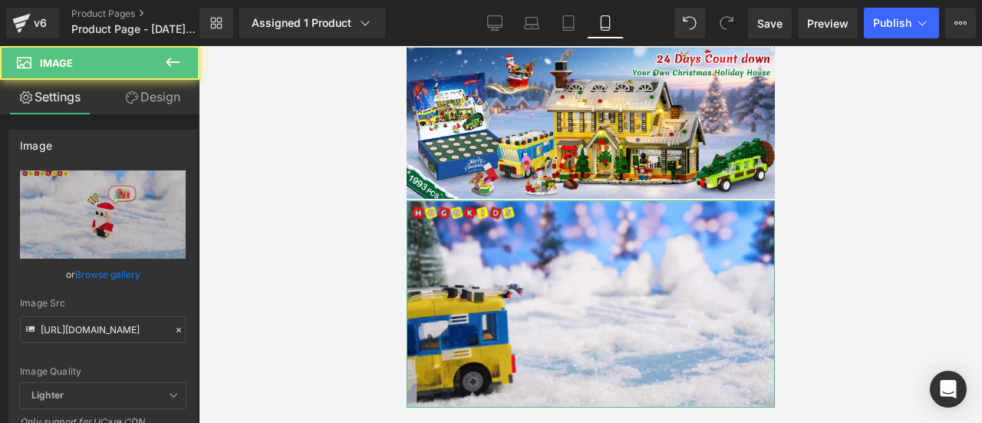
click at [152, 104] on link "Design" at bounding box center [153, 97] width 100 height 35
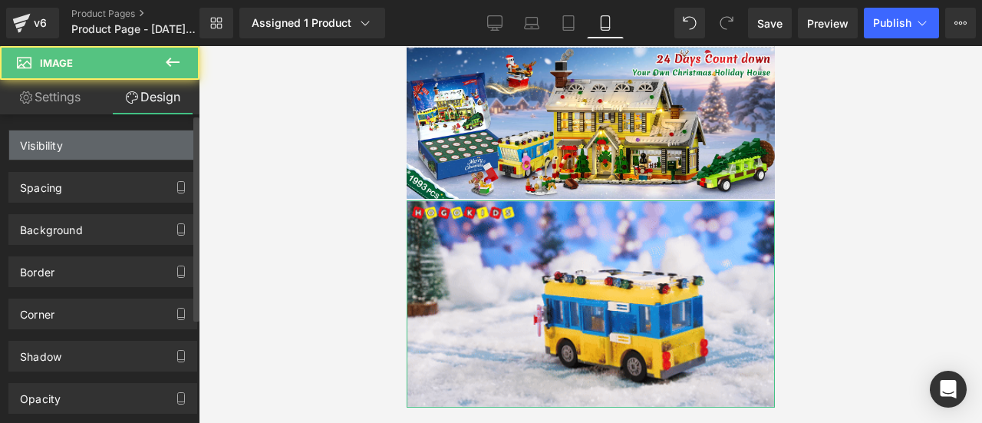
click at [135, 144] on div "Visibility" at bounding box center [102, 144] width 187 height 29
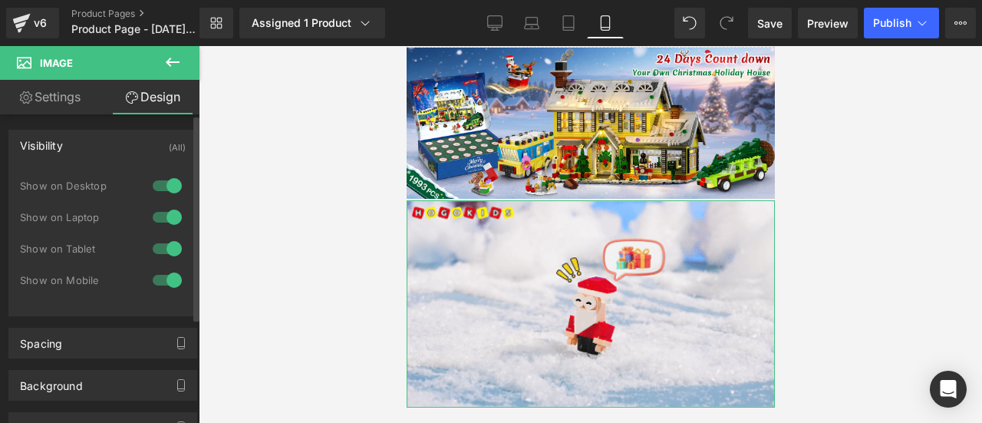
click at [173, 183] on div at bounding box center [167, 185] width 37 height 25
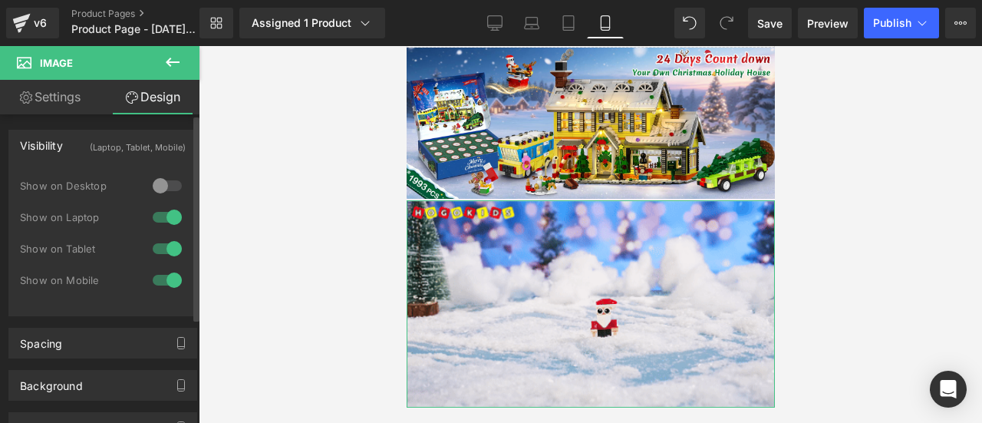
click at [166, 216] on div at bounding box center [167, 217] width 37 height 25
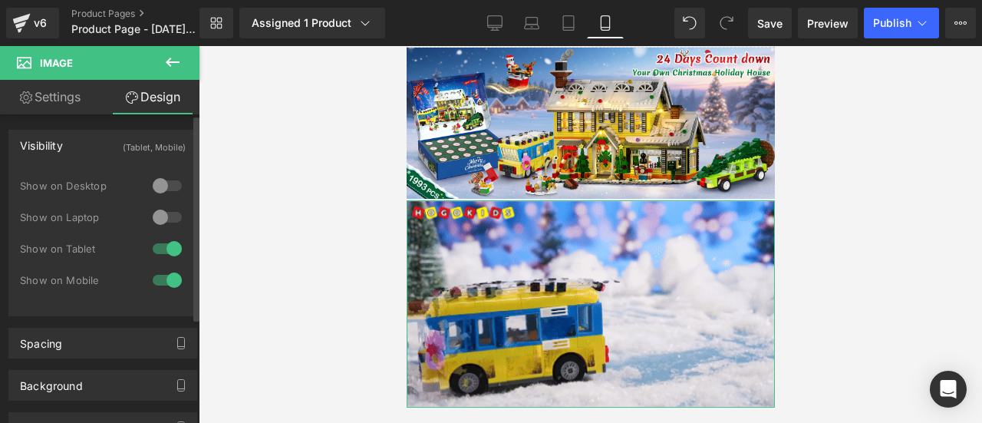
click at [163, 245] on div at bounding box center [167, 248] width 37 height 25
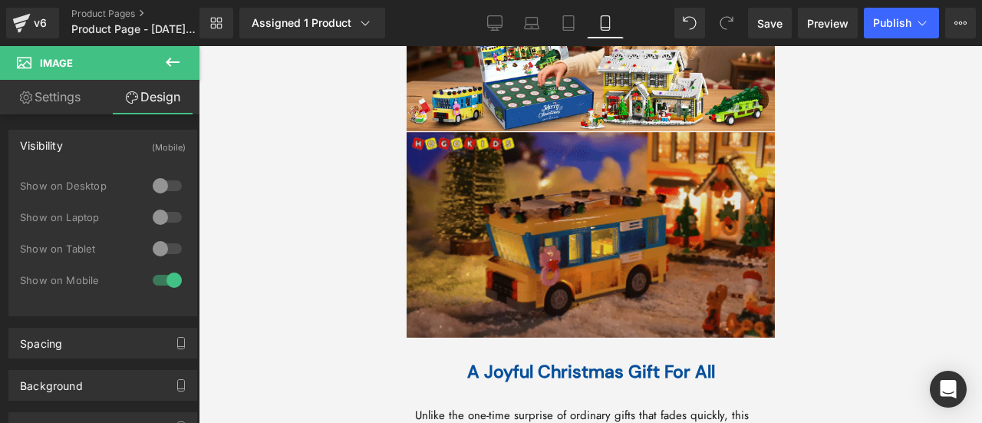
scroll to position [1919, 0]
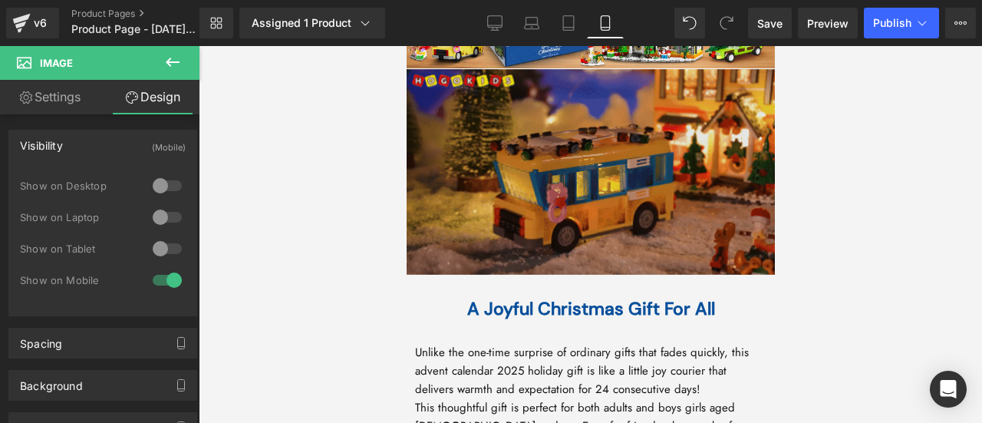
click at [510, 178] on img at bounding box center [590, 171] width 368 height 207
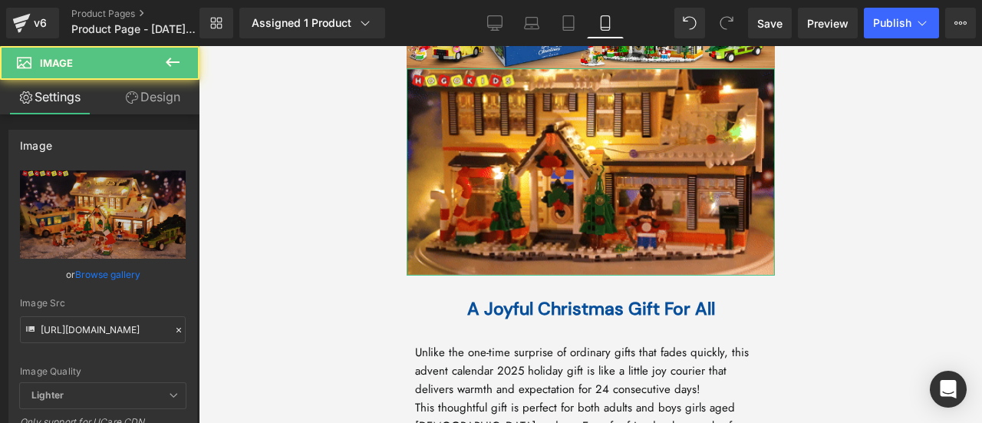
click at [146, 101] on link "Design" at bounding box center [153, 97] width 100 height 35
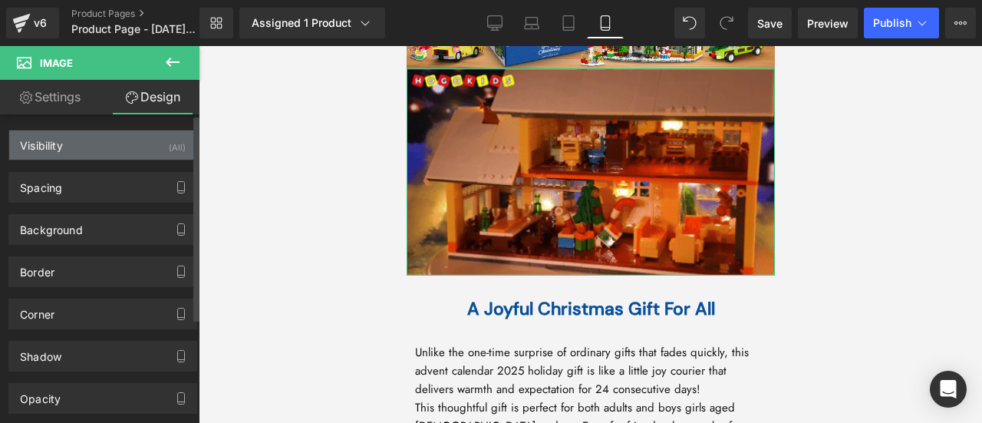
click at [128, 147] on div "Visibility (All)" at bounding box center [102, 144] width 187 height 29
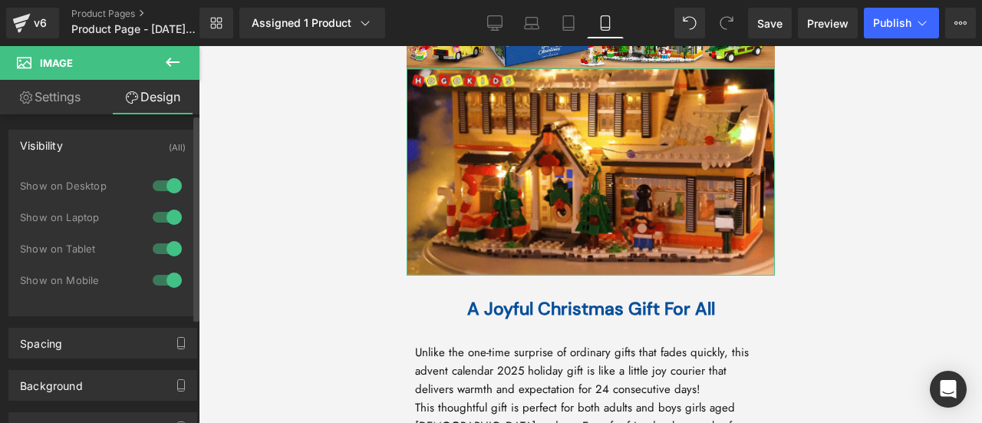
click at [167, 185] on div at bounding box center [167, 185] width 37 height 25
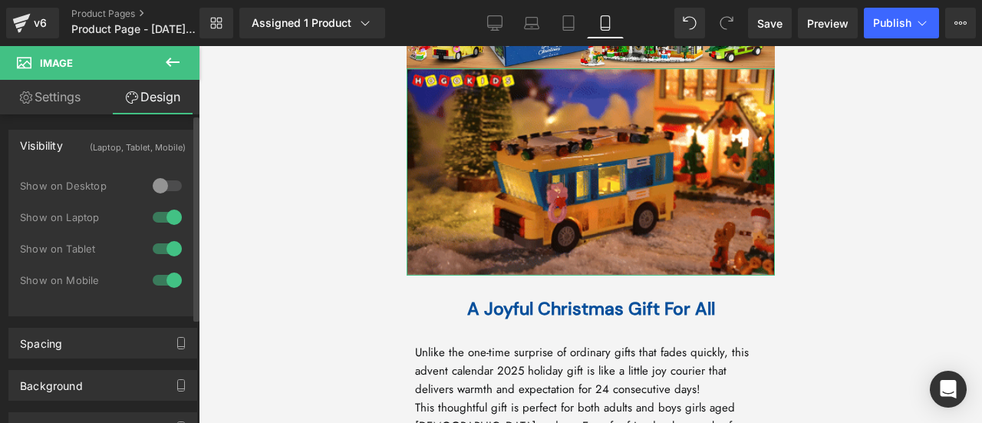
click at [163, 219] on div at bounding box center [167, 217] width 37 height 25
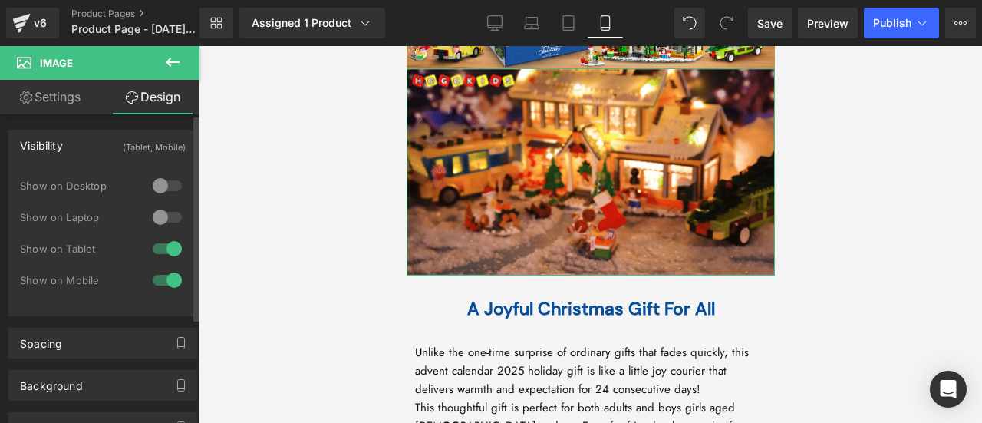
click at [164, 248] on div at bounding box center [167, 248] width 37 height 25
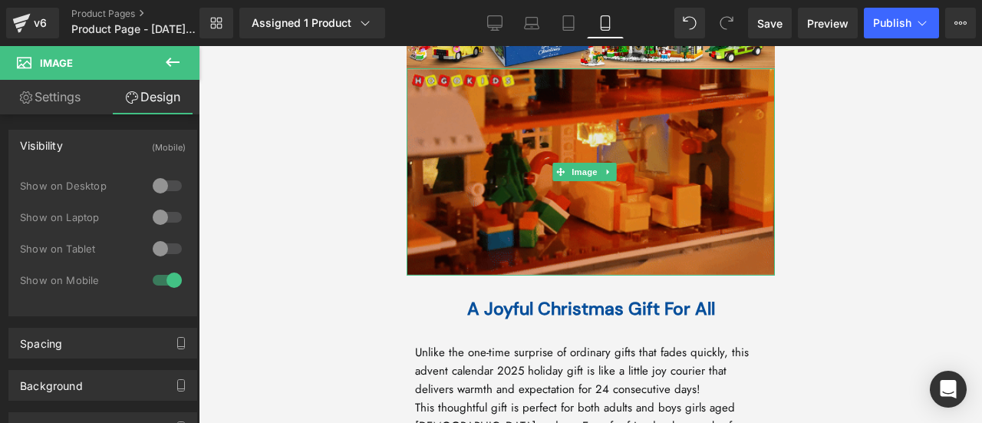
scroll to position [2379, 0]
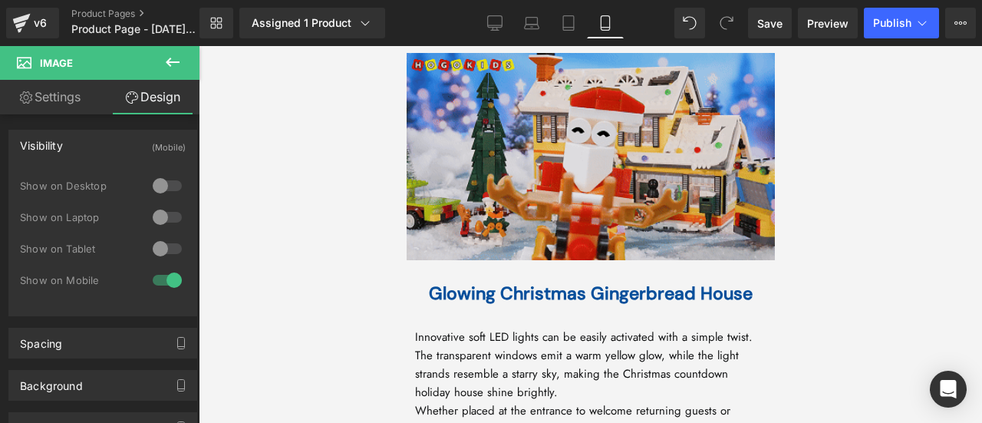
click at [500, 169] on img at bounding box center [590, 156] width 368 height 207
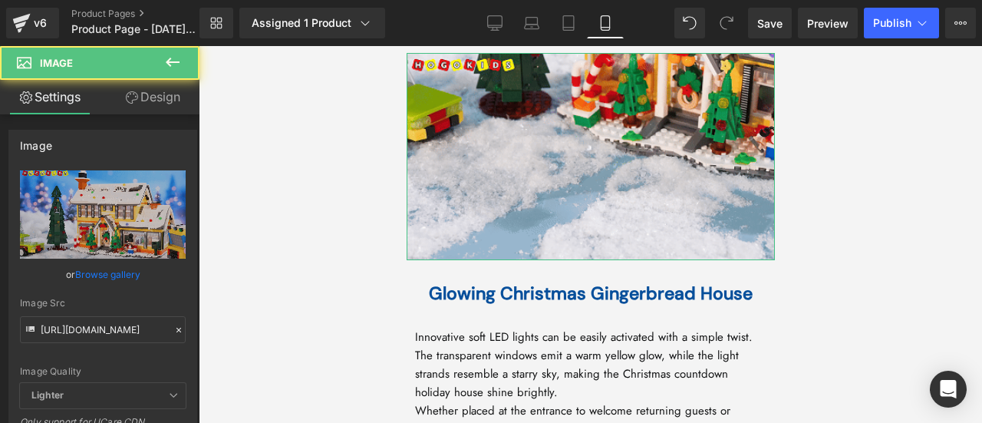
click at [153, 97] on link "Design" at bounding box center [153, 97] width 100 height 35
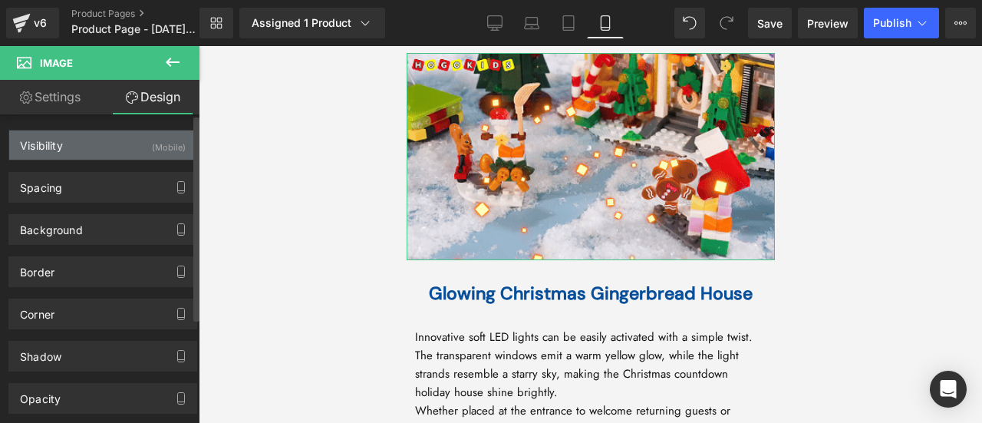
click at [143, 134] on div "Visibility (Mobile)" at bounding box center [102, 144] width 187 height 29
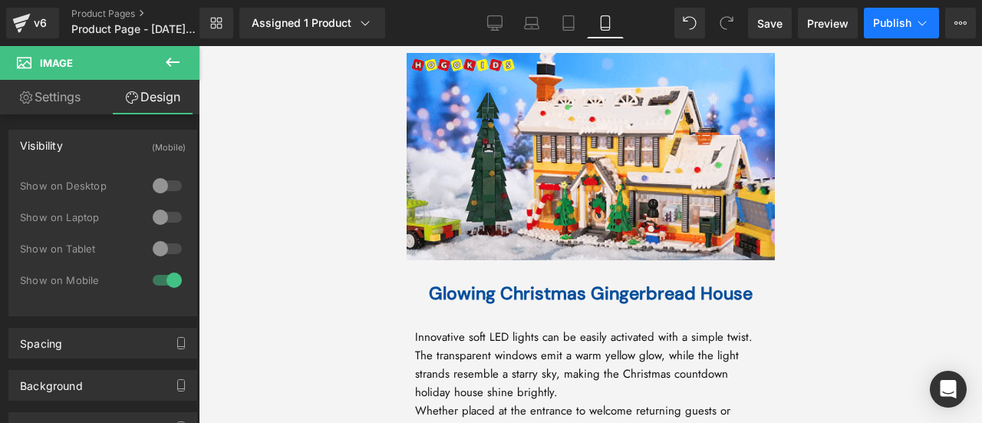
click at [886, 19] on span "Publish" at bounding box center [892, 23] width 38 height 12
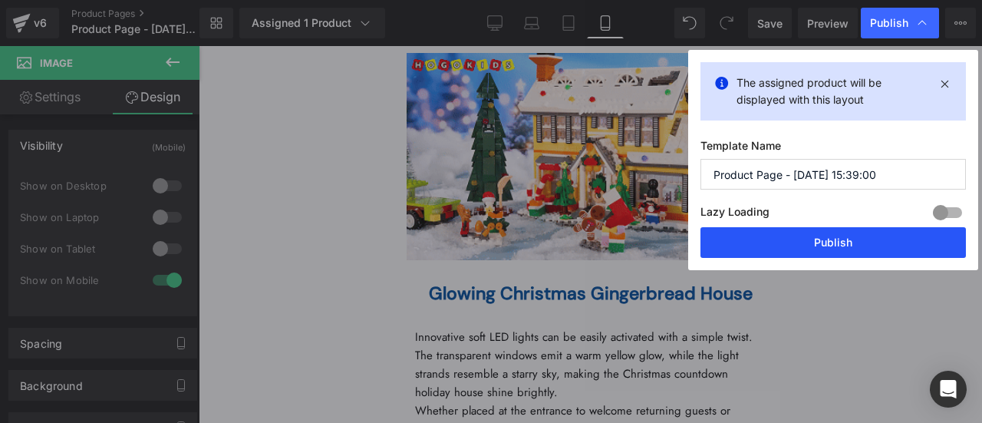
click at [810, 228] on button "Publish" at bounding box center [834, 242] width 266 height 31
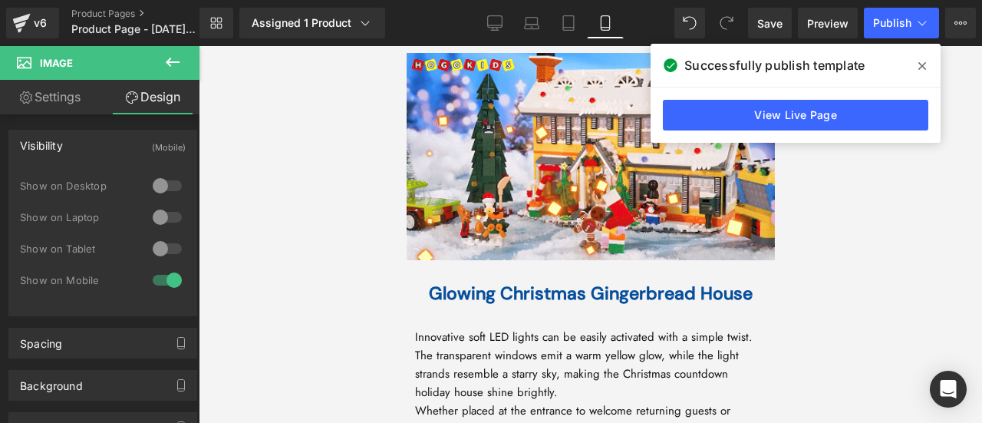
click at [921, 63] on icon at bounding box center [923, 66] width 8 height 12
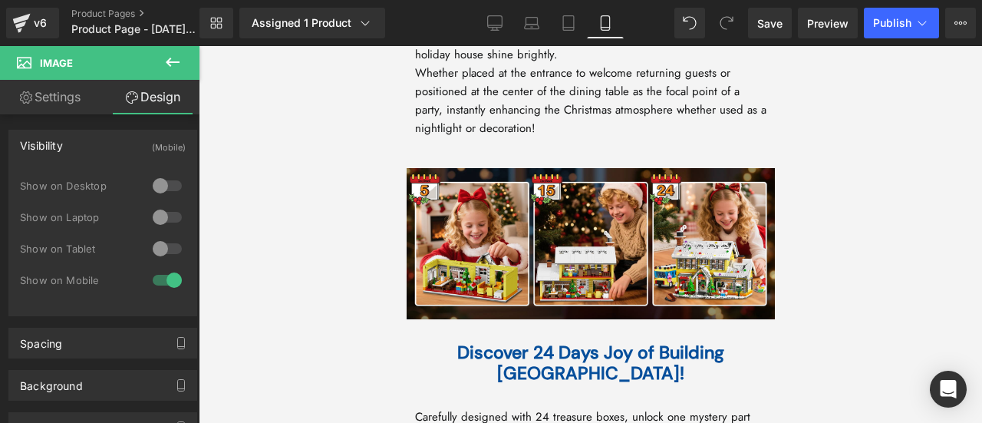
scroll to position [2840, 0]
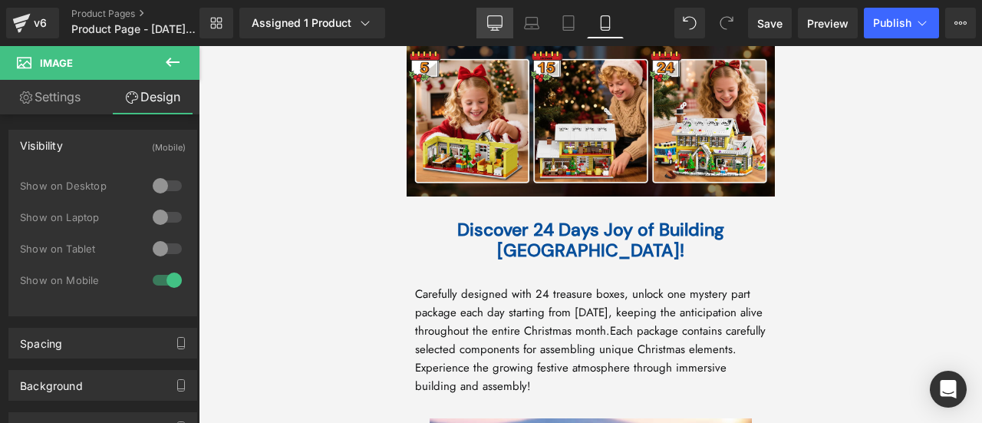
click at [488, 22] on icon at bounding box center [494, 22] width 15 height 12
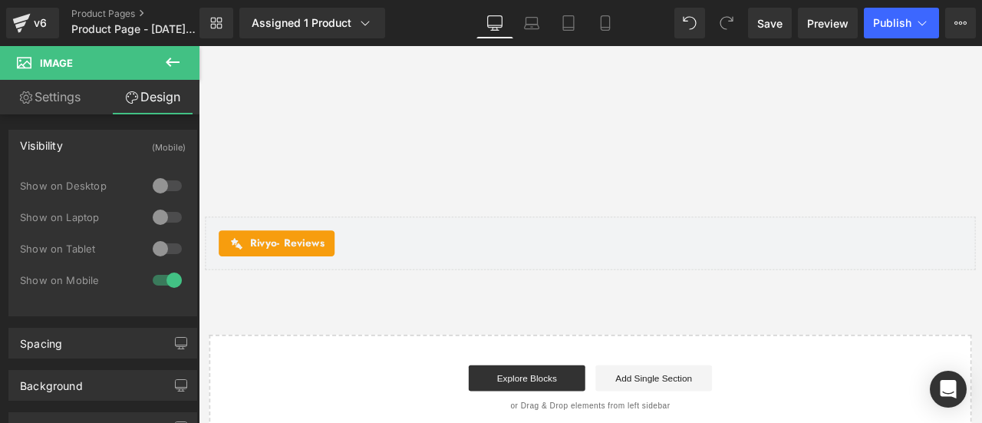
scroll to position [6146, 0]
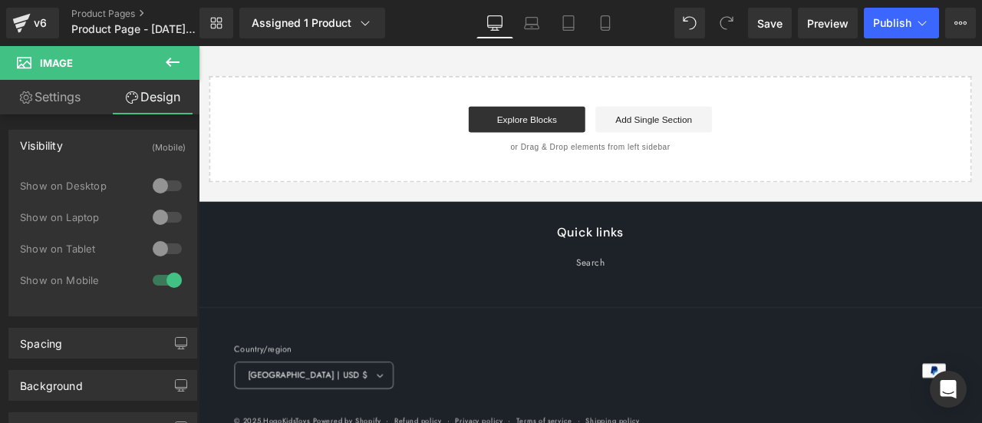
click at [576, 319] on div "Quick links Search" at bounding box center [663, 306] width 921 height 97
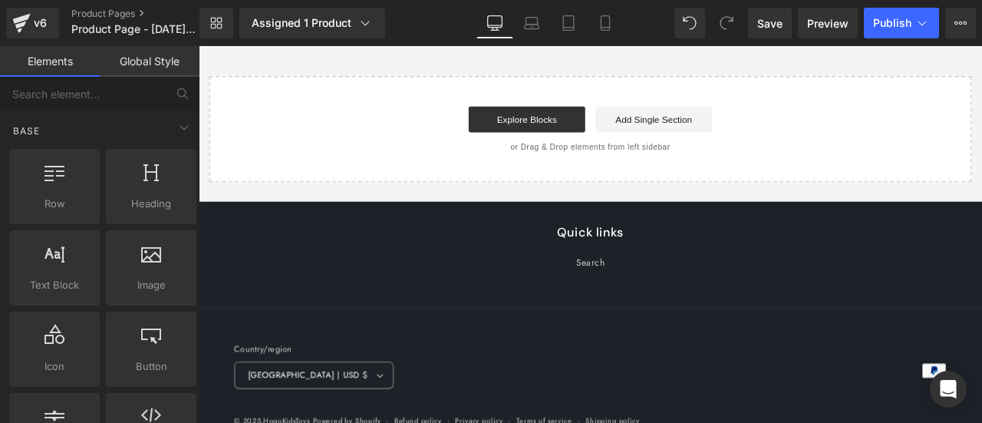
click at [241, 272] on div "Quick links Search" at bounding box center [663, 287] width 844 height 58
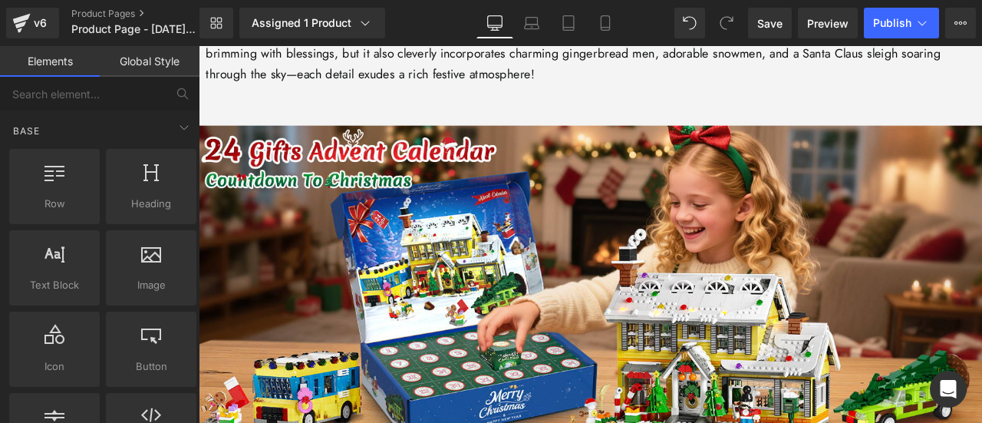
scroll to position [1388, 0]
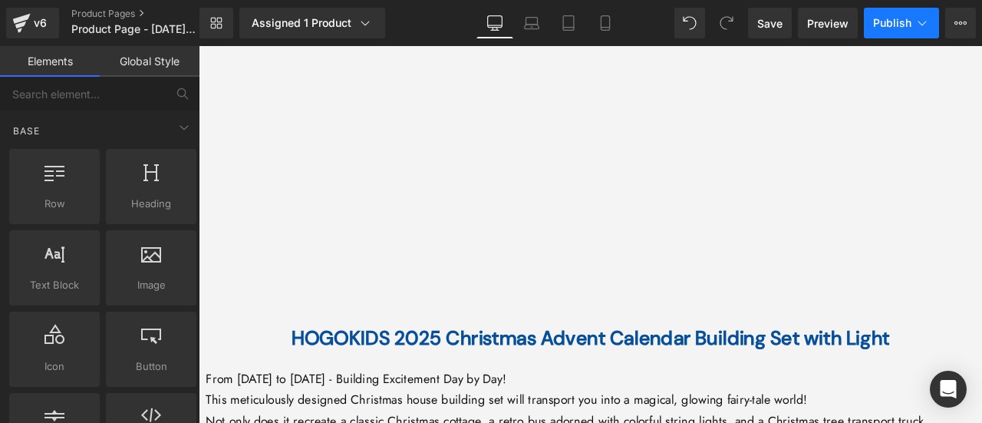
click at [890, 28] on span "Publish" at bounding box center [892, 23] width 38 height 12
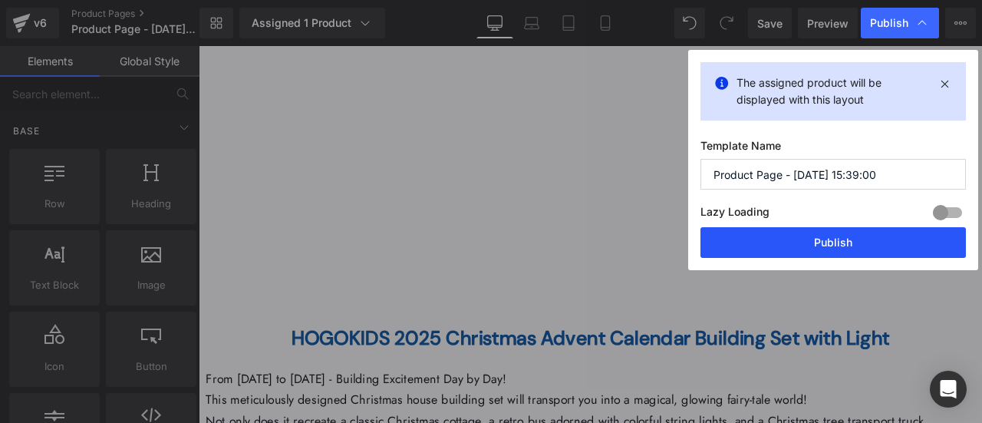
click at [853, 237] on button "Publish" at bounding box center [834, 242] width 266 height 31
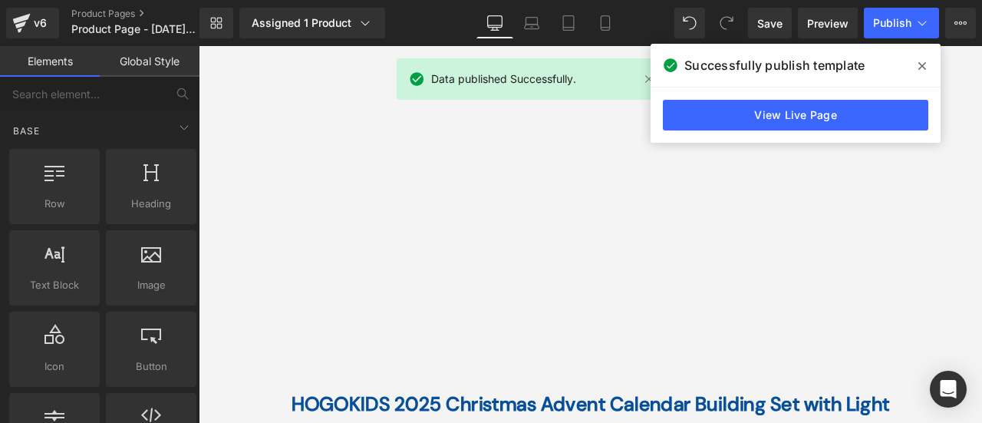
scroll to position [1157, 0]
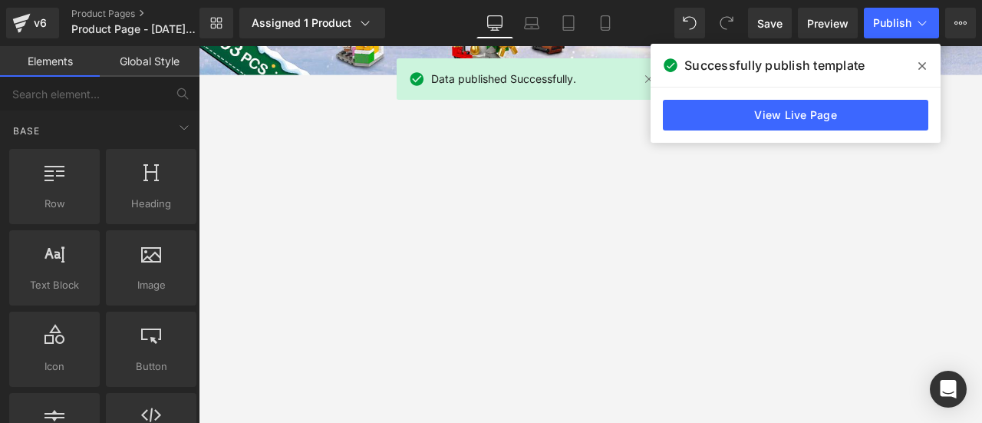
click at [920, 64] on icon at bounding box center [923, 66] width 8 height 8
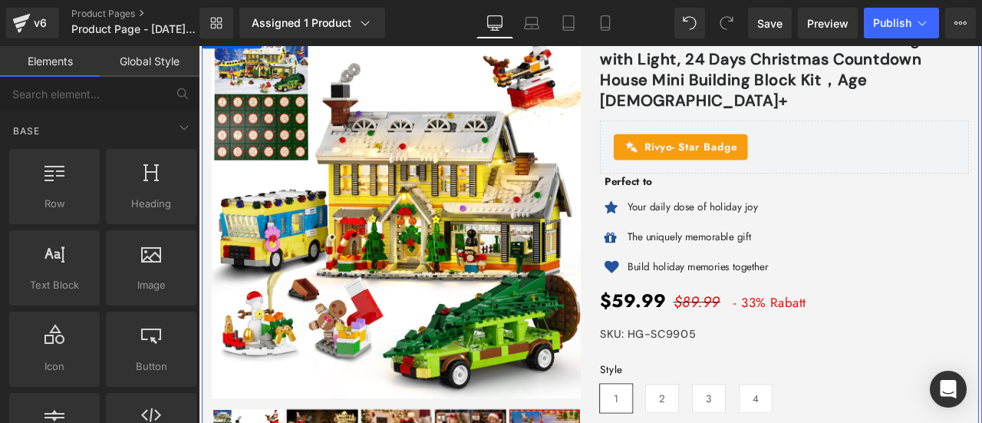
scroll to position [0, 0]
